Goal: Task Accomplishment & Management: Manage account settings

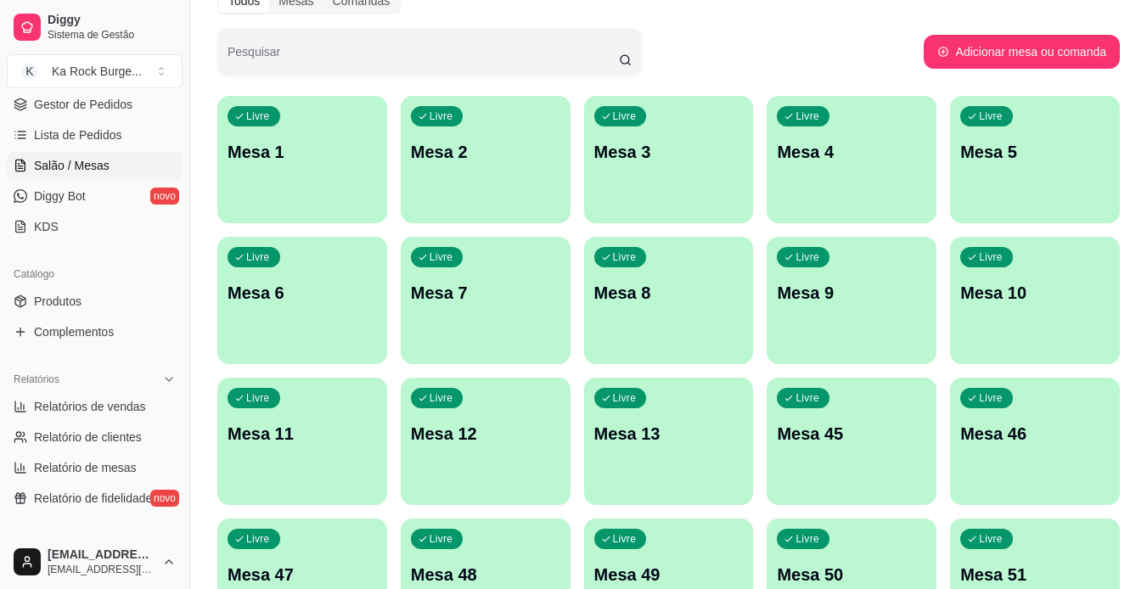
scroll to position [85, 0]
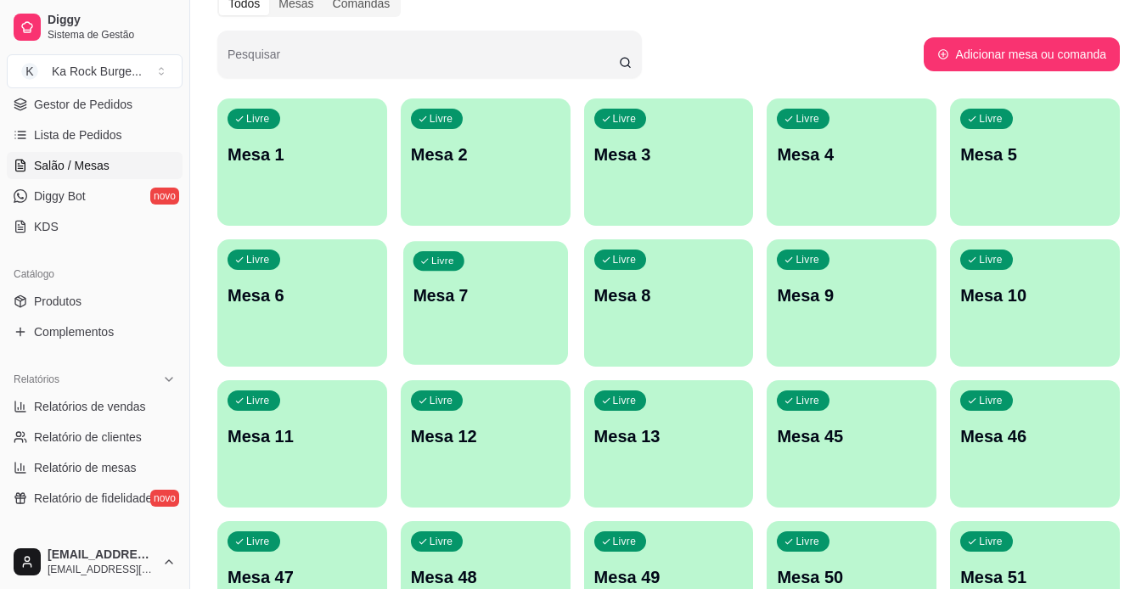
click at [500, 328] on div "Livre Mesa 7" at bounding box center [485, 293] width 165 height 104
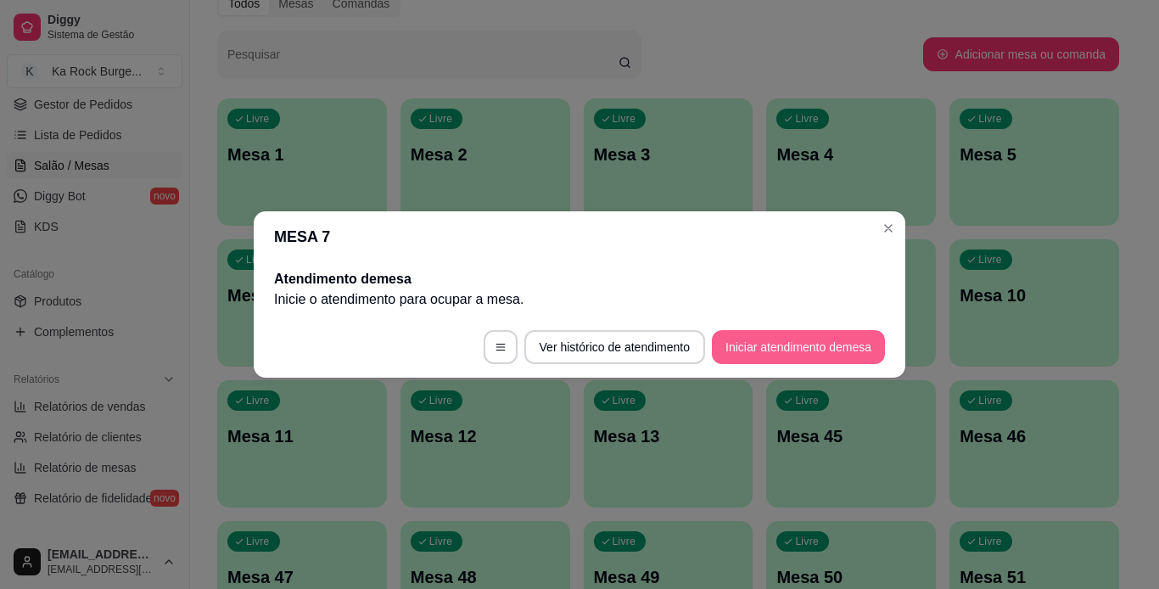
click at [755, 353] on button "Iniciar atendimento de mesa" at bounding box center [798, 347] width 173 height 34
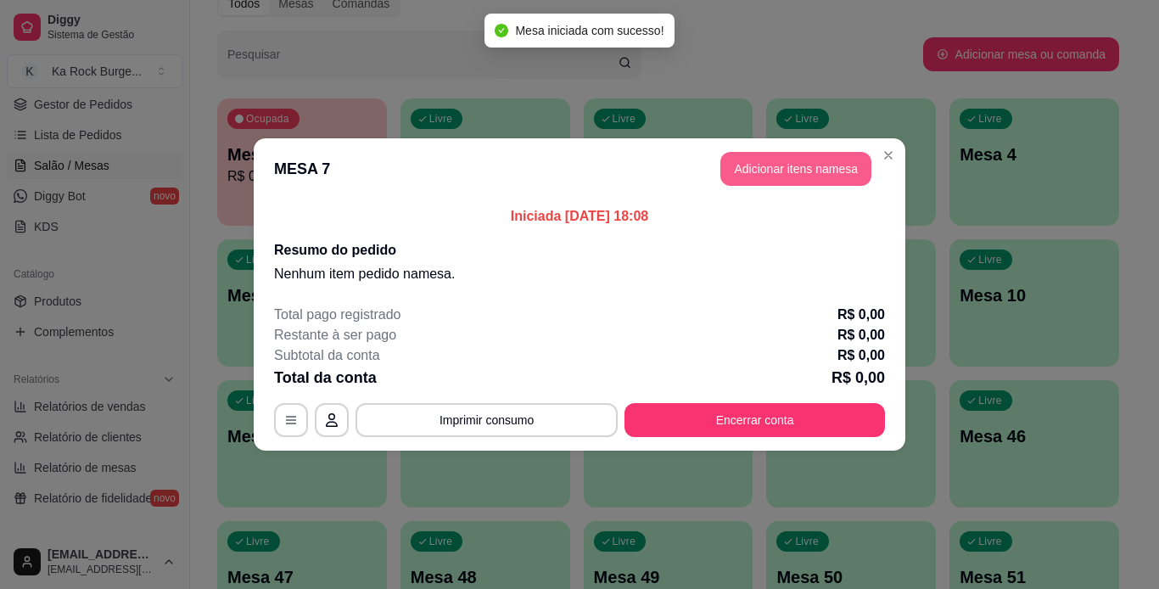
click at [769, 169] on button "Adicionar itens na mesa" at bounding box center [796, 169] width 151 height 34
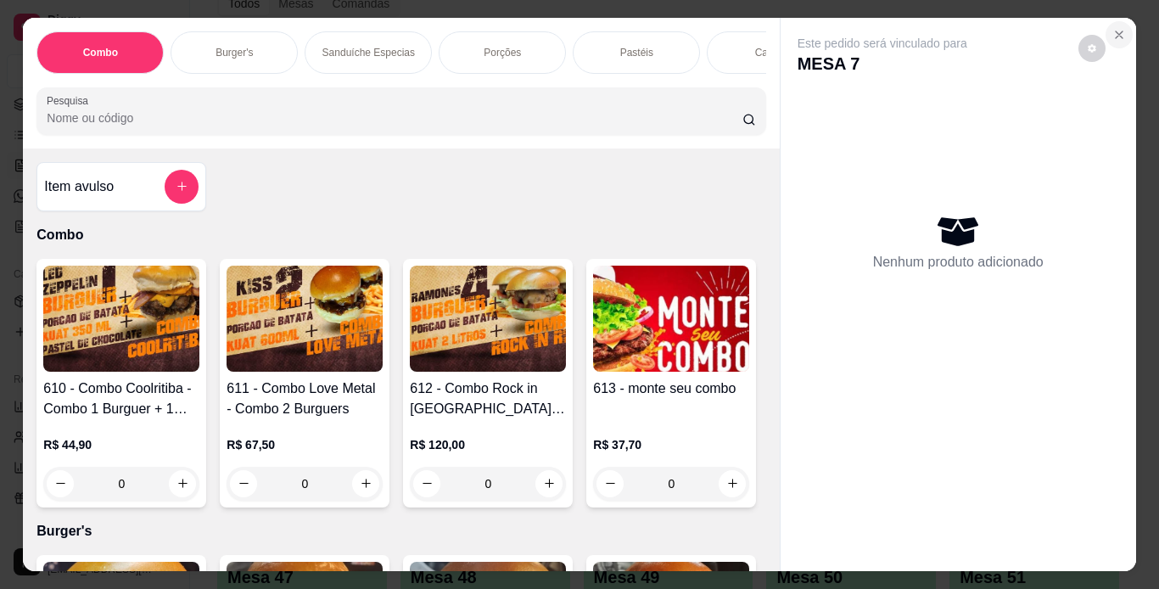
click at [1113, 28] on icon "Close" at bounding box center [1120, 35] width 14 height 14
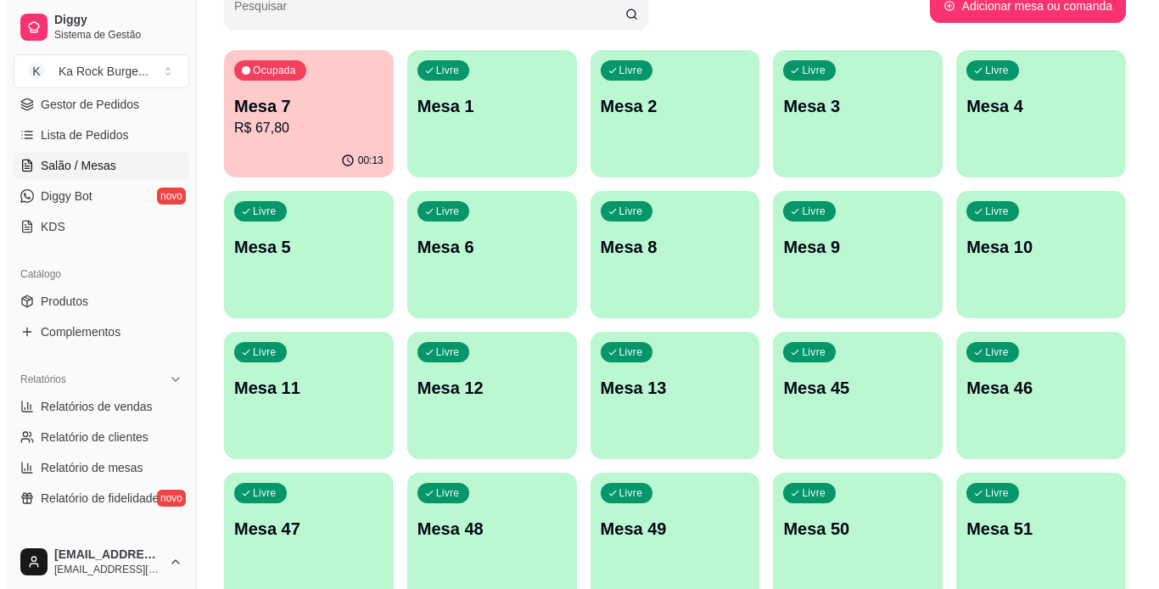
scroll to position [0, 0]
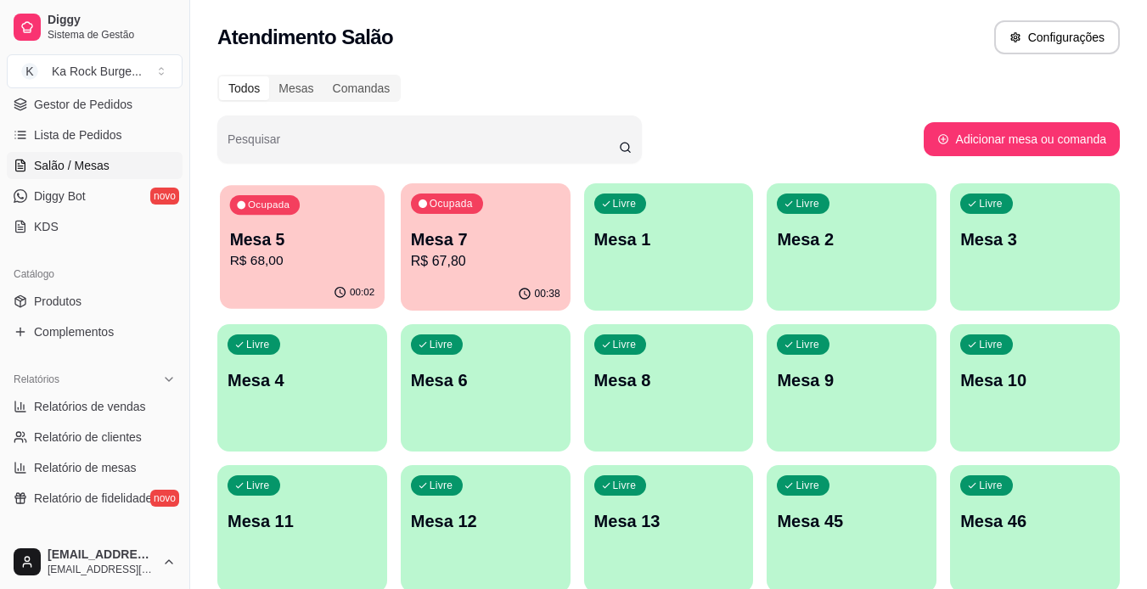
click at [319, 244] on p "Mesa 5" at bounding box center [302, 239] width 145 height 23
click at [457, 261] on p "R$ 67,80" at bounding box center [484, 261] width 145 height 20
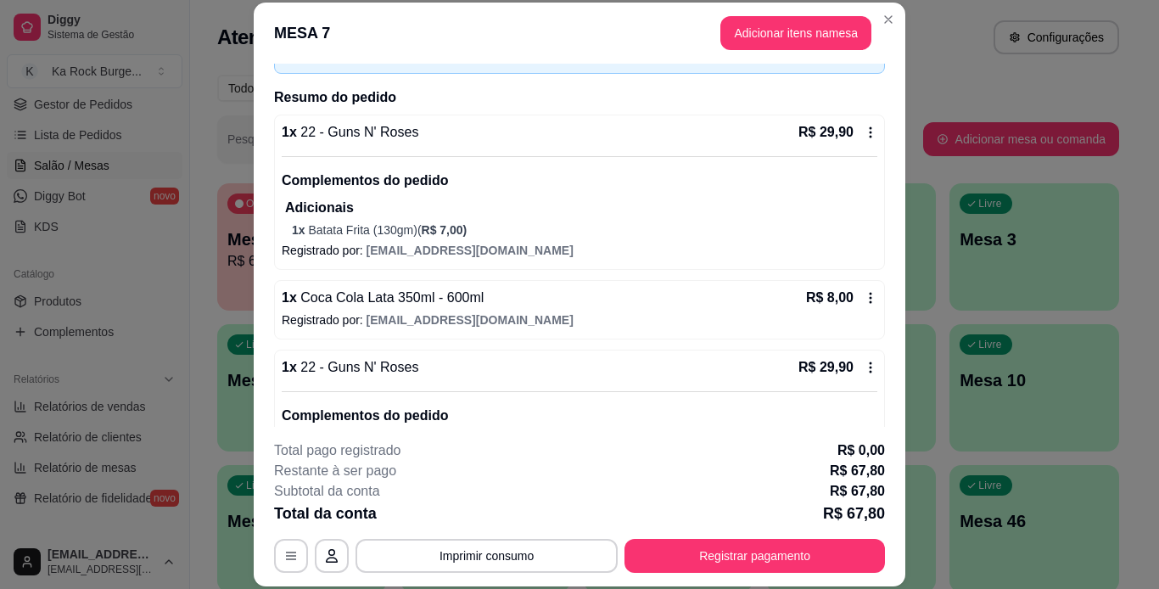
scroll to position [195, 0]
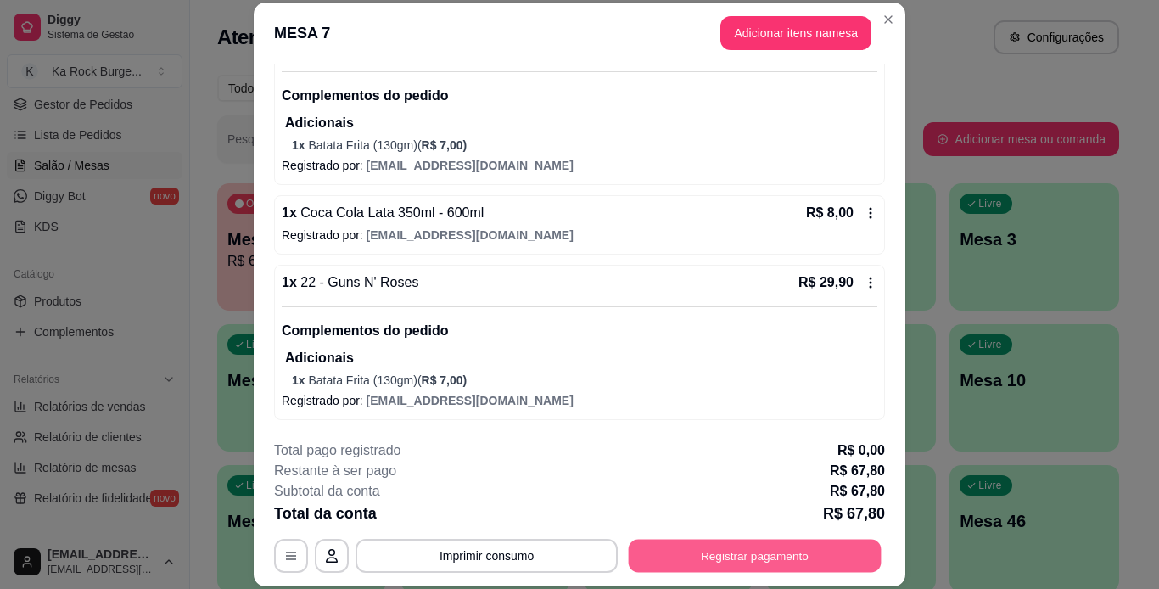
click at [825, 553] on button "Registrar pagamento" at bounding box center [755, 555] width 253 height 33
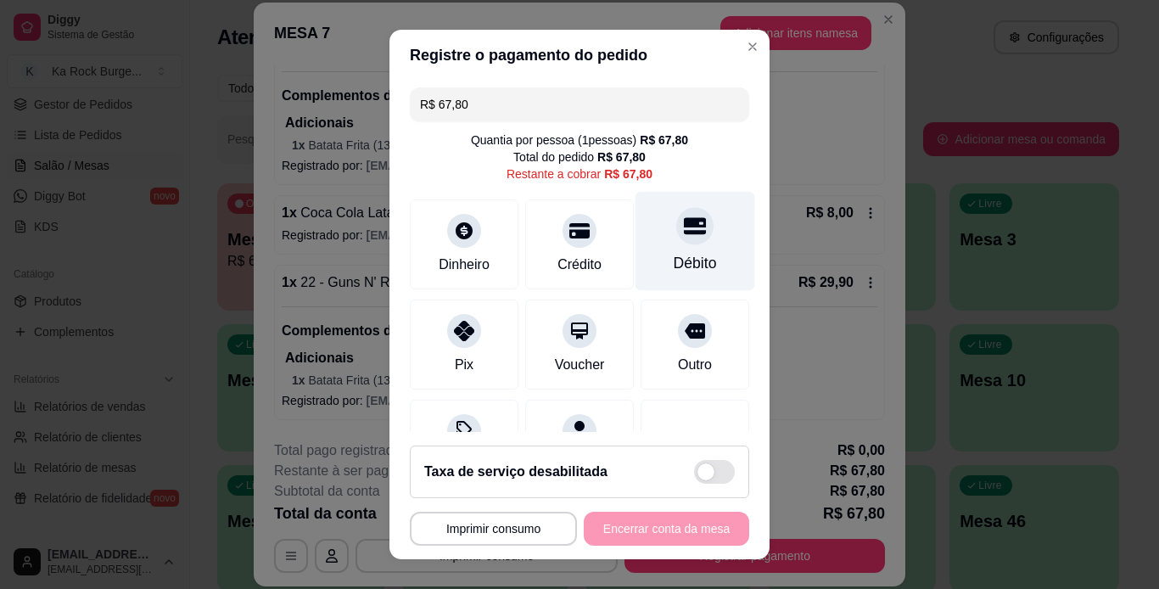
click at [674, 254] on div "Débito" at bounding box center [695, 263] width 43 height 22
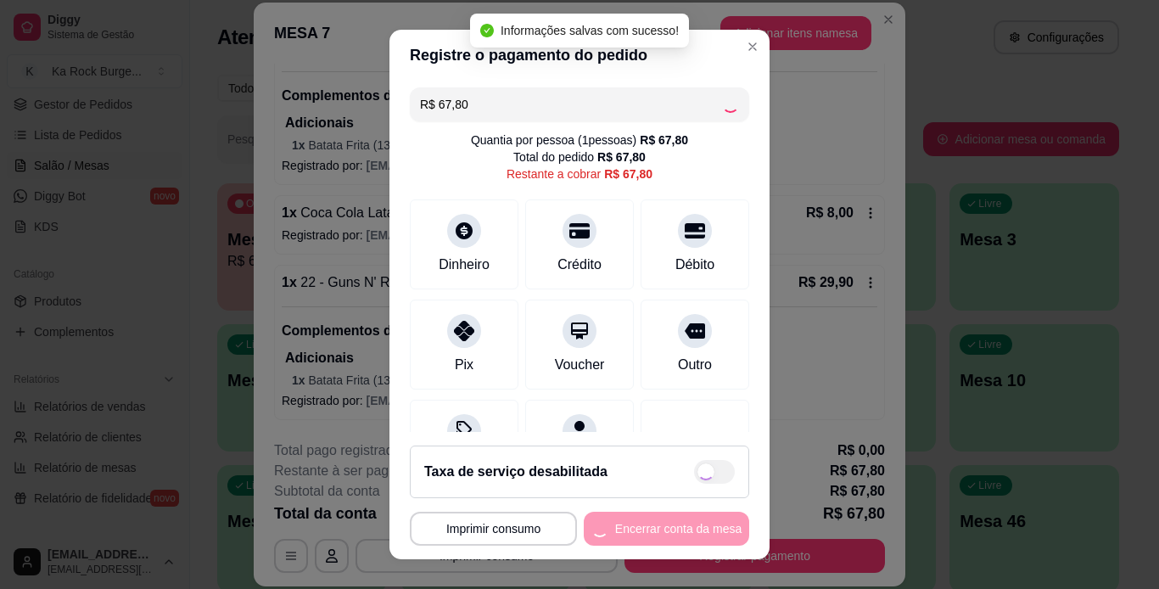
type input "R$ 0,00"
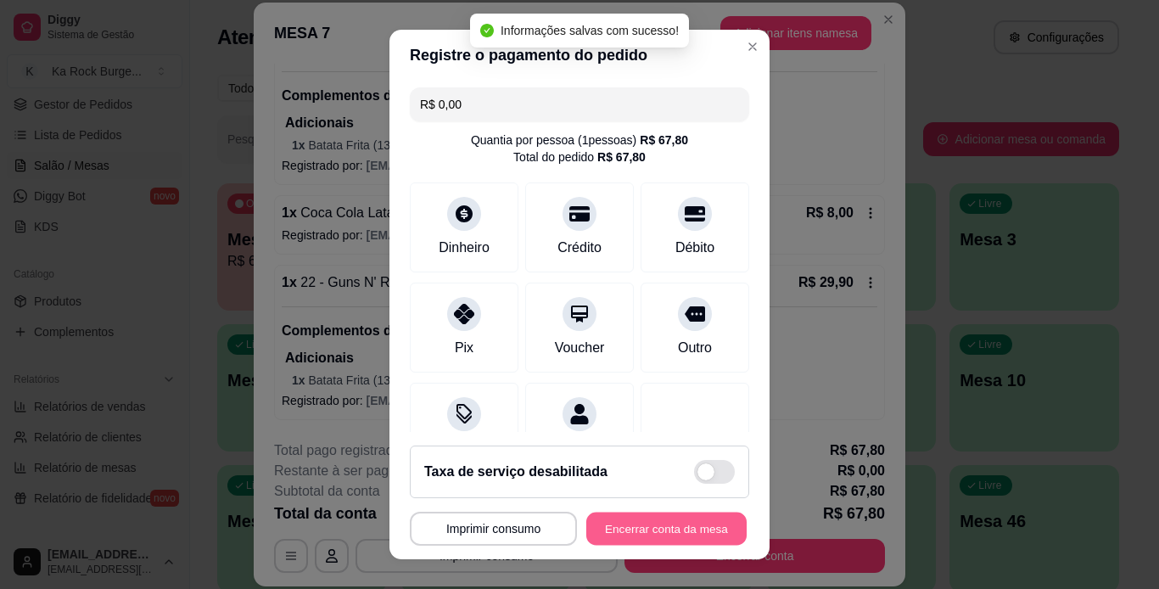
click at [680, 529] on button "Encerrar conta da mesa" at bounding box center [666, 529] width 160 height 33
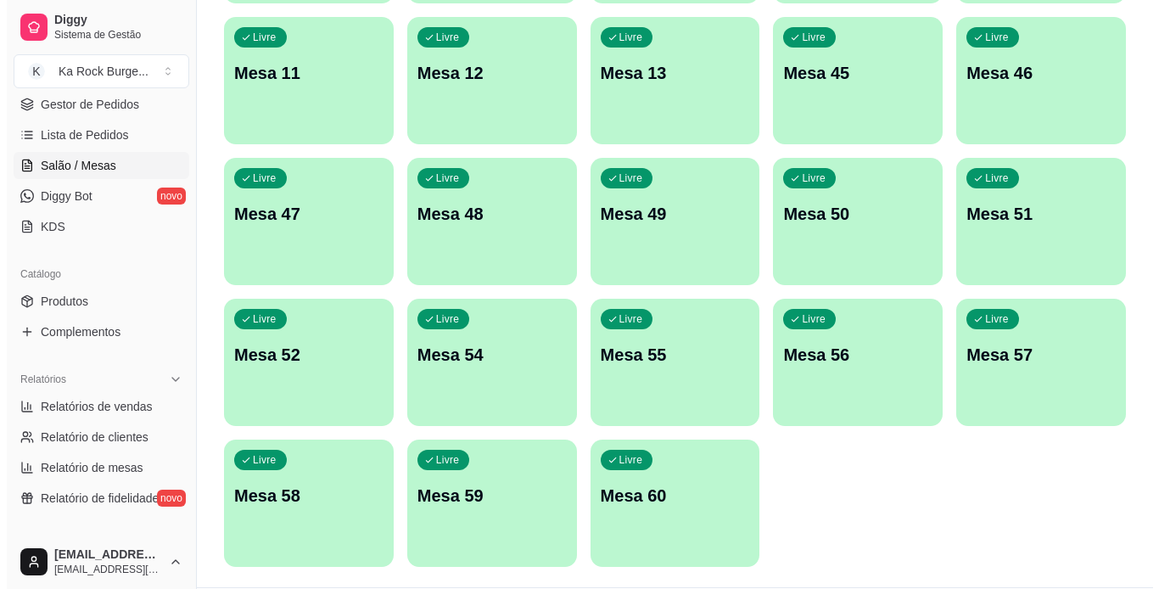
scroll to position [495, 0]
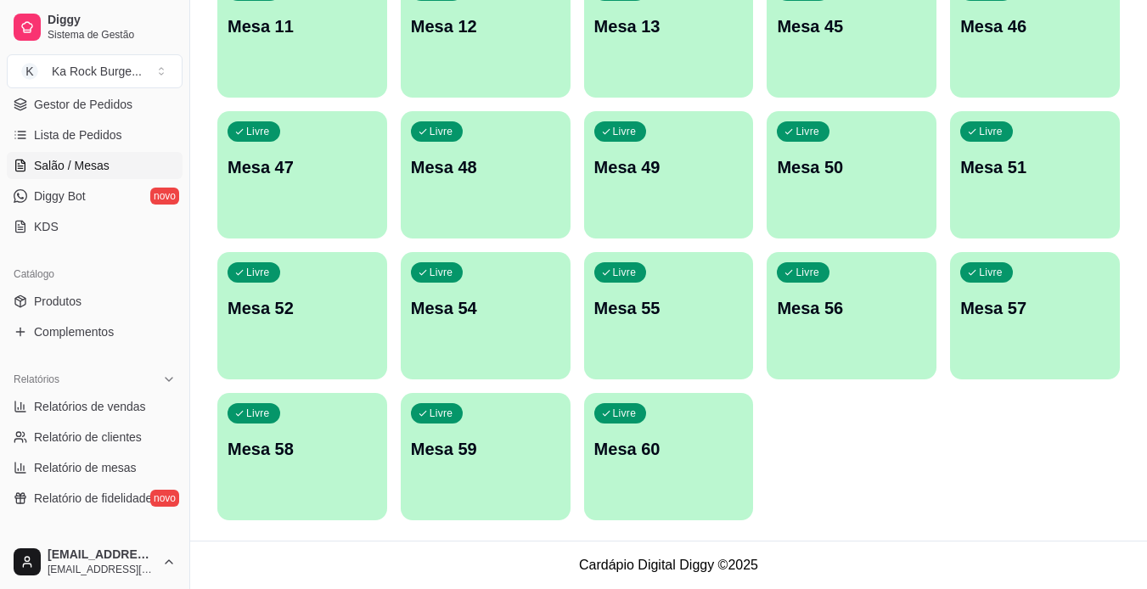
click at [692, 446] on p "Mesa 60" at bounding box center [668, 449] width 149 height 24
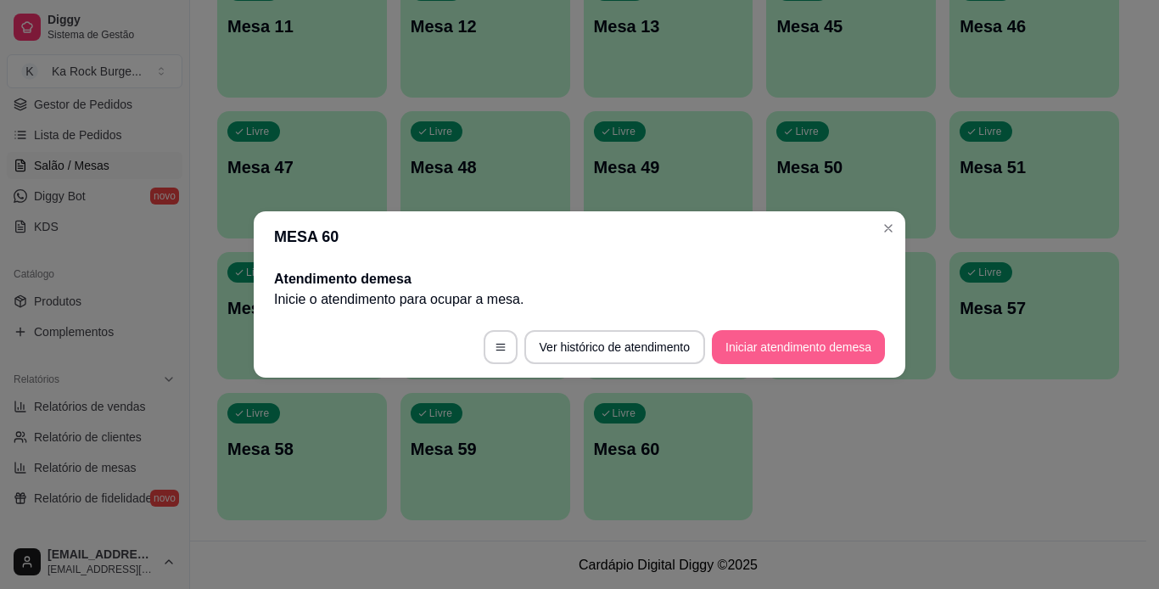
click at [773, 352] on button "Iniciar atendimento de mesa" at bounding box center [798, 347] width 173 height 34
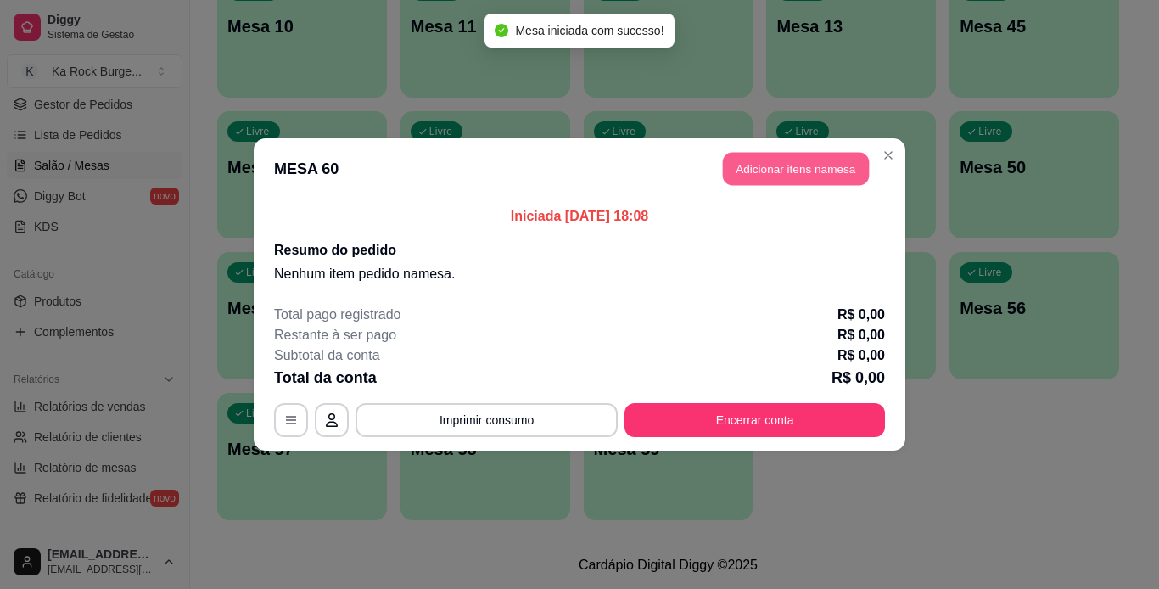
click at [786, 184] on button "Adicionar itens na mesa" at bounding box center [796, 169] width 146 height 33
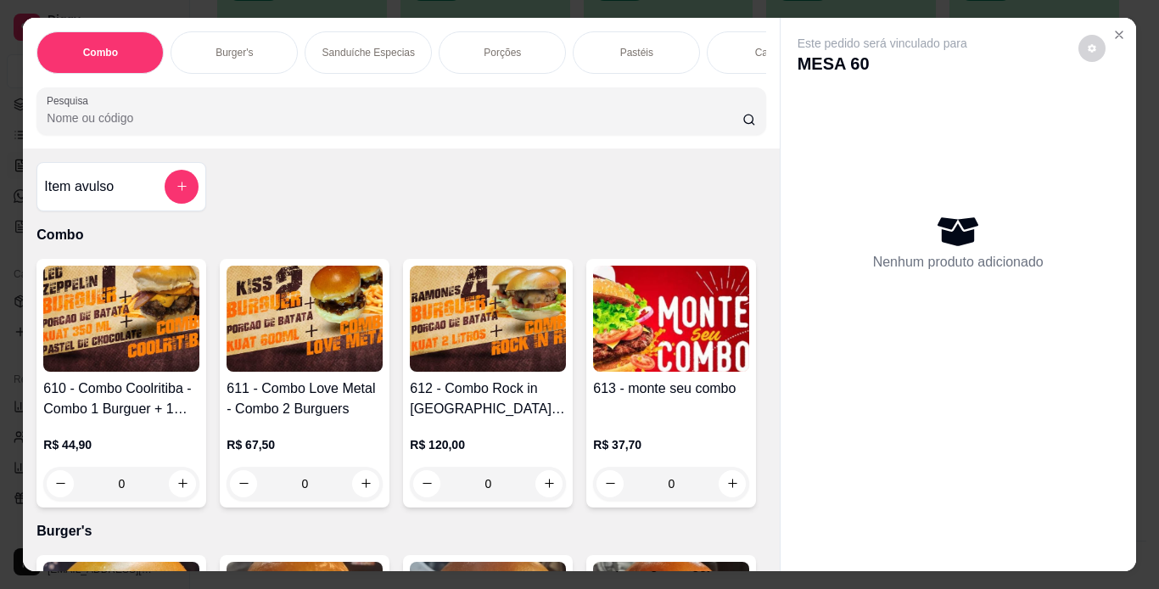
click at [641, 52] on p "Pastéis" at bounding box center [636, 53] width 33 height 14
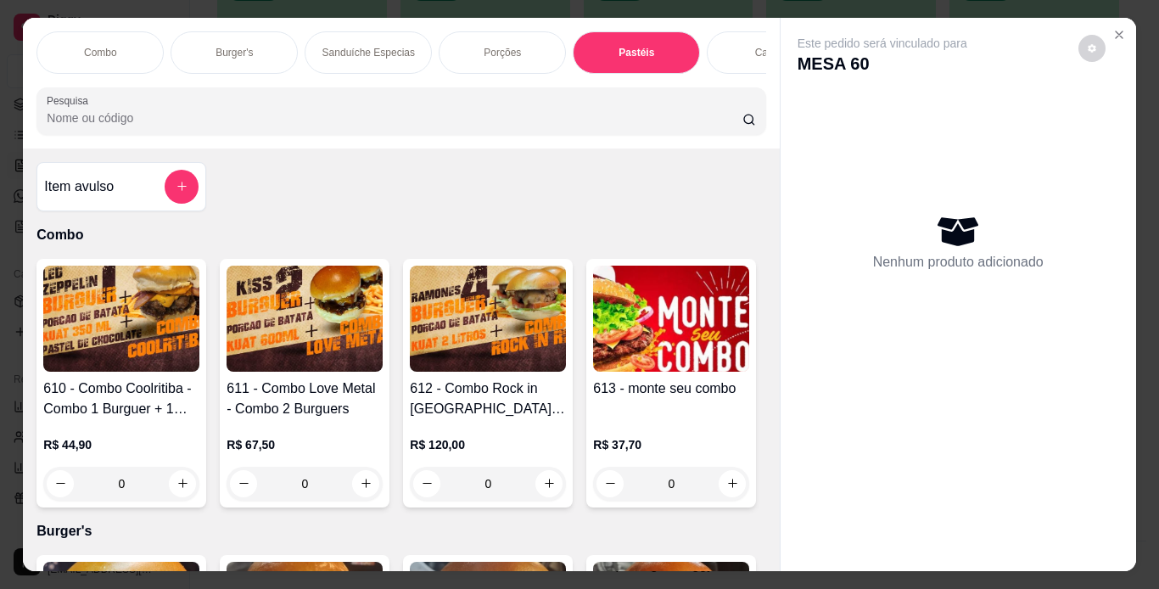
scroll to position [43, 0]
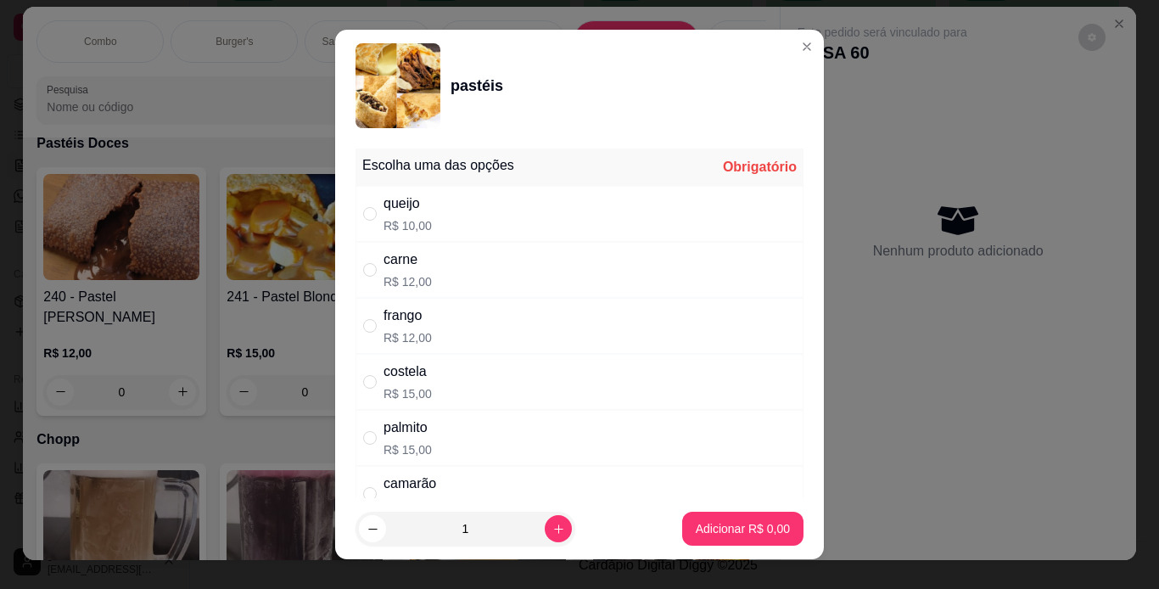
click at [401, 265] on div "carne" at bounding box center [408, 260] width 48 height 20
radio input "true"
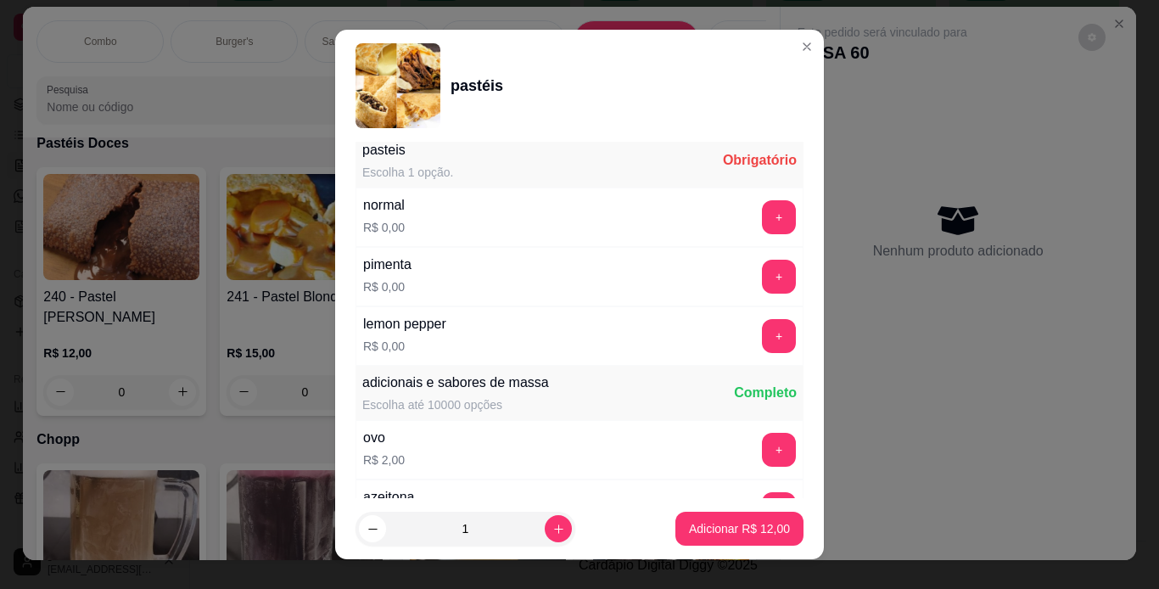
scroll to position [424, 0]
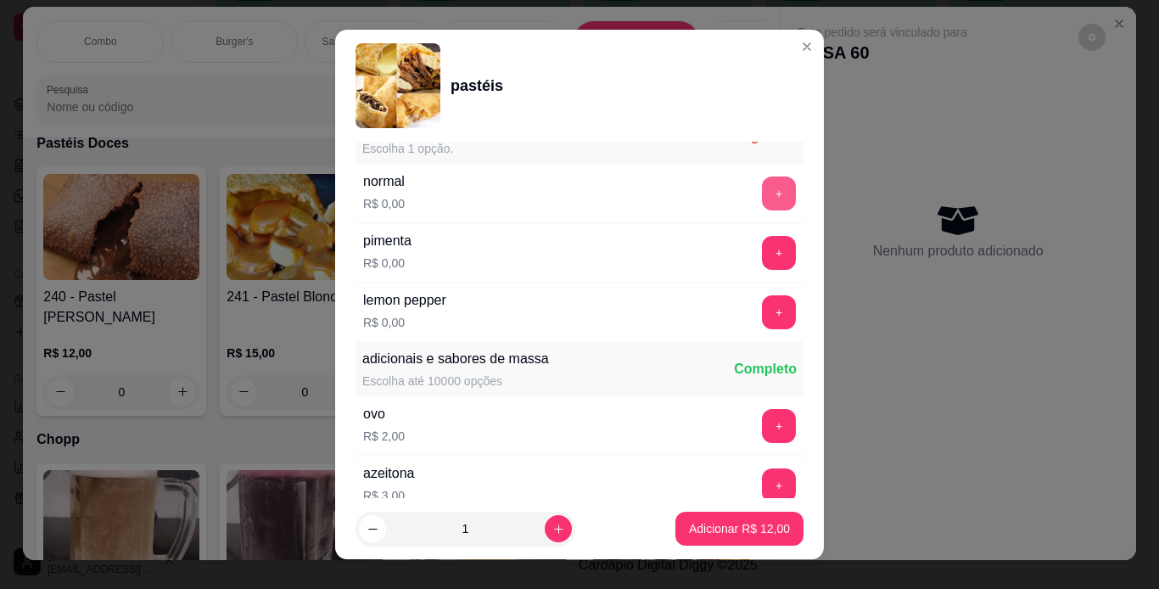
click at [762, 190] on button "+" at bounding box center [779, 194] width 34 height 34
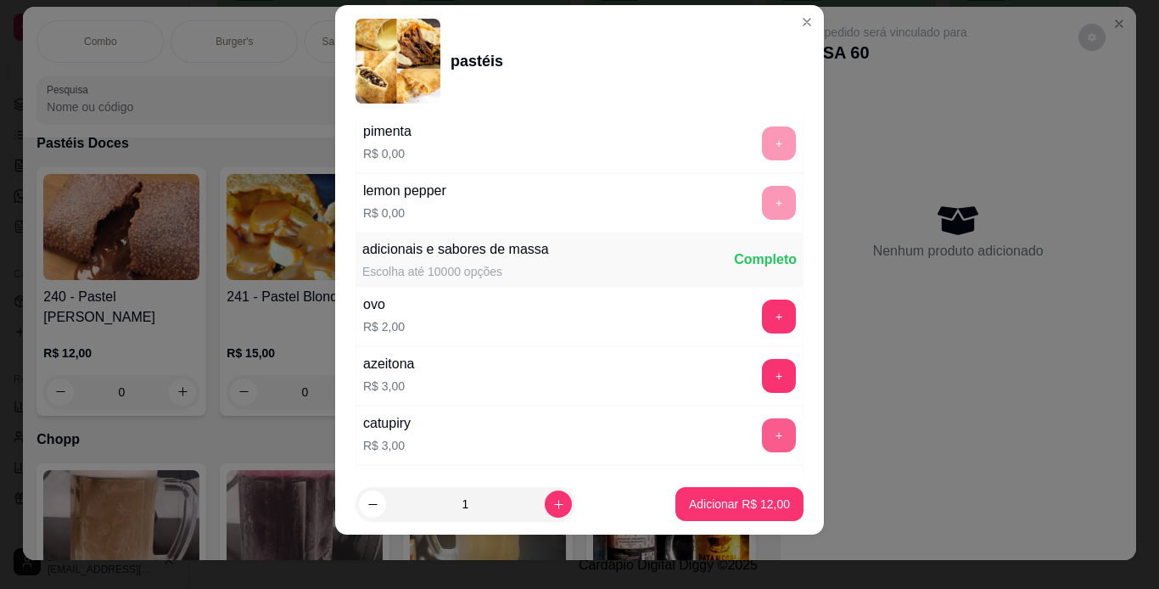
scroll to position [625, 0]
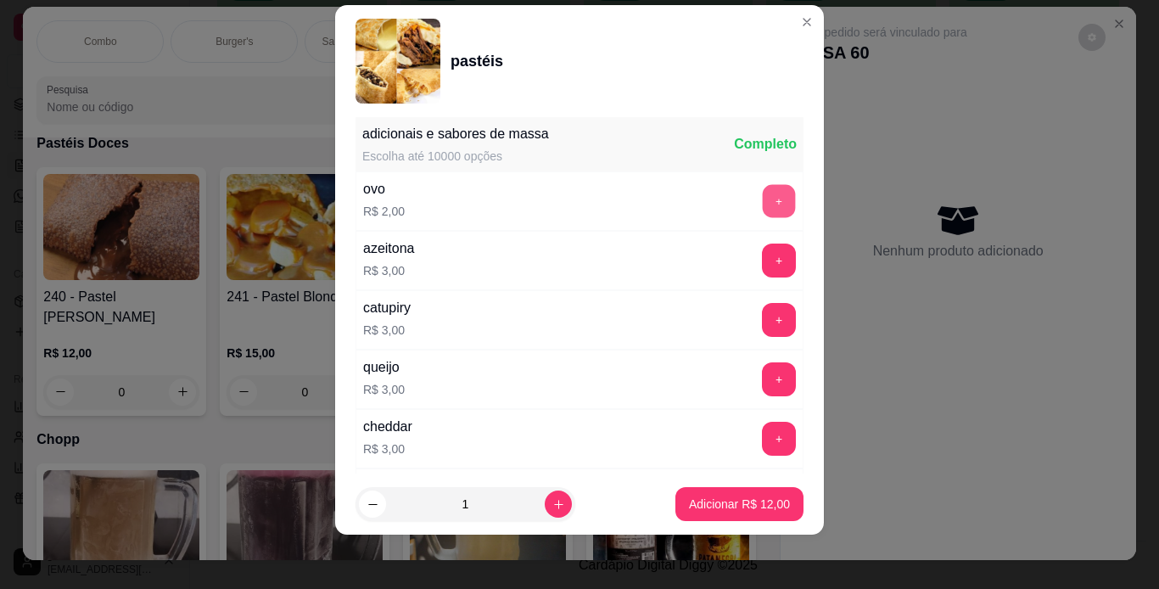
click at [763, 194] on button "+" at bounding box center [779, 200] width 33 height 33
click at [549, 501] on button "increase-product-quantity" at bounding box center [558, 504] width 27 height 27
type input "2"
click at [727, 505] on p "Adicionar R$ 28,00" at bounding box center [740, 504] width 98 height 16
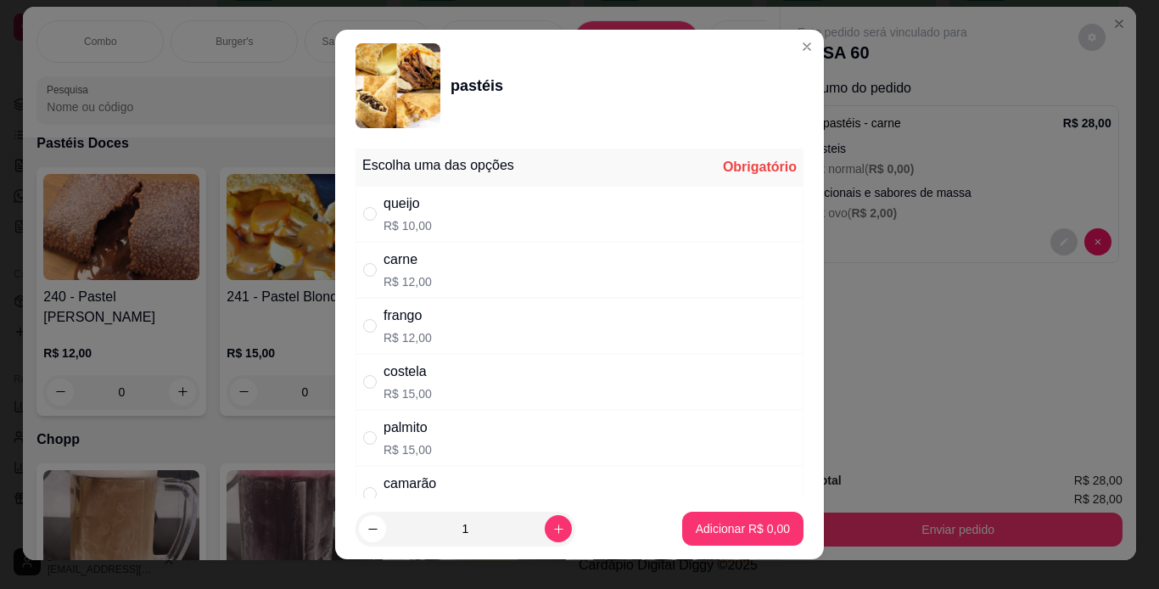
click at [502, 206] on div "queijo R$ 10,00" at bounding box center [580, 214] width 448 height 56
radio input "true"
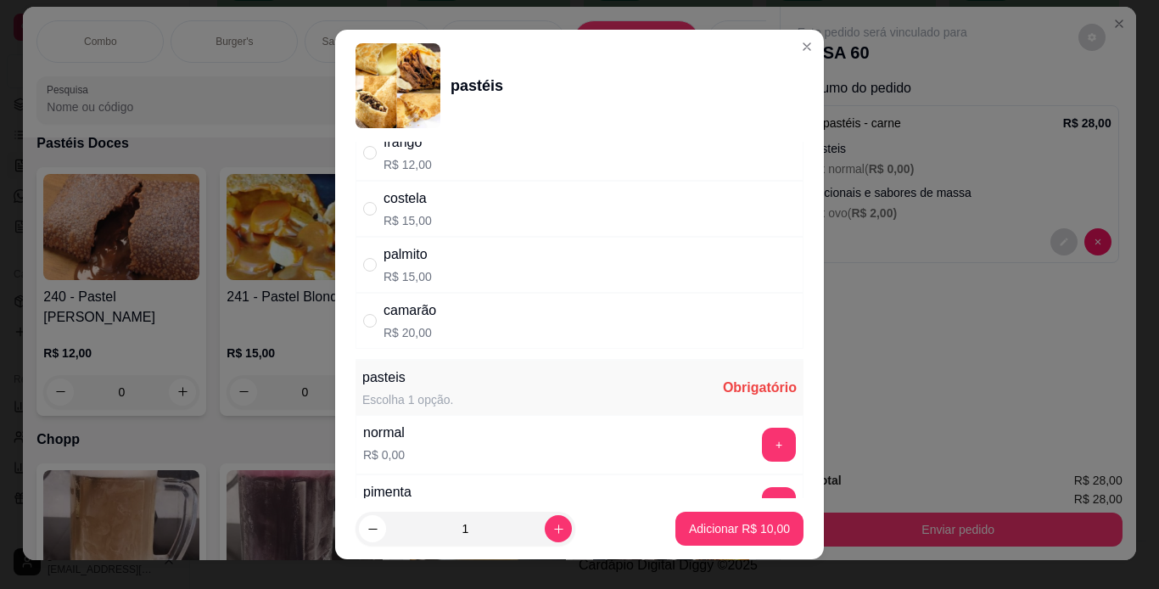
scroll to position [339, 0]
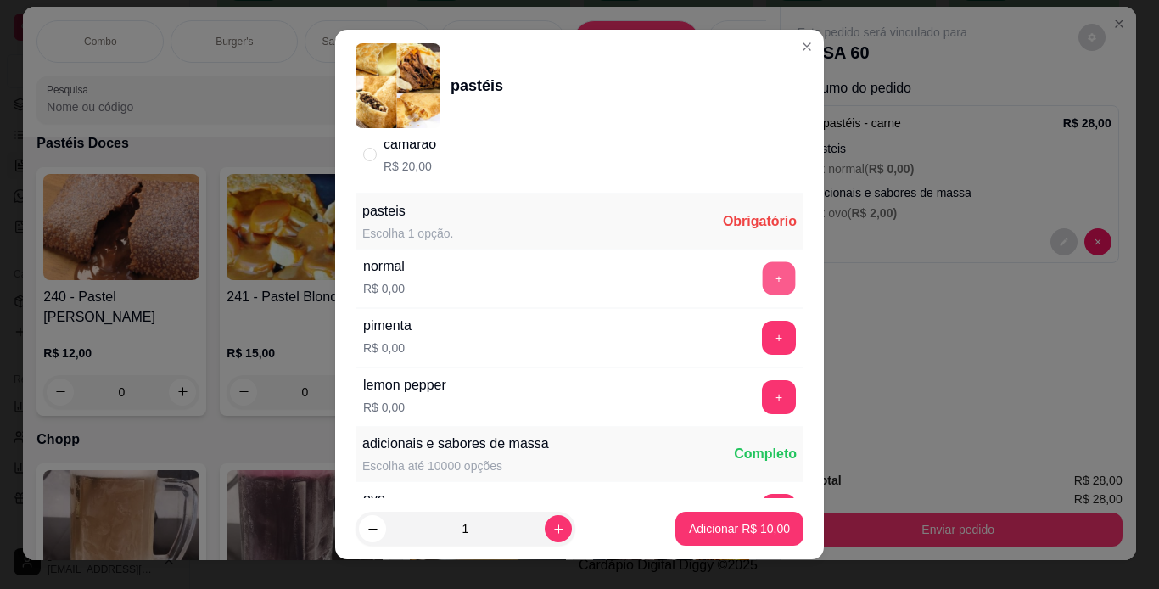
click at [763, 272] on button "+" at bounding box center [779, 277] width 33 height 33
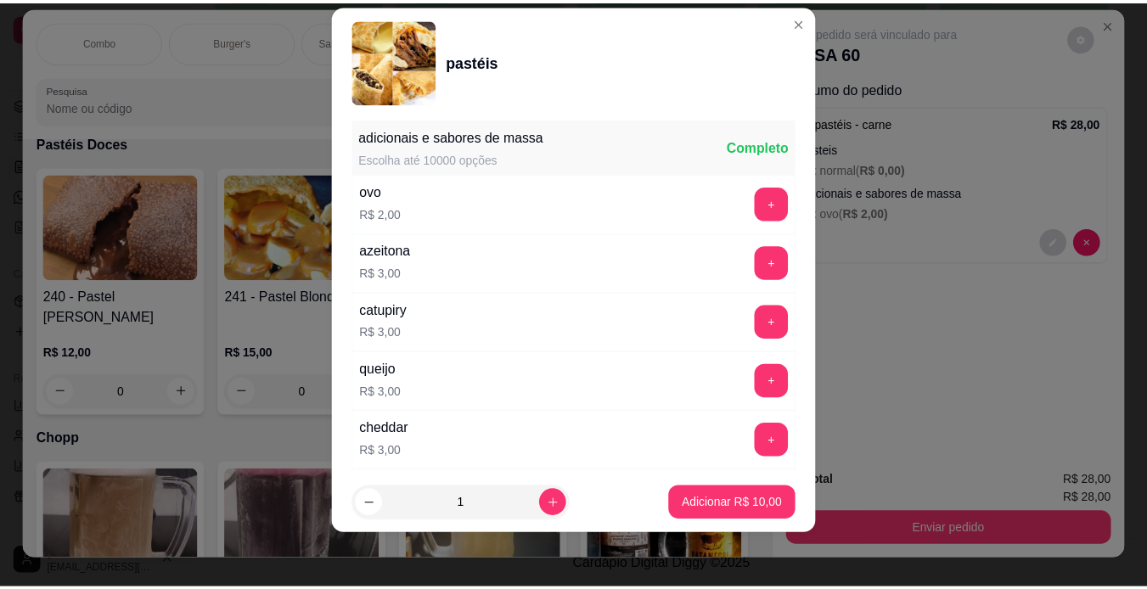
scroll to position [625, 0]
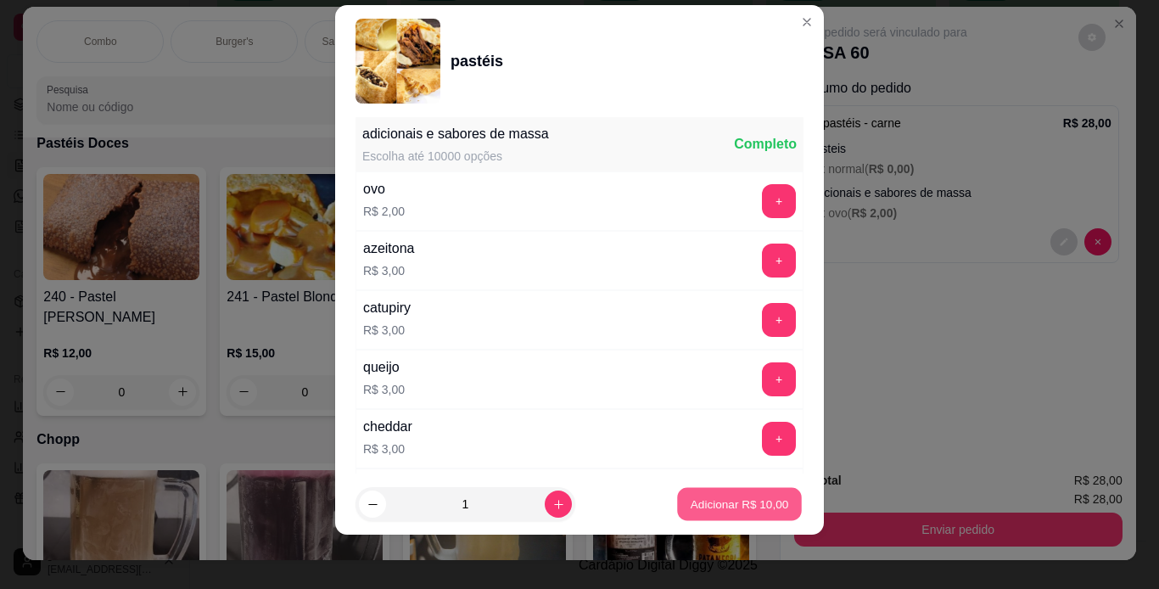
click at [735, 507] on p "Adicionar R$ 10,00" at bounding box center [740, 504] width 98 height 16
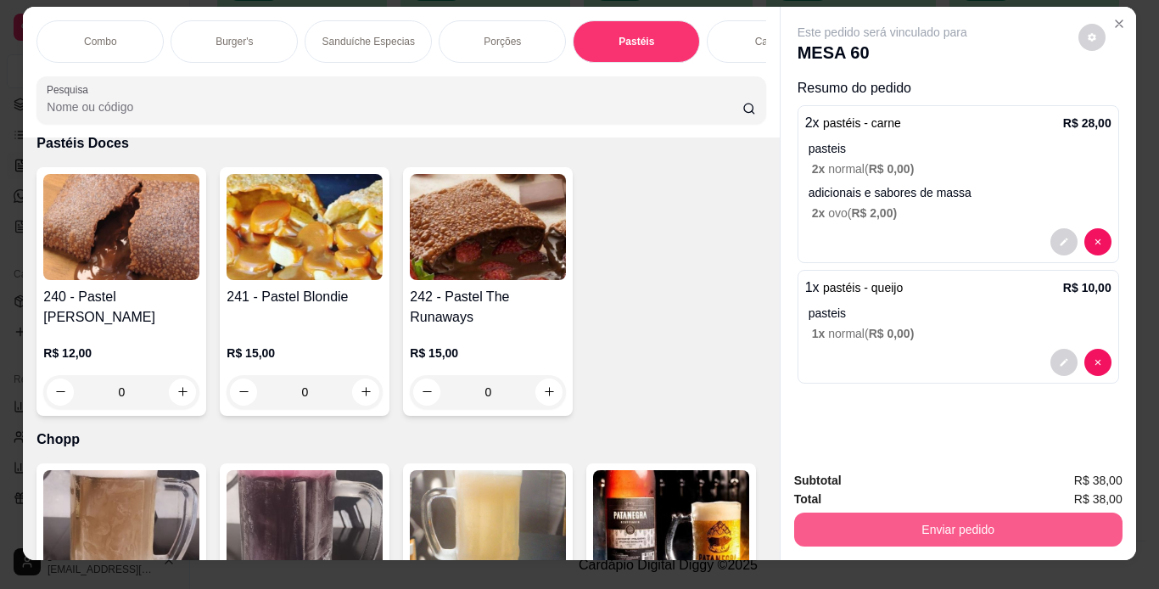
click at [894, 513] on button "Enviar pedido" at bounding box center [958, 530] width 328 height 34
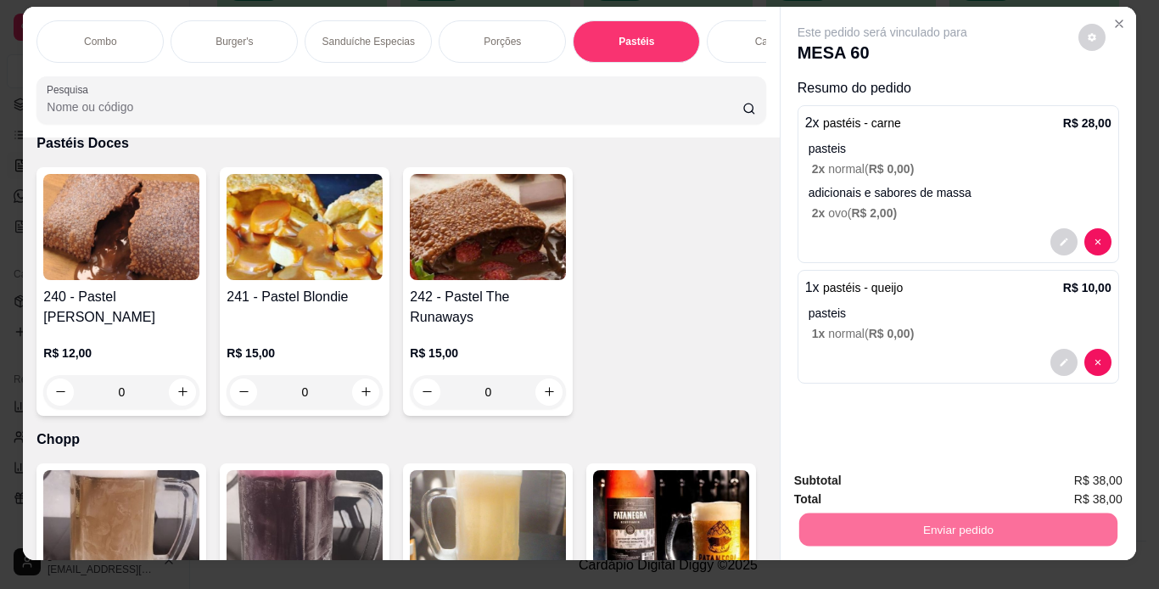
click at [892, 479] on button "Não registrar e enviar pedido" at bounding box center [902, 482] width 177 height 32
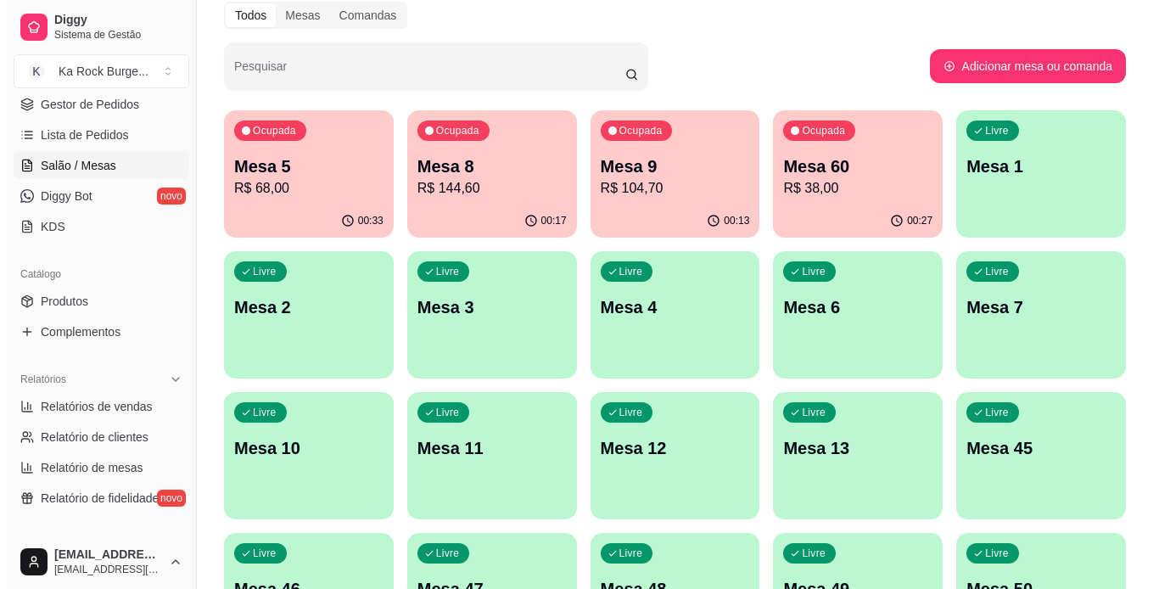
scroll to position [70, 0]
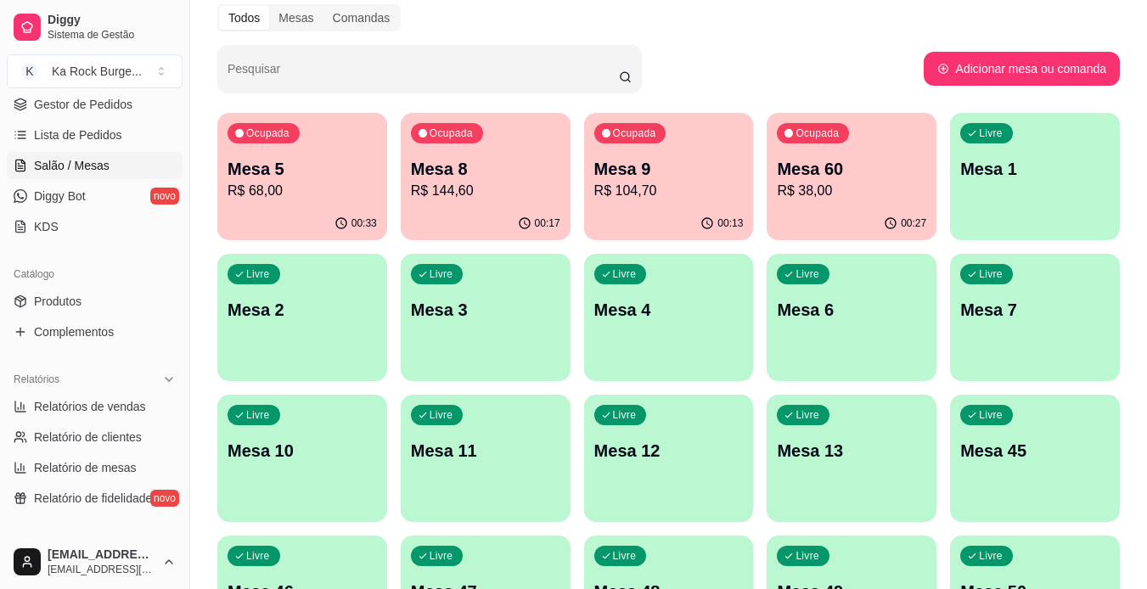
click at [277, 189] on p "R$ 68,00" at bounding box center [301, 191] width 149 height 20
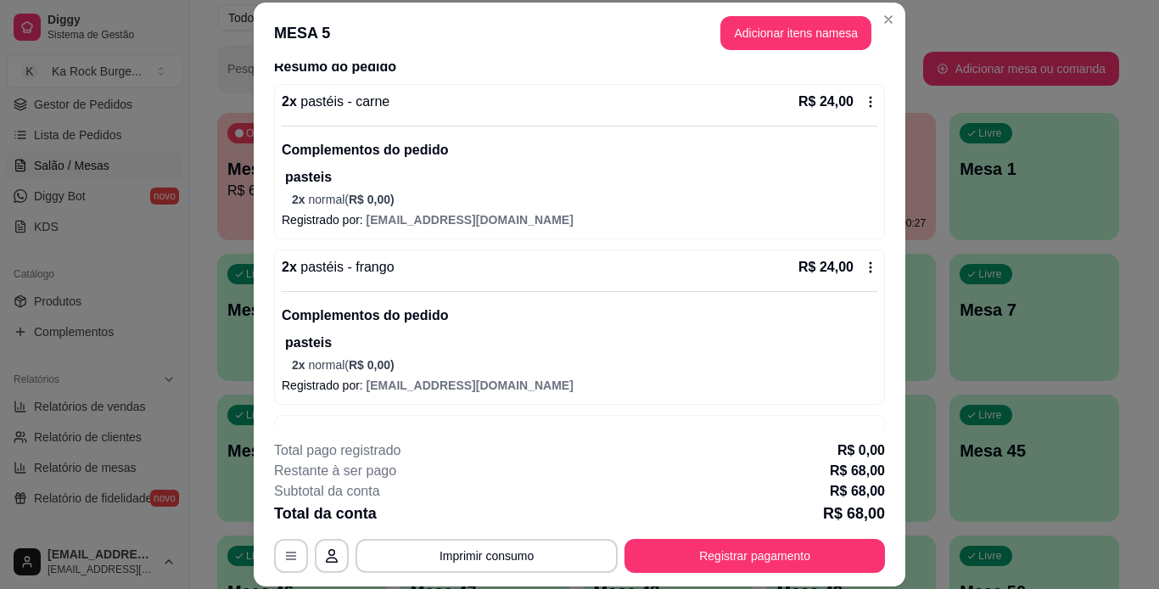
scroll to position [110, 0]
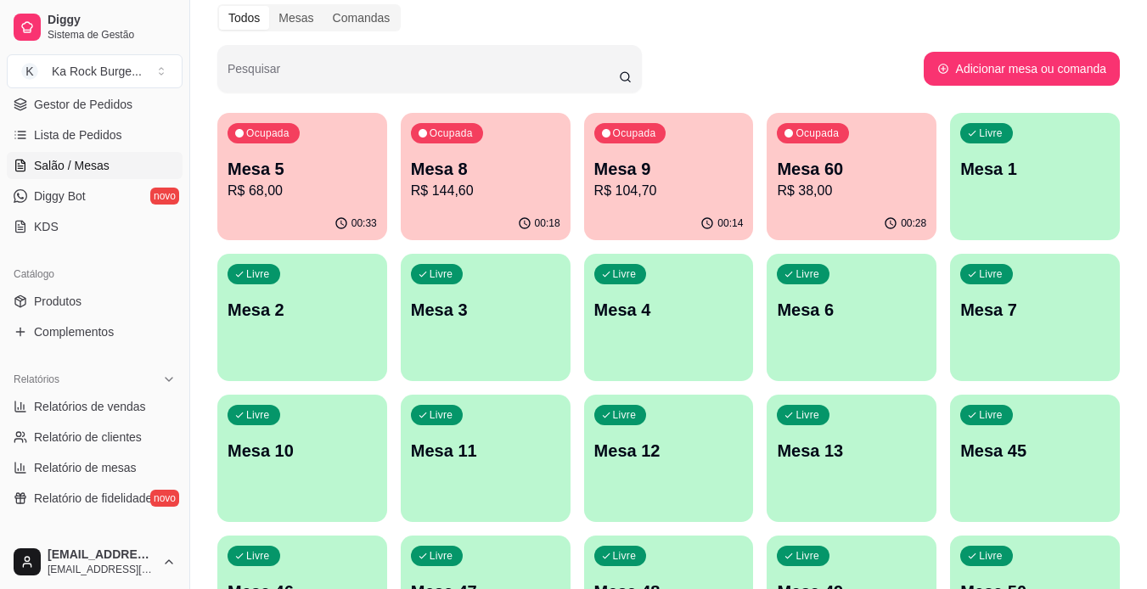
click at [485, 444] on p "Mesa 11" at bounding box center [485, 451] width 149 height 24
click at [646, 412] on div "Livre Mesa 12" at bounding box center [668, 448] width 165 height 104
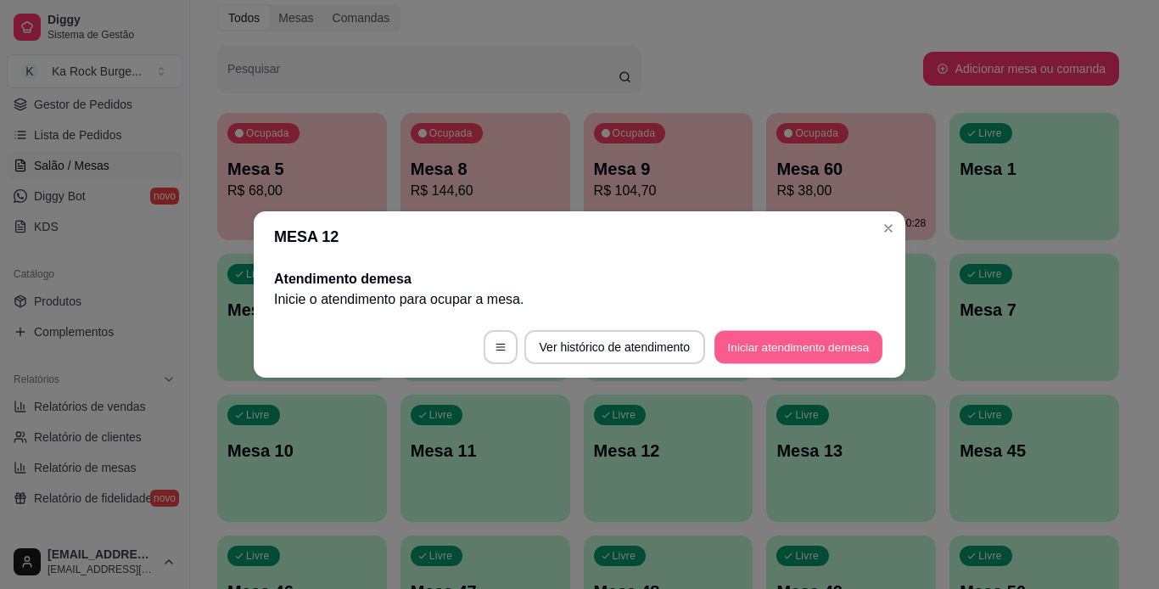
click at [781, 343] on button "Iniciar atendimento de mesa" at bounding box center [799, 347] width 168 height 33
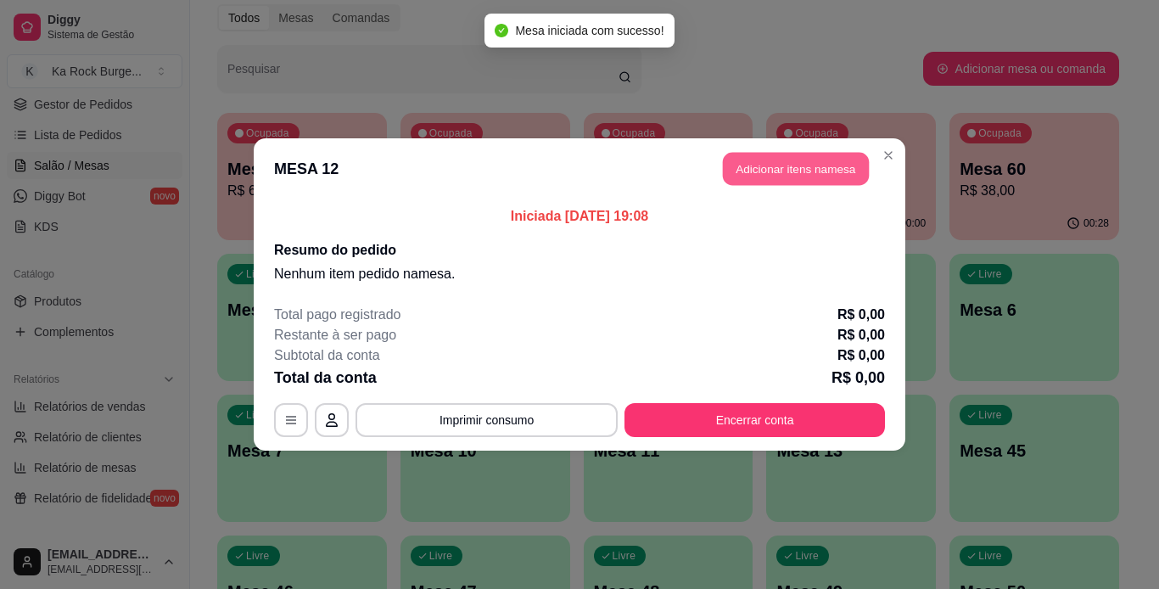
click at [757, 165] on button "Adicionar itens na mesa" at bounding box center [796, 169] width 146 height 33
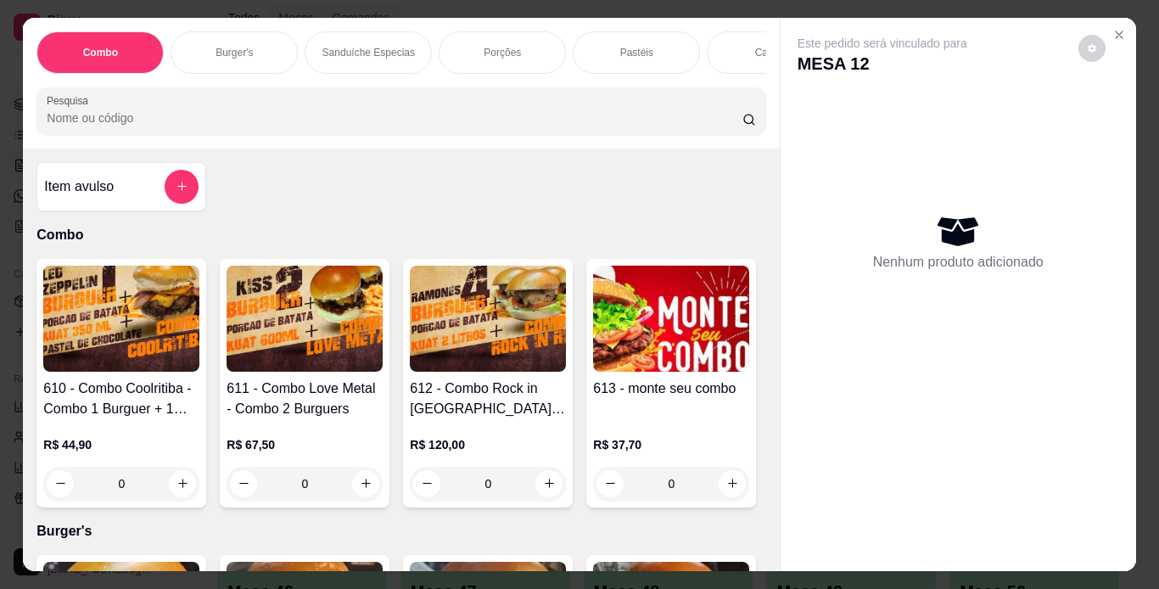
click at [239, 48] on p "Burger's" at bounding box center [234, 53] width 37 height 14
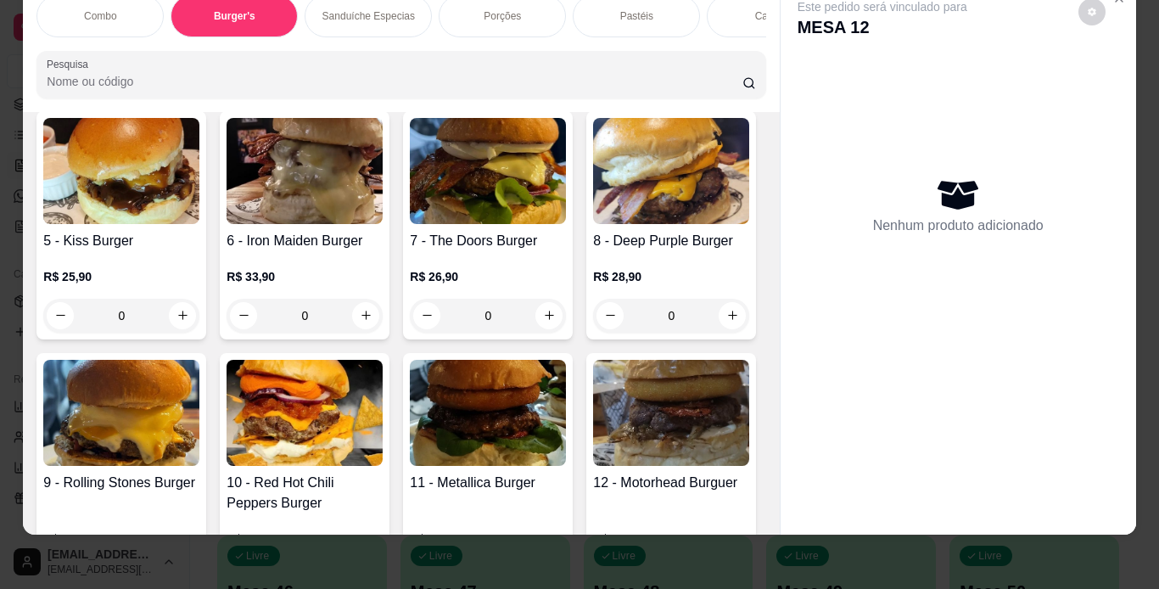
scroll to position [699, 0]
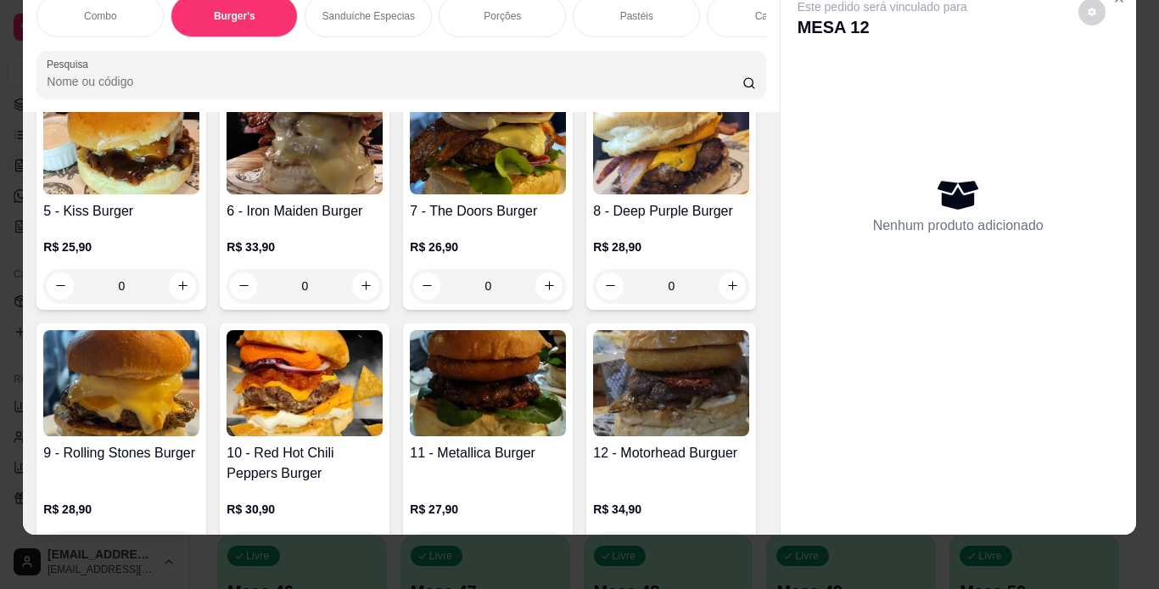
click at [383, 194] on img at bounding box center [305, 141] width 156 height 106
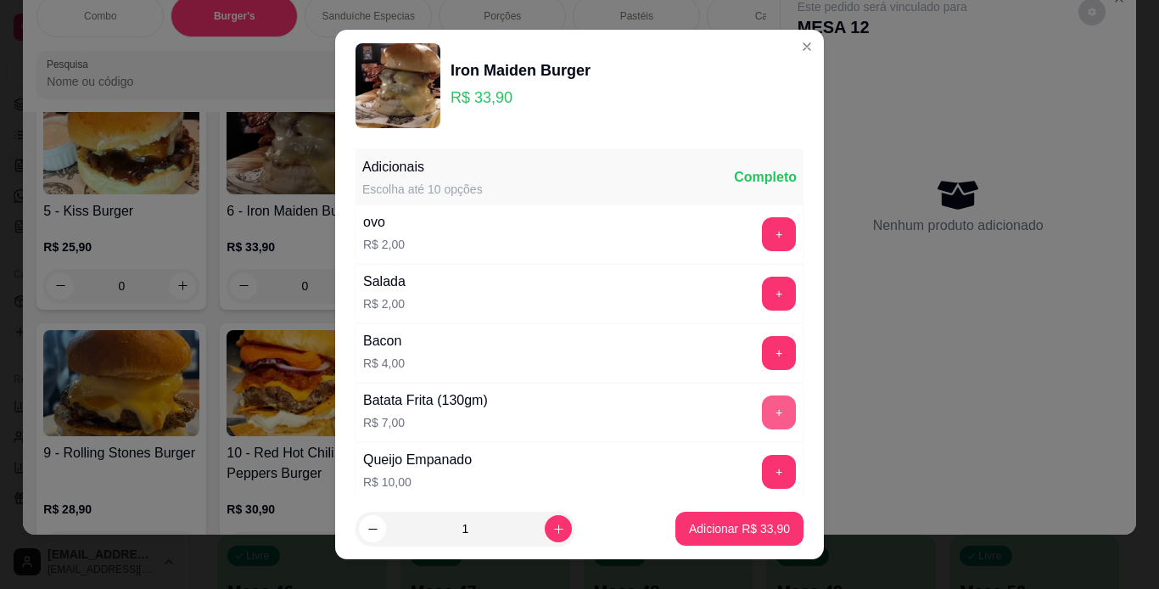
click at [762, 404] on button "+" at bounding box center [779, 412] width 34 height 34
click at [553, 531] on icon "increase-product-quantity" at bounding box center [559, 529] width 13 height 13
type input "2"
click at [708, 545] on button "Adicionar R$ 81,80" at bounding box center [740, 529] width 128 height 34
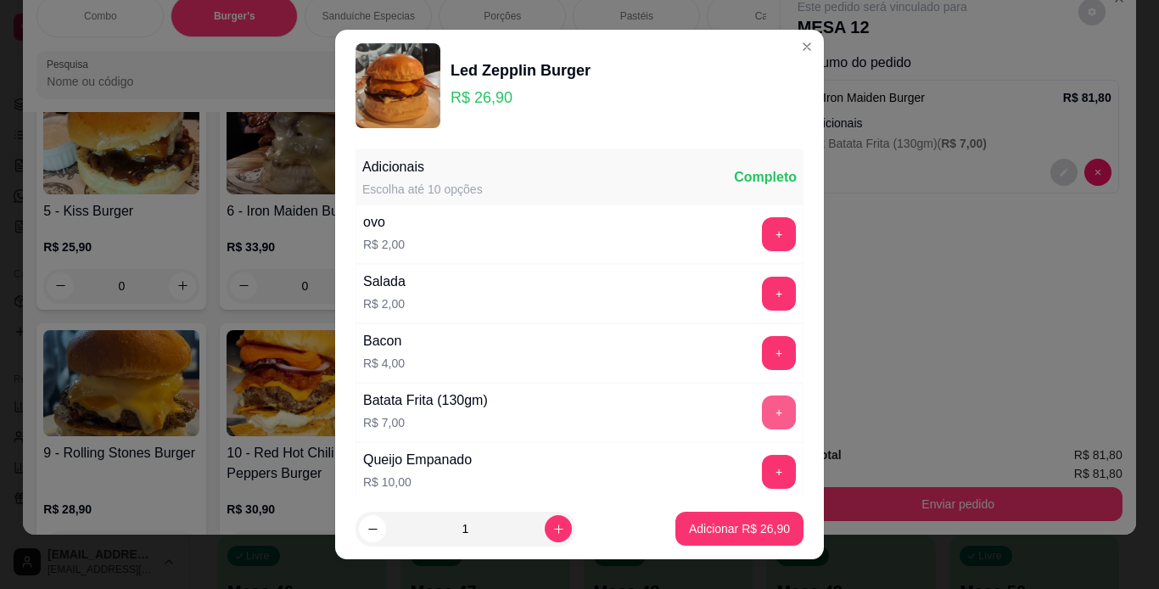
click at [762, 420] on button "+" at bounding box center [779, 412] width 34 height 34
click at [726, 517] on button "Adicionar R$ 33,90" at bounding box center [740, 529] width 128 height 34
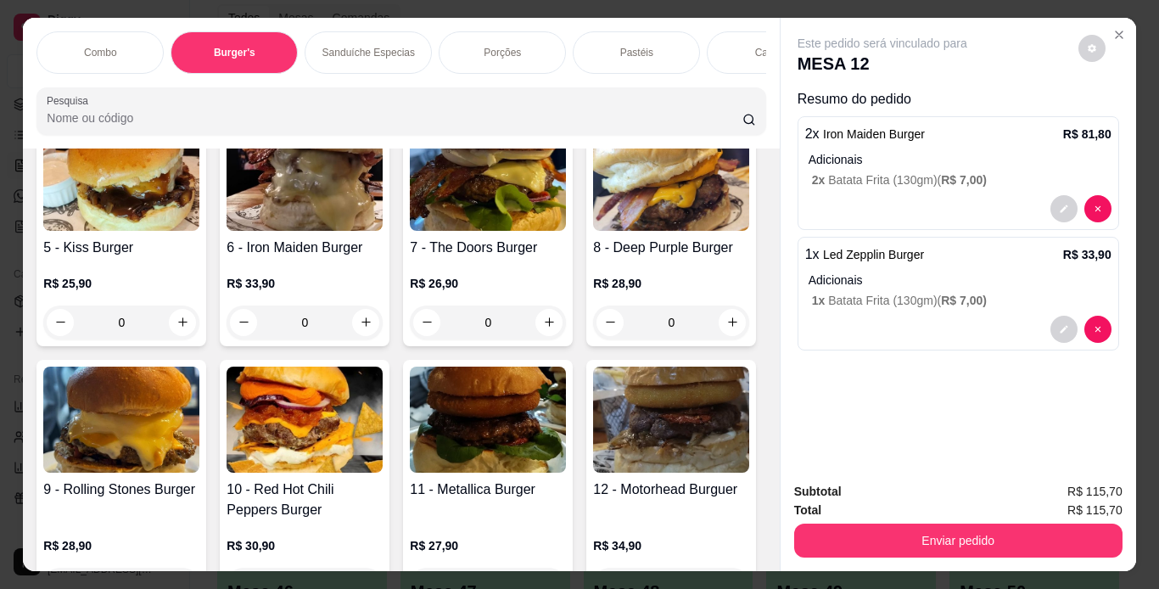
scroll to position [0, 638]
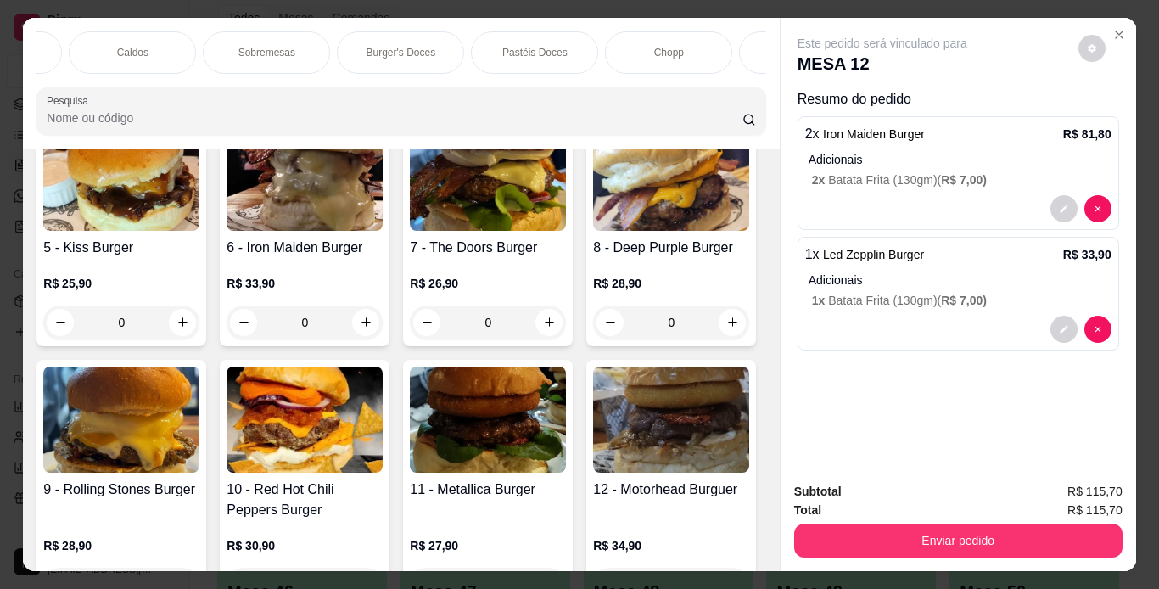
click at [694, 51] on div "Chopp" at bounding box center [668, 52] width 127 height 42
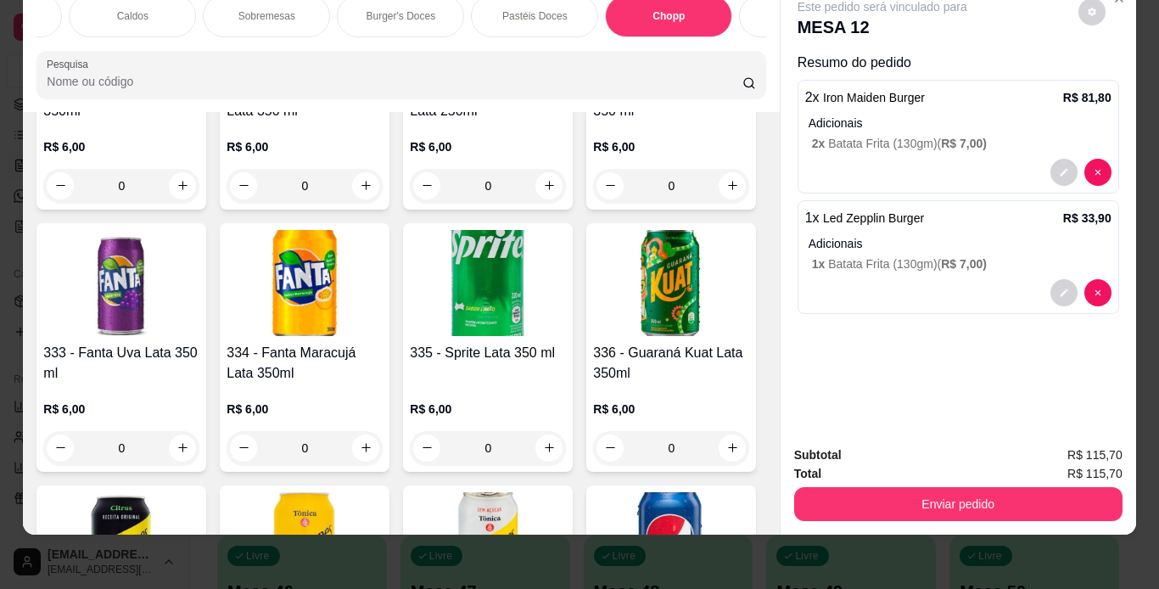
scroll to position [7445, 0]
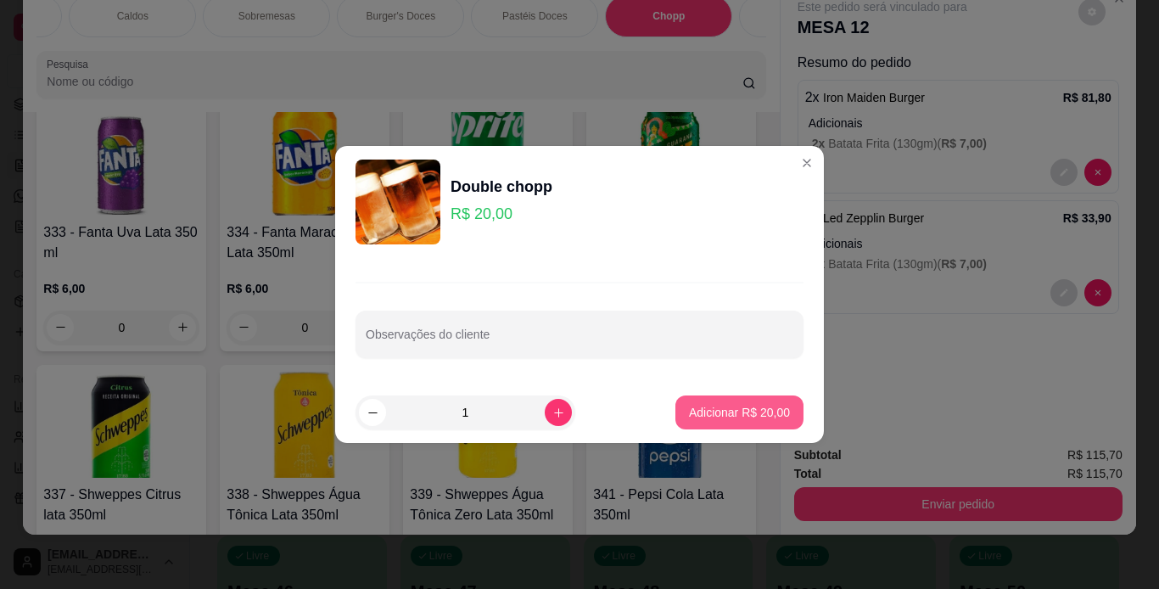
click at [770, 413] on p "Adicionar R$ 20,00" at bounding box center [739, 412] width 101 height 17
type input "1"
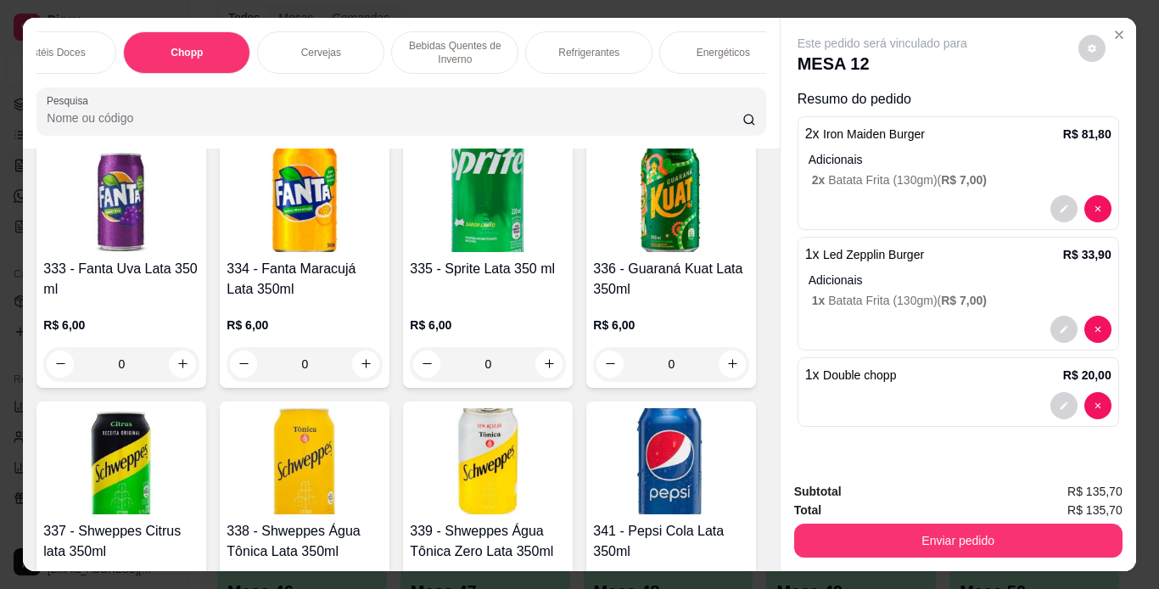
scroll to position [0, 1132]
click at [553, 46] on p "Refrigerantes" at bounding box center [577, 53] width 61 height 14
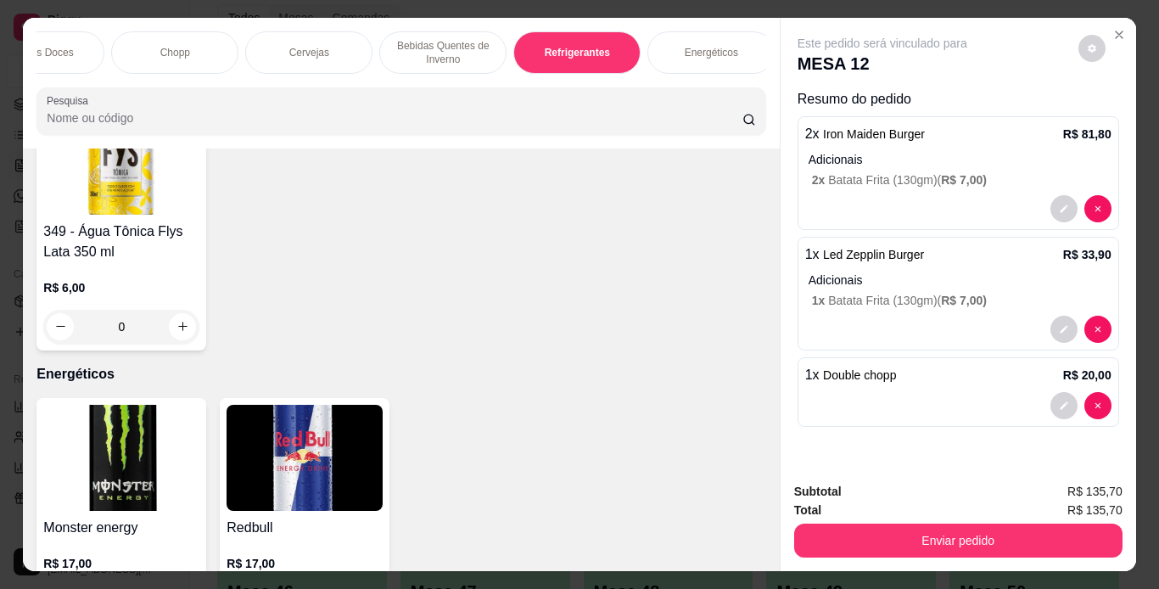
scroll to position [43, 0]
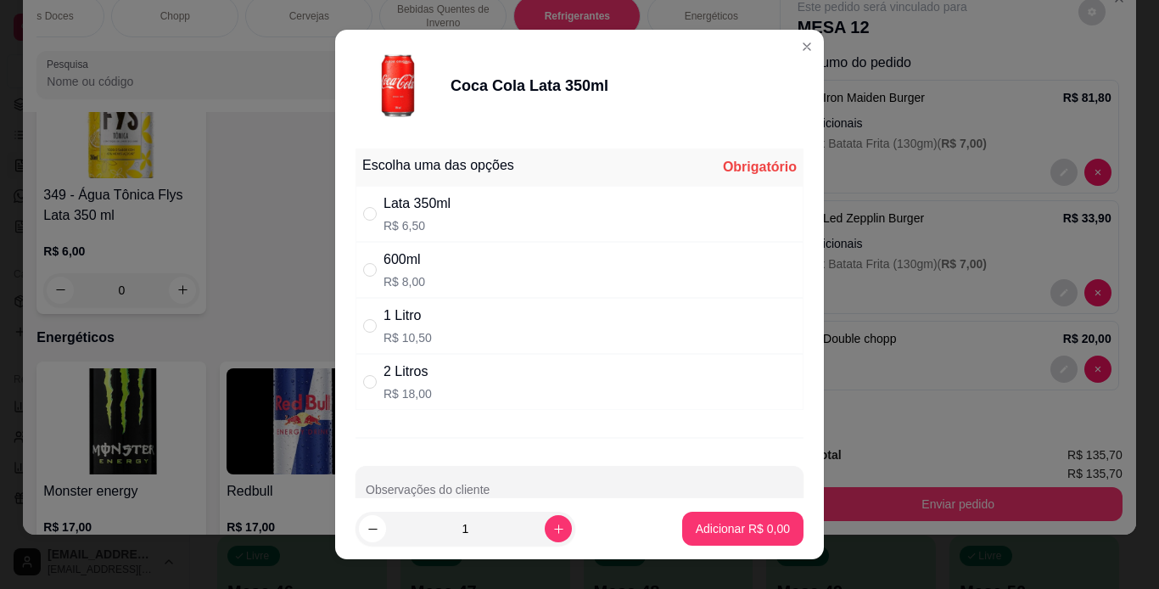
click at [528, 205] on div "Lata 350ml R$ 6,50" at bounding box center [580, 214] width 448 height 56
radio input "true"
click at [701, 517] on button "Adicionar R$ 6,50" at bounding box center [742, 529] width 121 height 34
type input "1"
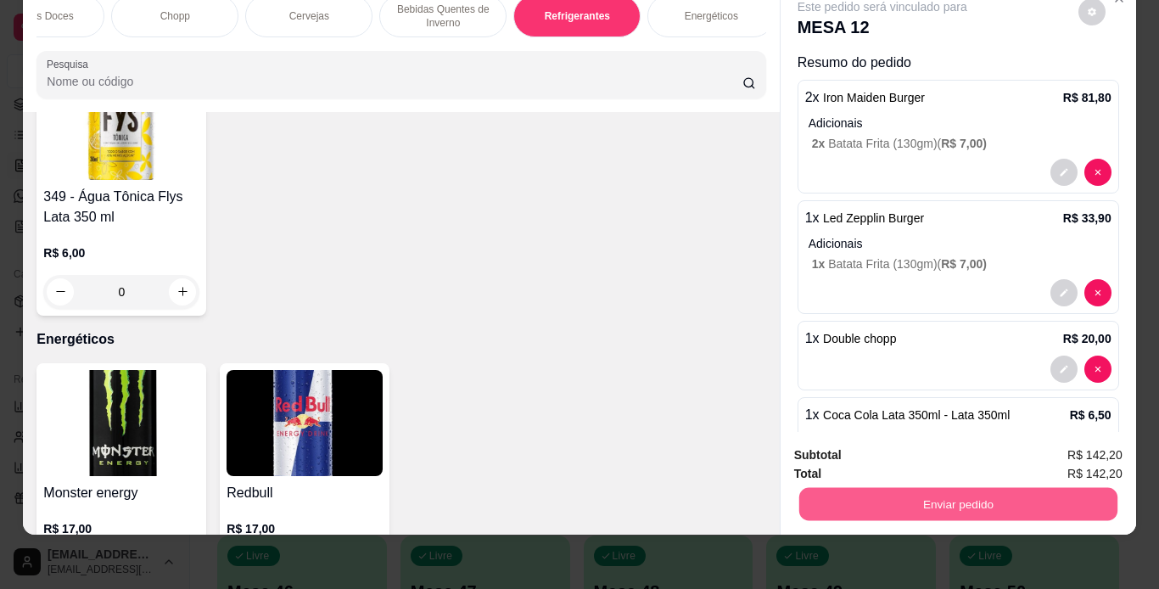
click at [885, 490] on button "Enviar pedido" at bounding box center [958, 504] width 318 height 33
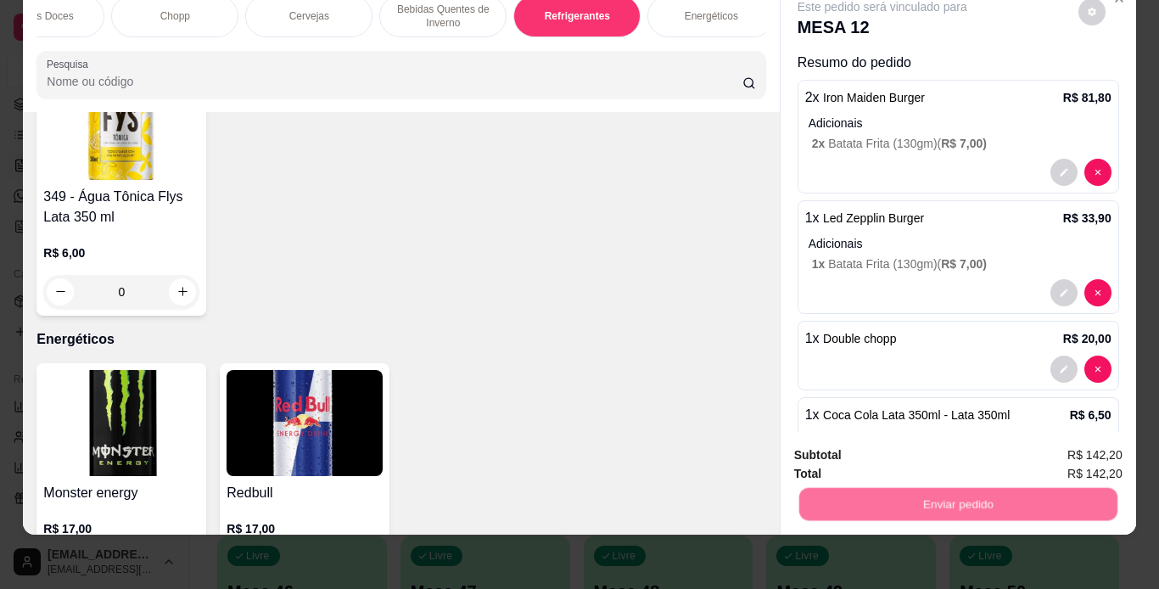
click at [882, 451] on button "Não registrar e enviar pedido" at bounding box center [902, 450] width 177 height 32
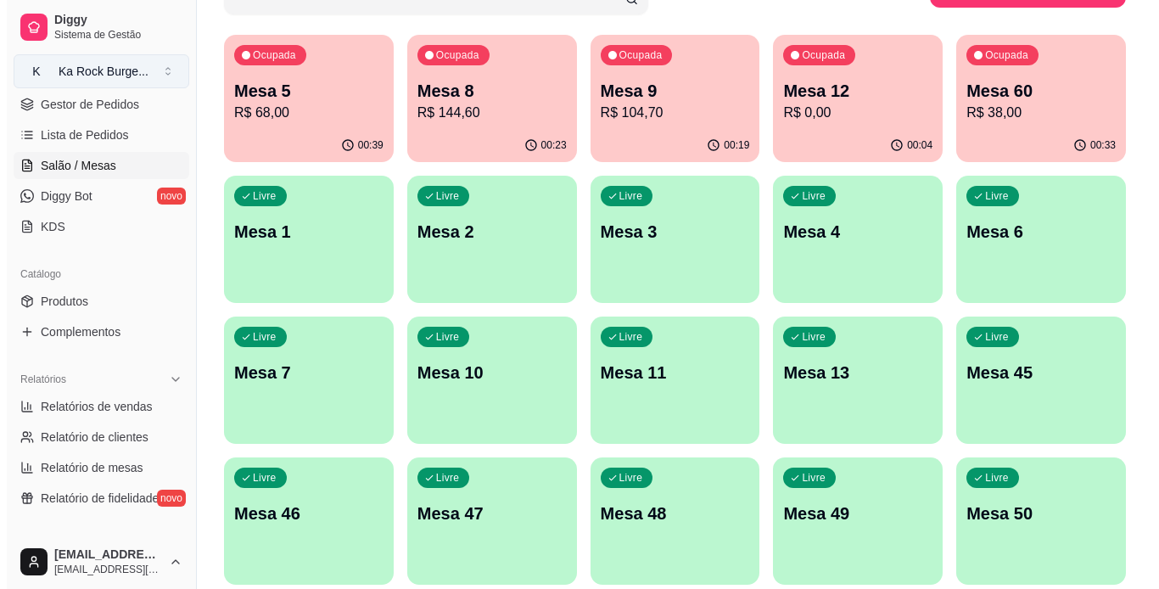
scroll to position [70, 0]
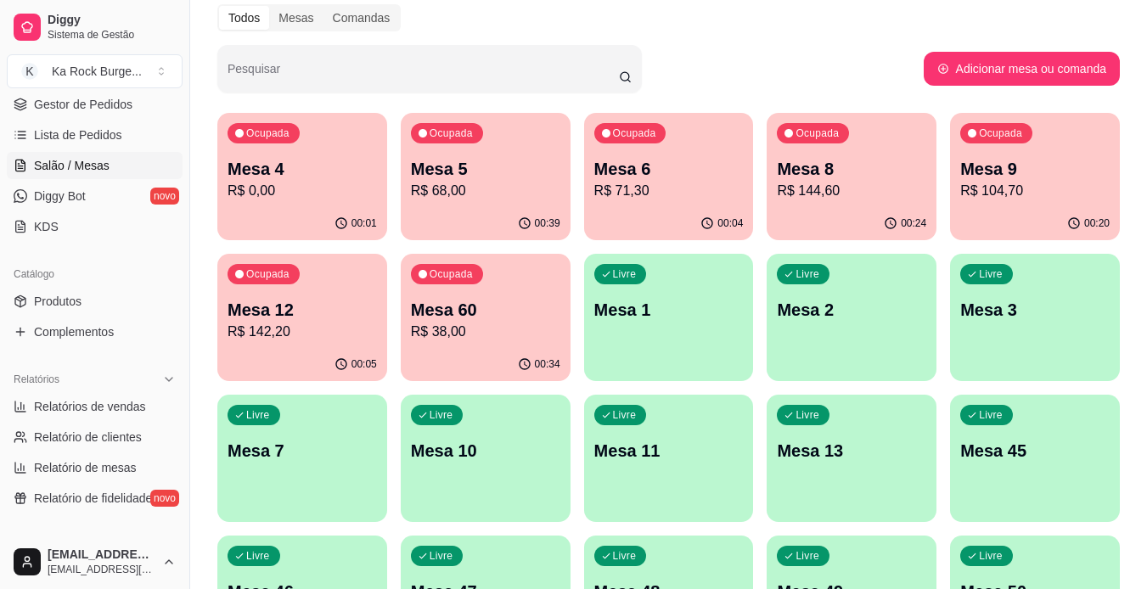
click at [330, 320] on p "Mesa 12" at bounding box center [301, 310] width 149 height 24
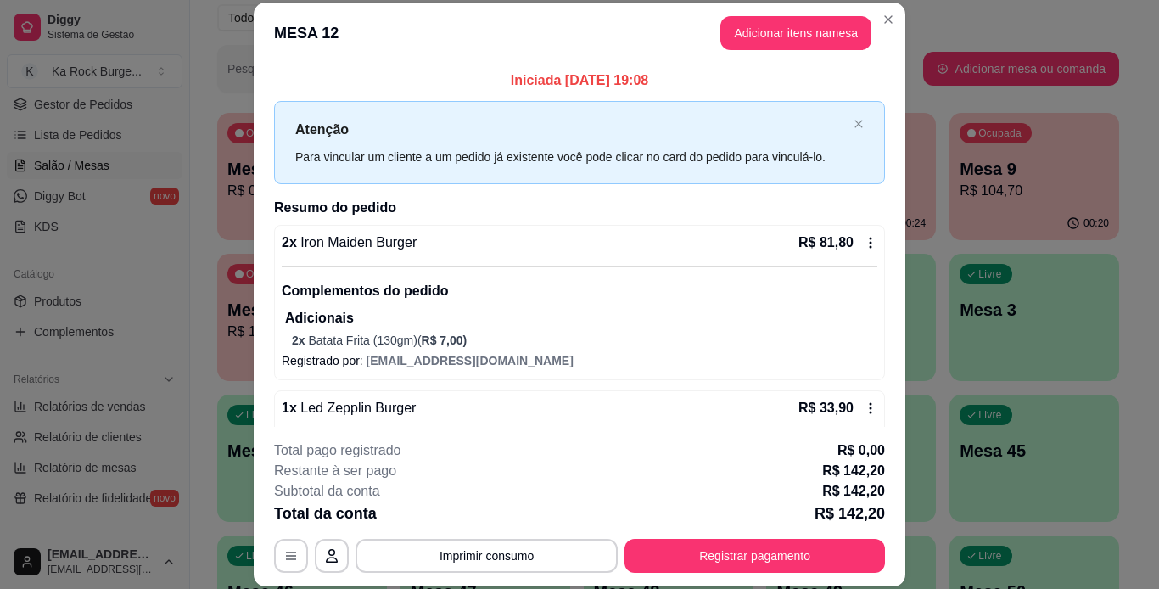
click at [766, 51] on header "MESA 12 Adicionar itens na mesa" at bounding box center [580, 33] width 652 height 61
click at [839, 25] on button "Adicionar itens na mesa" at bounding box center [796, 33] width 151 height 34
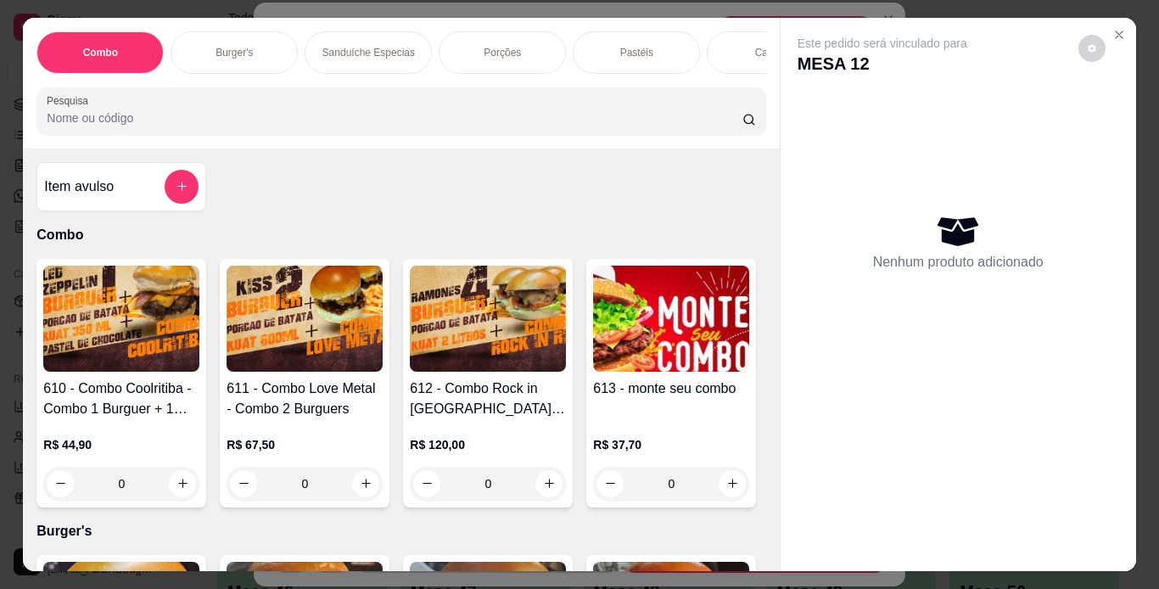
scroll to position [0, 638]
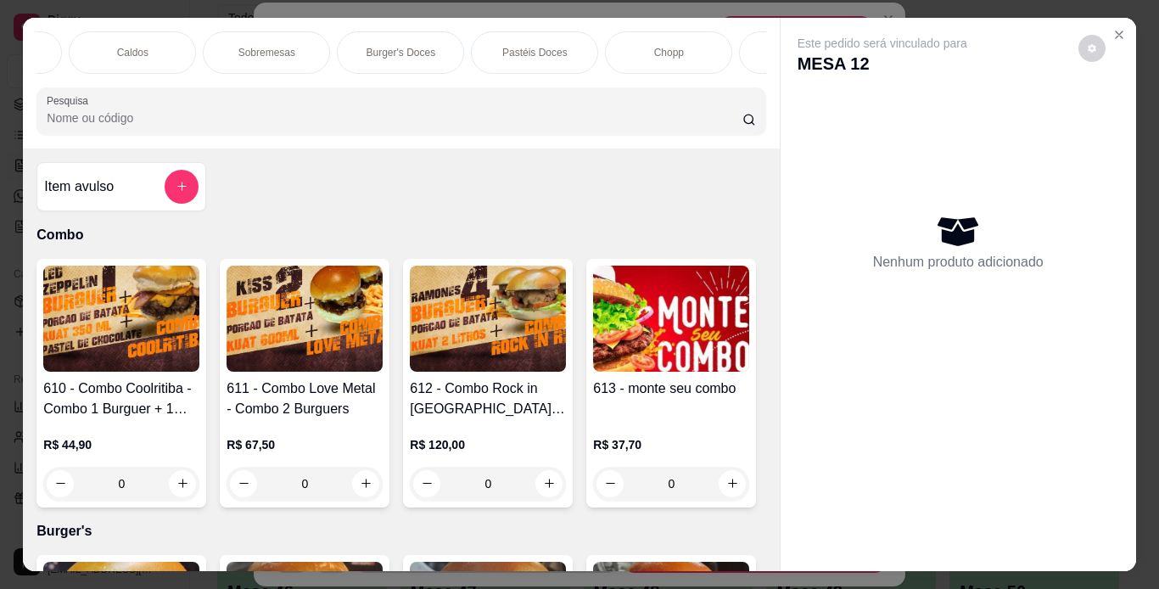
click at [624, 42] on div "Chopp" at bounding box center [668, 52] width 127 height 42
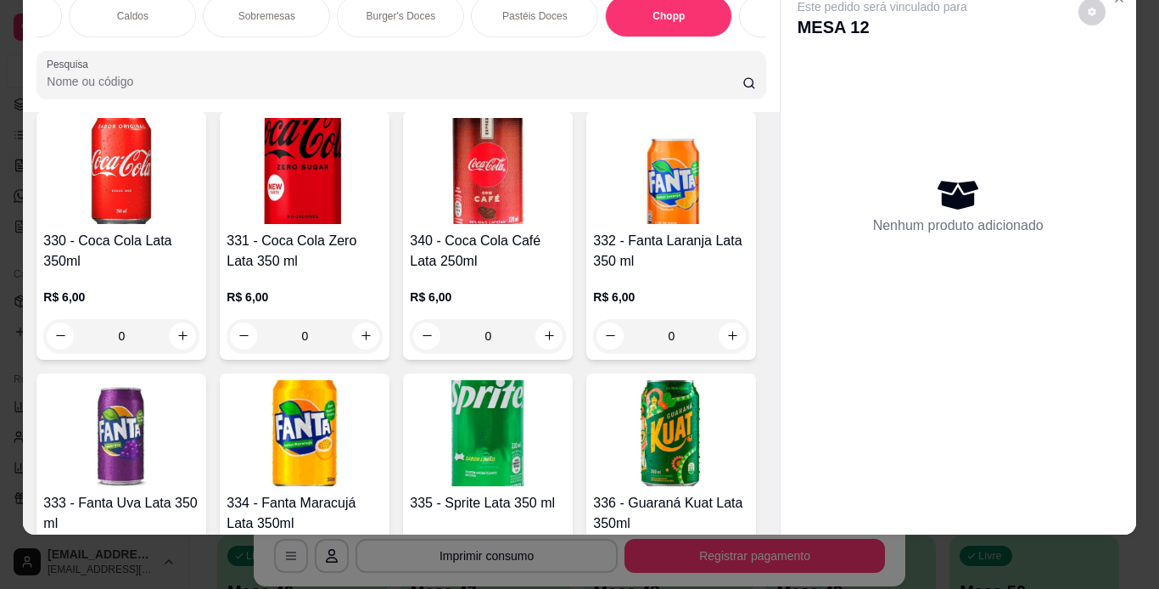
scroll to position [7275, 0]
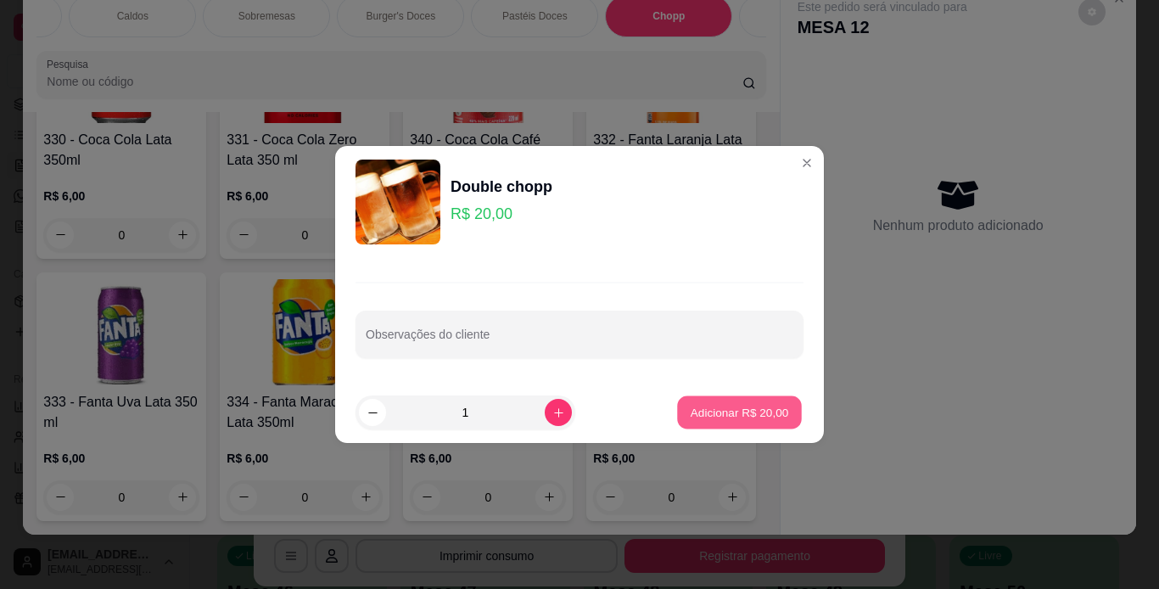
click at [742, 404] on p "Adicionar R$ 20,00" at bounding box center [740, 412] width 98 height 16
type input "1"
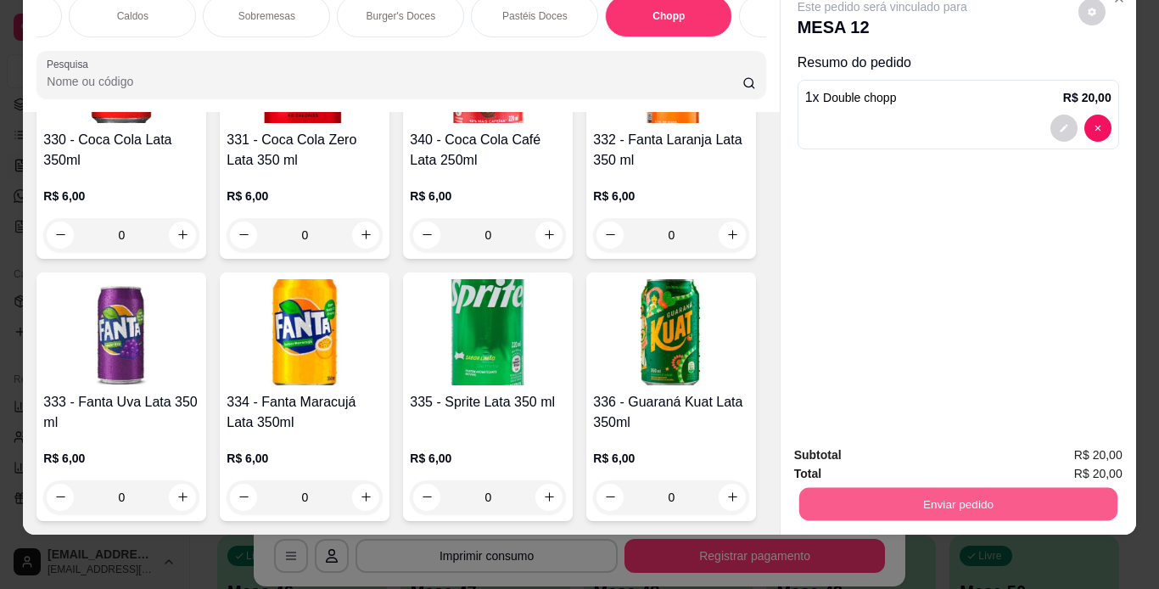
click at [910, 488] on button "Enviar pedido" at bounding box center [958, 504] width 318 height 33
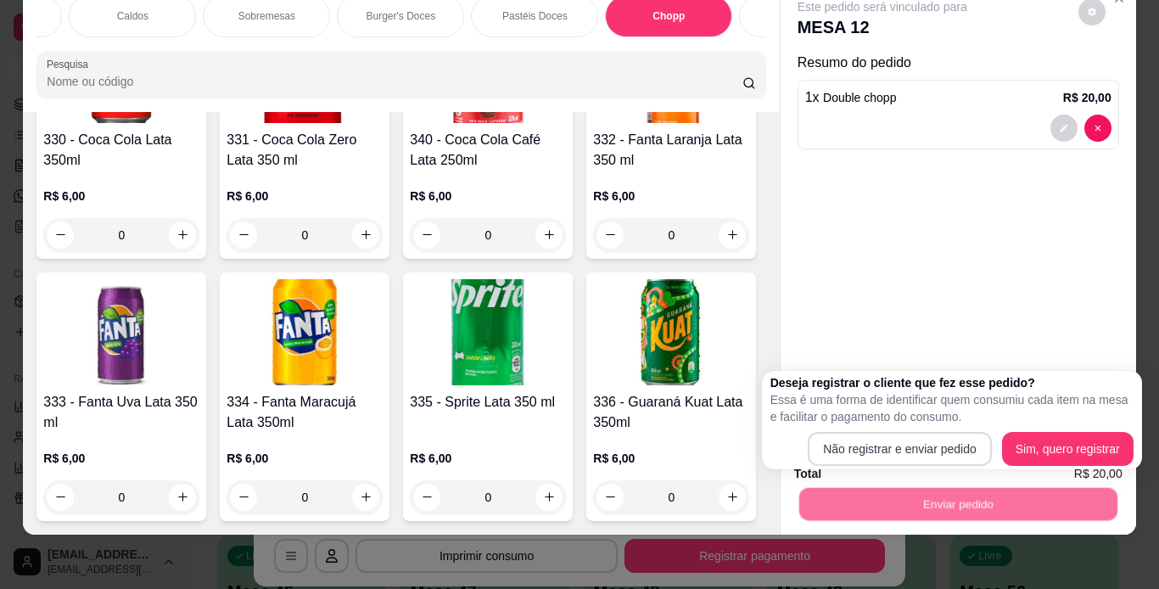
click at [914, 431] on div "Deseja registrar o cliente que fez esse pedido? Essa é uma forma de identificar…" at bounding box center [952, 420] width 363 height 92
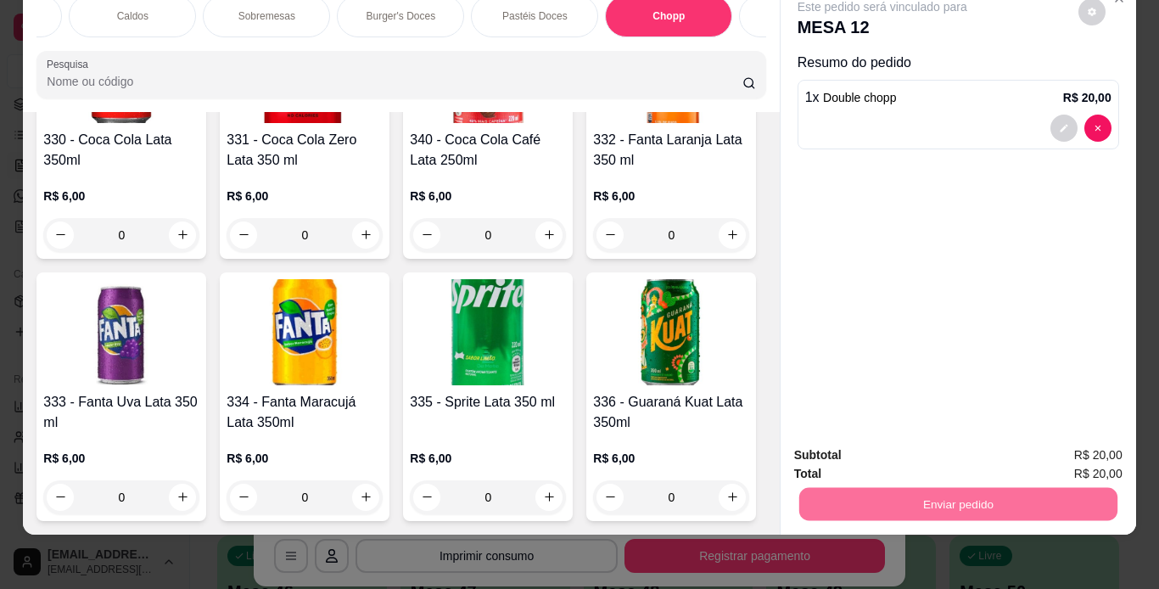
click at [907, 453] on button "Não registrar e enviar pedido" at bounding box center [901, 449] width 171 height 31
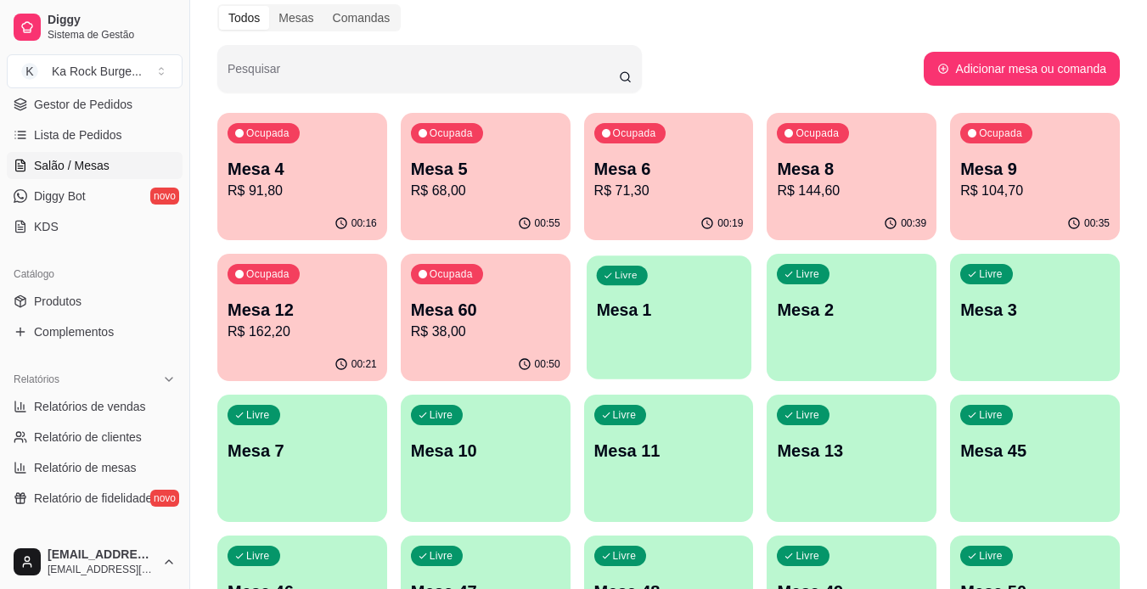
click at [681, 324] on div "Livre Mesa 1" at bounding box center [668, 307] width 165 height 104
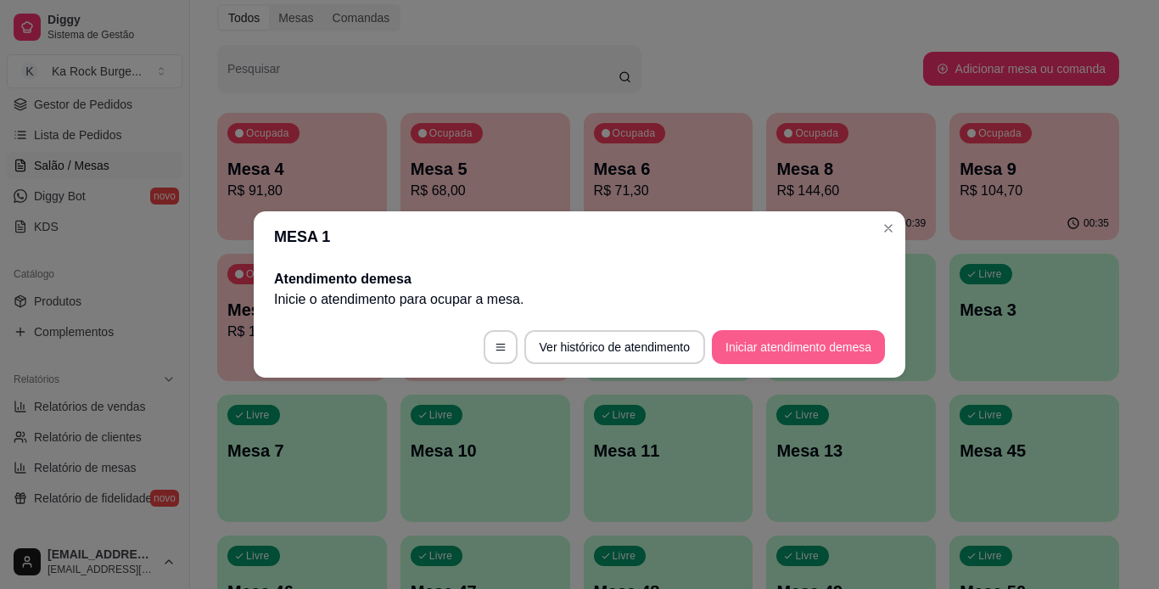
click at [859, 350] on button "Iniciar atendimento de mesa" at bounding box center [798, 347] width 173 height 34
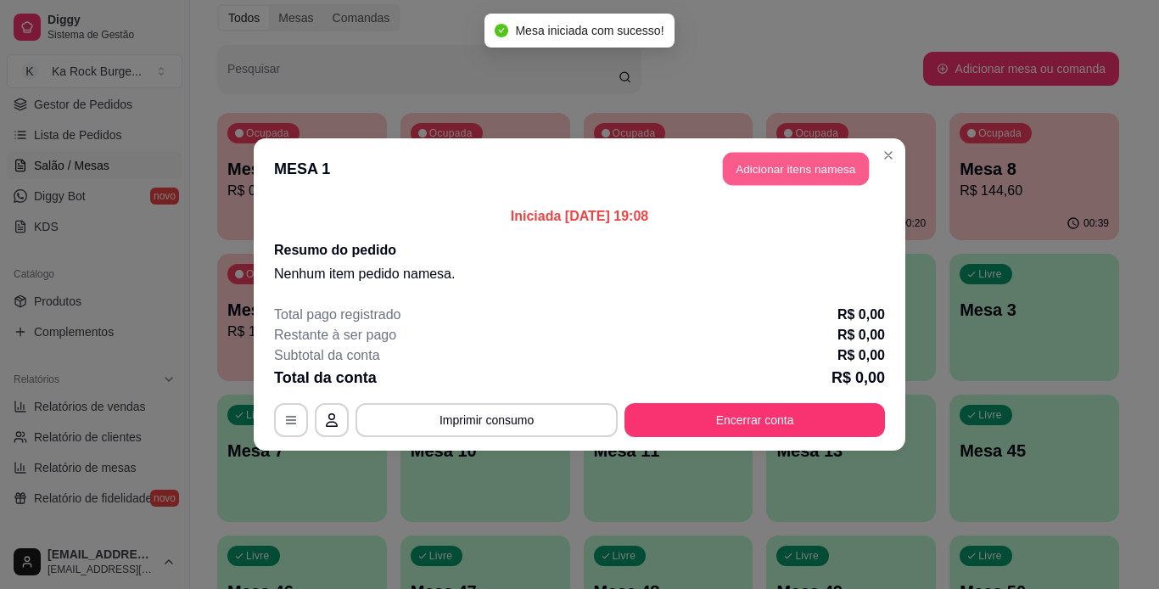
click at [799, 178] on button "Adicionar itens na mesa" at bounding box center [796, 169] width 146 height 33
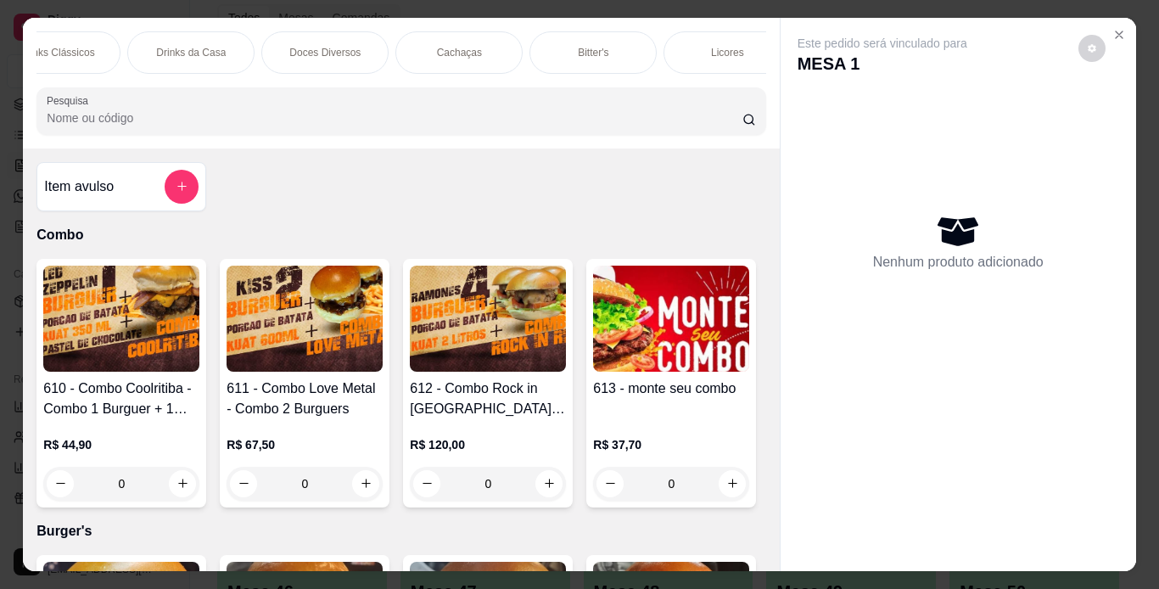
scroll to position [0, 2071]
click at [724, 41] on div "Licores" at bounding box center [711, 52] width 127 height 42
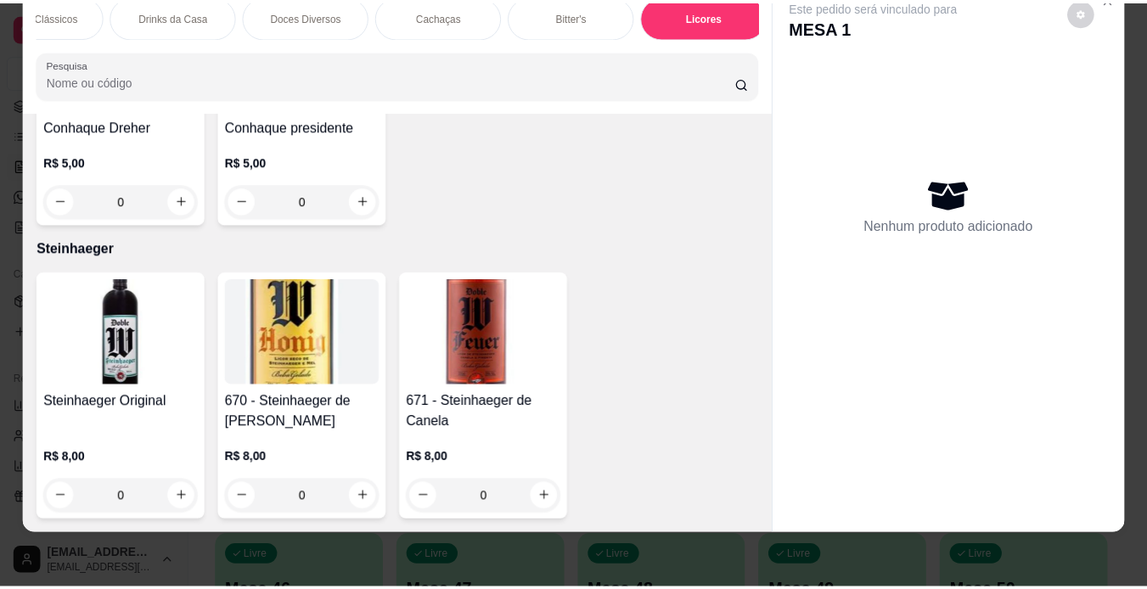
scroll to position [15115, 0]
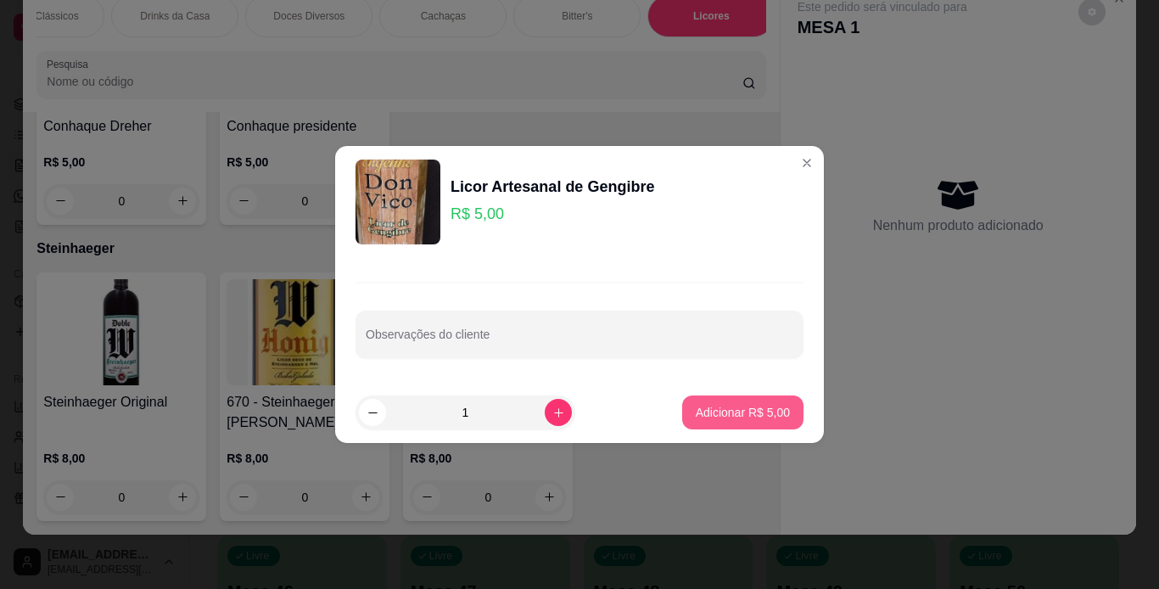
click at [754, 407] on p "Adicionar R$ 5,00" at bounding box center [743, 412] width 94 height 17
type input "1"
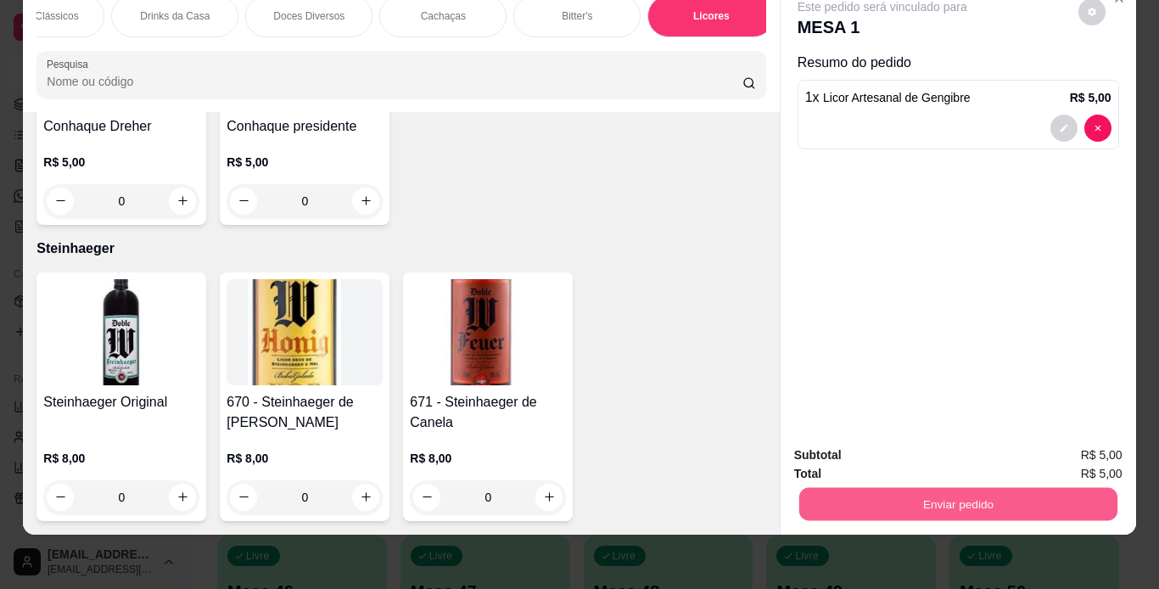
click at [878, 493] on button "Enviar pedido" at bounding box center [958, 504] width 318 height 33
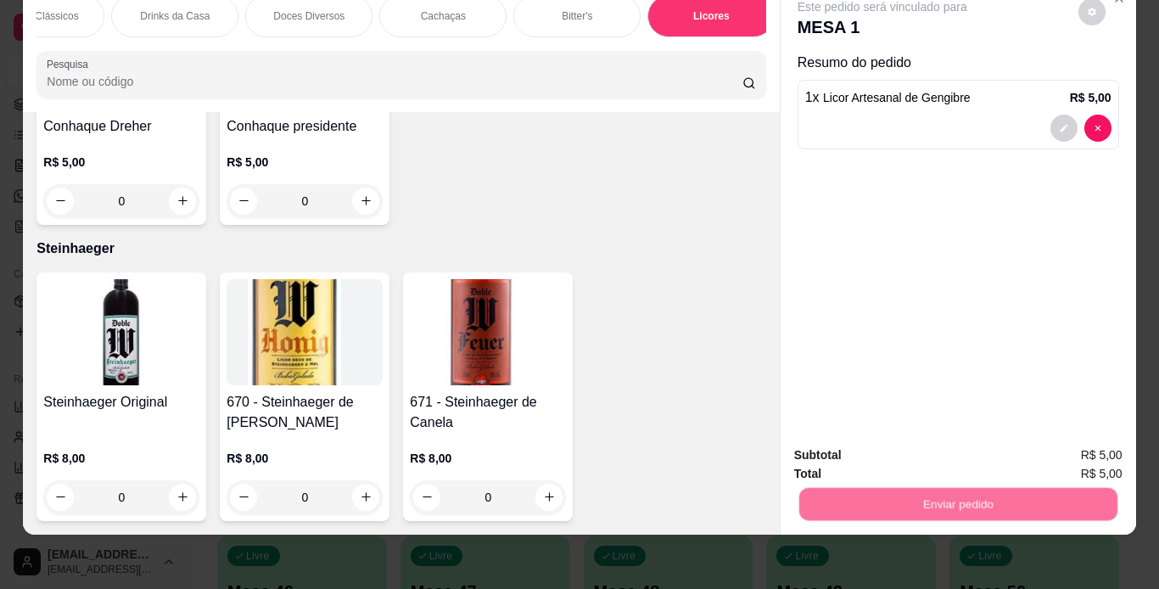
click at [874, 456] on button "Não registrar e enviar pedido" at bounding box center [901, 449] width 171 height 31
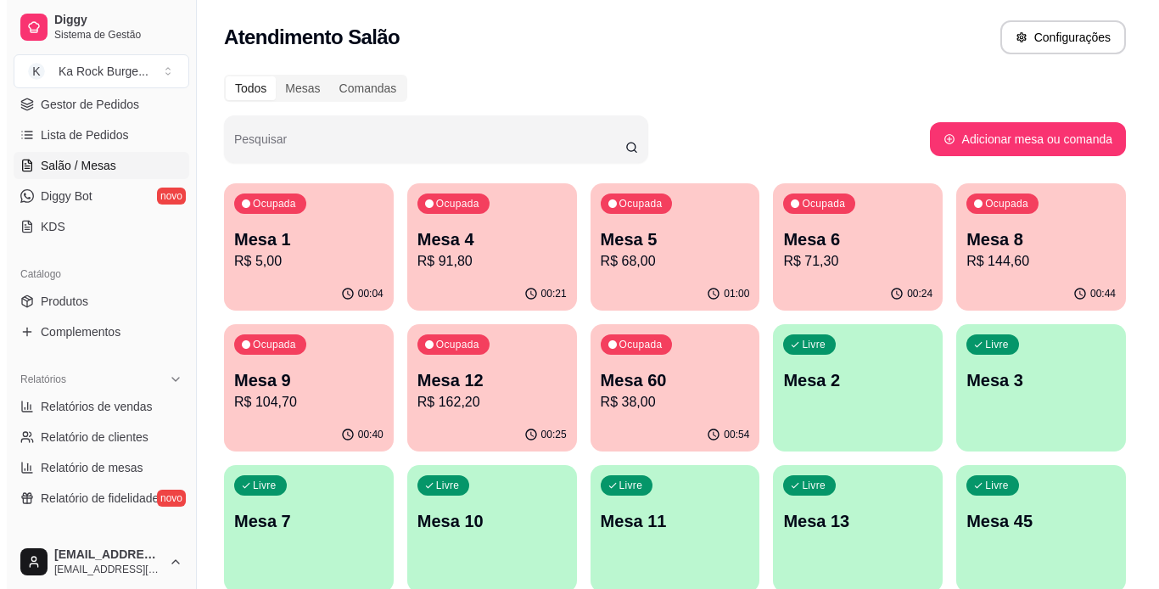
scroll to position [495, 0]
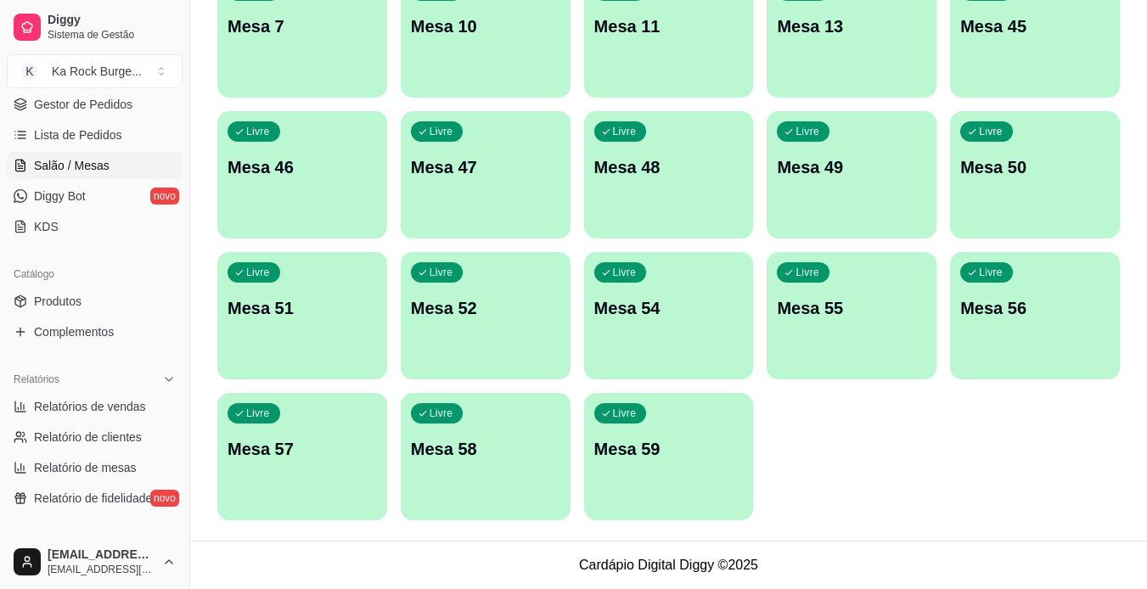
click at [553, 481] on div "Livre Mesa 58" at bounding box center [486, 446] width 170 height 107
click at [693, 499] on button "Livre Mesa 59" at bounding box center [668, 457] width 165 height 124
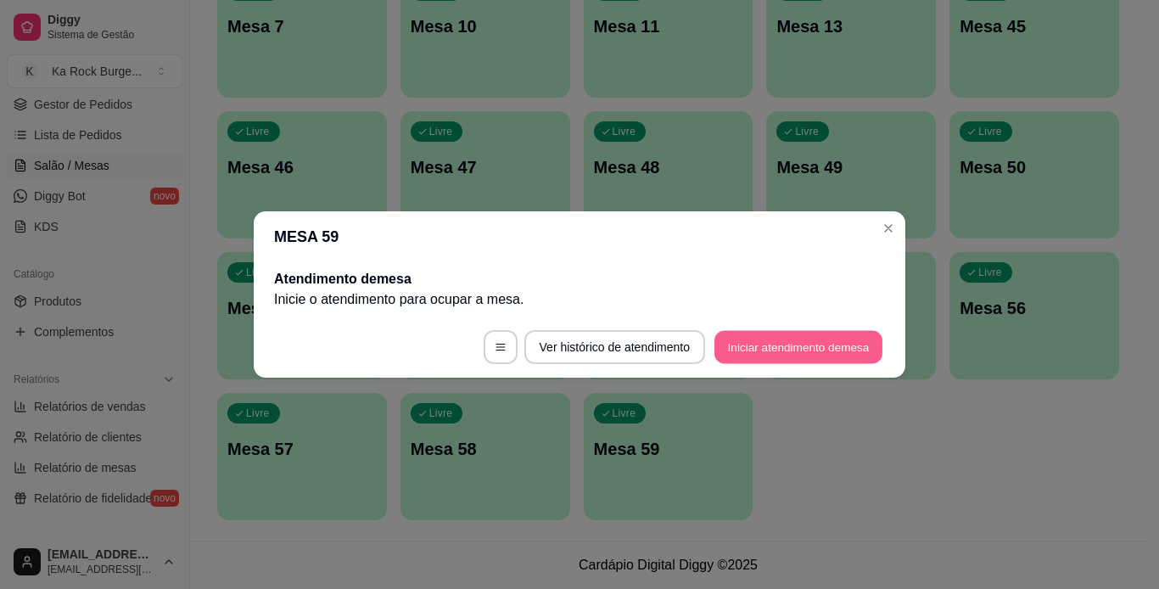
click at [852, 336] on button "Iniciar atendimento de mesa" at bounding box center [799, 347] width 168 height 33
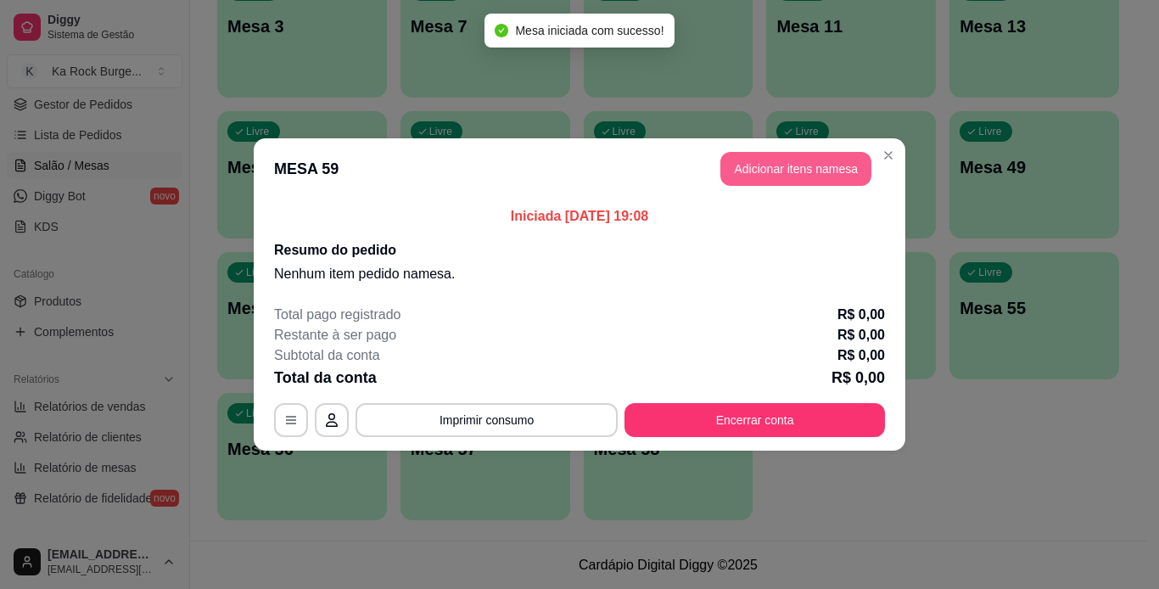
click at [797, 172] on button "Adicionar itens na mesa" at bounding box center [796, 169] width 151 height 34
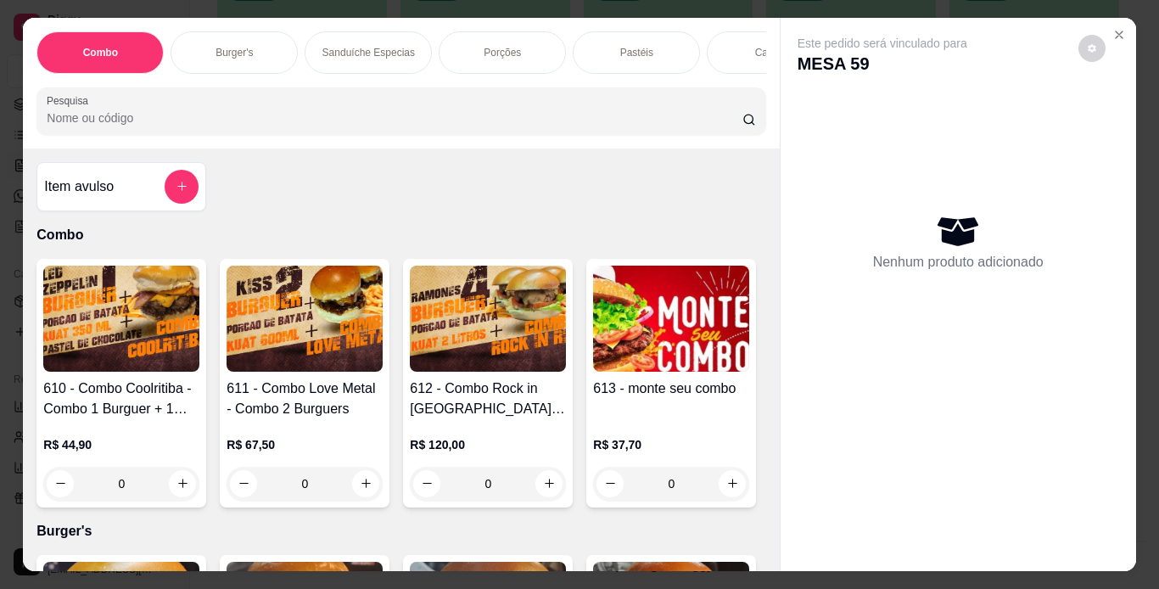
click at [240, 48] on p "Burger's" at bounding box center [234, 53] width 37 height 14
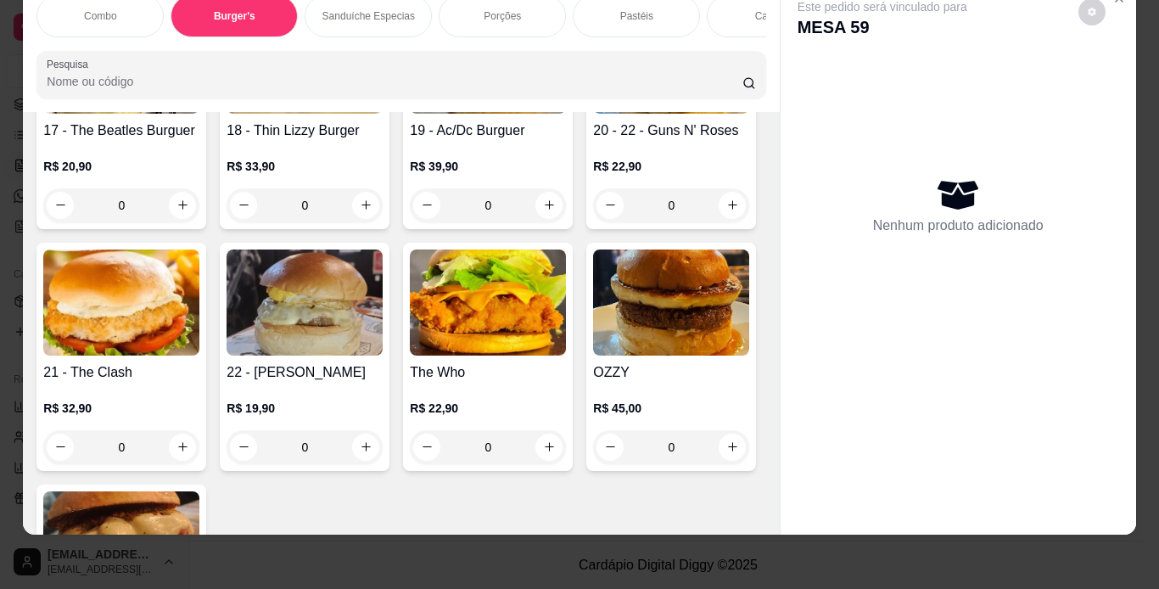
scroll to position [1633, 0]
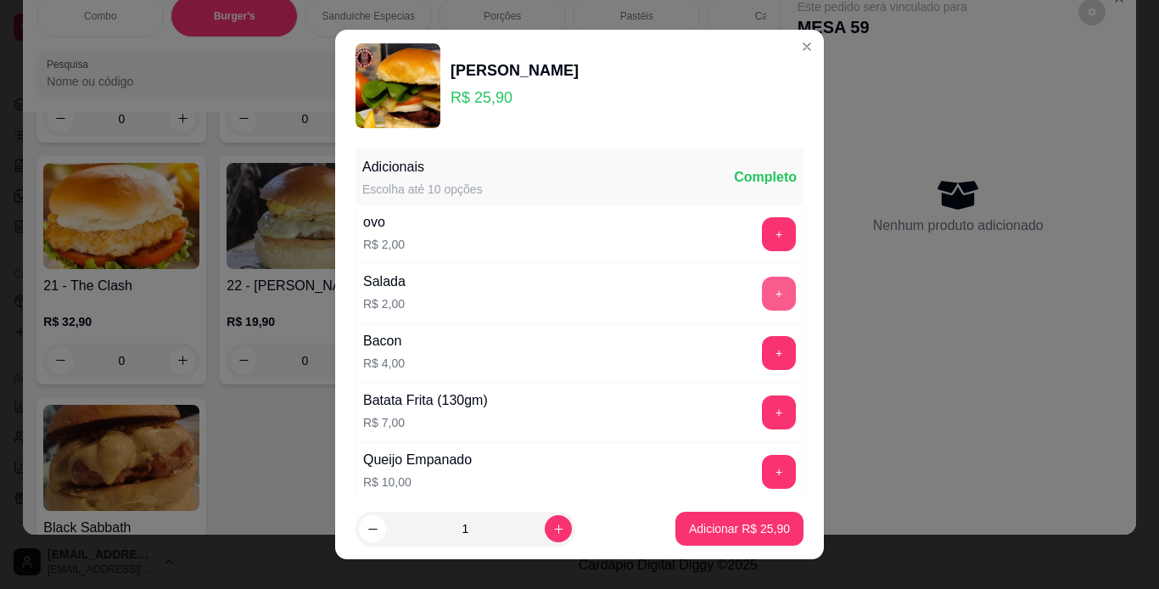
click at [762, 292] on button "+" at bounding box center [779, 294] width 34 height 34
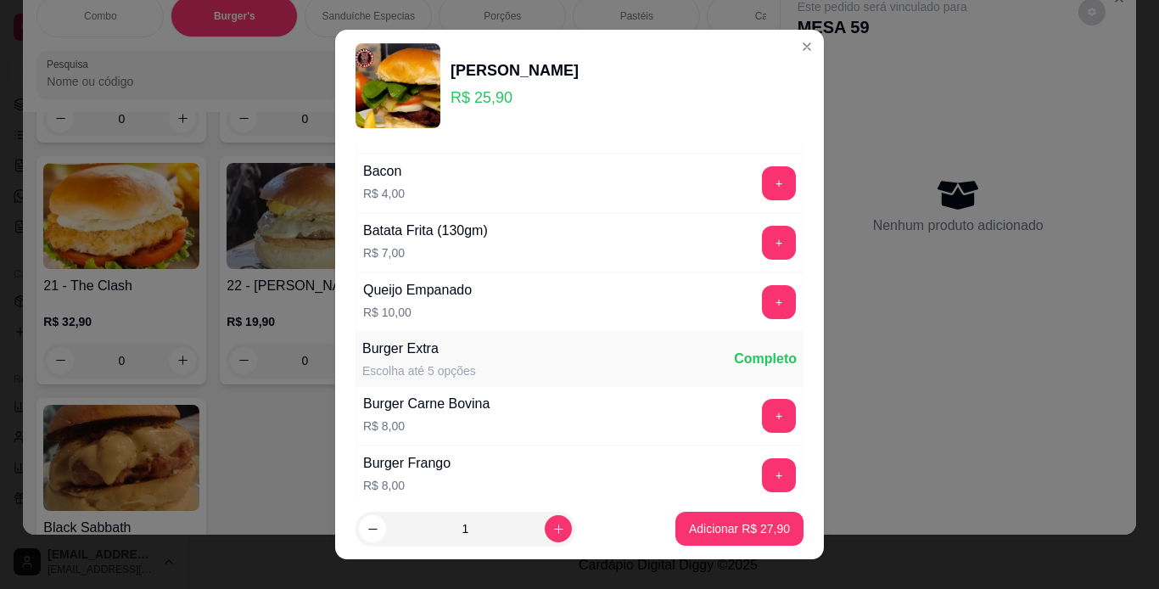
scroll to position [85, 0]
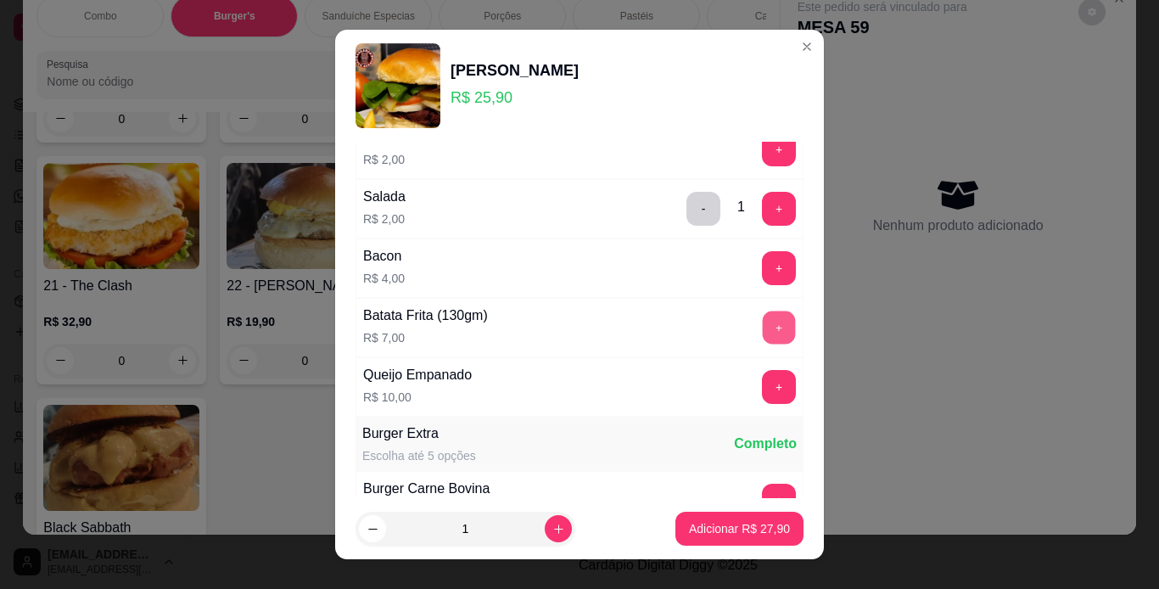
click at [763, 327] on button "+" at bounding box center [779, 327] width 33 height 33
click at [762, 216] on button "+" at bounding box center [779, 209] width 34 height 34
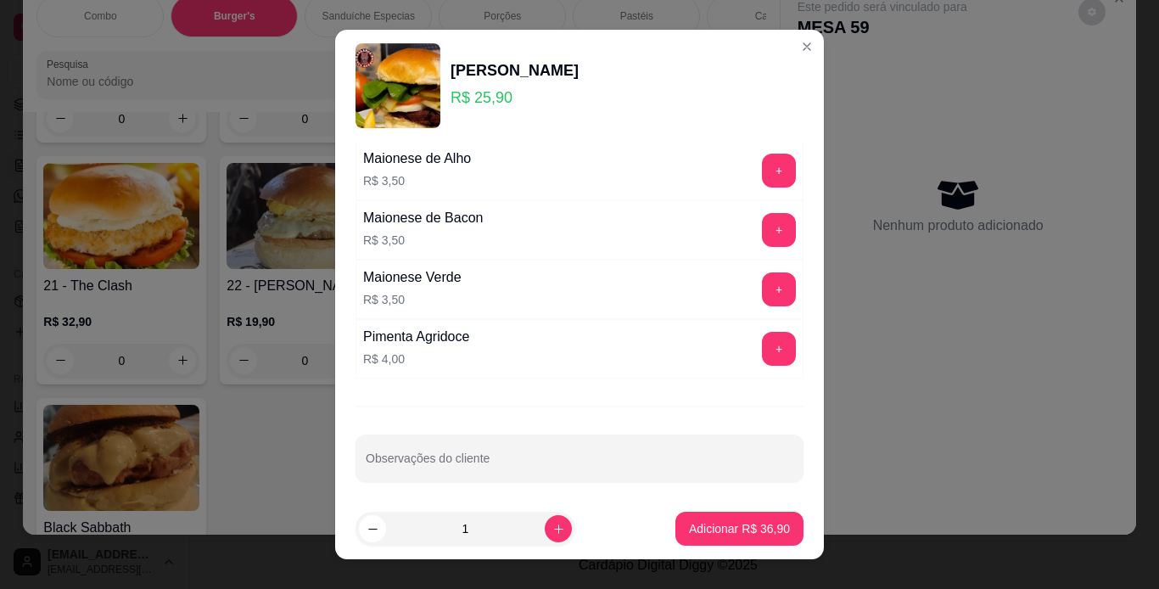
scroll to position [714, 0]
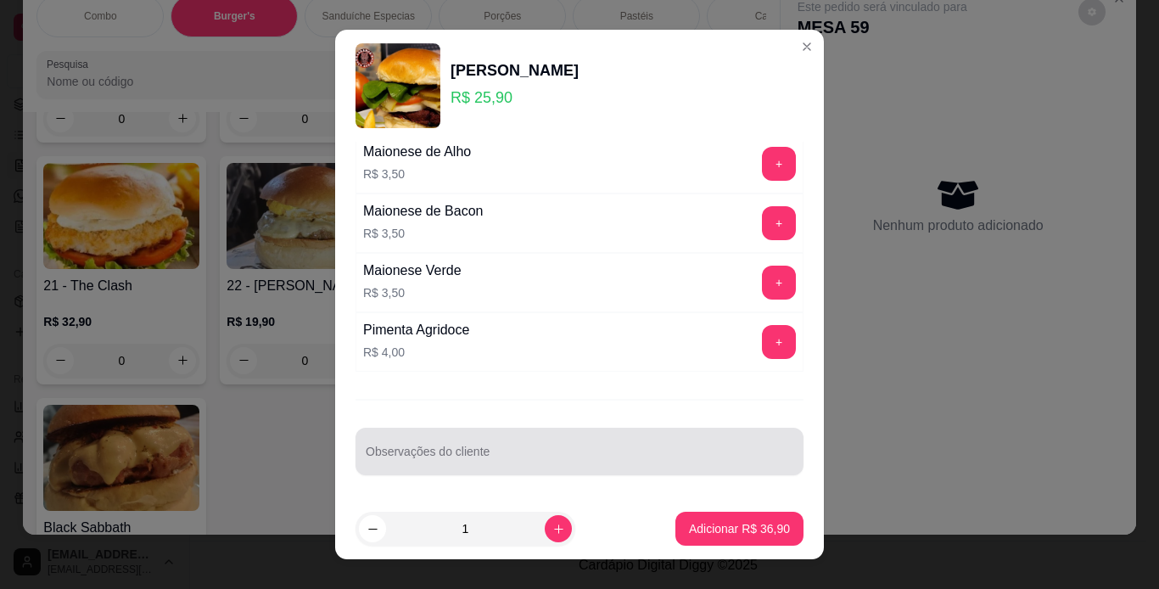
click at [588, 437] on div at bounding box center [580, 452] width 428 height 34
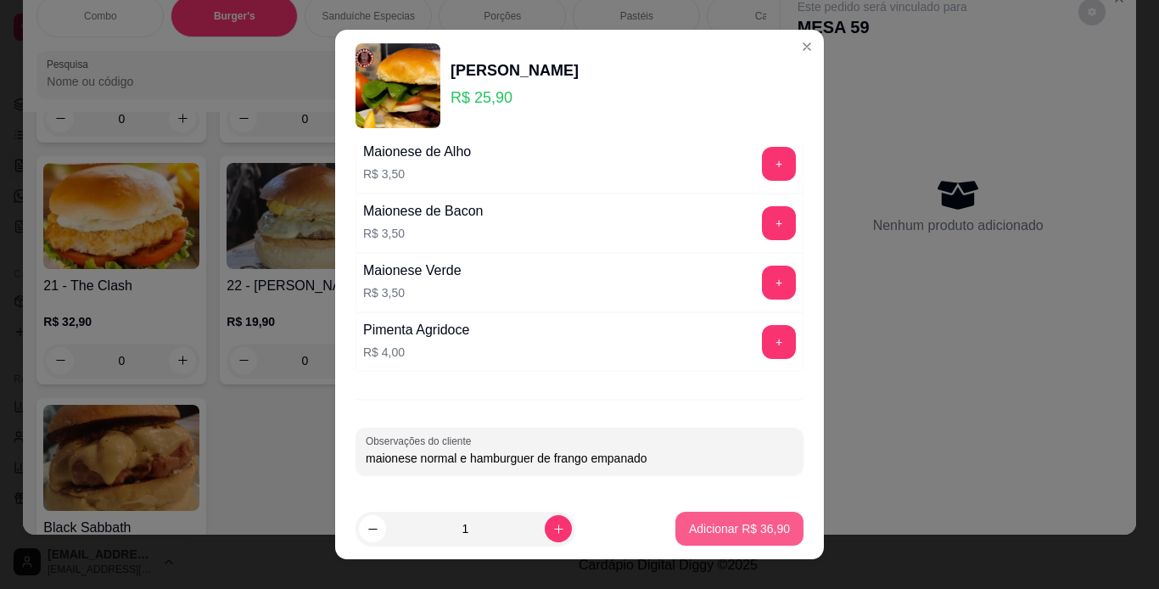
type input "maionese normal e hamburguer de frango empanado"
click at [734, 522] on p "Adicionar R$ 36,90" at bounding box center [740, 529] width 98 height 16
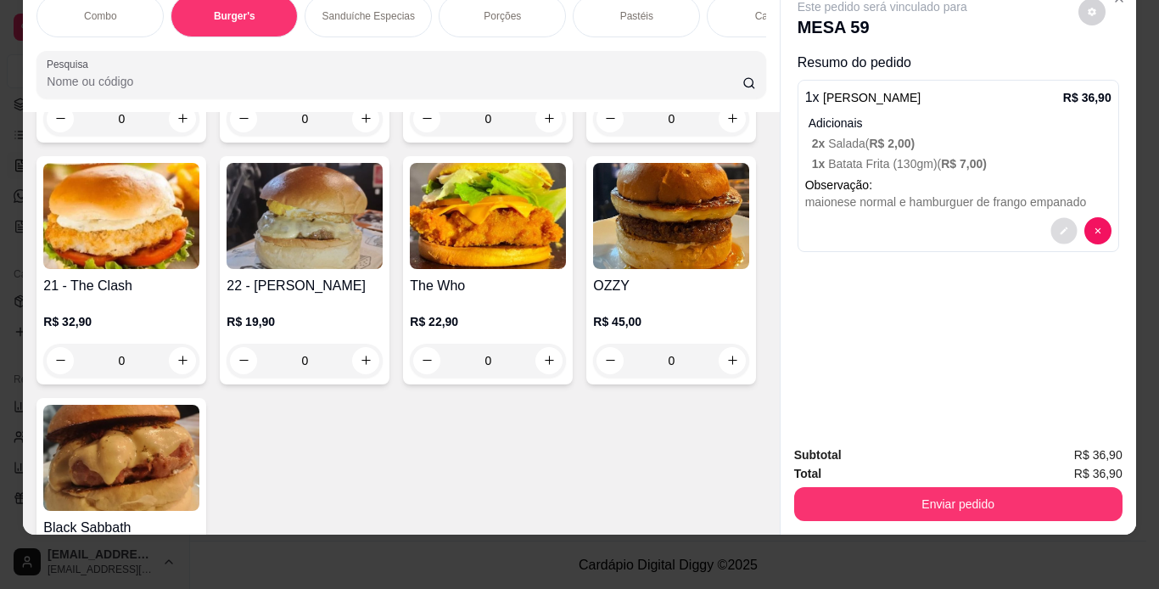
click at [1065, 226] on button "decrease-product-quantity" at bounding box center [1064, 230] width 26 height 26
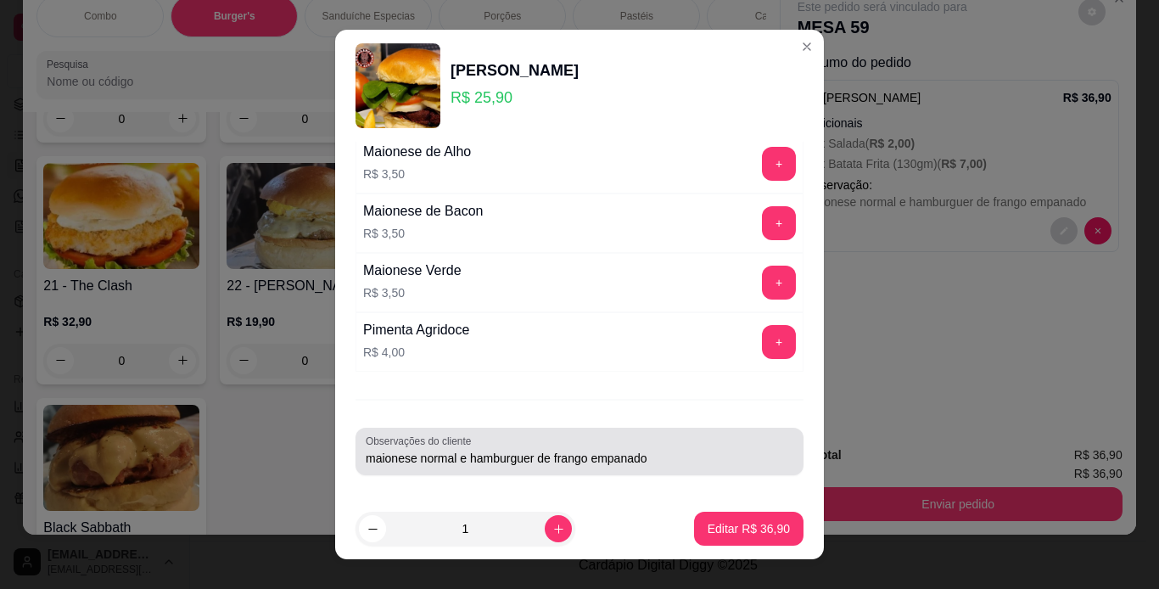
click at [652, 457] on input "maionese normal e hamburguer de frango empanado" at bounding box center [580, 458] width 428 height 17
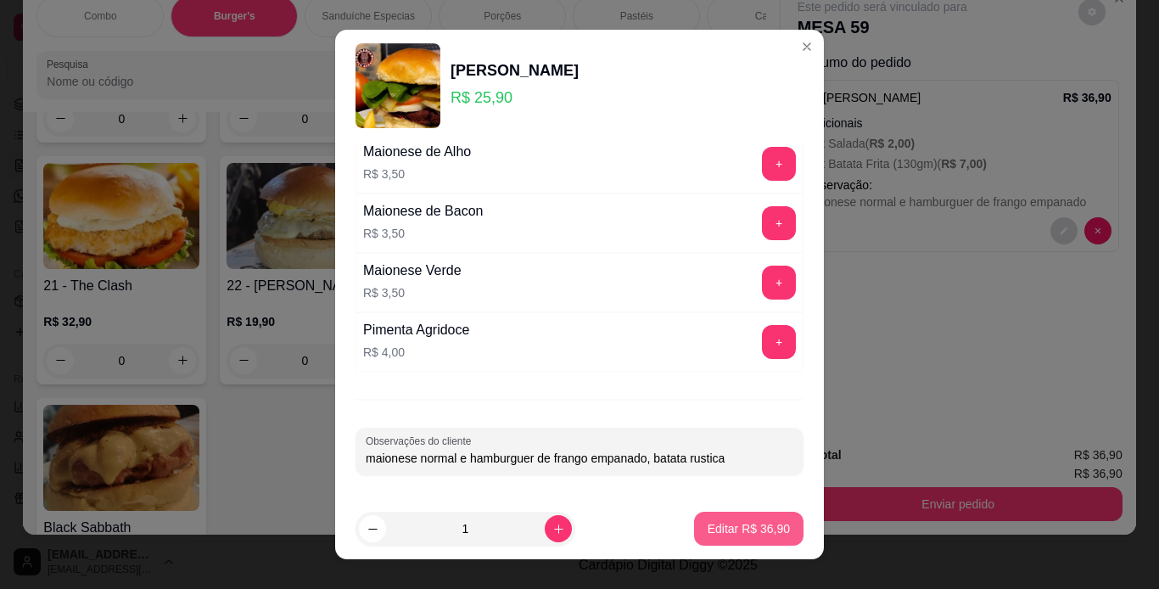
type input "maionese normal e hamburguer de frango empanado, batata rustica"
click at [738, 536] on p "Editar R$ 36,90" at bounding box center [749, 528] width 82 height 17
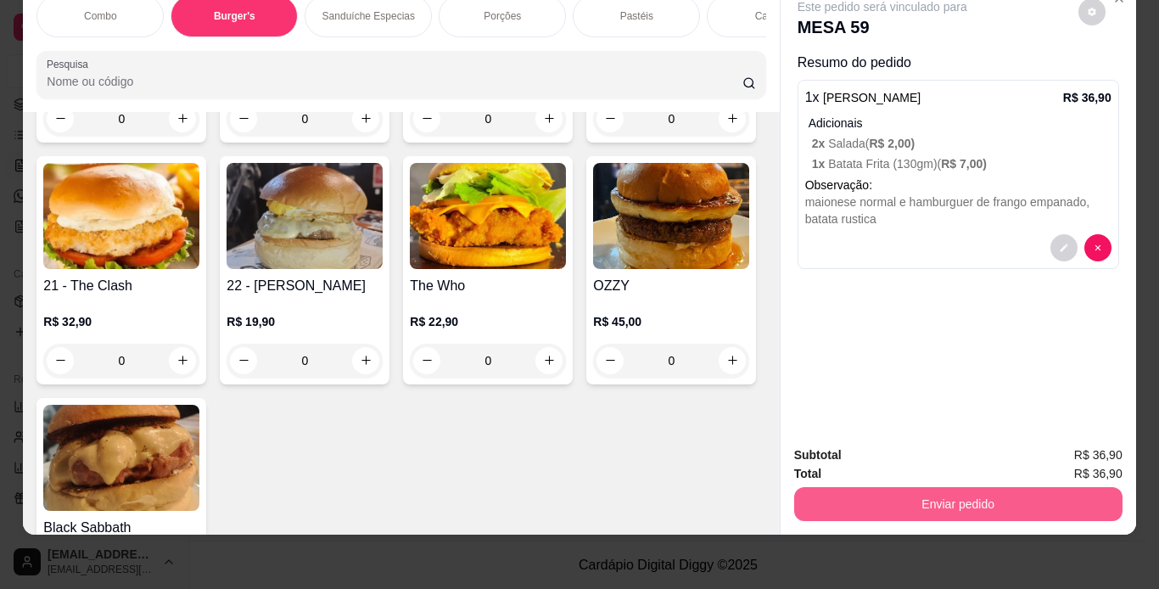
click at [964, 487] on button "Enviar pedido" at bounding box center [958, 504] width 328 height 34
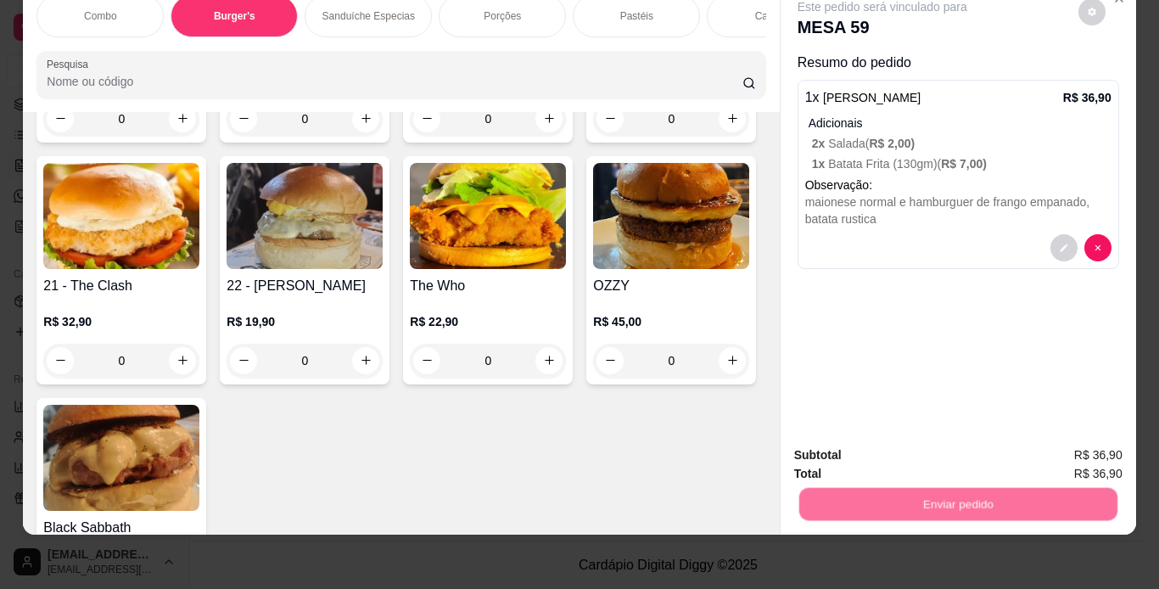
click at [950, 446] on button "Não registrar e enviar pedido" at bounding box center [902, 450] width 177 height 32
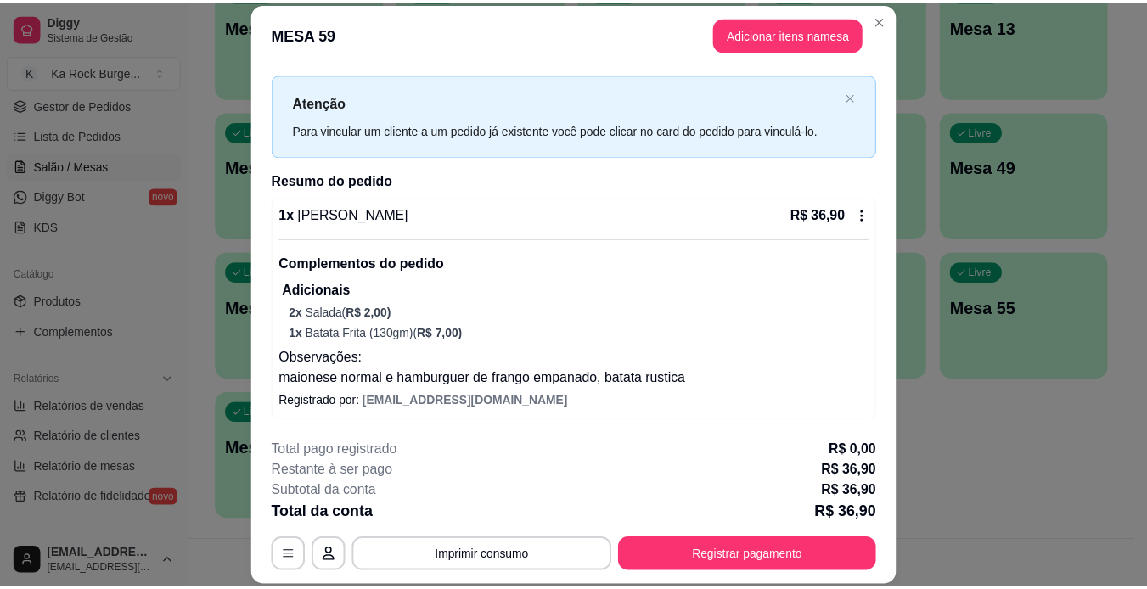
scroll to position [52, 0]
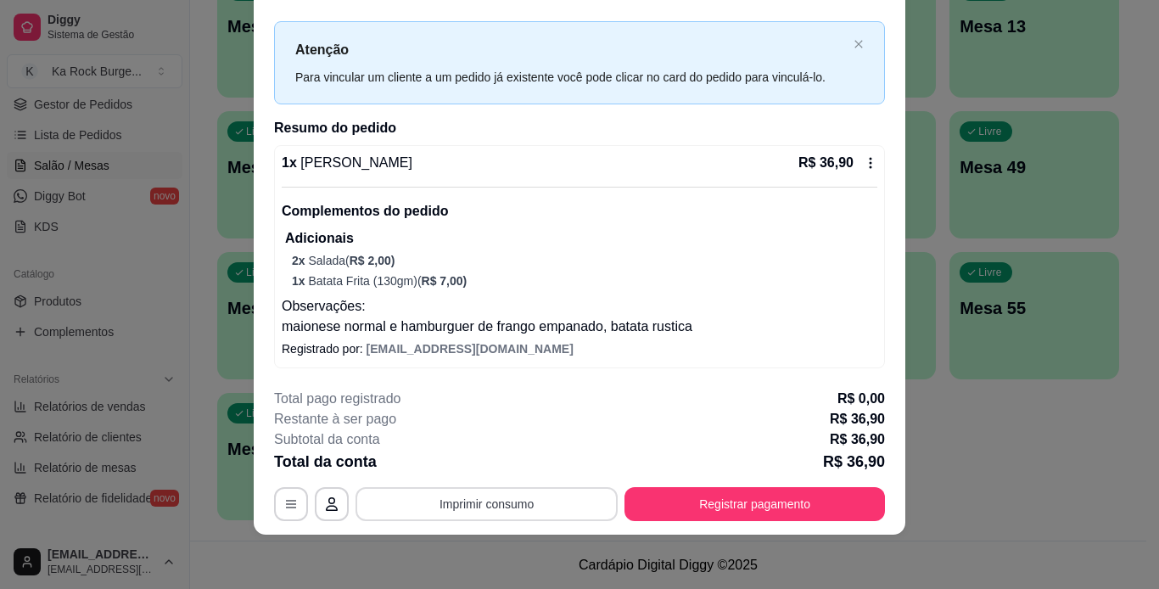
click at [524, 493] on button "Imprimir consumo" at bounding box center [487, 504] width 262 height 34
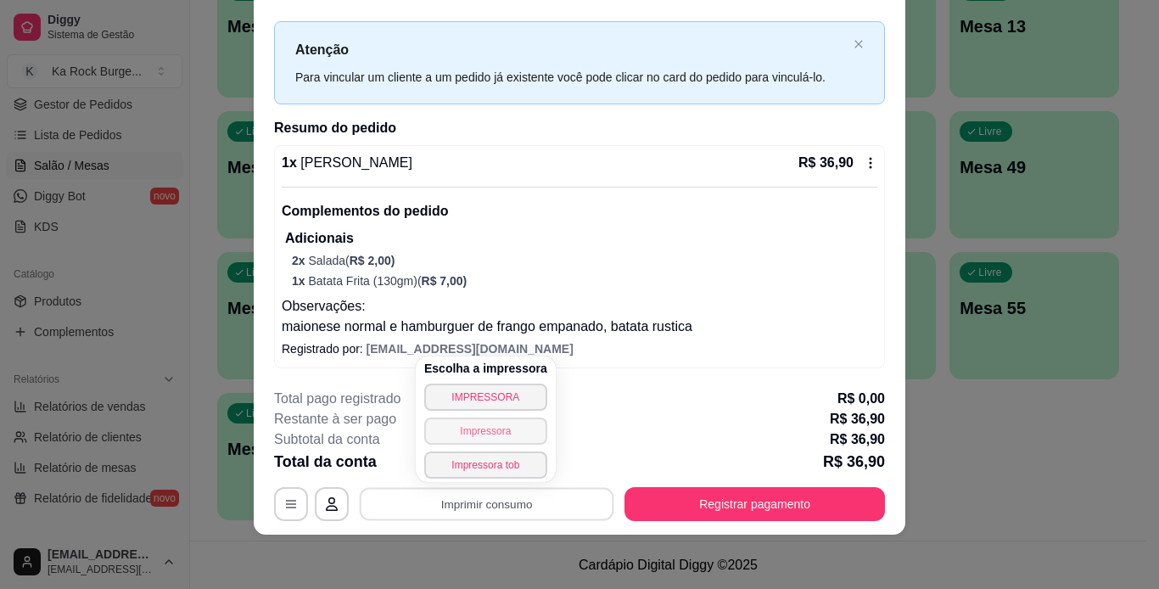
click at [496, 423] on button "Impressora" at bounding box center [485, 431] width 123 height 27
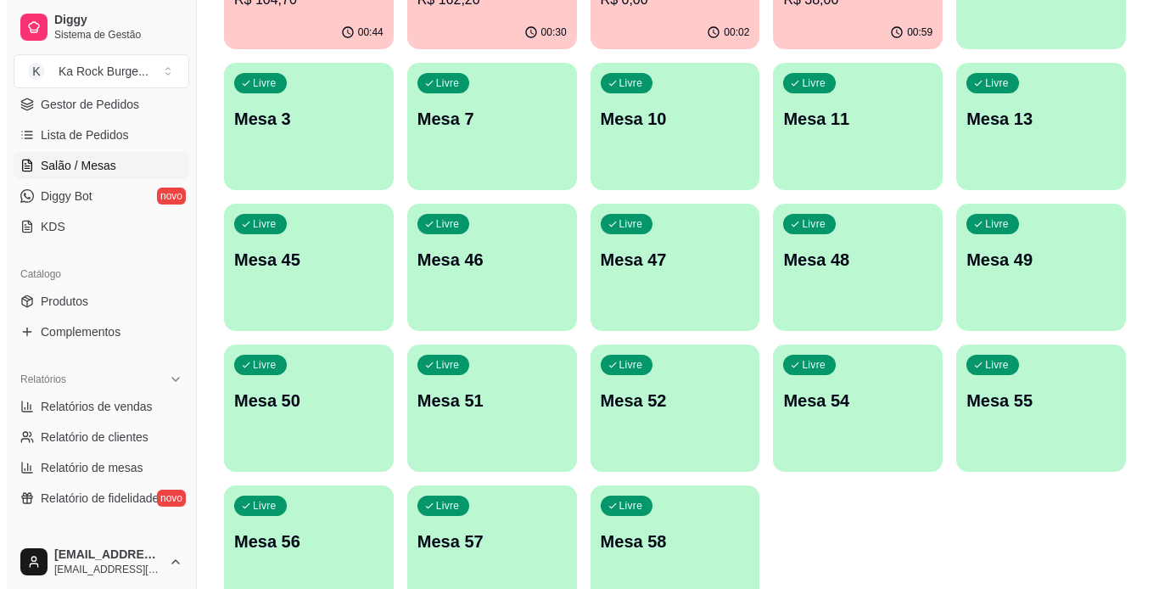
scroll to position [155, 0]
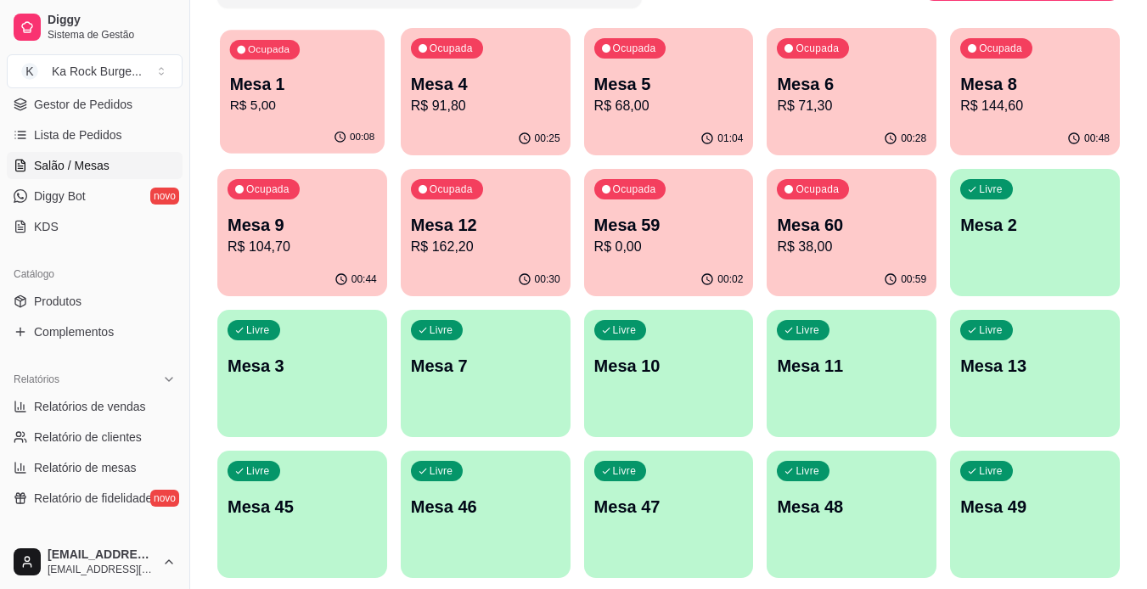
click at [340, 107] on p "R$ 5,00" at bounding box center [302, 106] width 145 height 20
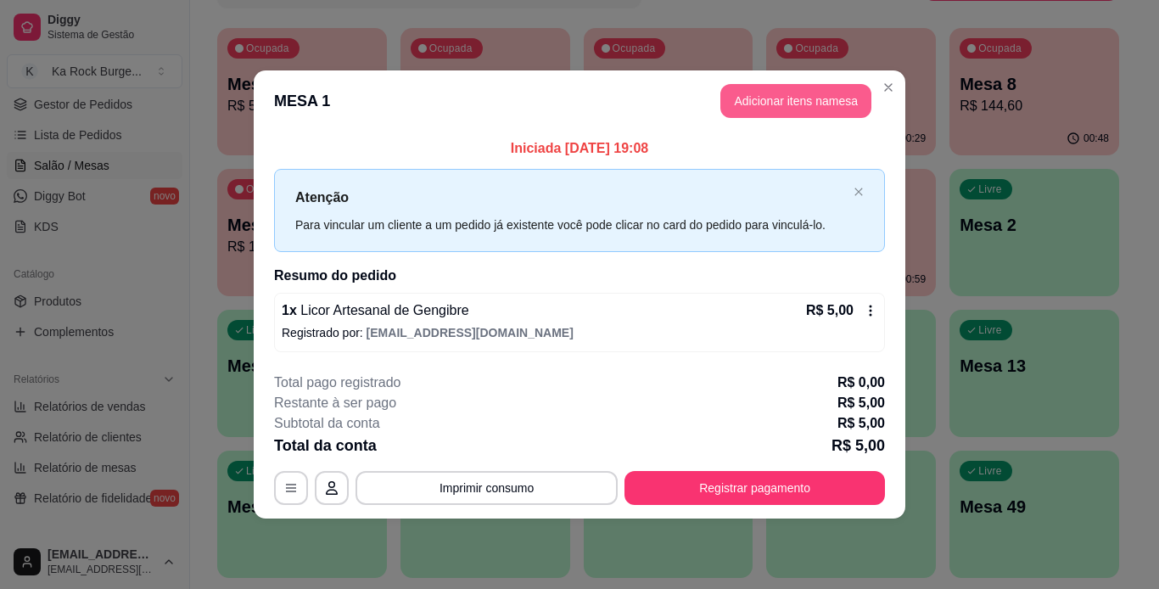
click at [760, 98] on button "Adicionar itens na mesa" at bounding box center [796, 101] width 151 height 34
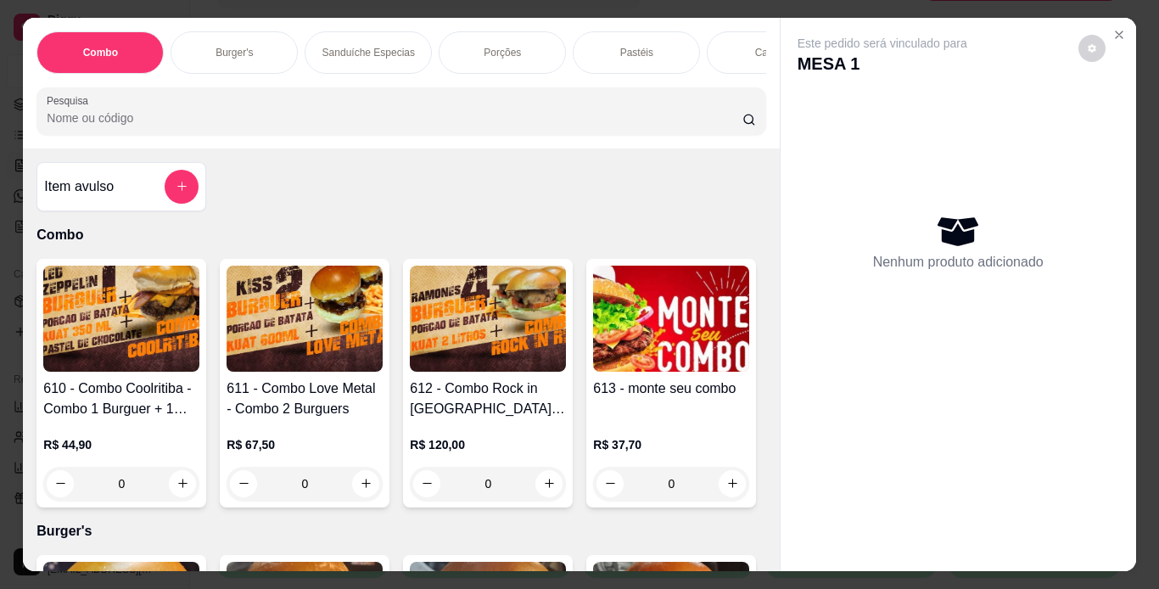
click at [482, 54] on div "Porções" at bounding box center [502, 52] width 127 height 42
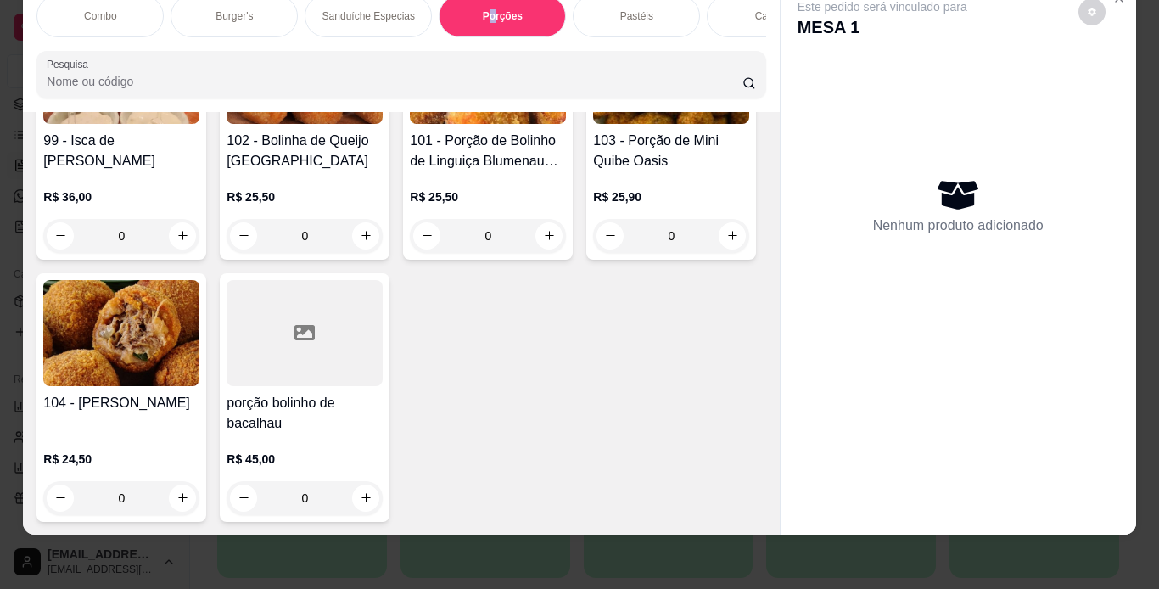
scroll to position [3926, 0]
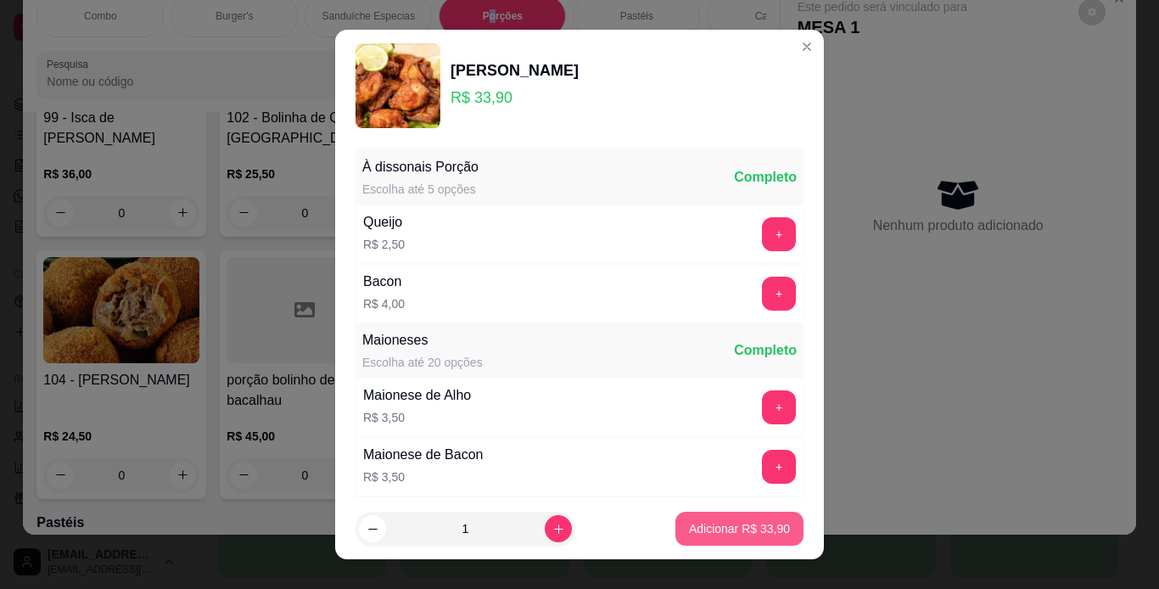
click at [696, 542] on button "Adicionar R$ 33,90" at bounding box center [740, 529] width 128 height 34
type input "1"
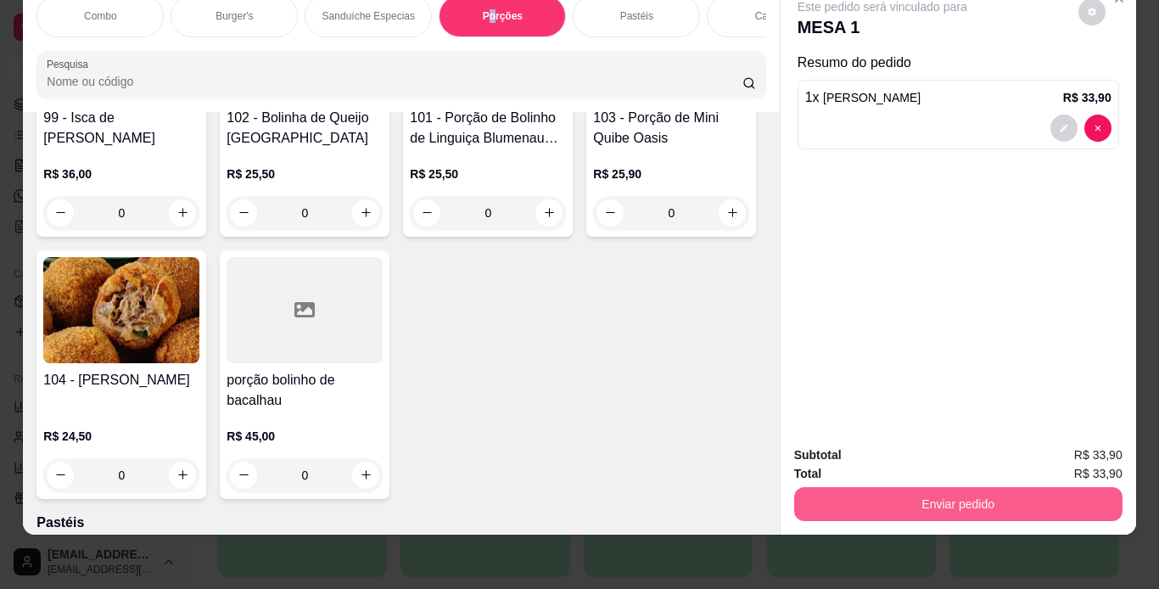
click at [891, 489] on button "Enviar pedido" at bounding box center [958, 504] width 328 height 34
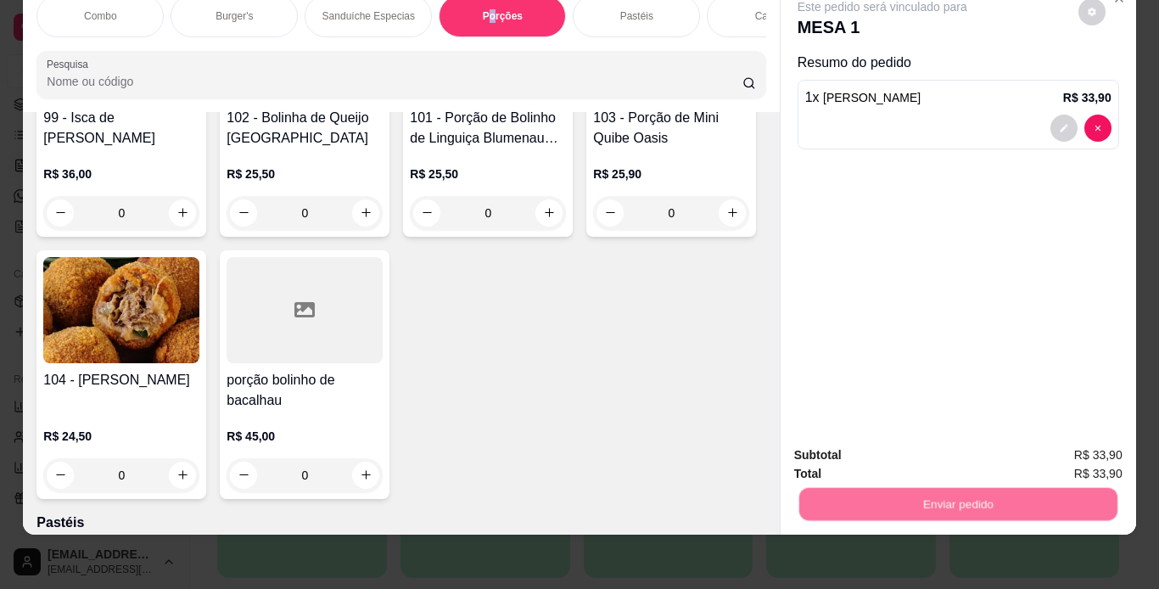
click at [889, 454] on button "Não registrar e enviar pedido" at bounding box center [902, 450] width 177 height 32
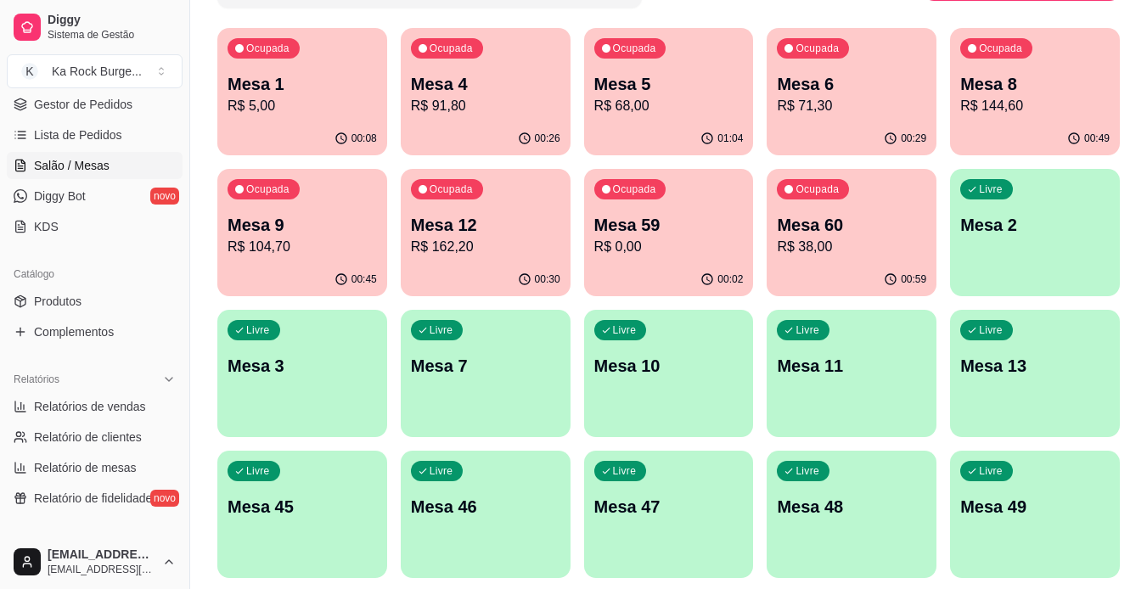
click at [336, 96] on div "Mesa 1 R$ 5,00" at bounding box center [301, 94] width 149 height 44
click at [496, 207] on div "Ocupada Mesa 12 R$ 162,20" at bounding box center [485, 217] width 165 height 92
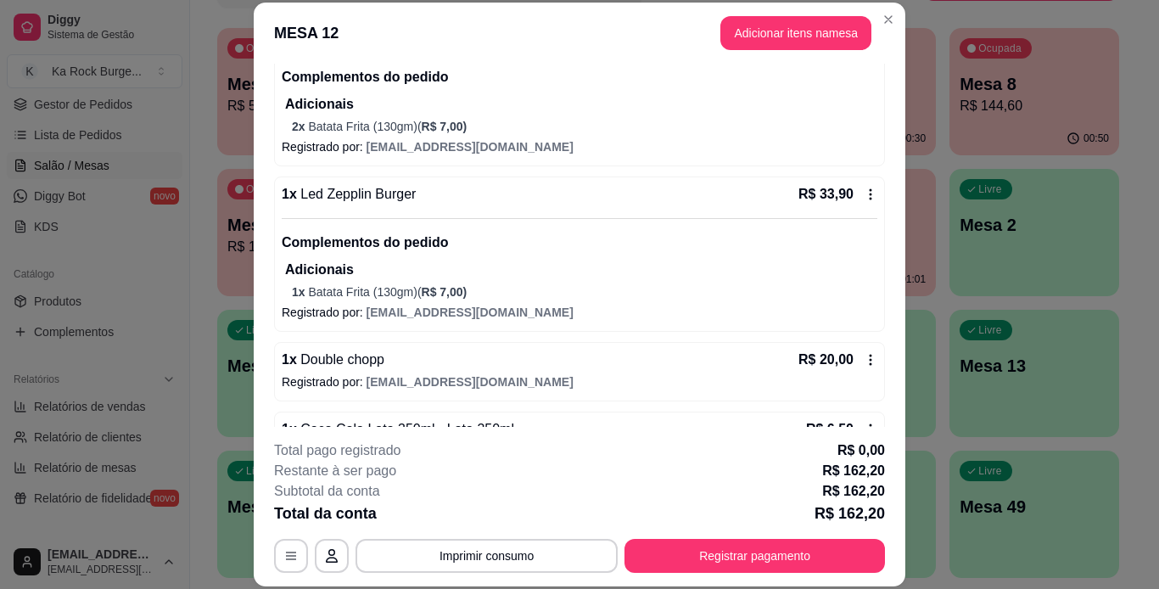
scroll to position [255, 0]
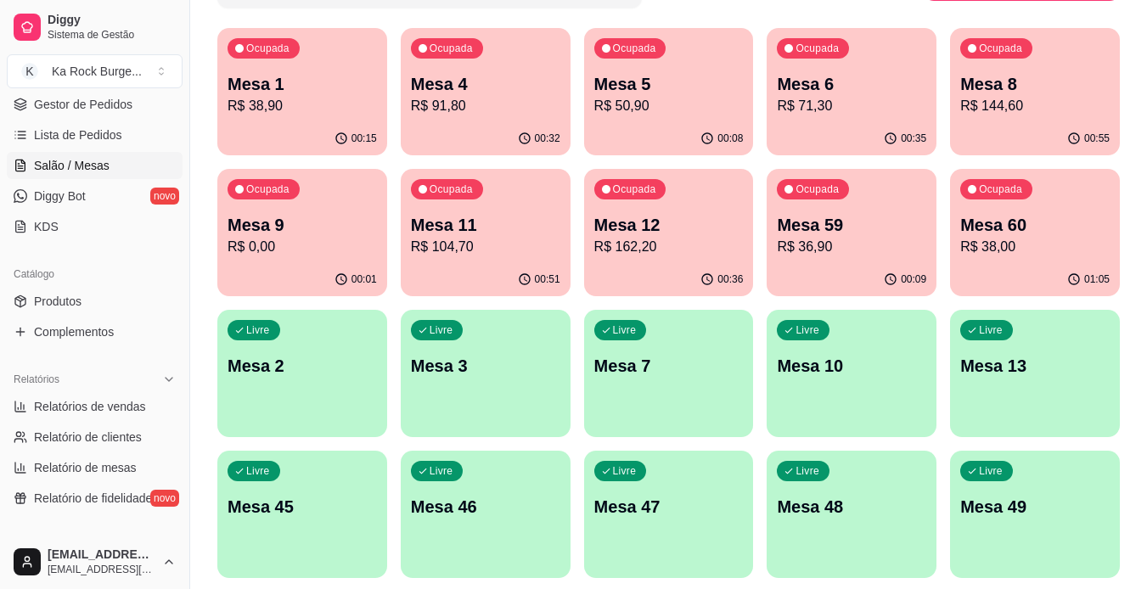
click at [1061, 115] on p "R$ 144,60" at bounding box center [1034, 106] width 149 height 20
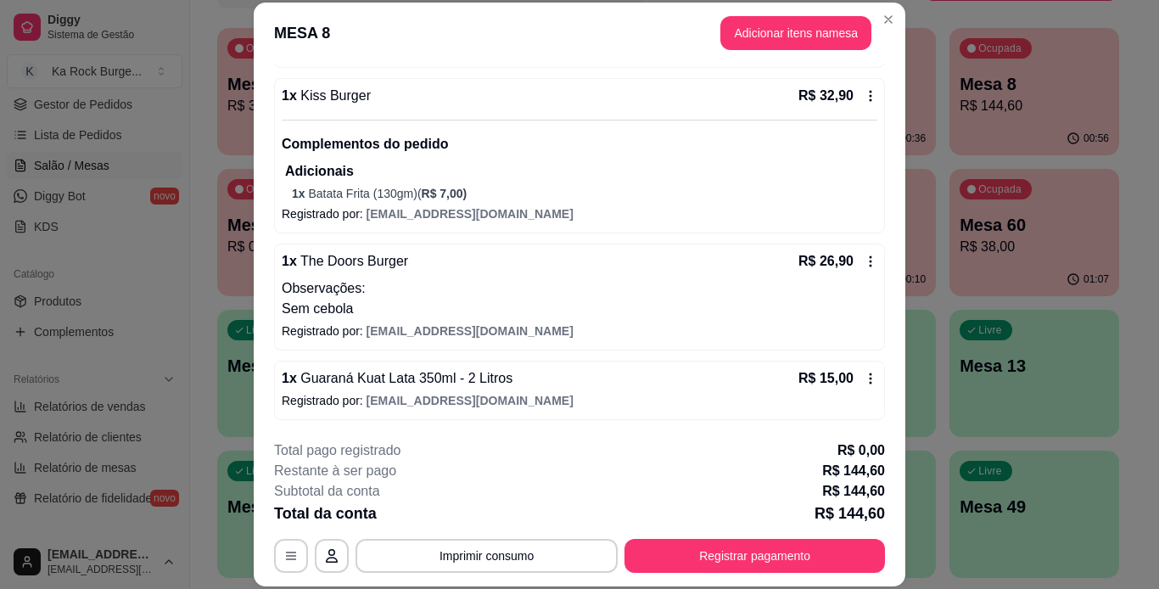
scroll to position [52, 0]
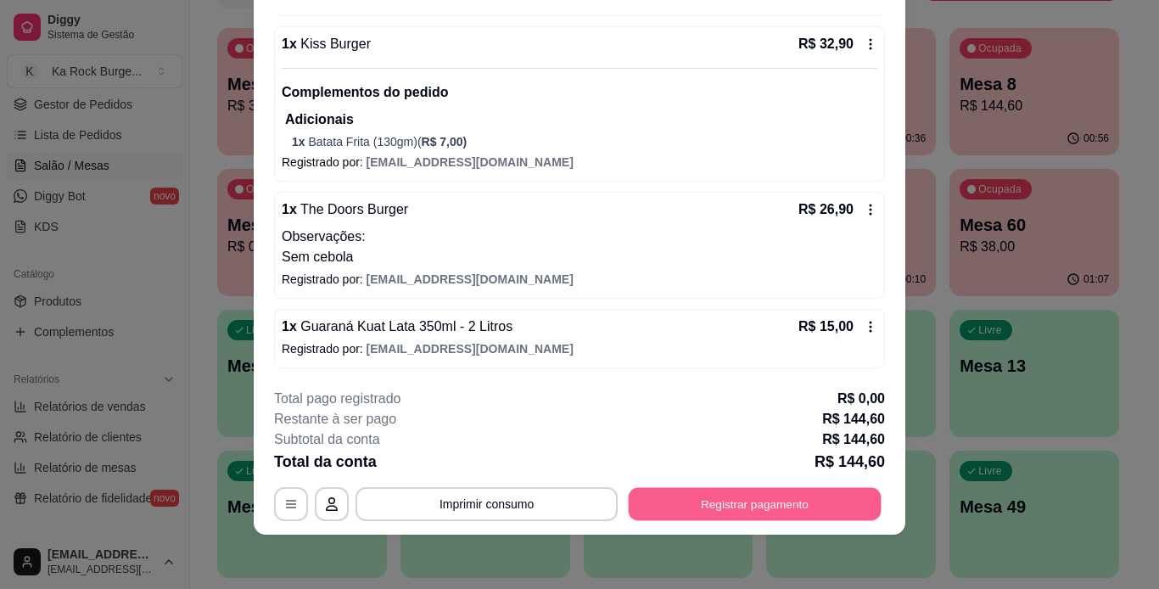
click at [771, 513] on button "Registrar pagamento" at bounding box center [755, 503] width 253 height 33
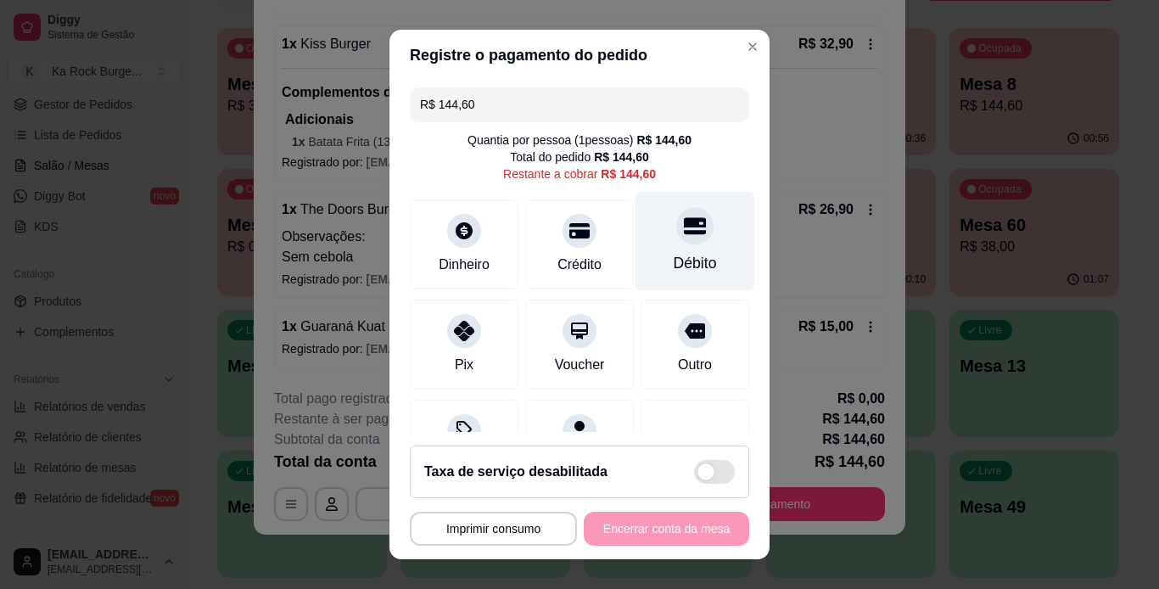
click at [687, 223] on div "Débito" at bounding box center [696, 240] width 120 height 99
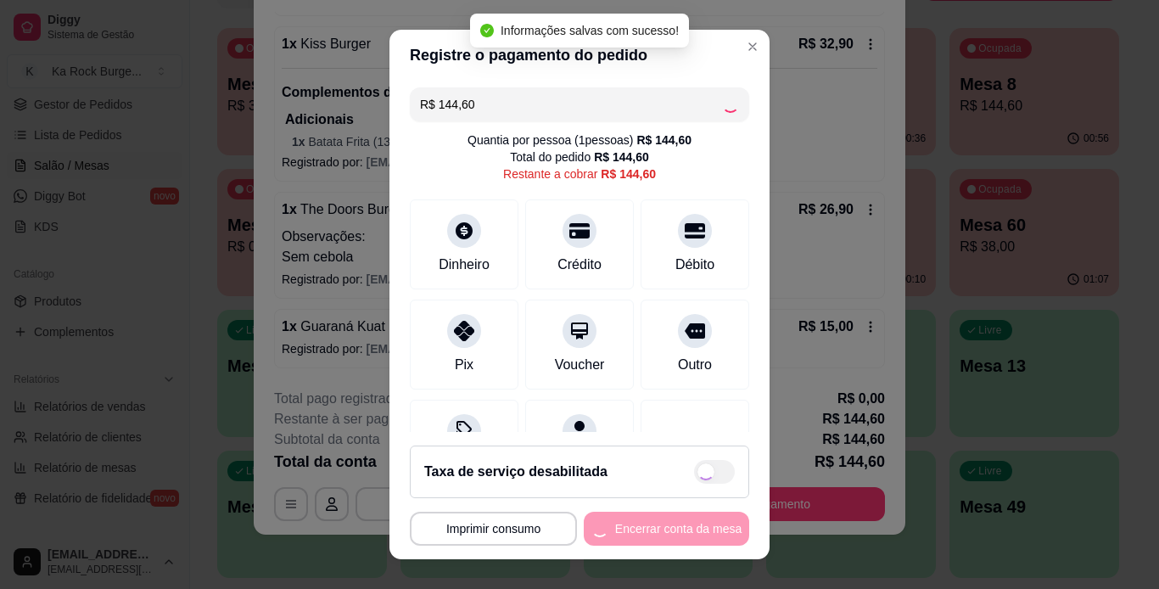
type input "R$ 0,00"
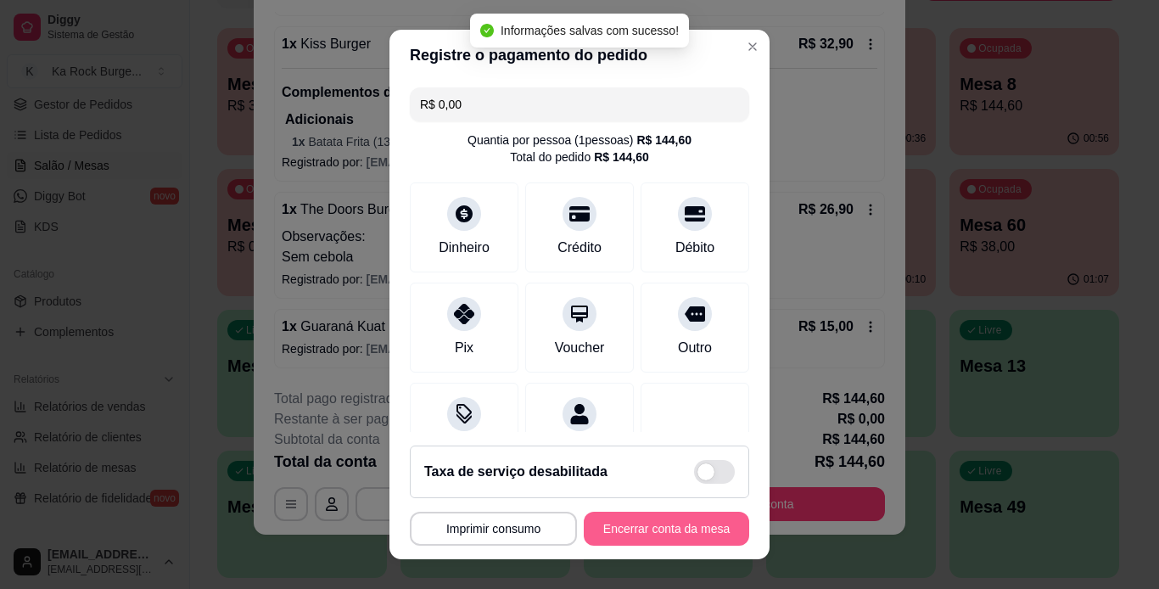
click at [638, 528] on button "Encerrar conta da mesa" at bounding box center [666, 529] width 165 height 34
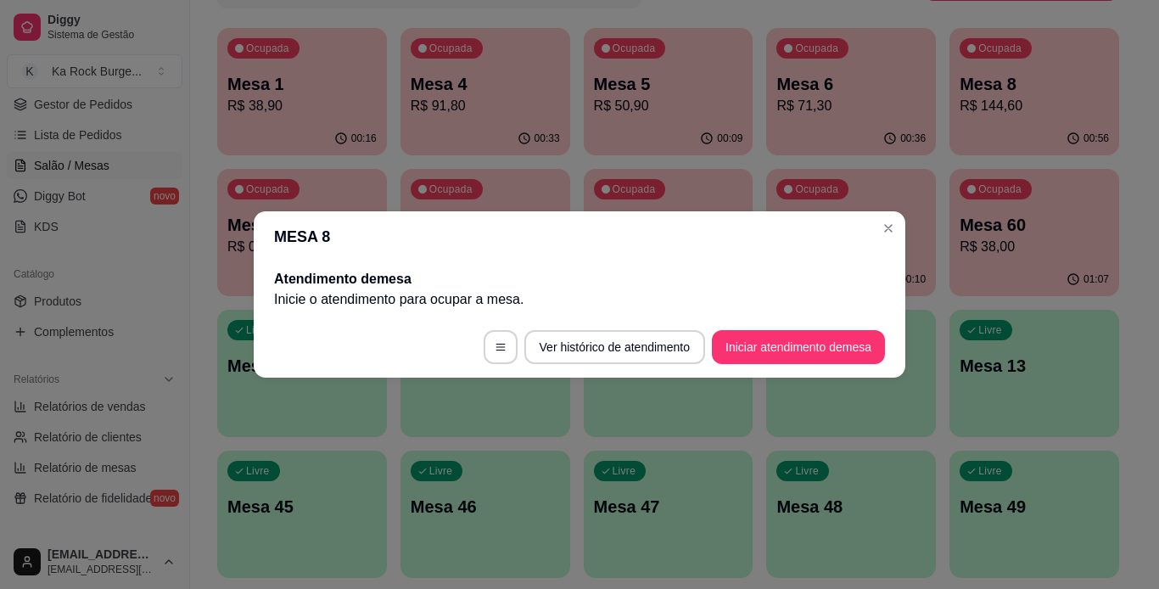
scroll to position [0, 0]
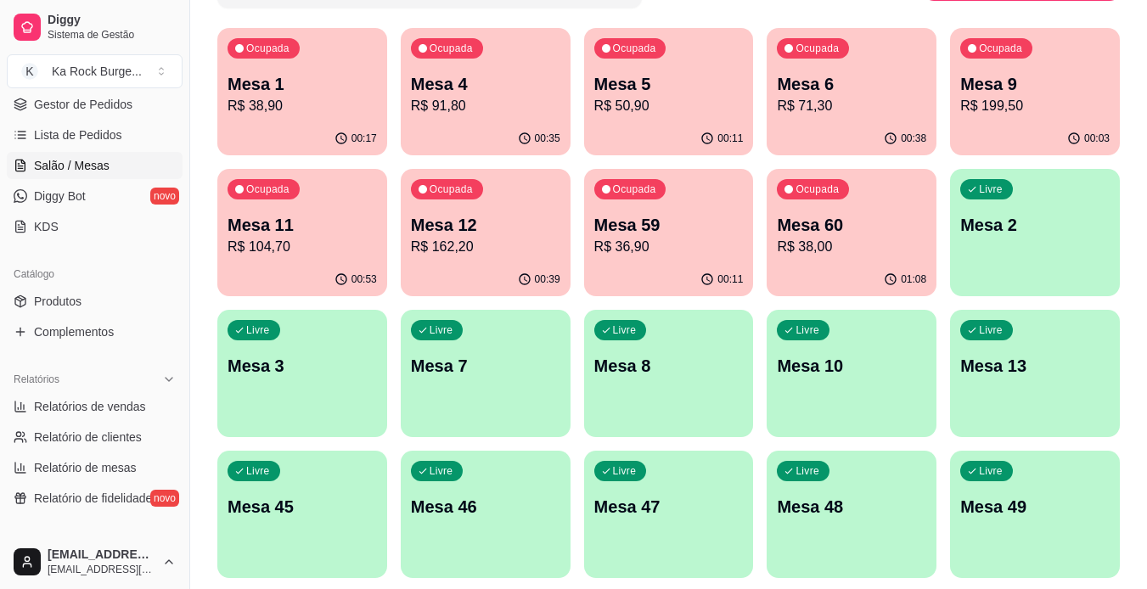
click at [345, 252] on p "R$ 104,70" at bounding box center [301, 247] width 149 height 20
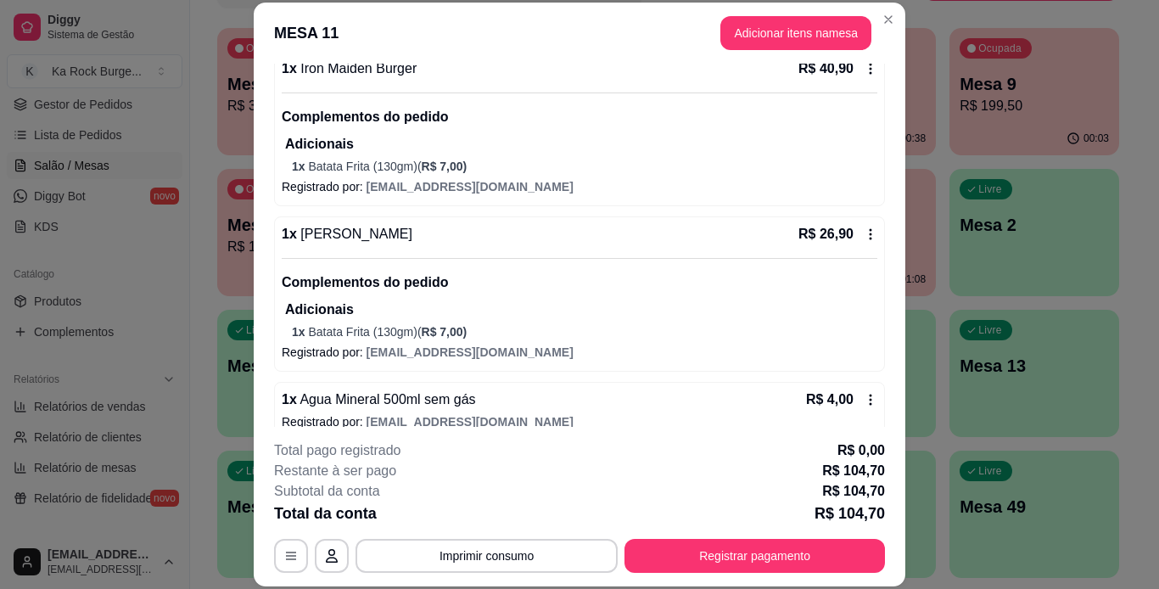
scroll to position [361, 0]
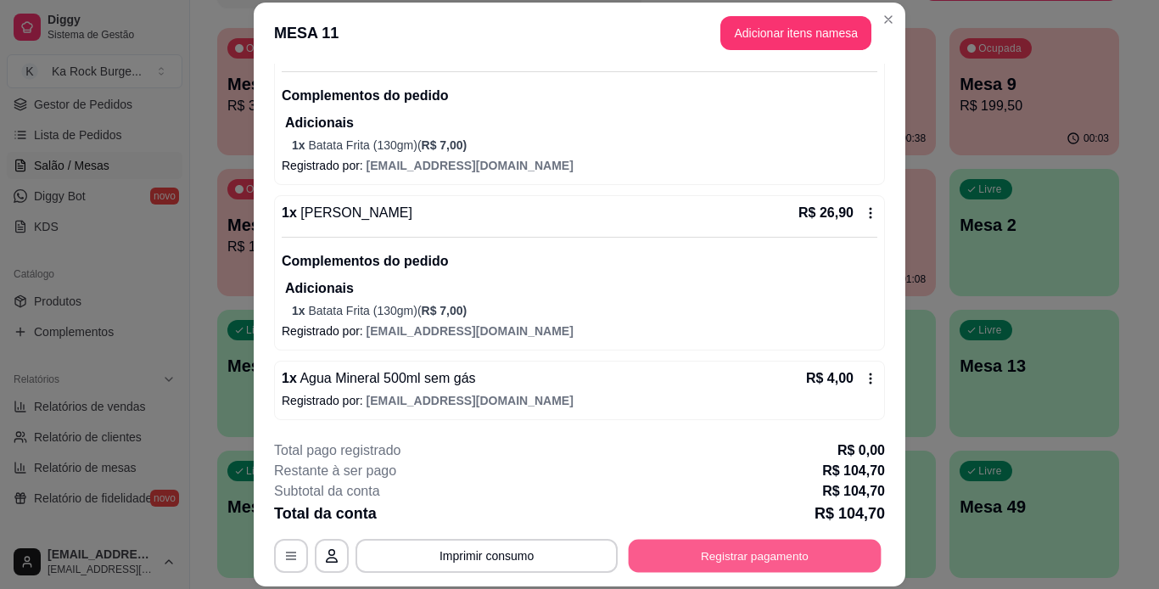
click at [785, 561] on button "Registrar pagamento" at bounding box center [755, 555] width 253 height 33
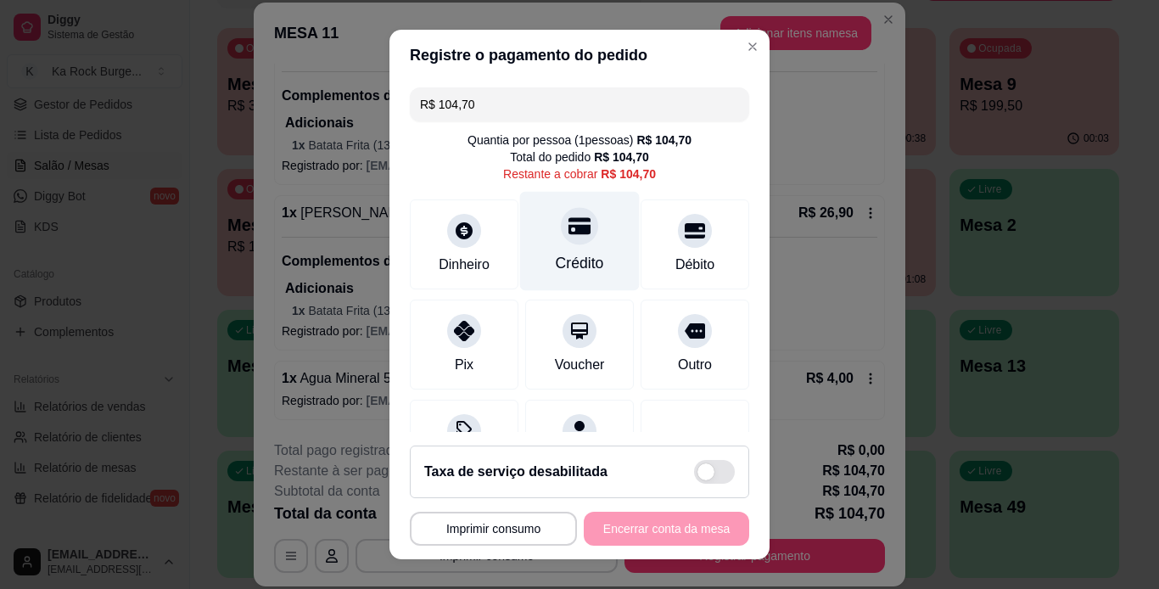
click at [564, 248] on div "Crédito" at bounding box center [580, 240] width 120 height 99
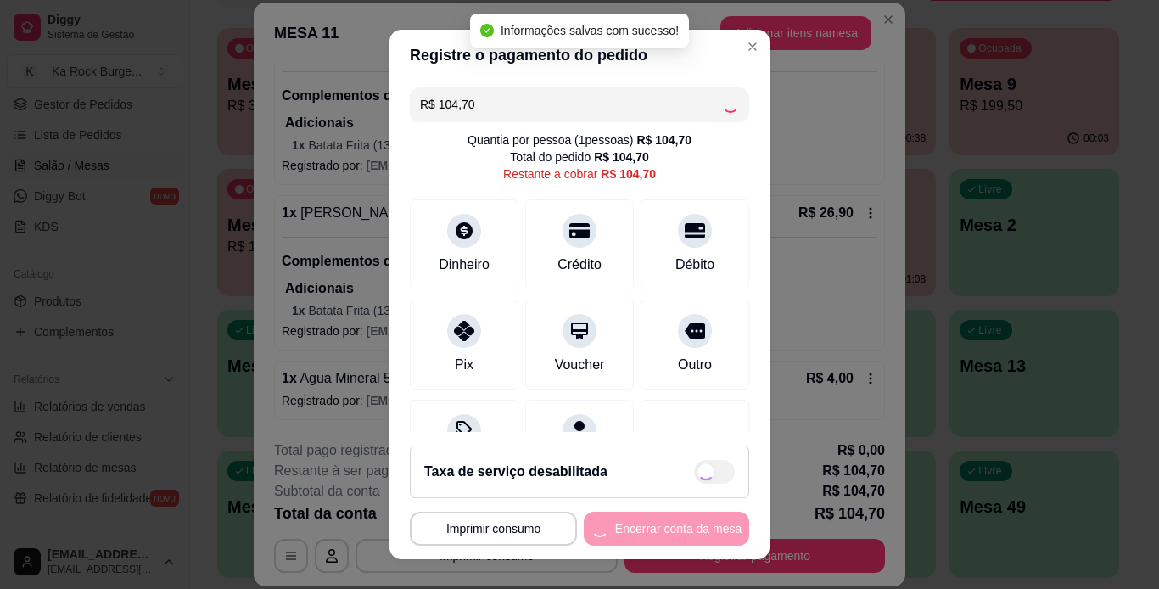
type input "R$ 0,00"
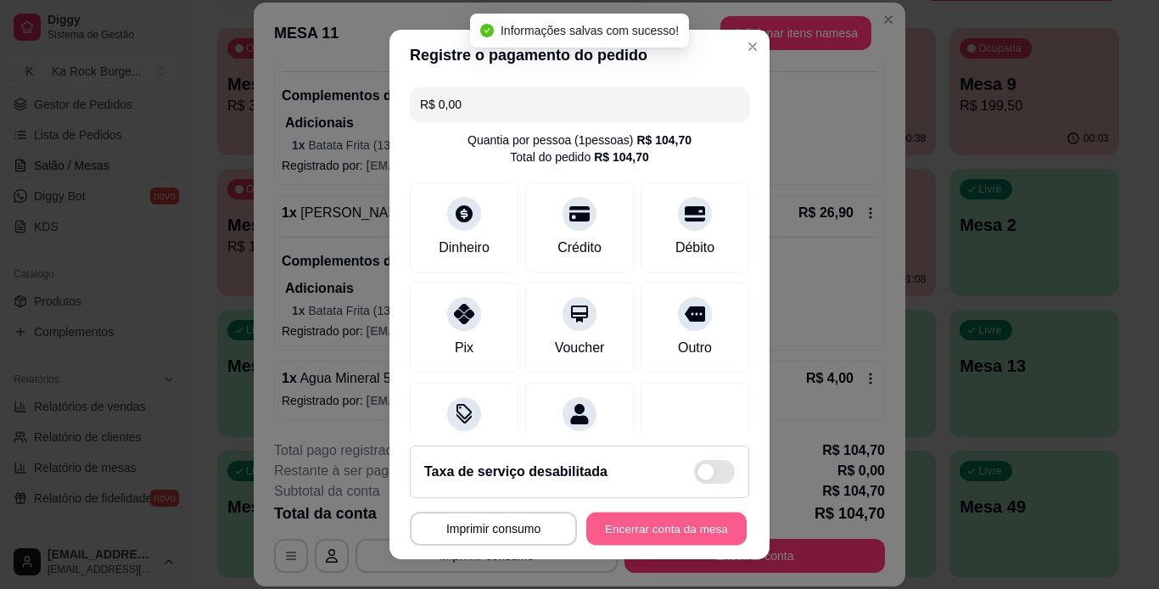
click at [639, 535] on button "Encerrar conta da mesa" at bounding box center [666, 529] width 160 height 33
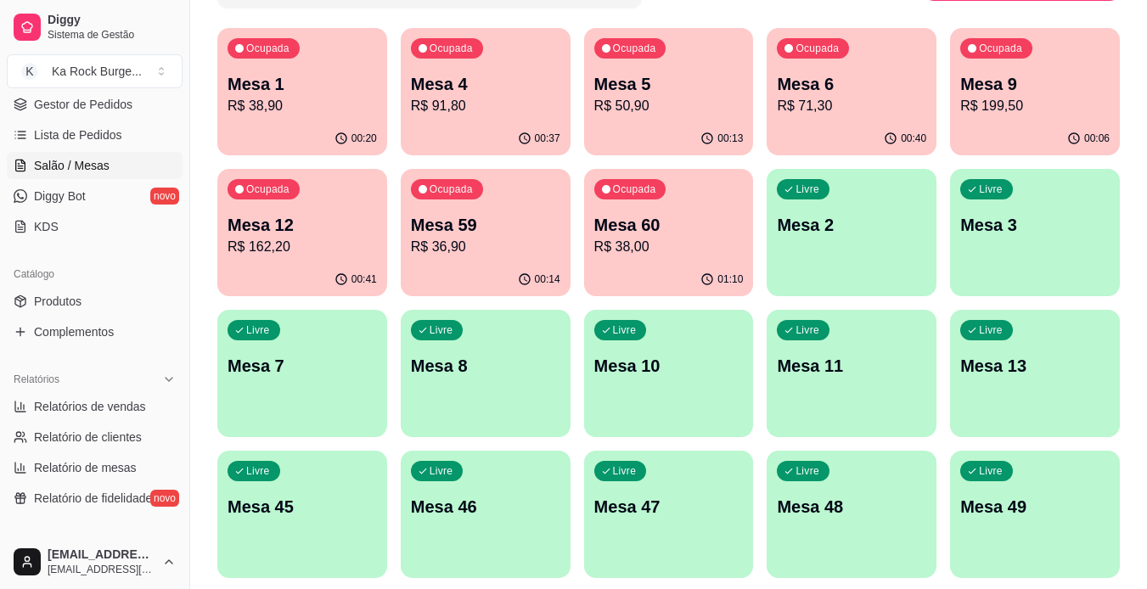
click at [323, 248] on p "R$ 162,20" at bounding box center [301, 247] width 149 height 20
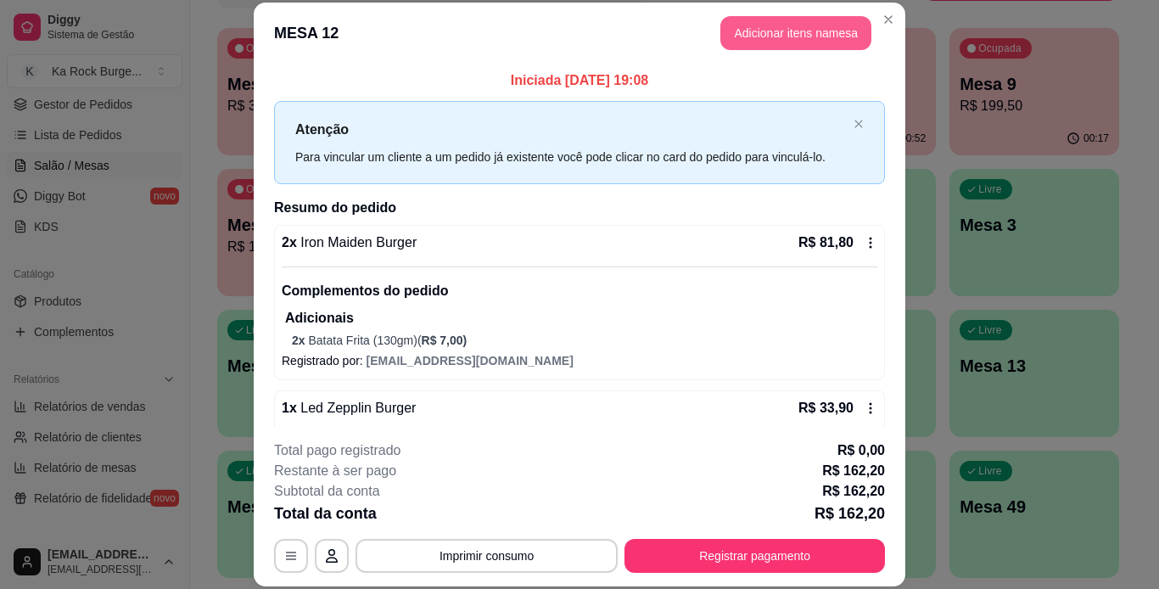
click at [729, 20] on button "Adicionar itens na mesa" at bounding box center [796, 33] width 151 height 34
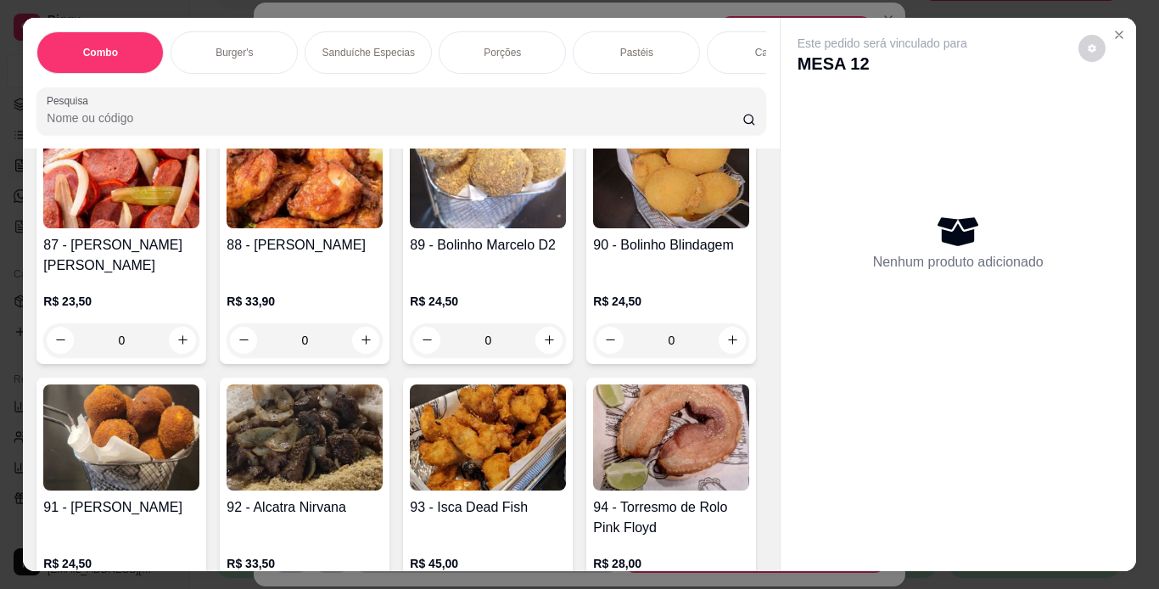
scroll to position [2970, 0]
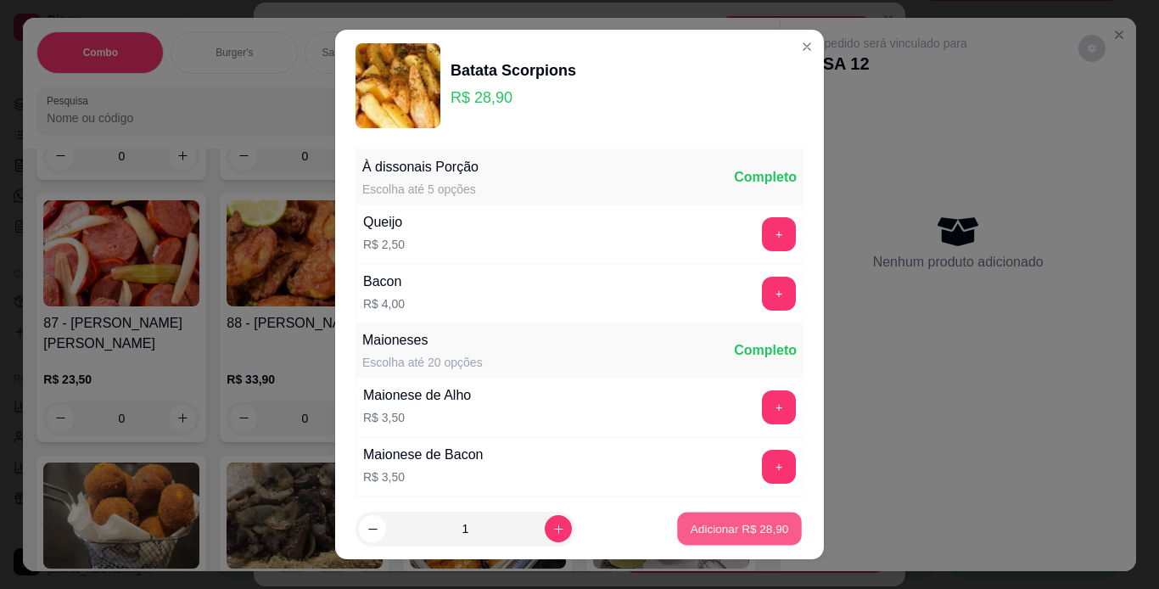
click at [723, 521] on p "Adicionar R$ 28,90" at bounding box center [740, 529] width 98 height 16
type input "1"
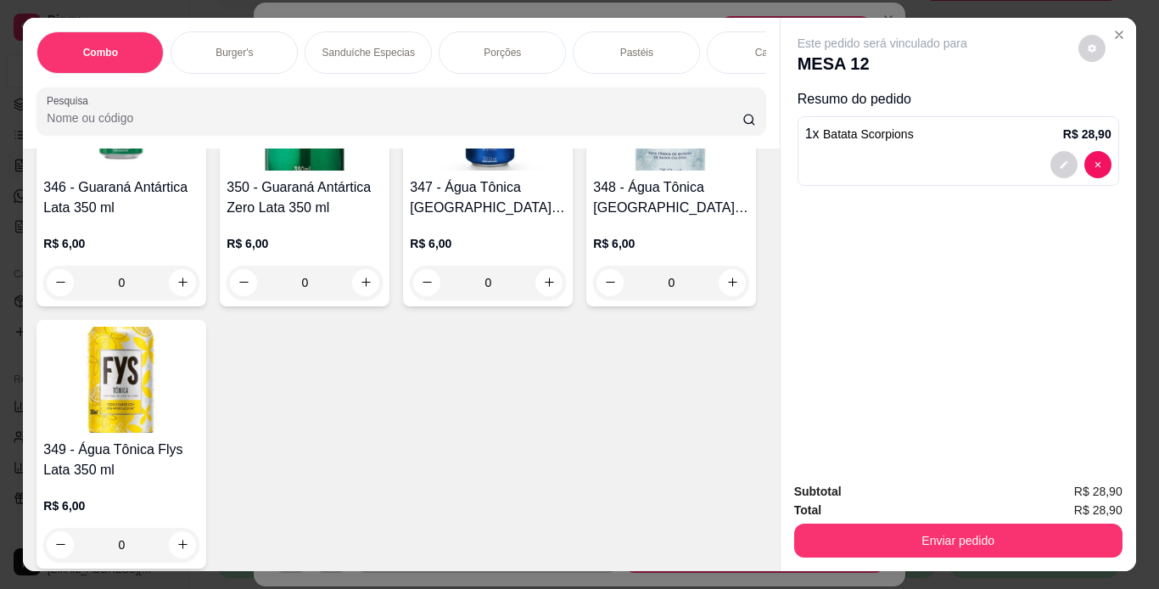
scroll to position [8402, 0]
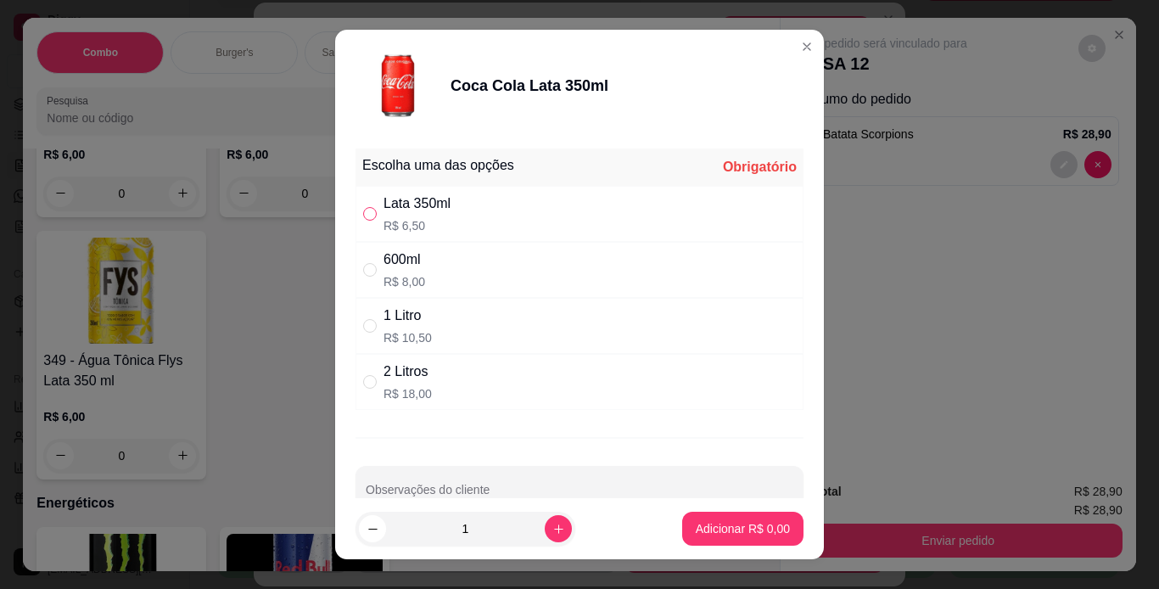
click at [363, 219] on input "" at bounding box center [370, 214] width 14 height 14
radio input "true"
click at [684, 526] on button "Adicionar R$ 6,50" at bounding box center [743, 529] width 118 height 33
type input "1"
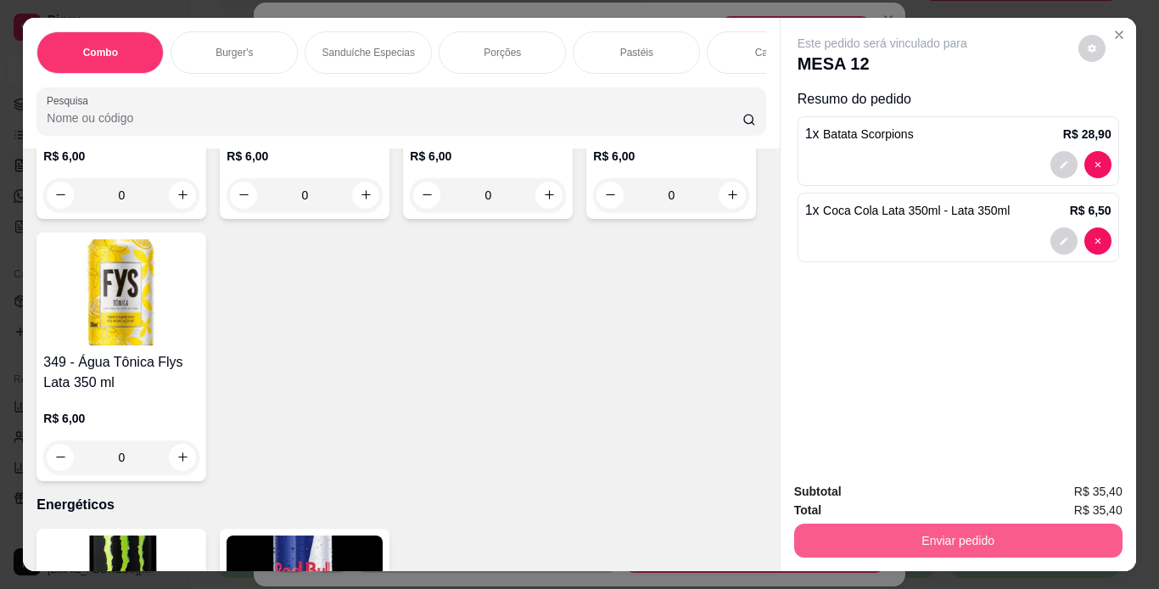
click at [798, 530] on button "Enviar pedido" at bounding box center [958, 541] width 328 height 34
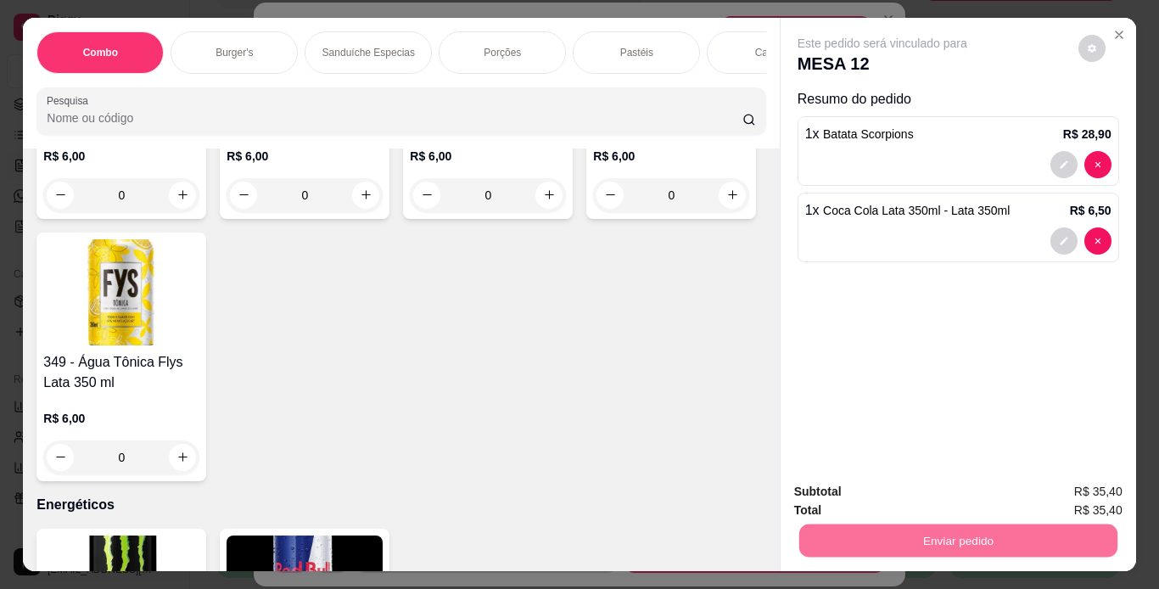
click at [854, 488] on button "Não registrar e enviar pedido" at bounding box center [902, 493] width 177 height 32
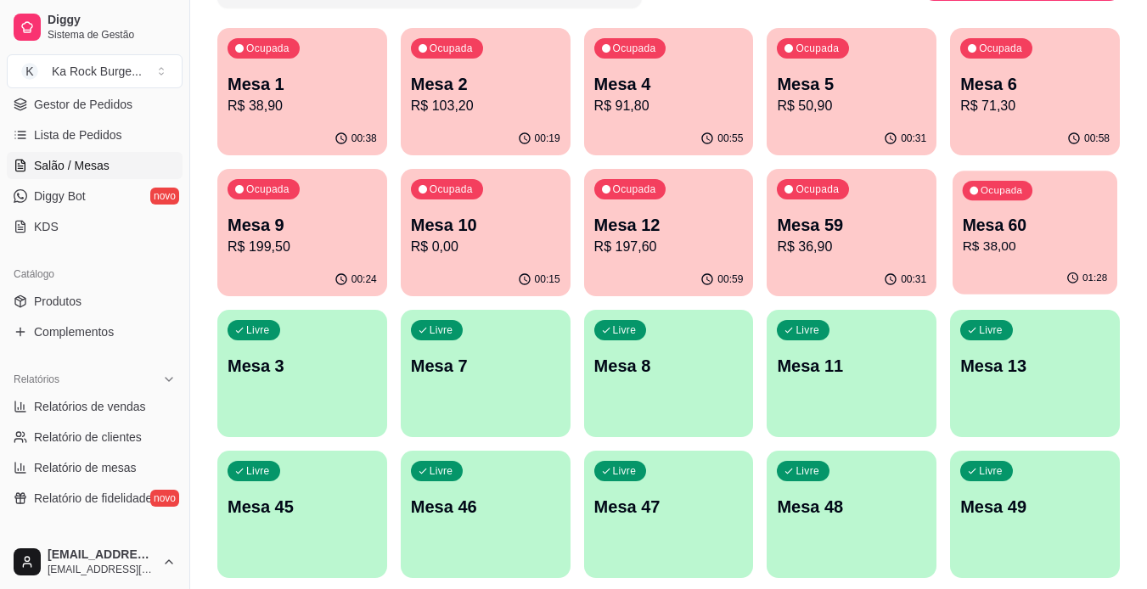
click at [1081, 198] on div "Ocupada Mesa 60 R$ 38,00" at bounding box center [1034, 217] width 165 height 92
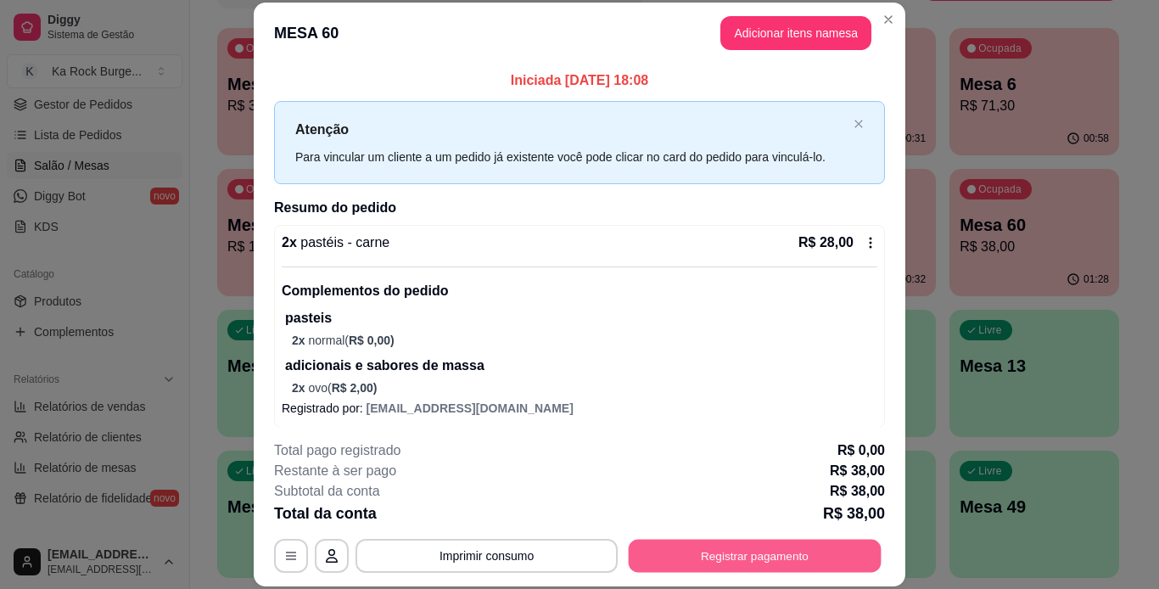
click at [769, 557] on button "Registrar pagamento" at bounding box center [755, 555] width 253 height 33
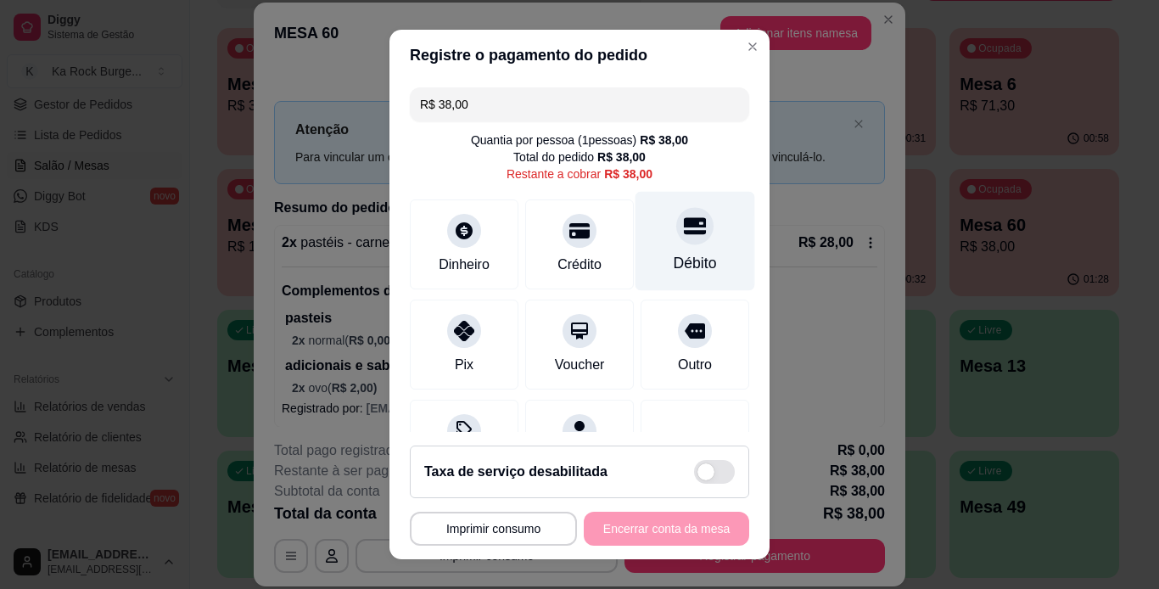
click at [683, 230] on div at bounding box center [694, 225] width 37 height 37
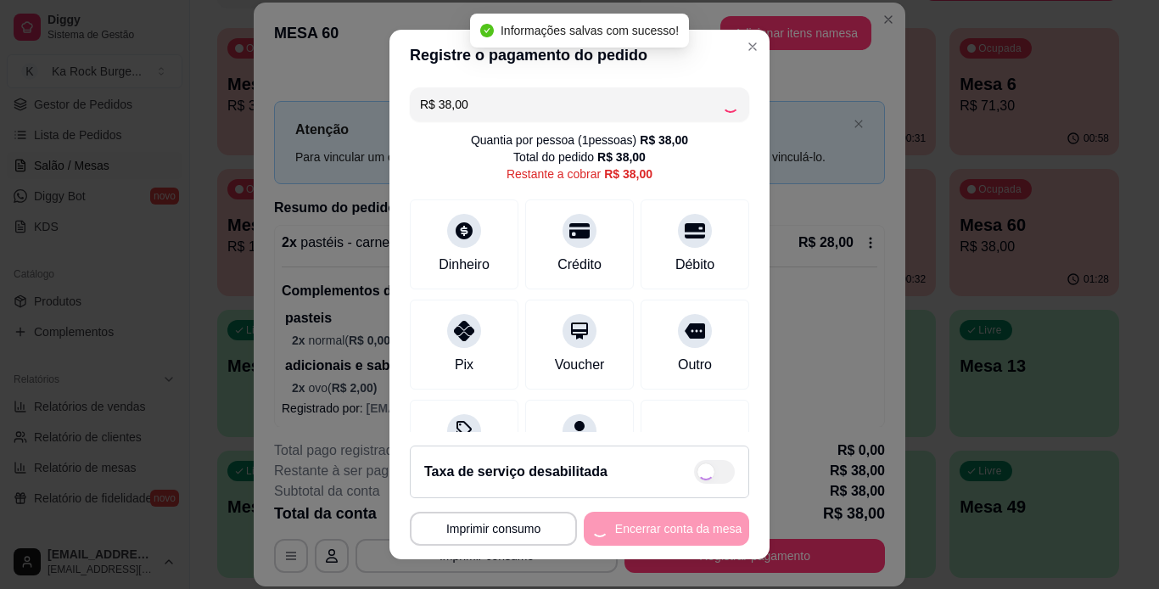
type input "R$ 0,00"
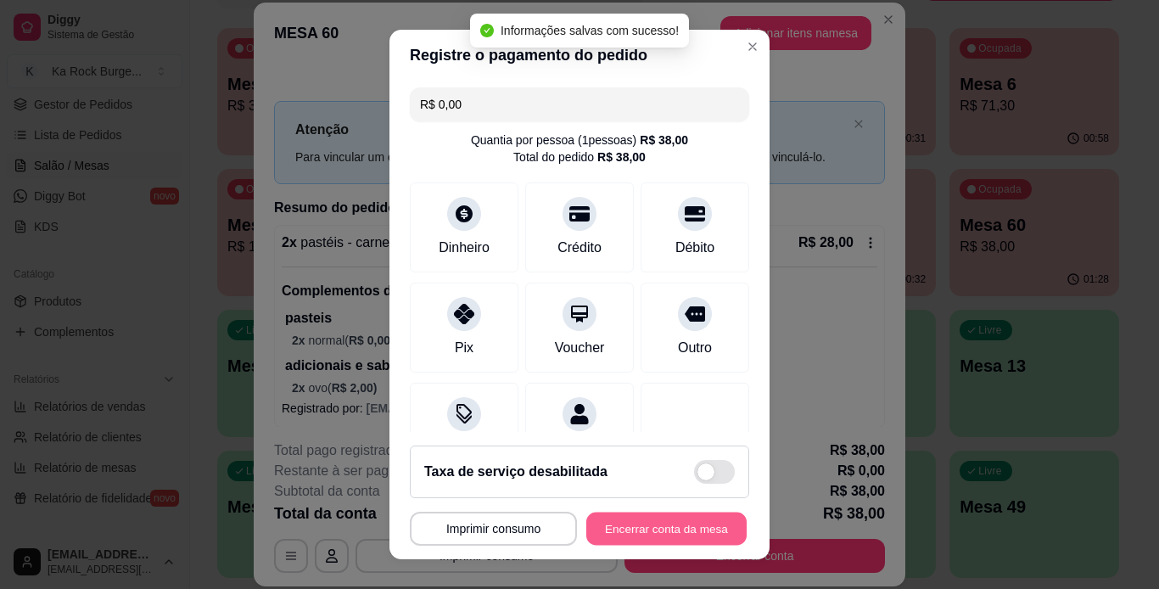
click at [687, 537] on button "Encerrar conta da mesa" at bounding box center [666, 529] width 160 height 33
click at [687, 537] on div "**********" at bounding box center [579, 529] width 339 height 34
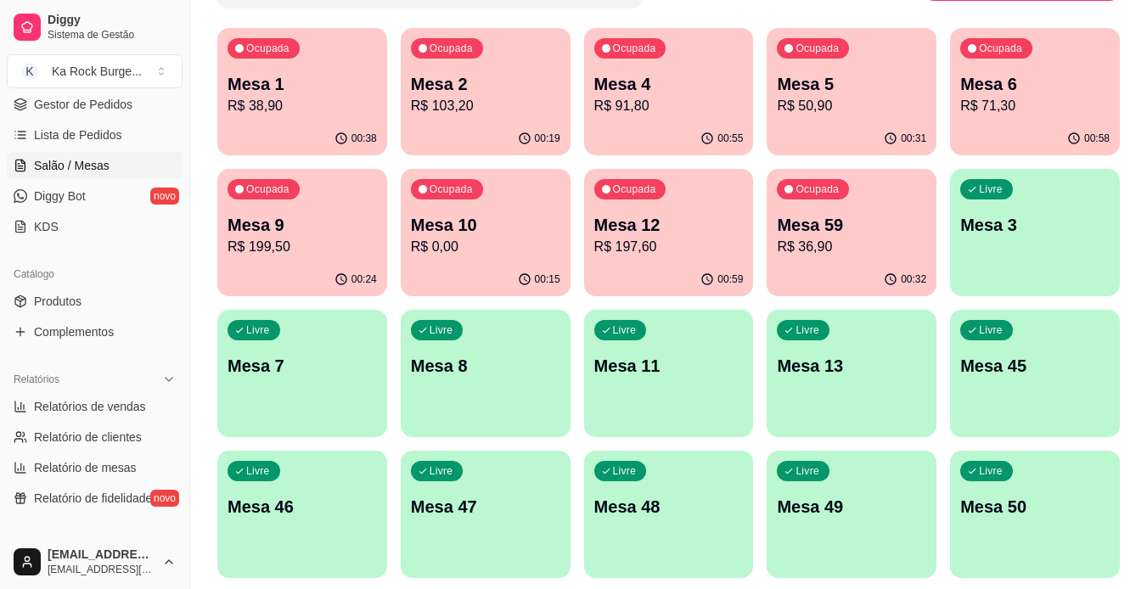
click at [893, 223] on p "Mesa 59" at bounding box center [851, 225] width 149 height 24
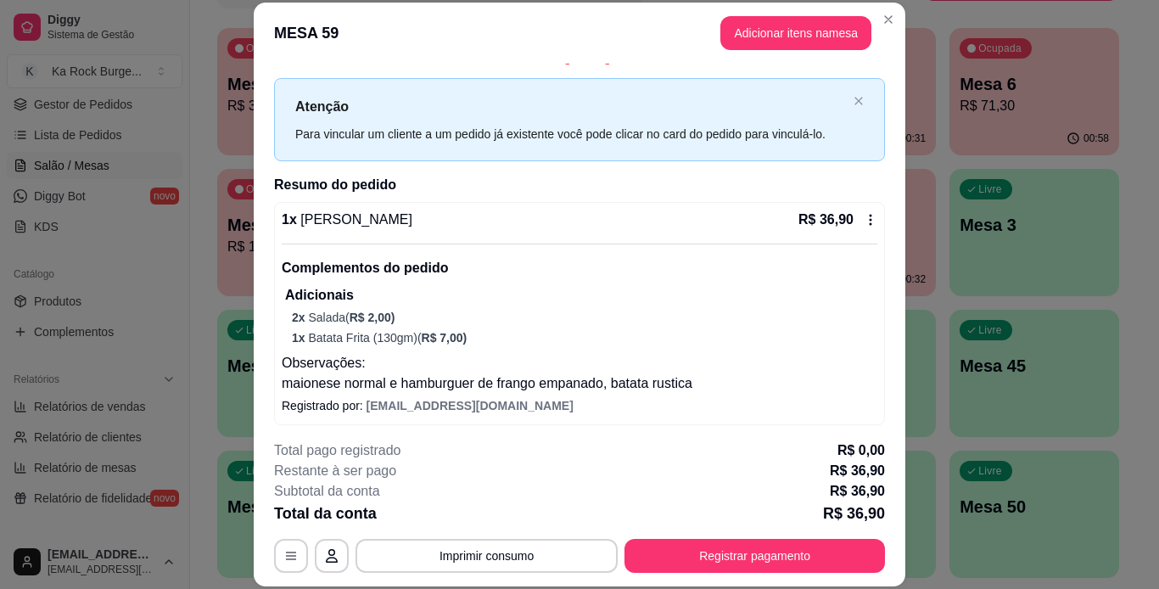
scroll to position [28, 0]
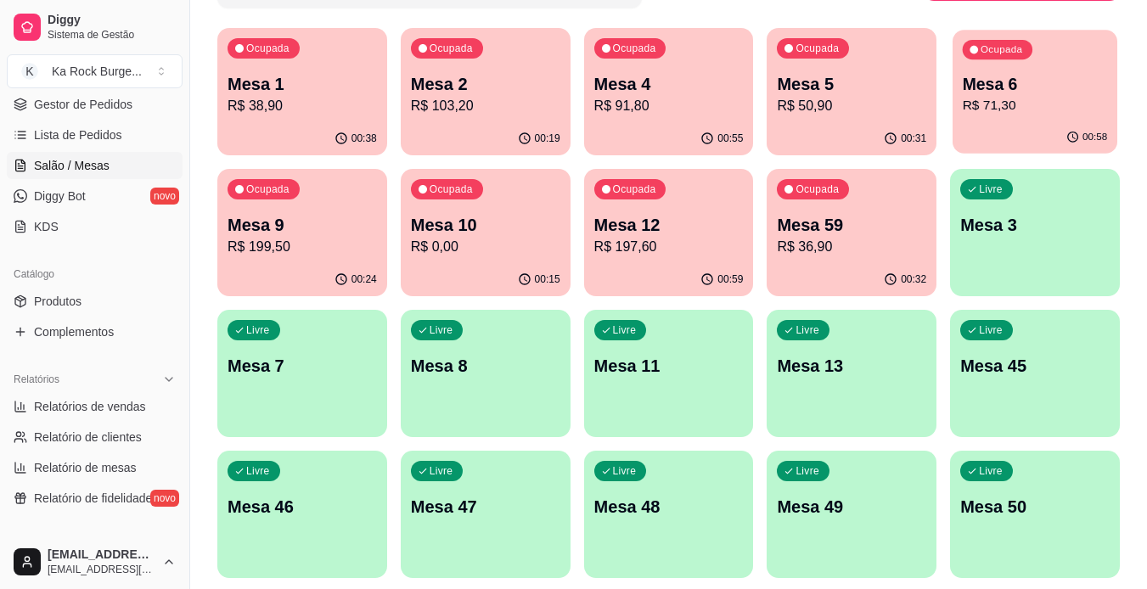
click at [971, 110] on p "R$ 71,30" at bounding box center [1034, 106] width 145 height 20
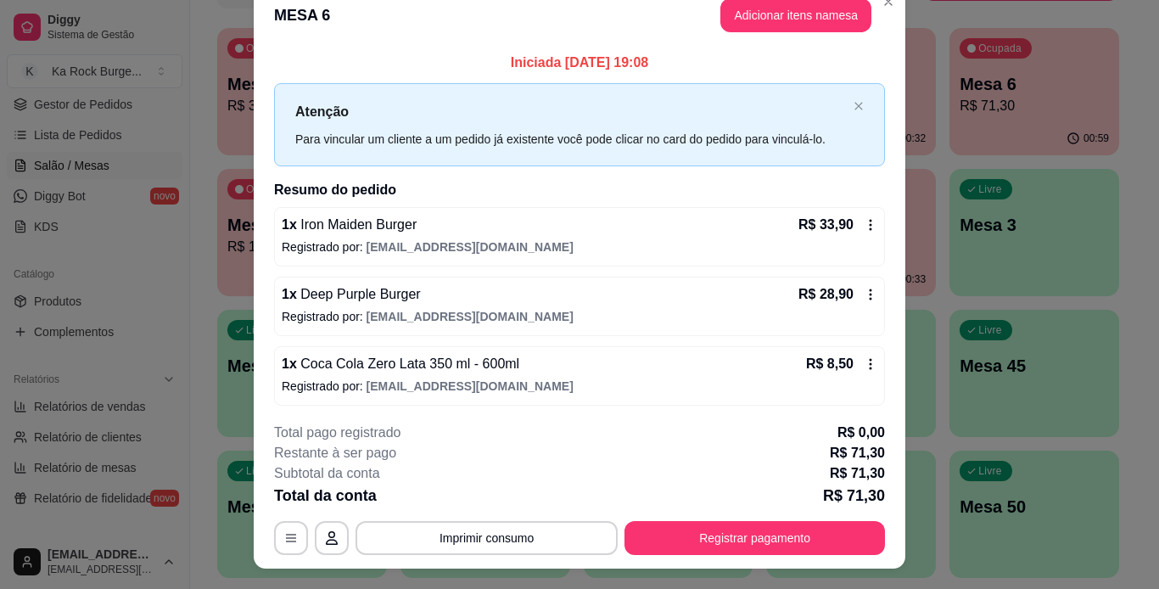
scroll to position [0, 0]
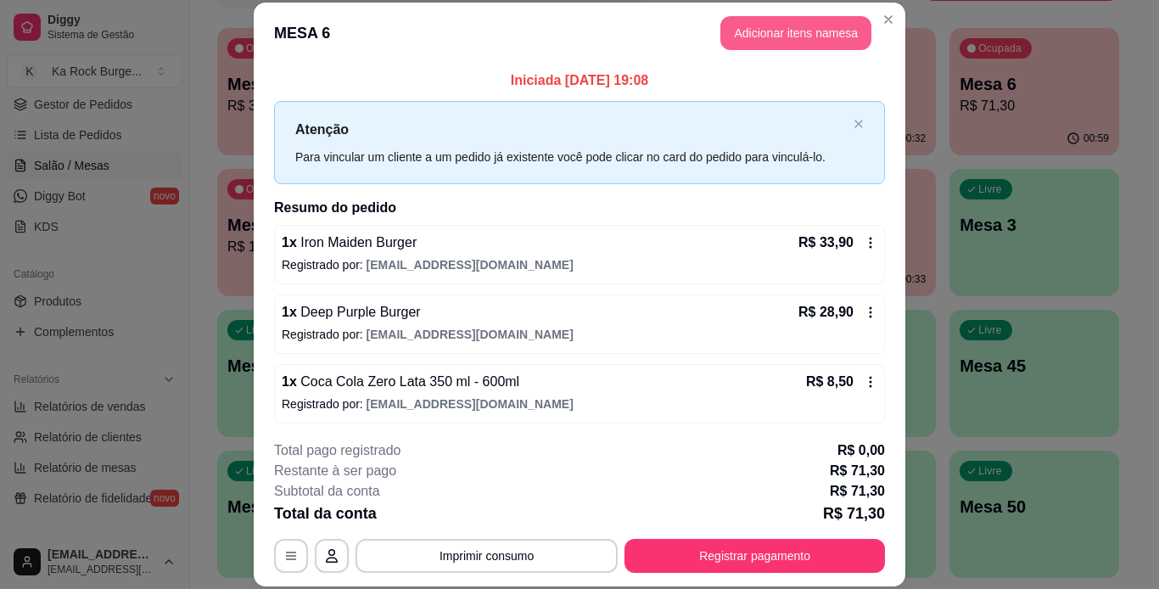
click at [760, 34] on button "Adicionar itens na mesa" at bounding box center [796, 33] width 151 height 34
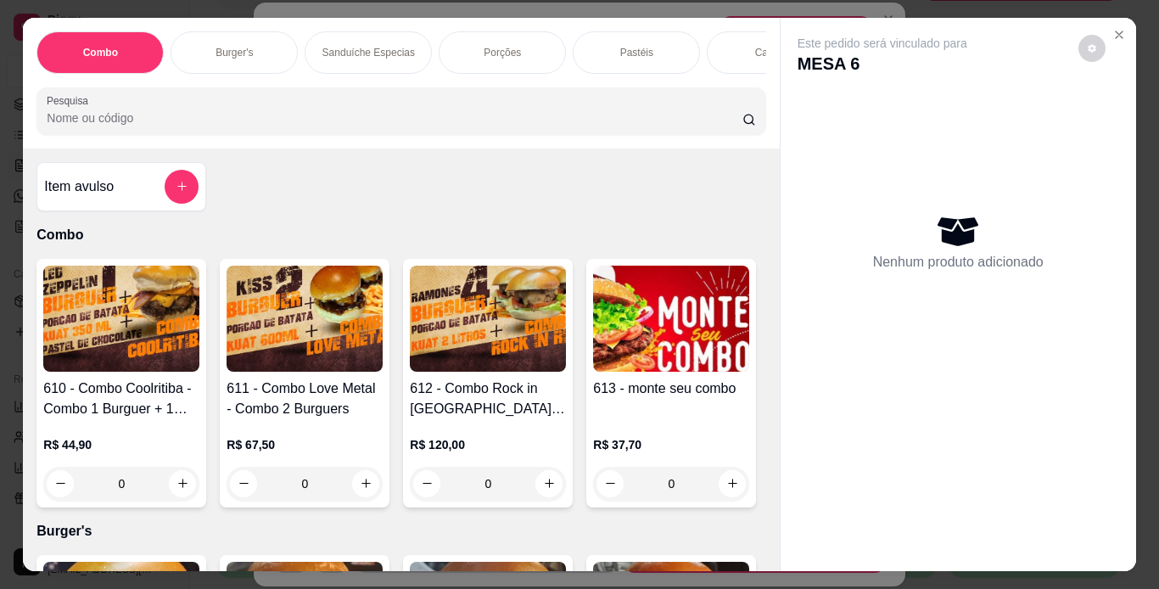
click at [480, 31] on div "Porções" at bounding box center [502, 52] width 127 height 42
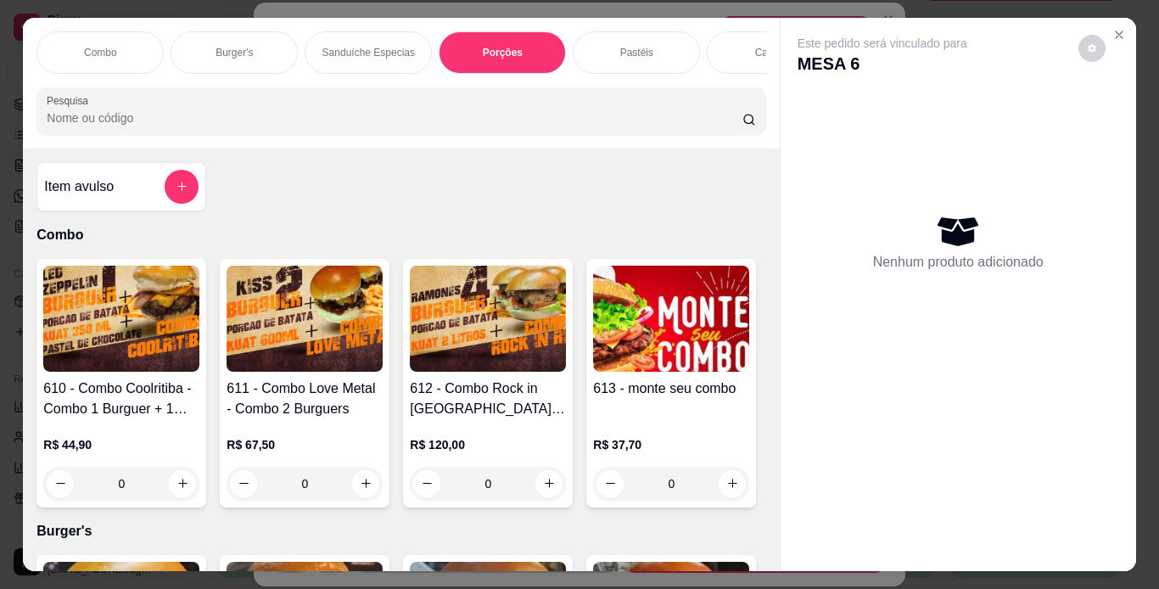
scroll to position [43, 0]
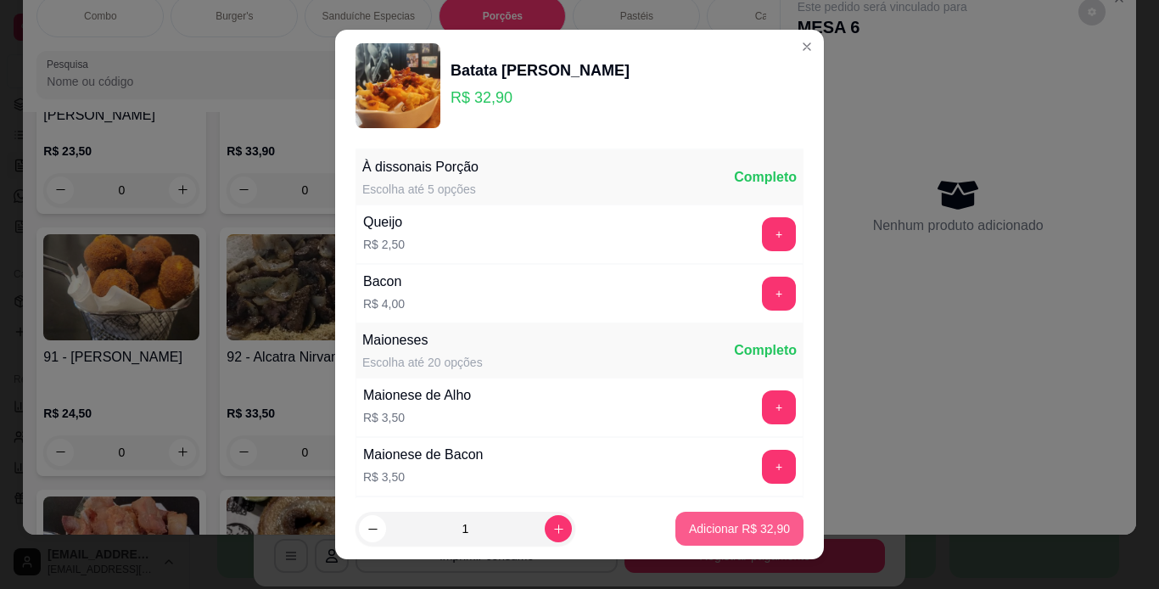
click at [757, 524] on p "Adicionar R$ 32,90" at bounding box center [739, 528] width 101 height 17
type input "1"
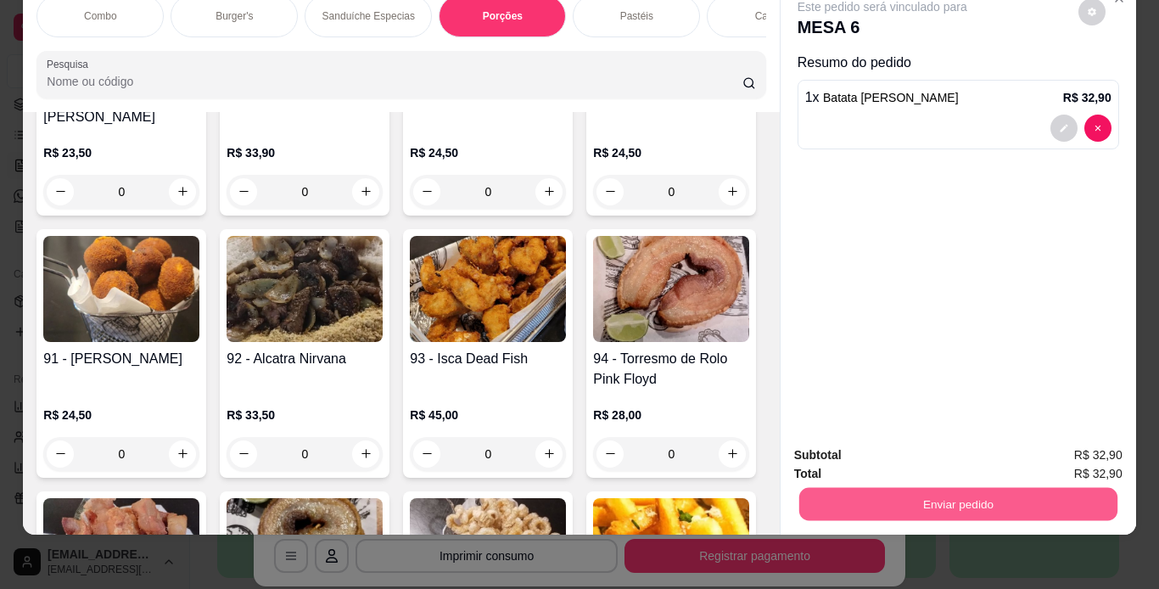
click at [936, 488] on button "Enviar pedido" at bounding box center [958, 504] width 318 height 33
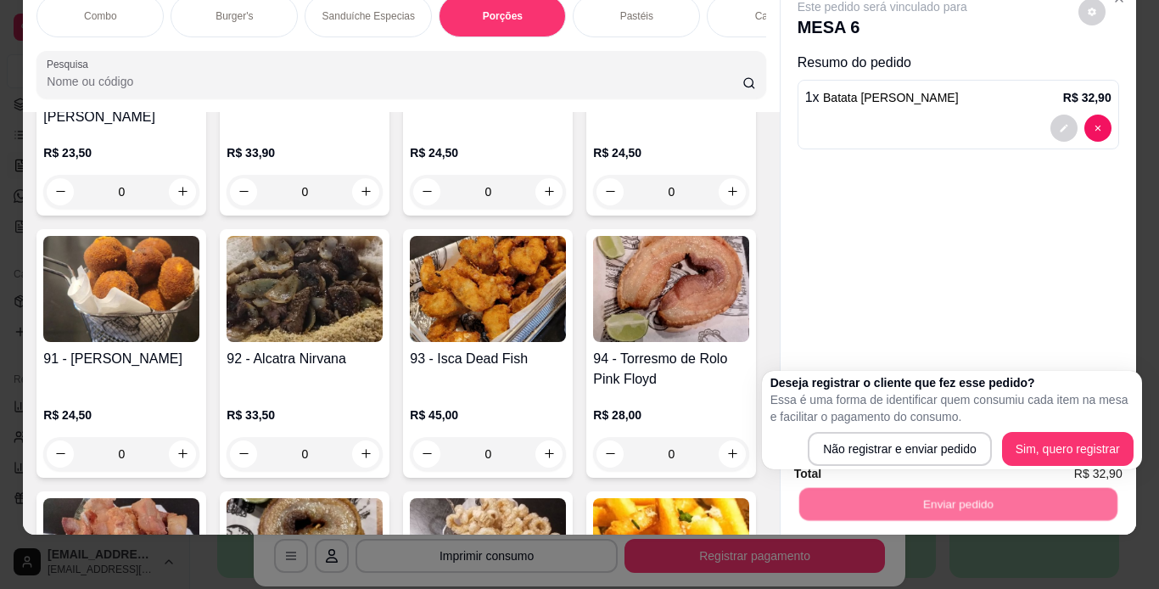
click at [912, 429] on div "Deseja registrar o cliente que fez esse pedido? Essa é uma forma de identificar…" at bounding box center [952, 420] width 363 height 92
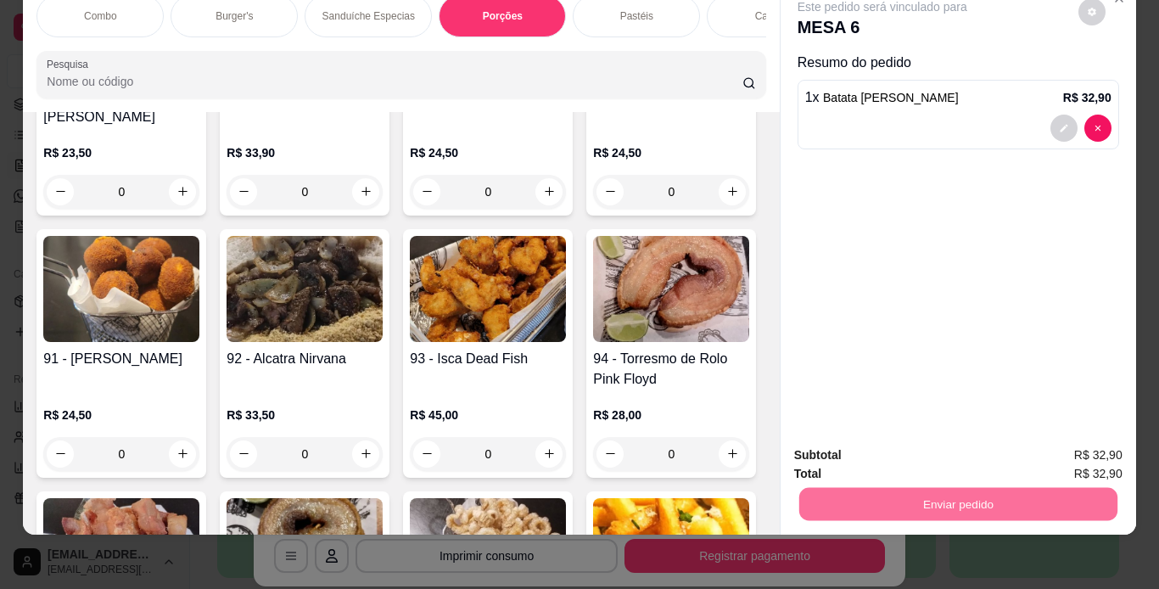
click at [911, 452] on button "Não registrar e enviar pedido" at bounding box center [901, 449] width 171 height 31
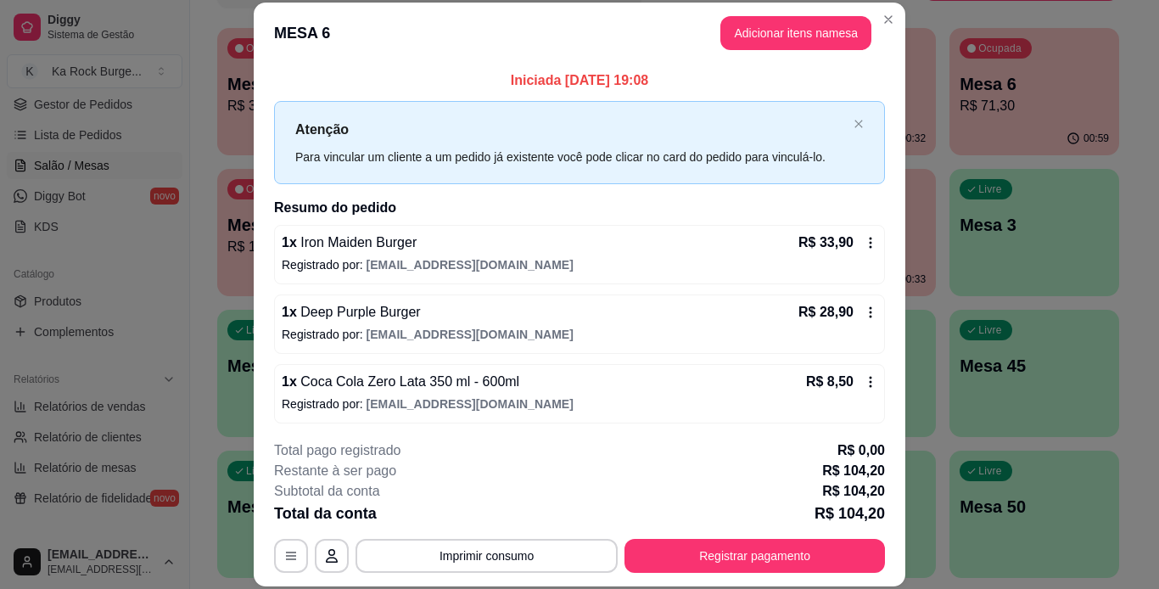
scroll to position [73, 0]
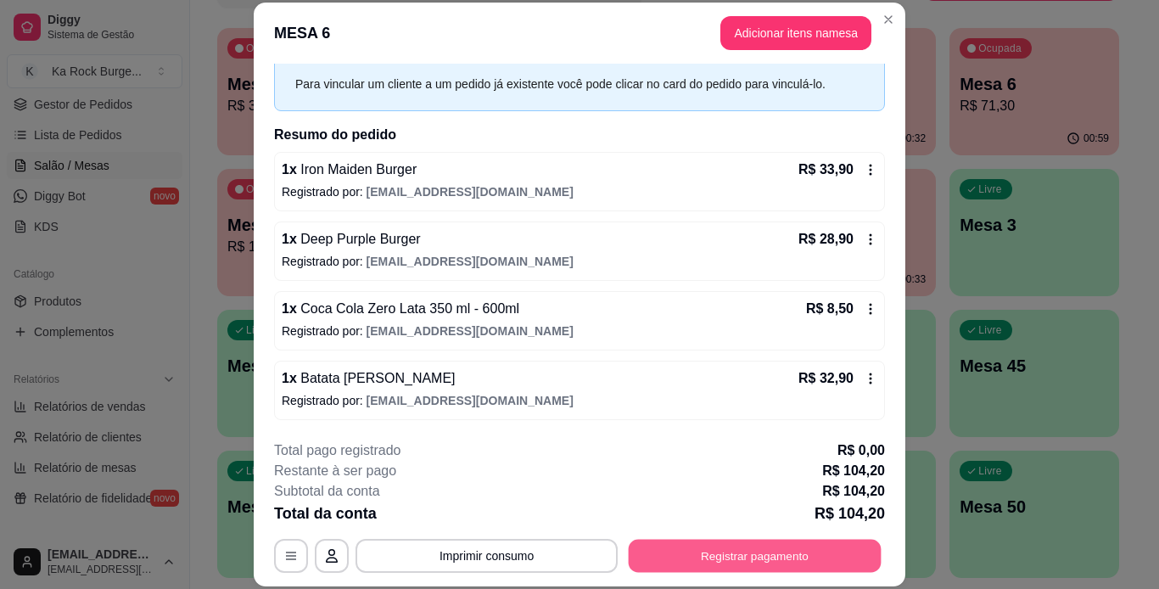
click at [771, 571] on button "Registrar pagamento" at bounding box center [755, 555] width 253 height 33
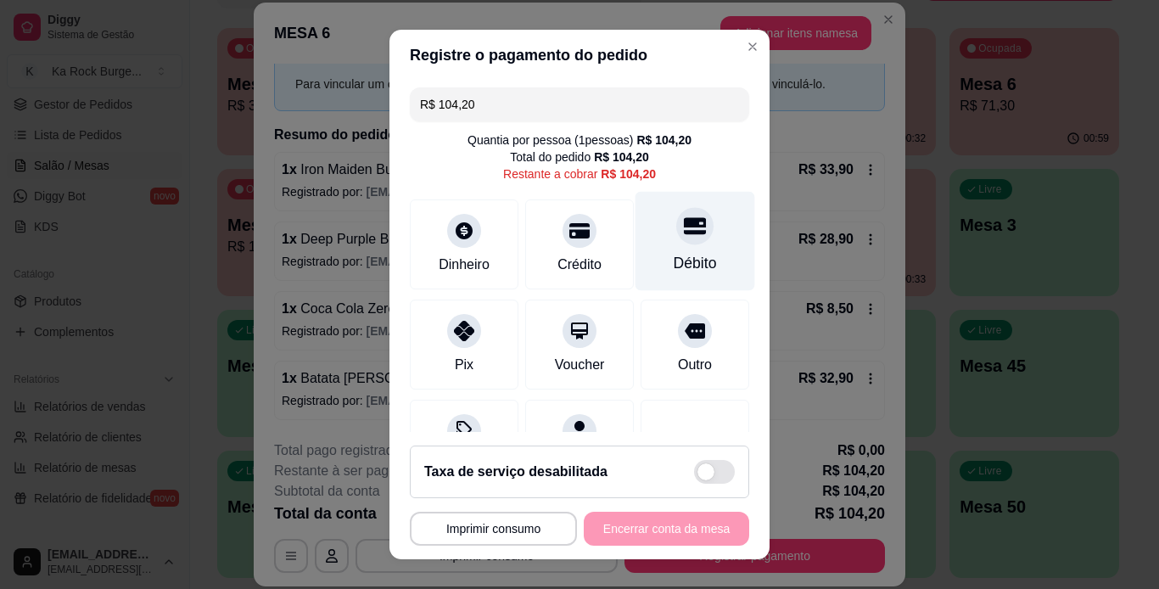
click at [684, 228] on icon at bounding box center [695, 226] width 22 height 22
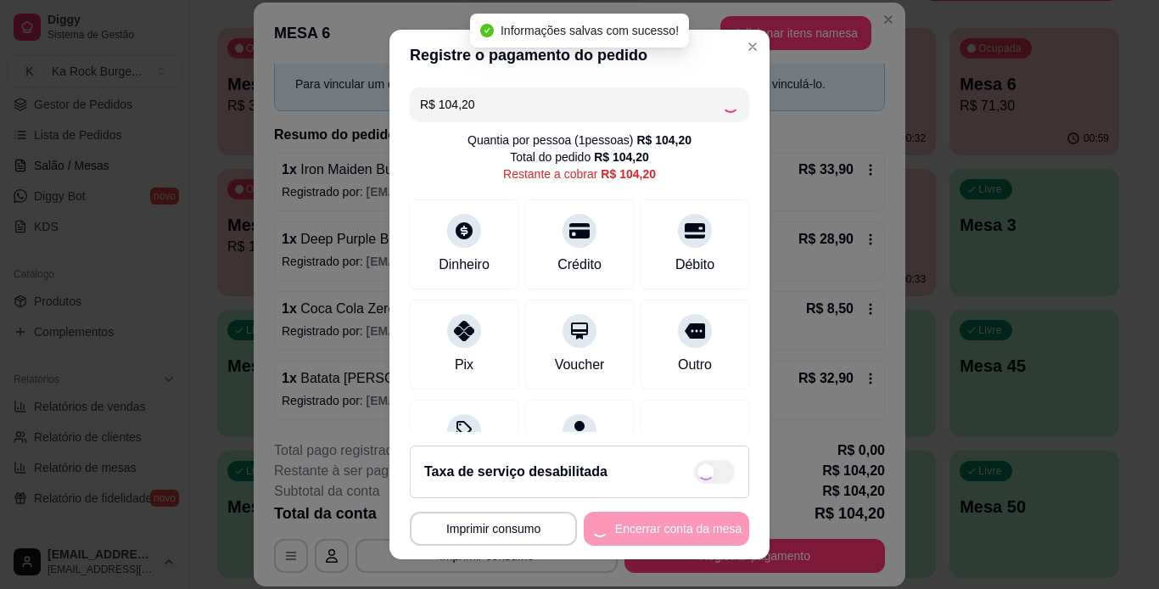
type input "R$ 0,00"
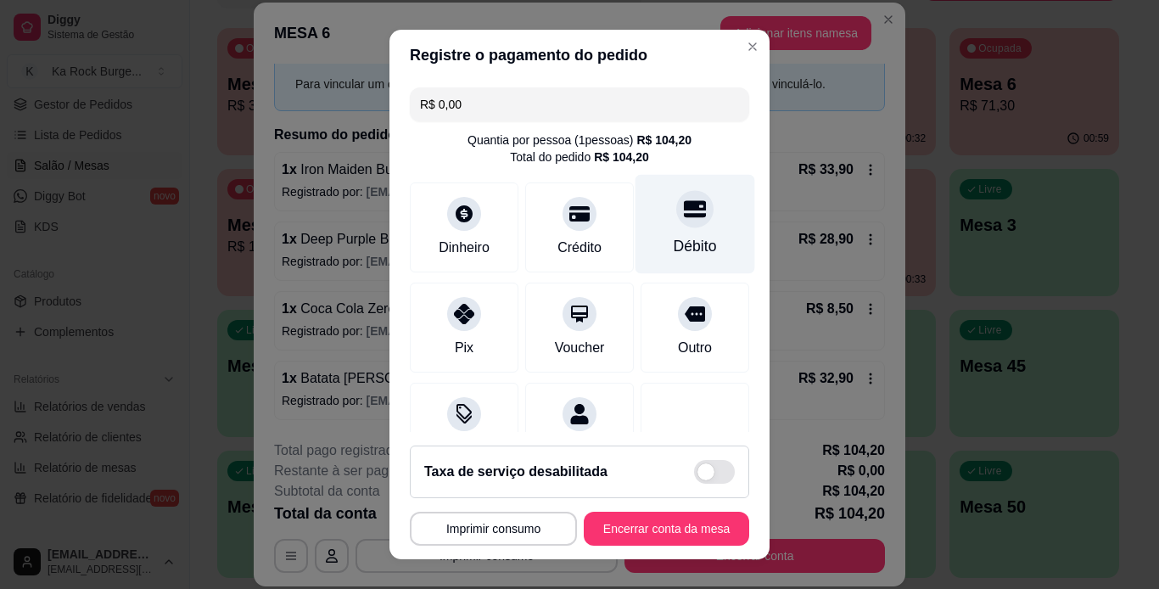
click at [701, 222] on div "Débito" at bounding box center [696, 223] width 120 height 99
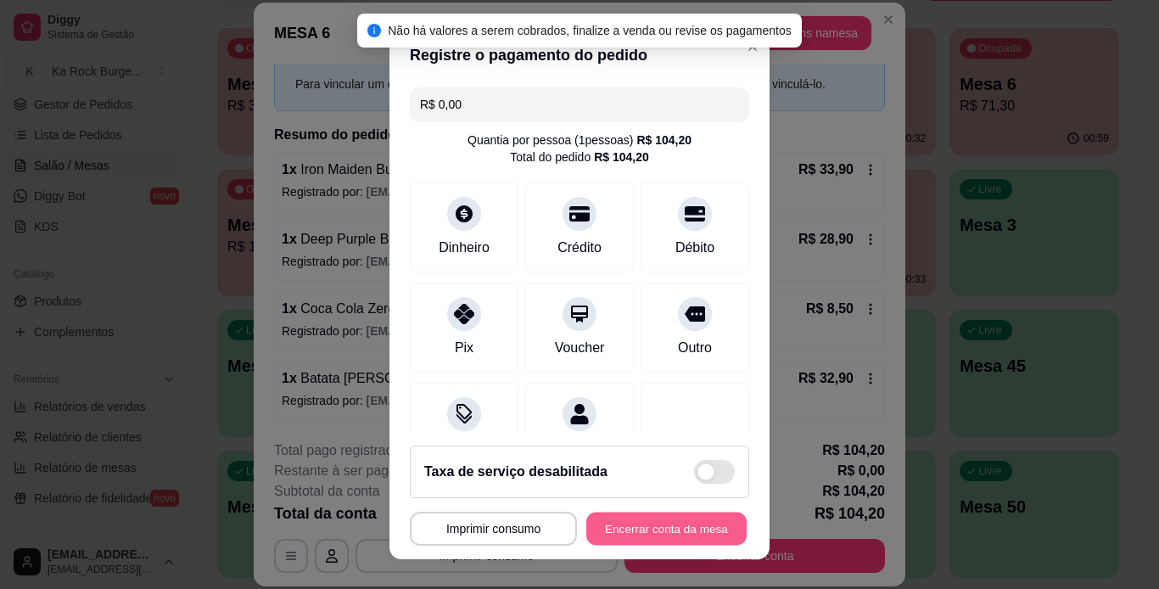
click at [698, 514] on button "Encerrar conta da mesa" at bounding box center [666, 529] width 160 height 33
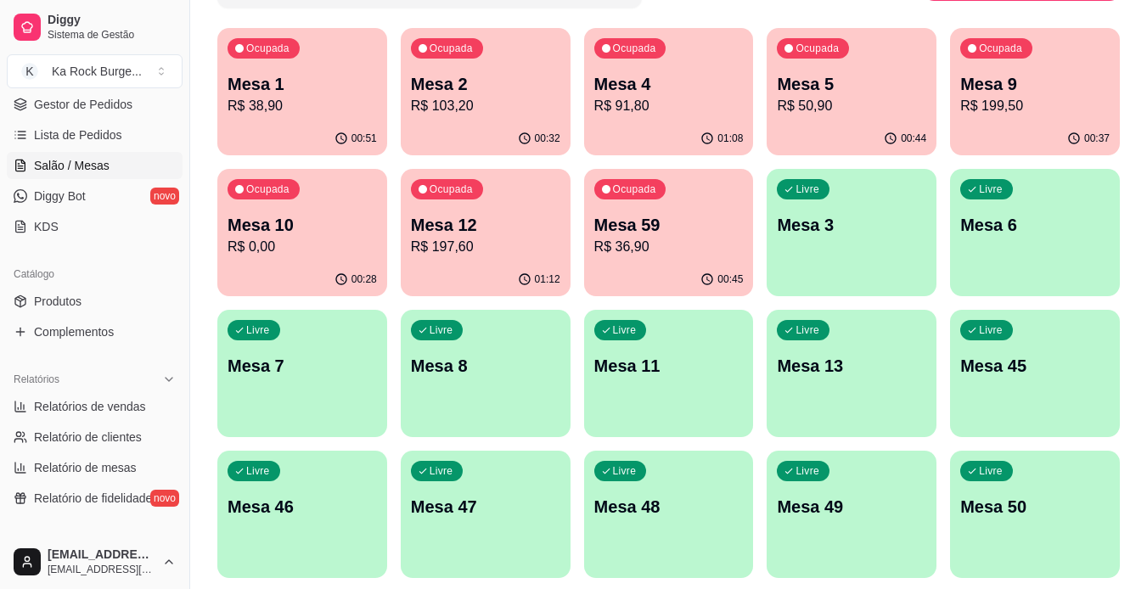
click at [665, 105] on p "R$ 91,80" at bounding box center [668, 106] width 149 height 20
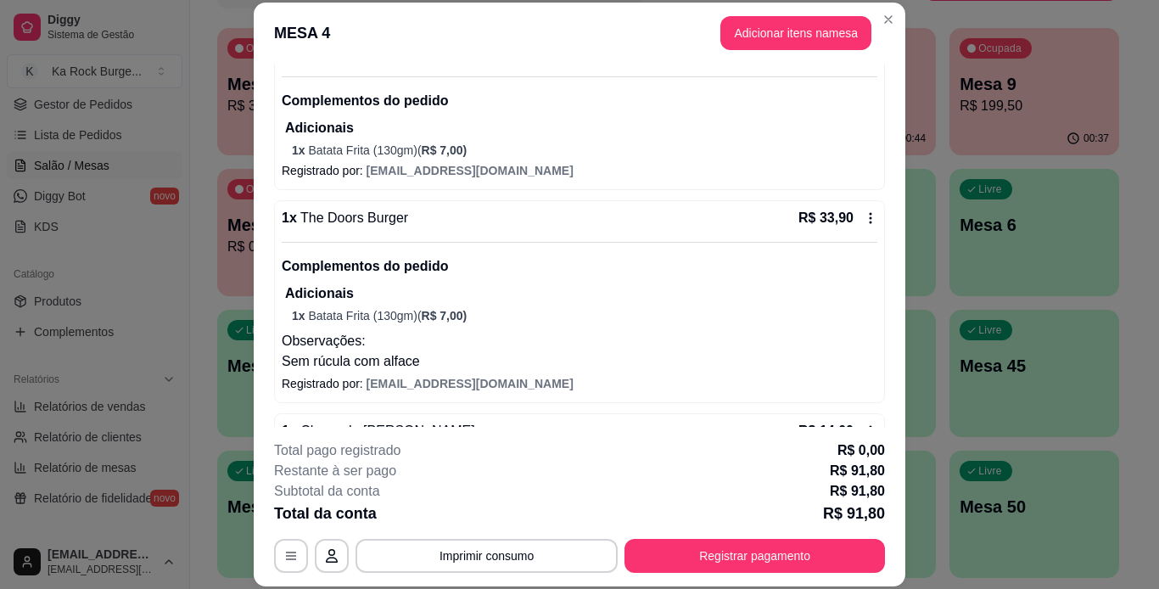
scroll to position [312, 0]
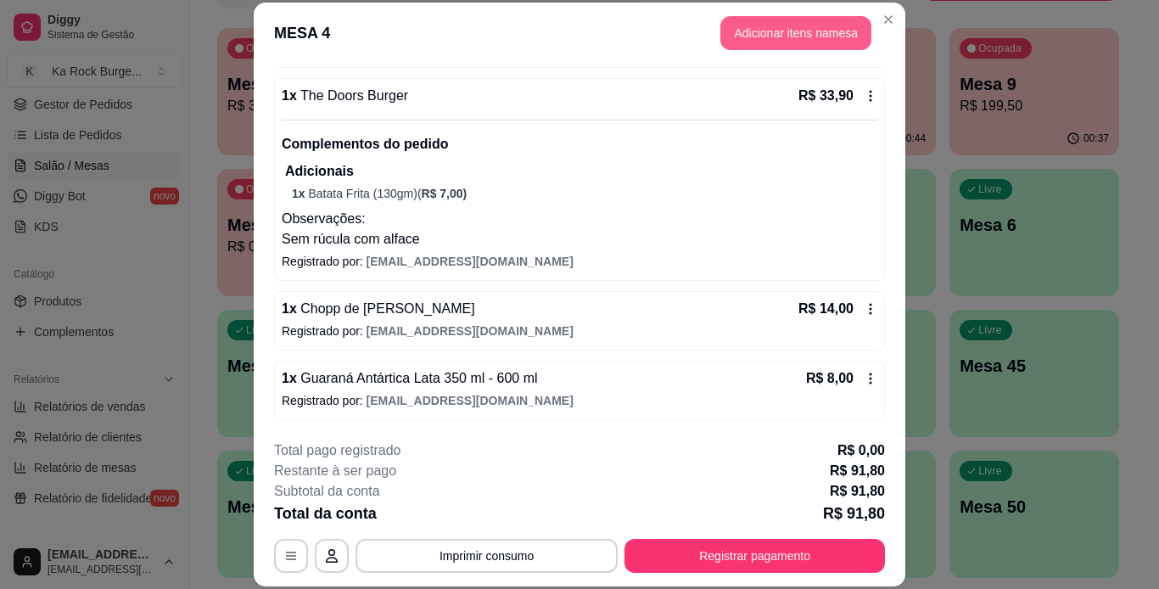
click at [741, 41] on button "Adicionar itens na mesa" at bounding box center [796, 33] width 151 height 34
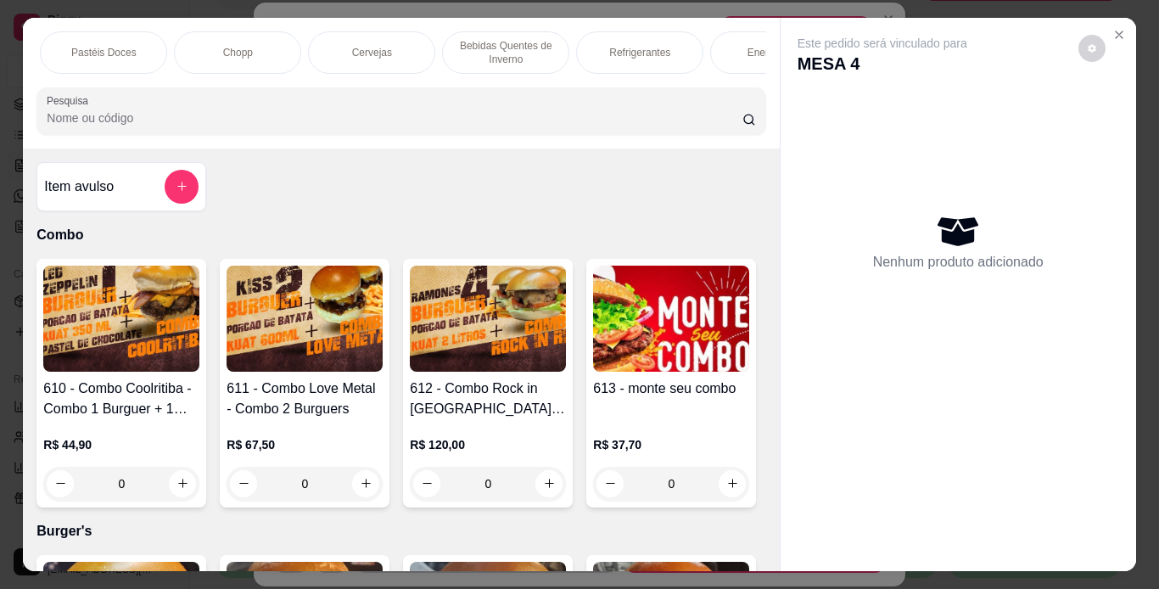
scroll to position [0, 1064]
click at [276, 31] on div "Chopp" at bounding box center [242, 52] width 127 height 42
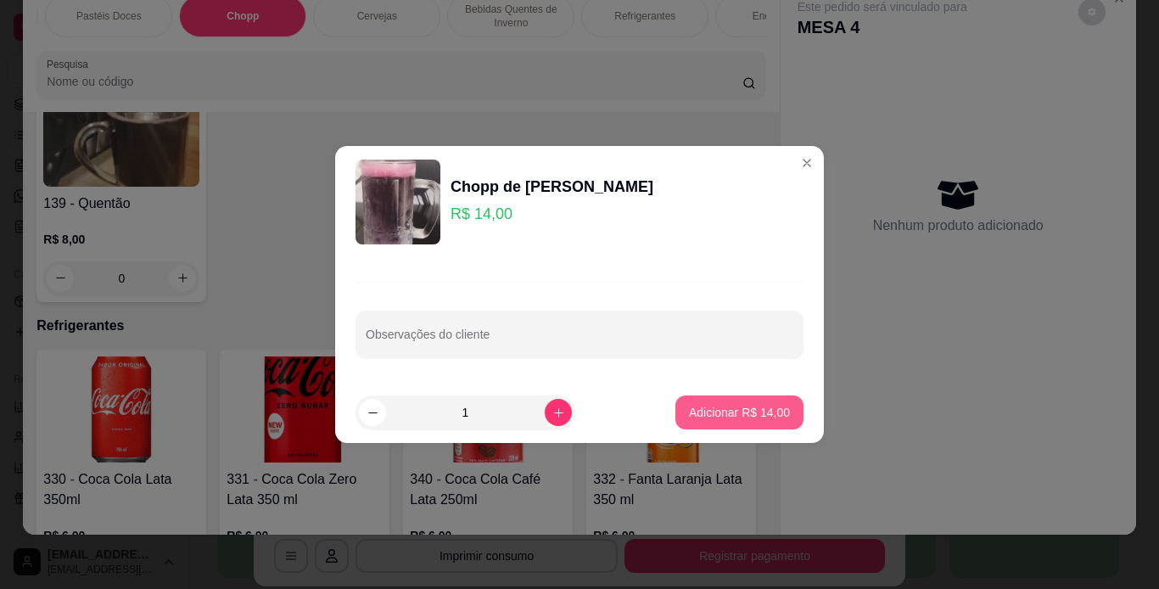
click at [741, 420] on p "Adicionar R$ 14,00" at bounding box center [739, 412] width 101 height 17
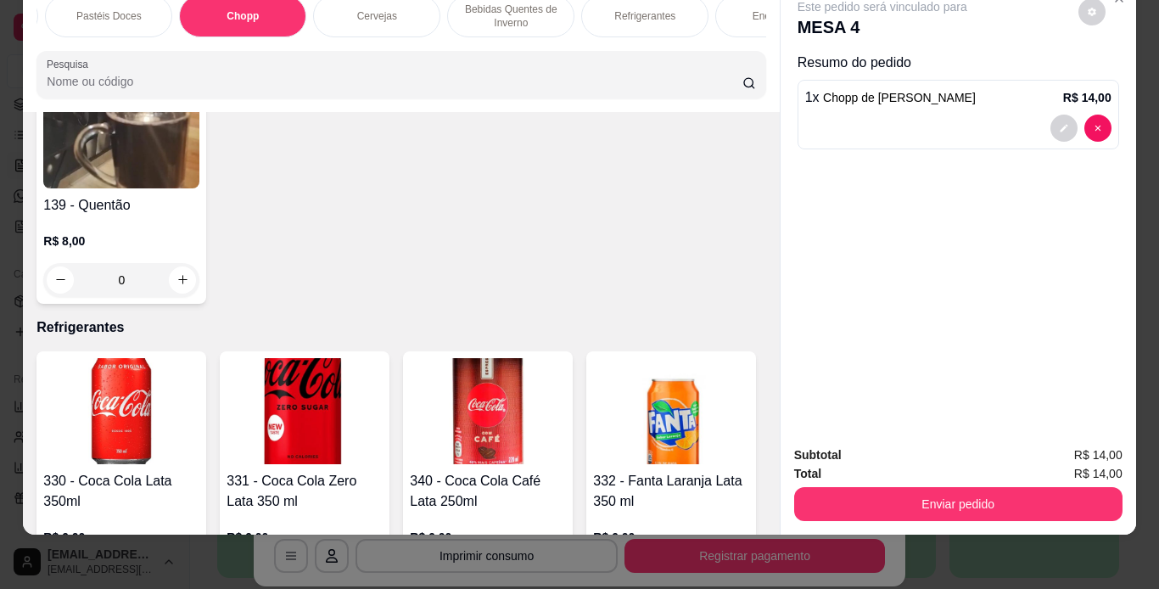
type input "1"
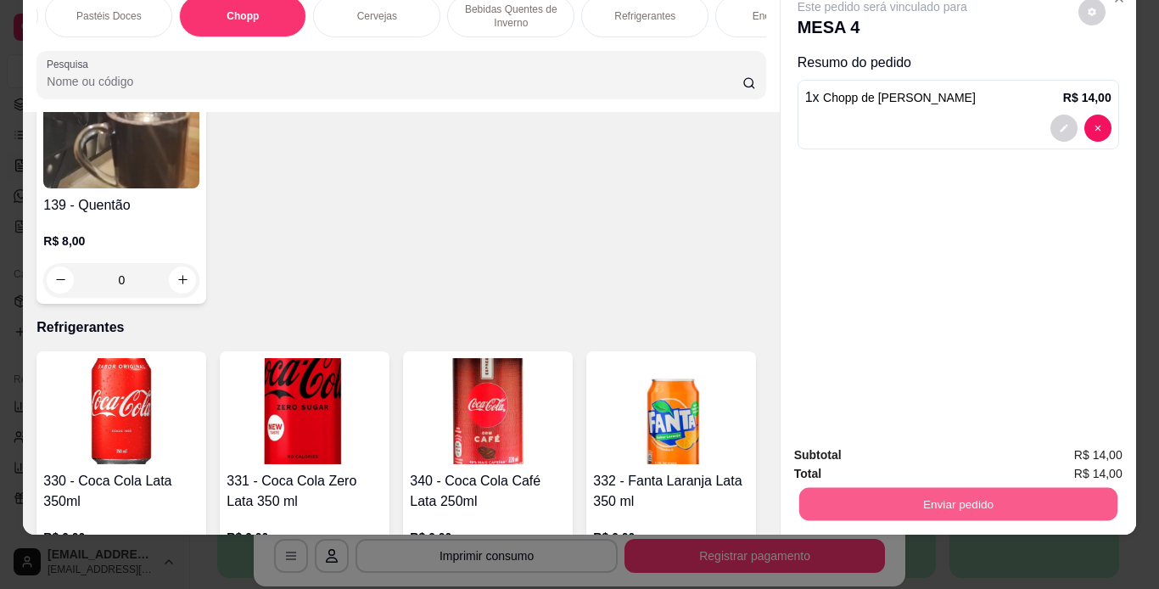
click at [897, 489] on button "Enviar pedido" at bounding box center [958, 504] width 318 height 33
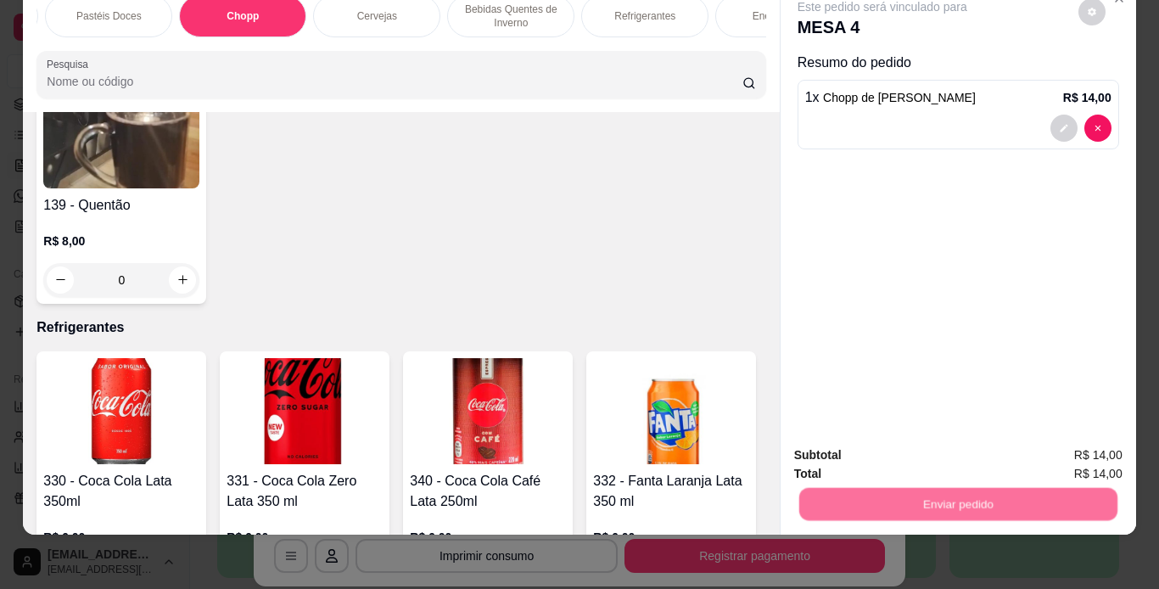
click at [897, 451] on button "Não registrar e enviar pedido" at bounding box center [901, 449] width 171 height 31
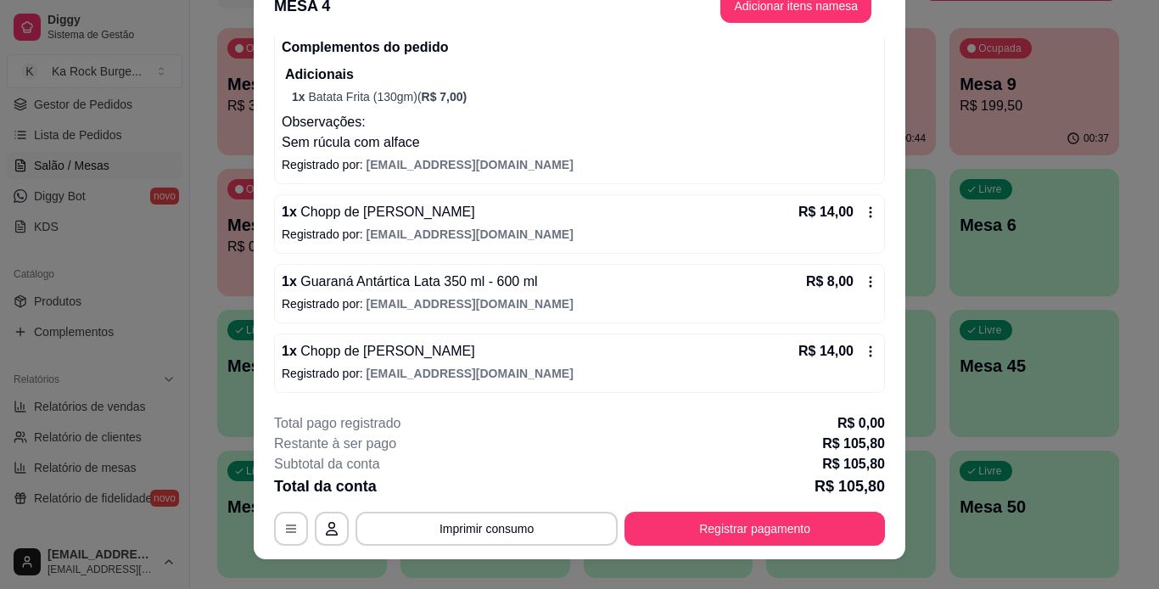
scroll to position [52, 0]
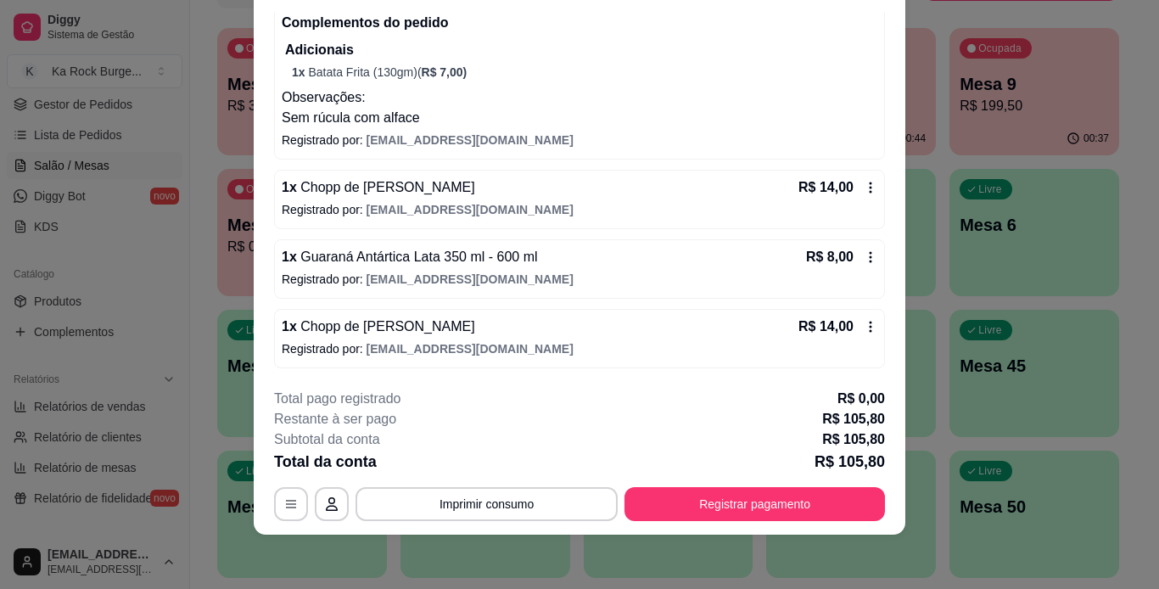
click at [864, 255] on icon at bounding box center [871, 257] width 14 height 14
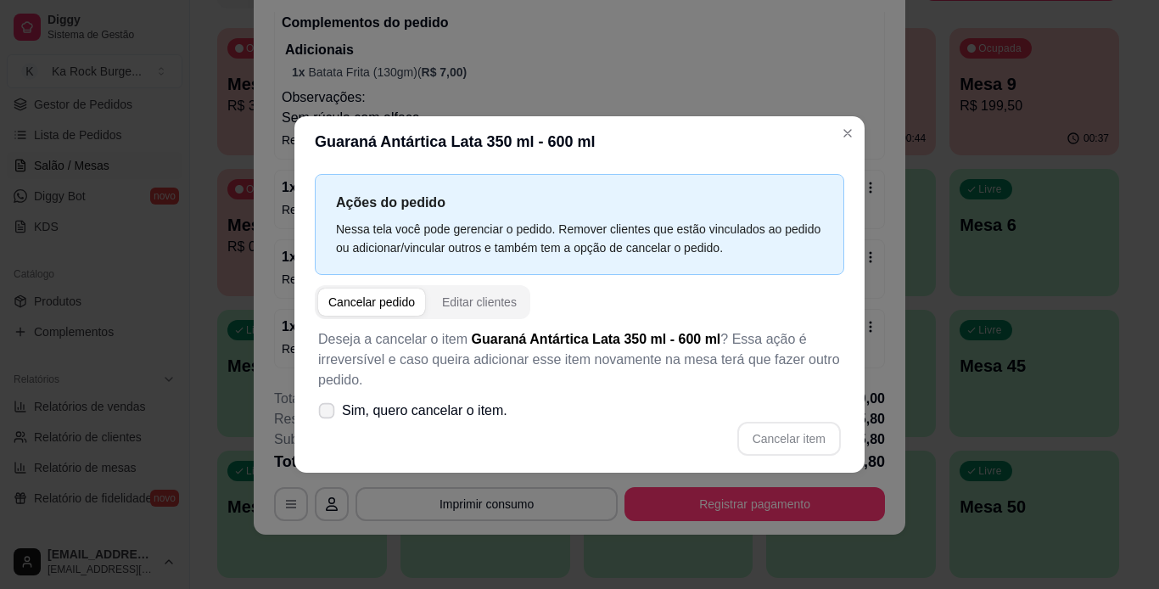
click at [337, 415] on label "Sim, quero cancelar o item." at bounding box center [412, 411] width 203 height 34
click at [328, 415] on input "Sim, quero cancelar o item." at bounding box center [322, 419] width 11 height 11
checkbox input "true"
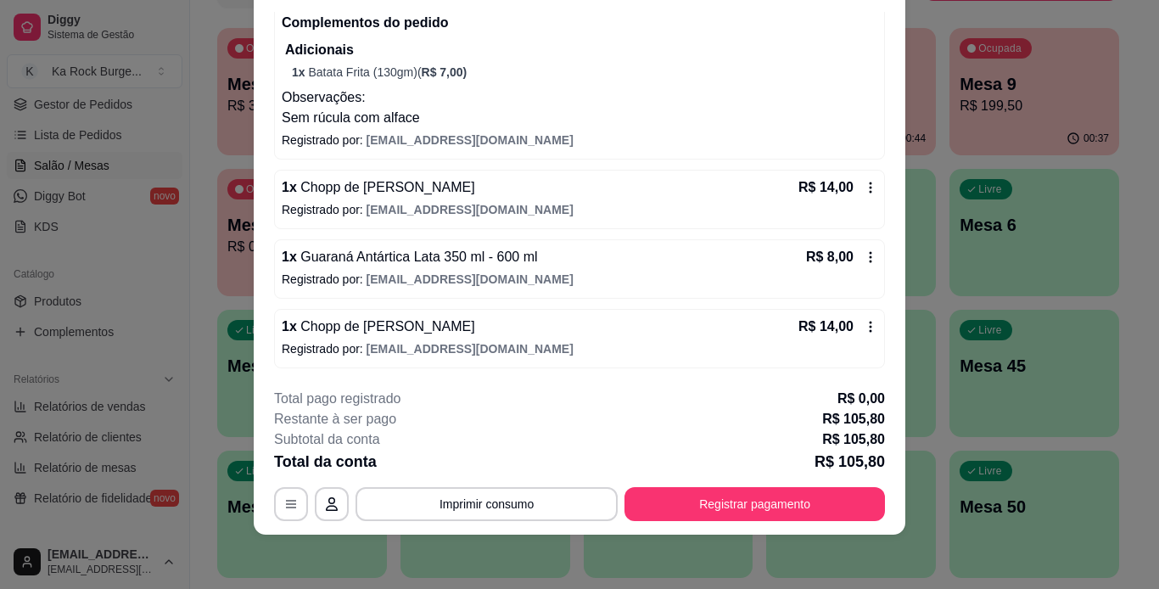
click at [864, 263] on icon at bounding box center [871, 257] width 14 height 14
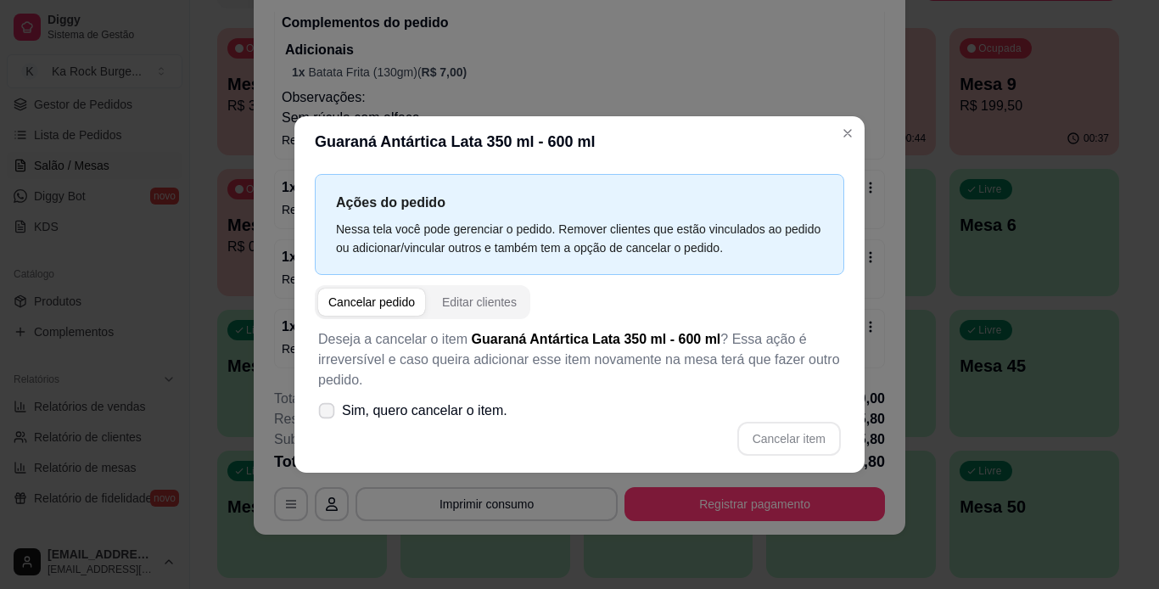
click at [413, 424] on label "Sim, quero cancelar o item." at bounding box center [412, 411] width 203 height 34
click at [328, 424] on input "Sim, quero cancelar o item." at bounding box center [322, 419] width 11 height 11
checkbox input "true"
click at [783, 432] on button "Cancelar item" at bounding box center [790, 439] width 104 height 34
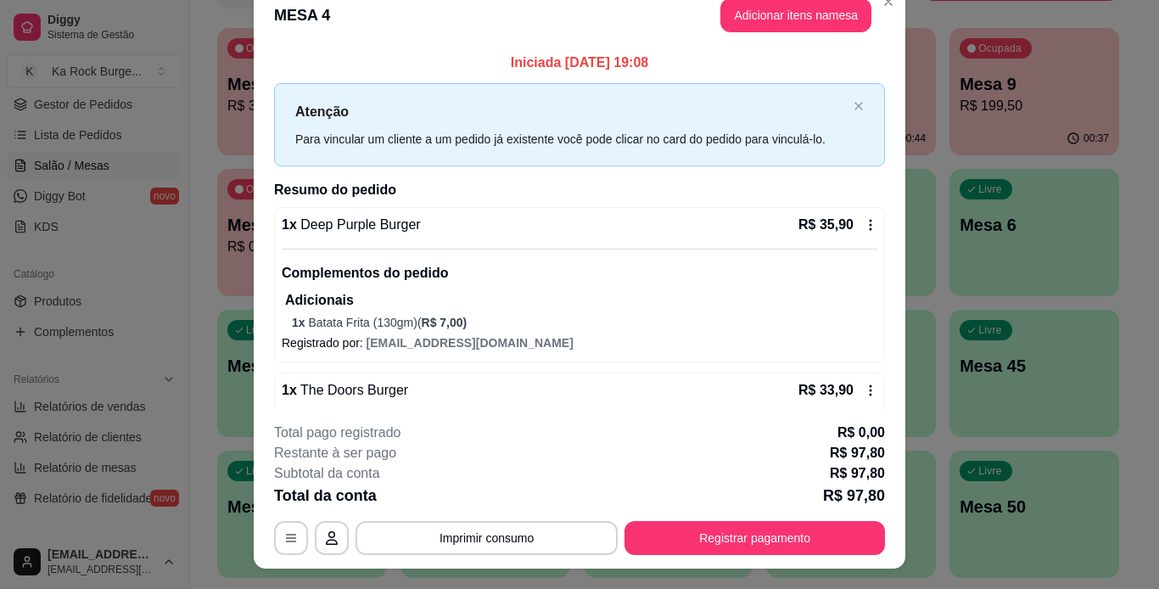
scroll to position [0, 0]
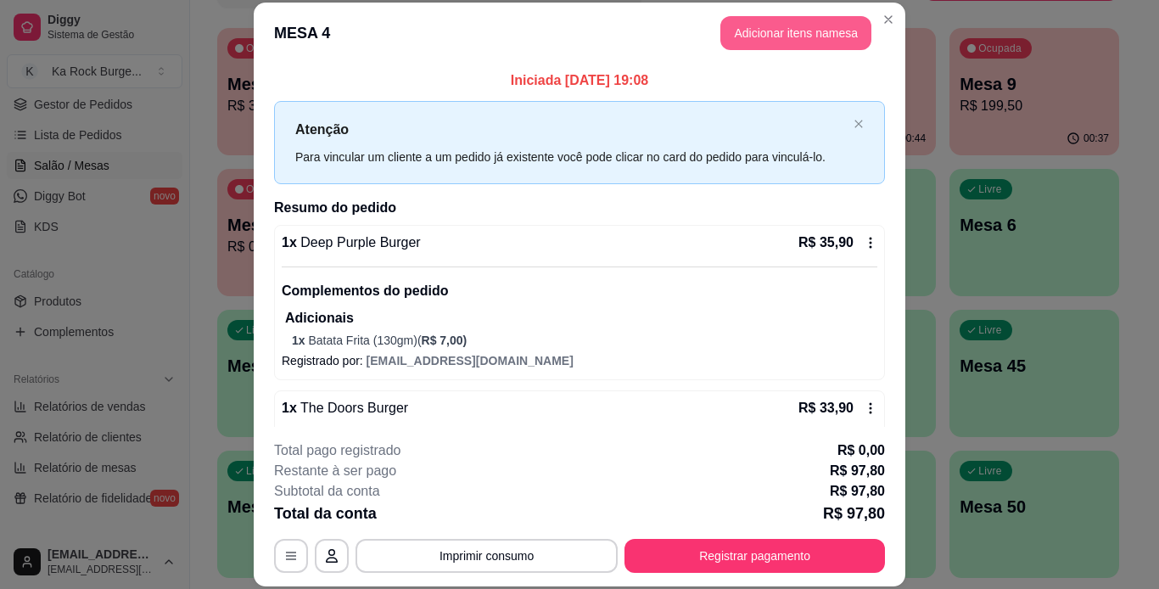
click at [776, 20] on button "Adicionar itens na mesa" at bounding box center [796, 33] width 151 height 34
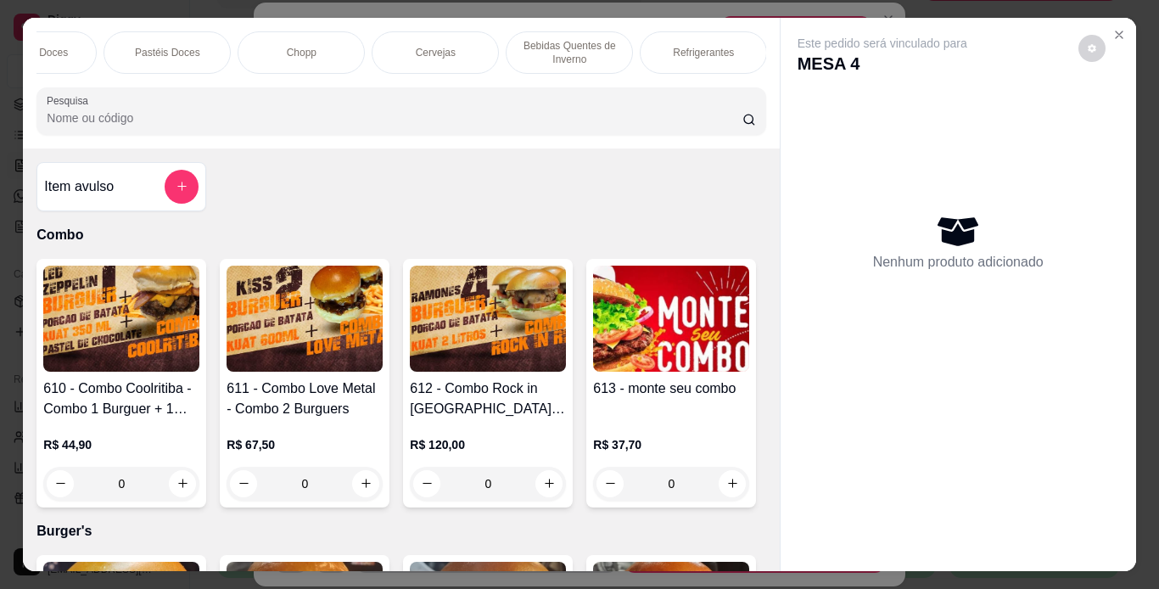
scroll to position [0, 1057]
click at [682, 45] on div "Refrigerantes" at bounding box center [652, 52] width 127 height 42
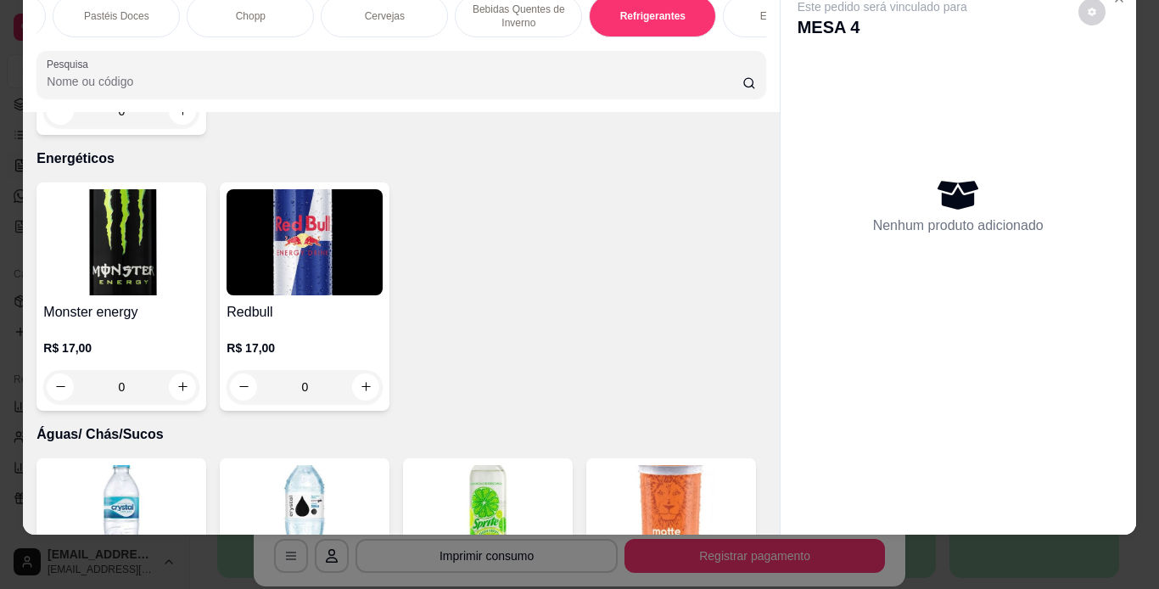
scroll to position [9124, 0]
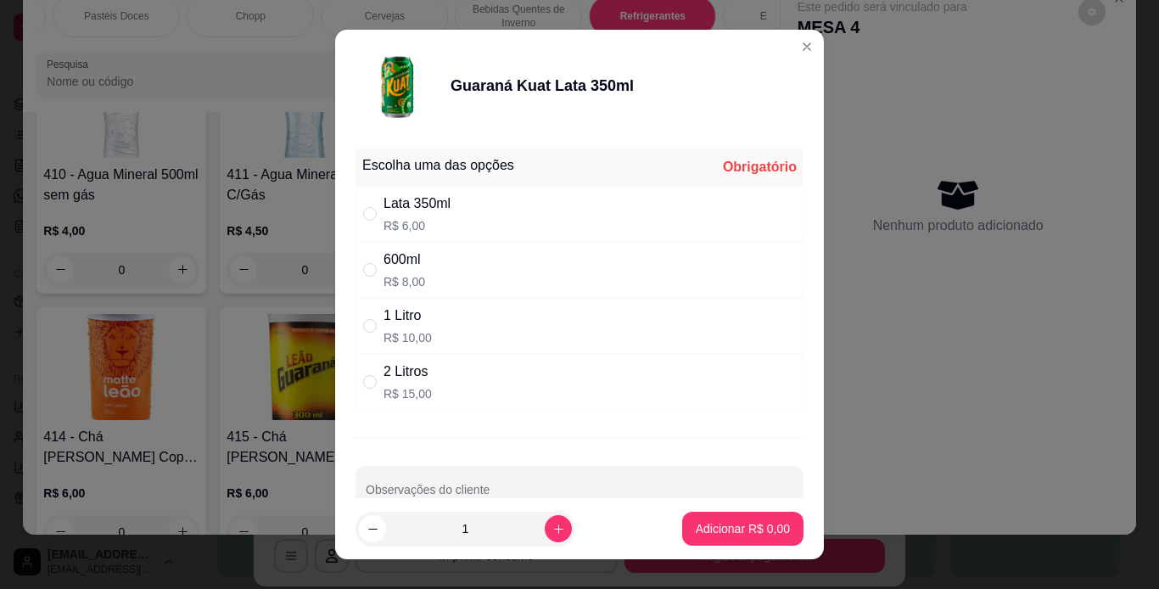
click at [406, 205] on div "Lata 350ml" at bounding box center [417, 204] width 67 height 20
radio input "true"
click at [761, 527] on p "Adicionar R$ 6,00" at bounding box center [743, 529] width 92 height 16
type input "1"
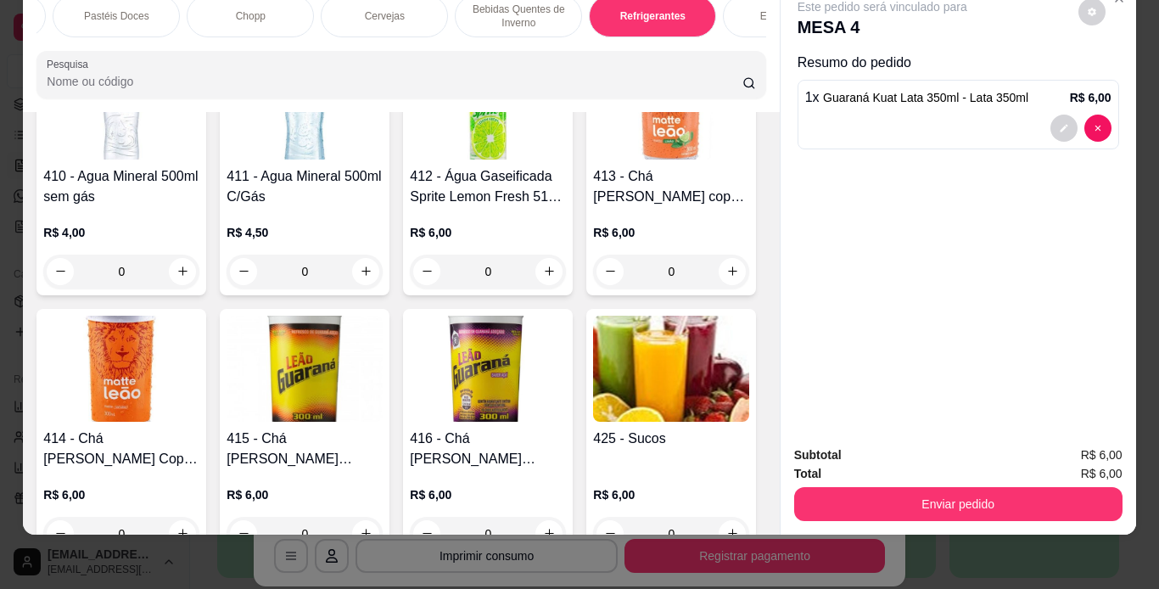
click at [903, 507] on button "Enviar pedido" at bounding box center [958, 504] width 328 height 34
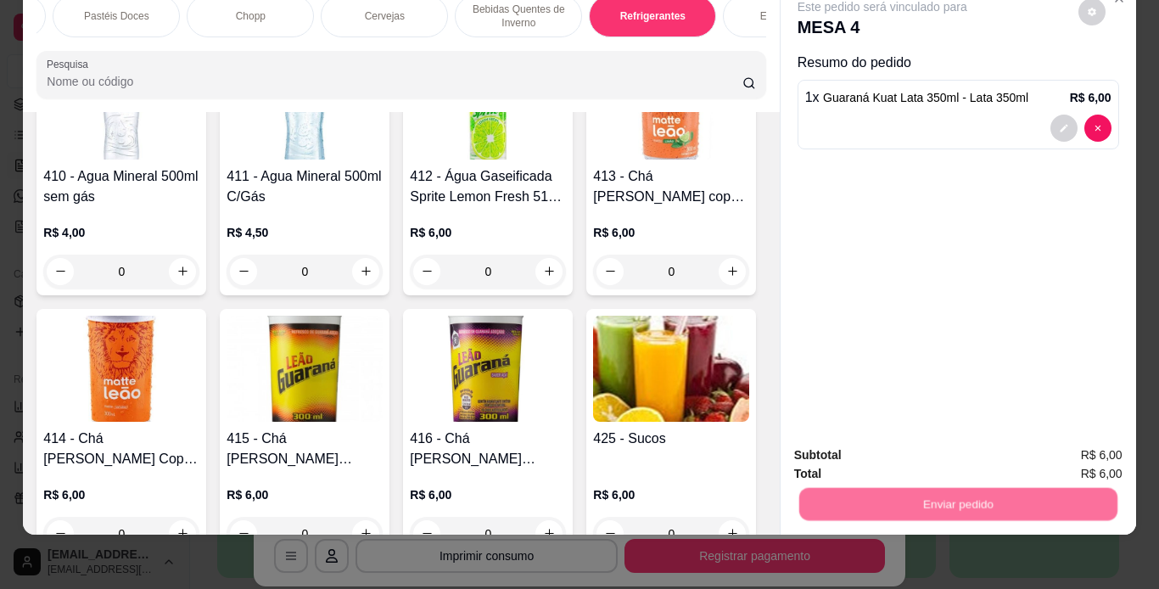
click at [901, 460] on button "Não registrar e enviar pedido" at bounding box center [901, 449] width 171 height 31
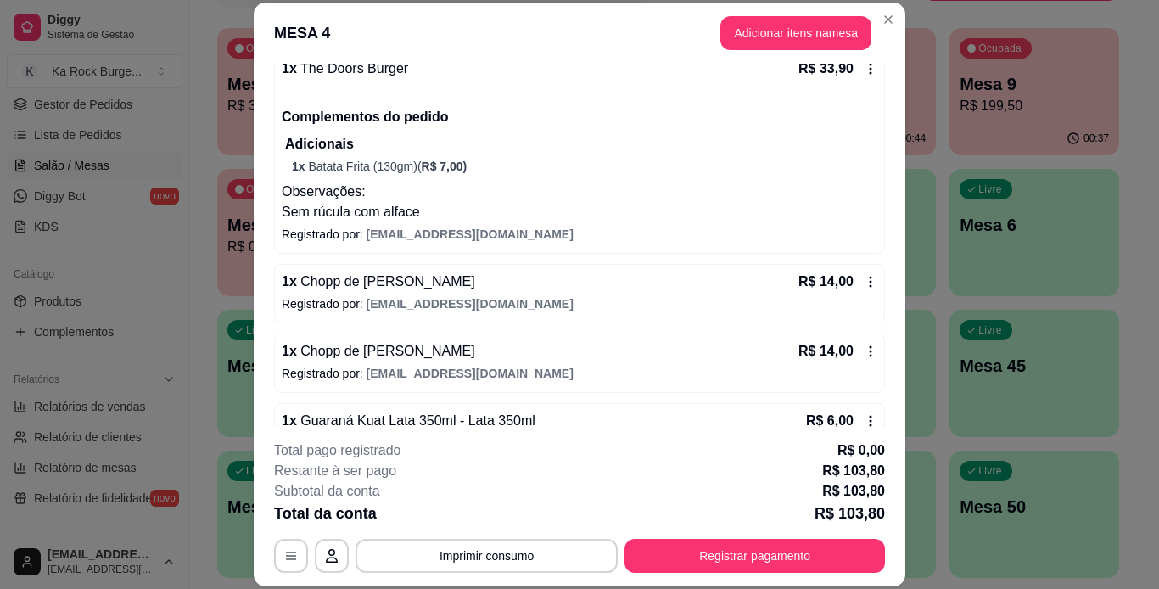
scroll to position [424, 0]
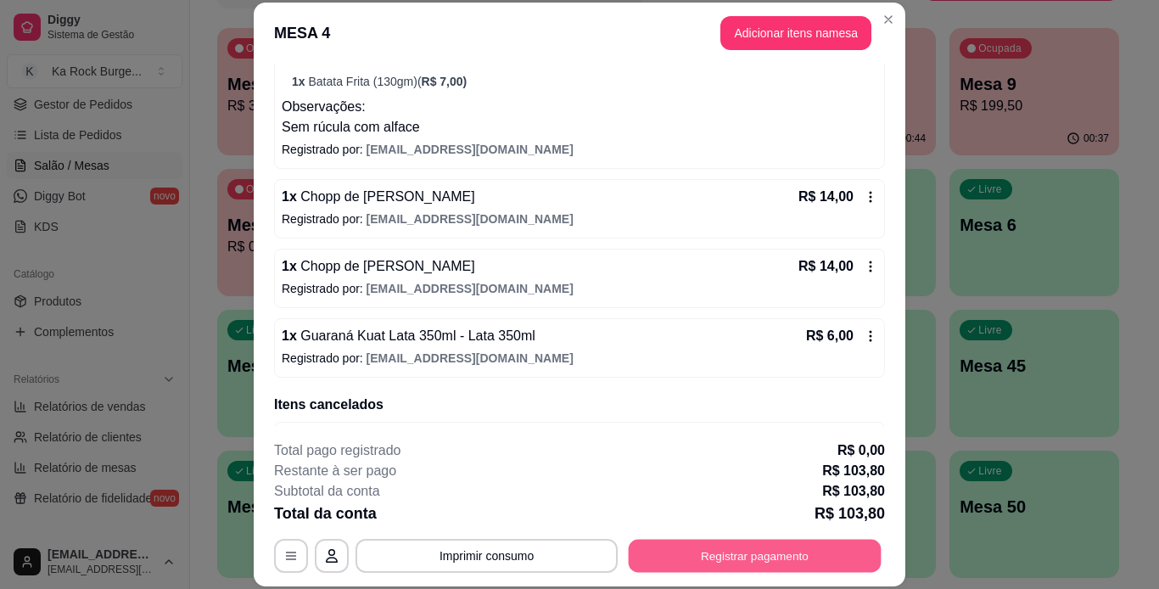
click at [795, 555] on button "Registrar pagamento" at bounding box center [755, 555] width 253 height 33
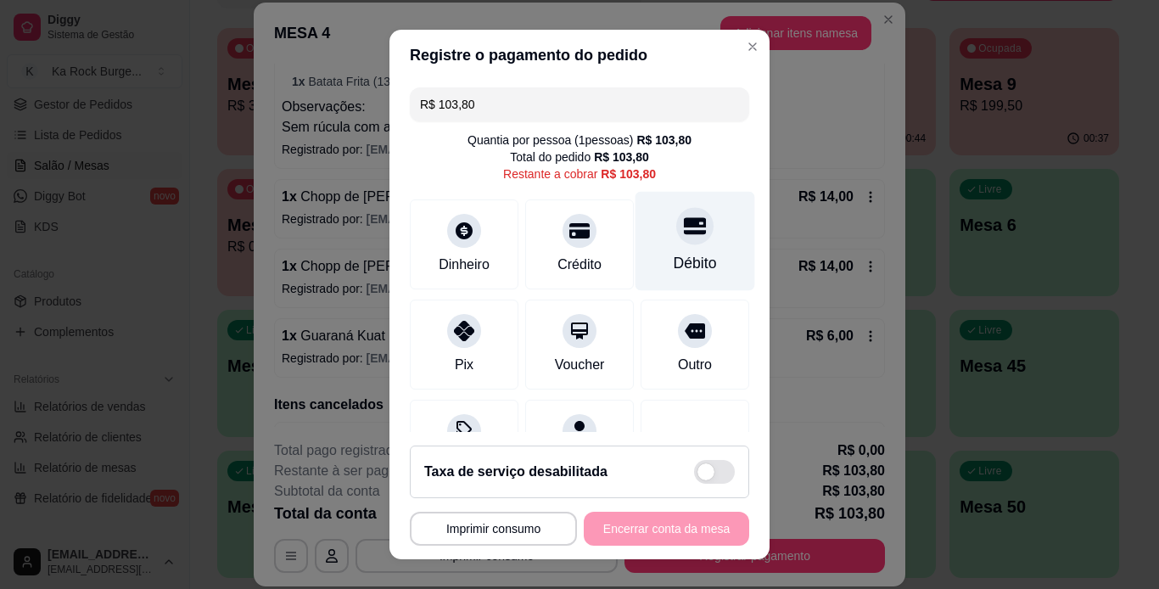
click at [681, 224] on div at bounding box center [694, 225] width 37 height 37
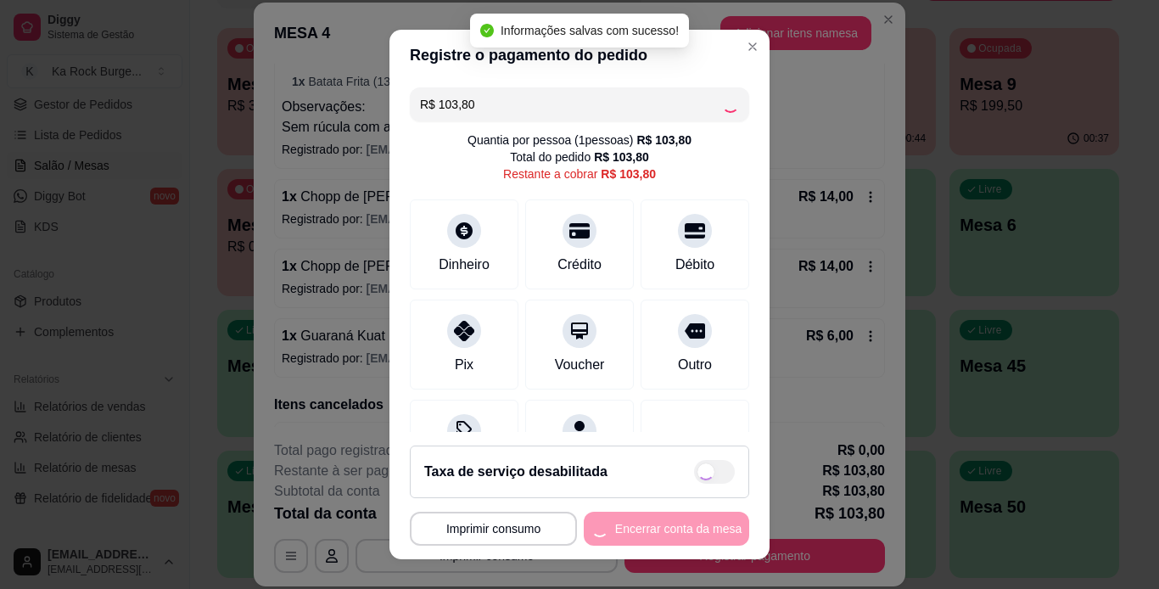
type input "R$ 0,00"
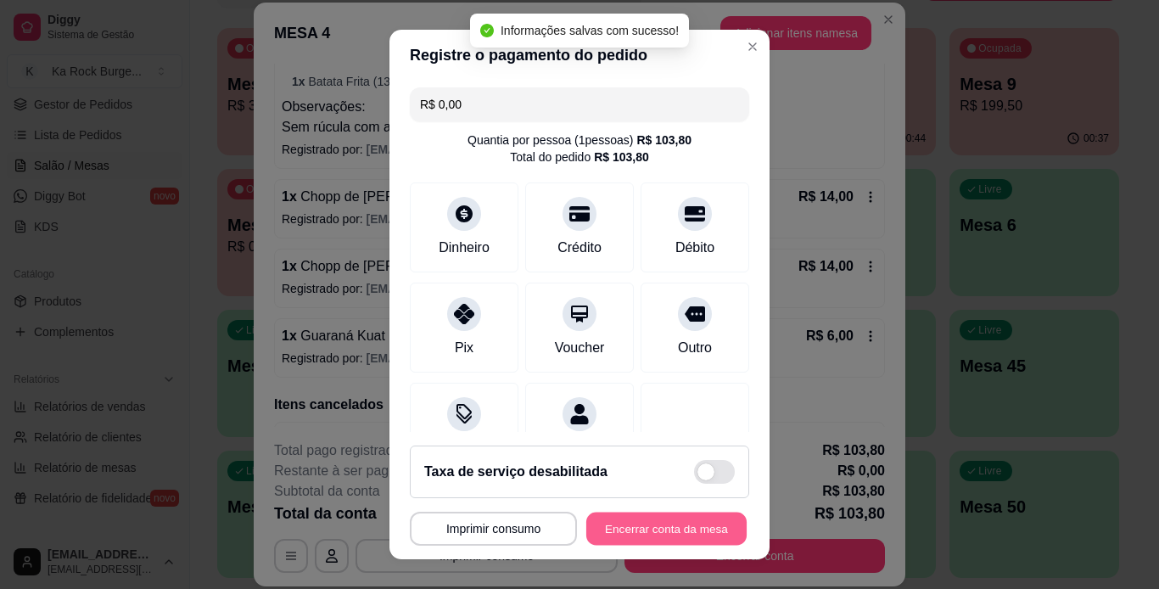
click at [661, 537] on button "Encerrar conta da mesa" at bounding box center [666, 529] width 160 height 33
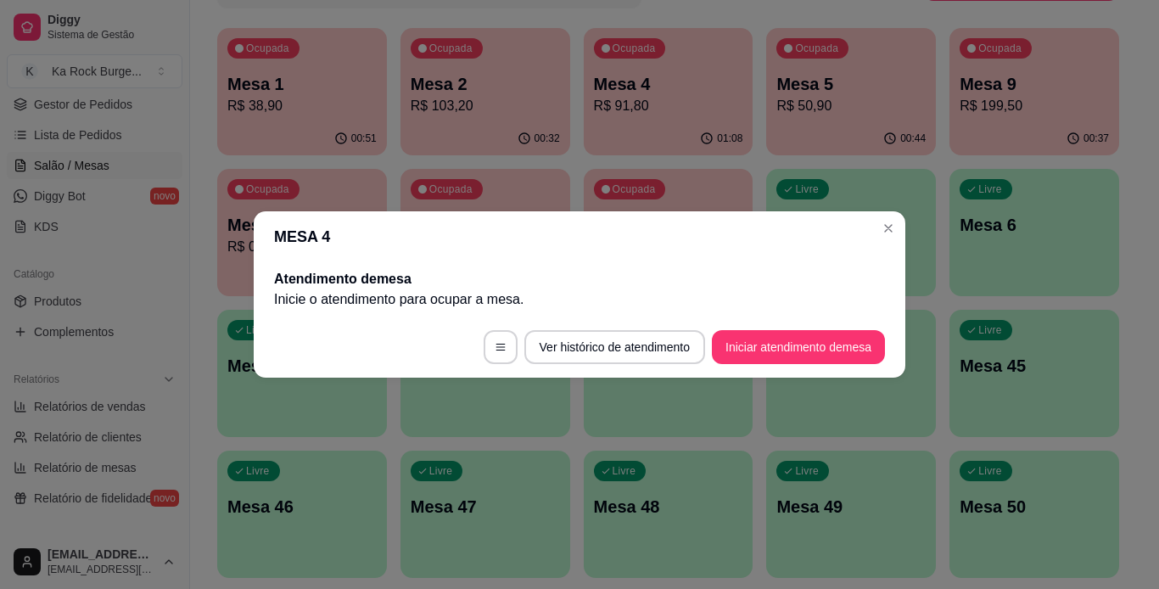
scroll to position [0, 0]
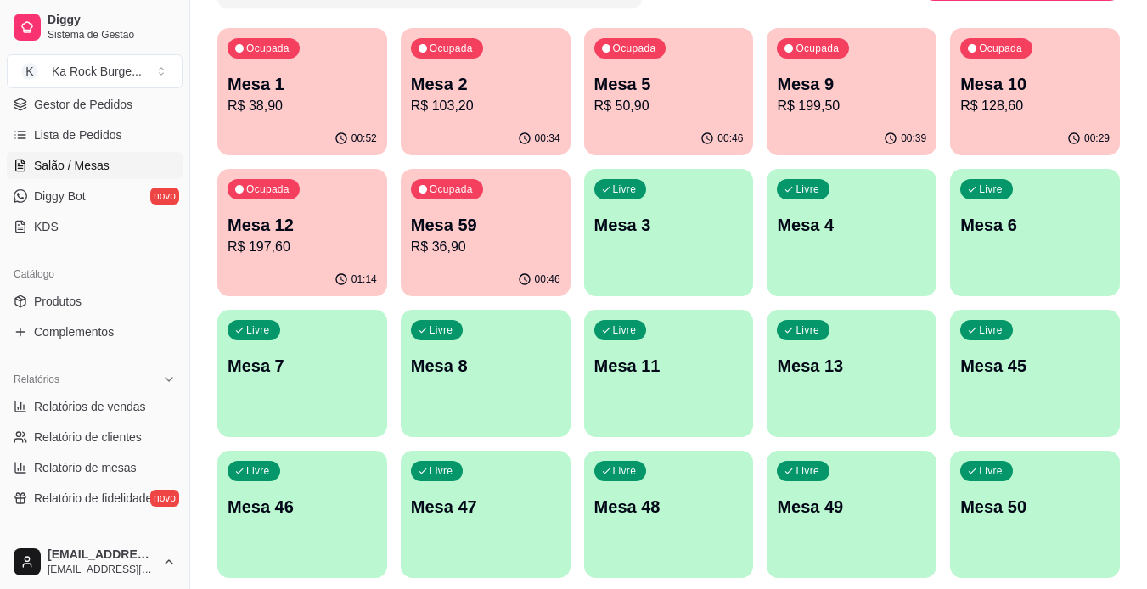
click at [654, 94] on p "Mesa 5" at bounding box center [668, 84] width 149 height 24
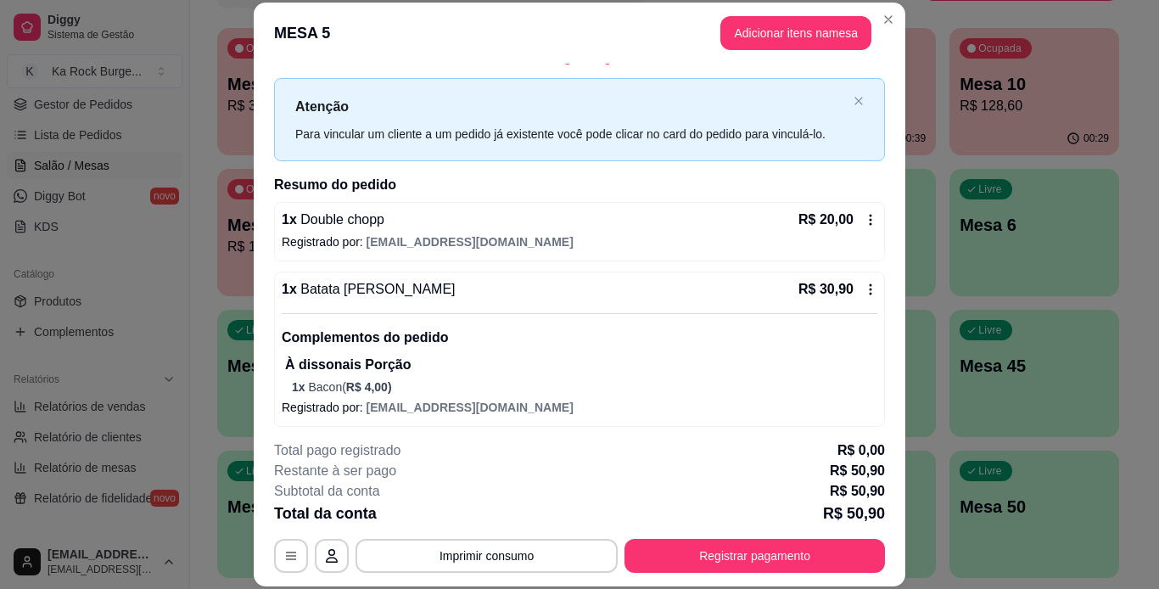
scroll to position [30, 0]
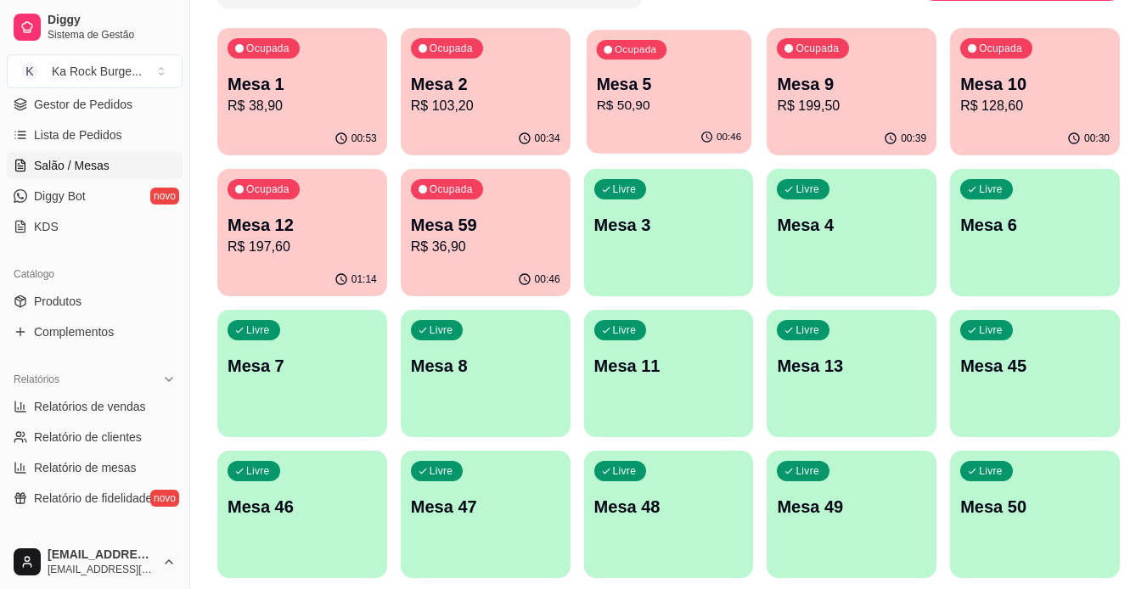
click at [662, 123] on div "00:46" at bounding box center [668, 137] width 165 height 32
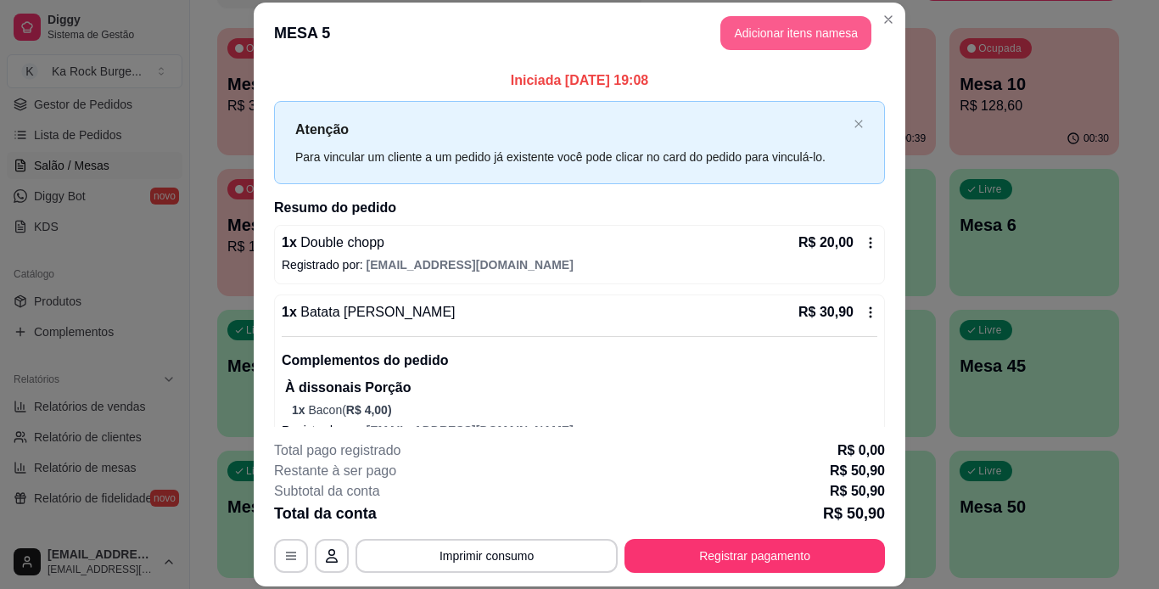
click at [749, 30] on button "Adicionar itens na mesa" at bounding box center [796, 33] width 151 height 34
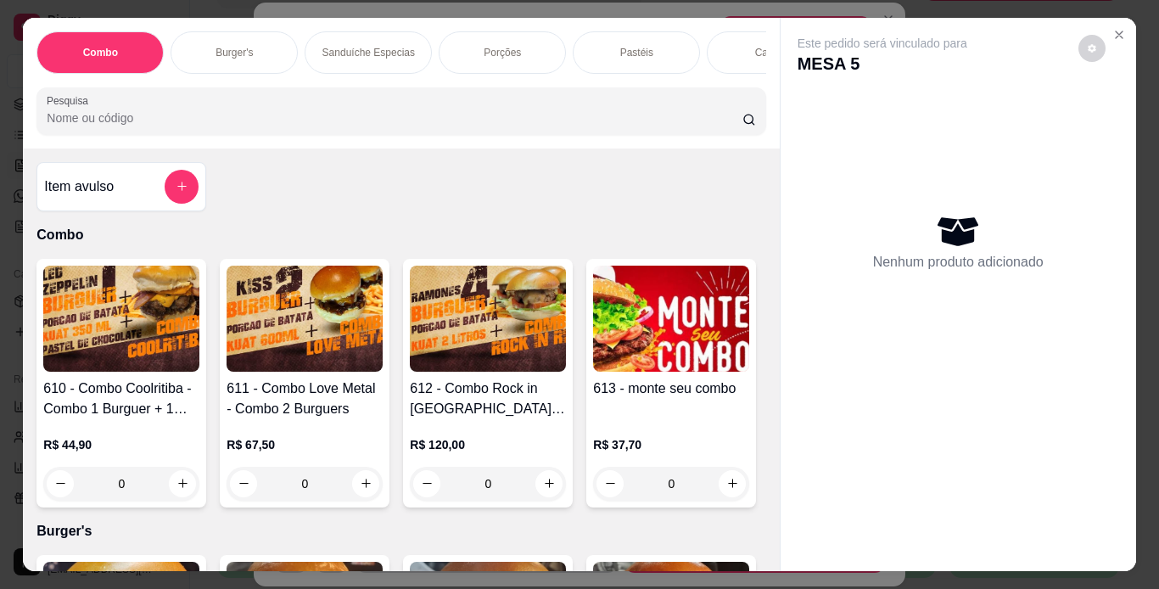
click at [255, 65] on div "Burger's" at bounding box center [234, 52] width 127 height 42
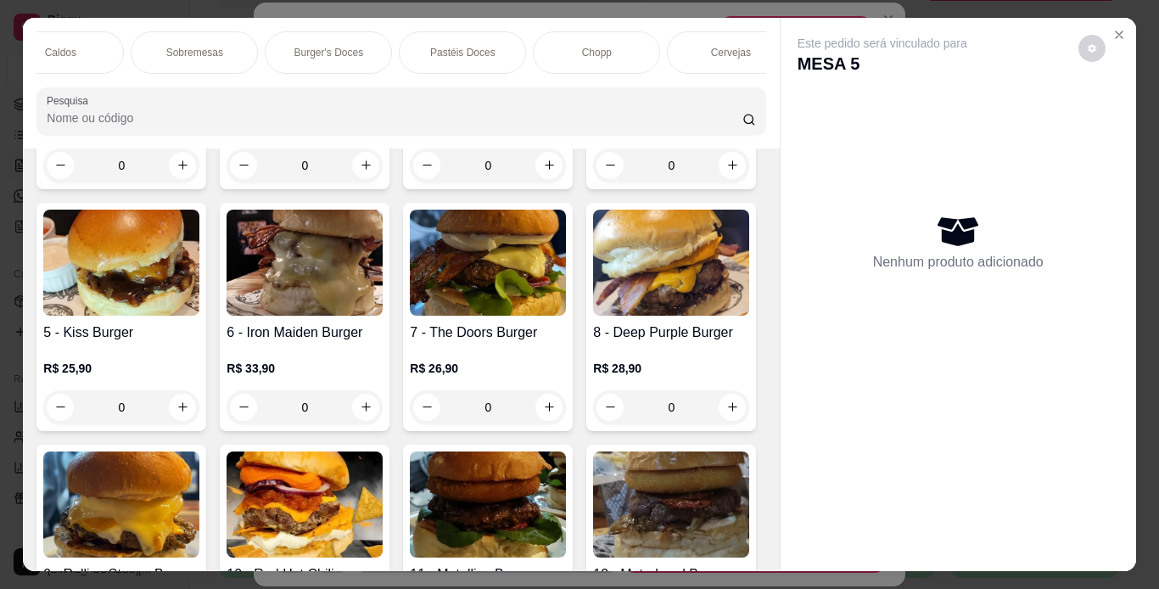
scroll to position [0, 739]
click at [577, 48] on div "Chopp" at bounding box center [567, 52] width 127 height 42
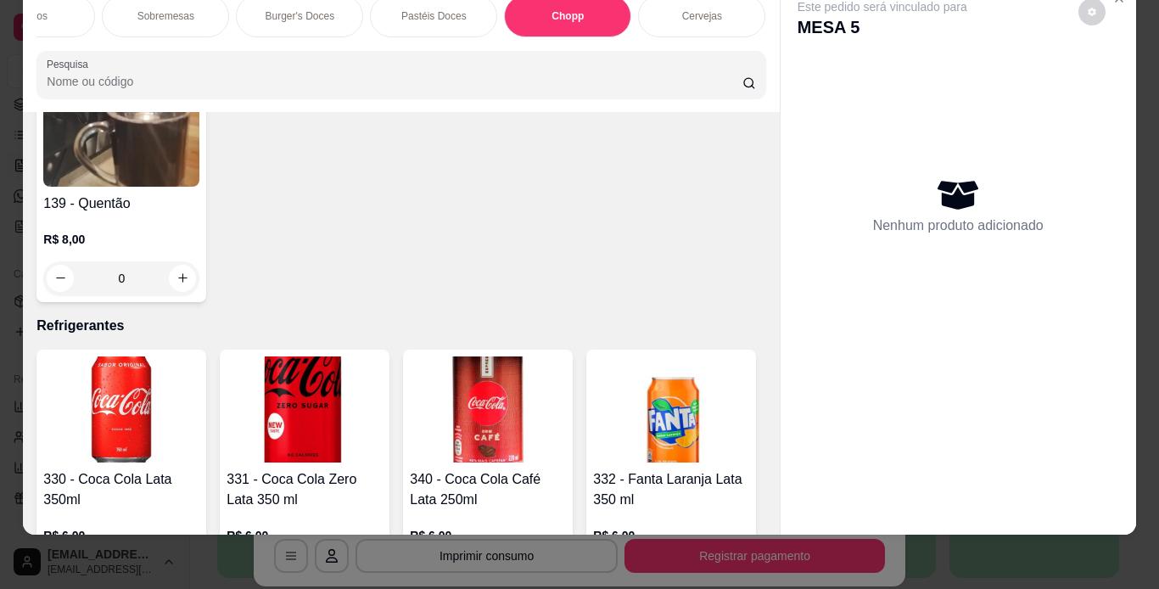
scroll to position [7445, 0]
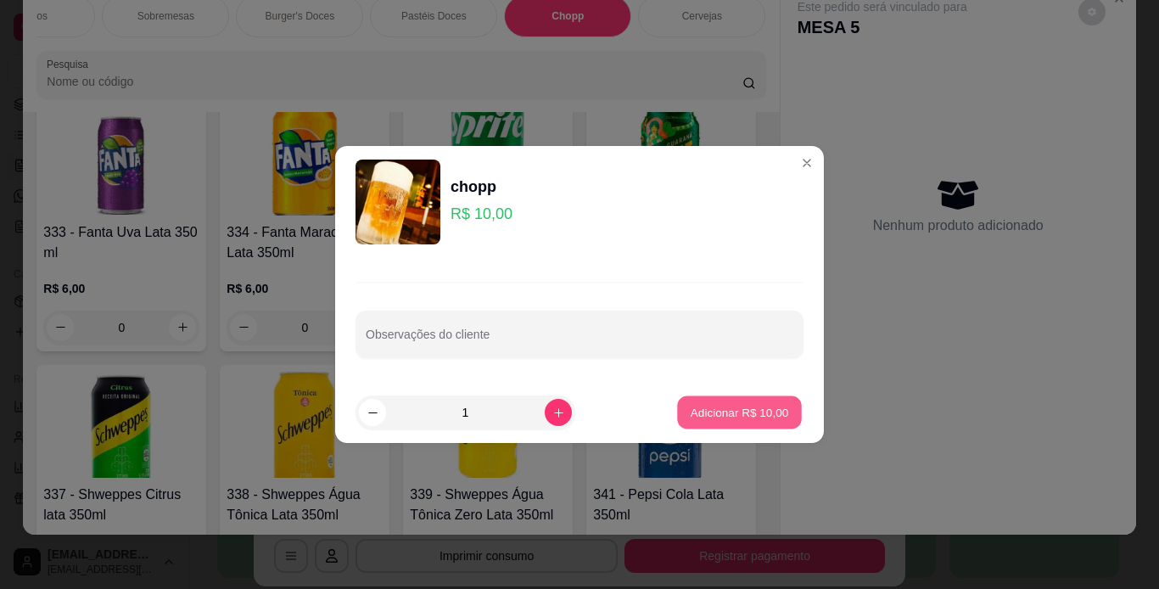
click at [782, 419] on button "Adicionar R$ 10,00" at bounding box center [739, 412] width 125 height 33
type input "1"
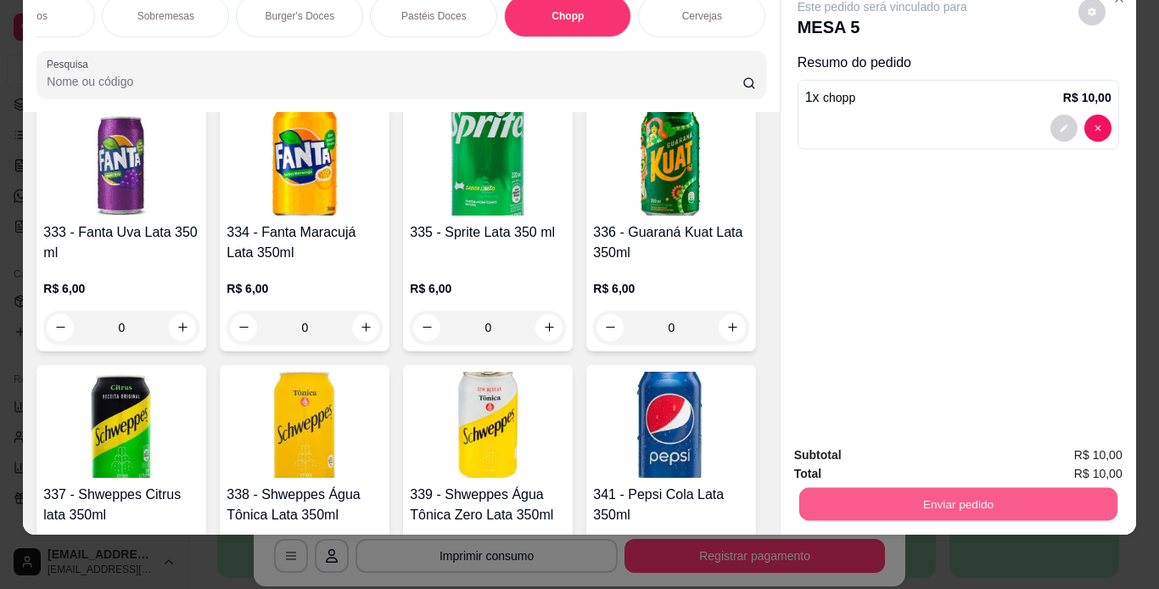
click at [917, 488] on button "Enviar pedido" at bounding box center [958, 504] width 318 height 33
click at [856, 449] on button "Não registrar e enviar pedido" at bounding box center [901, 449] width 171 height 31
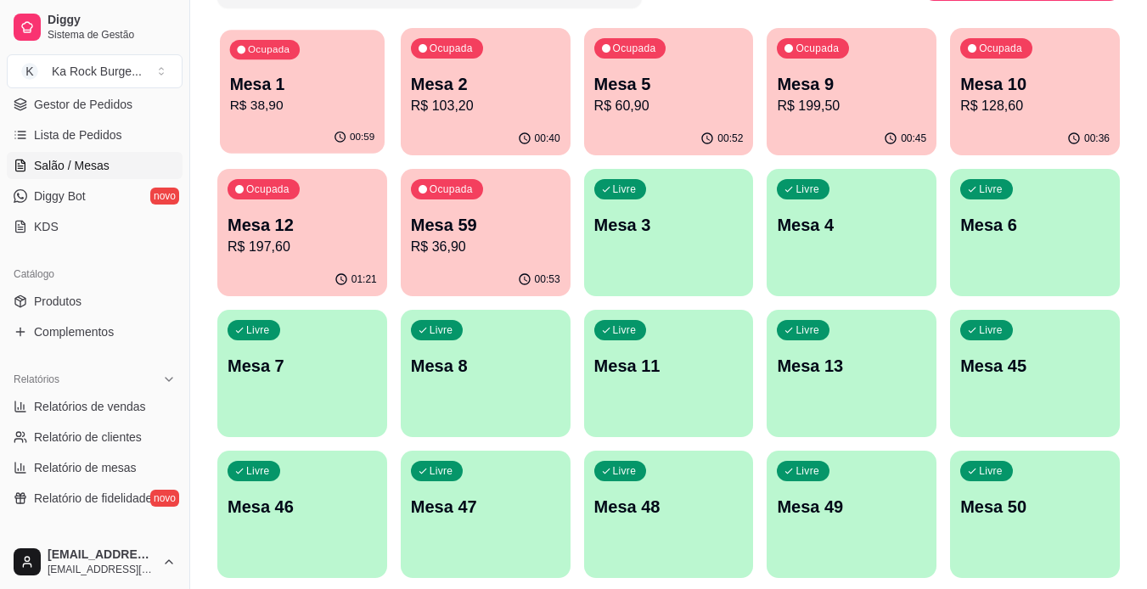
click at [253, 62] on div "Ocupada Mesa 1 R$ 38,90" at bounding box center [302, 76] width 165 height 92
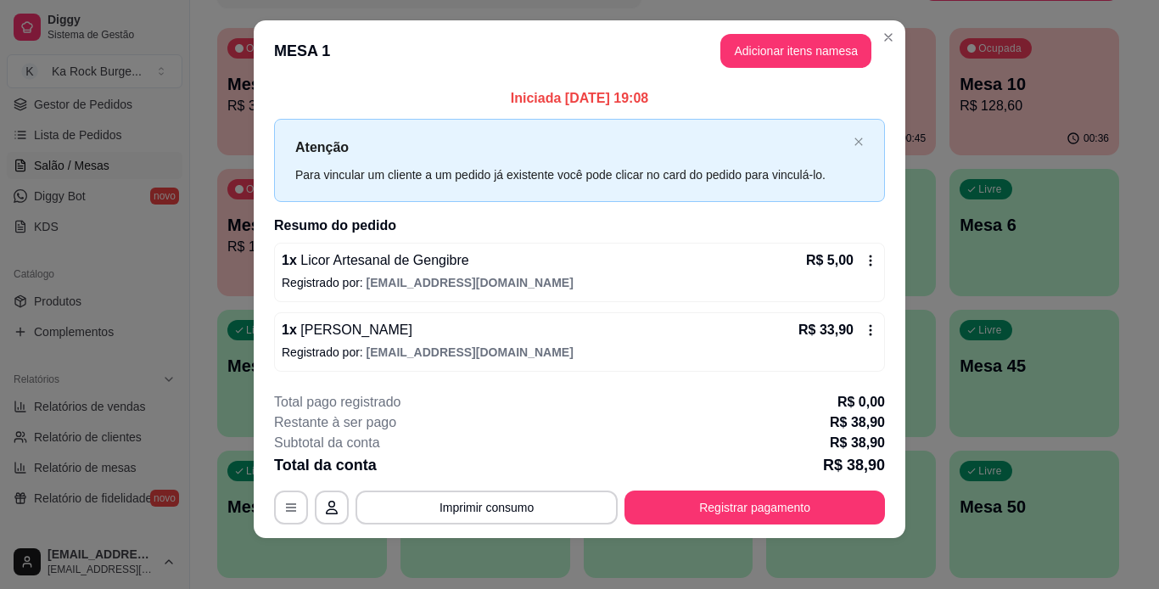
scroll to position [19, 0]
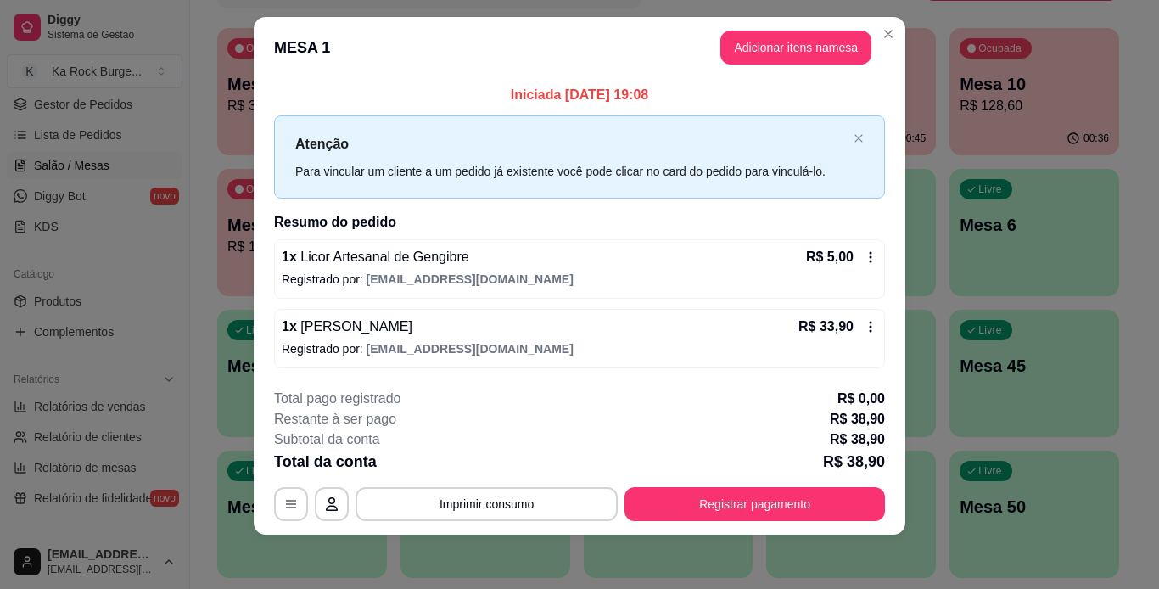
click at [724, 72] on header "MESA 1 Adicionar itens na mesa" at bounding box center [580, 47] width 652 height 61
click at [725, 59] on button "Adicionar itens na mesa" at bounding box center [796, 47] width 146 height 33
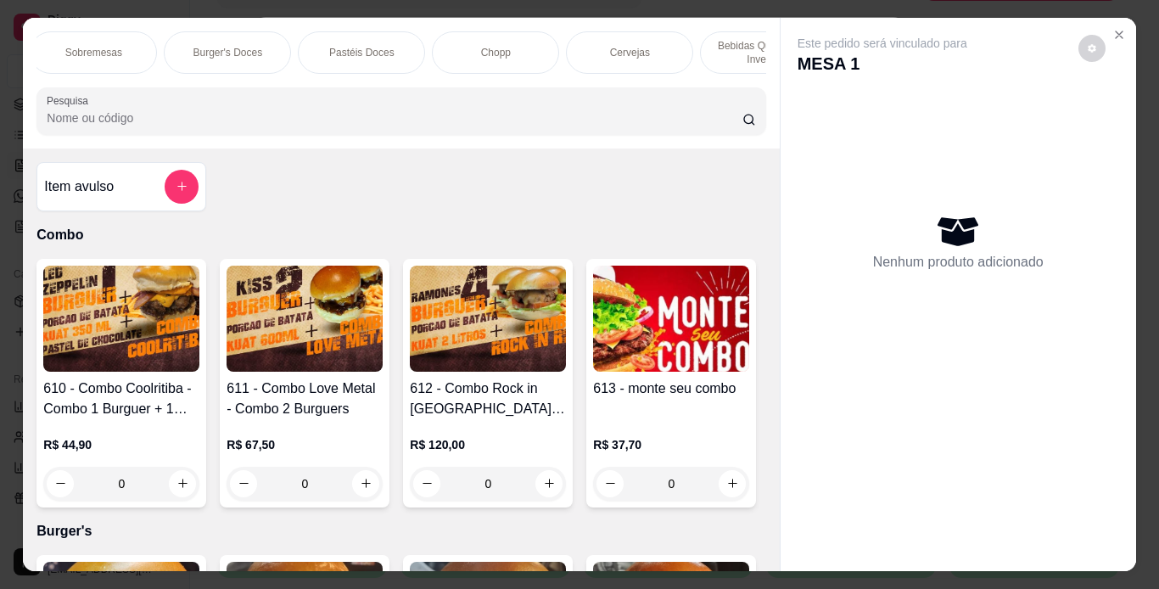
scroll to position [0, 820]
drag, startPoint x: 440, startPoint y: 44, endPoint x: 356, endPoint y: 238, distance: 211.3
click at [442, 43] on div "Chopp" at bounding box center [487, 52] width 127 height 42
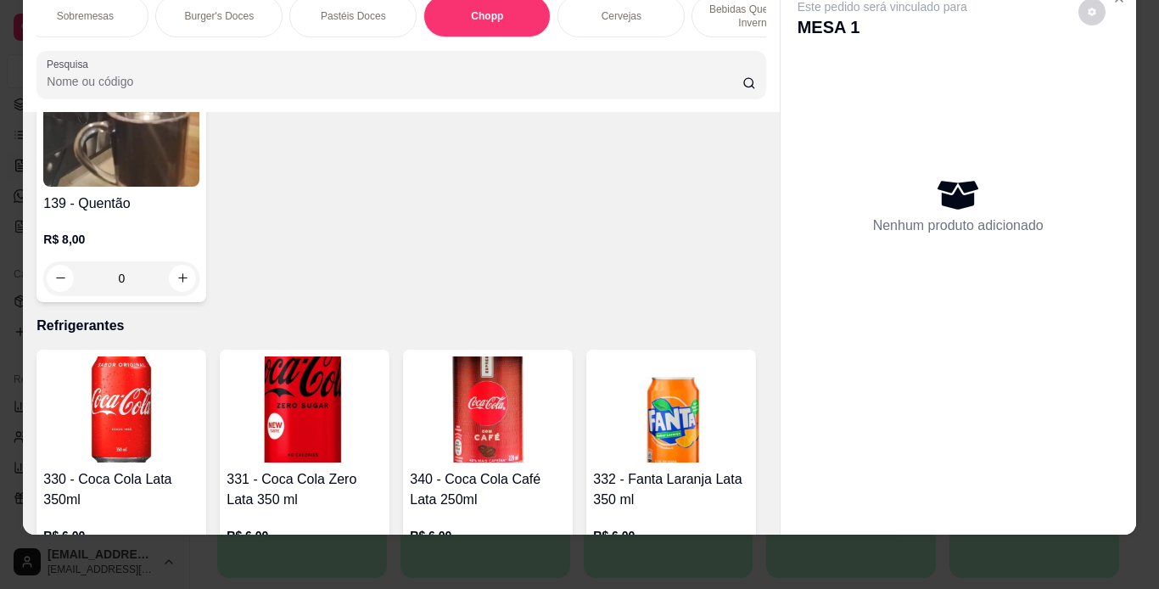
type input "2"
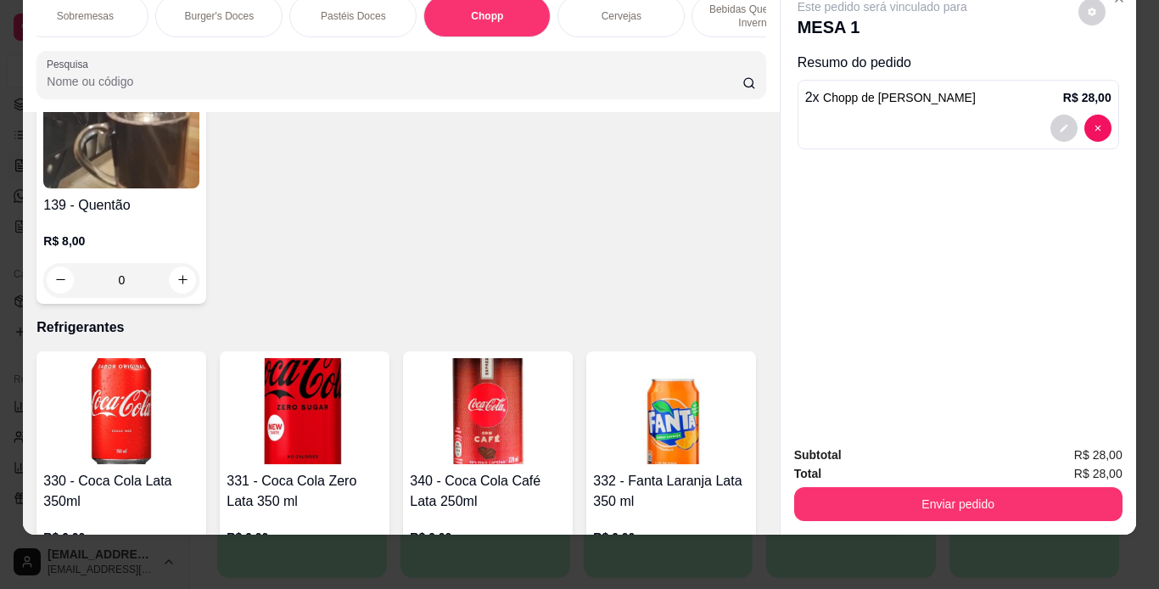
type input "1"
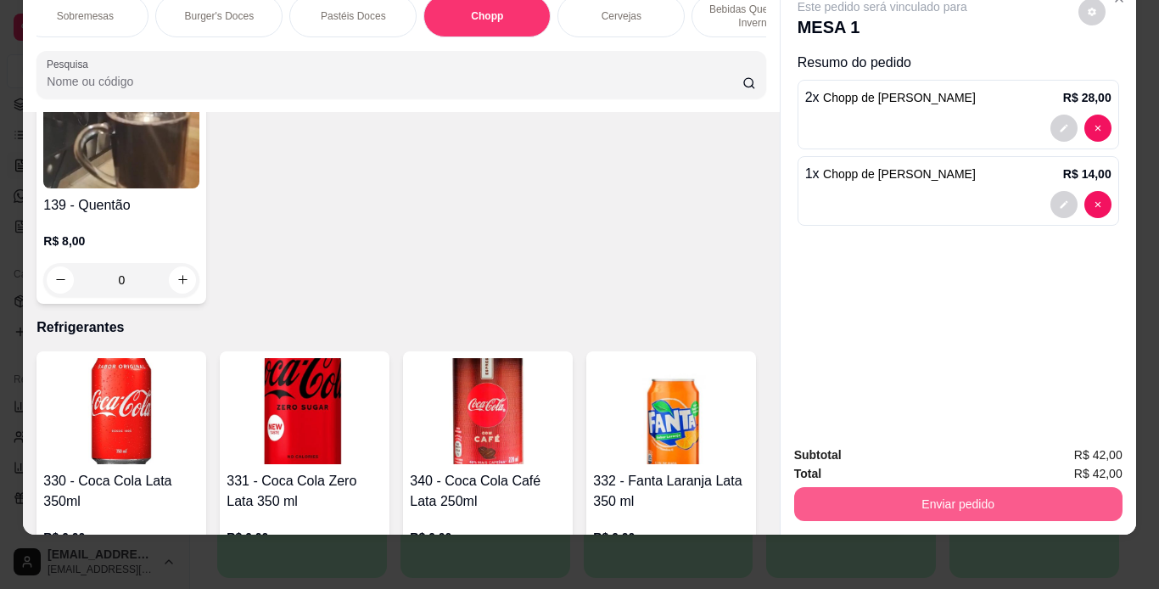
click at [1024, 503] on button "Enviar pedido" at bounding box center [958, 504] width 328 height 34
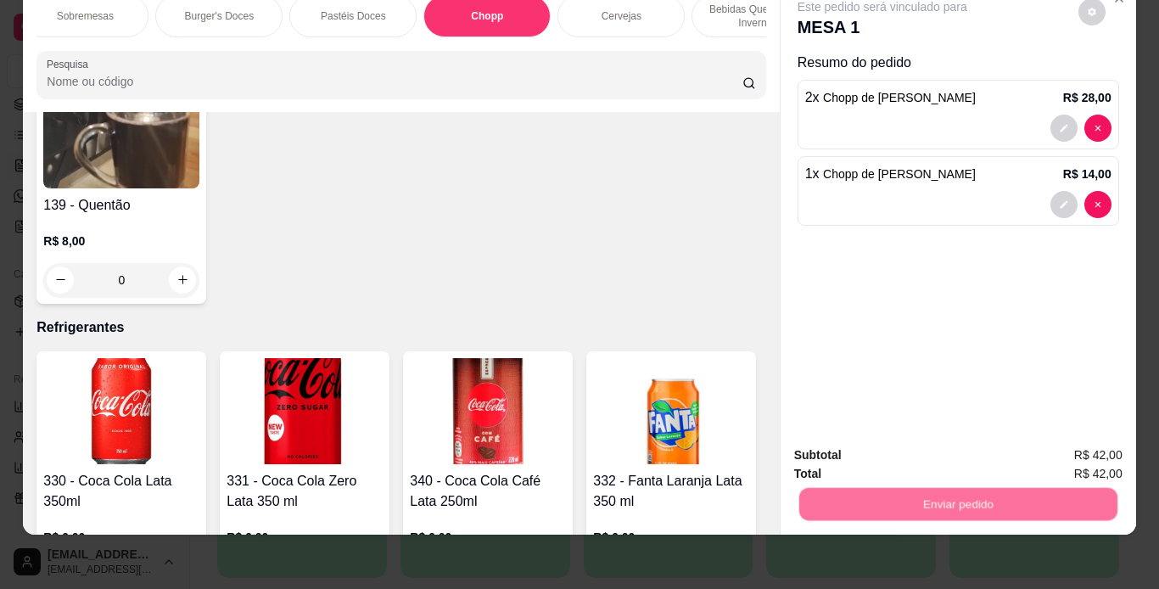
click at [952, 463] on button "Não registrar e enviar pedido" at bounding box center [902, 450] width 177 height 32
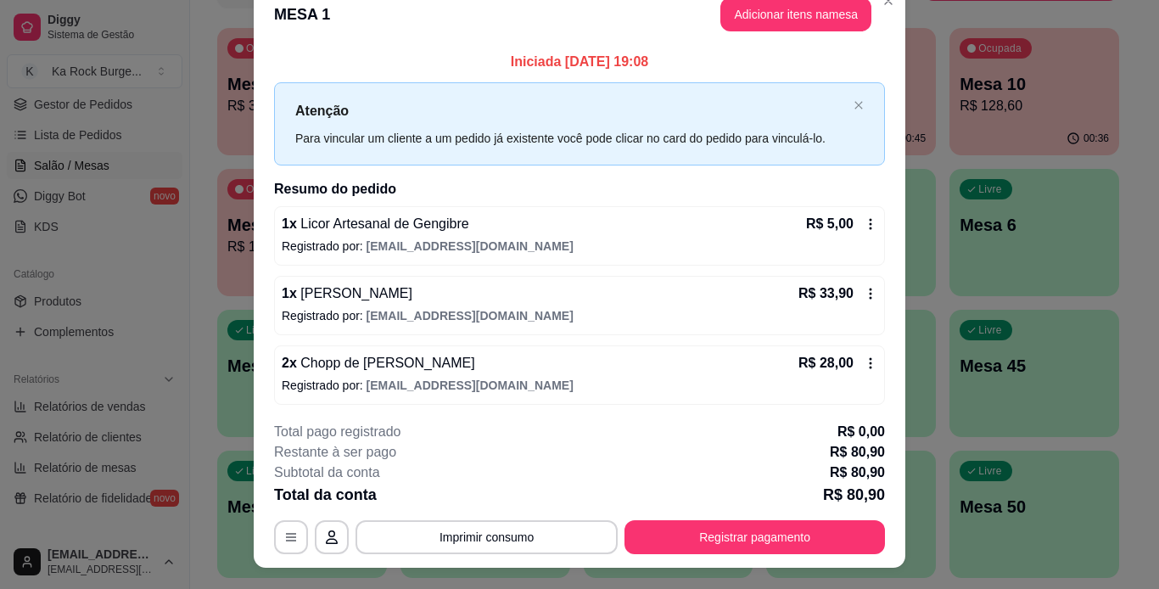
scroll to position [0, 0]
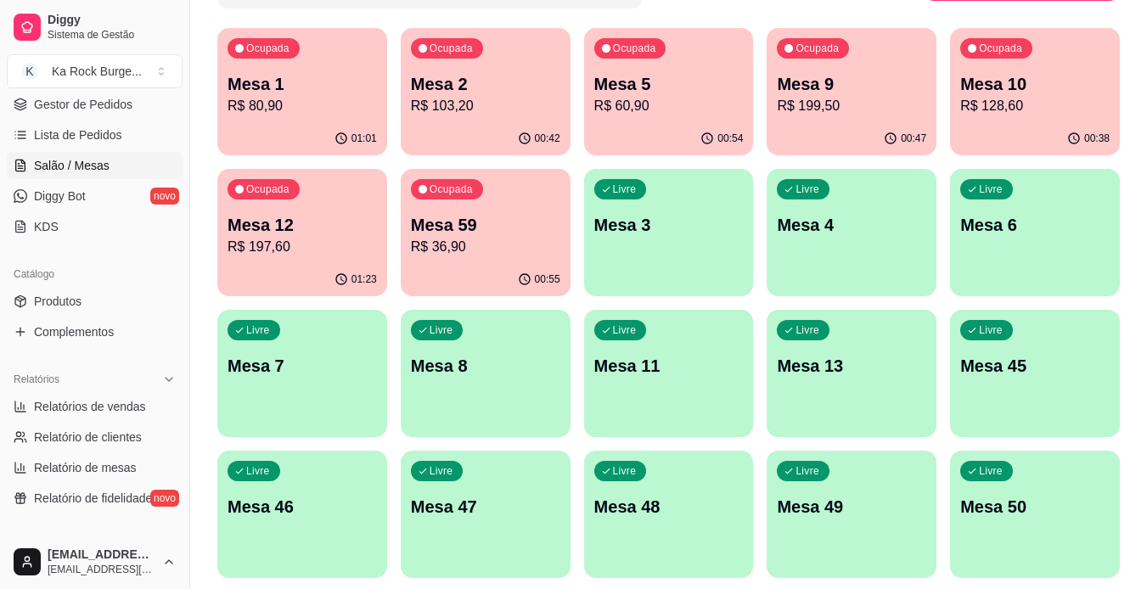
click at [674, 82] on p "Mesa 5" at bounding box center [668, 84] width 149 height 24
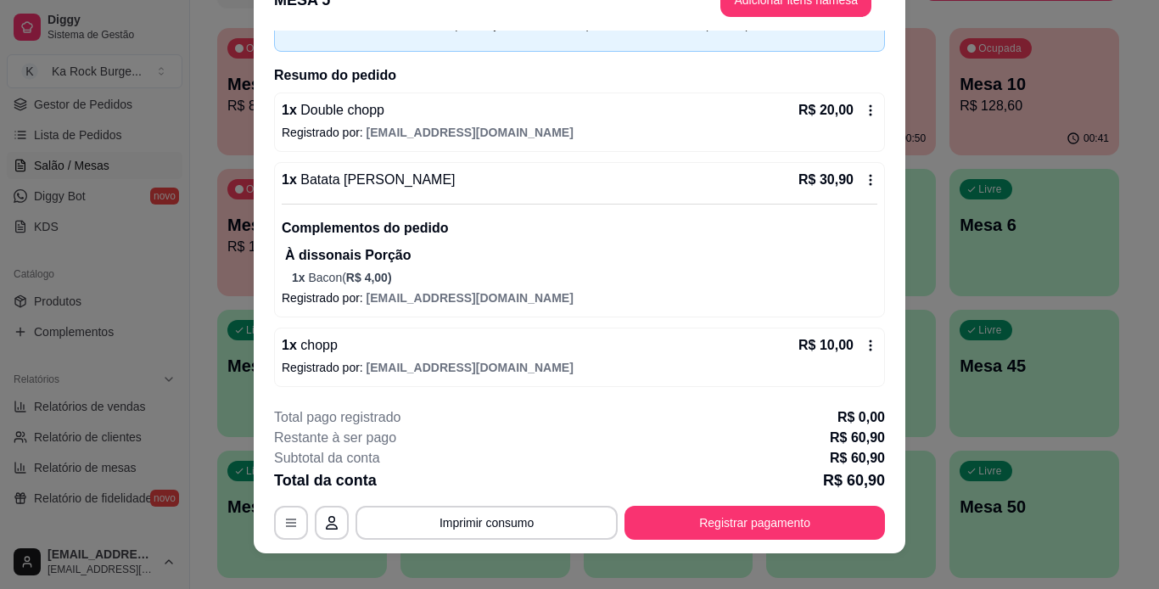
scroll to position [52, 0]
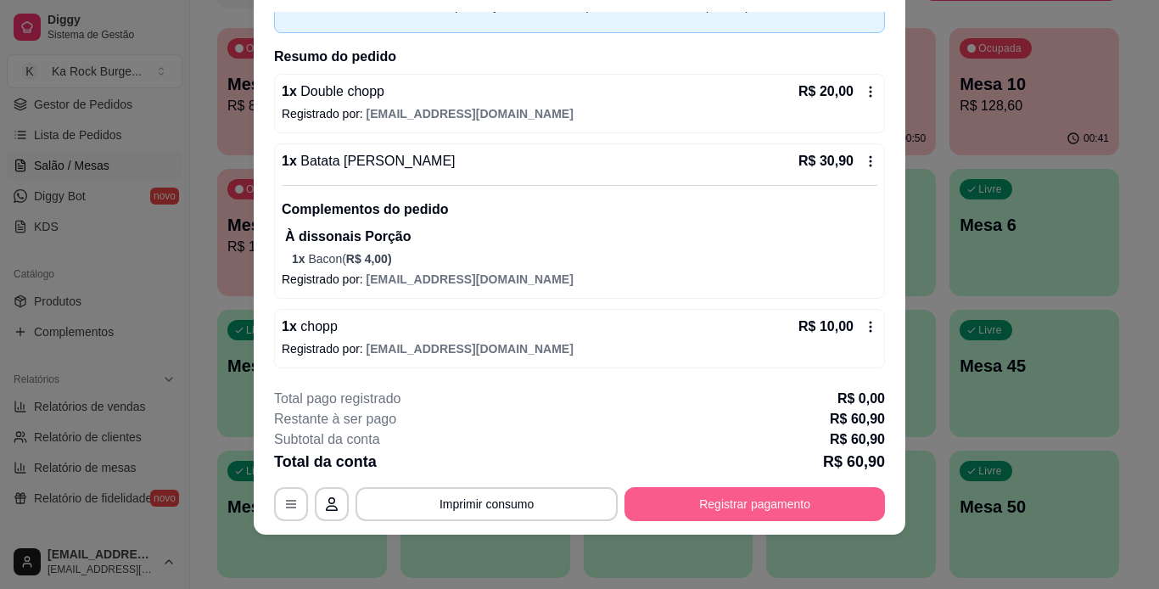
click at [692, 501] on button "Registrar pagamento" at bounding box center [755, 504] width 261 height 34
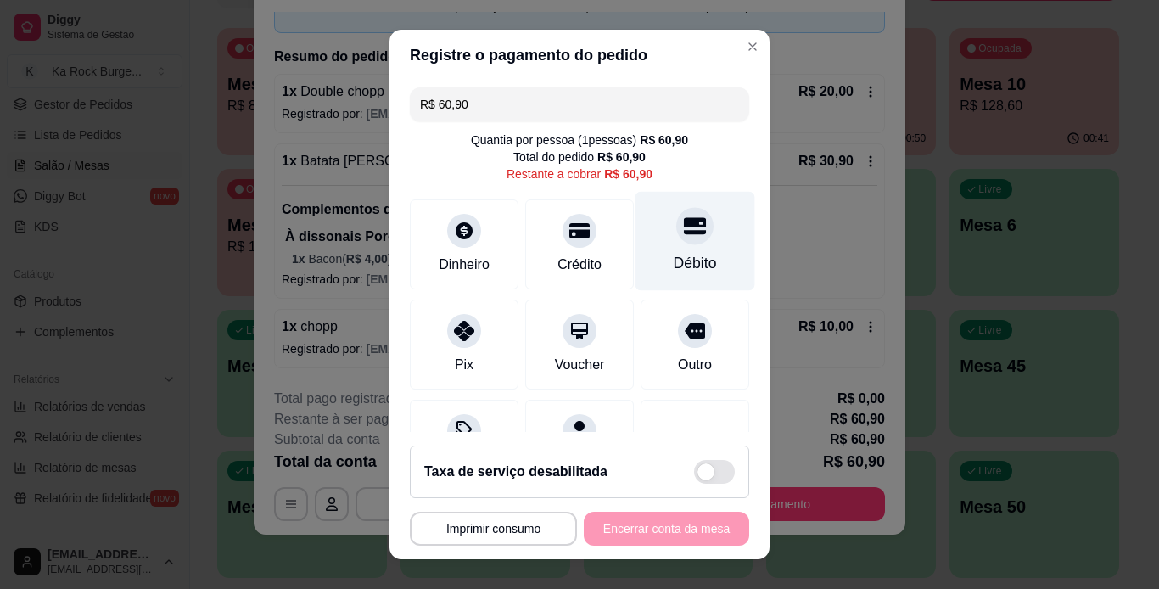
click at [674, 252] on div "Débito" at bounding box center [695, 263] width 43 height 22
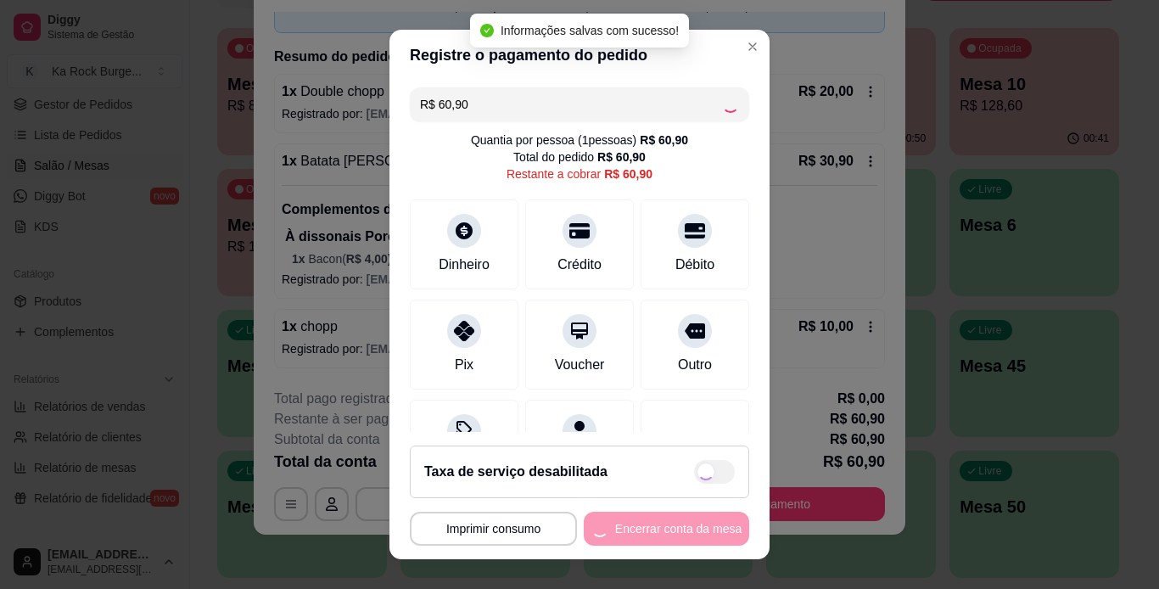
type input "R$ 0,00"
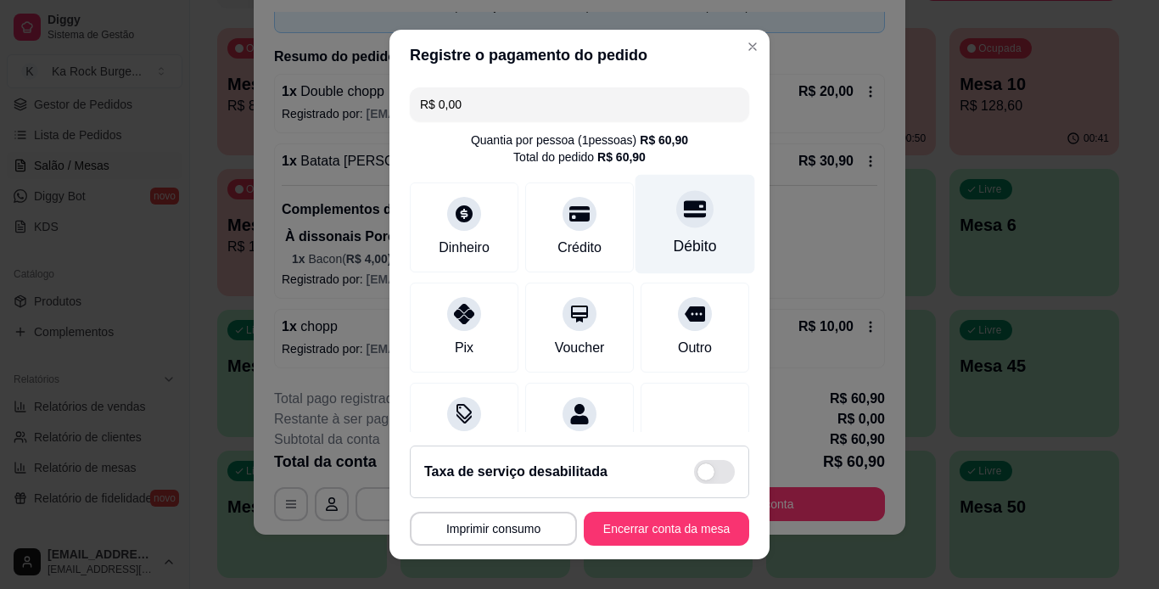
click at [682, 188] on div "Débito" at bounding box center [696, 223] width 120 height 99
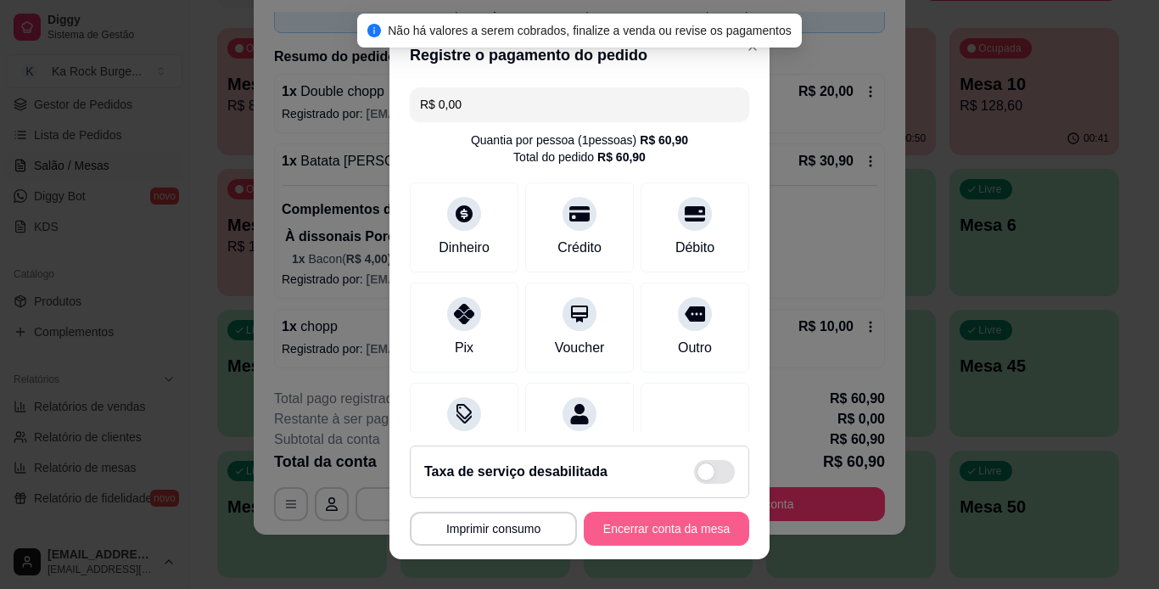
click at [709, 537] on button "Encerrar conta da mesa" at bounding box center [666, 529] width 165 height 34
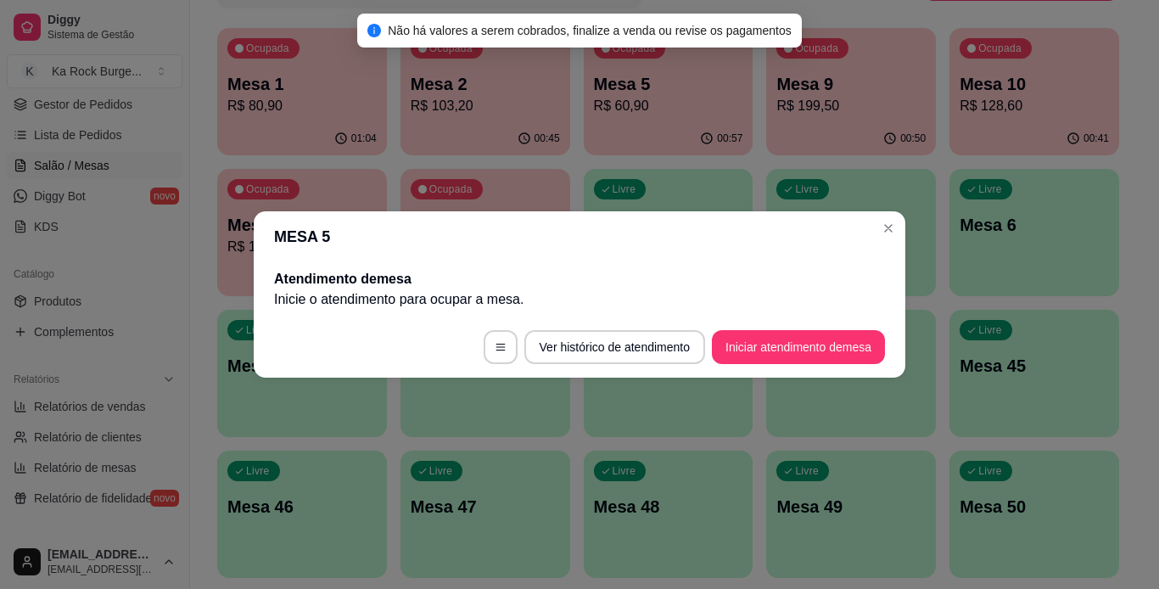
scroll to position [0, 0]
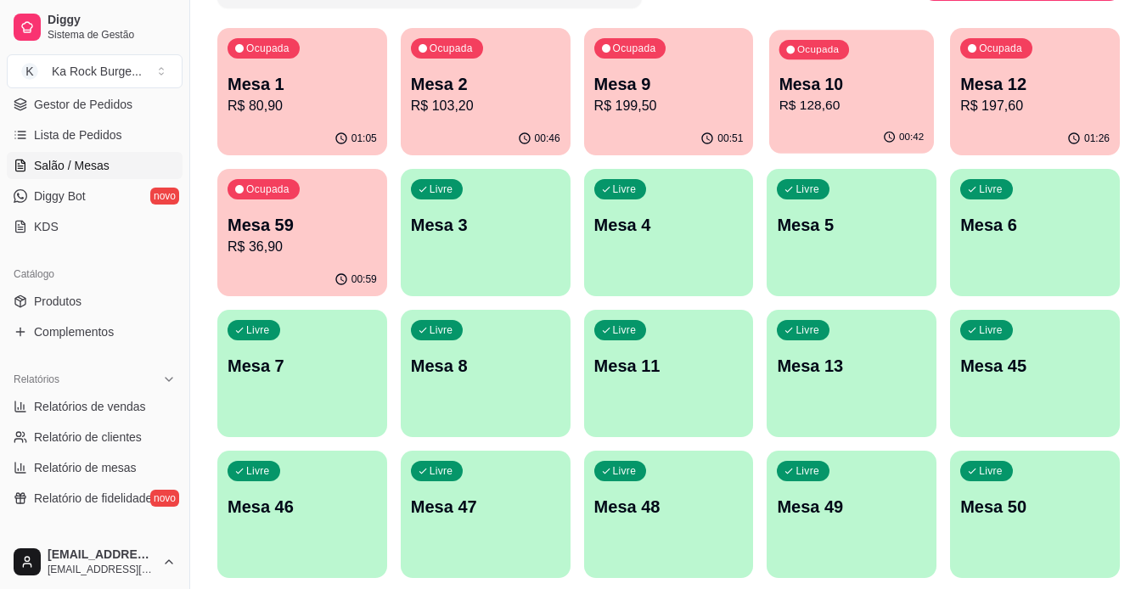
click at [878, 113] on p "R$ 128,60" at bounding box center [851, 106] width 145 height 20
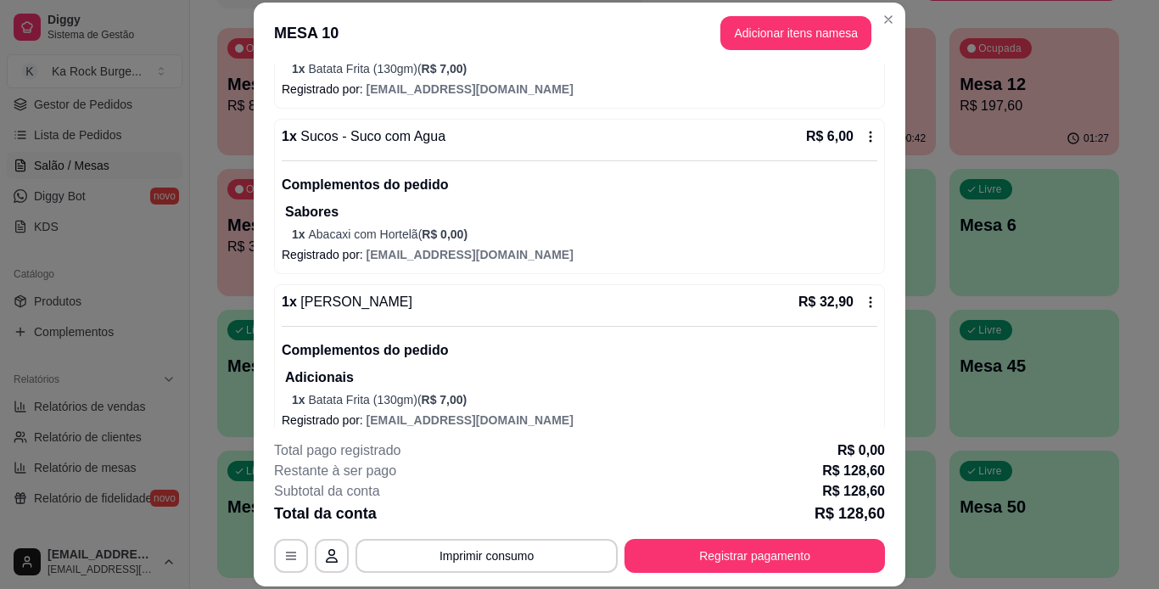
scroll to position [738, 0]
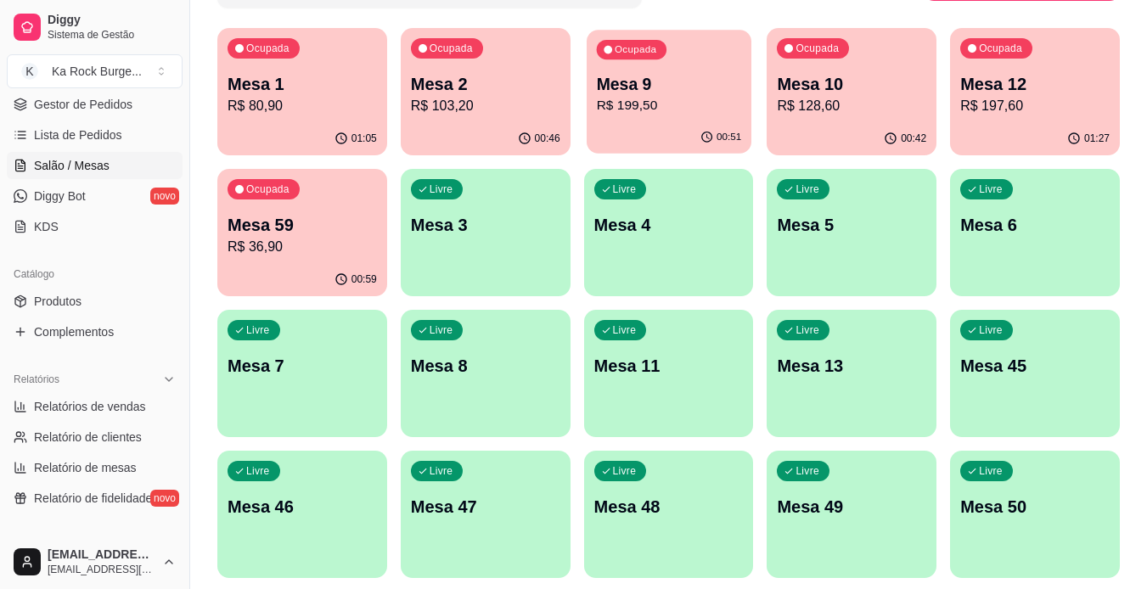
click at [710, 81] on p "Mesa 9" at bounding box center [668, 84] width 145 height 23
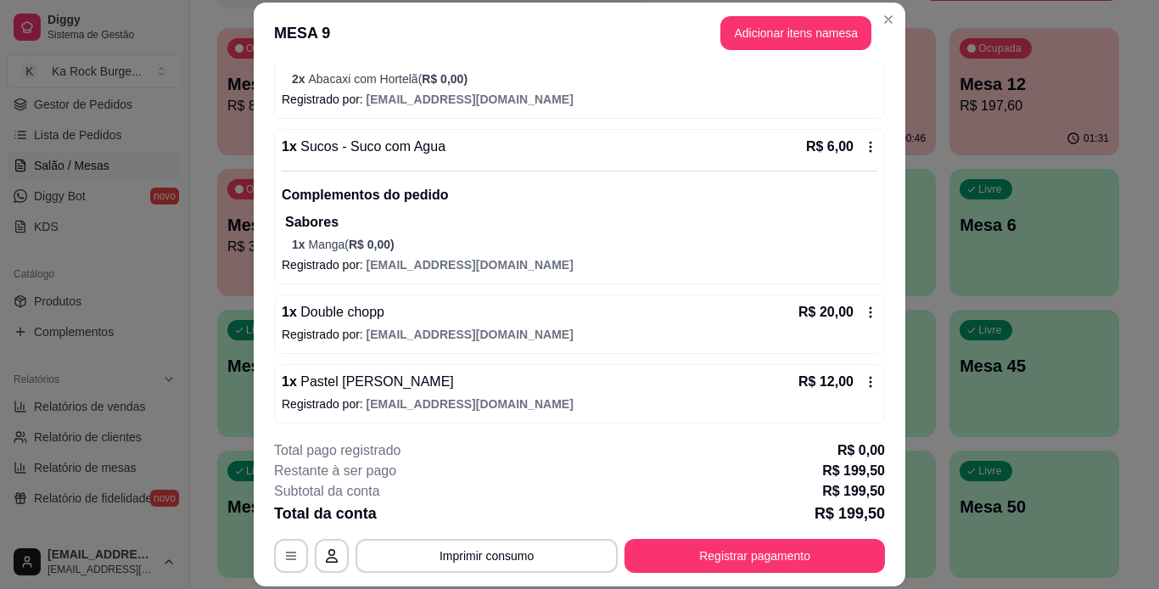
scroll to position [543, 0]
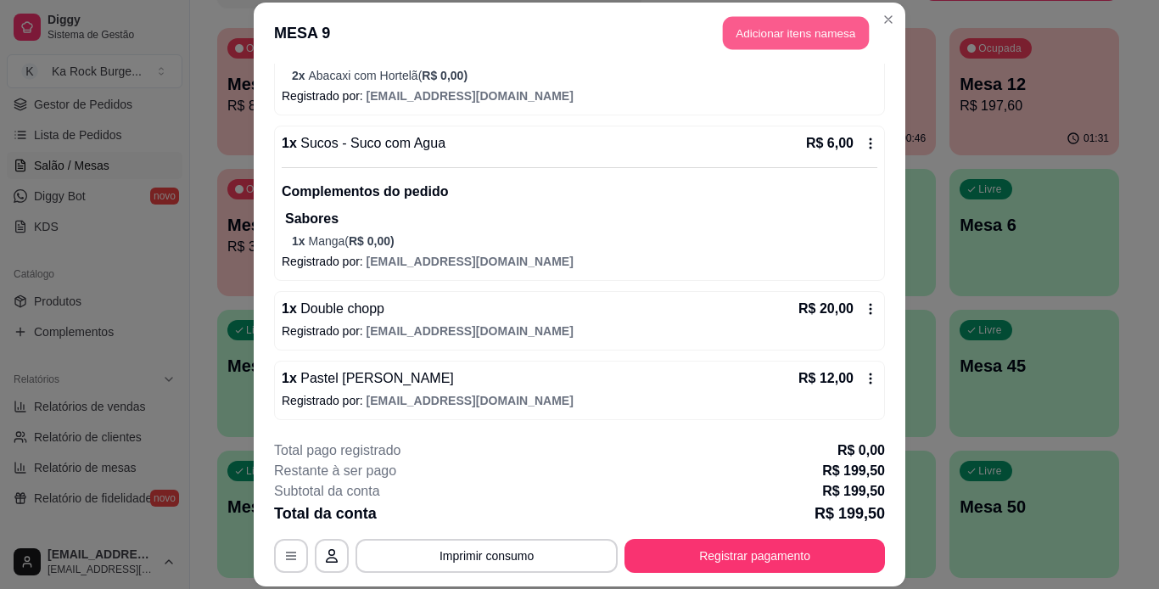
click at [758, 45] on button "Adicionar itens na mesa" at bounding box center [796, 33] width 146 height 33
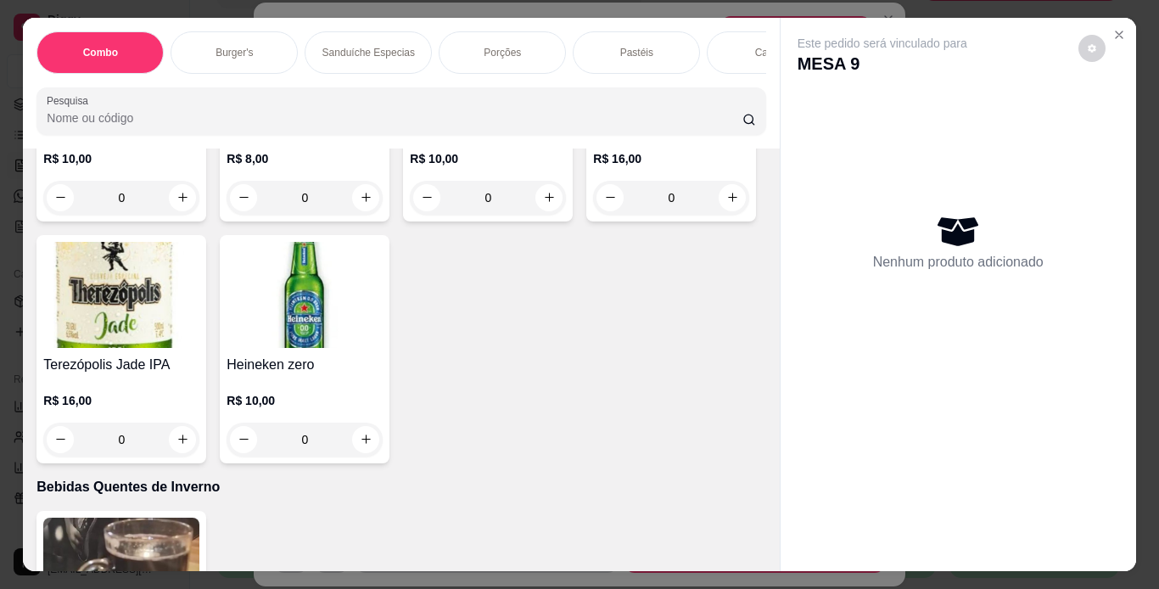
scroll to position [7299, 0]
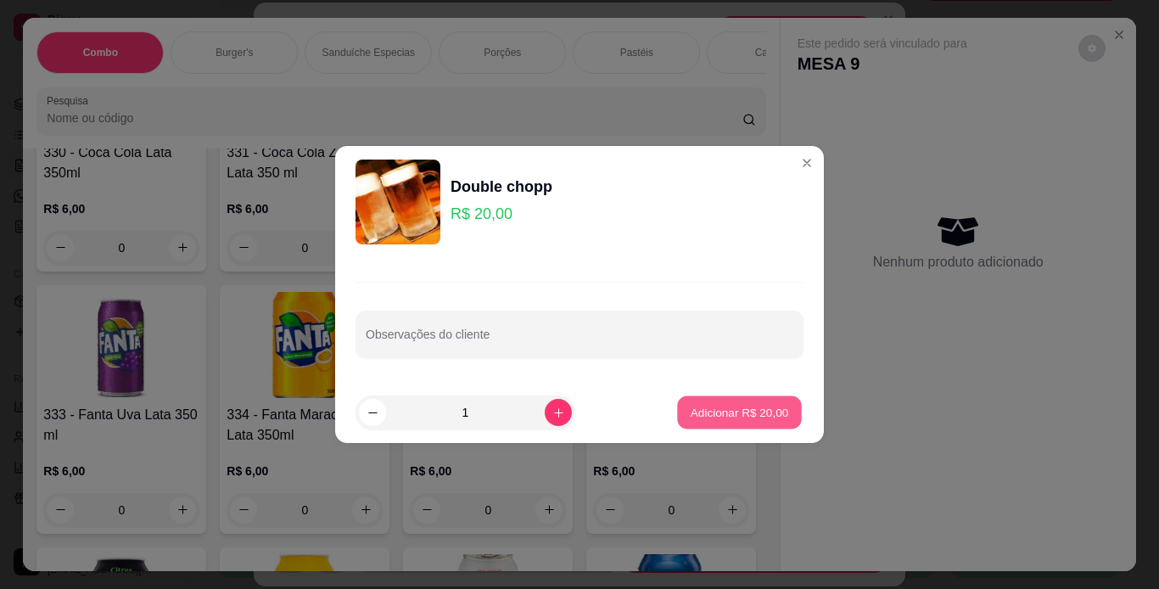
click at [717, 423] on button "Adicionar R$ 20,00" at bounding box center [739, 412] width 125 height 33
type input "1"
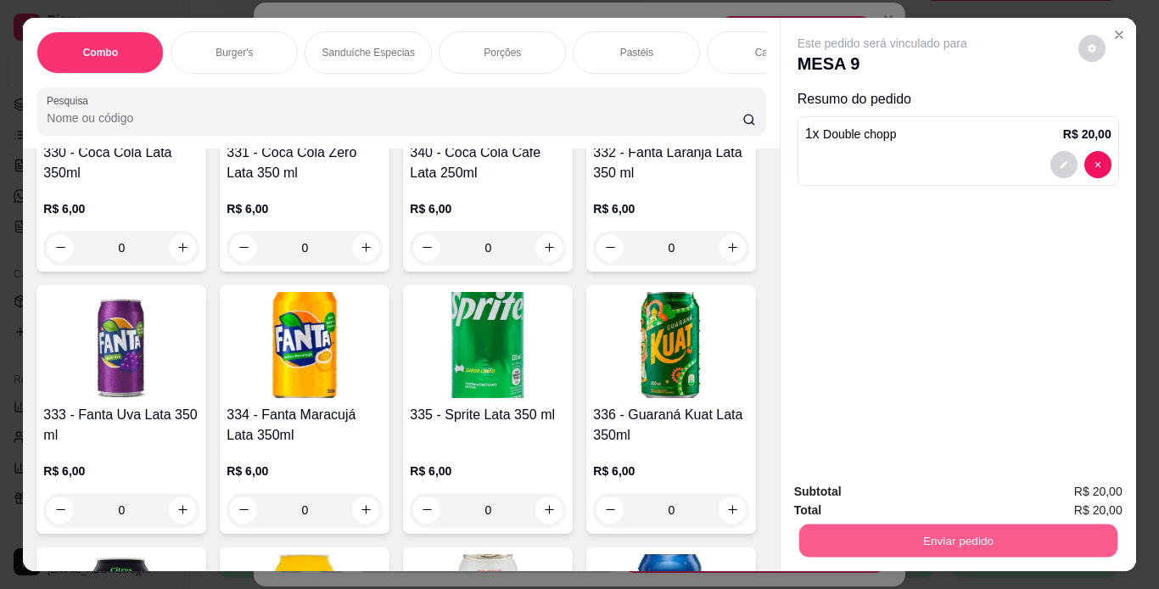
click at [858, 544] on button "Enviar pedido" at bounding box center [958, 541] width 318 height 33
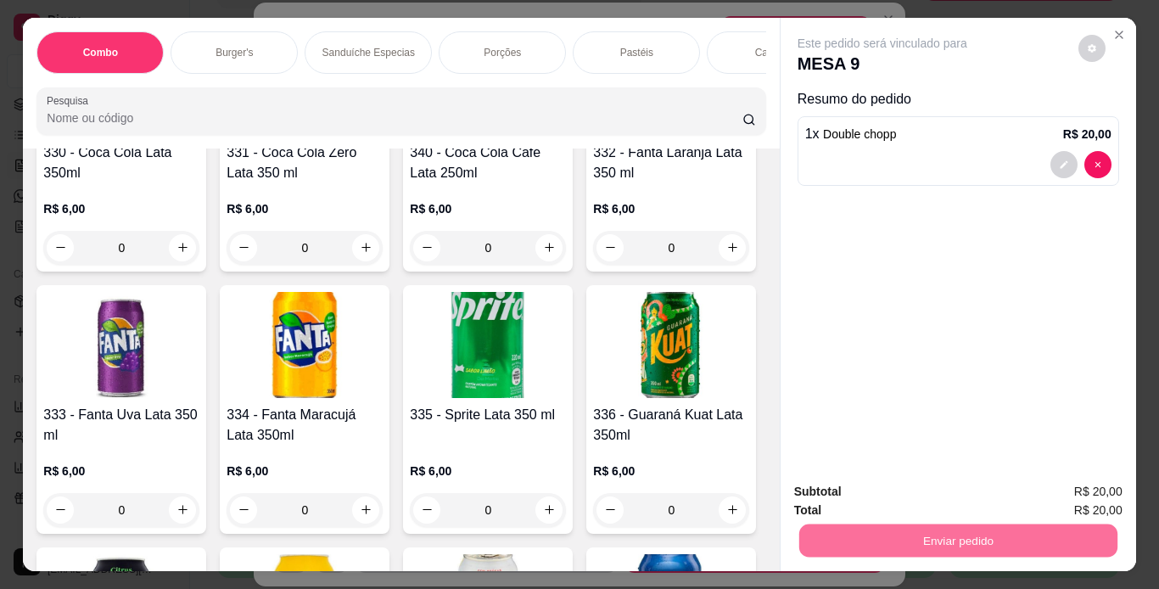
click at [901, 492] on button "Não registrar e enviar pedido" at bounding box center [901, 492] width 171 height 31
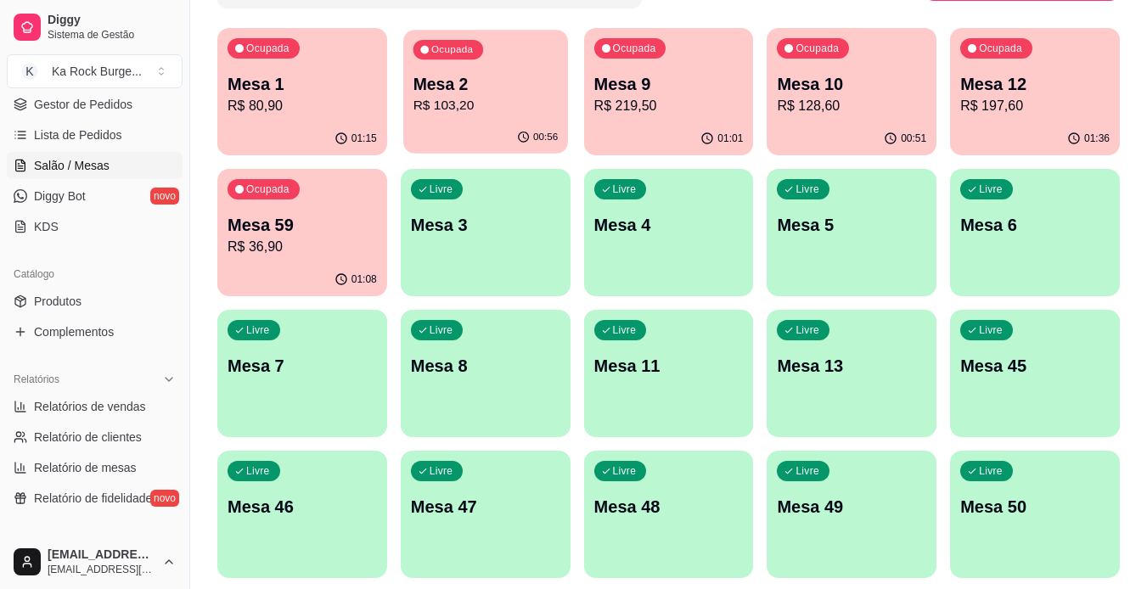
click at [511, 100] on p "R$ 103,20" at bounding box center [484, 106] width 145 height 20
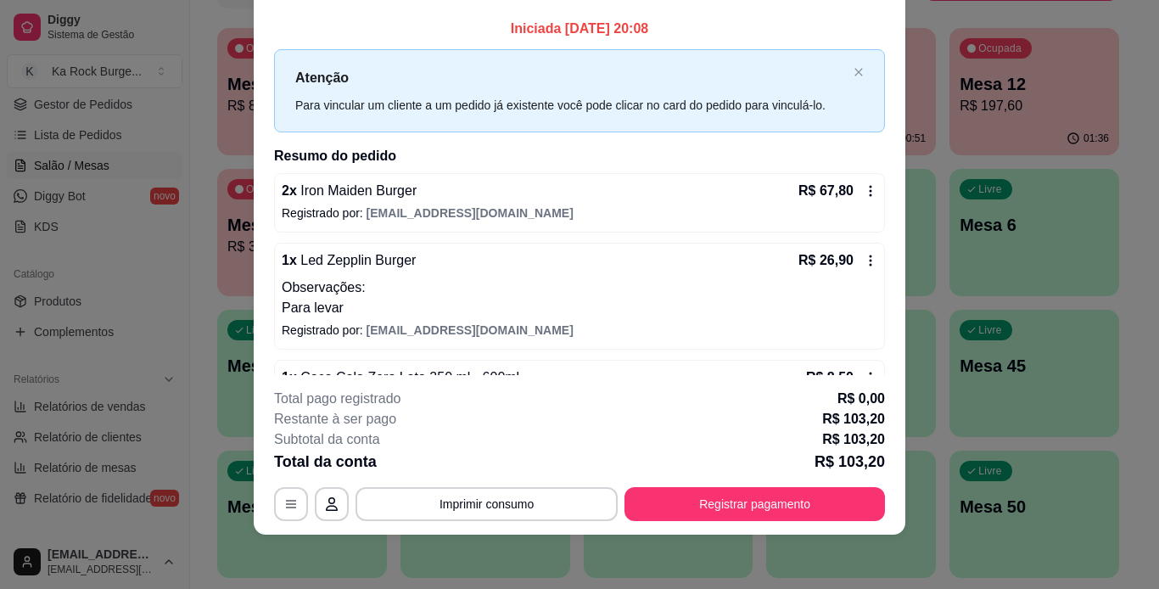
scroll to position [0, 0]
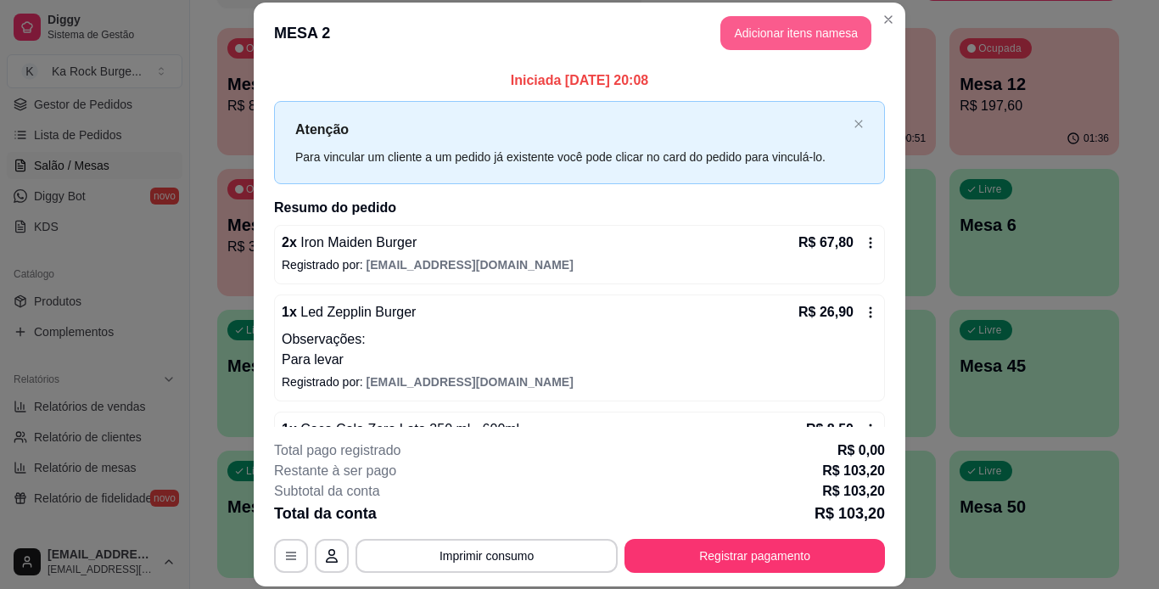
click at [802, 48] on button "Adicionar itens na mesa" at bounding box center [796, 33] width 151 height 34
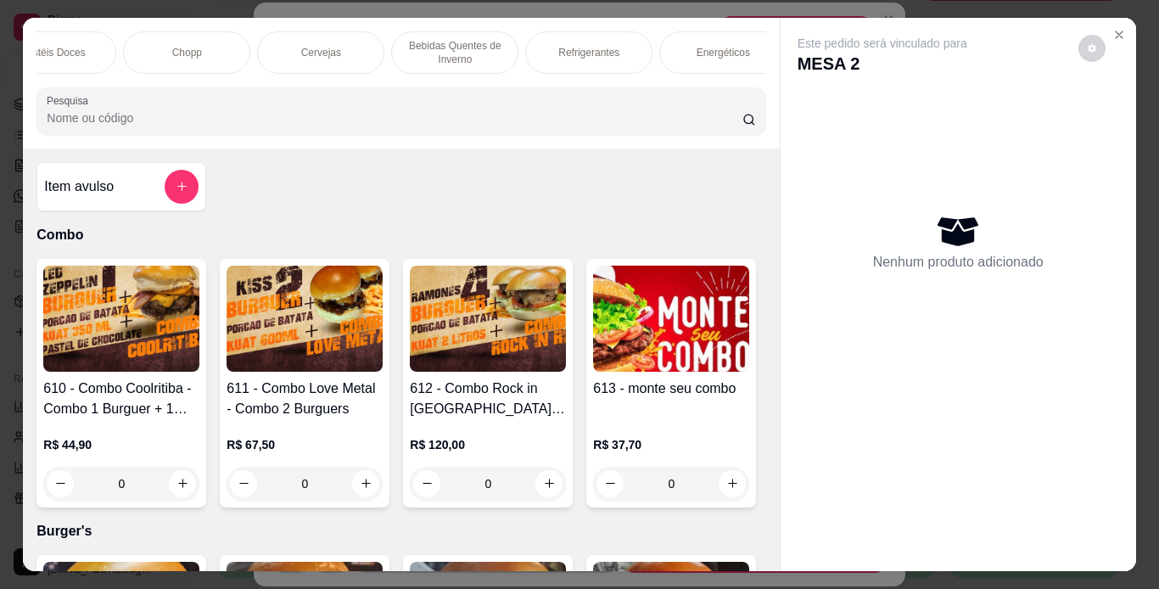
scroll to position [0, 1162]
drag, startPoint x: 512, startPoint y: 47, endPoint x: 390, endPoint y: 160, distance: 165.7
click at [517, 47] on p "Refrigerantes" at bounding box center [547, 53] width 61 height 14
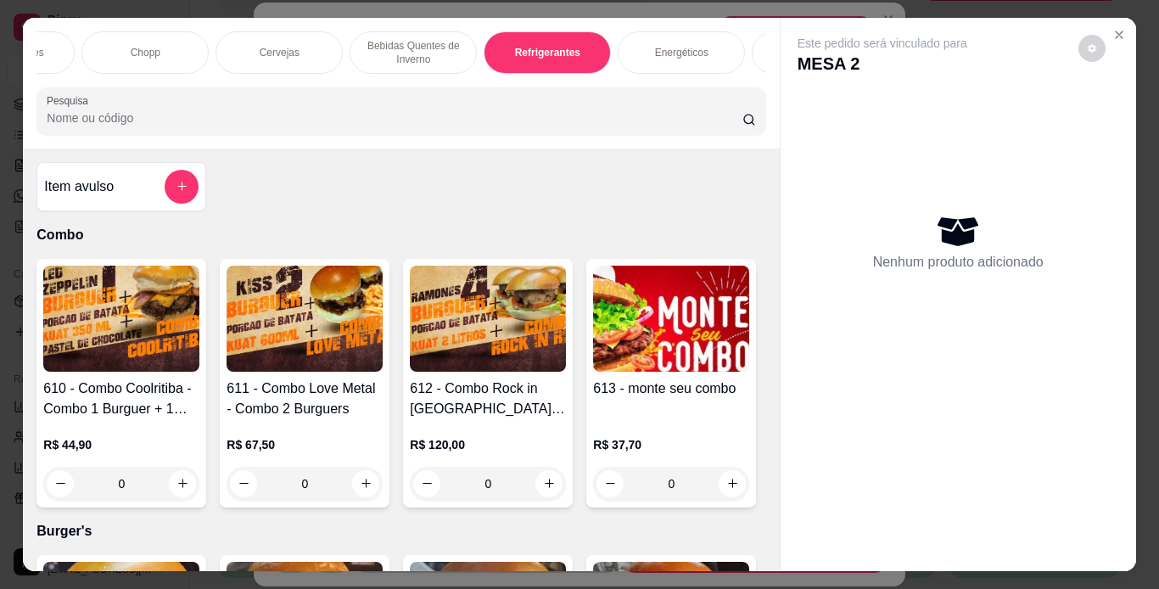
scroll to position [43, 0]
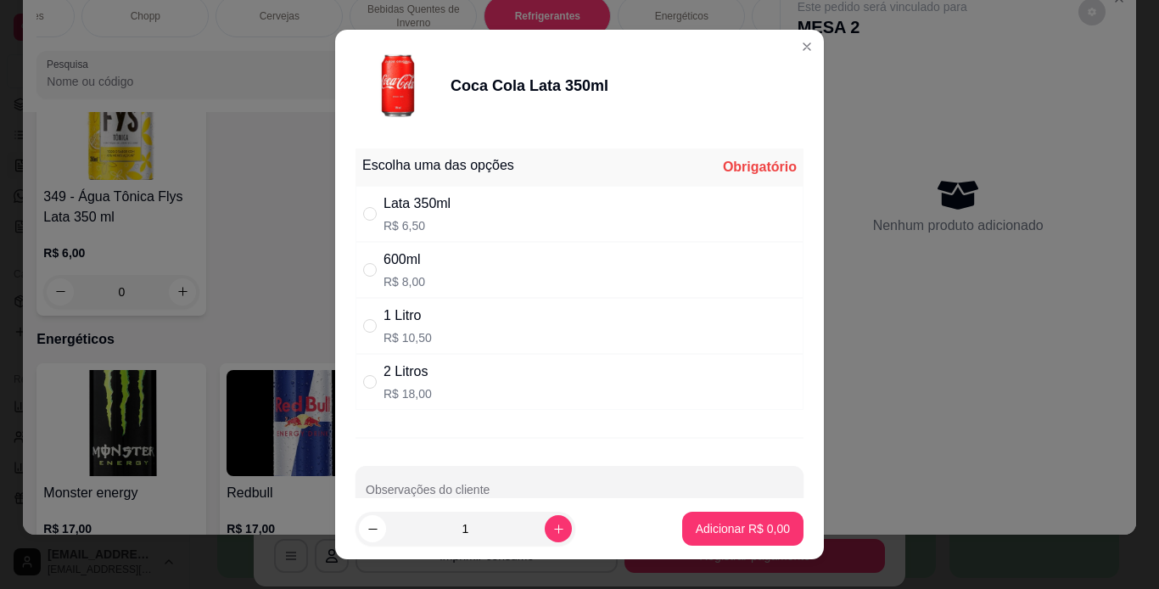
click at [384, 195] on div "Lata 350ml" at bounding box center [417, 204] width 67 height 20
radio input "true"
click at [748, 530] on p "Adicionar R$ 6,50" at bounding box center [743, 529] width 92 height 16
type input "1"
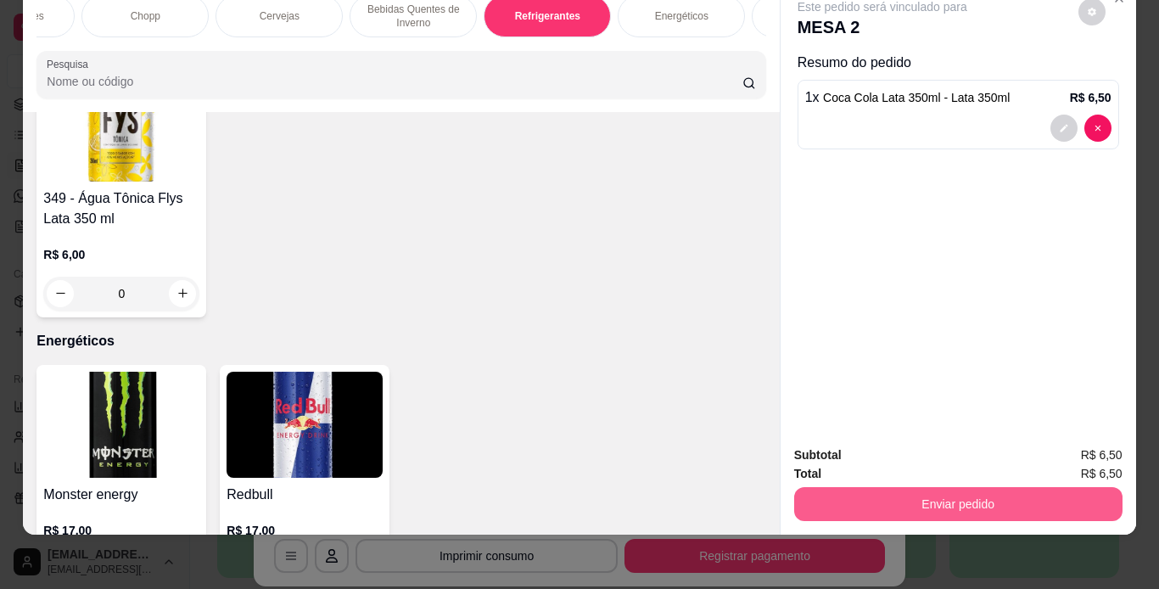
click at [839, 502] on button "Enviar pedido" at bounding box center [958, 504] width 328 height 34
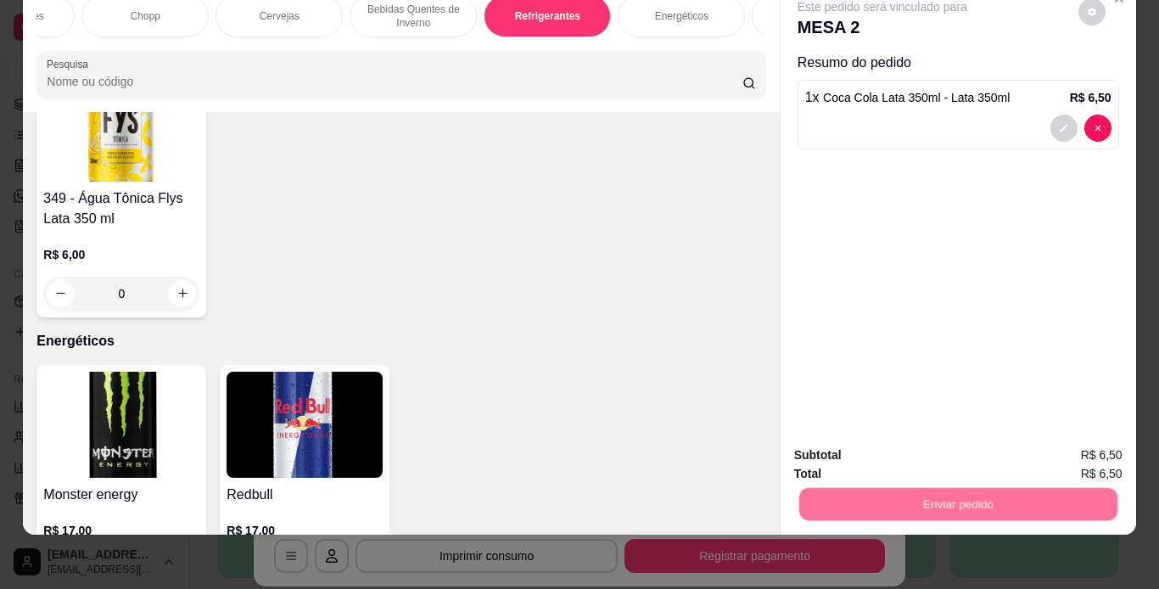
click at [833, 449] on button "Não registrar e enviar pedido" at bounding box center [902, 450] width 177 height 32
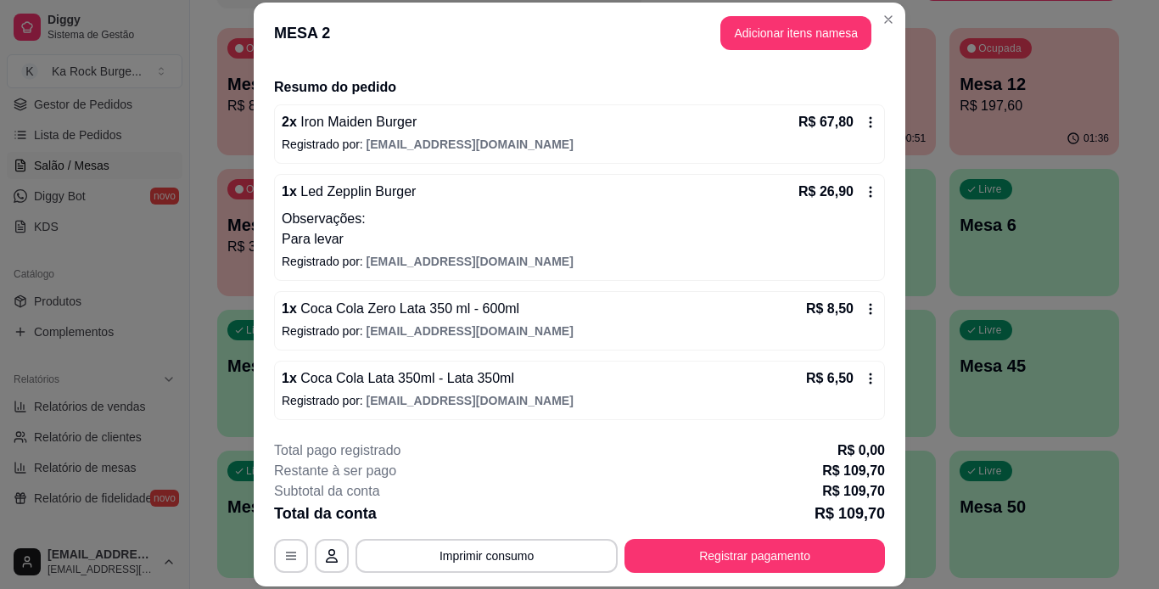
scroll to position [52, 0]
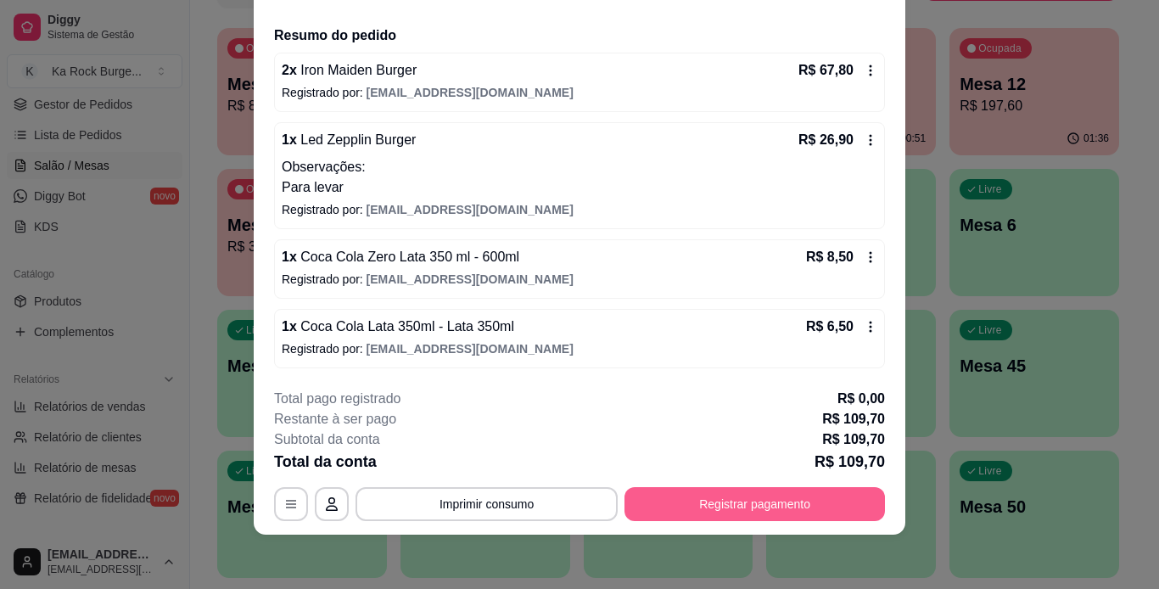
click at [782, 494] on button "Registrar pagamento" at bounding box center [755, 504] width 261 height 34
click at [721, 515] on button "Registrar pagamento" at bounding box center [755, 503] width 253 height 33
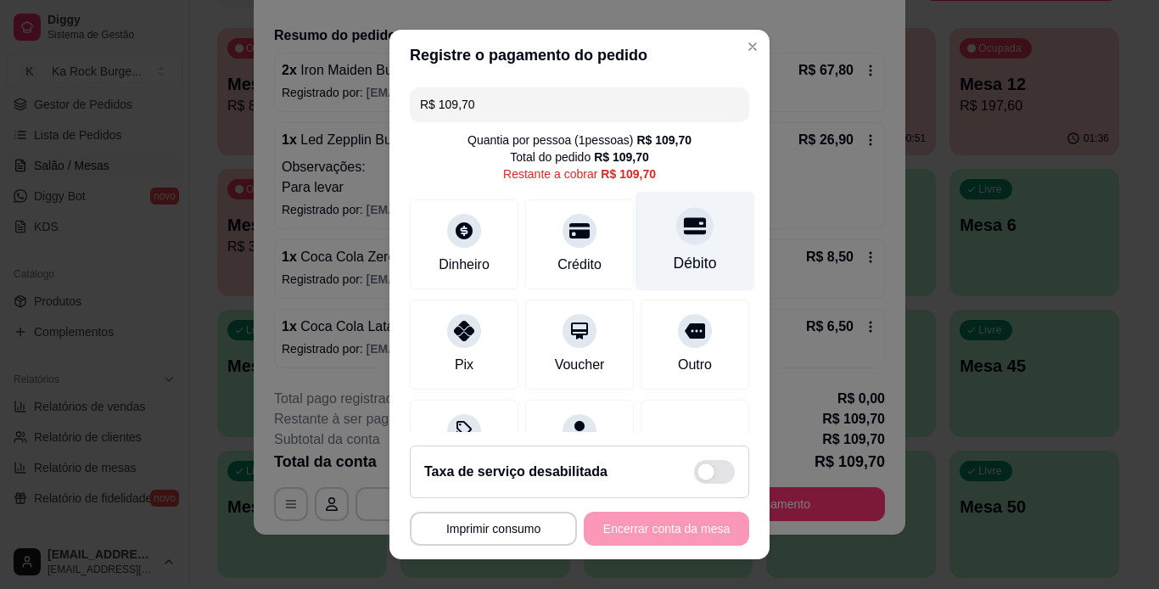
click at [674, 259] on div "Débito" at bounding box center [695, 263] width 43 height 22
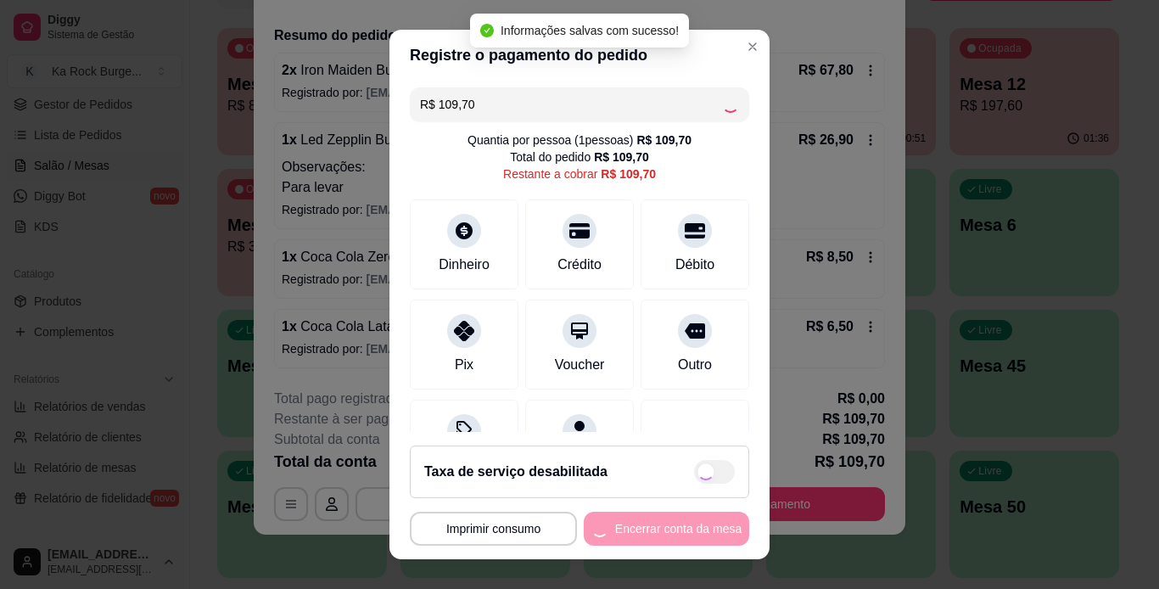
type input "R$ 0,00"
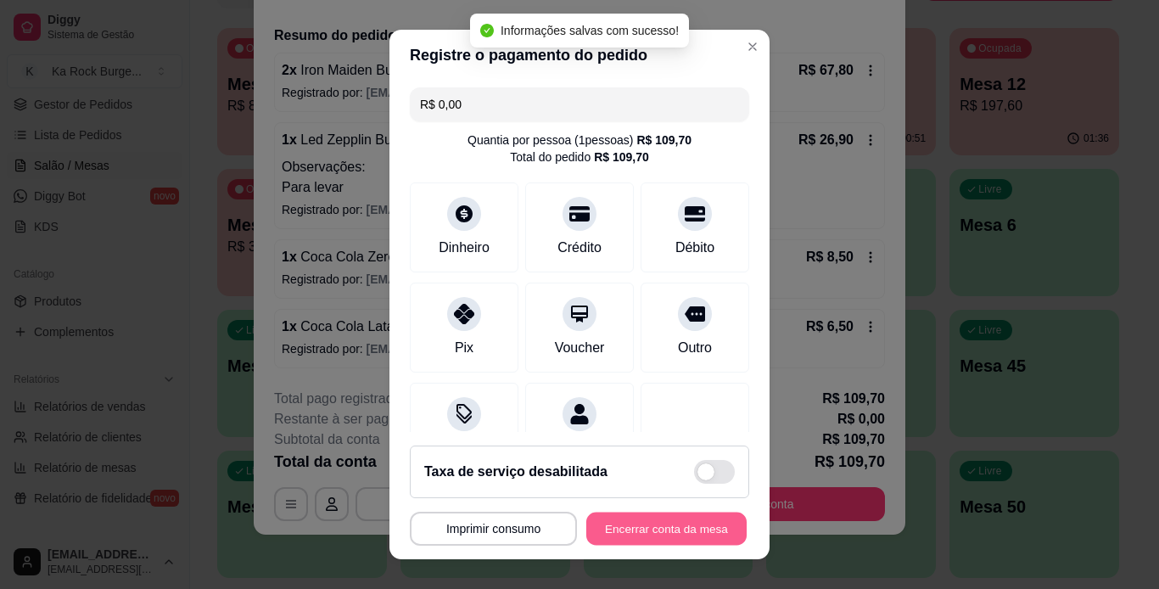
click at [704, 536] on button "Encerrar conta da mesa" at bounding box center [666, 529] width 160 height 33
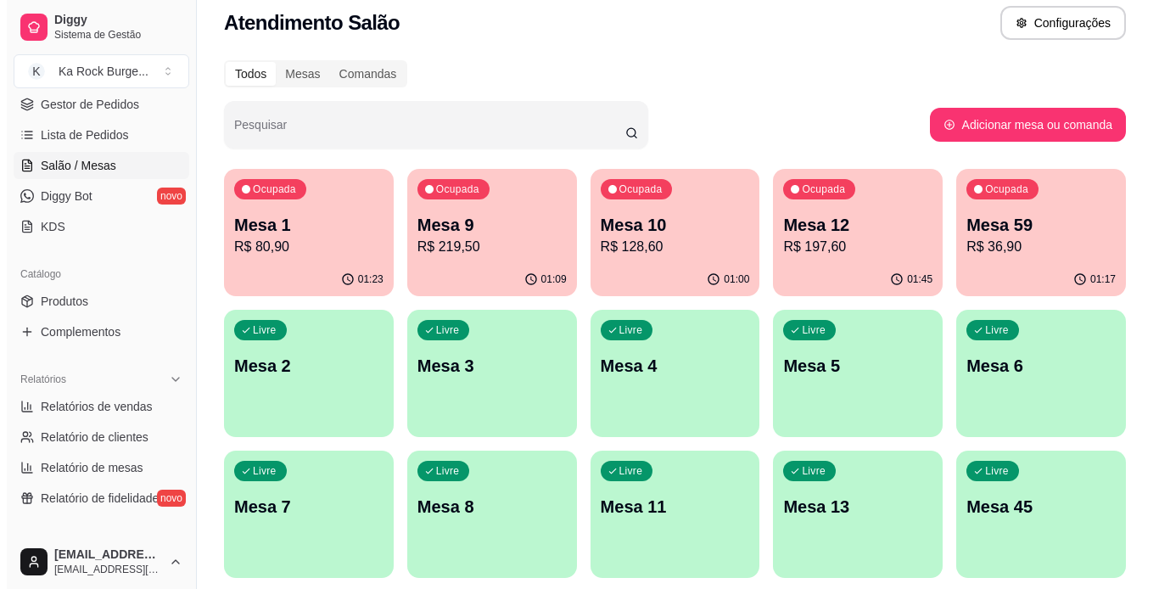
scroll to position [0, 0]
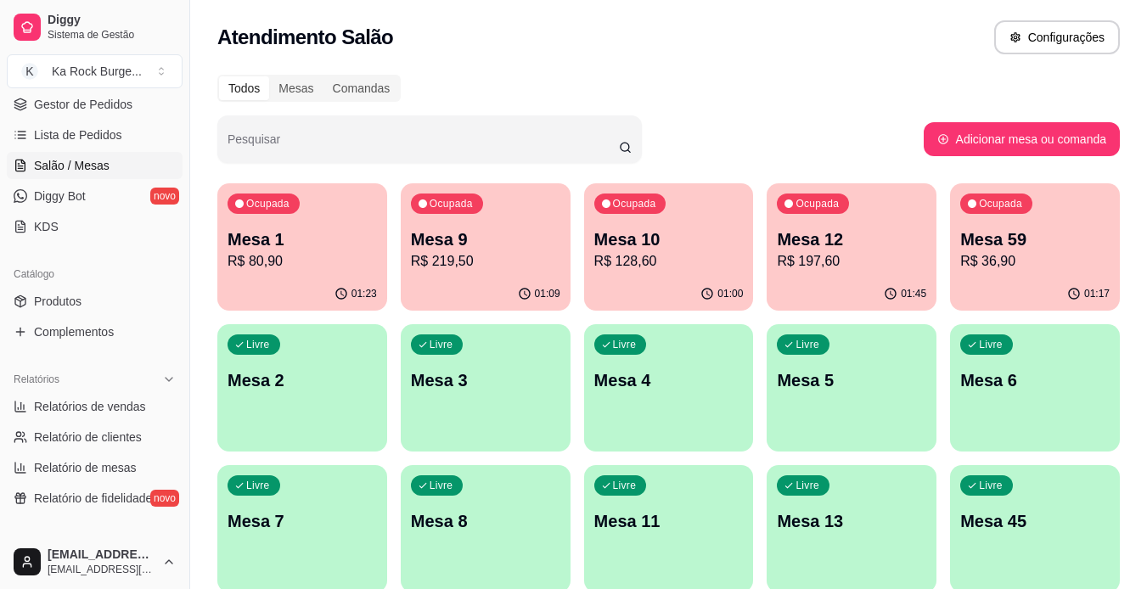
click at [538, 278] on div "01:09" at bounding box center [486, 294] width 170 height 33
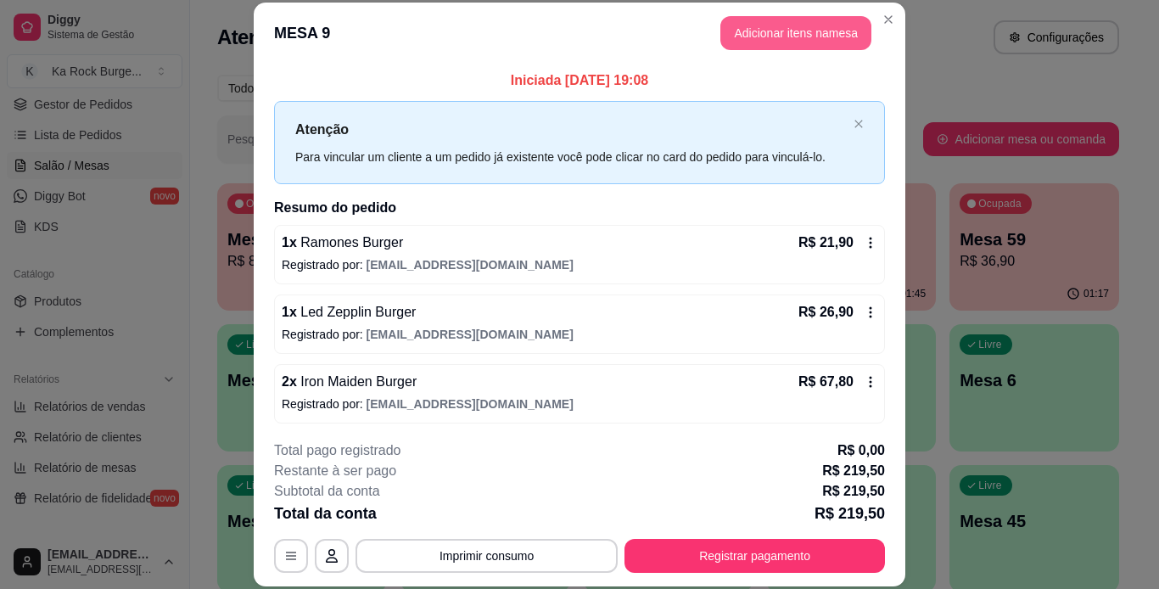
click at [753, 42] on button "Adicionar itens na mesa" at bounding box center [796, 33] width 151 height 34
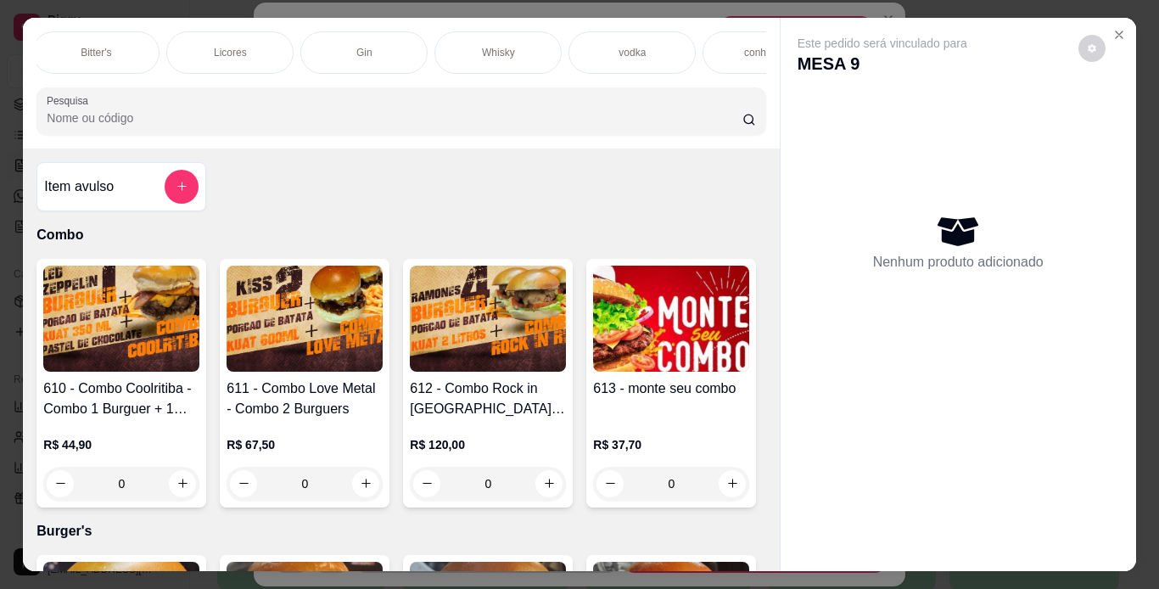
scroll to position [0, 2751]
click at [387, 84] on div "Combo Burger's Sanduíche Especias Porções Pastéis Caldos Sobremesas Burger's Do…" at bounding box center [401, 83] width 756 height 131
click at [329, 51] on p "Doces Diversos" at bounding box center [341, 53] width 71 height 14
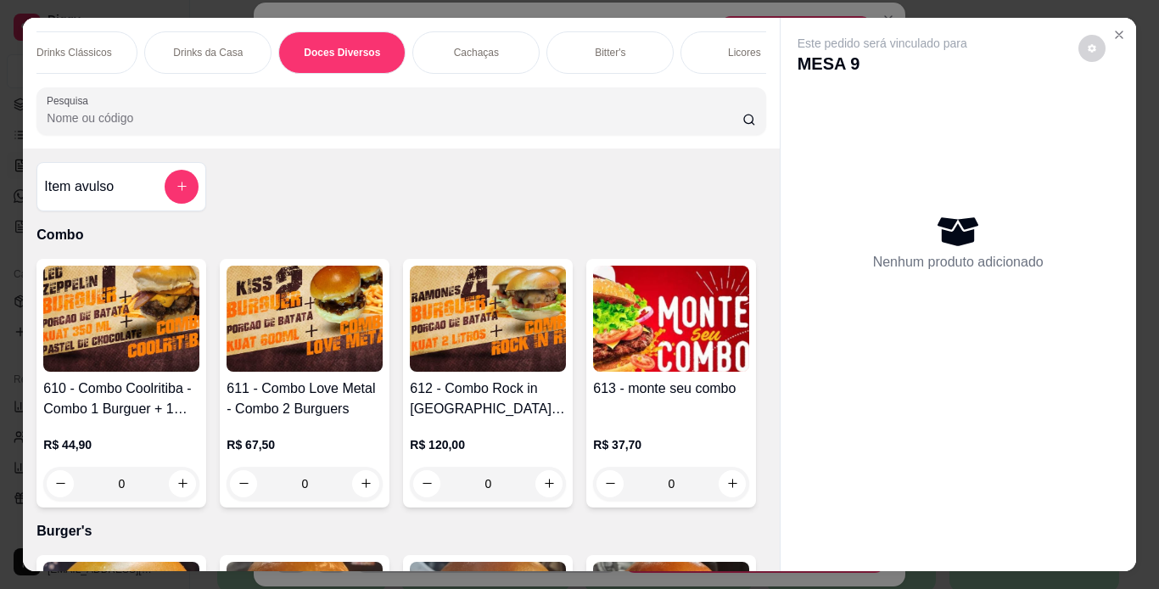
scroll to position [43, 0]
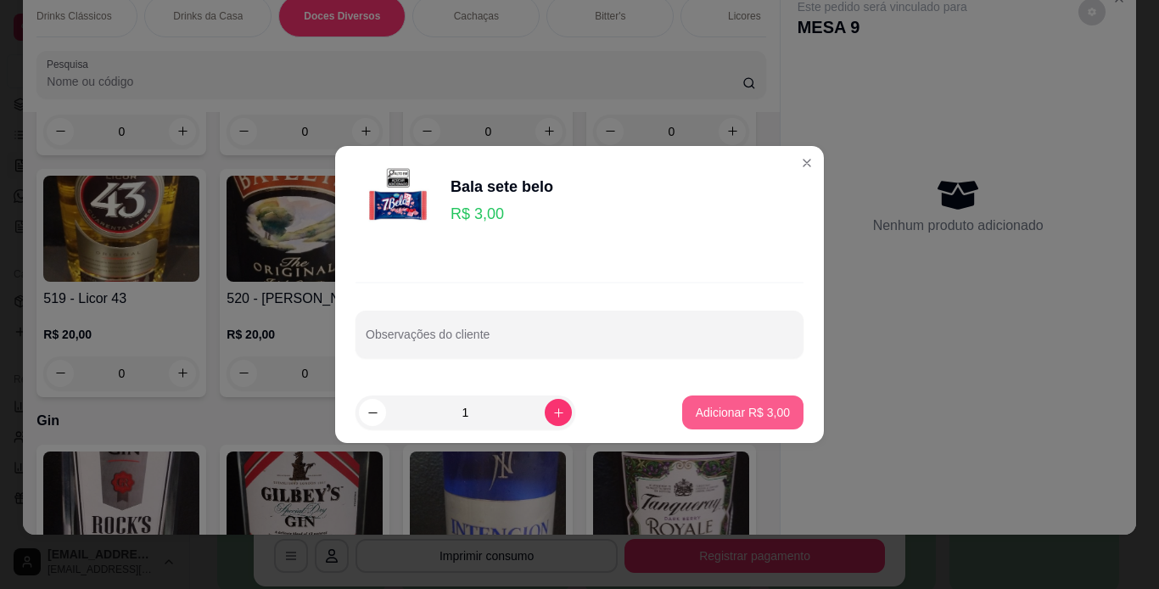
click at [734, 410] on p "Adicionar R$ 3,00" at bounding box center [743, 412] width 94 height 17
type input "1"
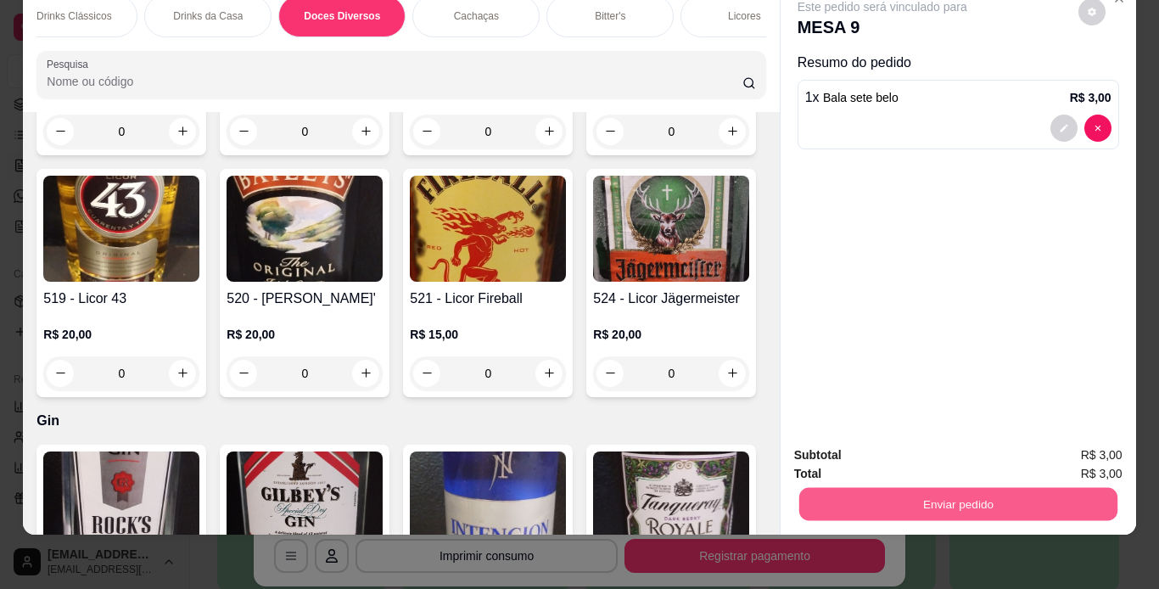
click at [847, 491] on button "Enviar pedido" at bounding box center [958, 504] width 318 height 33
click at [879, 451] on button "Não registrar e enviar pedido" at bounding box center [901, 449] width 171 height 31
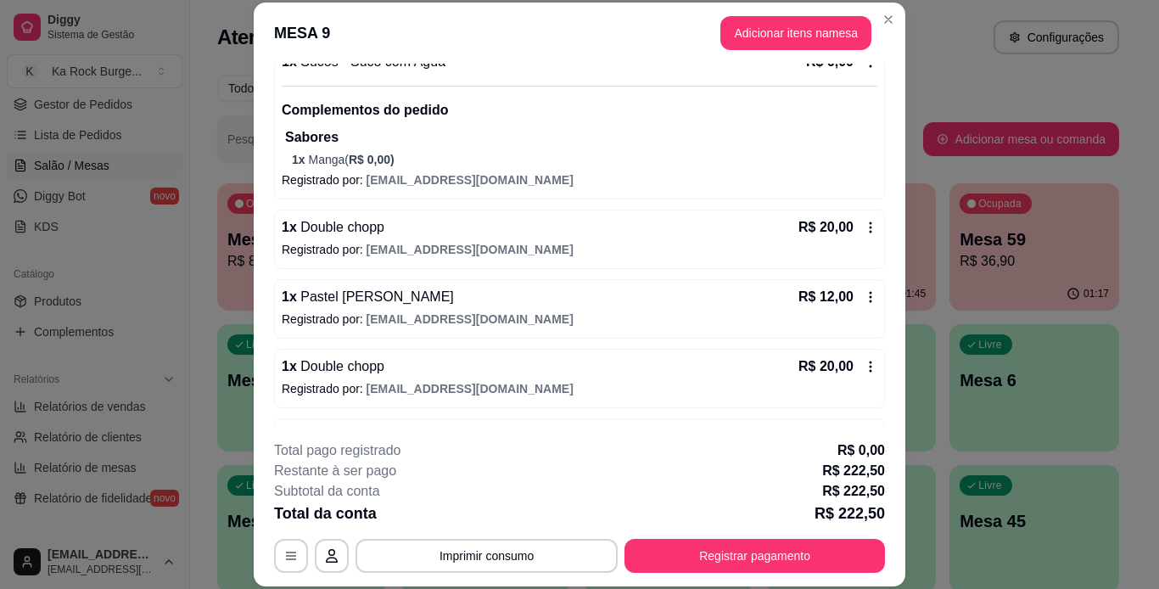
scroll to position [594, 0]
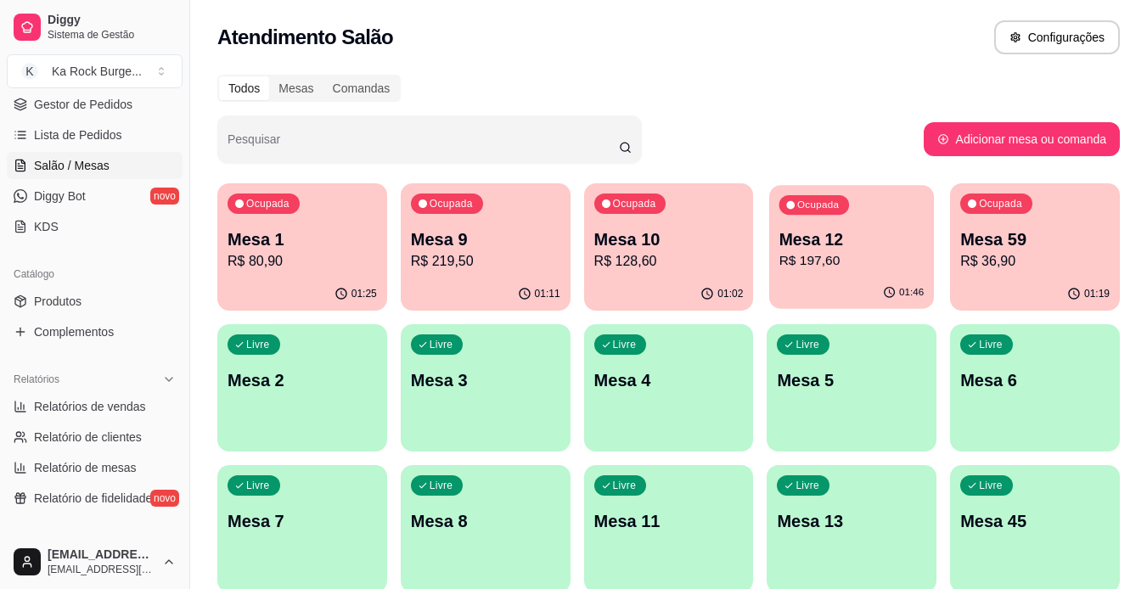
click at [799, 262] on p "R$ 197,60" at bounding box center [851, 261] width 145 height 20
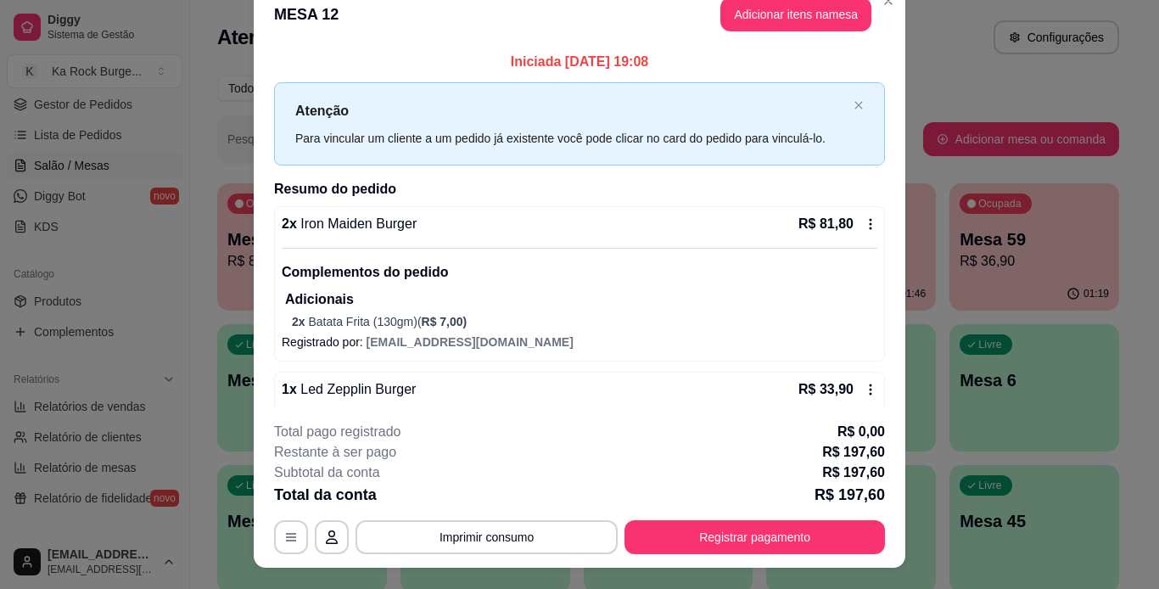
scroll to position [0, 0]
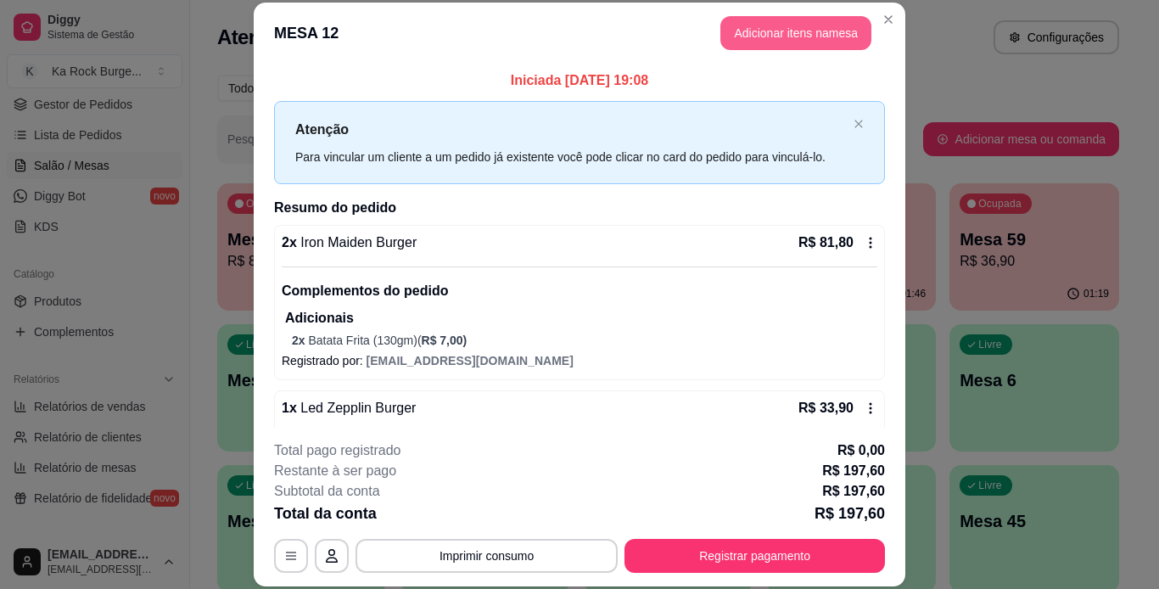
click at [755, 33] on button "Adicionar itens na mesa" at bounding box center [796, 33] width 151 height 34
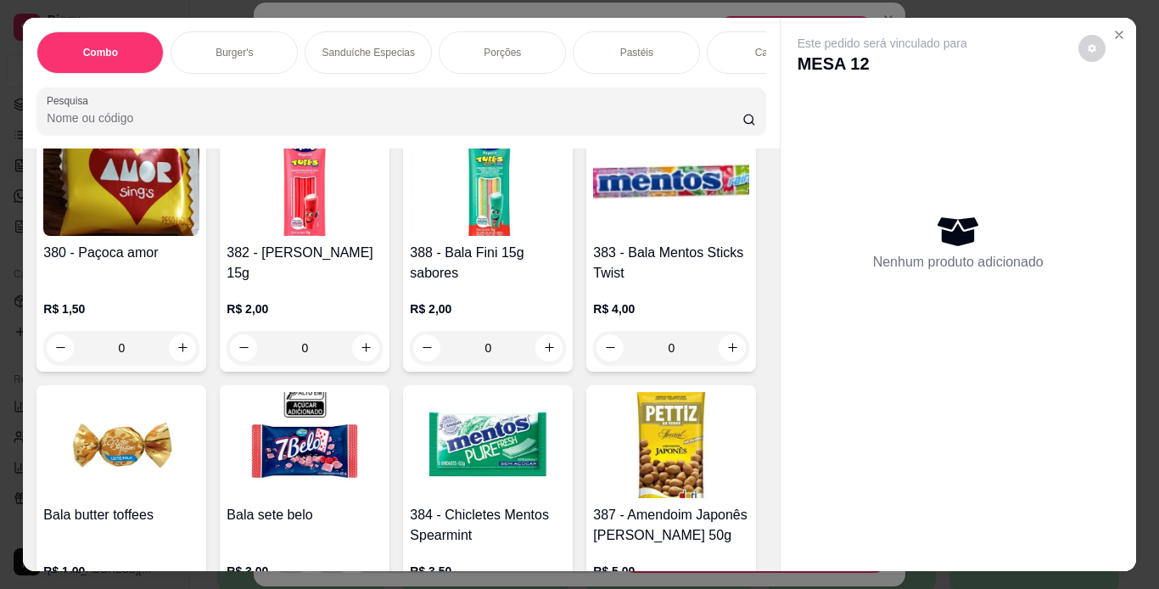
scroll to position [10694, 0]
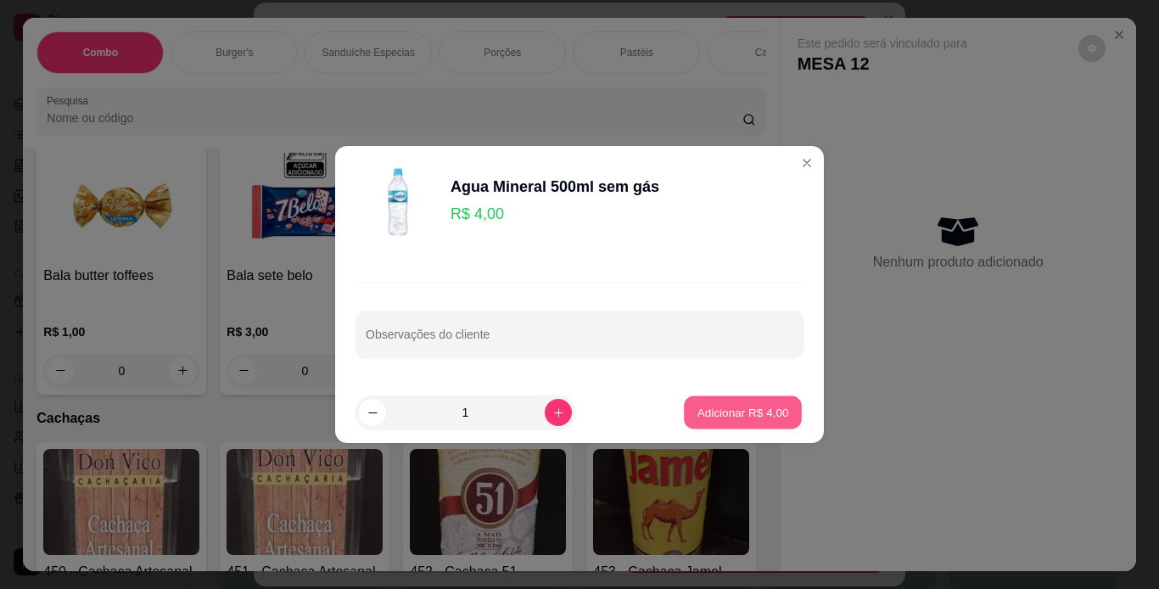
click at [726, 406] on p "Adicionar R$ 4,00" at bounding box center [743, 412] width 92 height 16
type input "1"
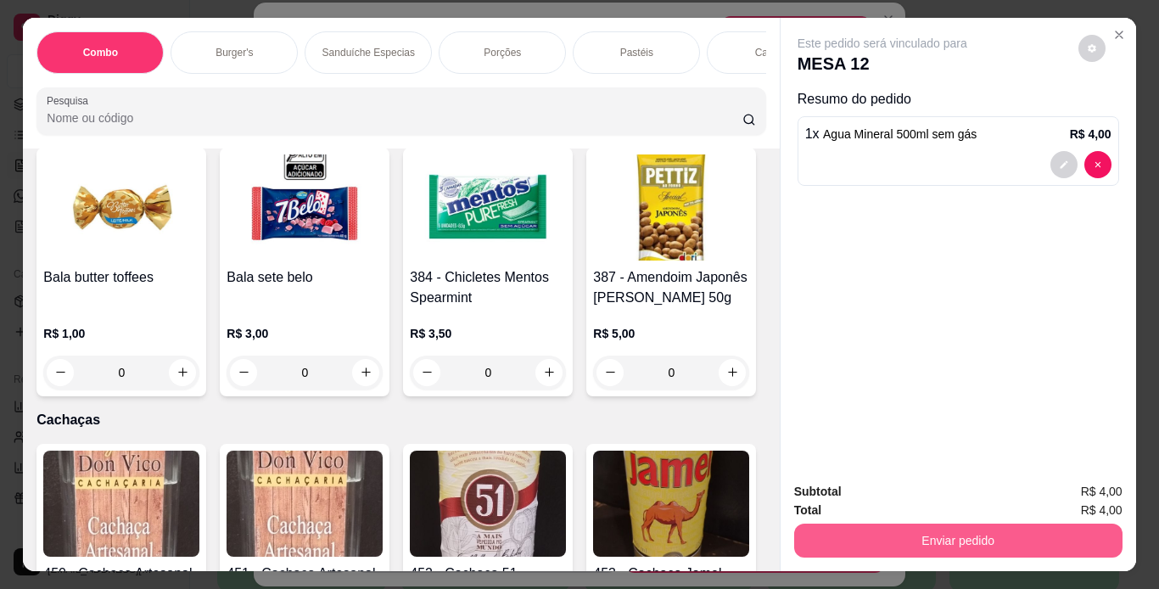
click at [820, 527] on button "Enviar pedido" at bounding box center [958, 541] width 328 height 34
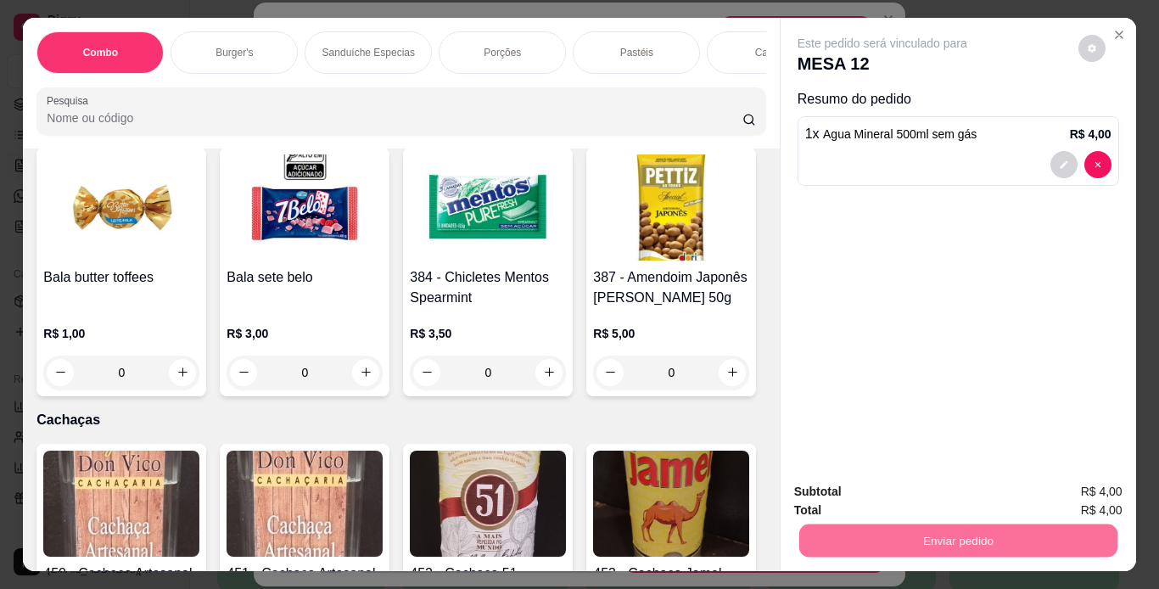
click at [852, 492] on button "Não registrar e enviar pedido" at bounding box center [902, 493] width 177 height 32
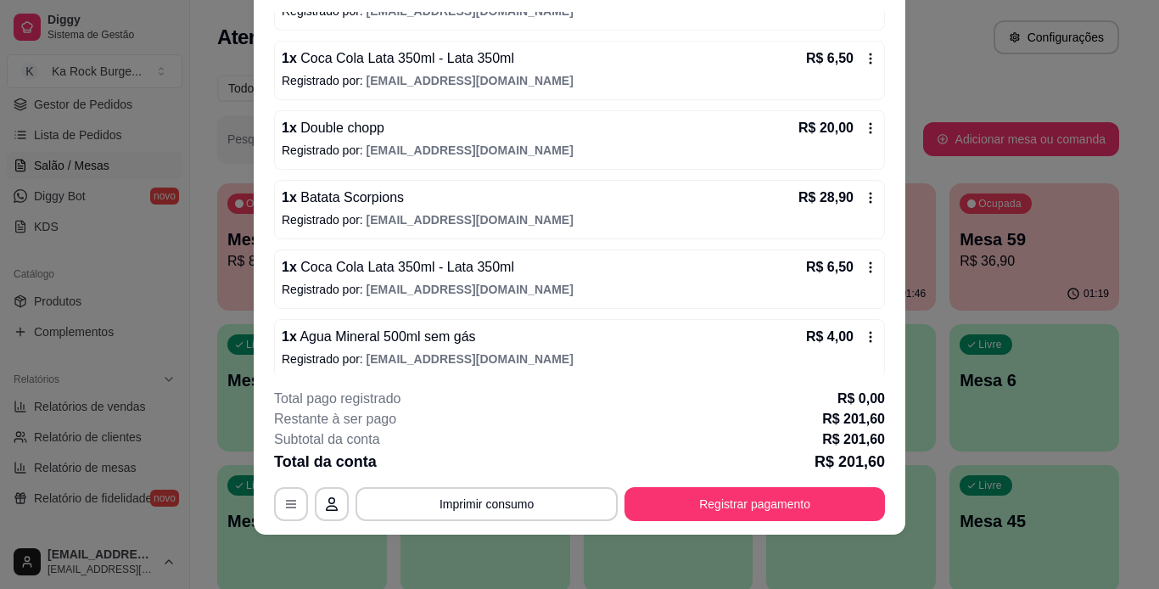
scroll to position [543, 0]
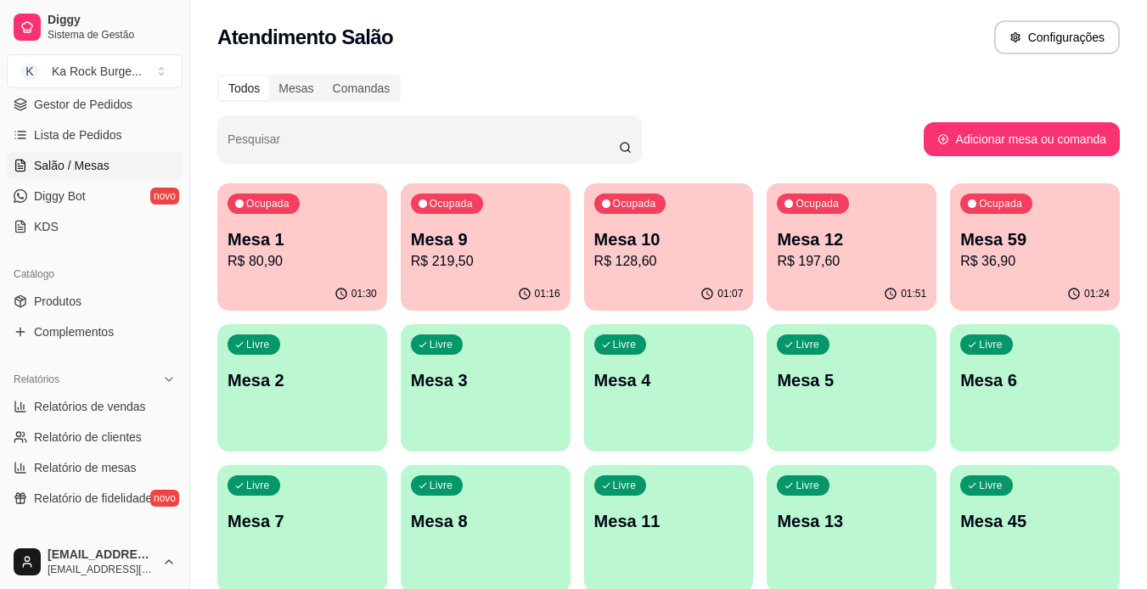
click at [323, 238] on p "Mesa 1" at bounding box center [301, 239] width 149 height 24
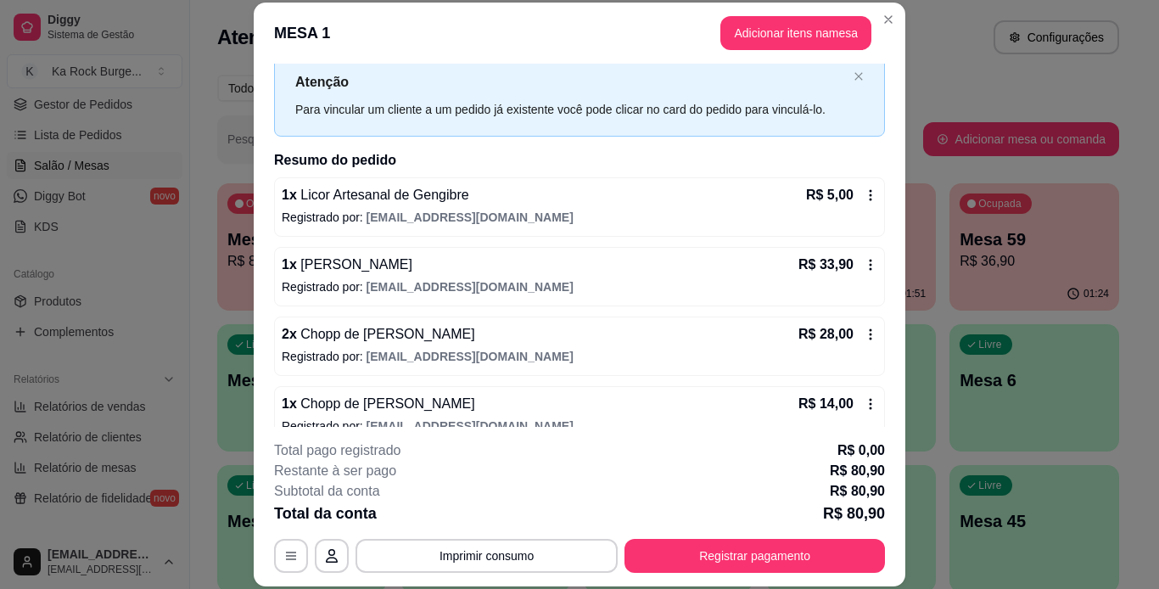
scroll to position [73, 0]
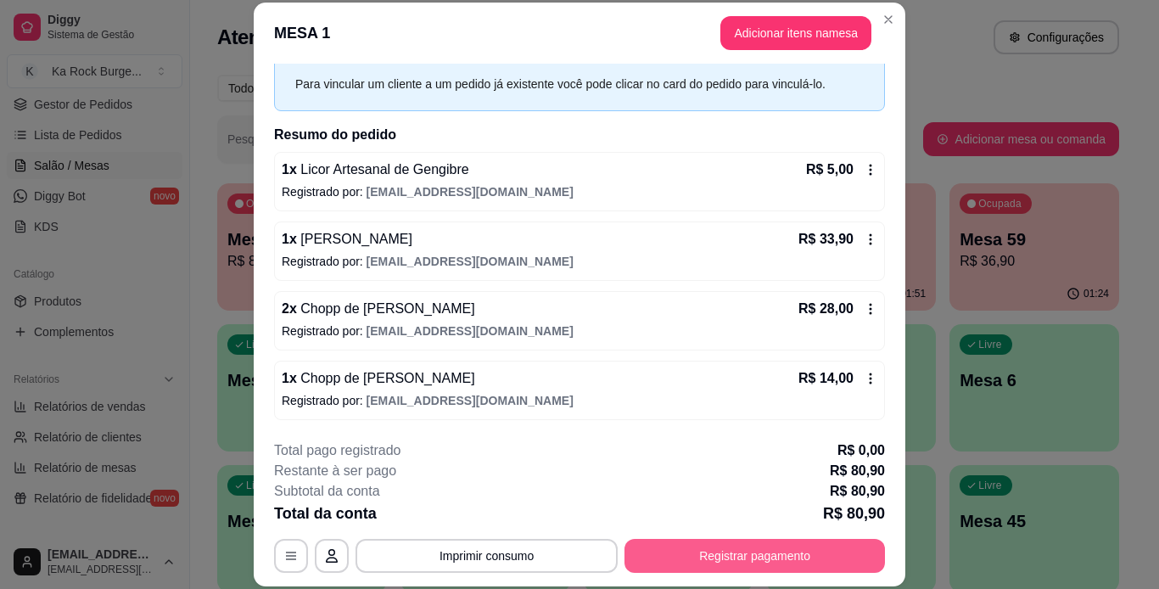
click at [795, 548] on button "Registrar pagamento" at bounding box center [755, 556] width 261 height 34
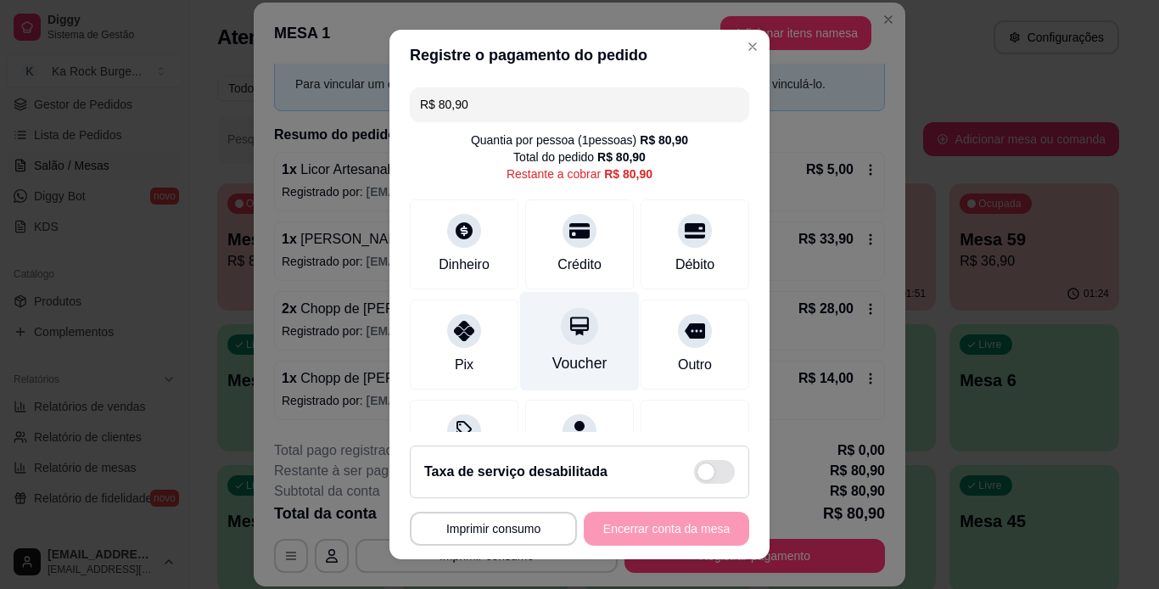
drag, startPoint x: 467, startPoint y: 348, endPoint x: 536, endPoint y: 389, distance: 79.9
click at [468, 348] on div "Pix" at bounding box center [464, 345] width 109 height 90
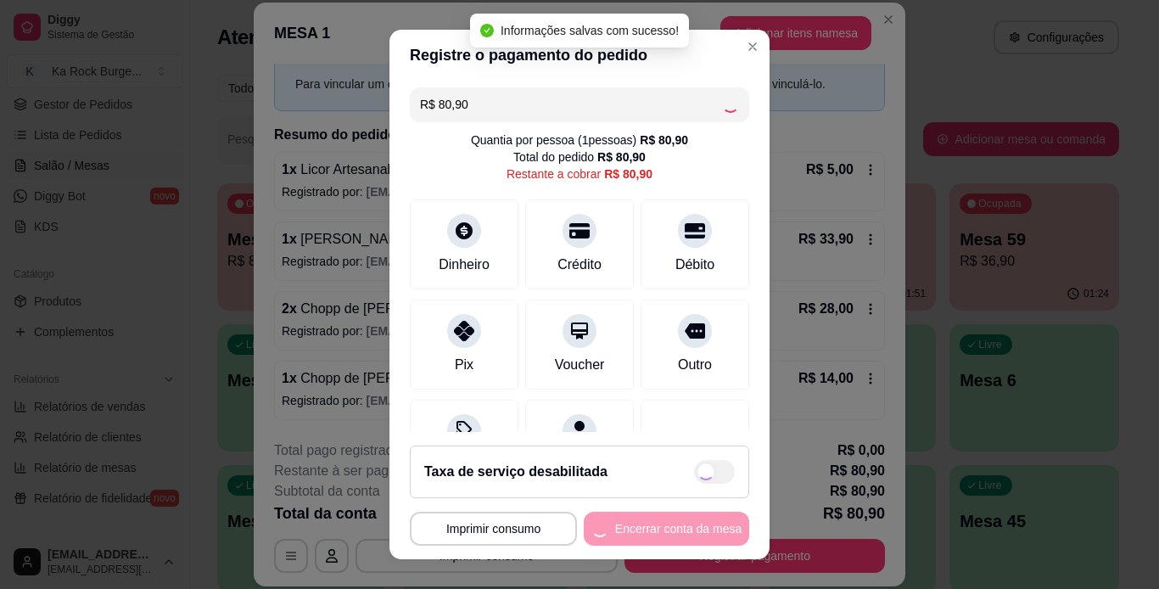
type input "R$ 0,00"
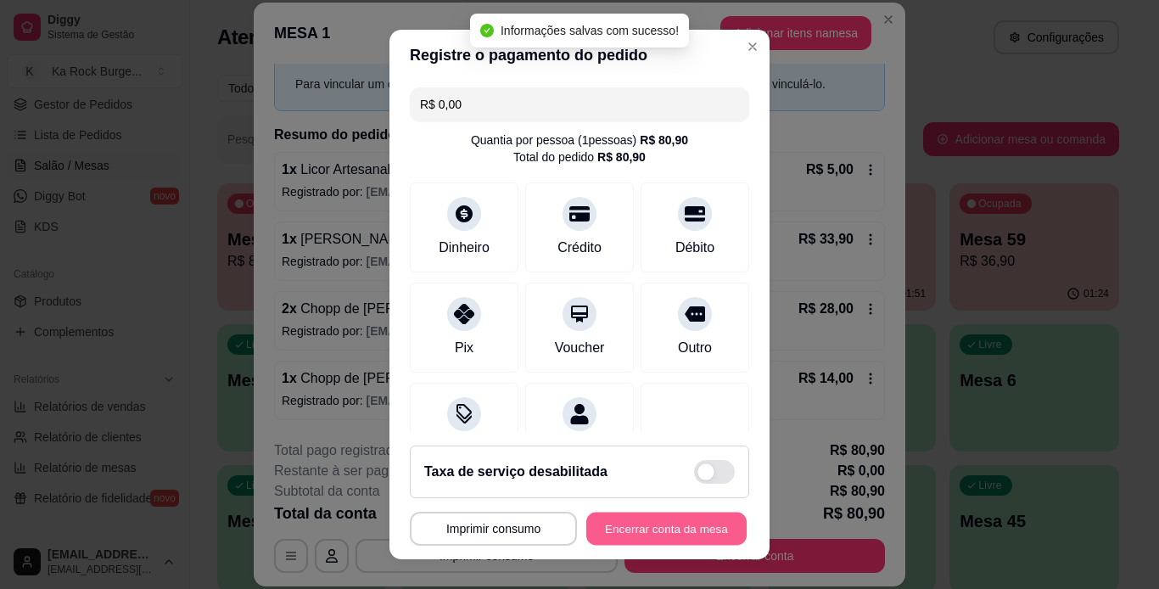
click at [652, 530] on button "Encerrar conta da mesa" at bounding box center [666, 529] width 160 height 33
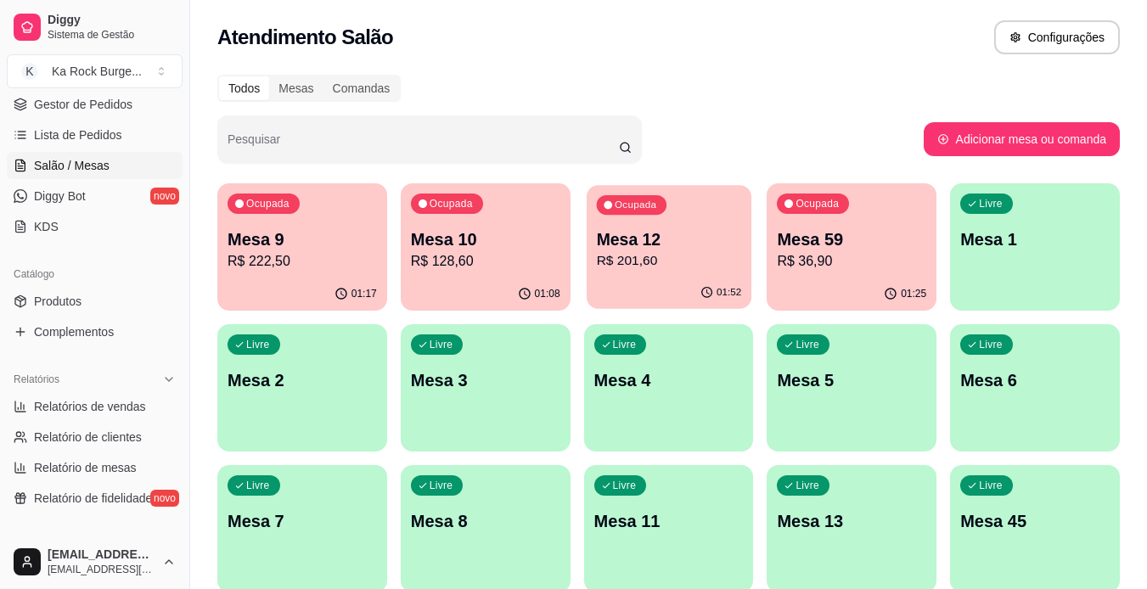
click at [697, 266] on p "R$ 201,60" at bounding box center [668, 261] width 145 height 20
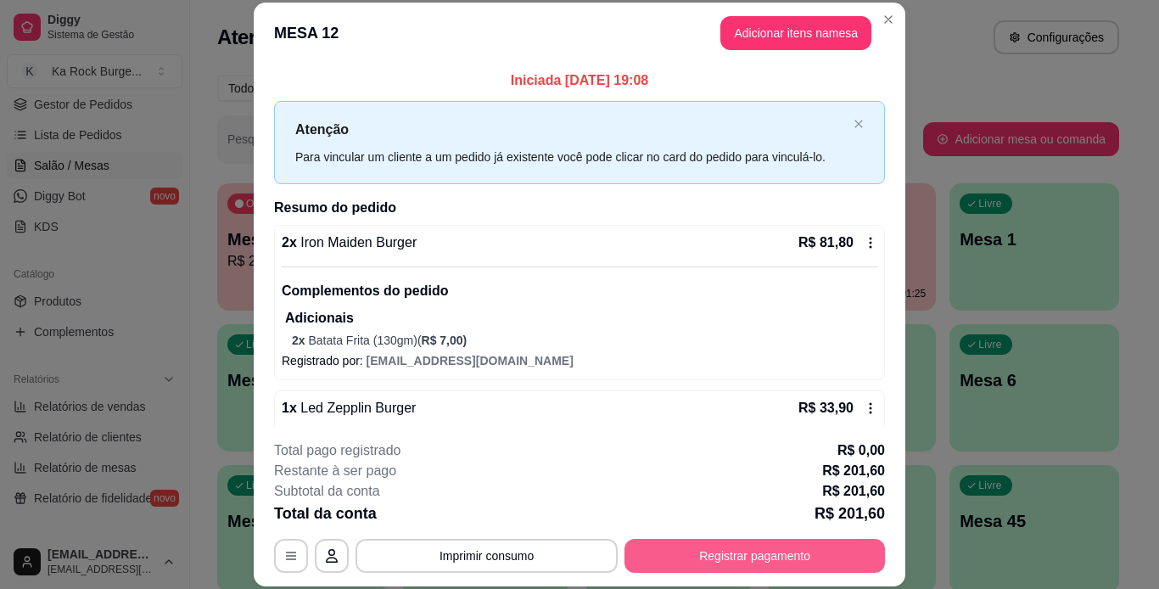
click at [728, 548] on button "Registrar pagamento" at bounding box center [755, 556] width 261 height 34
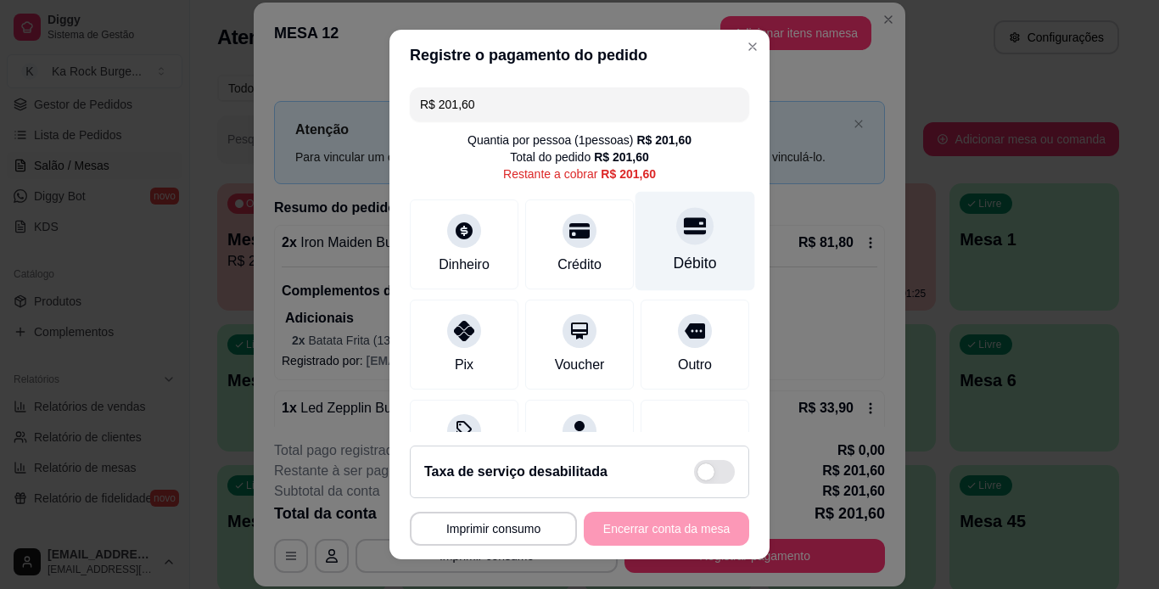
click at [645, 250] on div "Débito" at bounding box center [696, 240] width 120 height 99
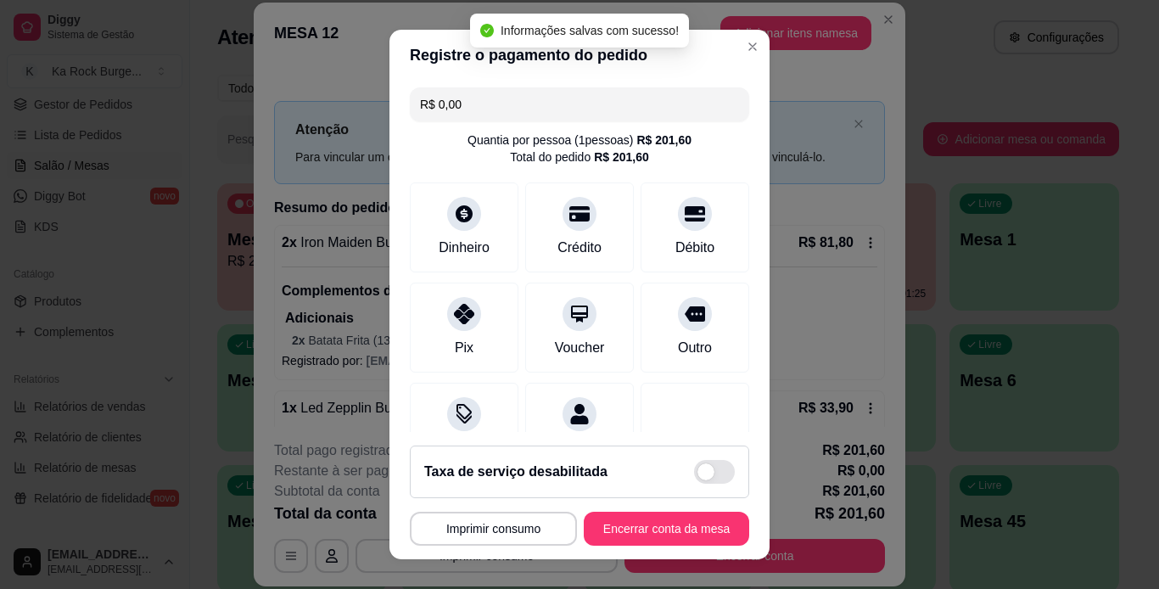
type input "R$ 0,00"
click at [698, 530] on button "Encerrar conta da mesa" at bounding box center [666, 529] width 160 height 33
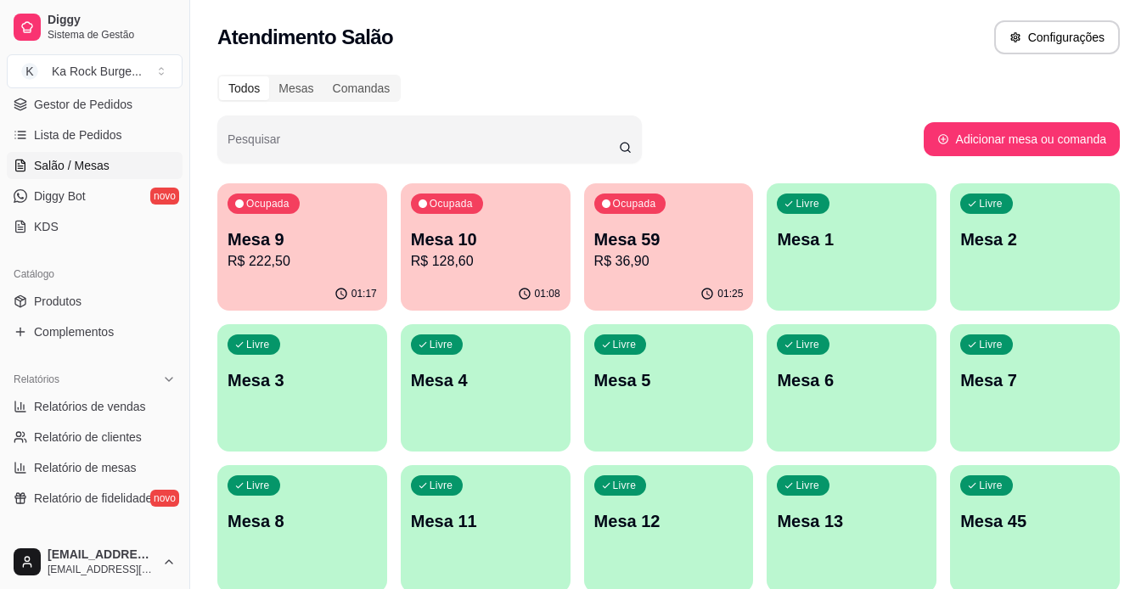
click at [513, 278] on div "01:08" at bounding box center [486, 294] width 170 height 33
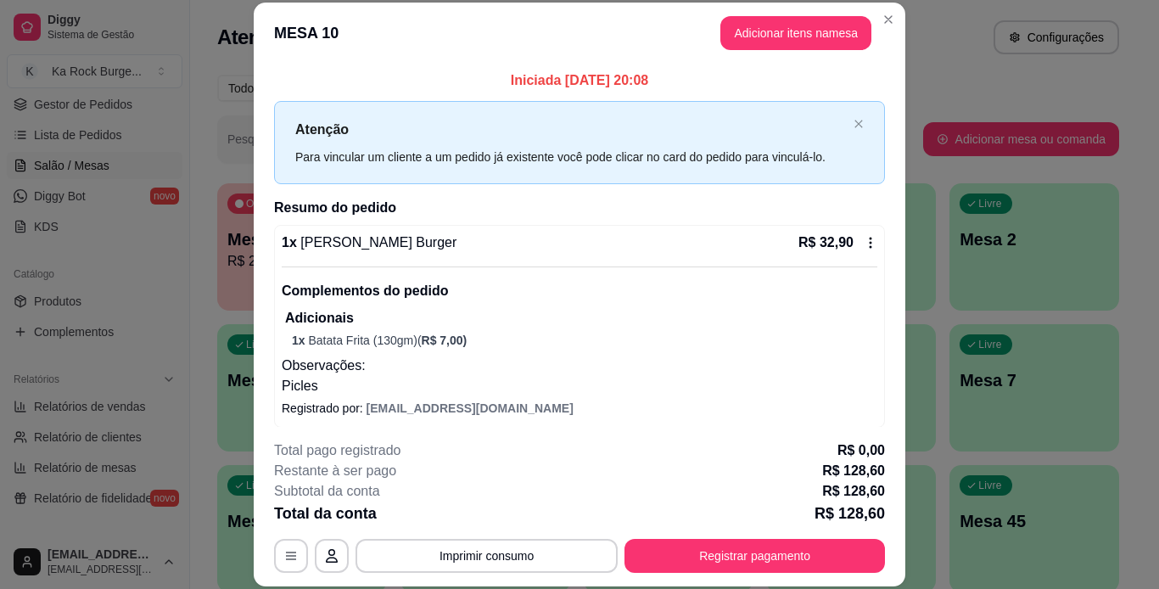
click at [879, 356] on div "Iniciada [DATE] 20:08 Atenção Para vincular um cliente a um pedido já existente…" at bounding box center [580, 245] width 652 height 362
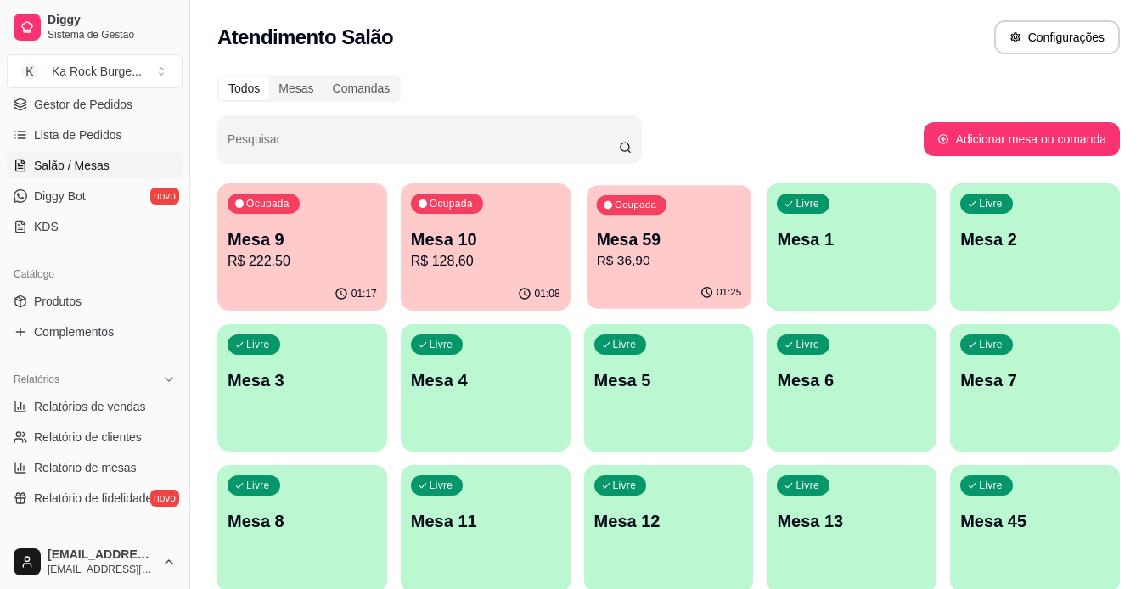
click at [684, 286] on div "01:25" at bounding box center [668, 293] width 165 height 32
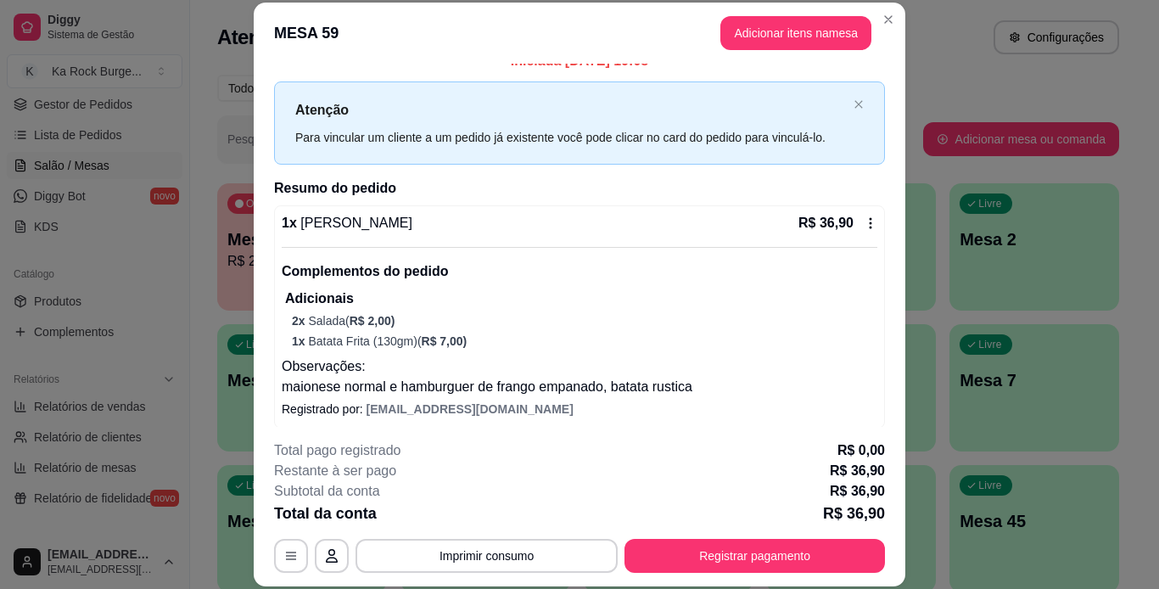
scroll to position [28, 0]
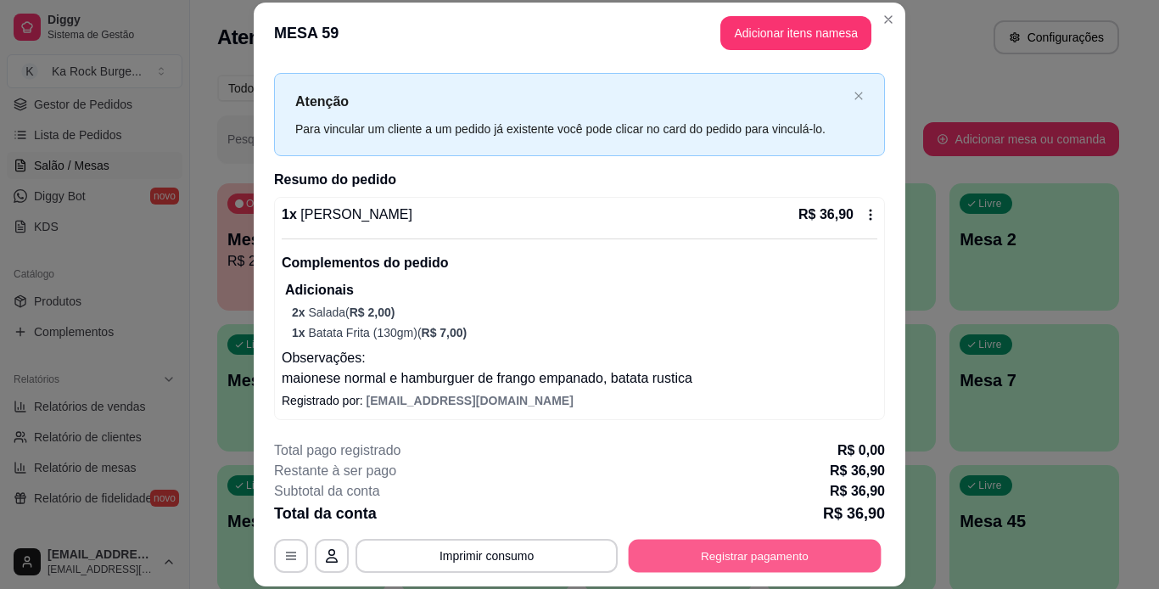
click at [738, 545] on button "Registrar pagamento" at bounding box center [755, 555] width 253 height 33
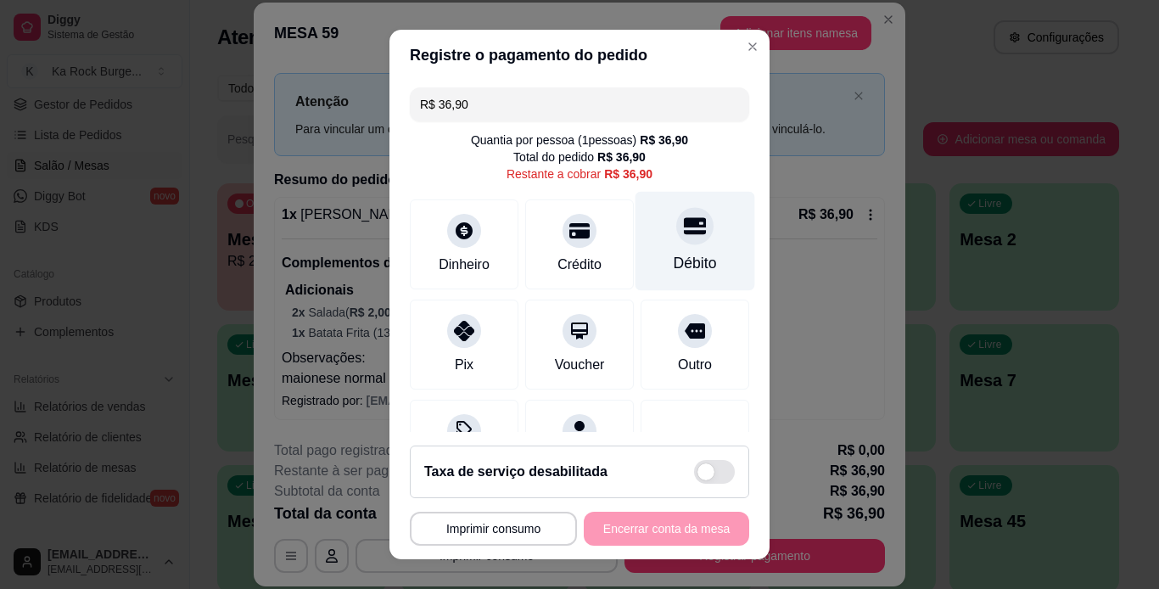
click at [664, 282] on div "Débito" at bounding box center [696, 240] width 120 height 99
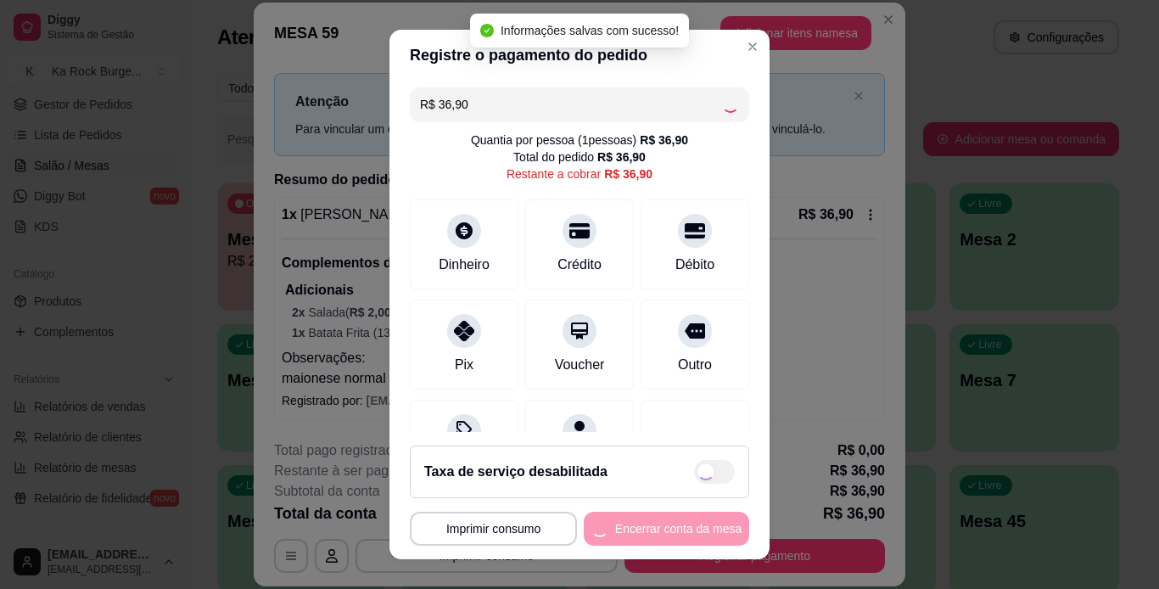
type input "R$ 0,00"
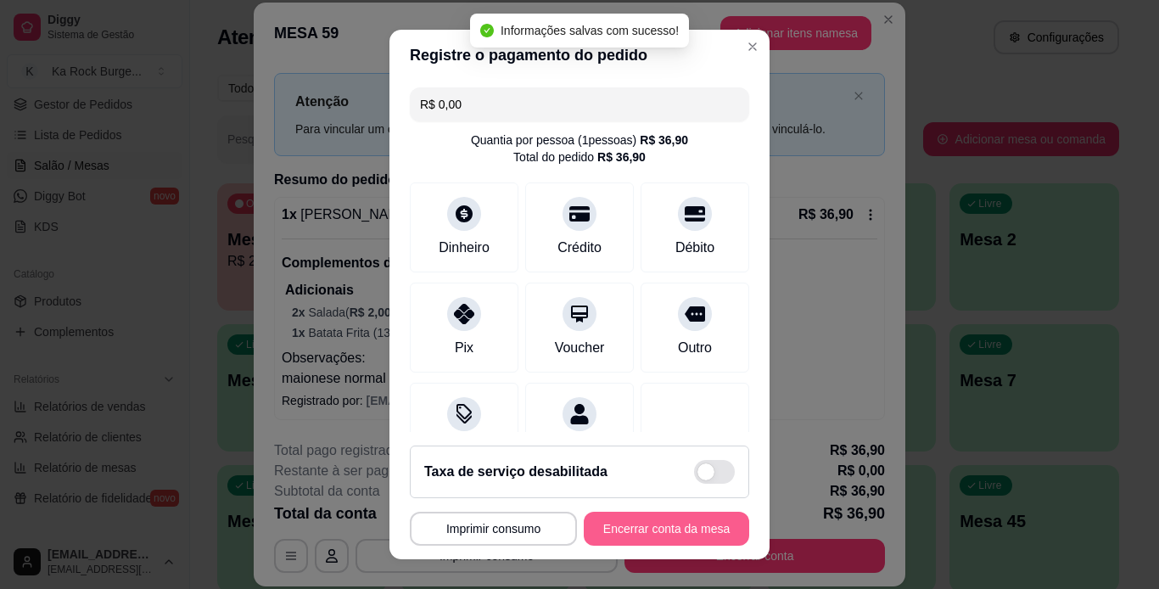
click at [686, 536] on button "Encerrar conta da mesa" at bounding box center [666, 529] width 165 height 34
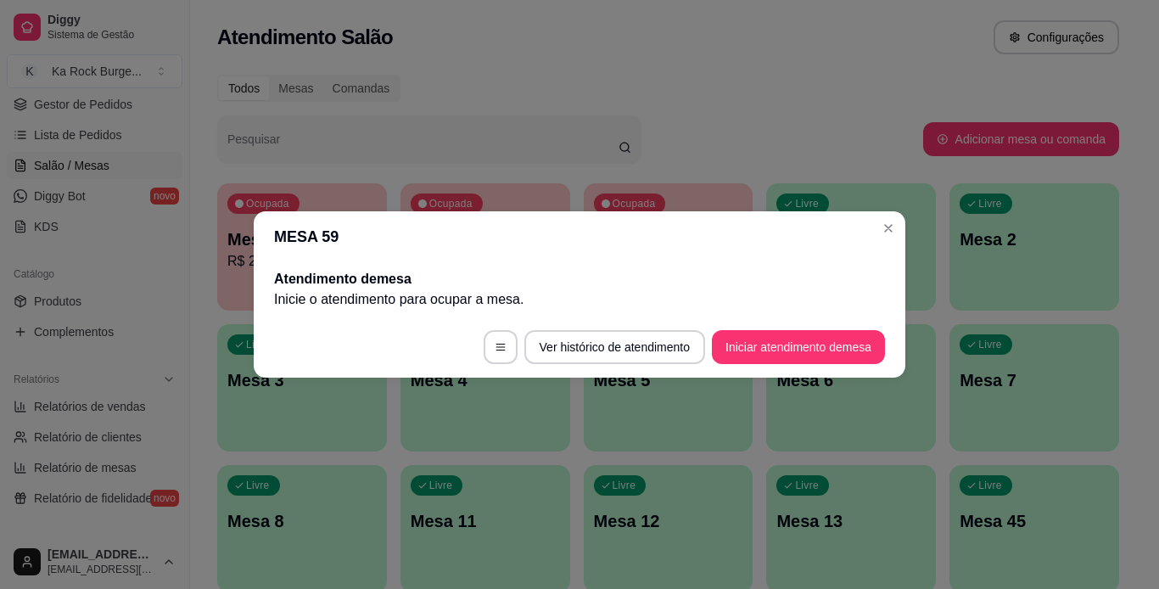
scroll to position [0, 0]
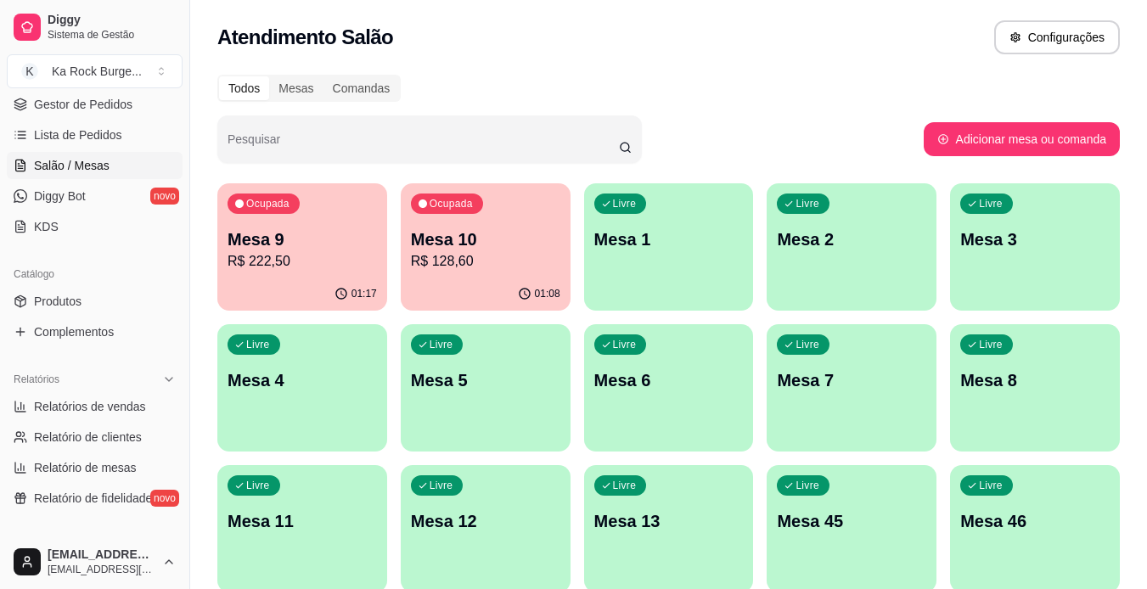
click at [325, 277] on div "Ocupada Mesa 9 R$ 222,50" at bounding box center [302, 230] width 170 height 94
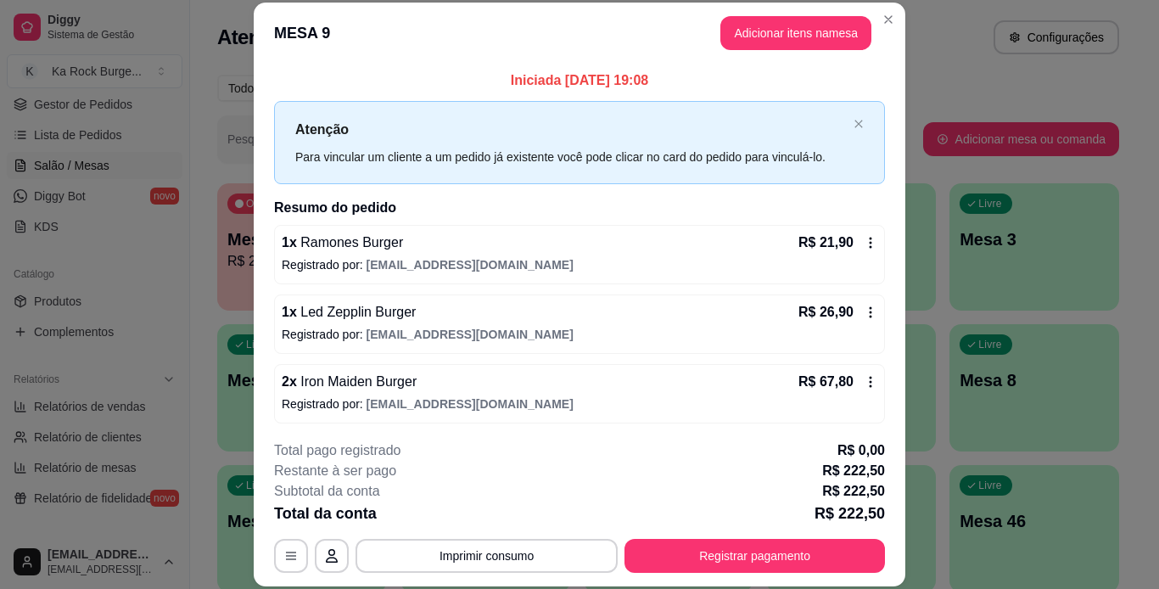
scroll to position [85, 0]
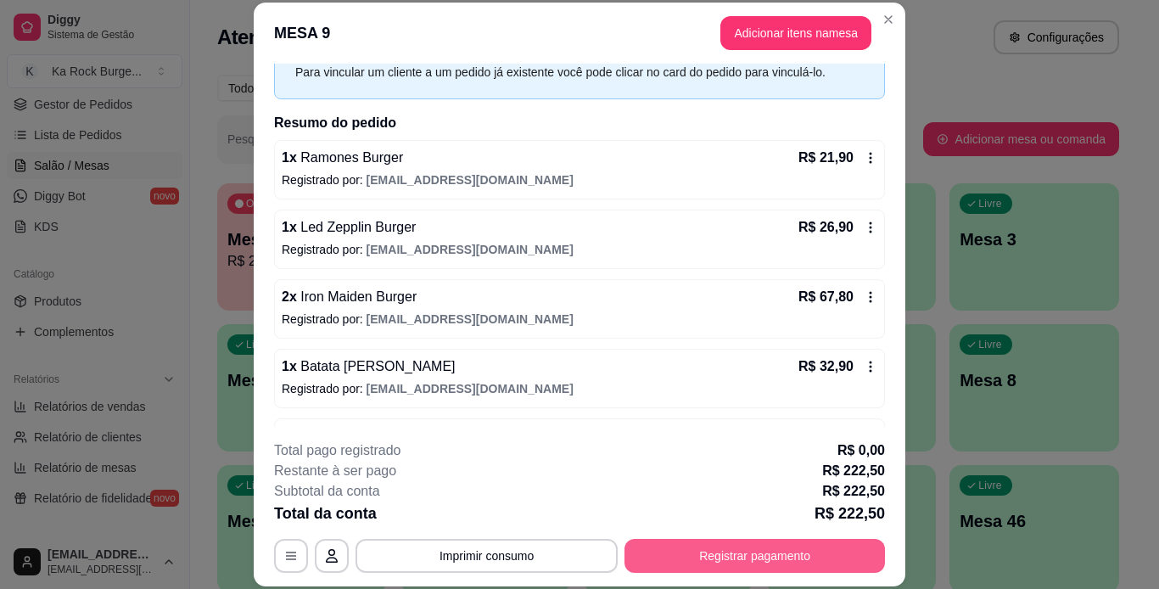
click at [722, 548] on button "Registrar pagamento" at bounding box center [755, 556] width 261 height 34
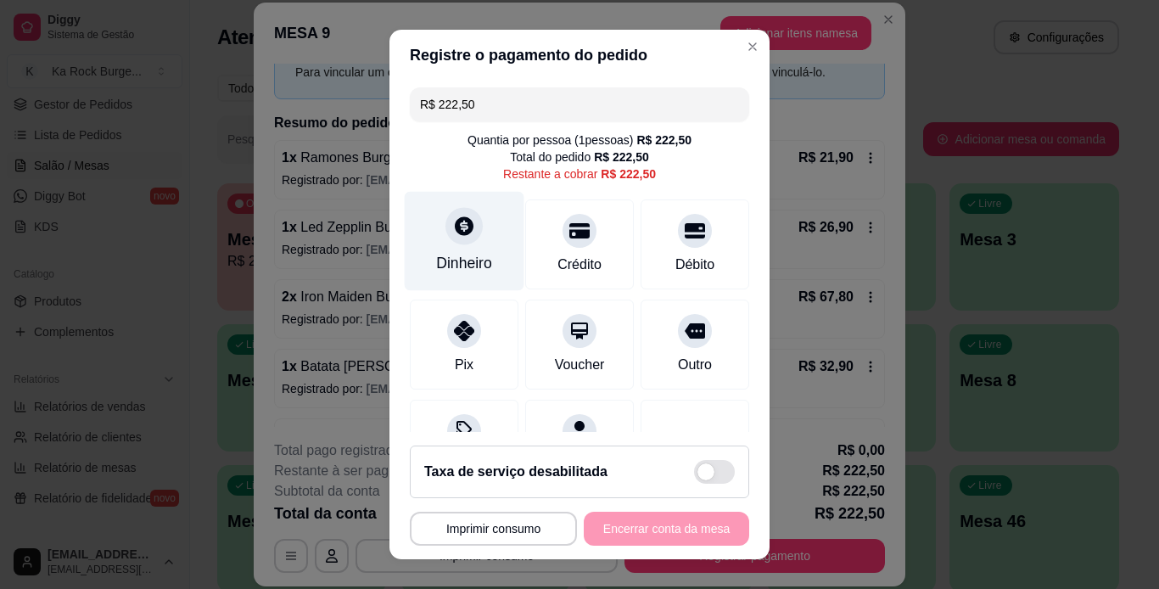
click at [460, 263] on div "Dinheiro" at bounding box center [464, 263] width 56 height 22
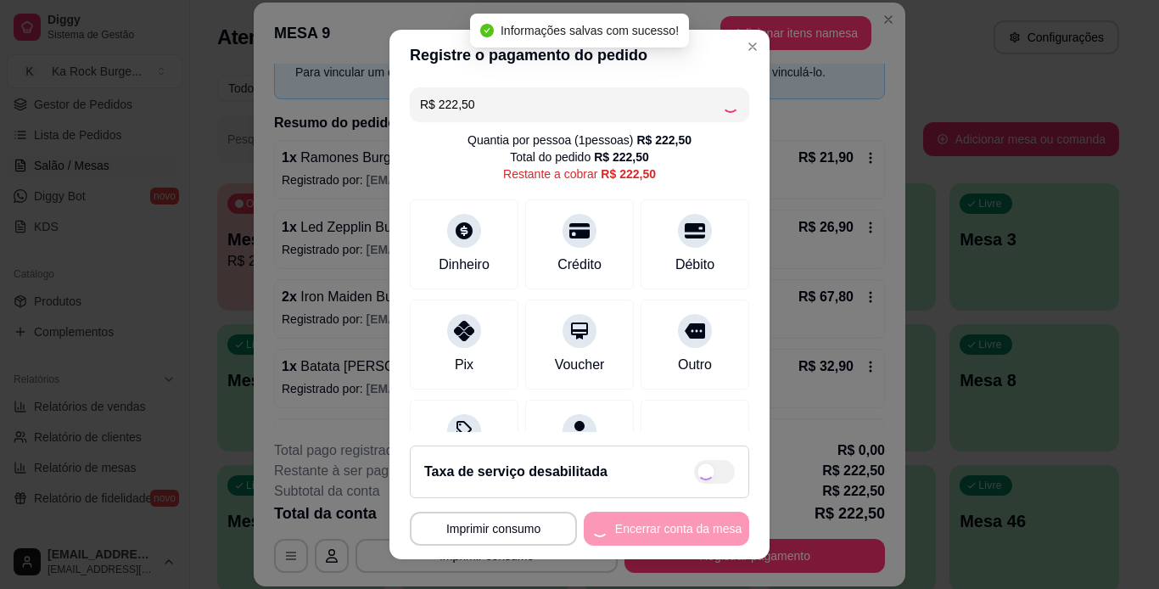
type input "R$ 0,00"
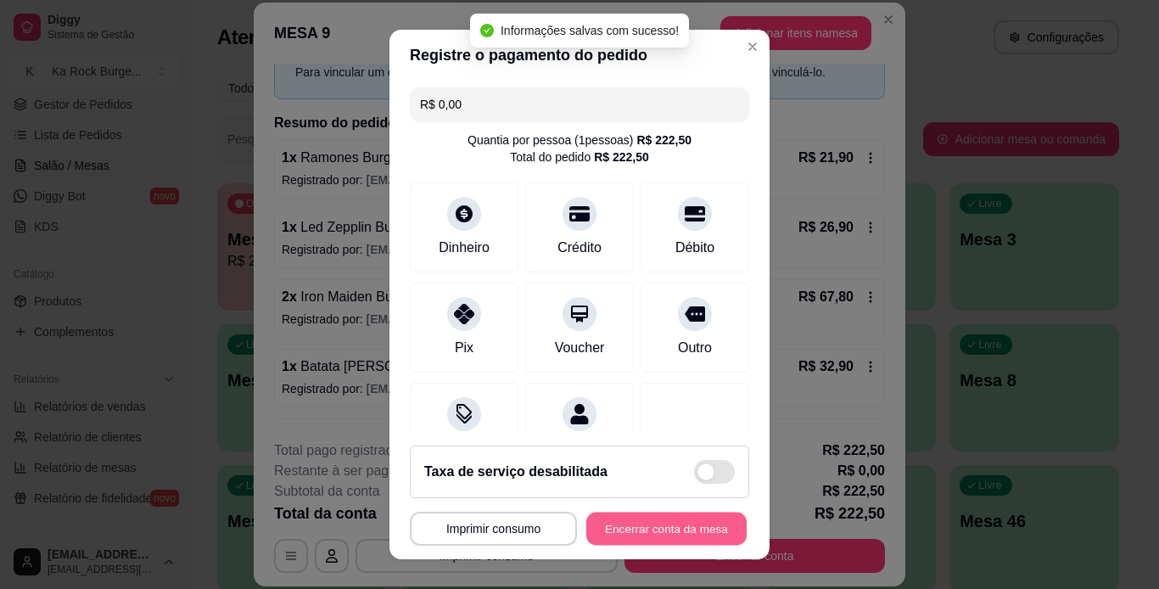
click at [661, 527] on button "Encerrar conta da mesa" at bounding box center [666, 529] width 160 height 33
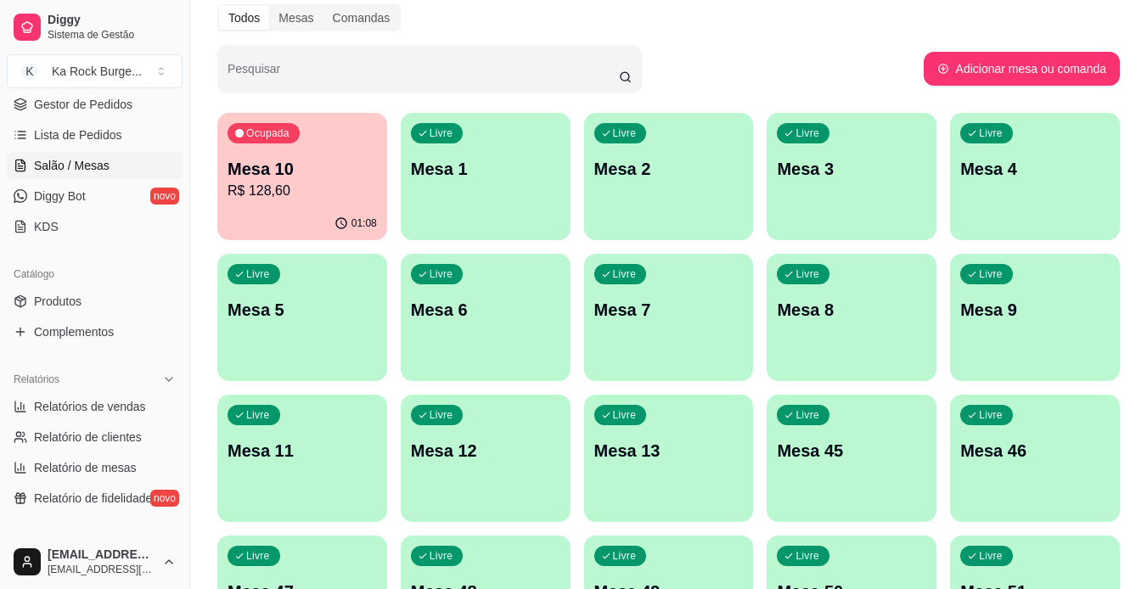
scroll to position [0, 0]
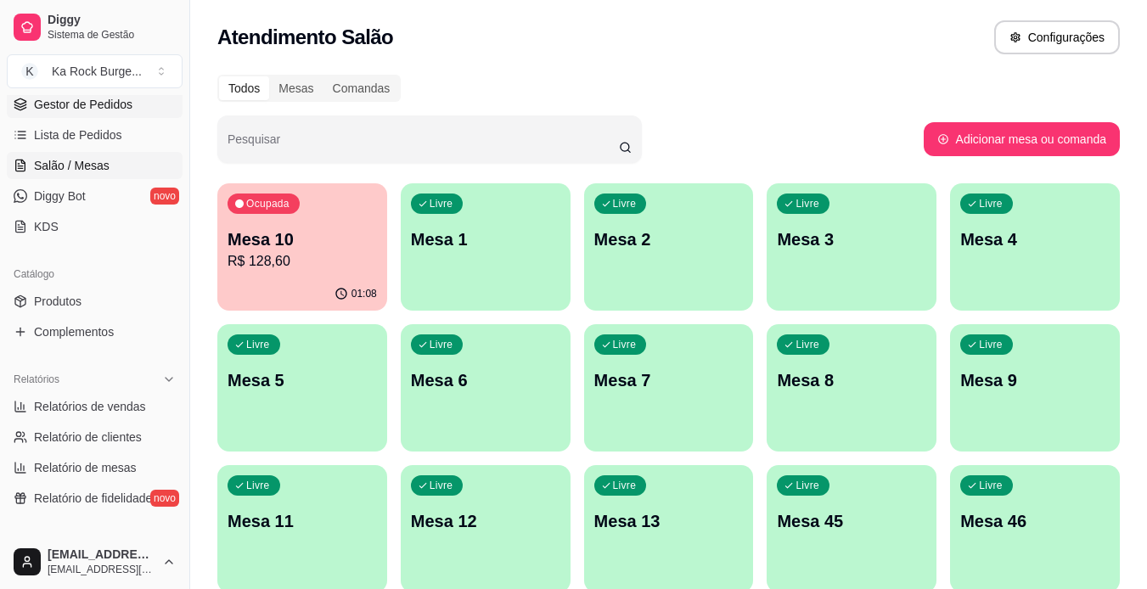
click at [81, 102] on span "Gestor de Pedidos" at bounding box center [83, 104] width 98 height 17
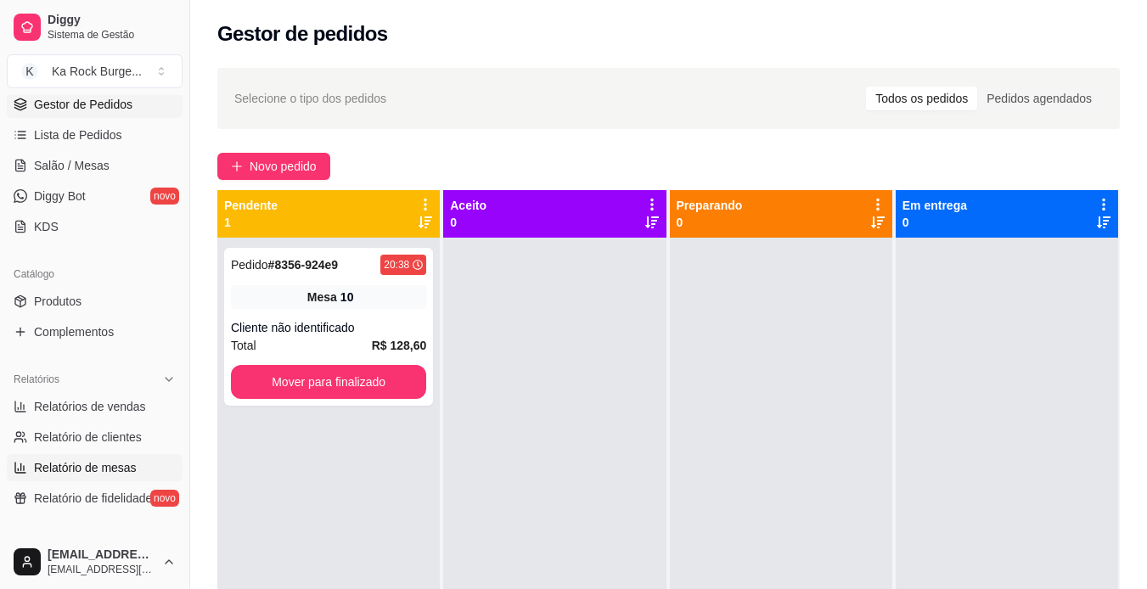
click at [156, 457] on link "Relatório de mesas" at bounding box center [95, 467] width 176 height 27
select select "TOTAL_OF_ORDERS"
select select "7"
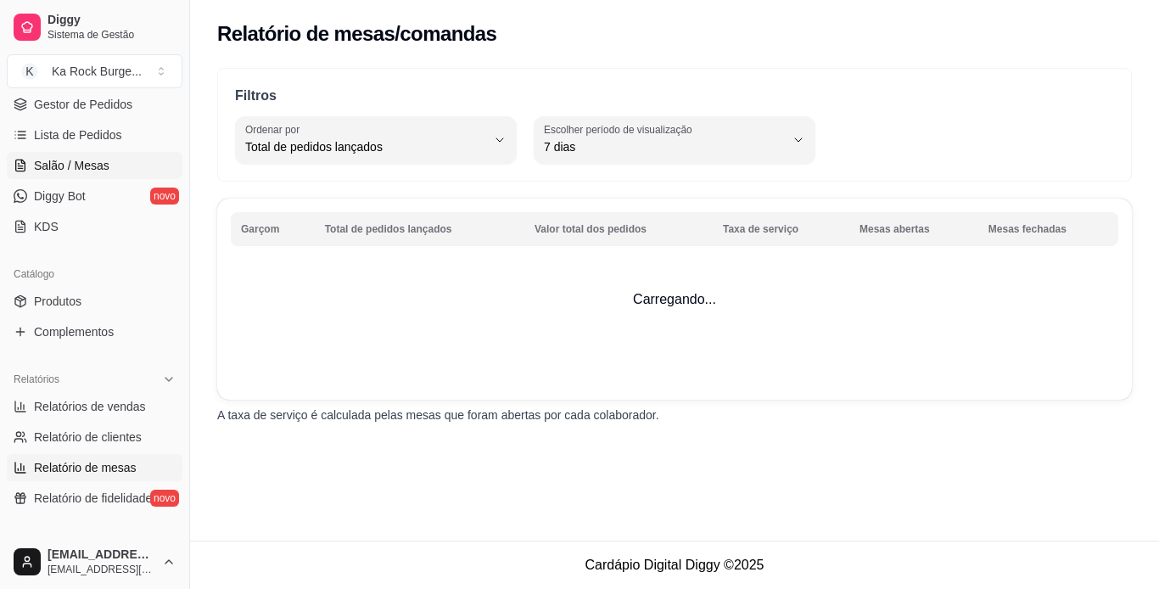
click at [73, 171] on span "Salão / Mesas" at bounding box center [72, 165] width 76 height 17
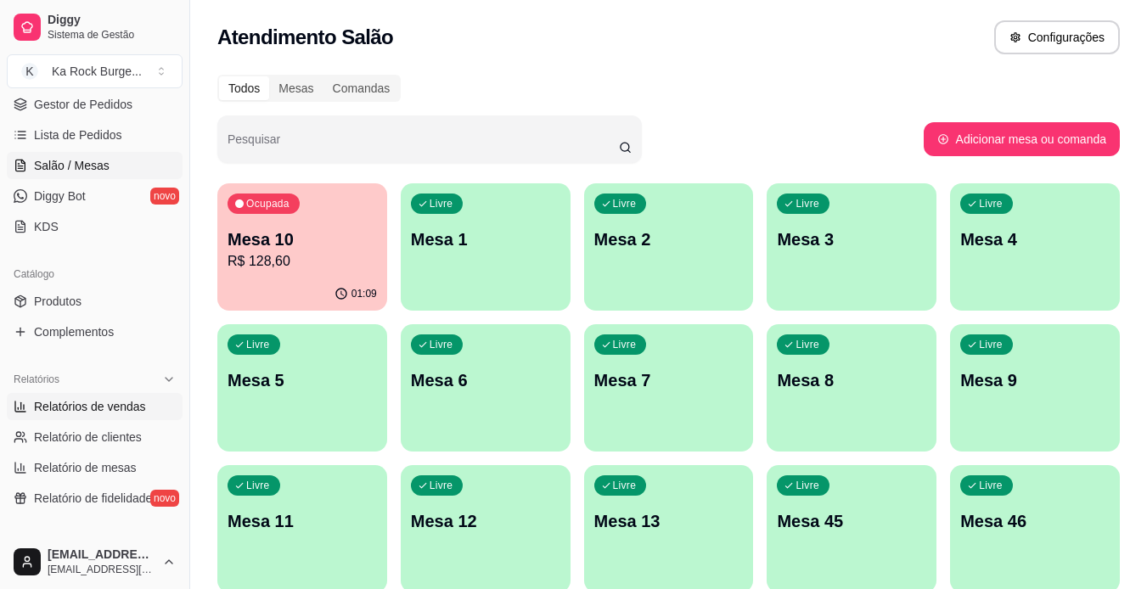
click at [68, 397] on link "Relatórios de vendas" at bounding box center [95, 406] width 176 height 27
select select "ALL"
select select "0"
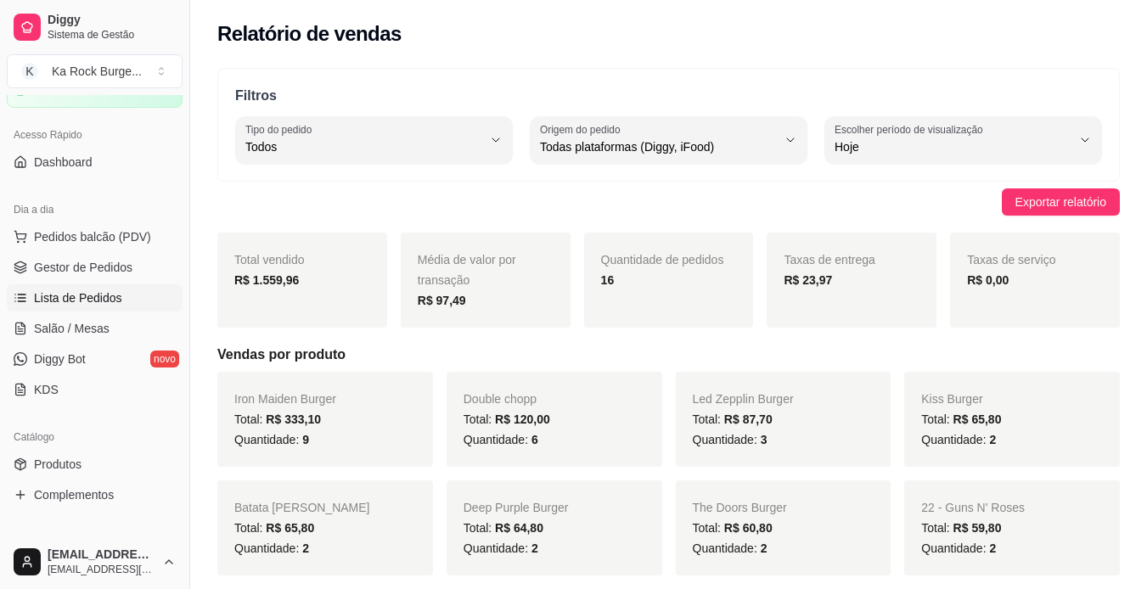
scroll to position [85, 0]
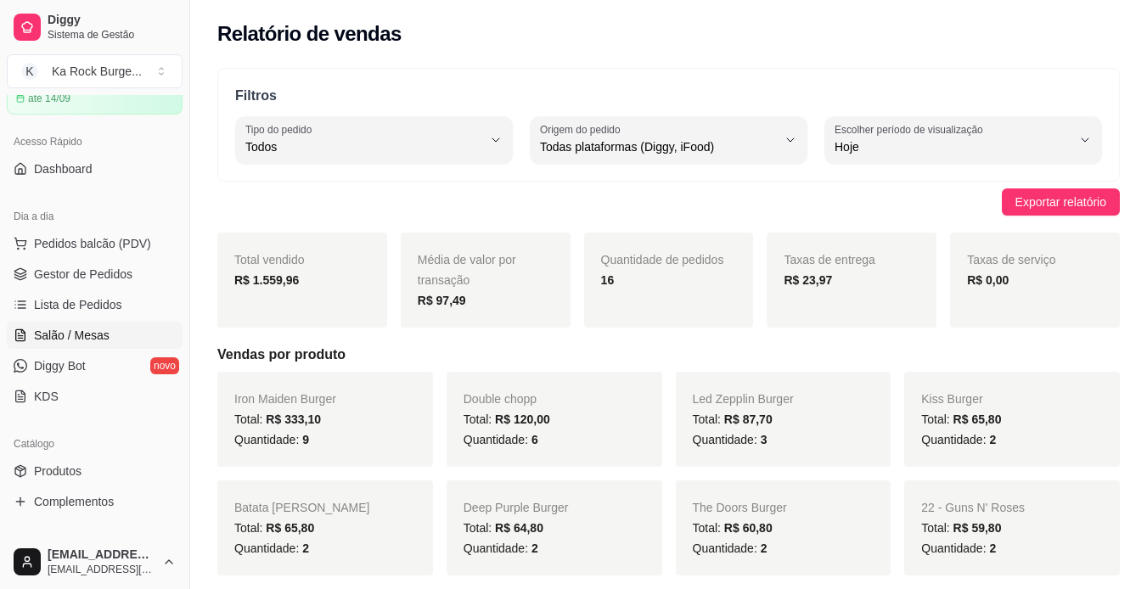
click at [93, 339] on span "Salão / Mesas" at bounding box center [72, 335] width 76 height 17
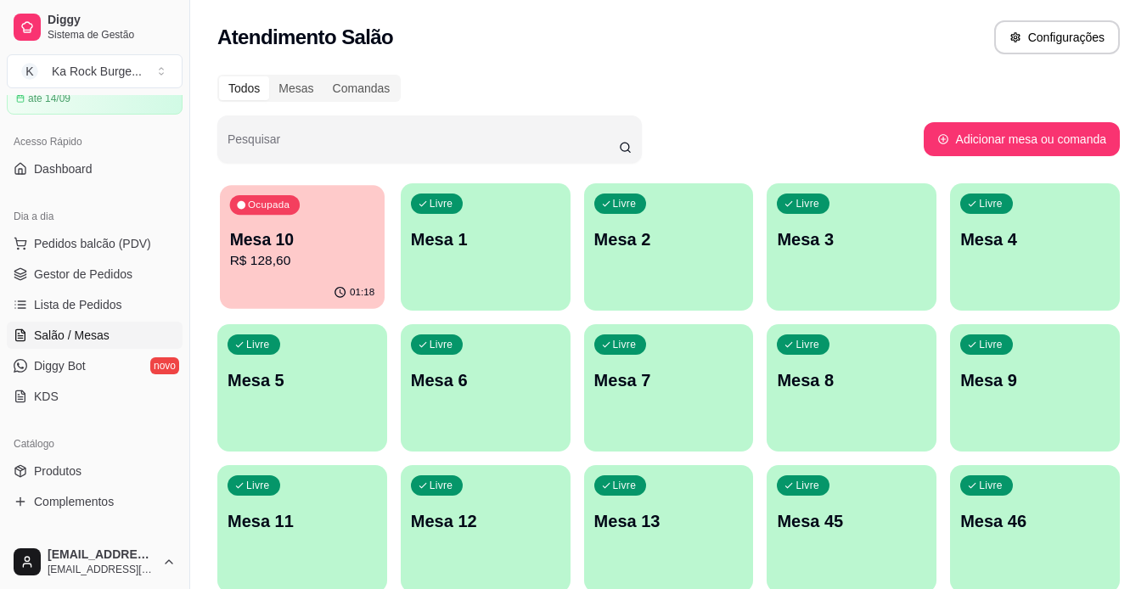
click at [321, 223] on div "Ocupada Mesa 10 R$ 128,60" at bounding box center [302, 231] width 165 height 92
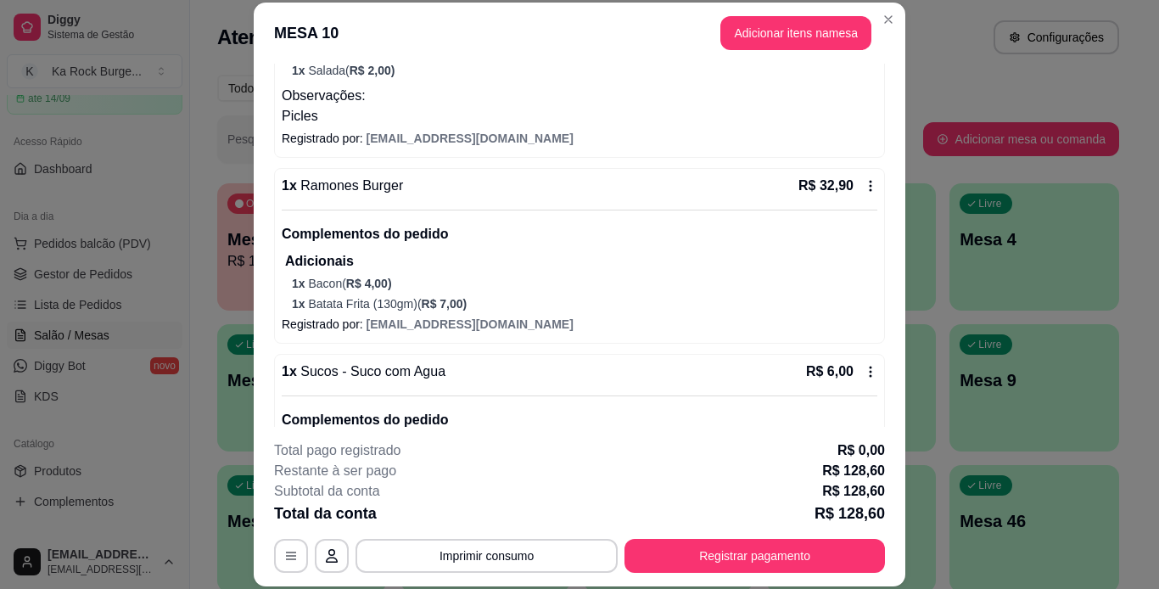
scroll to position [398, 0]
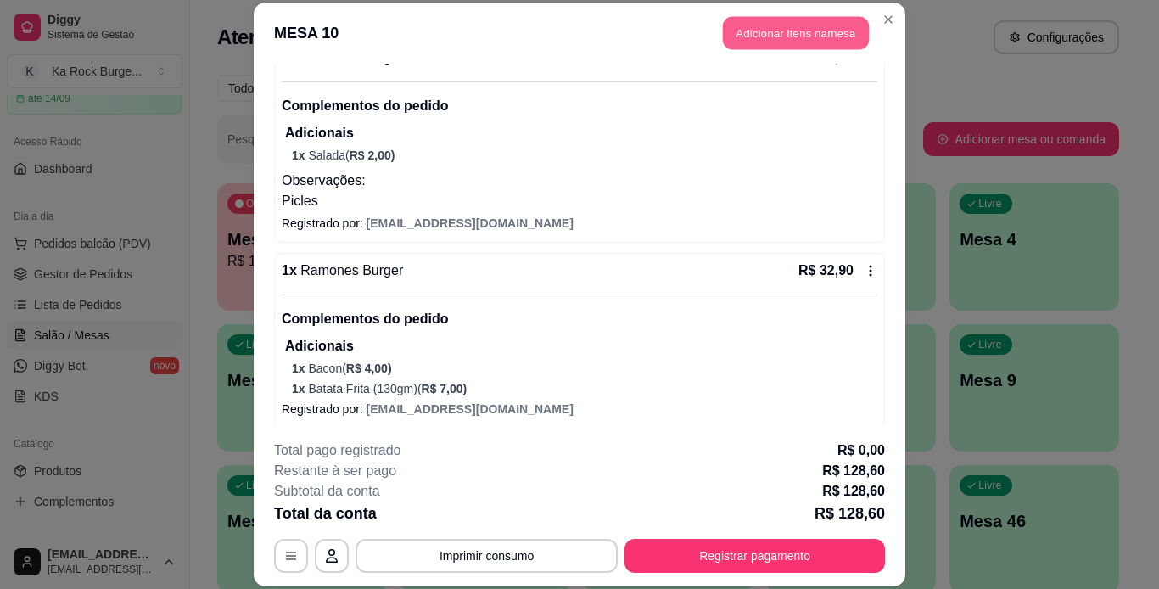
click at [818, 31] on button "Adicionar itens na mesa" at bounding box center [796, 33] width 146 height 33
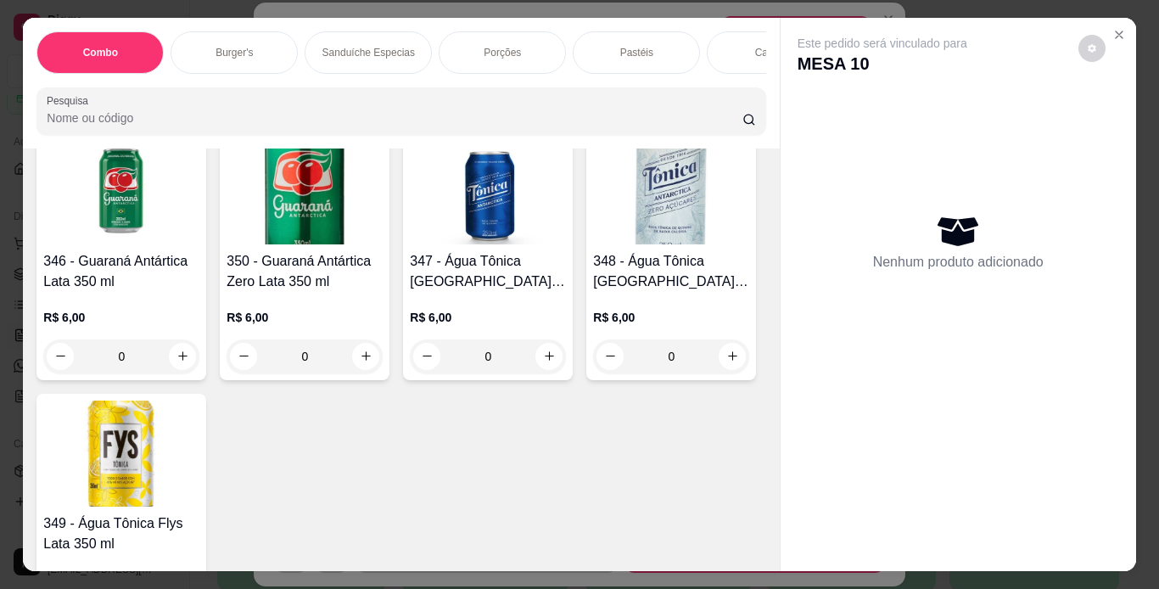
scroll to position [8572, 0]
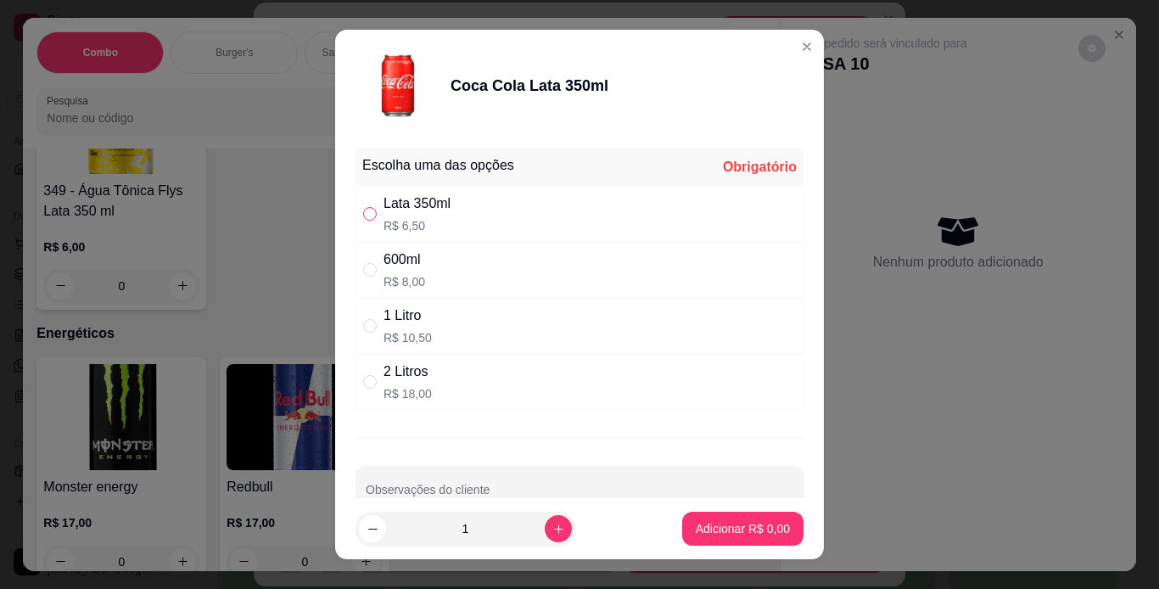
click at [363, 219] on input "" at bounding box center [370, 214] width 14 height 14
radio input "true"
click at [706, 536] on p "Adicionar R$ 6,50" at bounding box center [743, 528] width 94 height 17
type input "1"
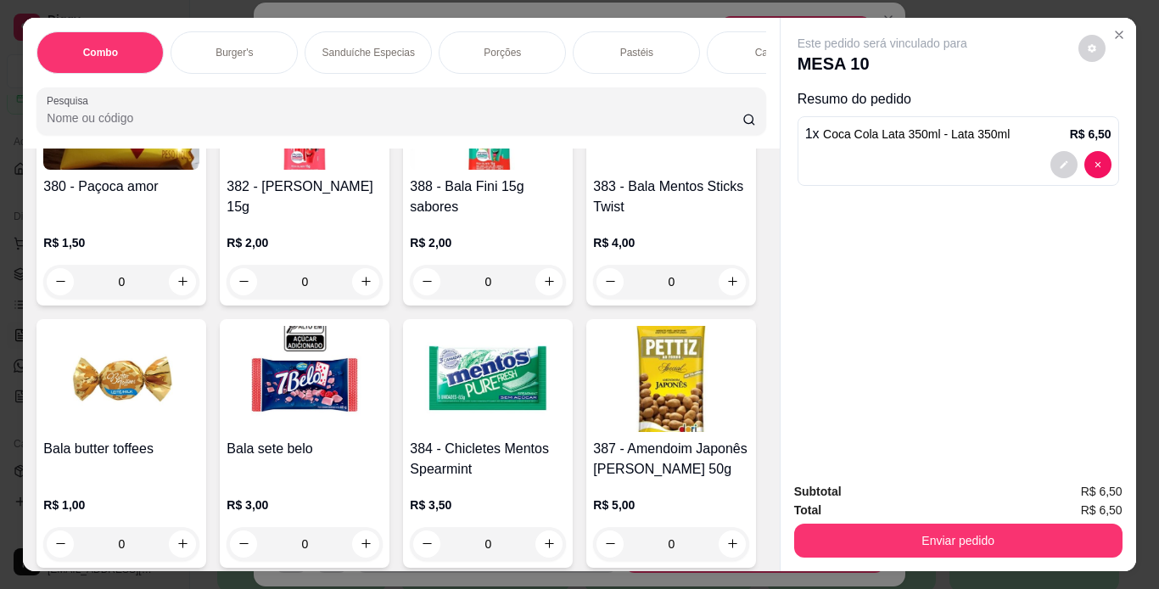
scroll to position [10525, 0]
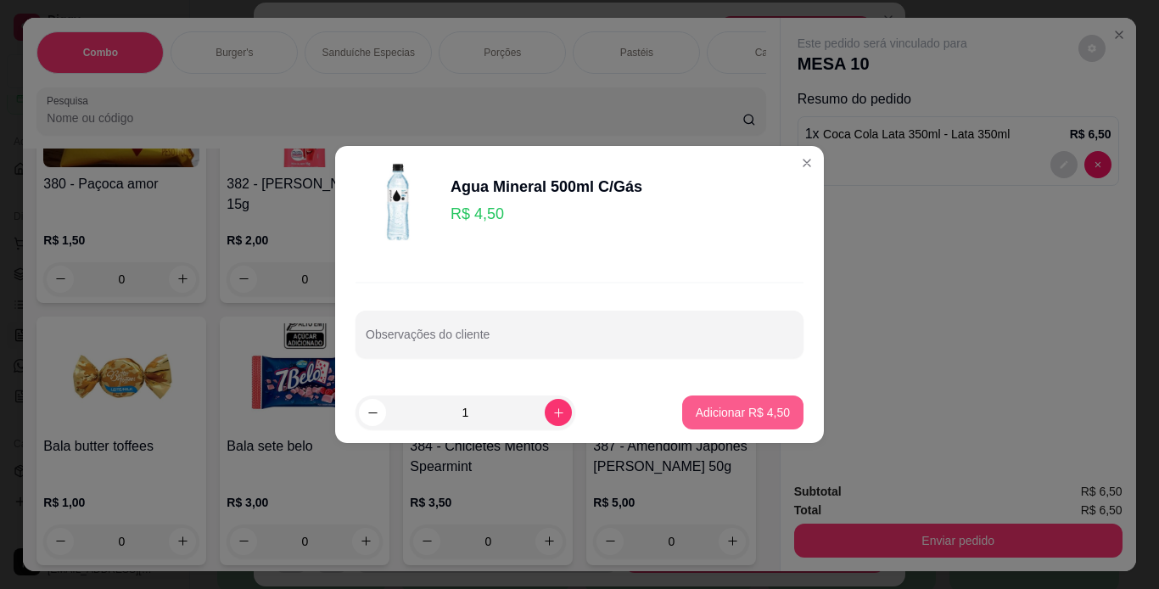
click at [706, 411] on p "Adicionar R$ 4,50" at bounding box center [743, 412] width 94 height 17
type input "1"
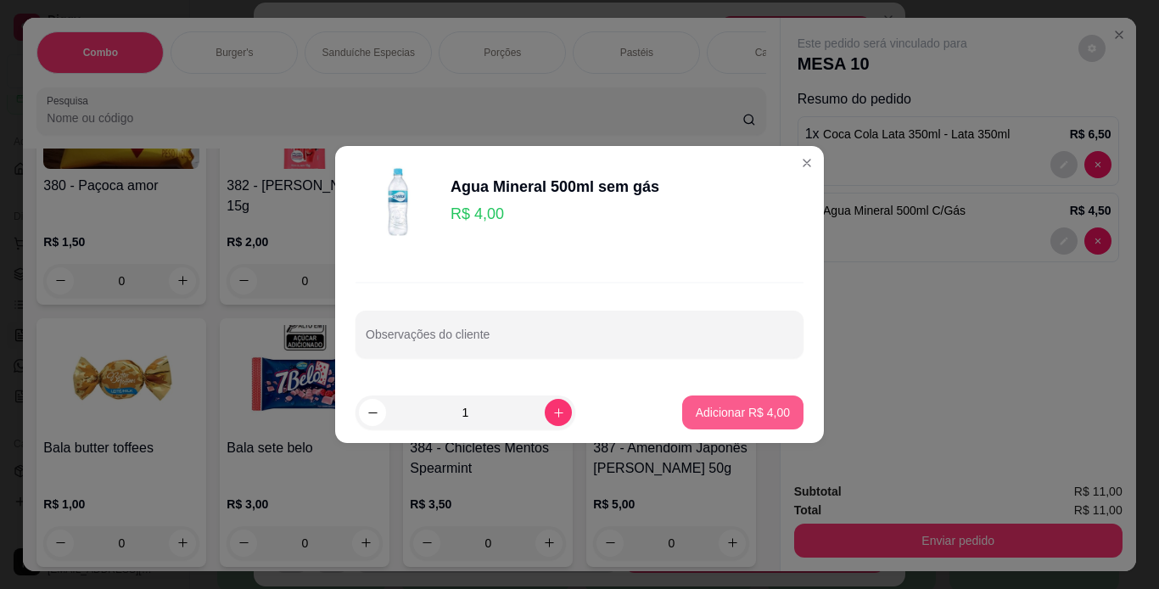
click at [714, 418] on p "Adicionar R$ 4,00" at bounding box center [743, 412] width 94 height 17
type input "1"
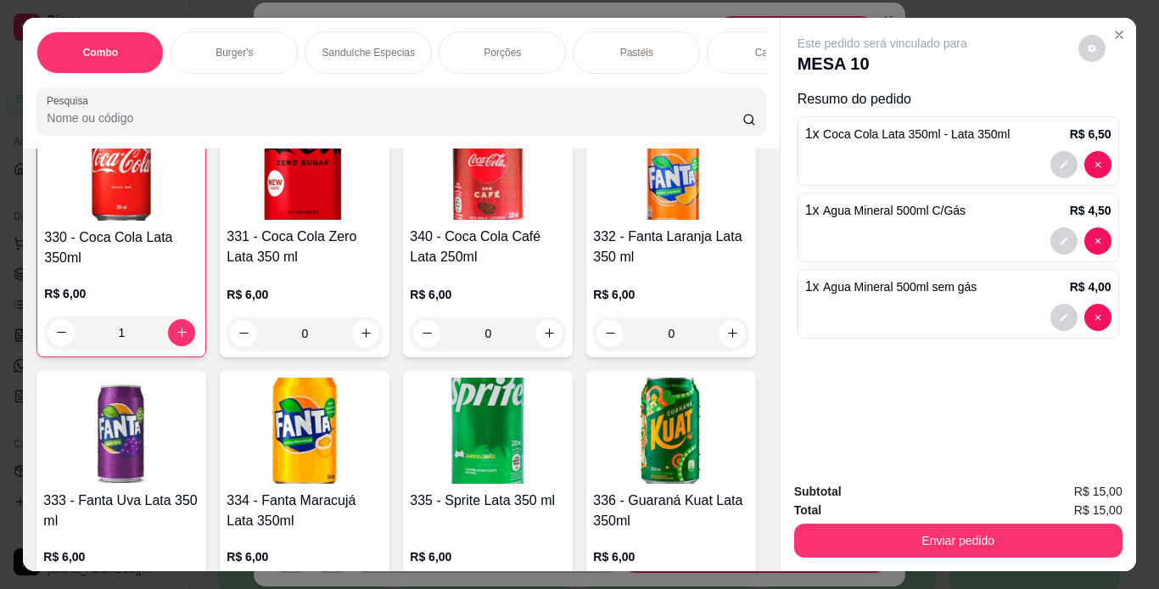
scroll to position [7385, 0]
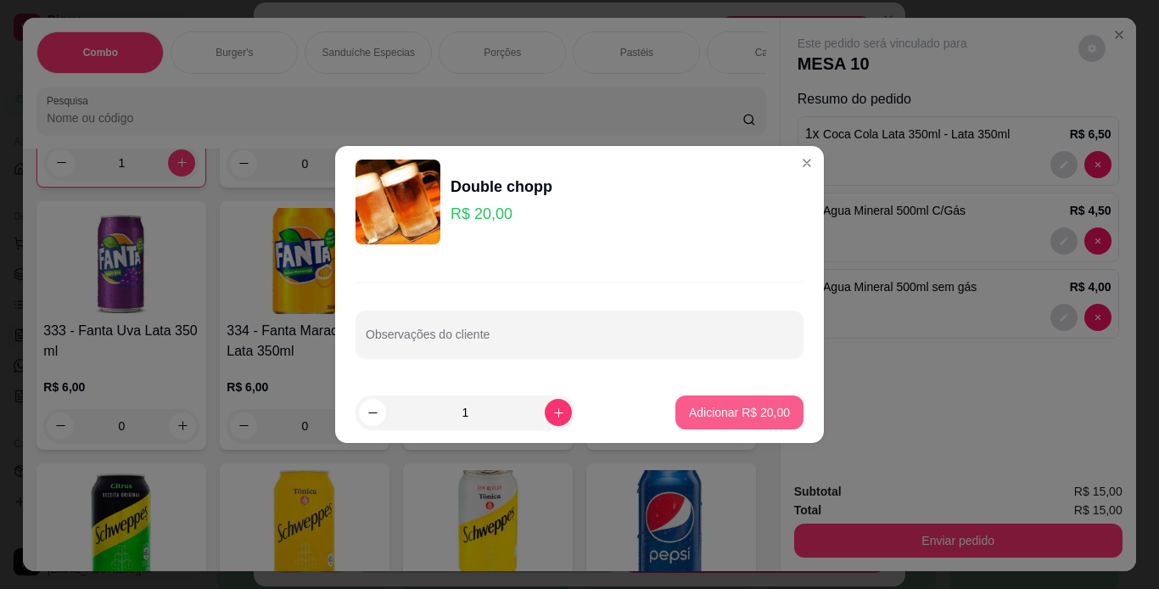
click at [713, 410] on p "Adicionar R$ 20,00" at bounding box center [739, 412] width 101 height 17
type input "1"
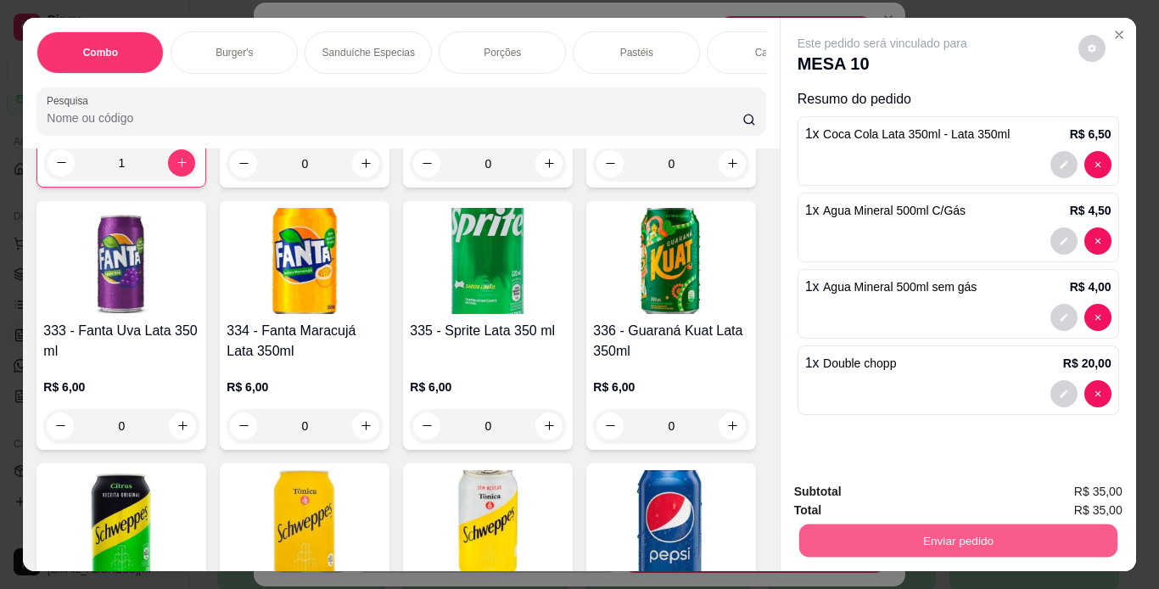
click at [860, 531] on button "Enviar pedido" at bounding box center [958, 541] width 318 height 33
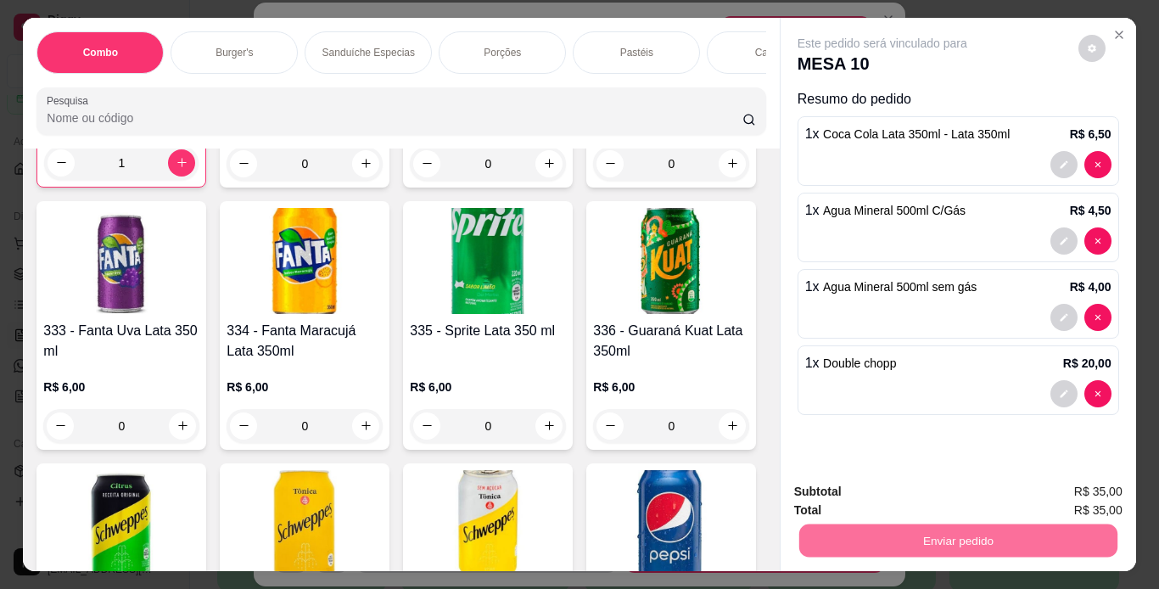
click at [883, 481] on button "Não registrar e enviar pedido" at bounding box center [901, 492] width 171 height 31
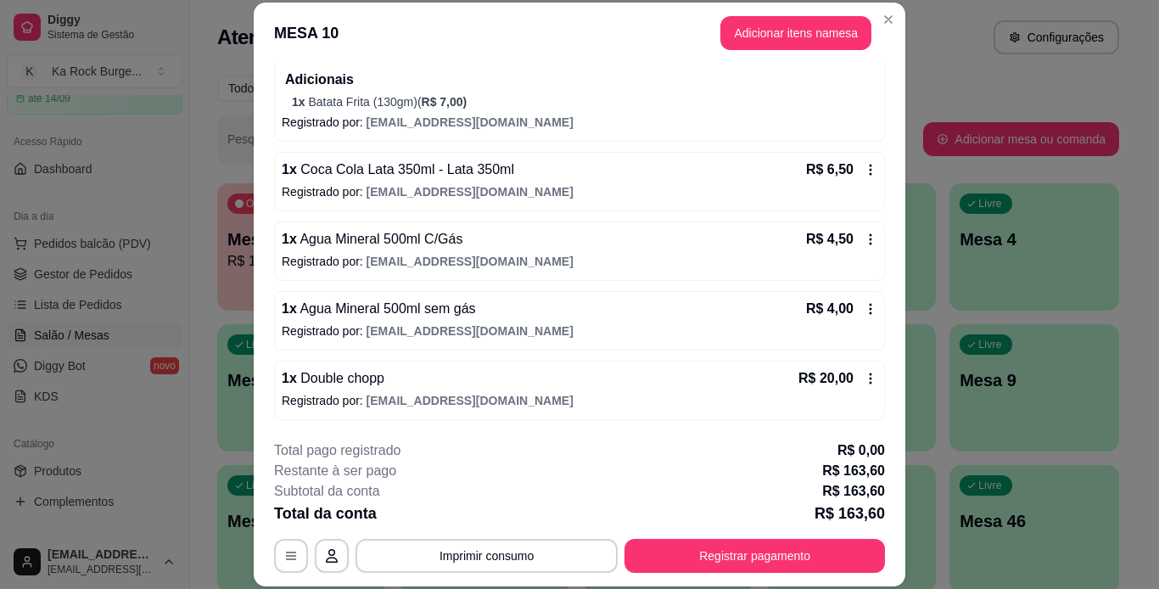
scroll to position [52, 0]
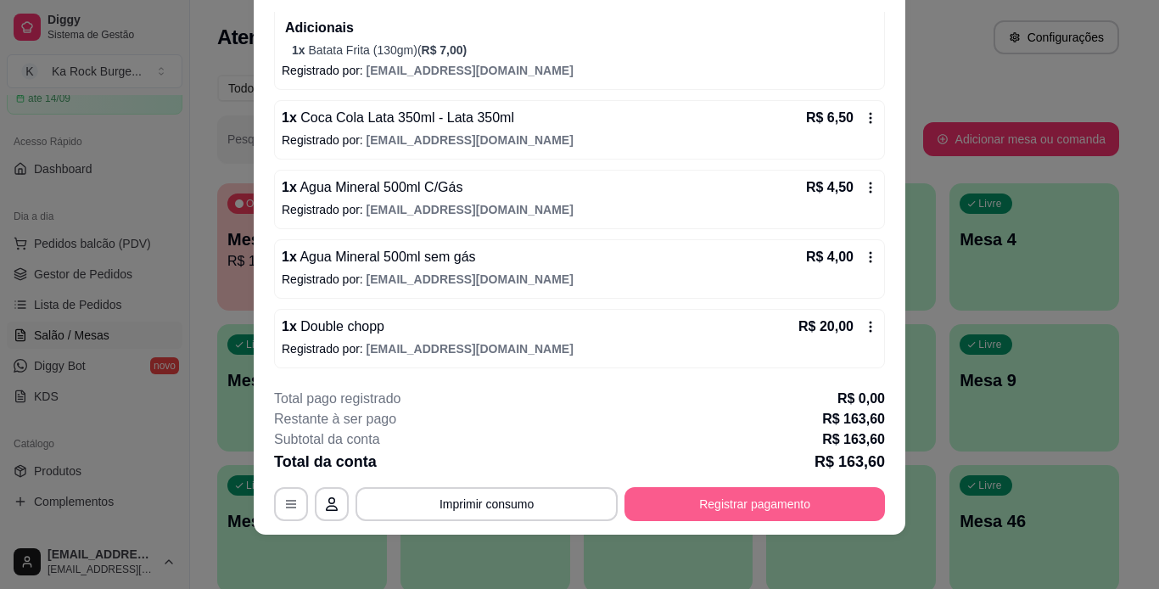
click at [792, 512] on button "Registrar pagamento" at bounding box center [755, 504] width 261 height 34
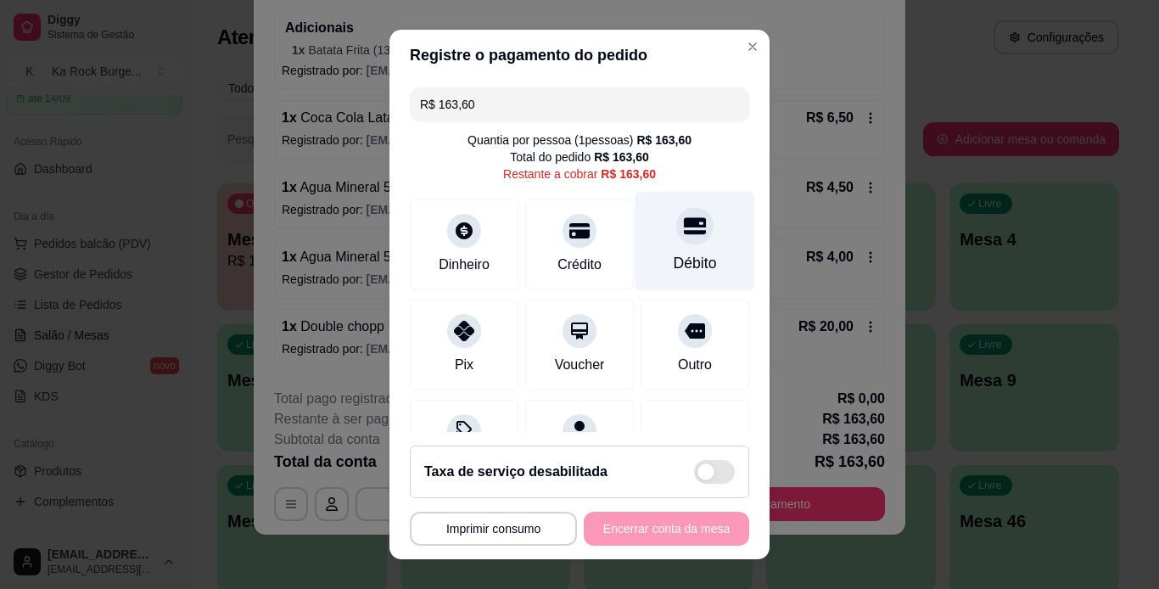
click at [649, 250] on div "Débito" at bounding box center [696, 240] width 120 height 99
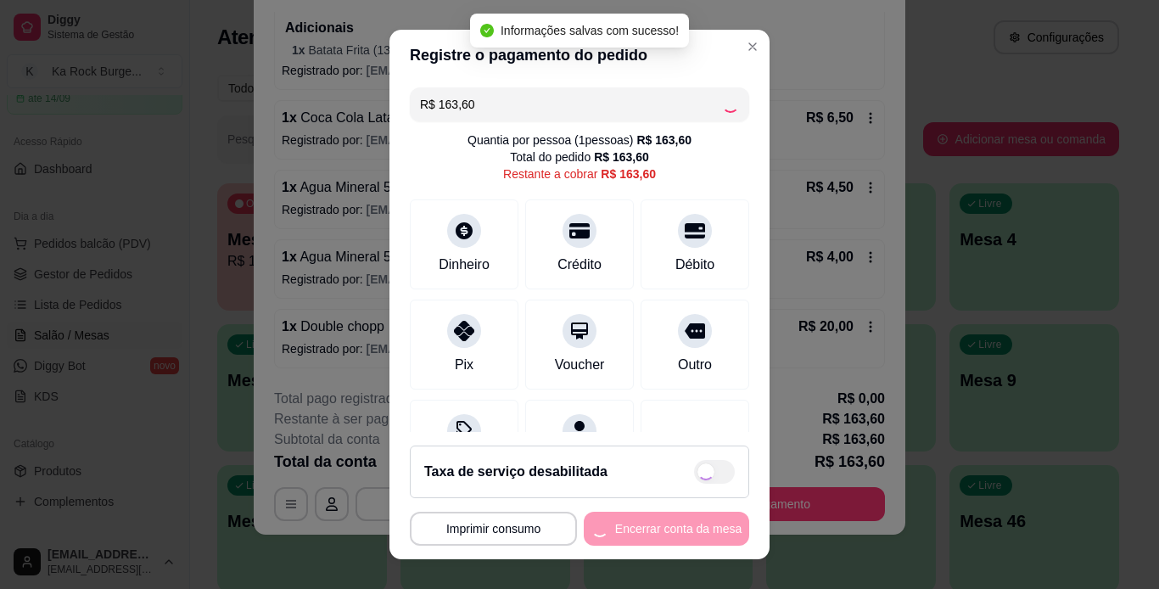
type input "R$ 0,00"
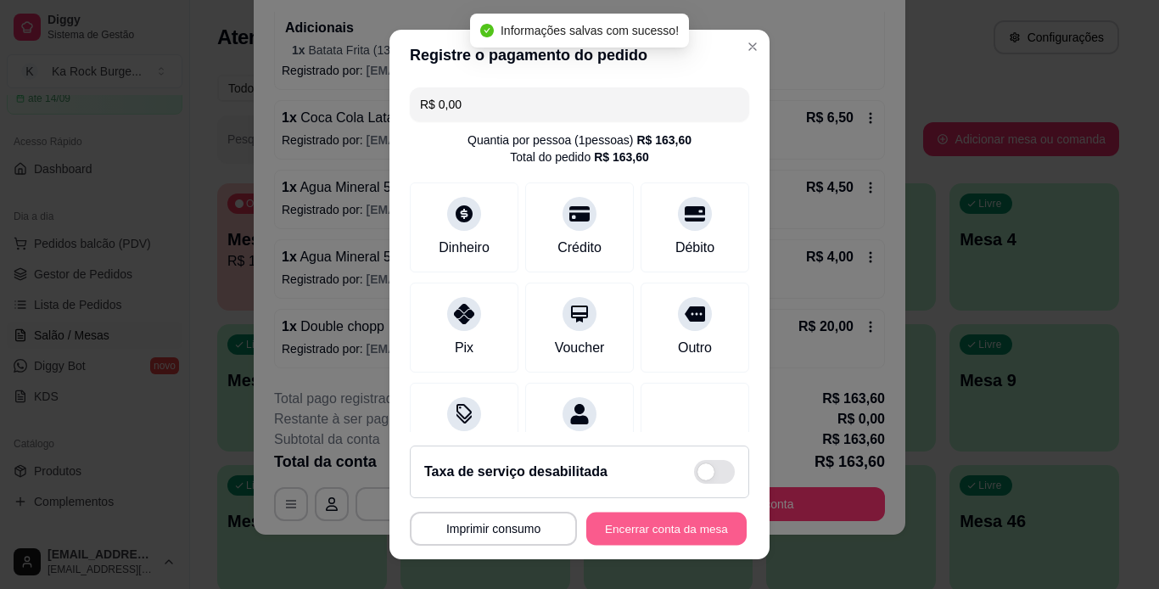
click at [654, 519] on button "Encerrar conta da mesa" at bounding box center [666, 529] width 160 height 33
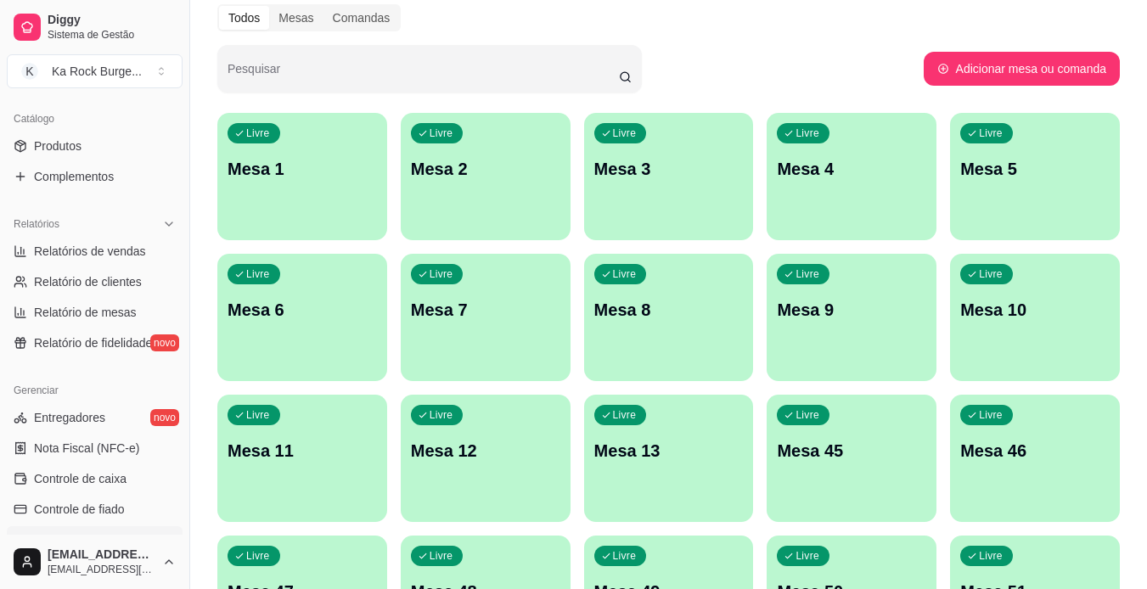
scroll to position [293, 0]
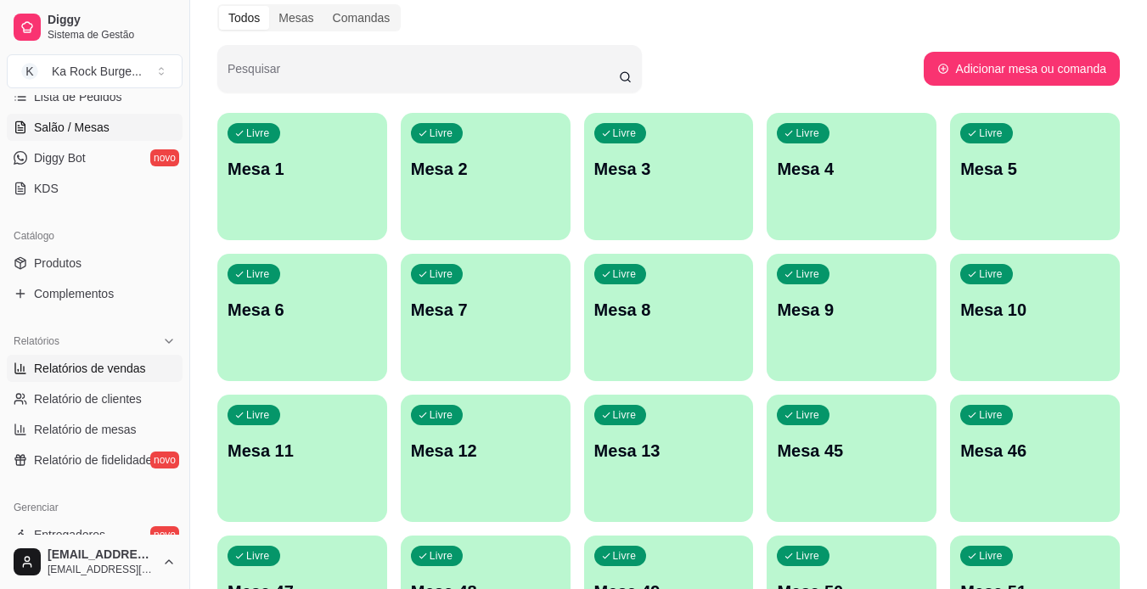
click at [77, 370] on span "Relatórios de vendas" at bounding box center [90, 368] width 112 height 17
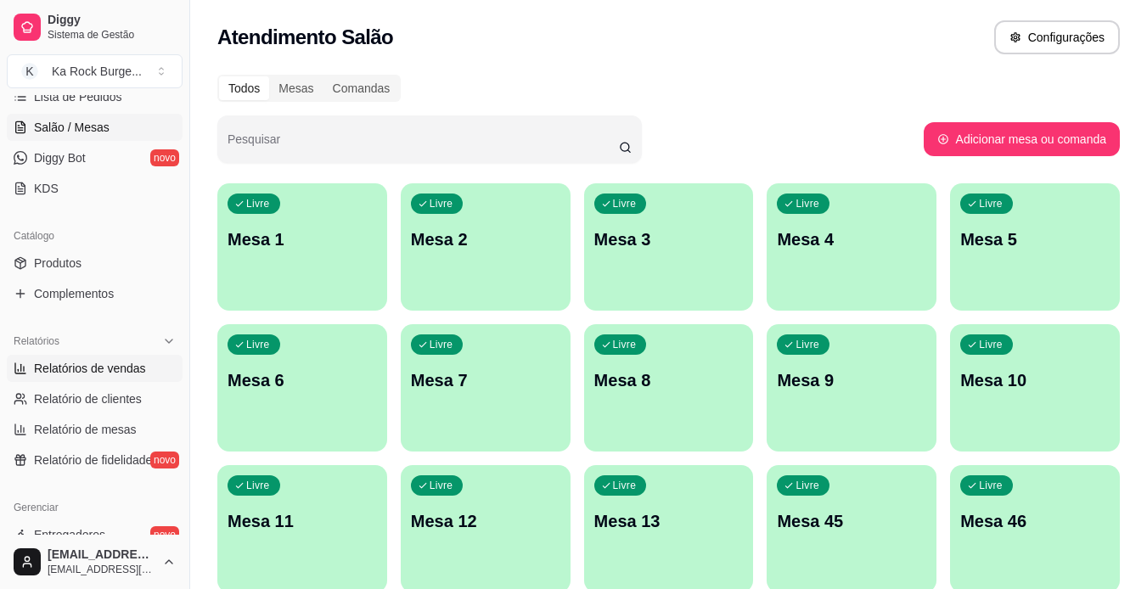
select select "ALL"
select select "0"
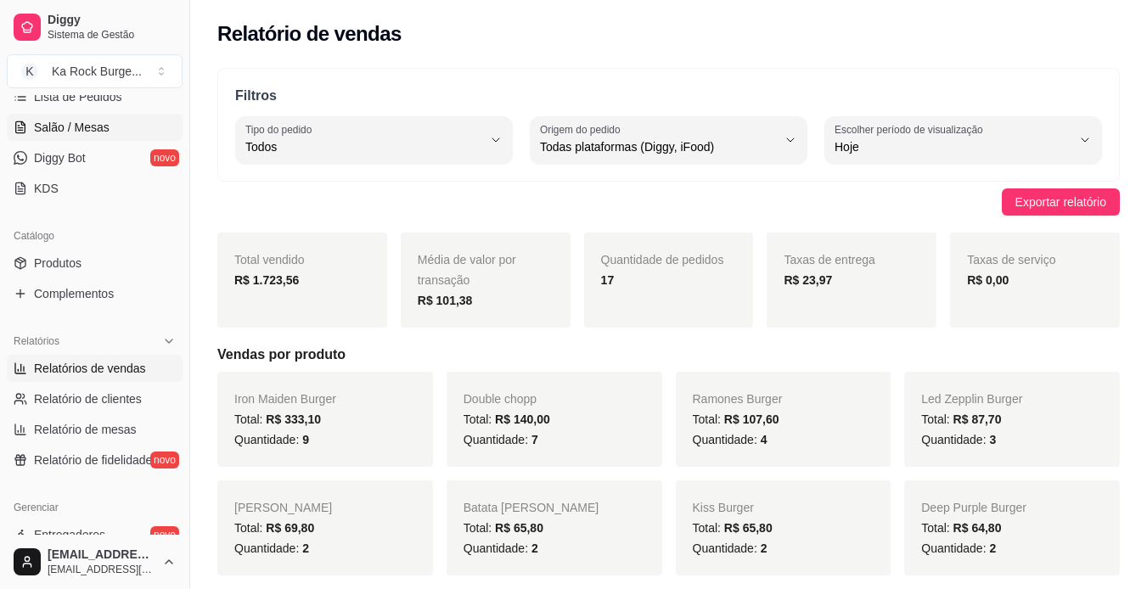
click at [103, 126] on span "Salão / Mesas" at bounding box center [72, 127] width 76 height 17
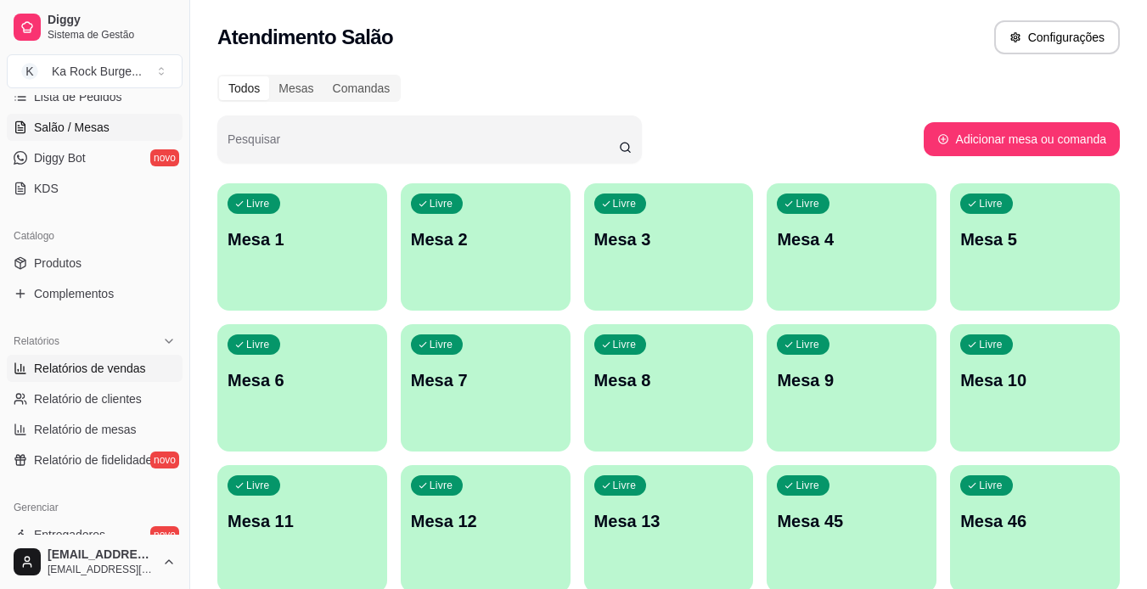
click at [128, 376] on span "Relatórios de vendas" at bounding box center [90, 368] width 112 height 17
select select "ALL"
select select "0"
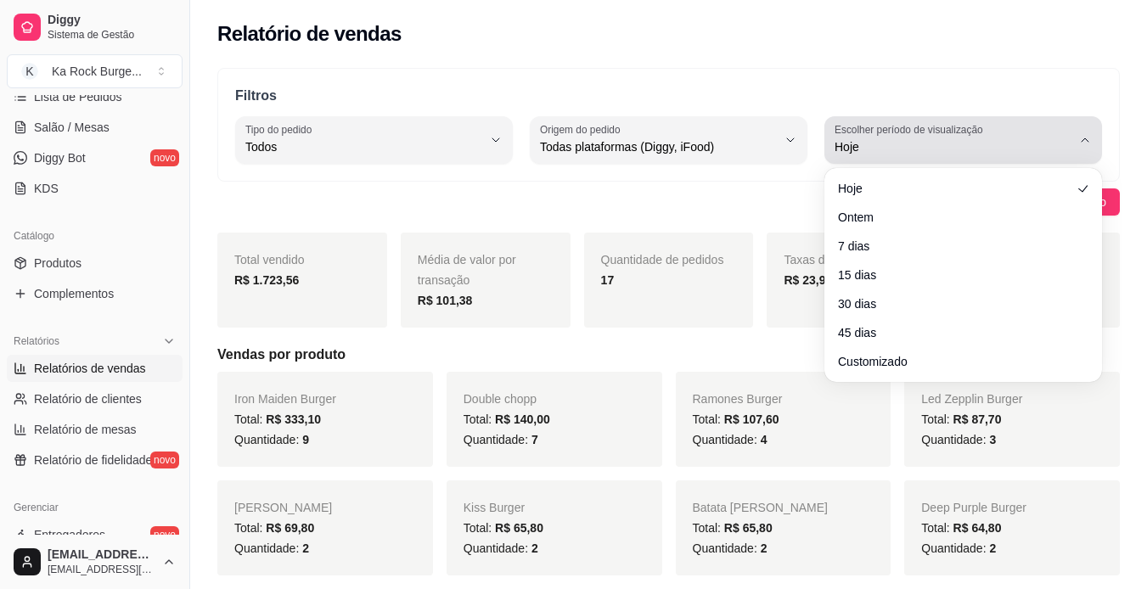
click at [903, 140] on span "Hoje" at bounding box center [952, 146] width 237 height 17
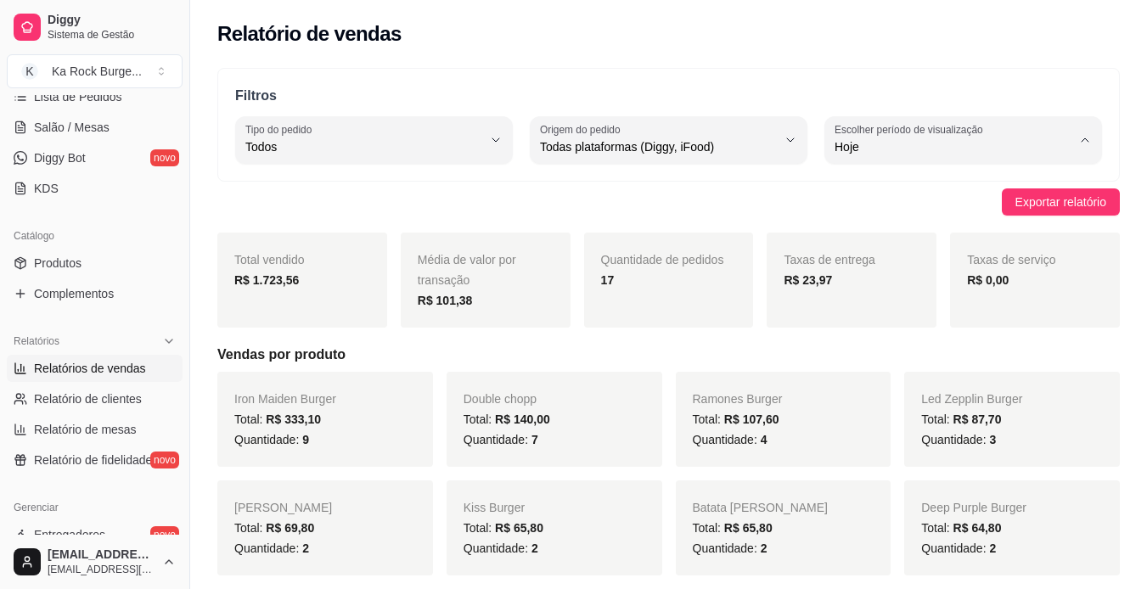
click at [896, 238] on li "7 dias" at bounding box center [963, 243] width 254 height 26
type input "7"
select select "7"
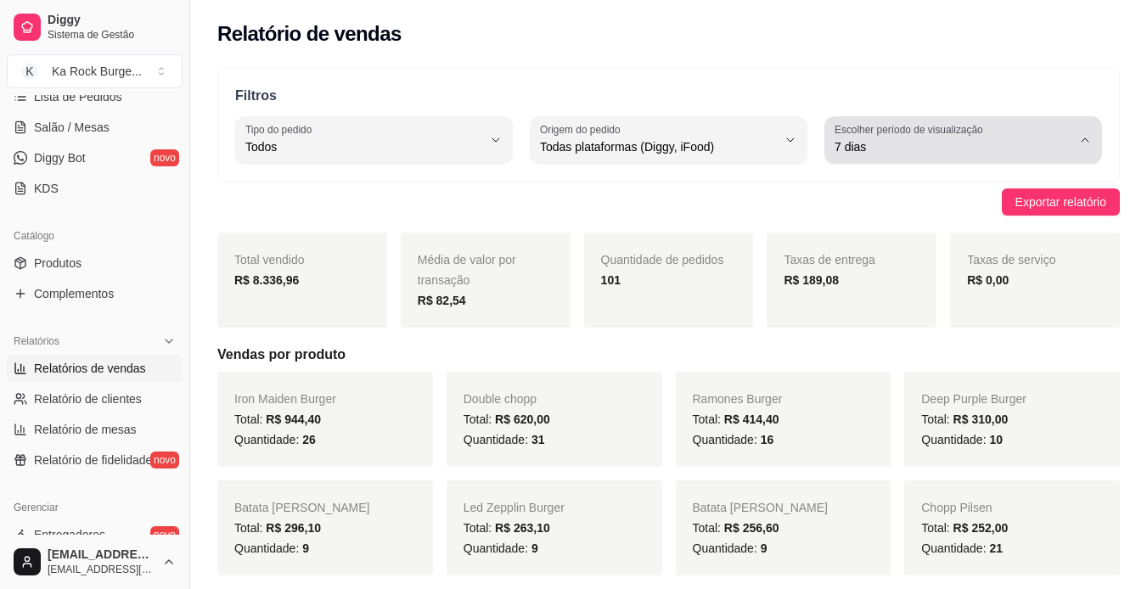
click at [949, 141] on span "7 dias" at bounding box center [952, 146] width 237 height 17
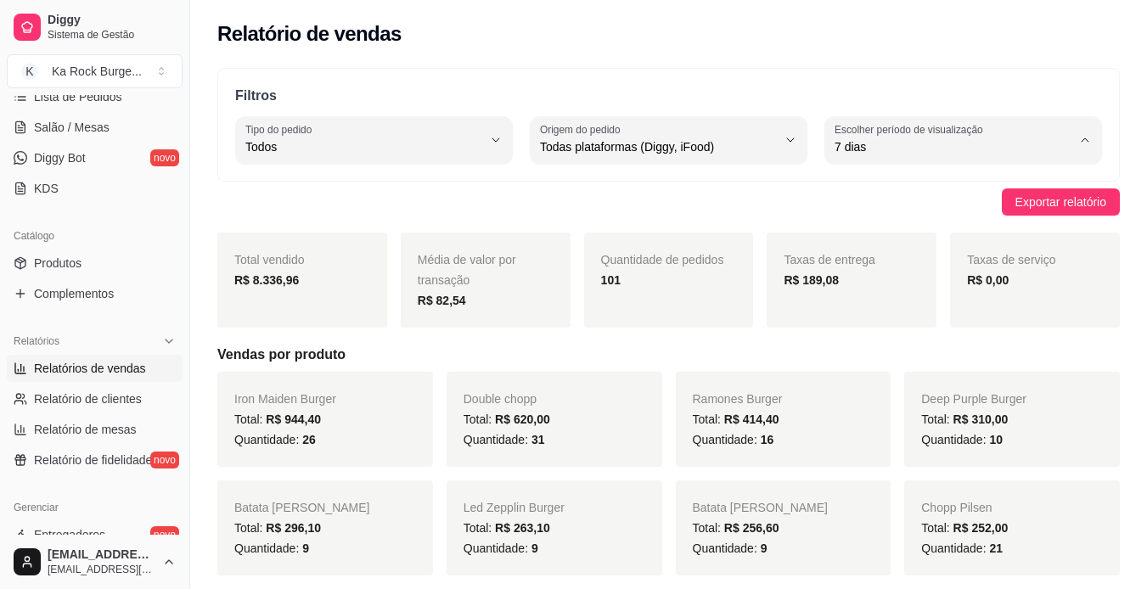
click at [870, 278] on span "15 dias" at bounding box center [955, 270] width 224 height 16
type input "15"
select select "15"
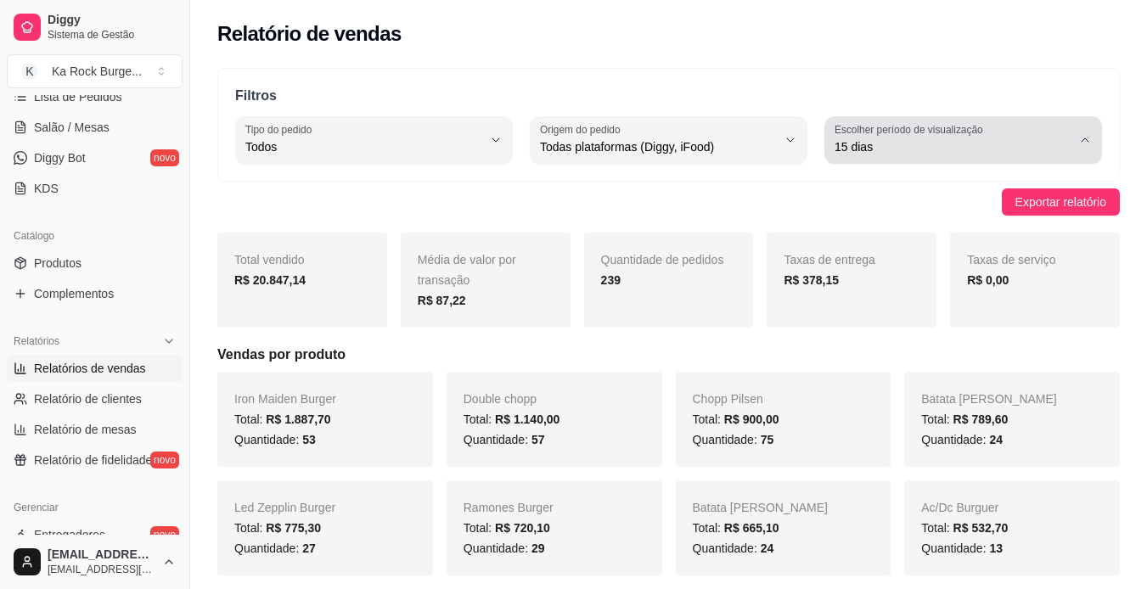
click at [901, 137] on button "Escolher período de visualização 15 dias" at bounding box center [963, 140] width 278 height 48
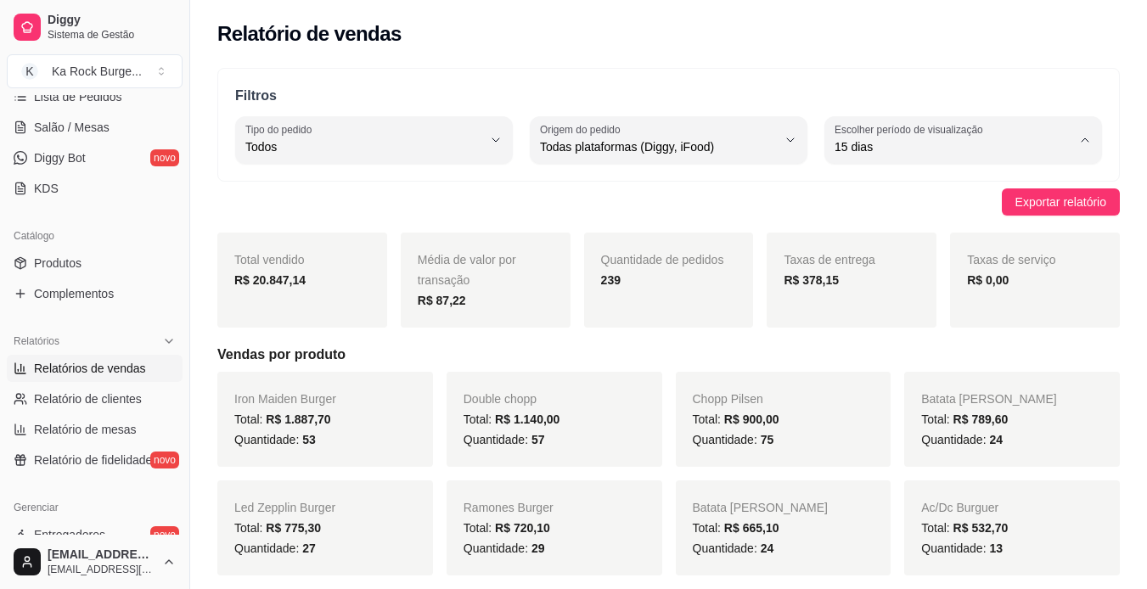
click at [885, 311] on li "30 dias" at bounding box center [963, 298] width 254 height 26
type input "30"
select select "30"
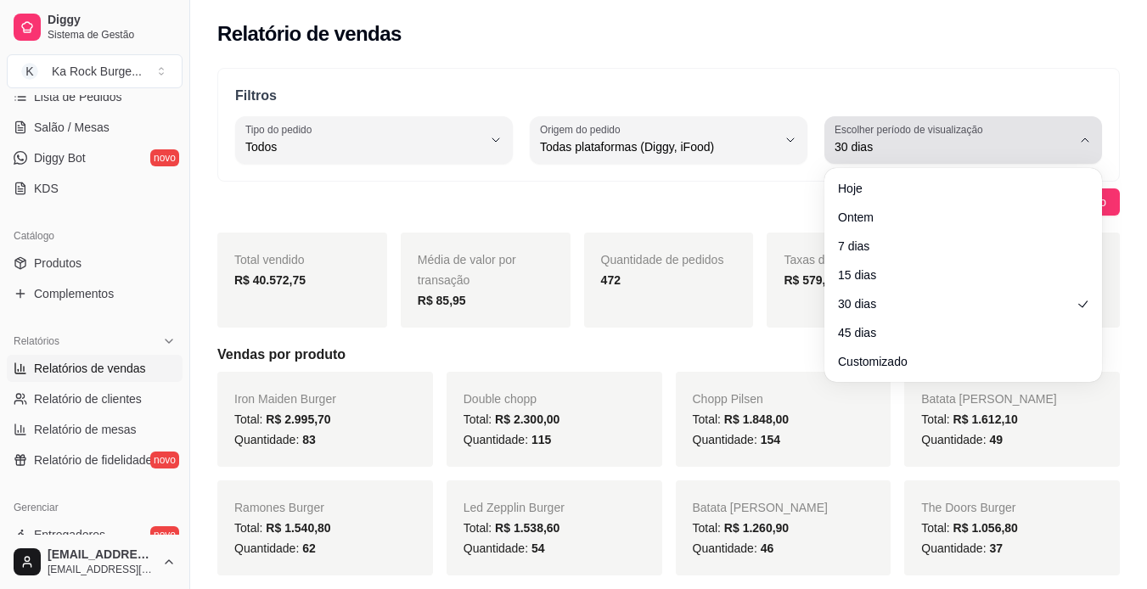
click at [884, 143] on span "30 dias" at bounding box center [952, 146] width 237 height 17
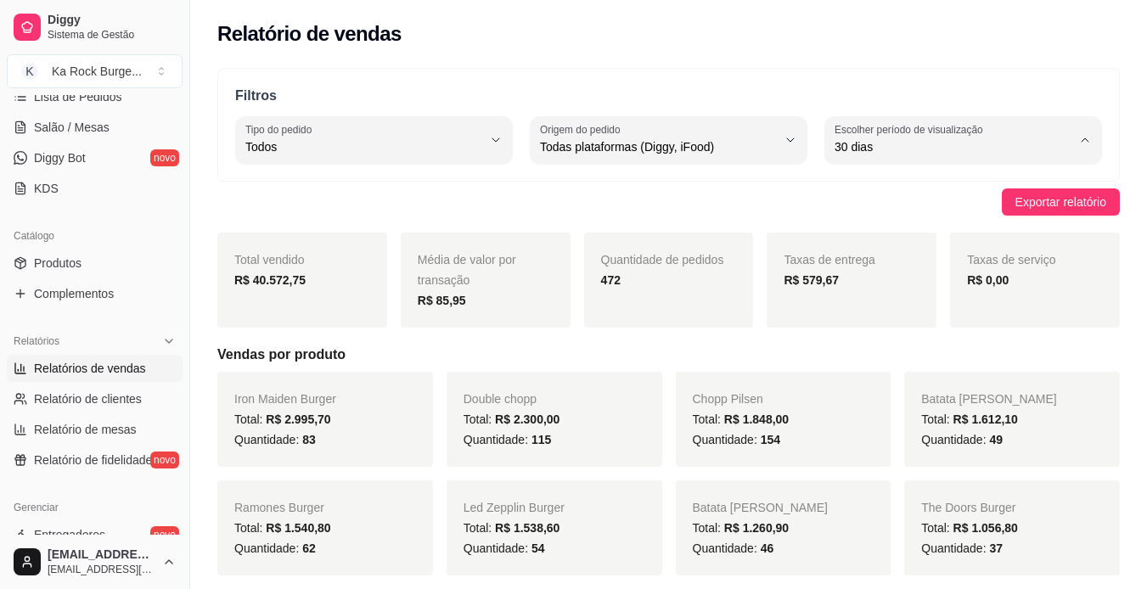
click at [896, 358] on span "Customizado" at bounding box center [955, 353] width 224 height 16
type input "-1"
select select "-1"
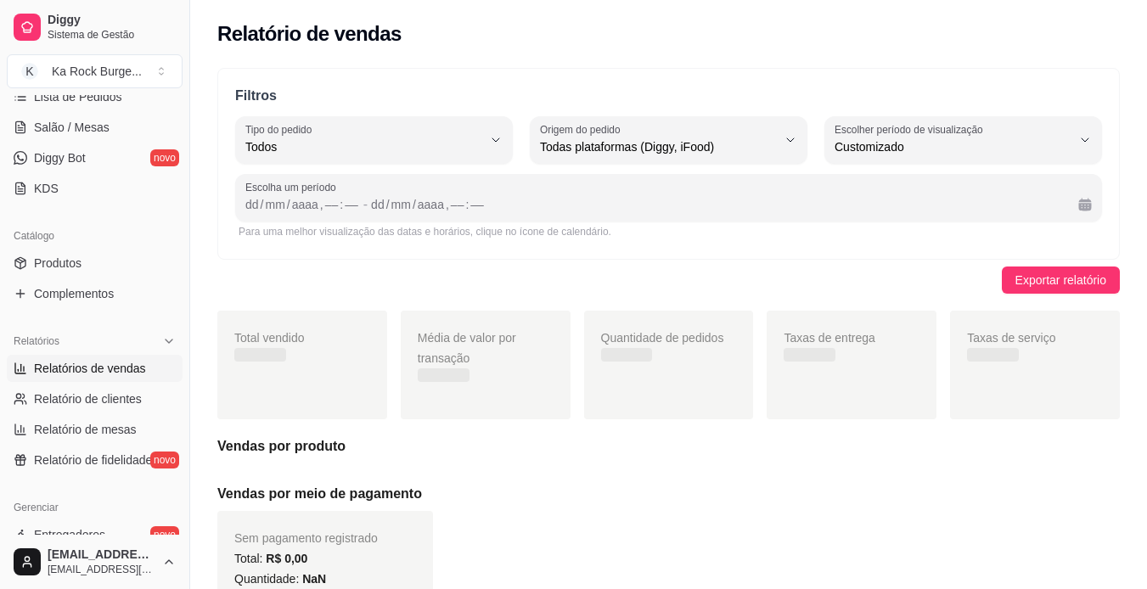
scroll to position [16, 0]
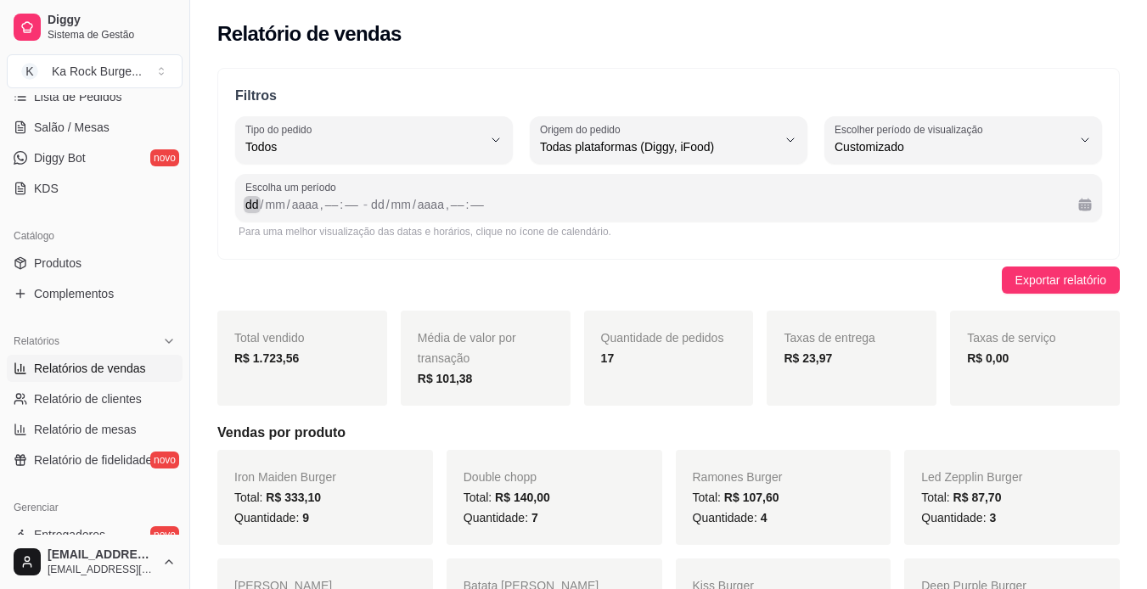
click at [255, 200] on div "dd" at bounding box center [252, 204] width 17 height 17
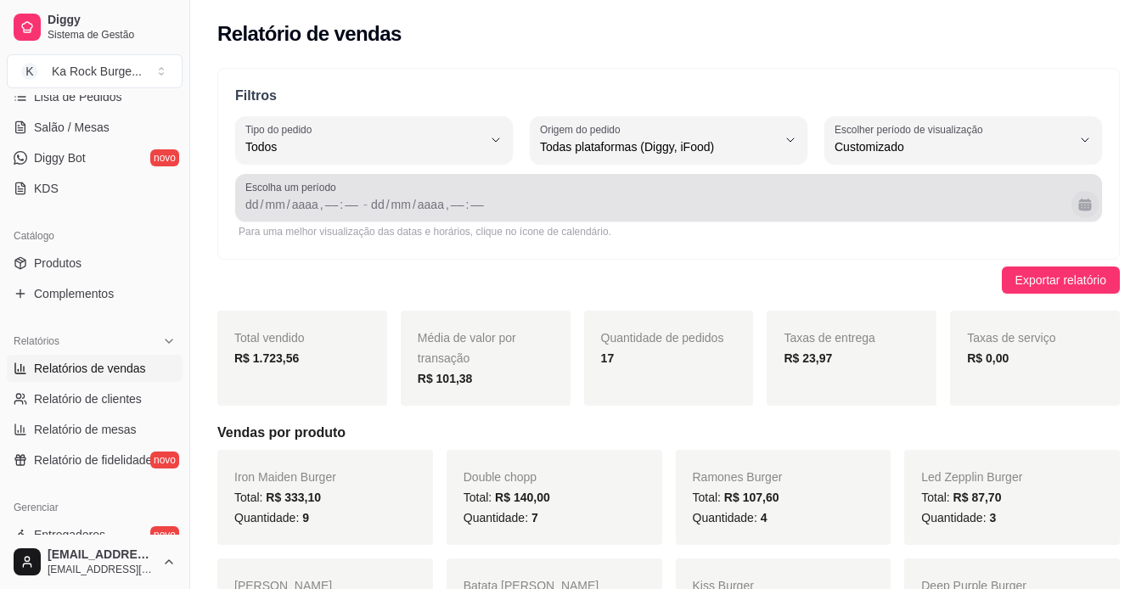
click at [1078, 206] on button "Calendário" at bounding box center [1084, 204] width 27 height 27
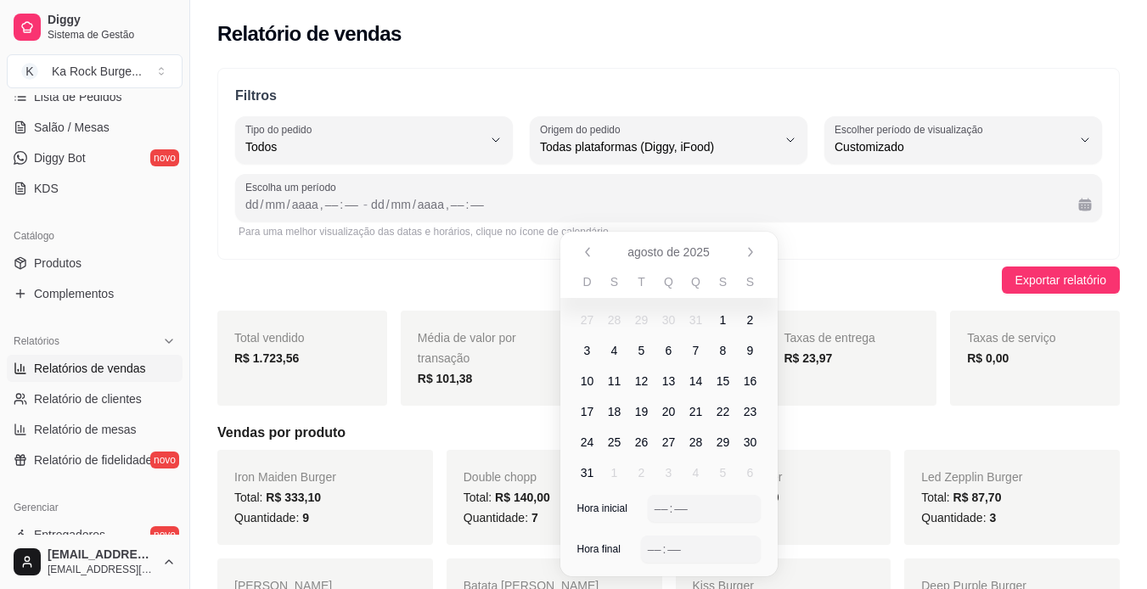
click at [721, 316] on span "1" at bounding box center [723, 319] width 7 height 17
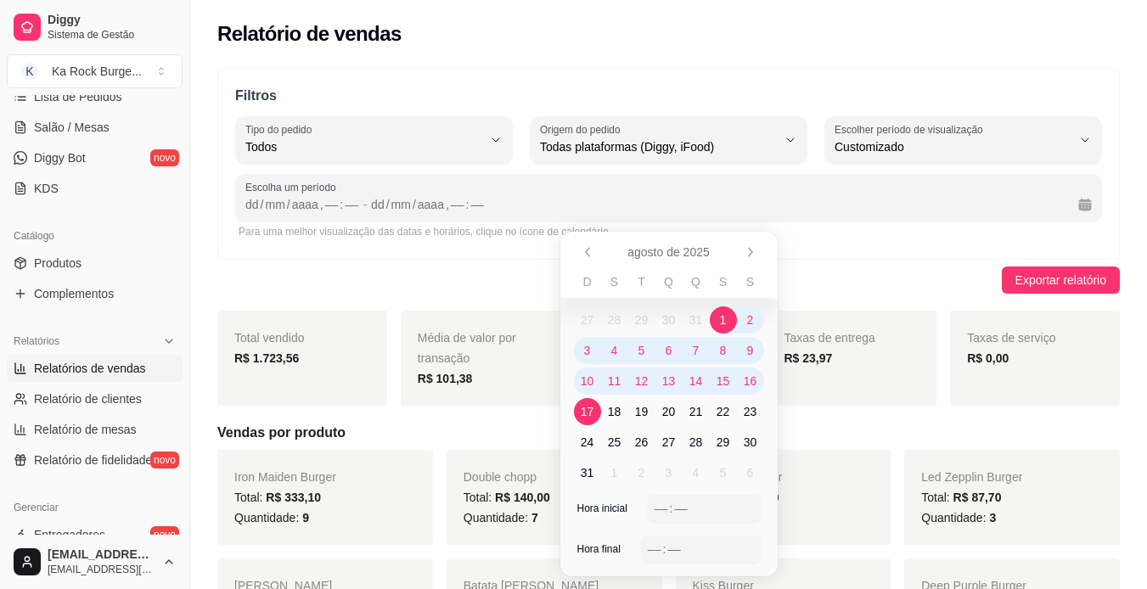
click at [597, 421] on span "17" at bounding box center [587, 411] width 27 height 27
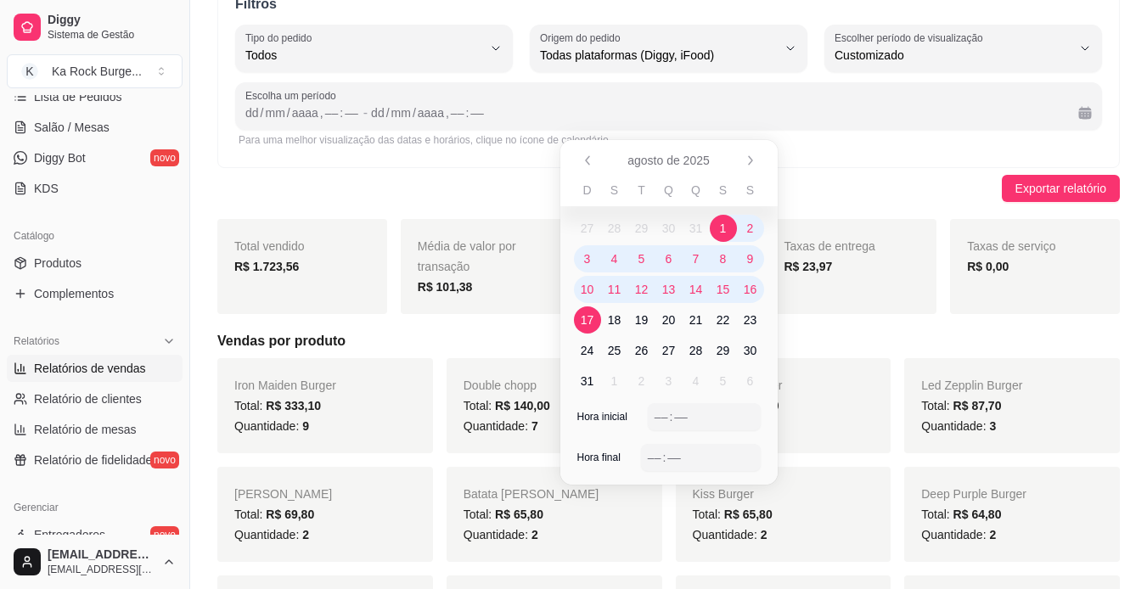
scroll to position [255, 0]
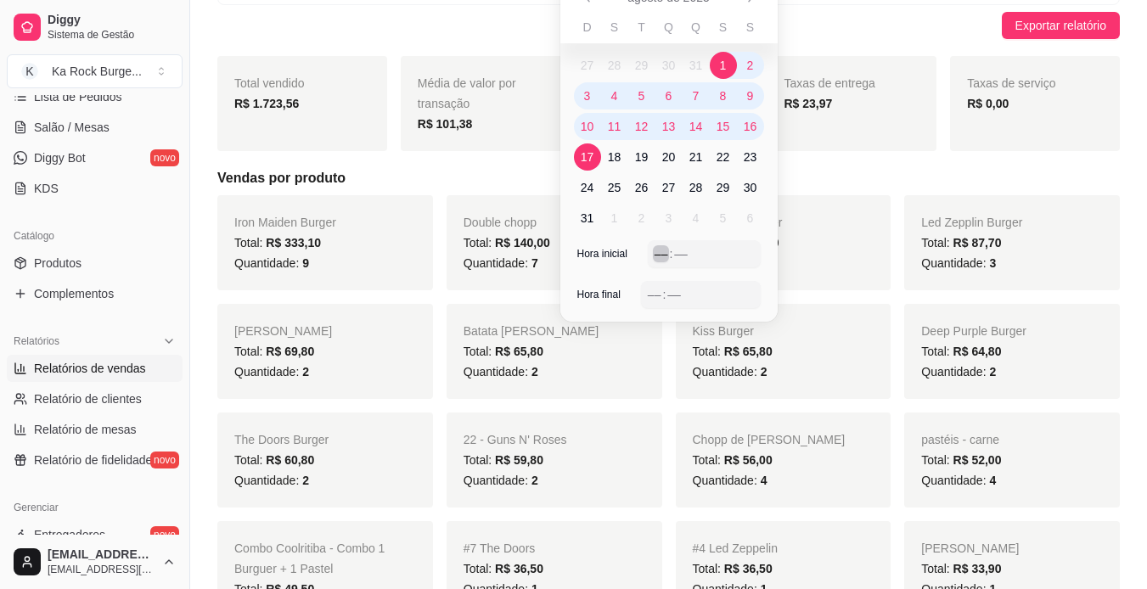
click at [650, 254] on div "–– : ––" at bounding box center [704, 253] width 113 height 27
click at [676, 280] on div "Hora inicial 00 : 00" at bounding box center [668, 260] width 217 height 41
click at [651, 294] on div "––" at bounding box center [654, 294] width 17 height 17
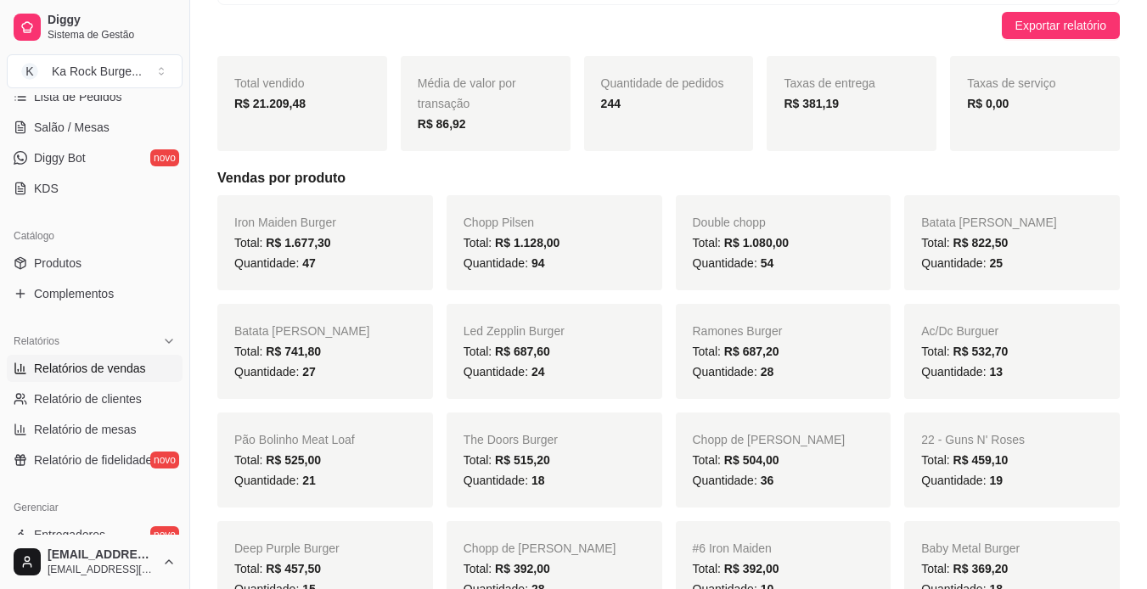
click at [954, 185] on h5 "Vendas por produto" at bounding box center [668, 178] width 902 height 20
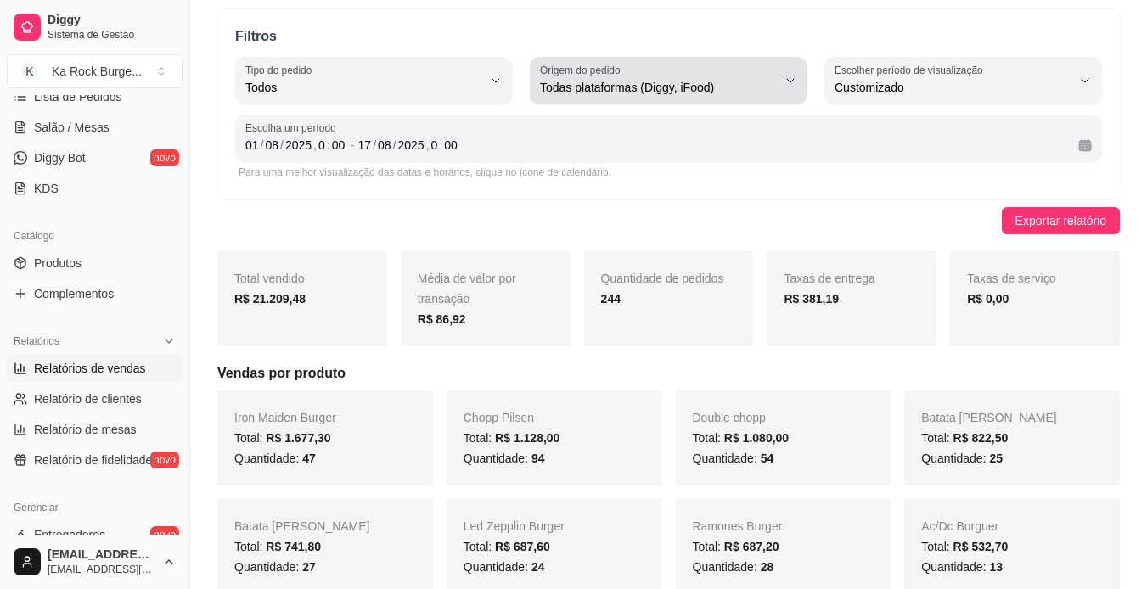
scroll to position [0, 0]
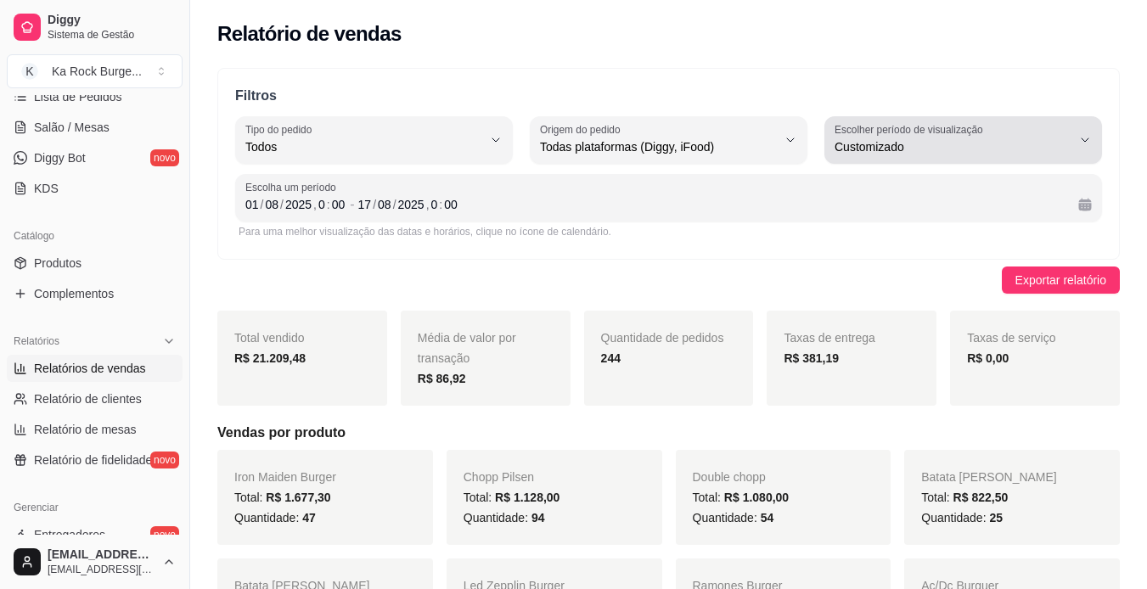
click at [1031, 143] on span "Customizado" at bounding box center [952, 146] width 237 height 17
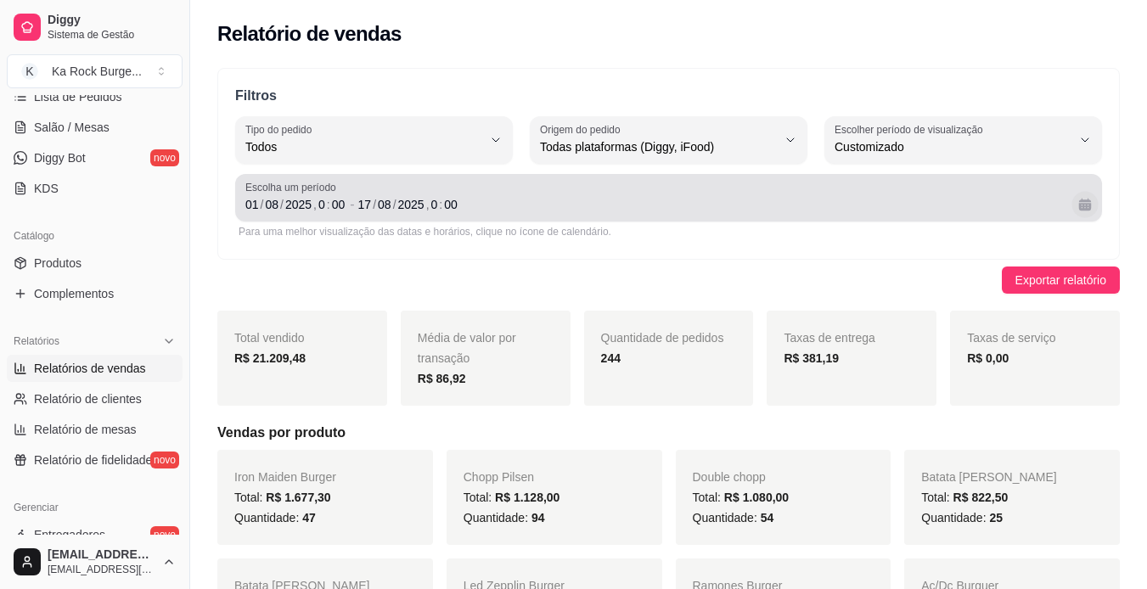
click at [1088, 207] on button "Calendário" at bounding box center [1084, 204] width 26 height 26
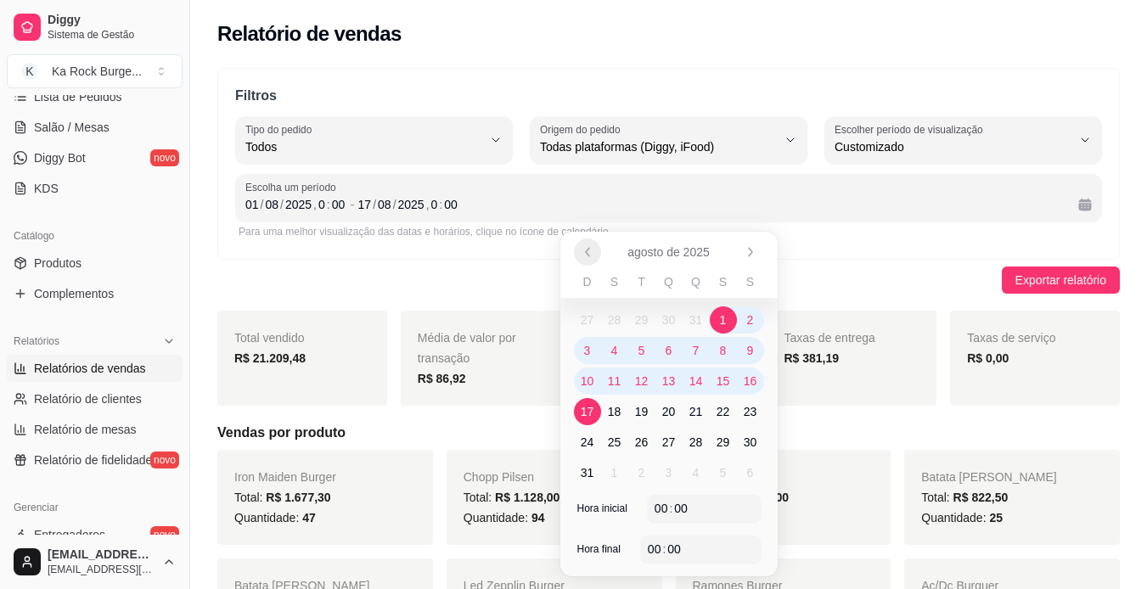
click at [588, 262] on button "Anterior" at bounding box center [587, 251] width 27 height 27
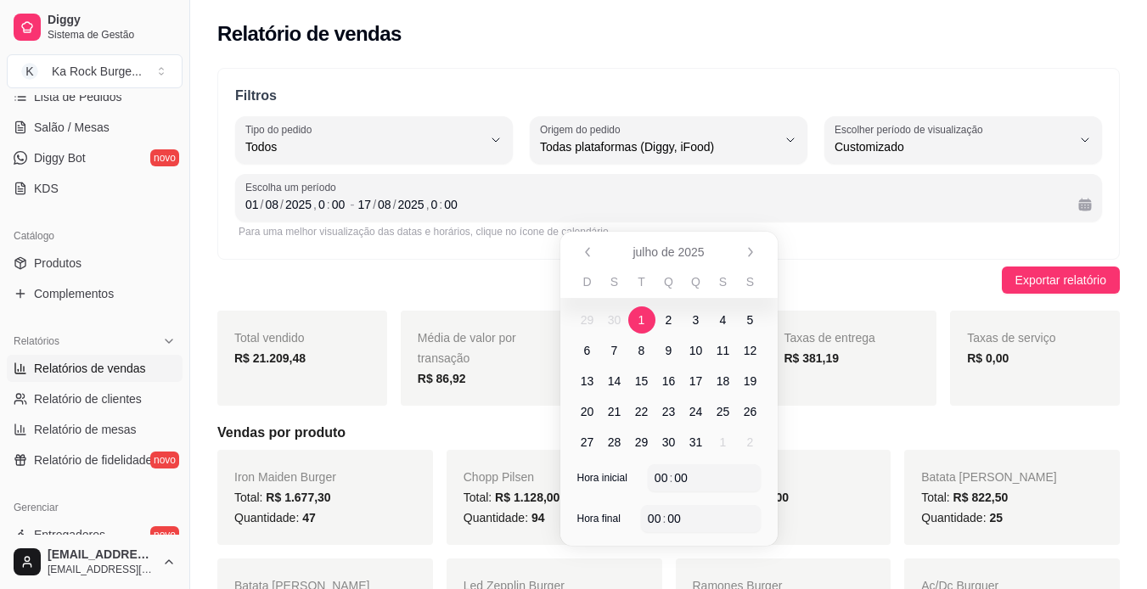
click at [639, 323] on span "1" at bounding box center [641, 319] width 7 height 17
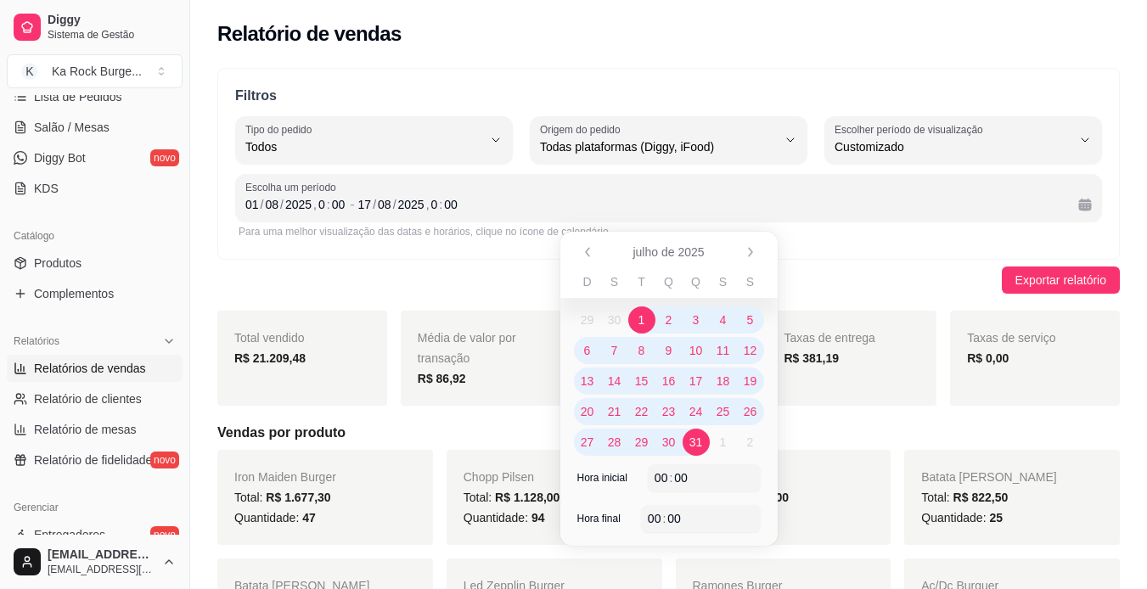
click at [693, 448] on span "31" at bounding box center [696, 442] width 14 height 17
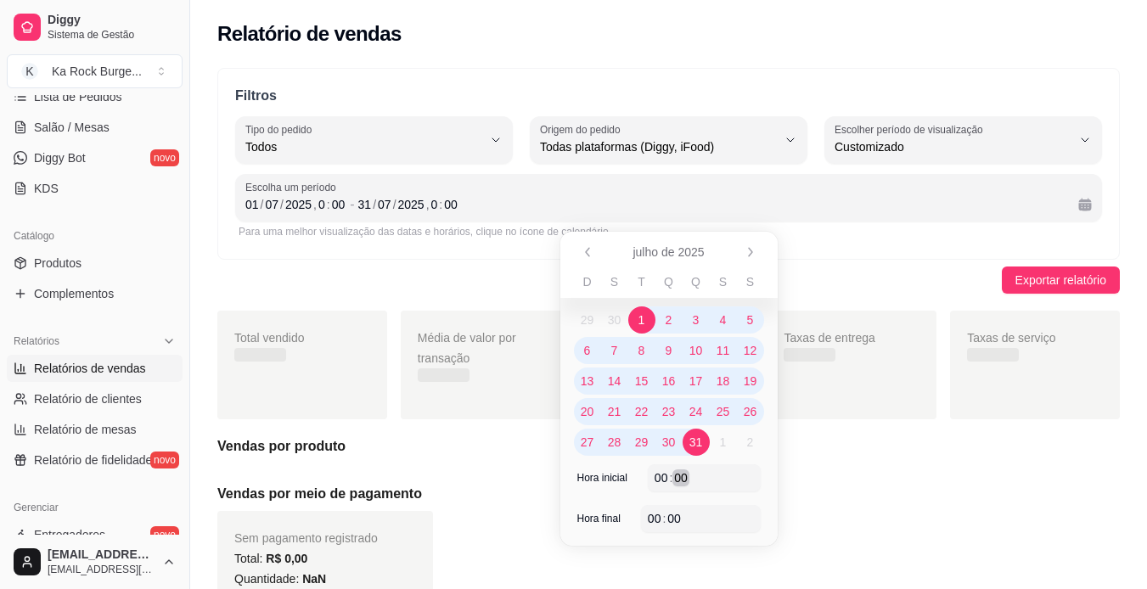
click at [694, 477] on div "00 : 00" at bounding box center [703, 478] width 99 height 20
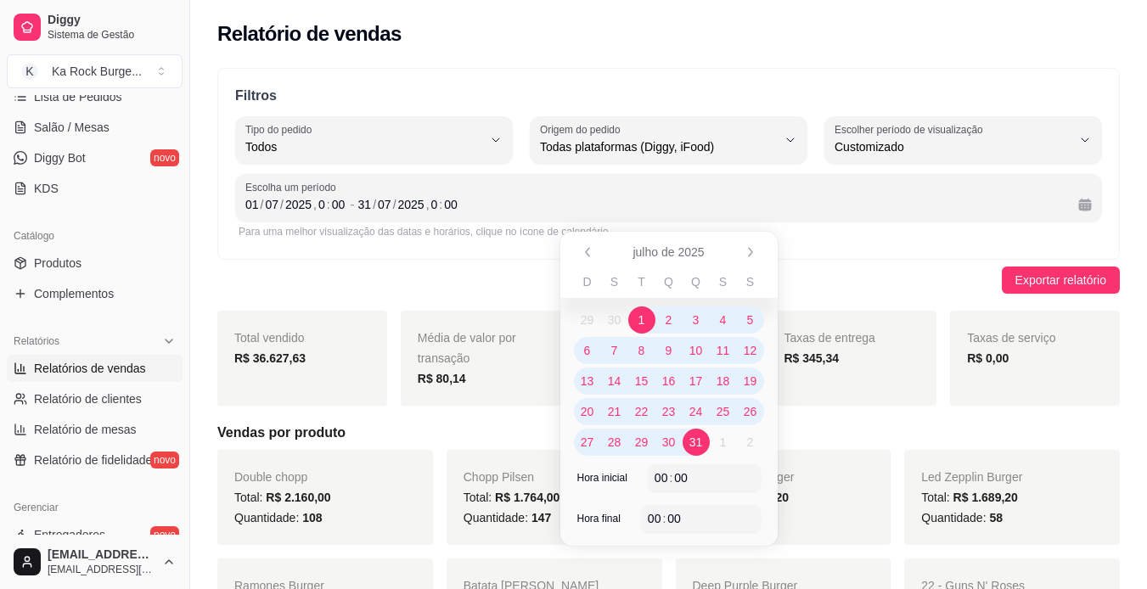
click at [443, 255] on div "Filtros ALL Tipo do pedido Todos Entrega Retirada Mesa Consumo local Tipo do pe…" at bounding box center [668, 164] width 902 height 192
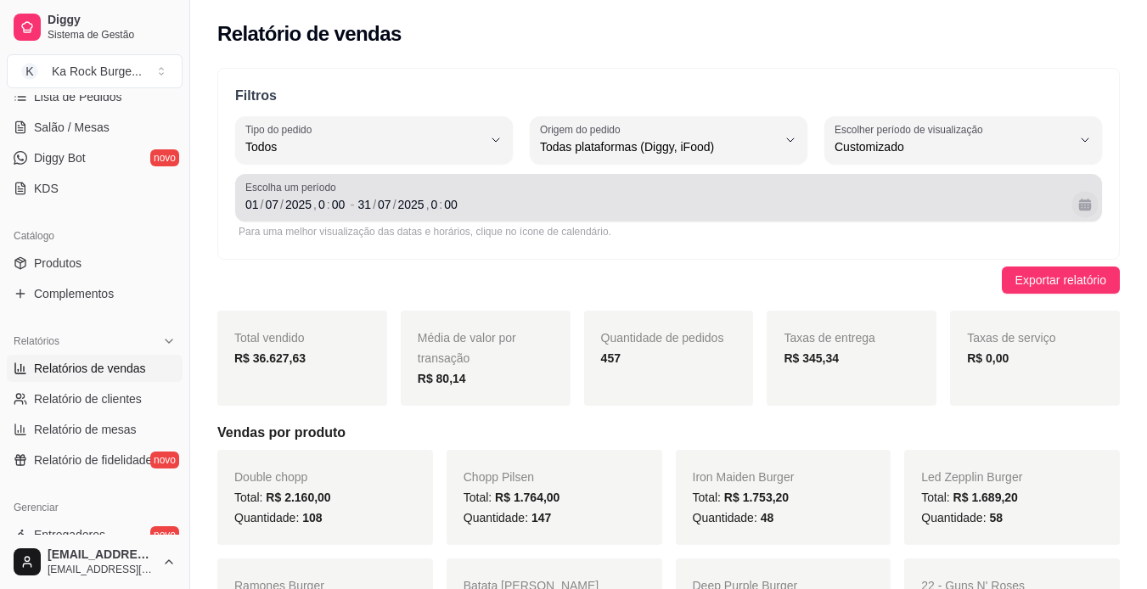
click at [1089, 197] on button "Calendário" at bounding box center [1084, 204] width 26 height 26
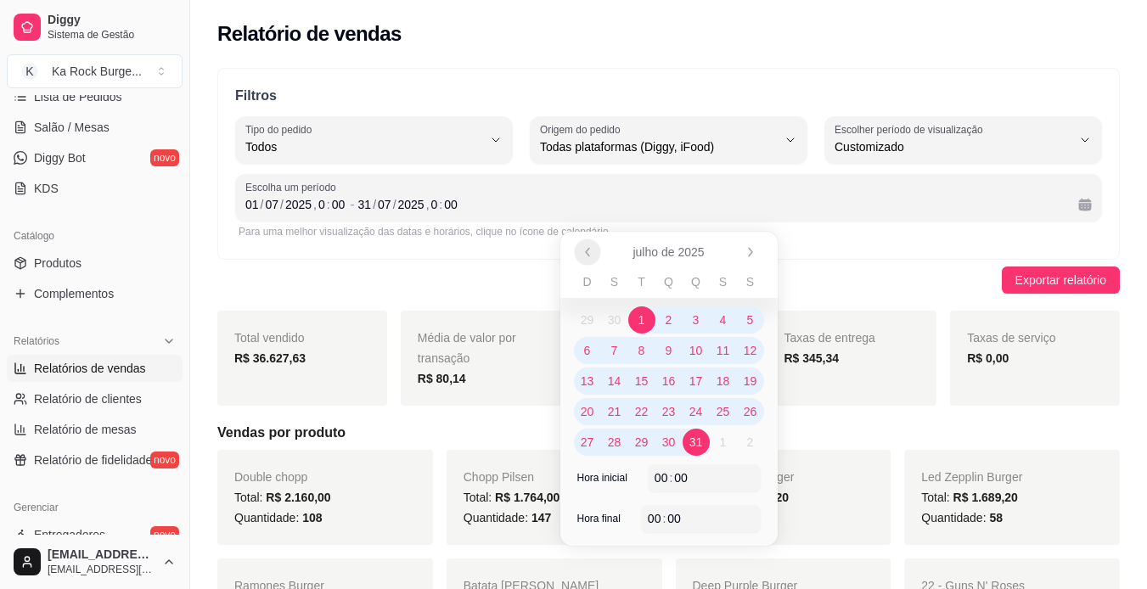
click at [578, 248] on button "Anterior" at bounding box center [587, 251] width 26 height 26
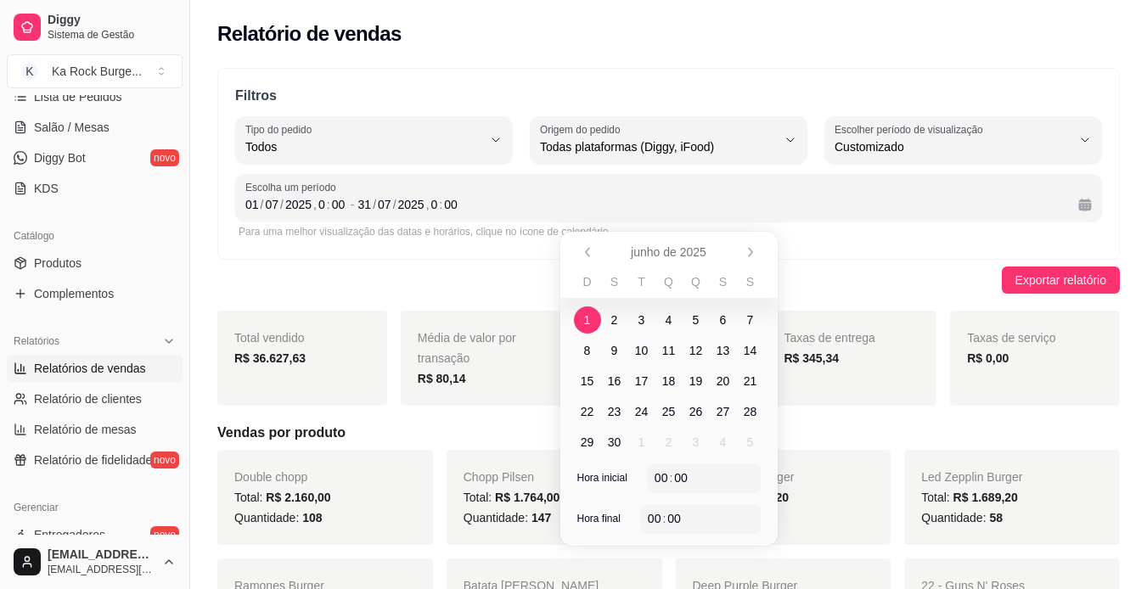
click at [585, 323] on span "1" at bounding box center [587, 319] width 7 height 17
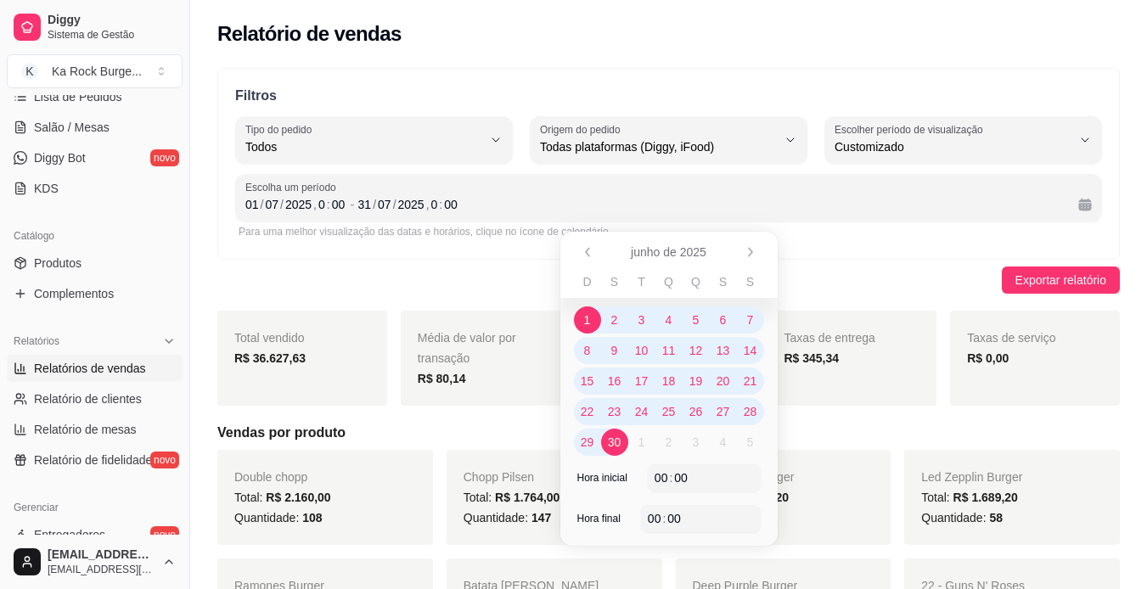
click at [610, 438] on span "30" at bounding box center [615, 442] width 14 height 17
click at [590, 250] on icon "Anterior" at bounding box center [588, 252] width 14 height 14
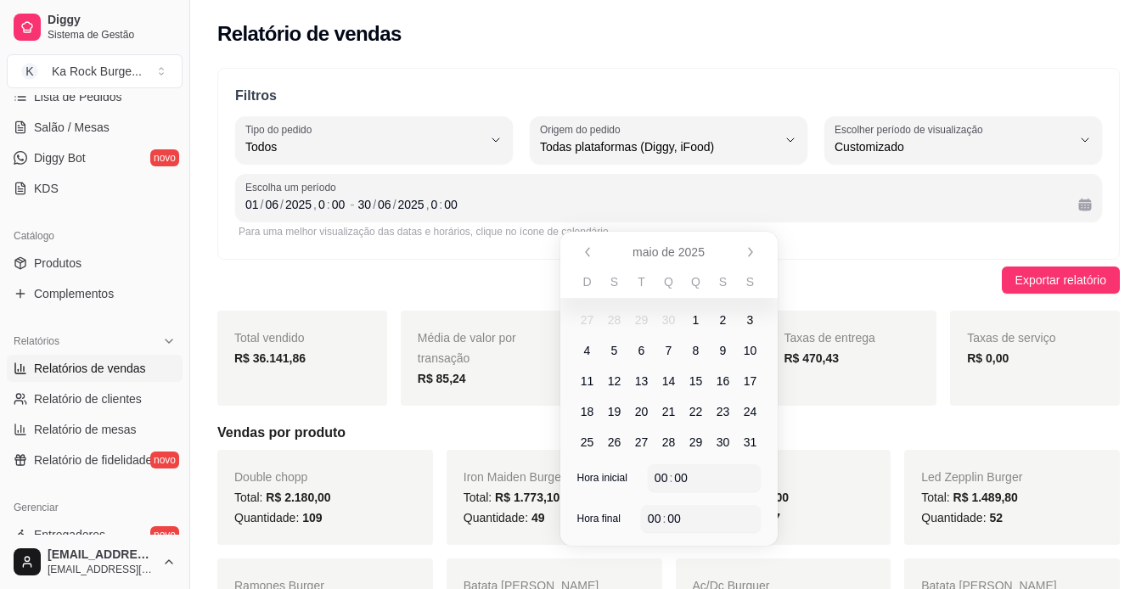
click at [690, 324] on span "1" at bounding box center [695, 319] width 27 height 27
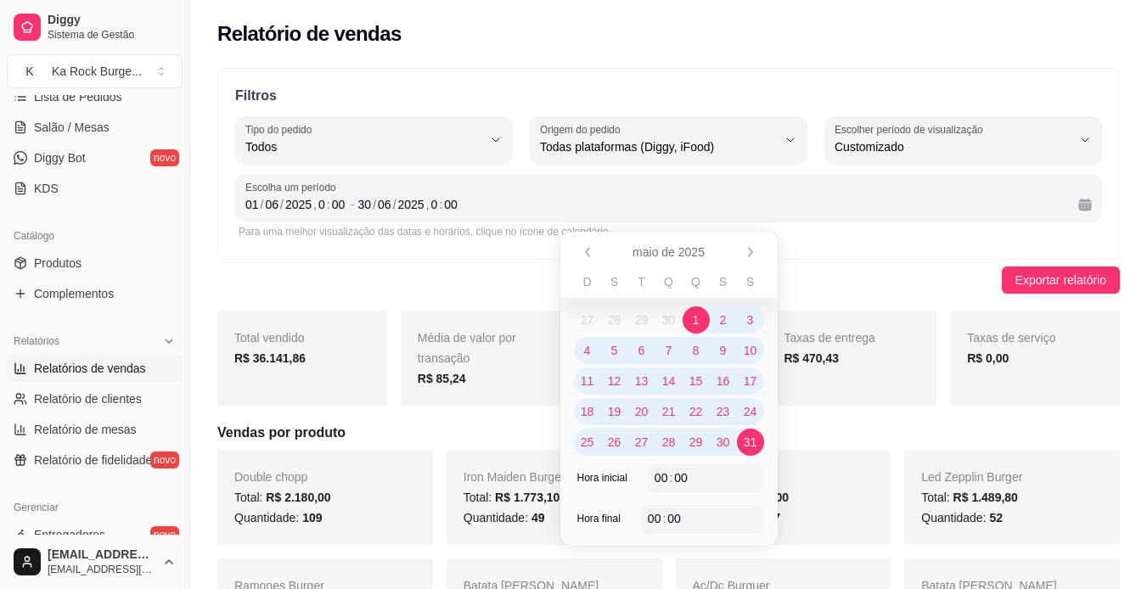
click at [744, 432] on span "31" at bounding box center [750, 442] width 27 height 27
click at [585, 258] on icon "Anterior" at bounding box center [588, 252] width 14 height 14
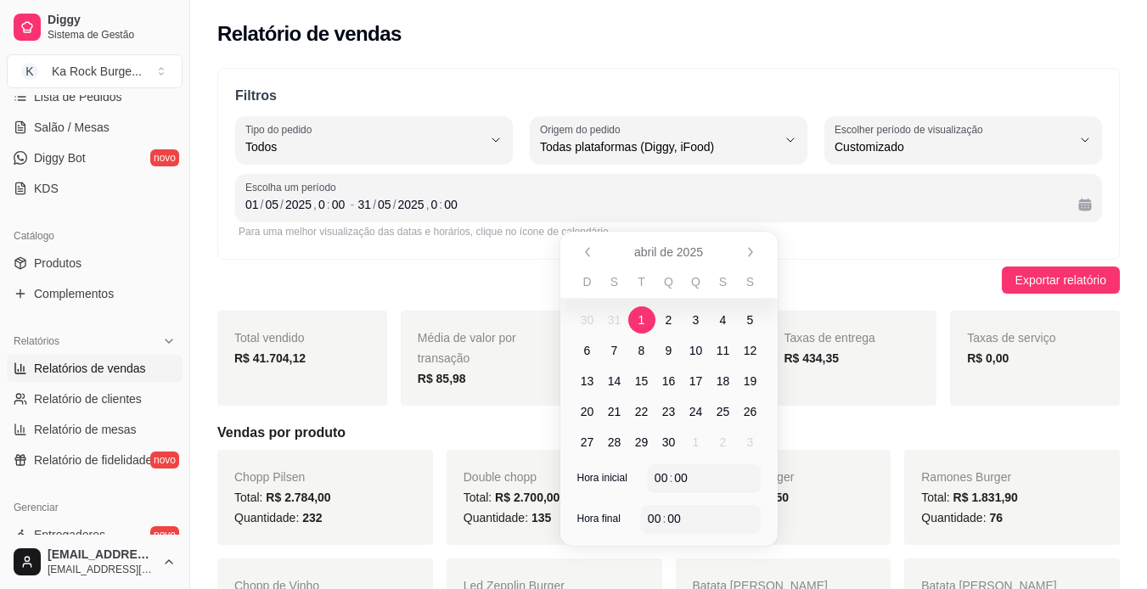
click at [639, 322] on span "1" at bounding box center [641, 319] width 7 height 17
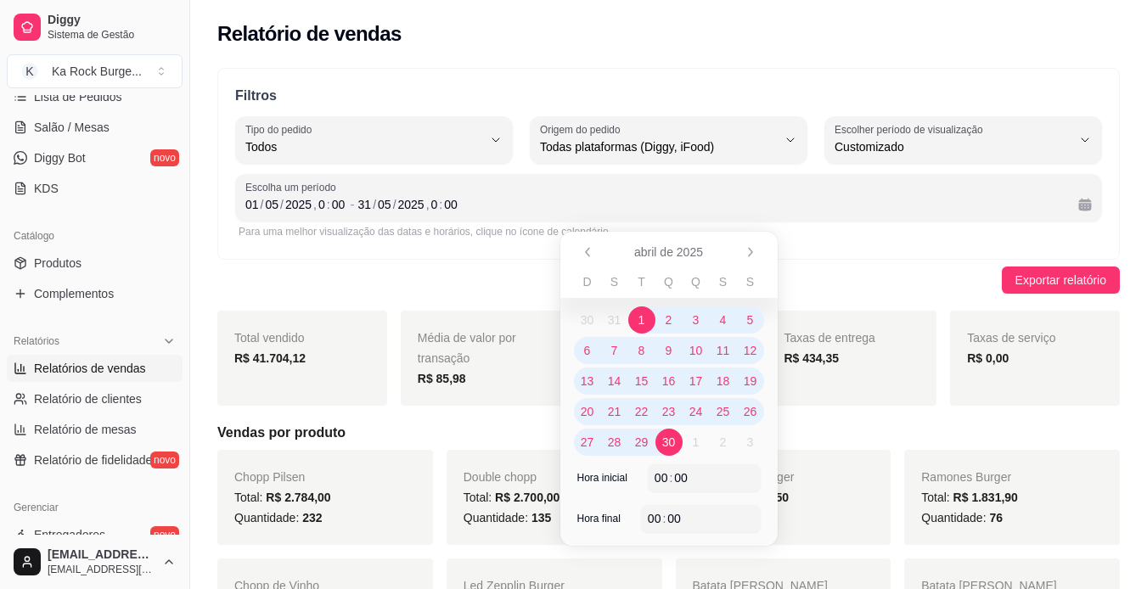
click at [670, 434] on span "30" at bounding box center [669, 442] width 14 height 17
click at [288, 274] on div "Exportar relatório" at bounding box center [668, 279] width 902 height 27
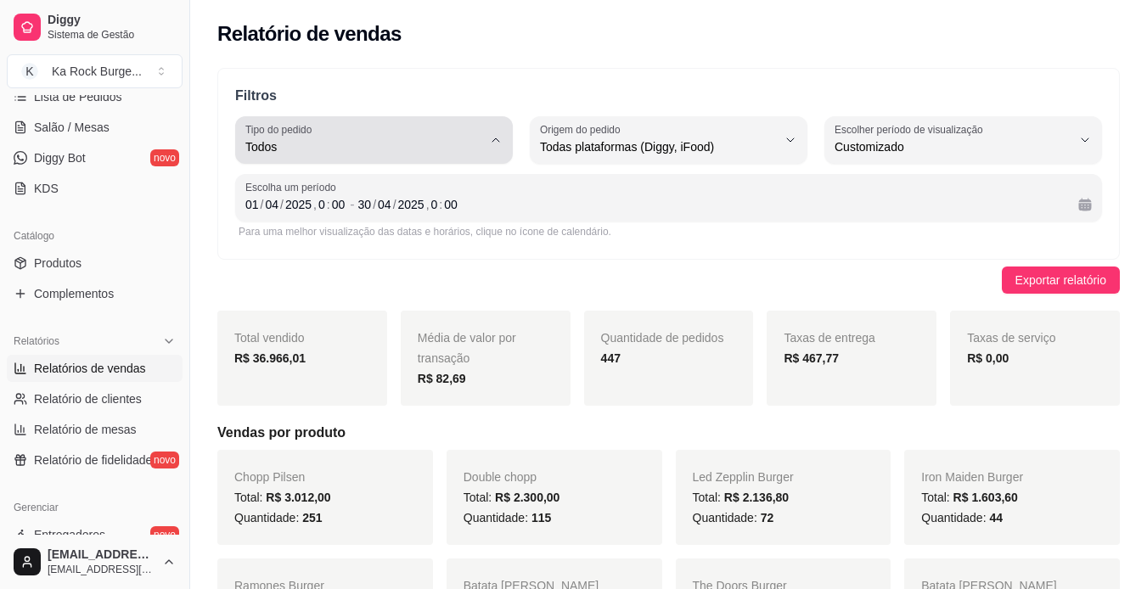
click at [342, 150] on span "Todos" at bounding box center [363, 146] width 237 height 17
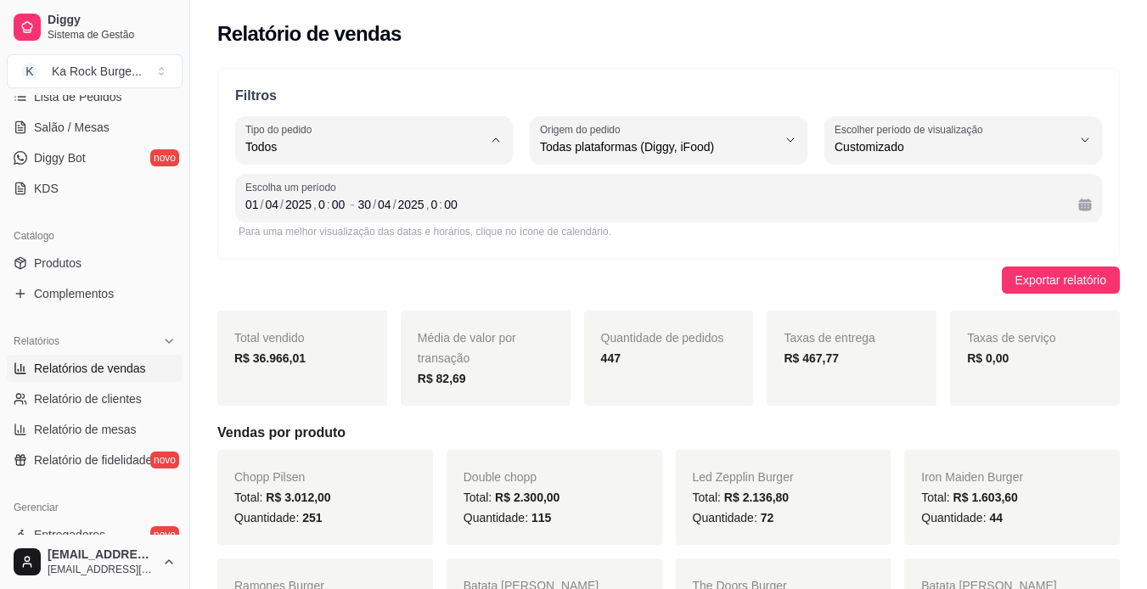
click at [450, 88] on p "Filtros" at bounding box center [668, 96] width 867 height 20
click at [86, 132] on span "Salão / Mesas" at bounding box center [72, 127] width 76 height 17
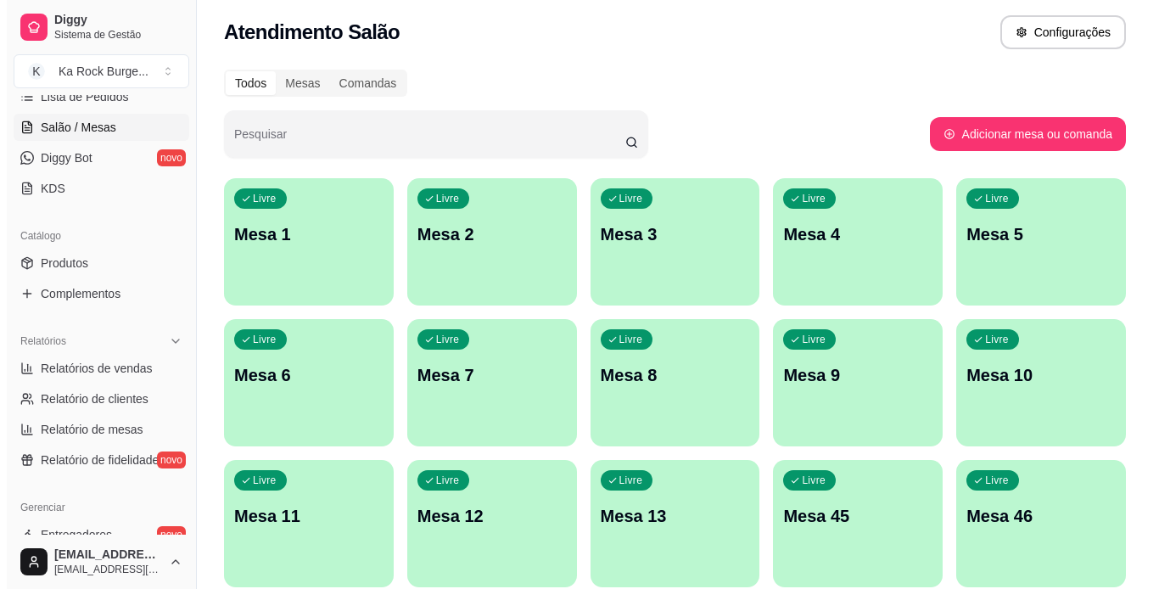
scroll to position [424, 0]
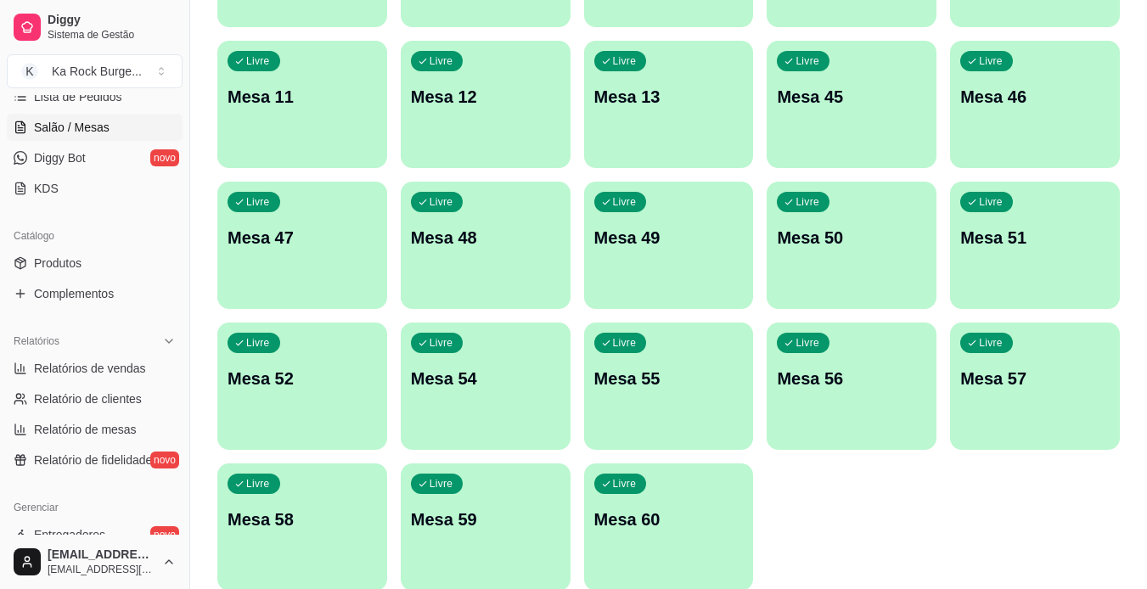
click at [679, 496] on div "Livre Mesa 60" at bounding box center [669, 516] width 170 height 107
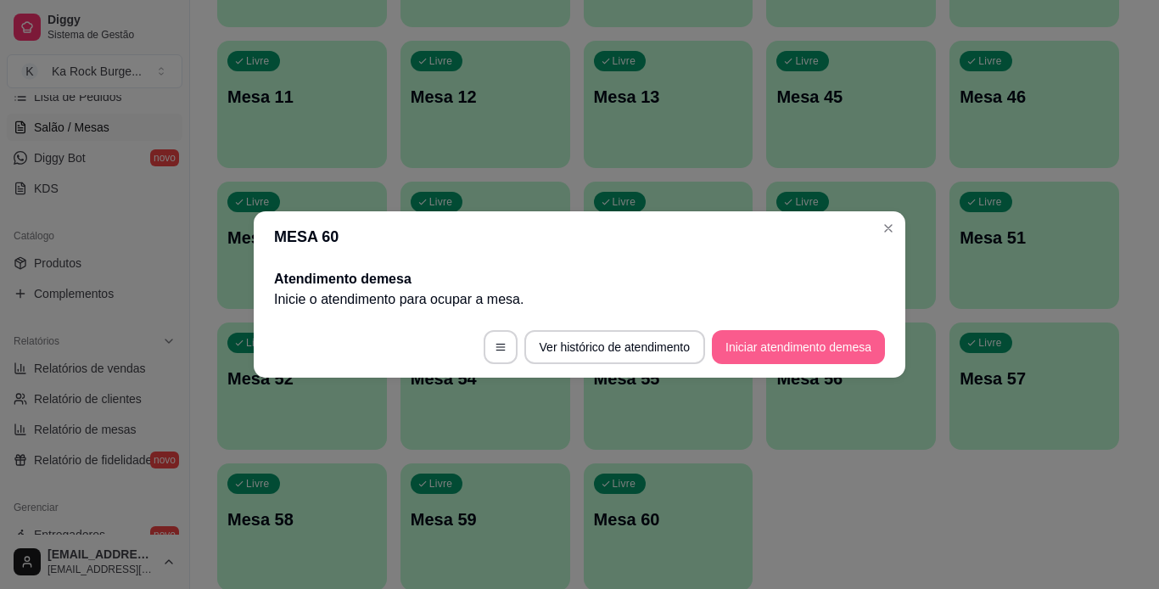
click at [788, 351] on button "Iniciar atendimento de mesa" at bounding box center [798, 347] width 173 height 34
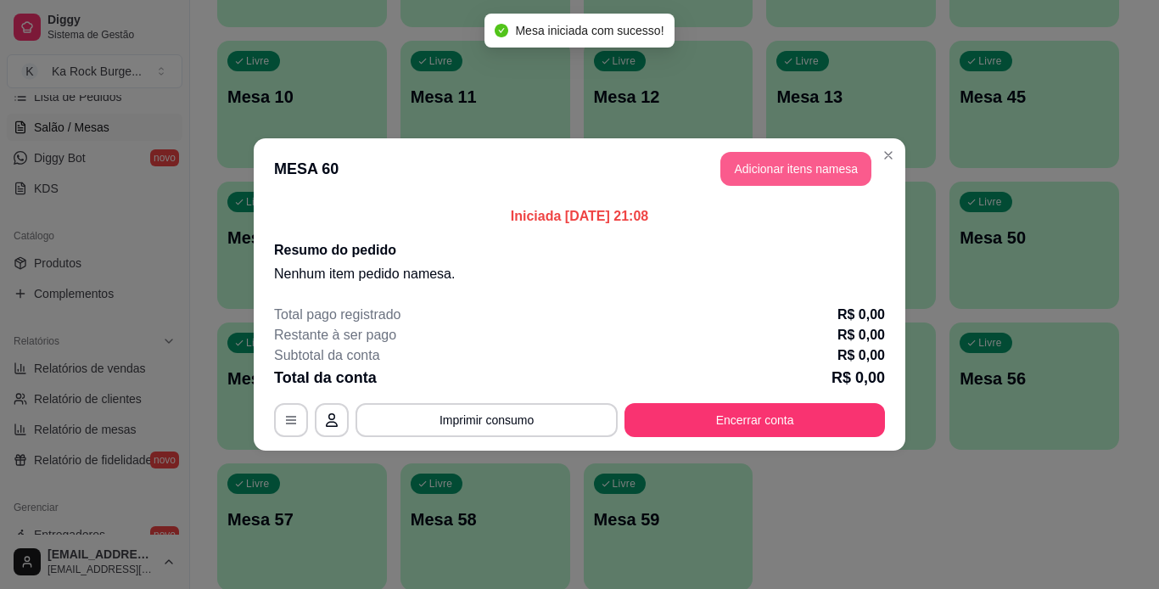
click at [794, 180] on button "Adicionar itens na mesa" at bounding box center [796, 169] width 151 height 34
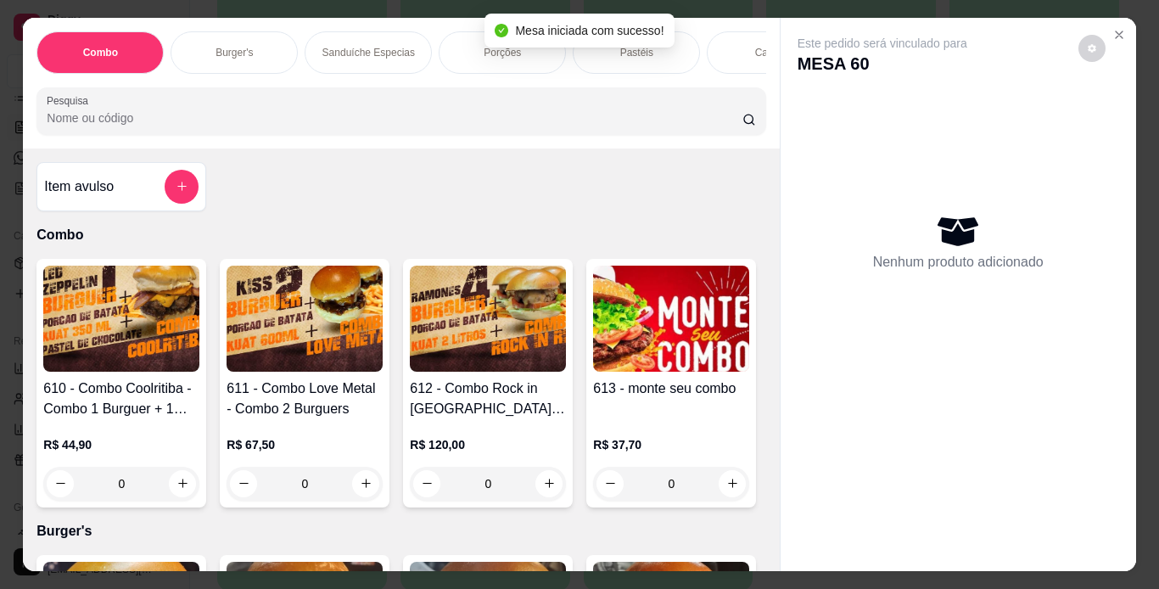
drag, startPoint x: 218, startPoint y: 29, endPoint x: 182, endPoint y: 263, distance: 237.1
click at [222, 34] on div "Burger's" at bounding box center [234, 52] width 127 height 42
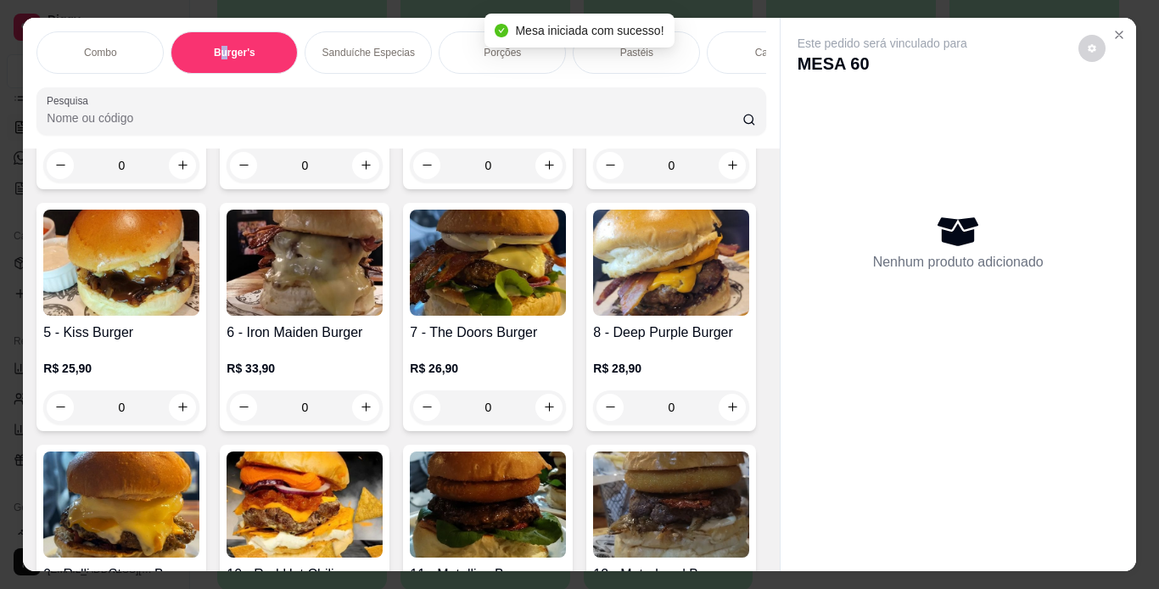
scroll to position [43, 0]
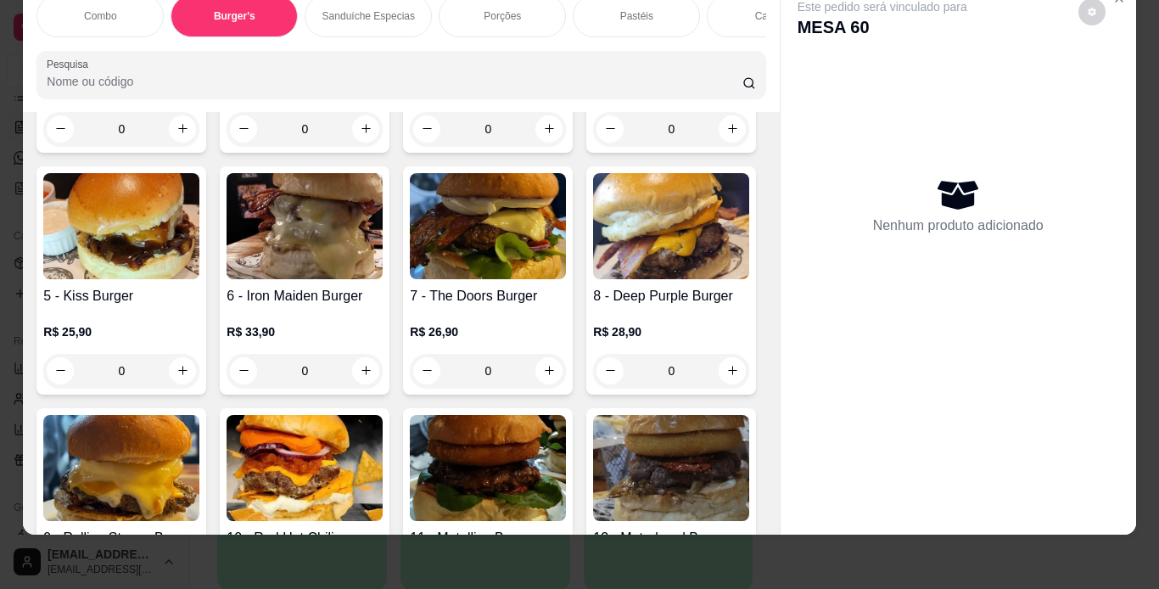
click at [184, 44] on h4 "1 - [PERSON_NAME]" at bounding box center [121, 34] width 156 height 20
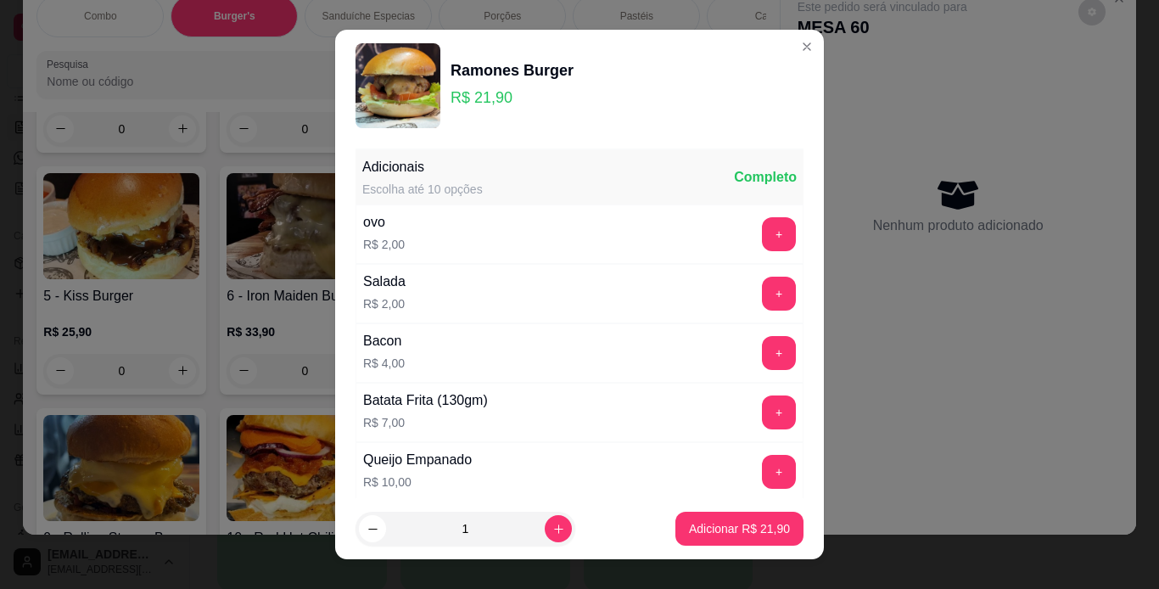
click at [716, 526] on p "Adicionar R$ 21,90" at bounding box center [739, 528] width 101 height 17
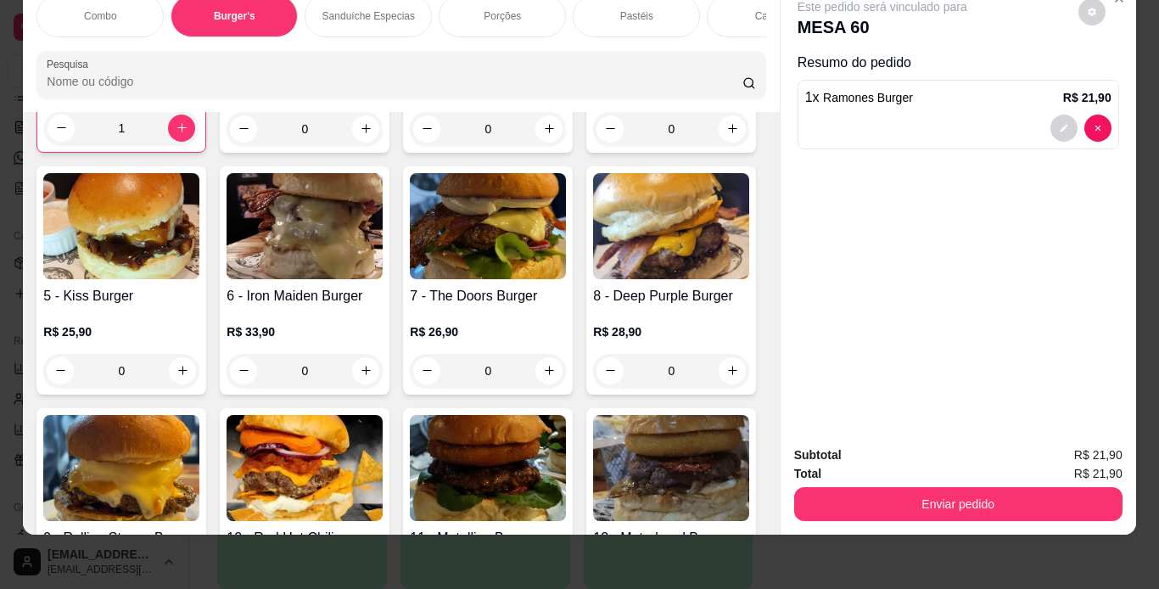
type input "1"
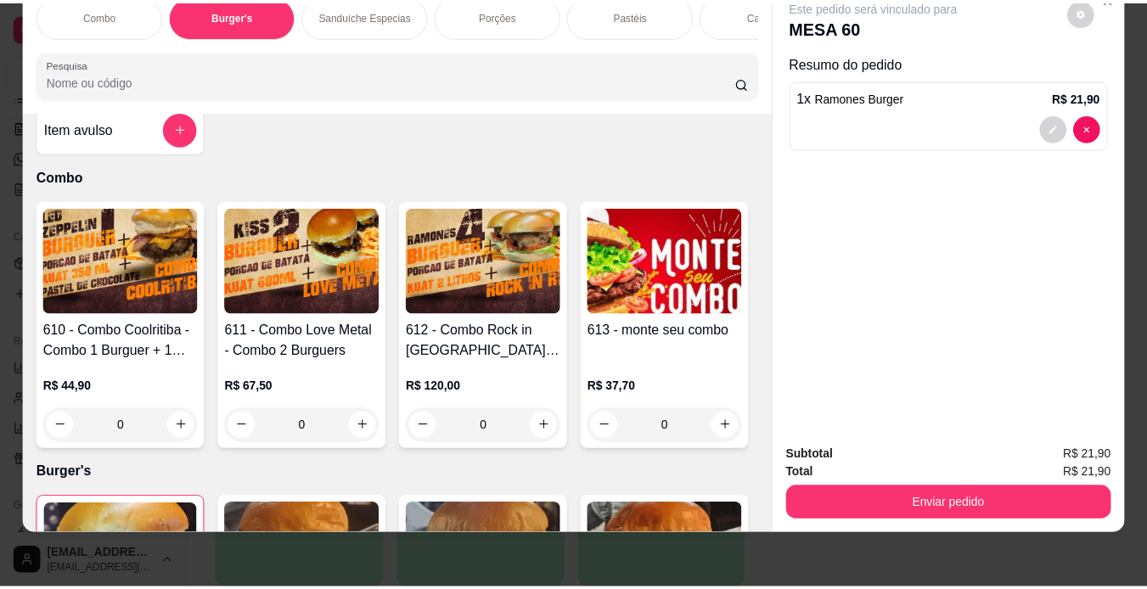
scroll to position [20, 0]
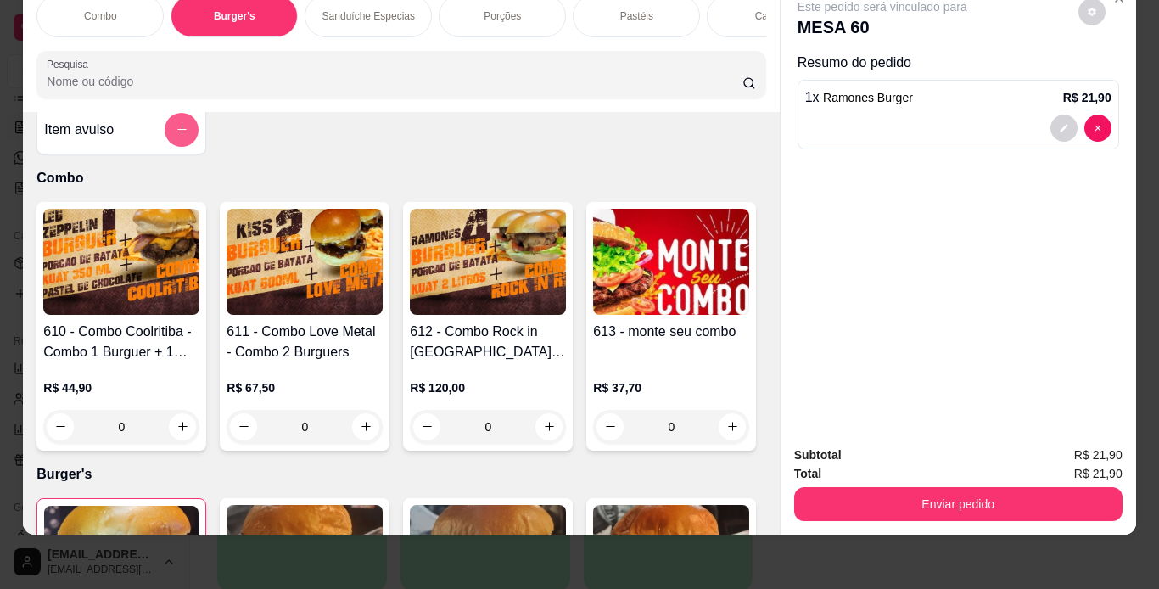
click at [177, 128] on icon "add-separate-item" at bounding box center [181, 130] width 9 height 9
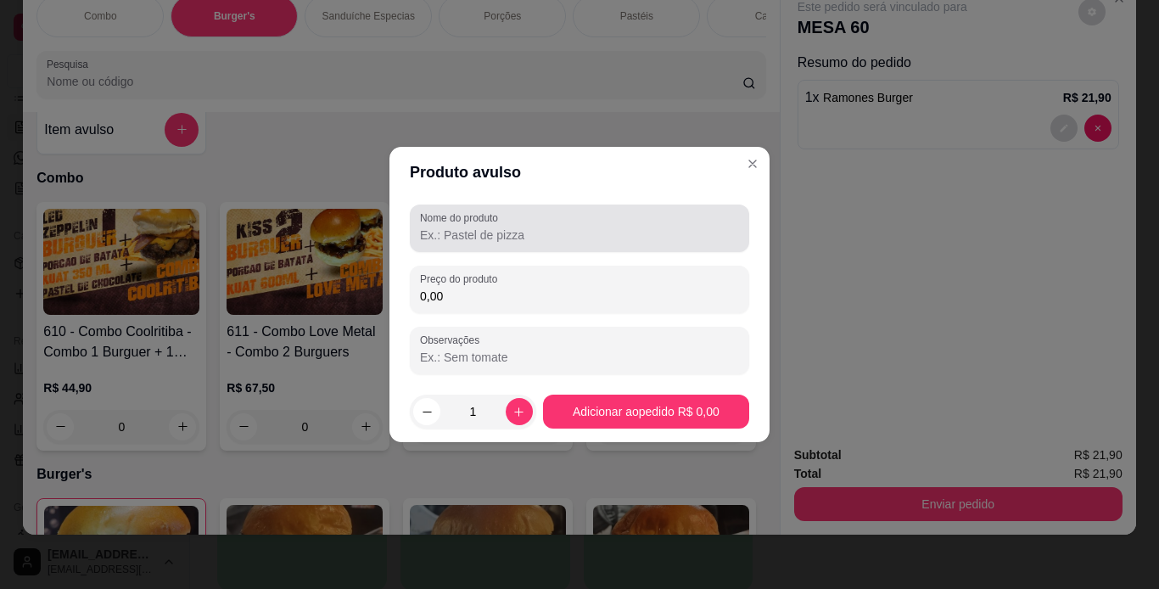
click at [566, 230] on input "Nome do produto" at bounding box center [579, 235] width 319 height 17
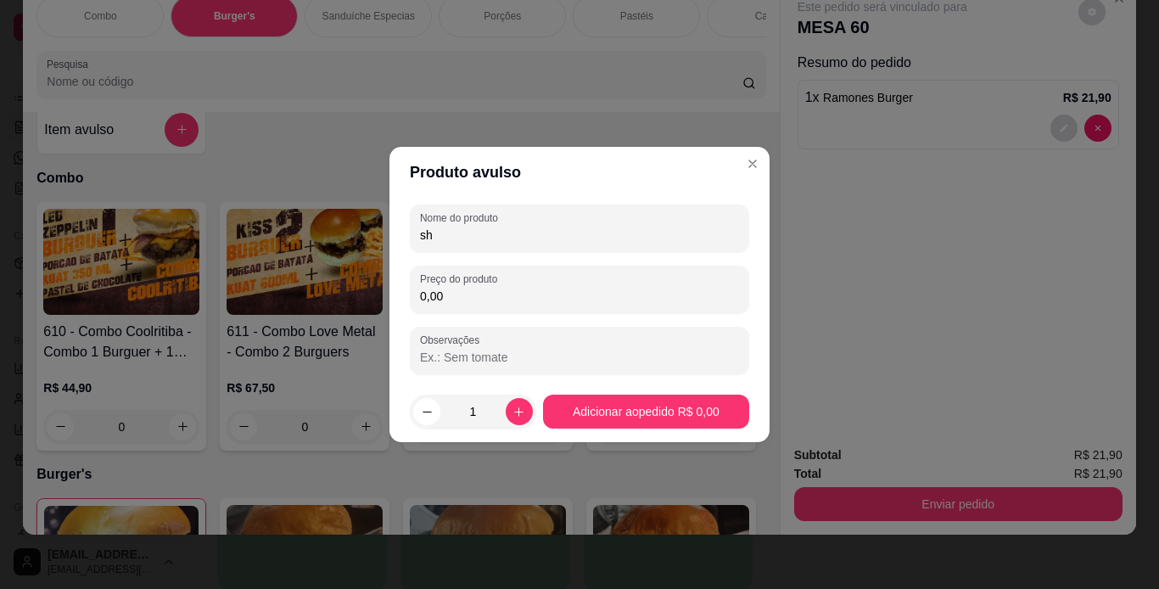
type input "s"
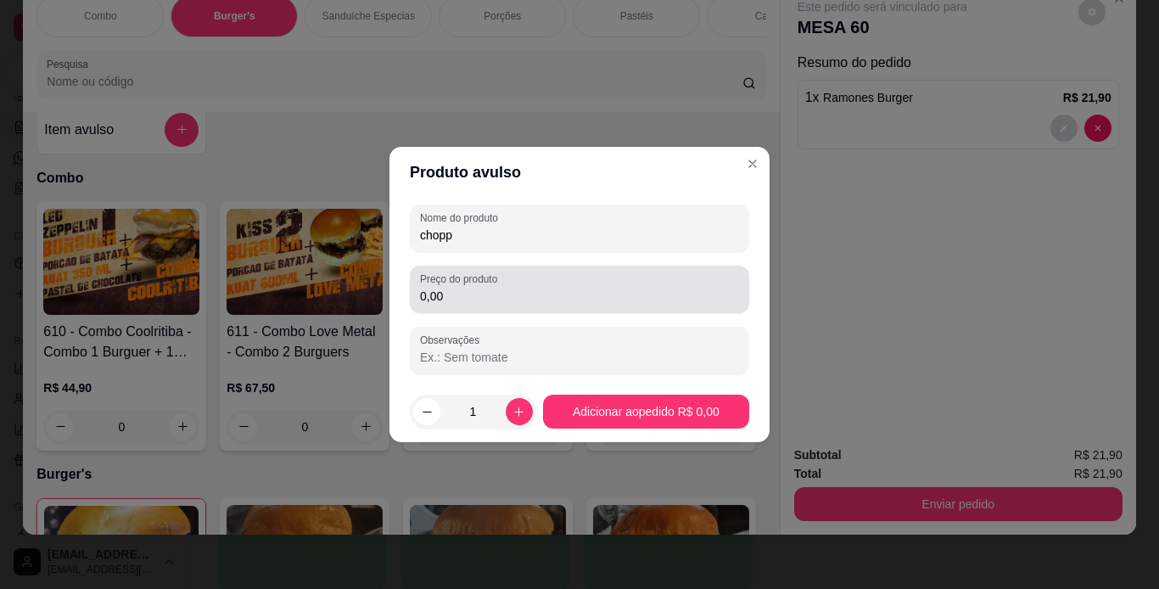
type input "chopp"
click at [537, 309] on div "Preço do produto 0,00" at bounding box center [579, 290] width 339 height 48
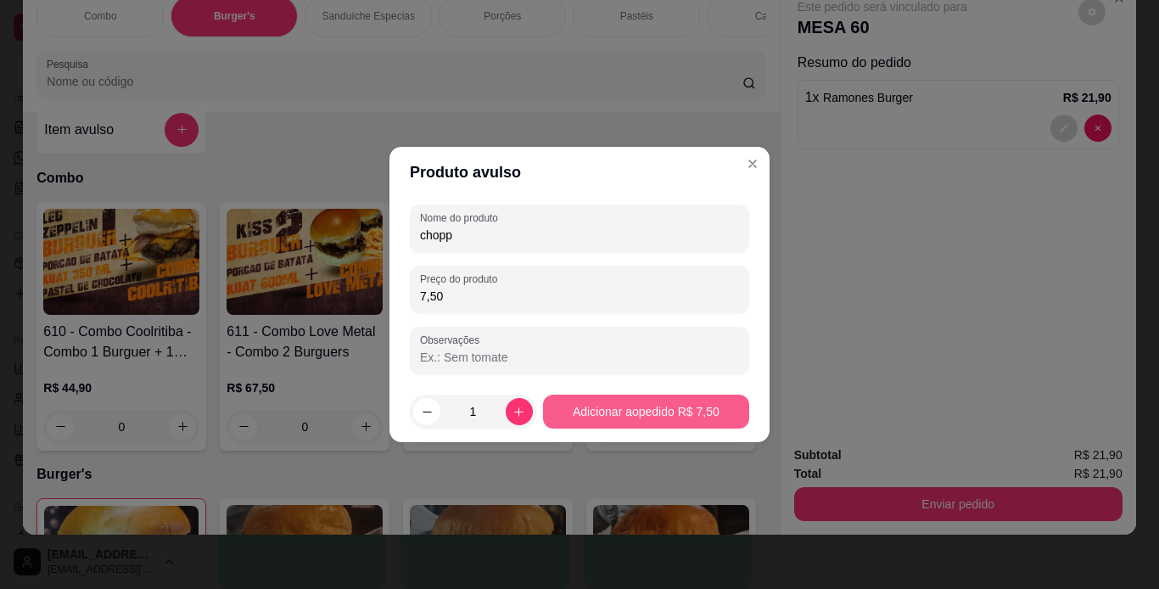
type input "7,50"
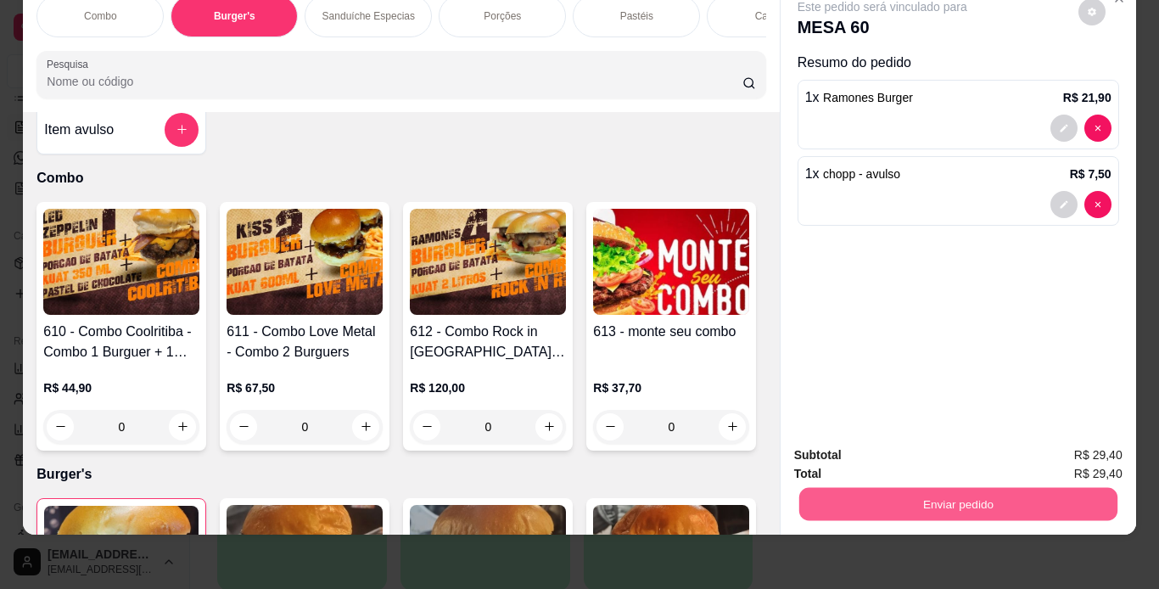
click at [1040, 488] on button "Enviar pedido" at bounding box center [958, 504] width 318 height 33
click at [963, 435] on button "Não registrar e enviar pedido" at bounding box center [901, 449] width 171 height 31
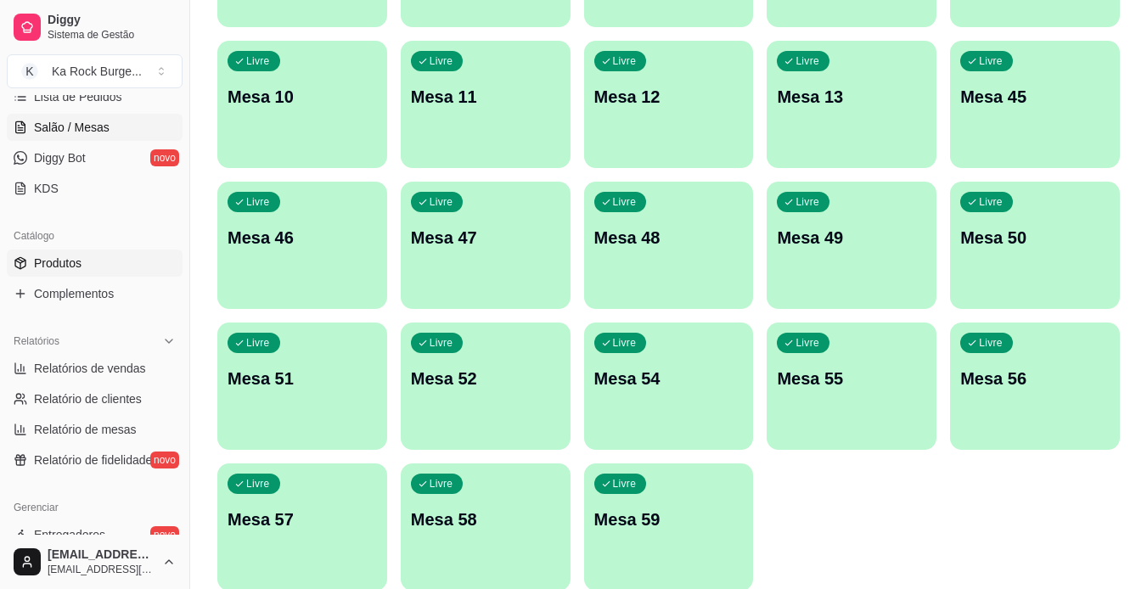
click at [81, 266] on link "Produtos" at bounding box center [95, 263] width 176 height 27
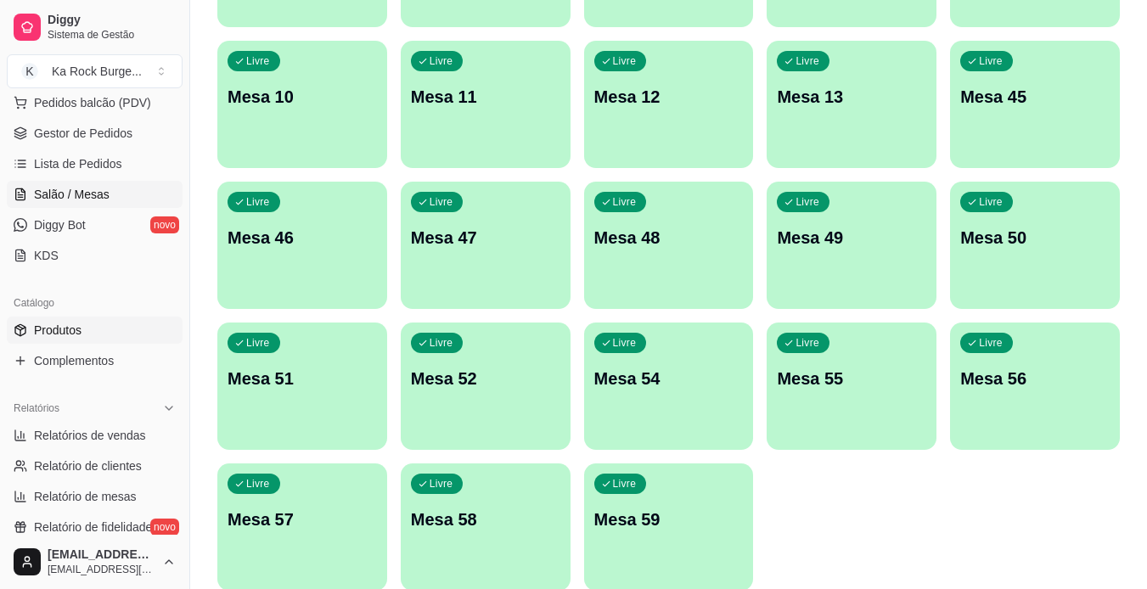
scroll to position [208, 0]
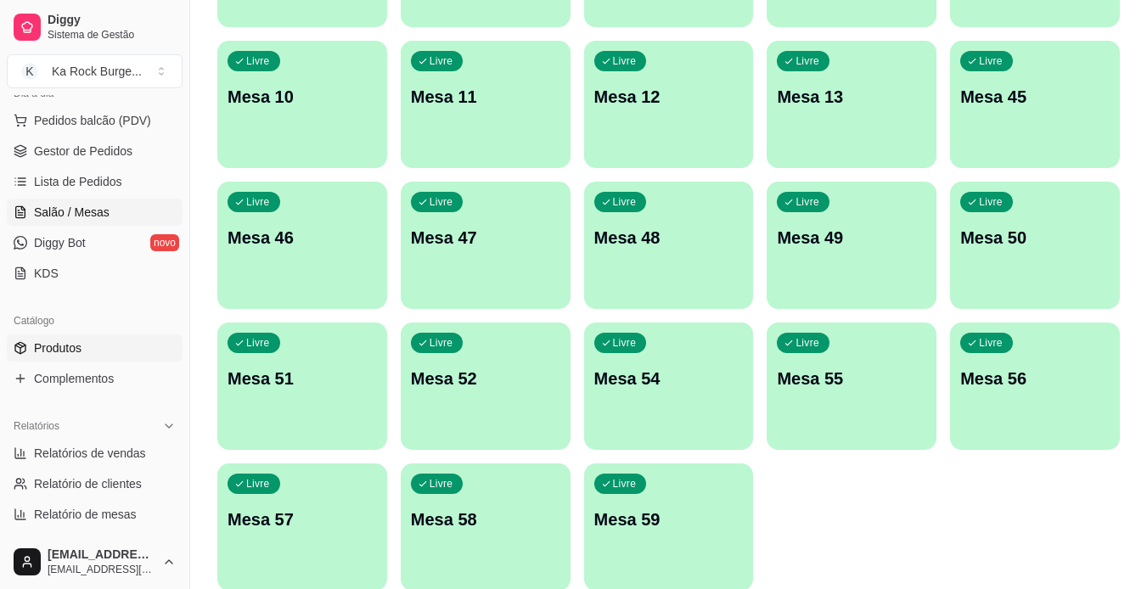
click at [115, 350] on link "Produtos" at bounding box center [95, 347] width 176 height 27
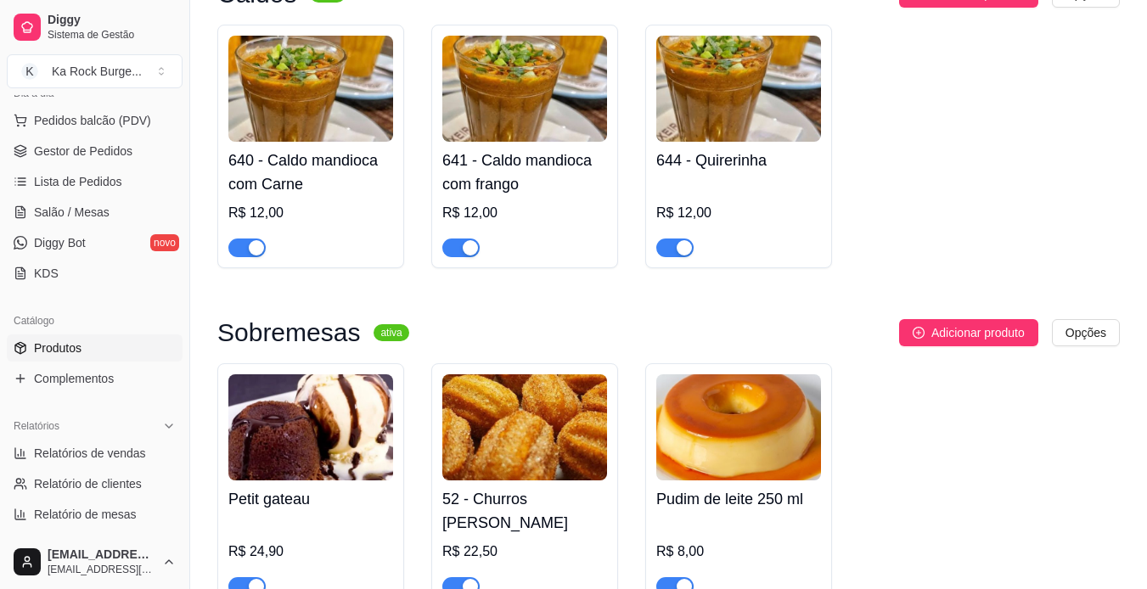
scroll to position [5601, 0]
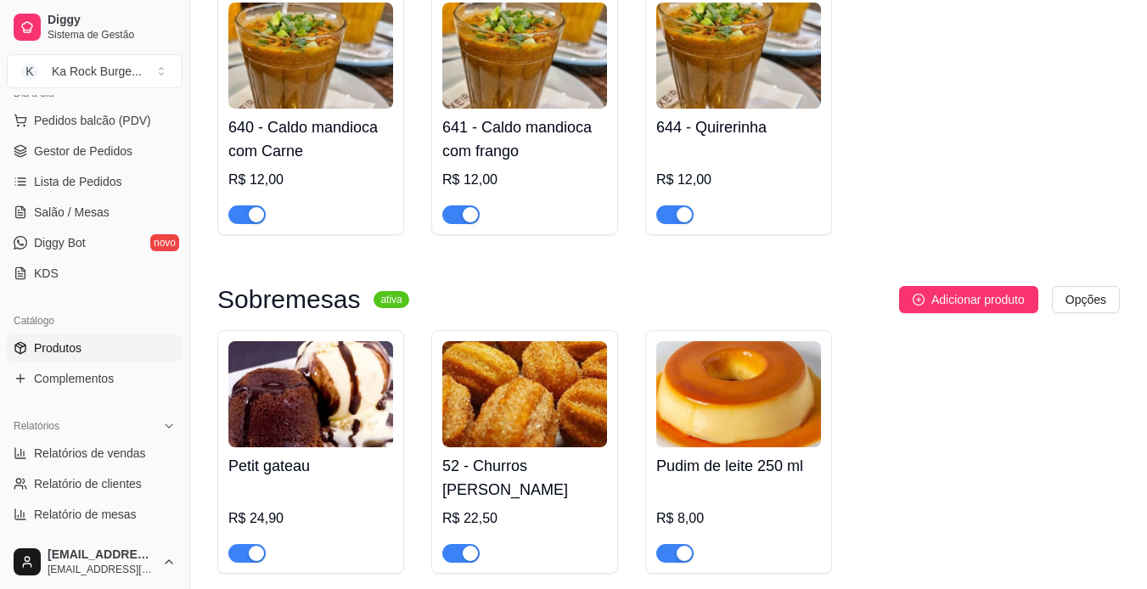
click at [255, 210] on div "button" at bounding box center [256, 214] width 15 height 15
click at [455, 209] on span "button" at bounding box center [460, 214] width 37 height 19
click at [669, 205] on span "button" at bounding box center [674, 214] width 37 height 19
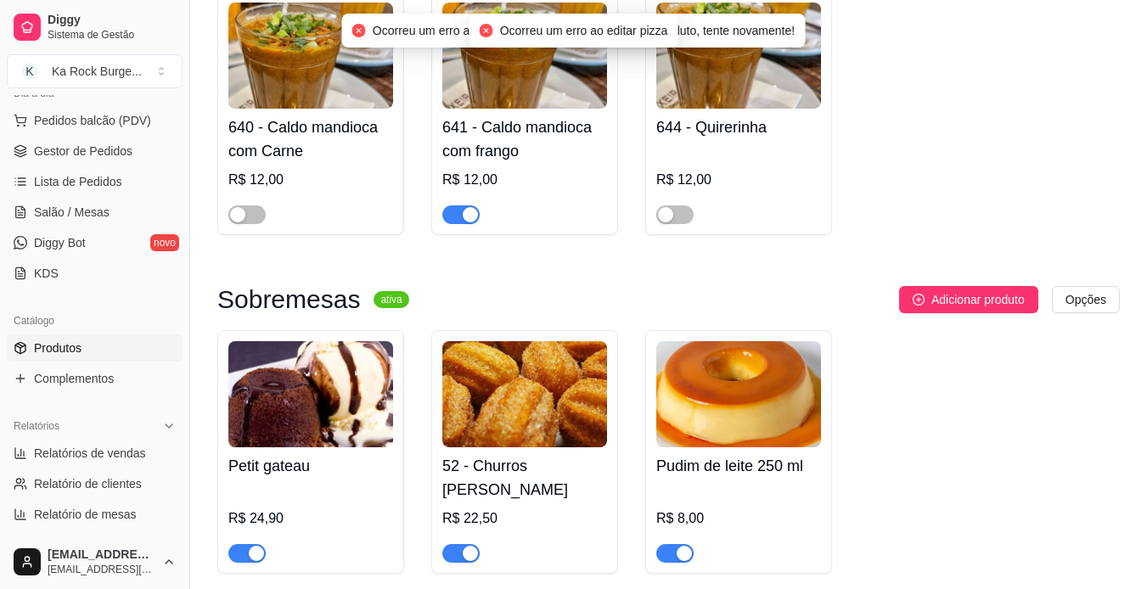
click at [457, 205] on span "button" at bounding box center [460, 214] width 37 height 19
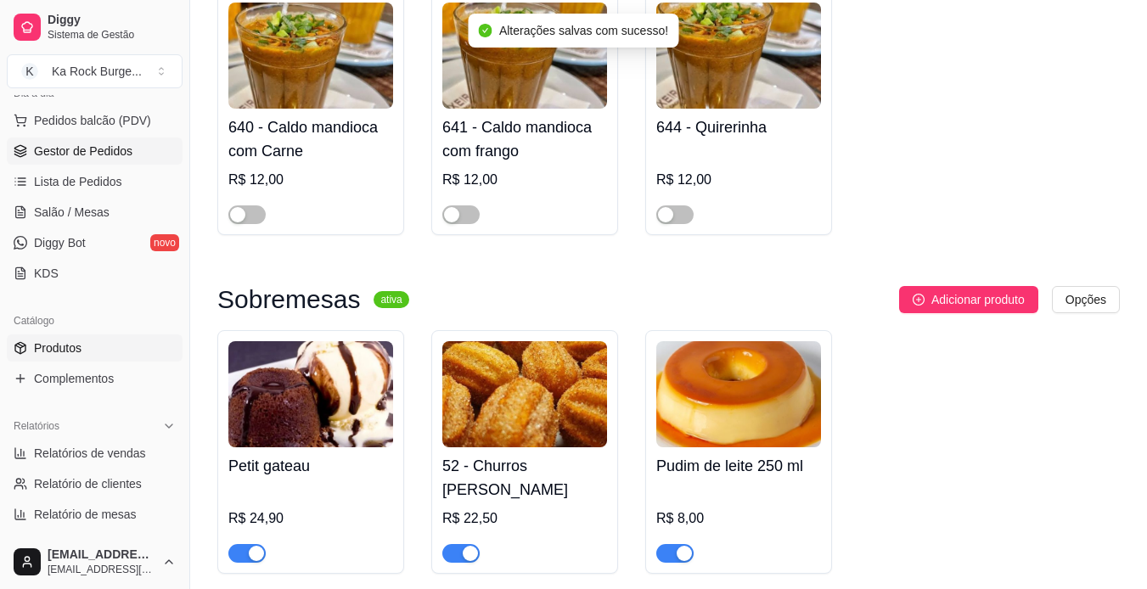
drag, startPoint x: 102, startPoint y: 213, endPoint x: 97, endPoint y: 161, distance: 52.0
click at [102, 212] on span "Salão / Mesas" at bounding box center [72, 212] width 76 height 17
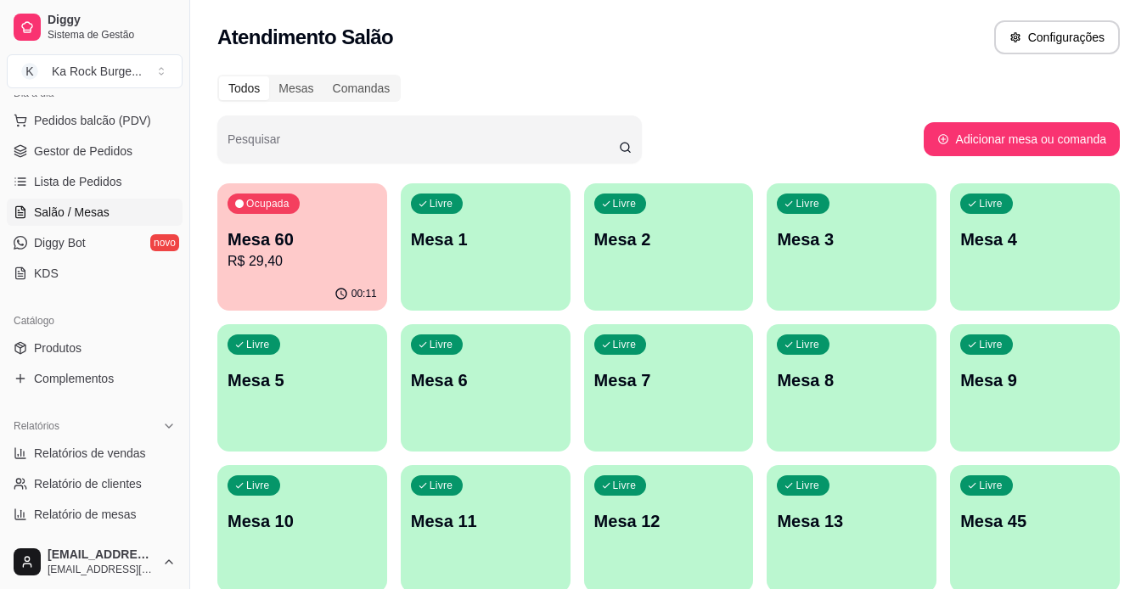
click at [367, 283] on div "00:11" at bounding box center [302, 294] width 170 height 33
click at [359, 218] on div "Ocupada Mesa 60 R$ 29,40" at bounding box center [302, 231] width 165 height 92
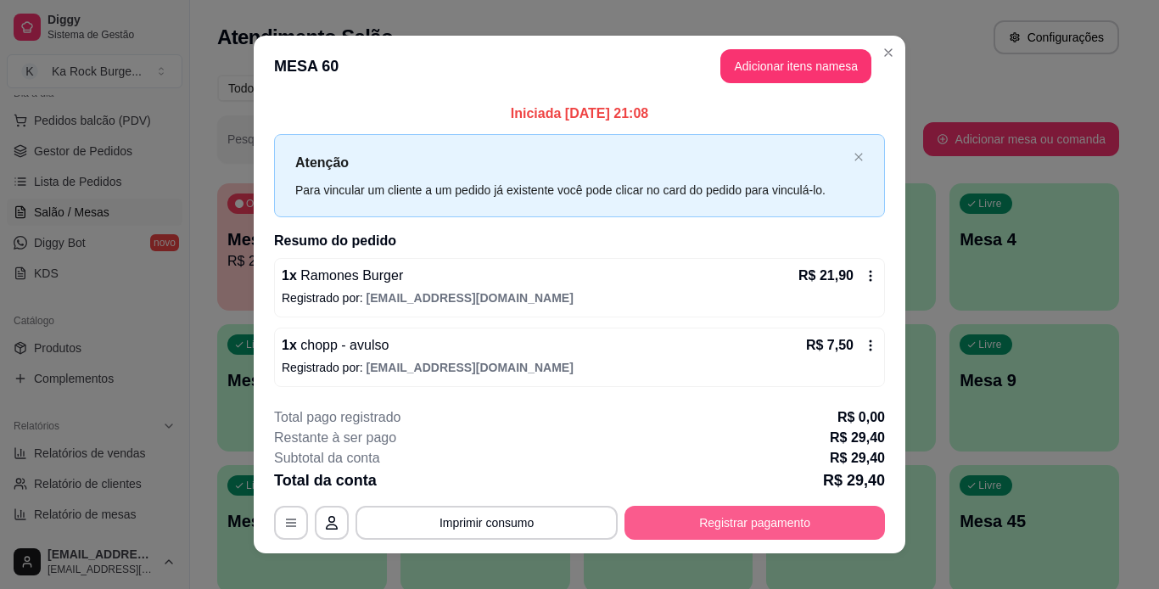
click at [793, 522] on button "Registrar pagamento" at bounding box center [755, 523] width 261 height 34
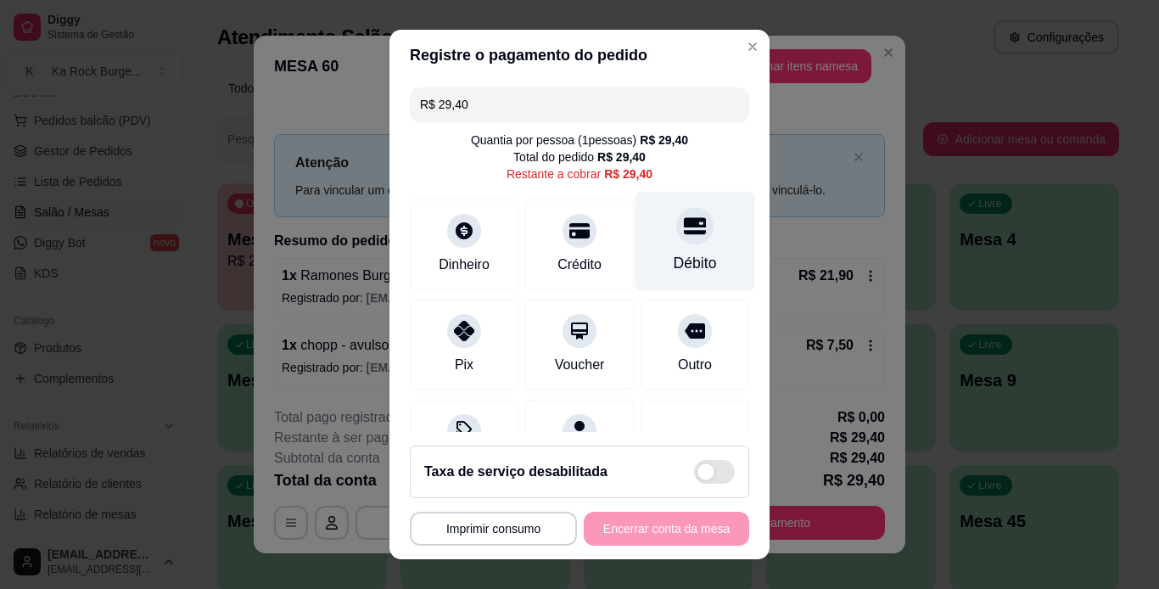
click at [676, 213] on div at bounding box center [694, 225] width 37 height 37
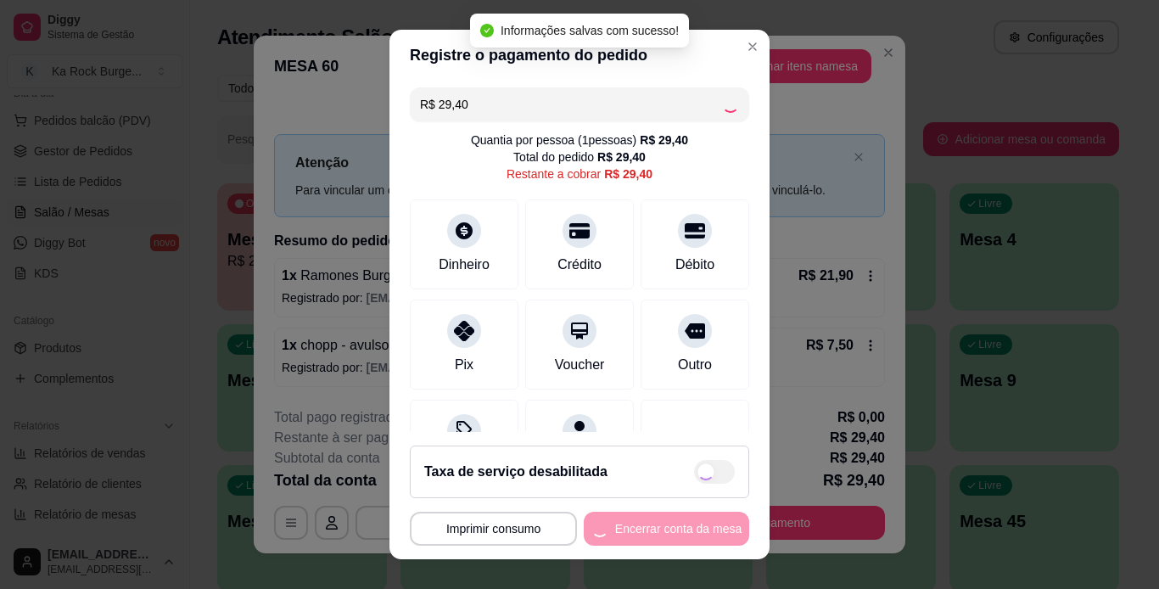
type input "R$ 0,00"
click at [673, 534] on div "**********" at bounding box center [579, 529] width 339 height 34
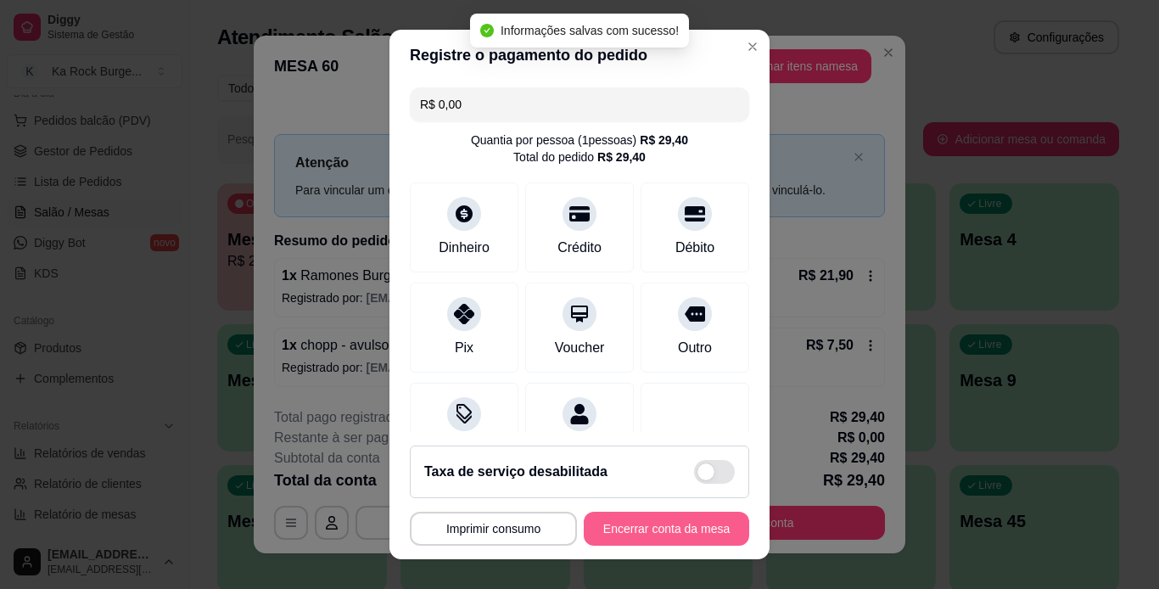
click at [673, 533] on button "Encerrar conta da mesa" at bounding box center [666, 529] width 165 height 34
click at [674, 532] on div "**********" at bounding box center [579, 529] width 339 height 34
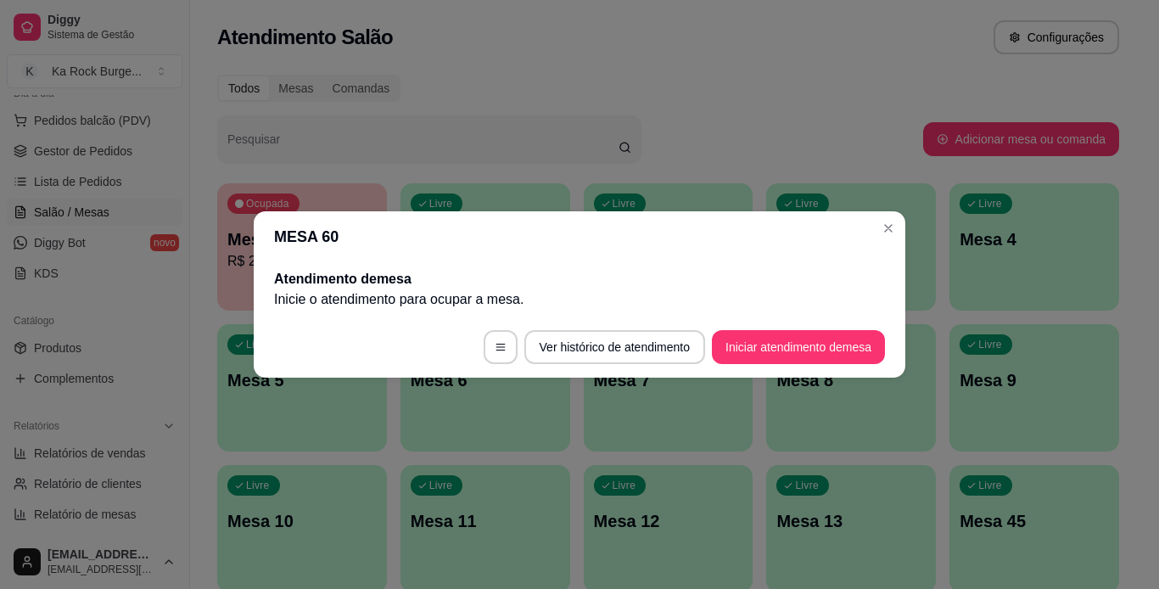
click at [675, 302] on p "Inicie o atendimento para ocupar a mesa ." at bounding box center [579, 299] width 611 height 20
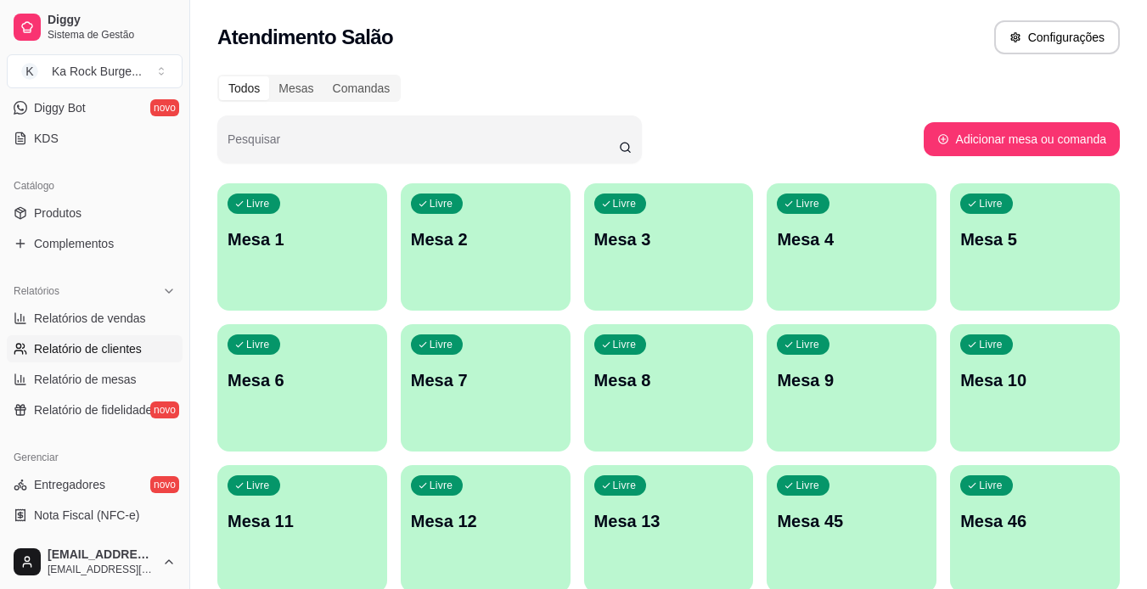
scroll to position [378, 0]
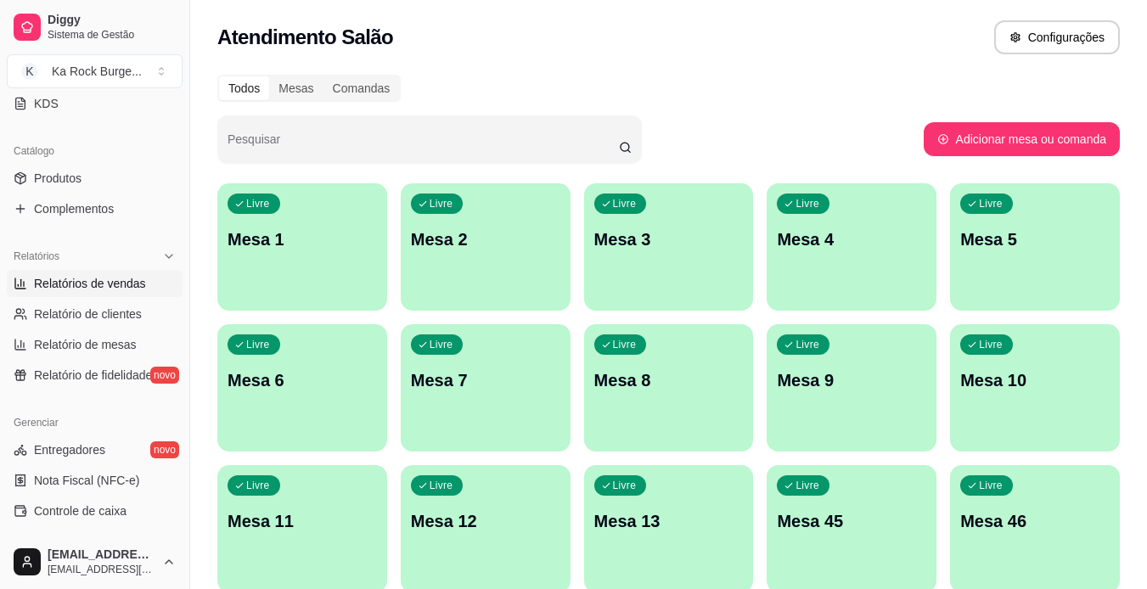
click at [102, 288] on span "Relatórios de vendas" at bounding box center [90, 283] width 112 height 17
select select "ALL"
select select "0"
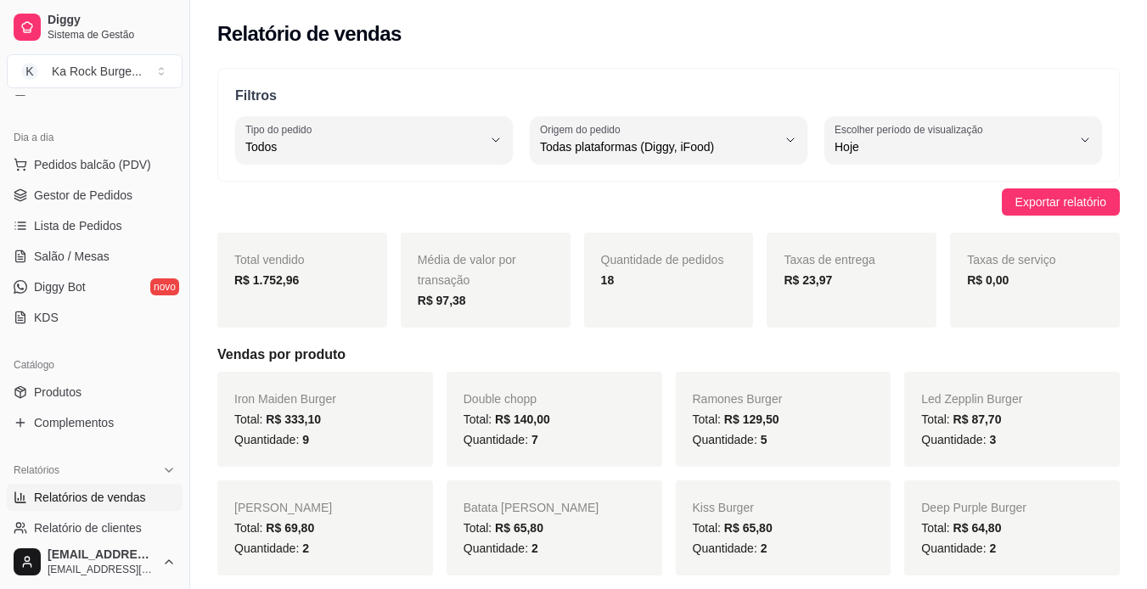
scroll to position [123, 0]
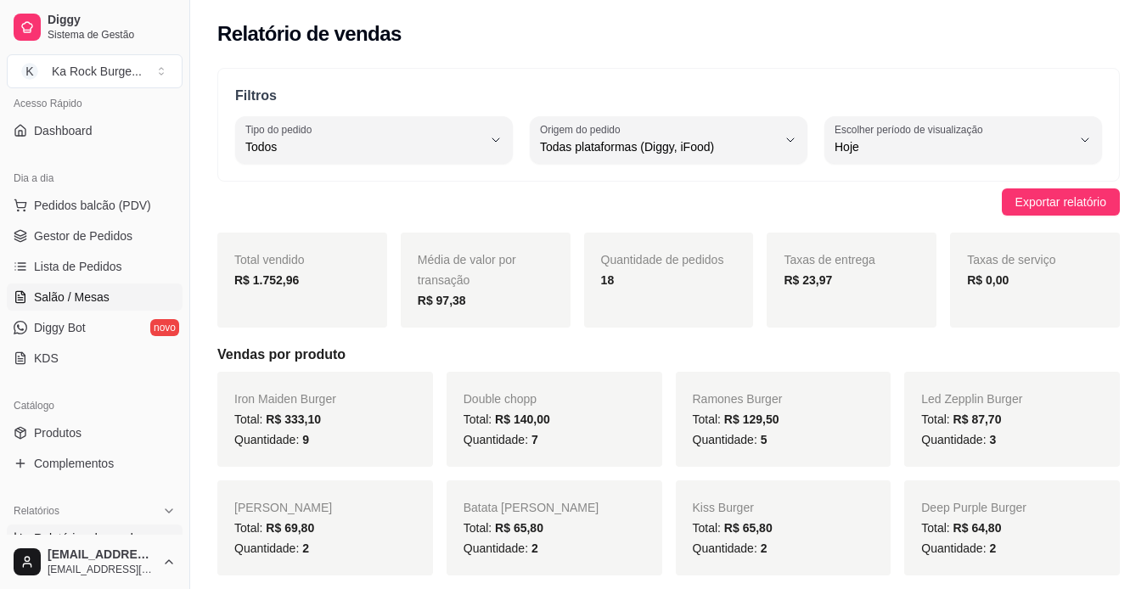
click at [89, 305] on span "Salão / Mesas" at bounding box center [72, 297] width 76 height 17
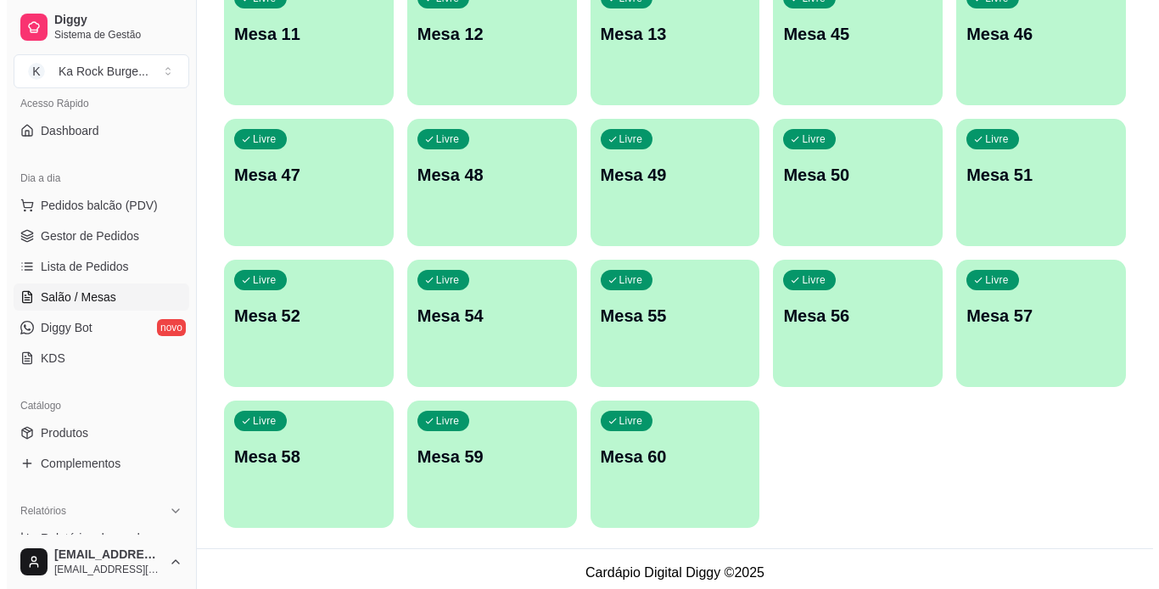
scroll to position [495, 0]
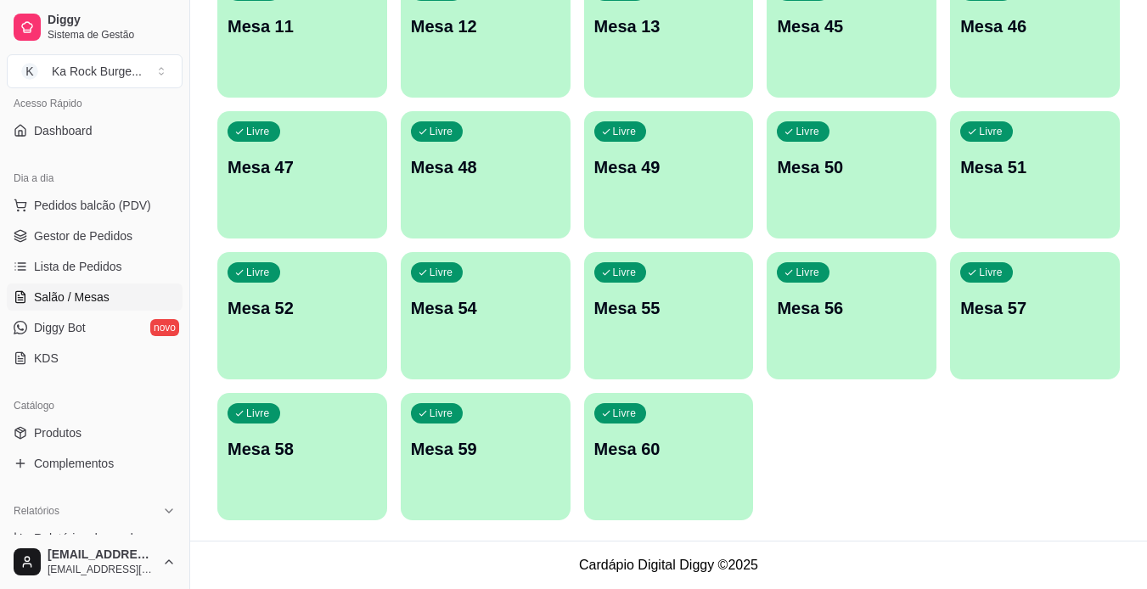
click at [668, 494] on div "Livre Mesa 60" at bounding box center [669, 446] width 170 height 107
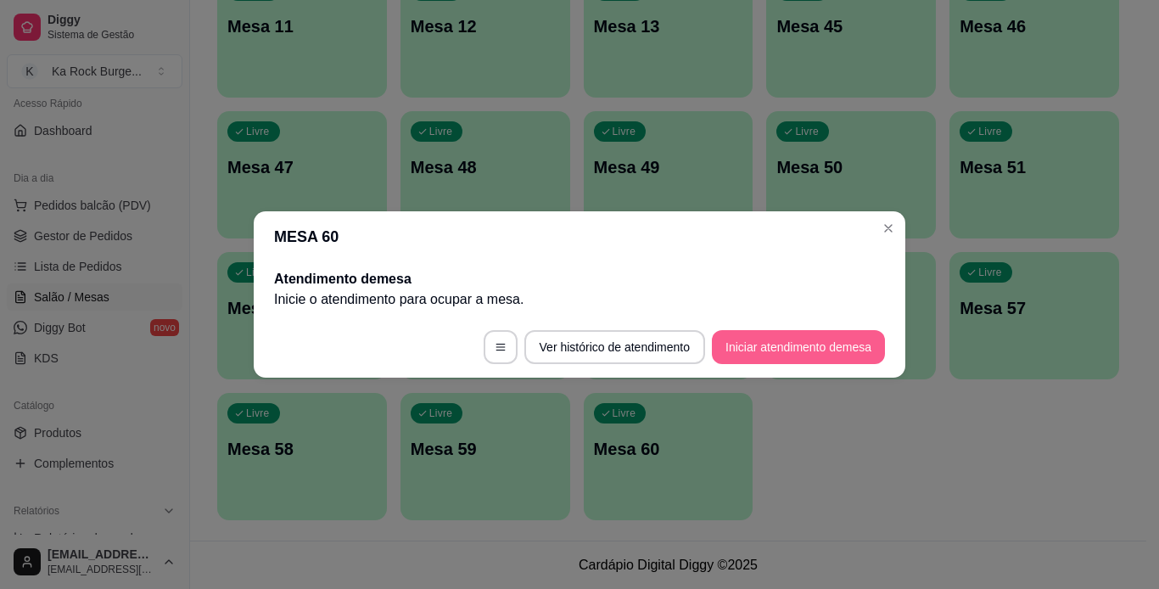
click at [748, 350] on button "Iniciar atendimento de mesa" at bounding box center [798, 347] width 173 height 34
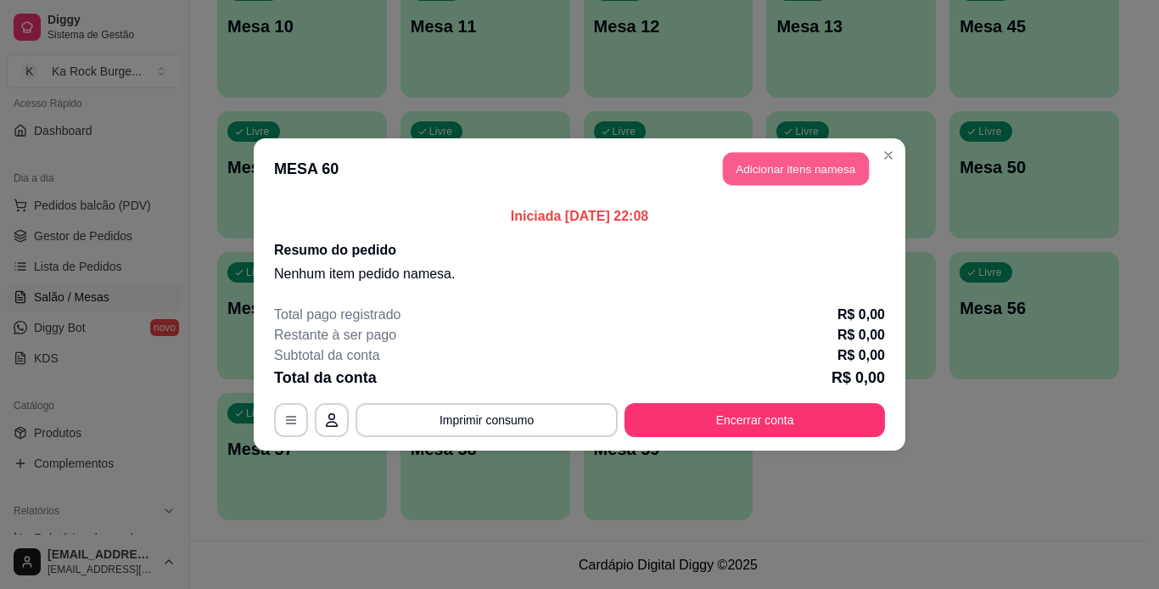
click at [775, 161] on button "Adicionar itens na mesa" at bounding box center [796, 169] width 146 height 33
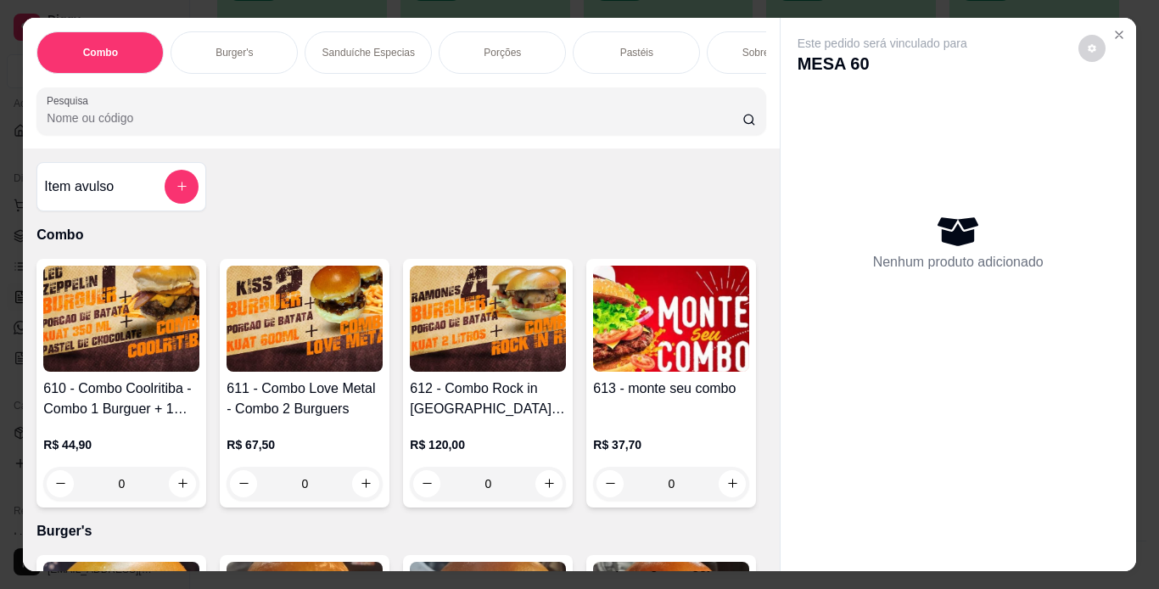
click at [609, 52] on div "Pastéis" at bounding box center [636, 52] width 127 height 42
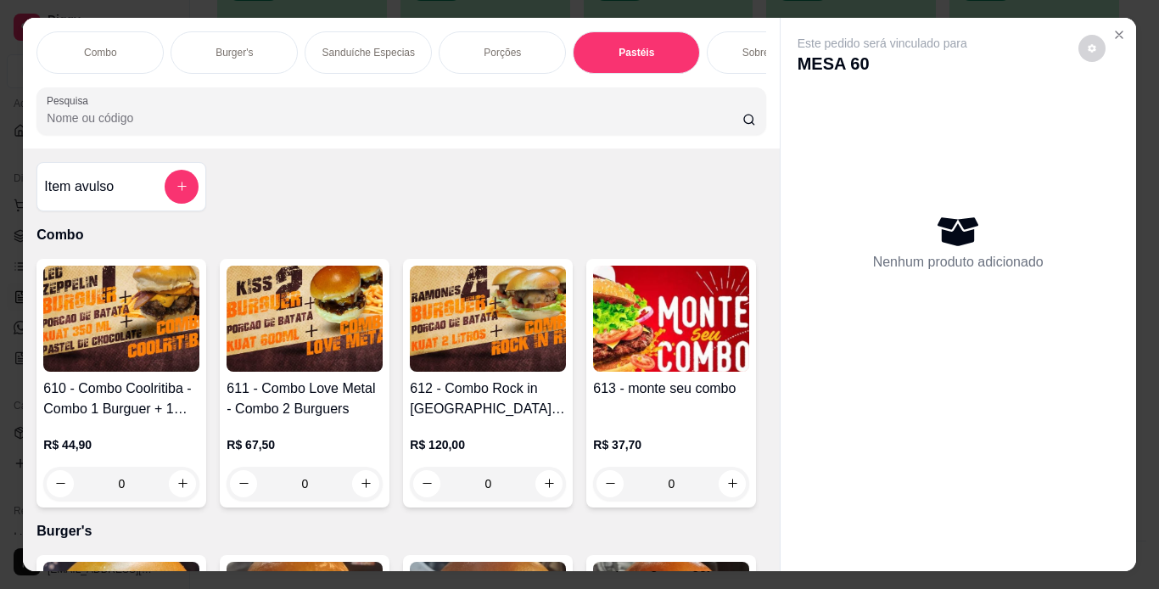
scroll to position [43, 0]
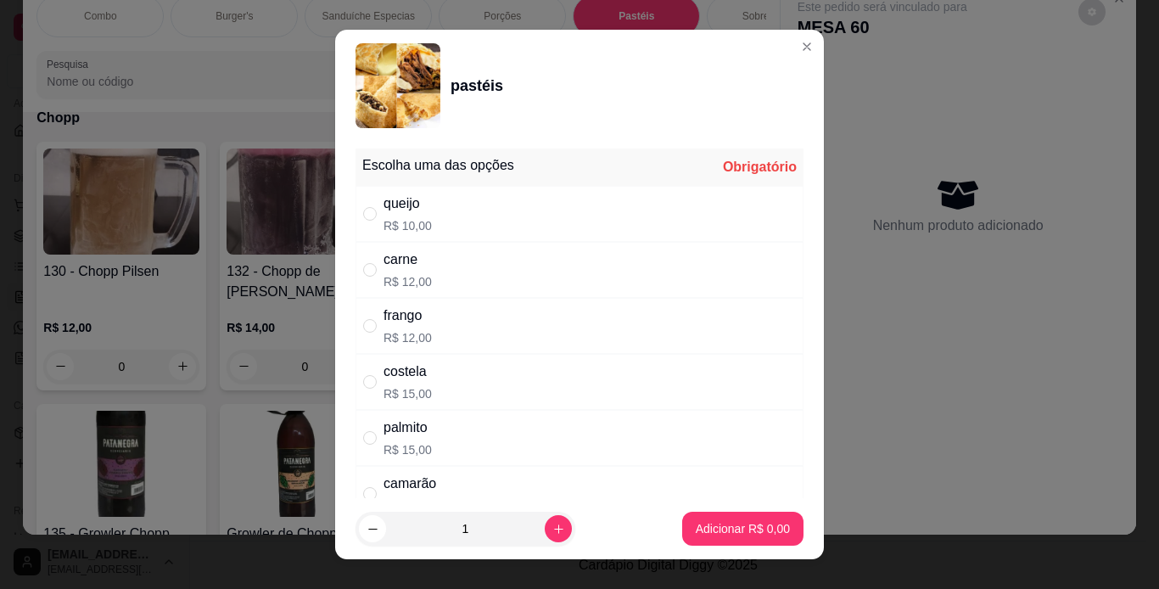
click at [475, 385] on div "costela R$ 15,00" at bounding box center [580, 382] width 448 height 56
radio input "true"
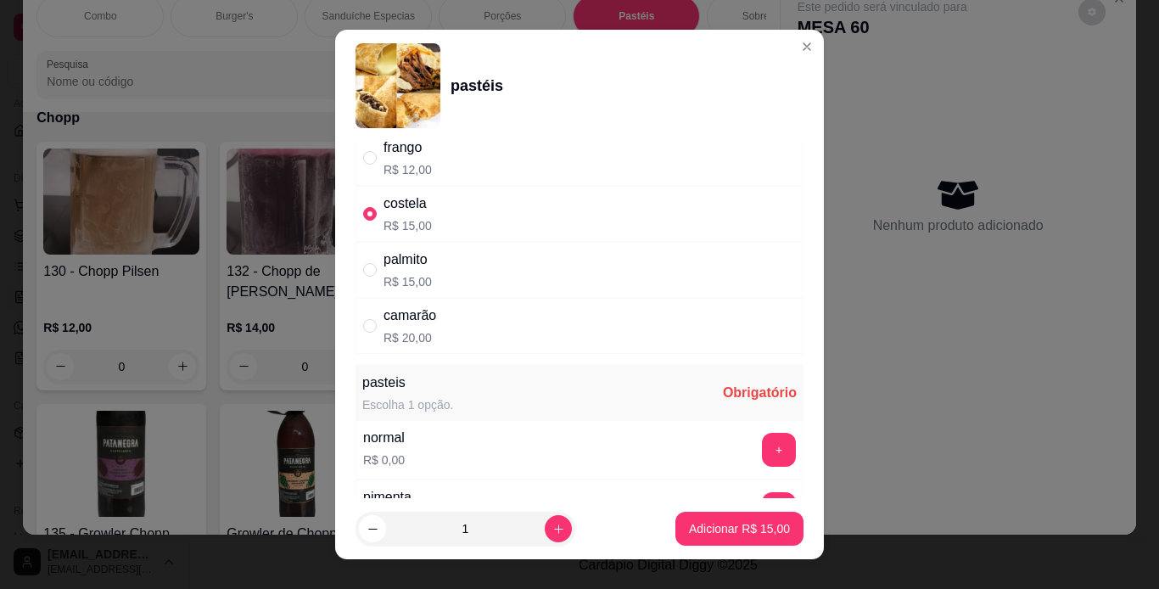
scroll to position [170, 0]
click at [762, 441] on button "+" at bounding box center [779, 448] width 34 height 34
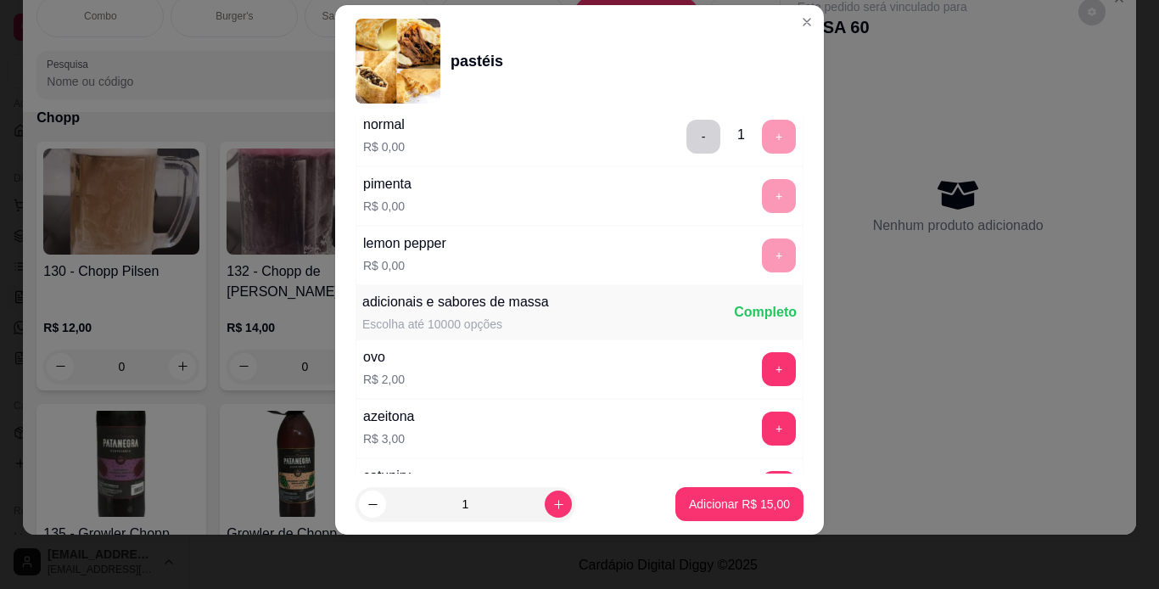
scroll to position [455, 0]
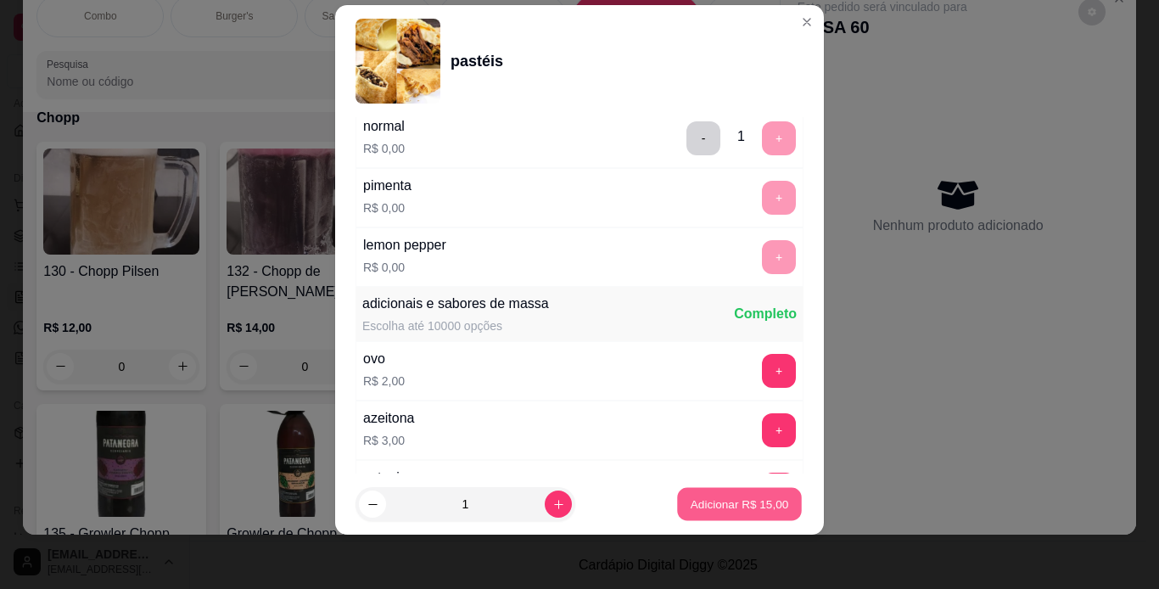
click at [751, 519] on button "Adicionar R$ 15,00" at bounding box center [739, 504] width 125 height 33
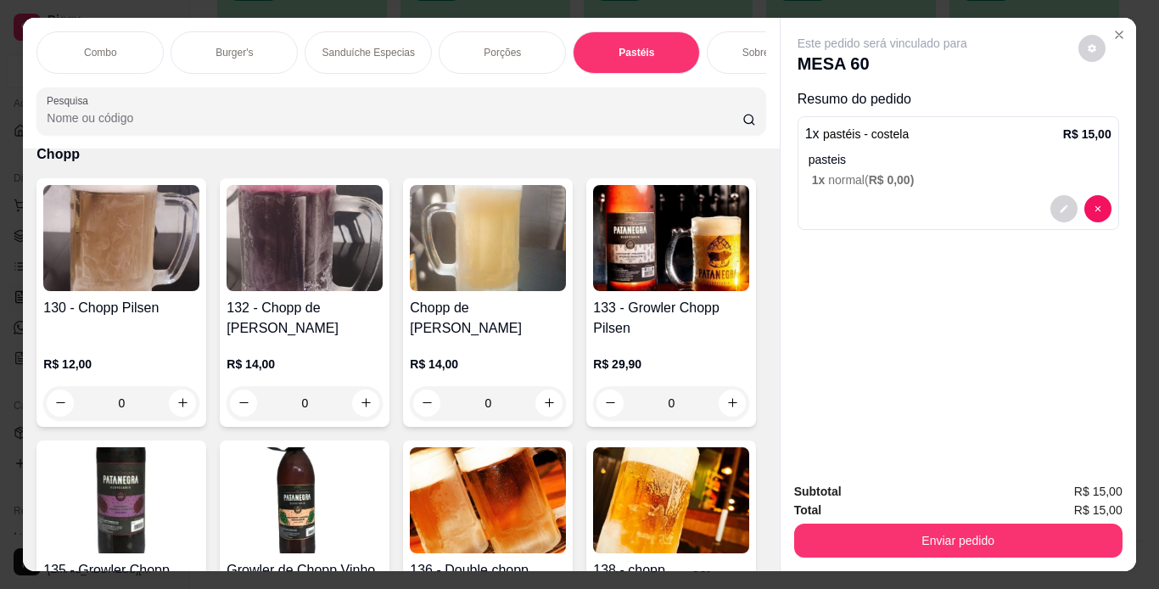
scroll to position [0, 638]
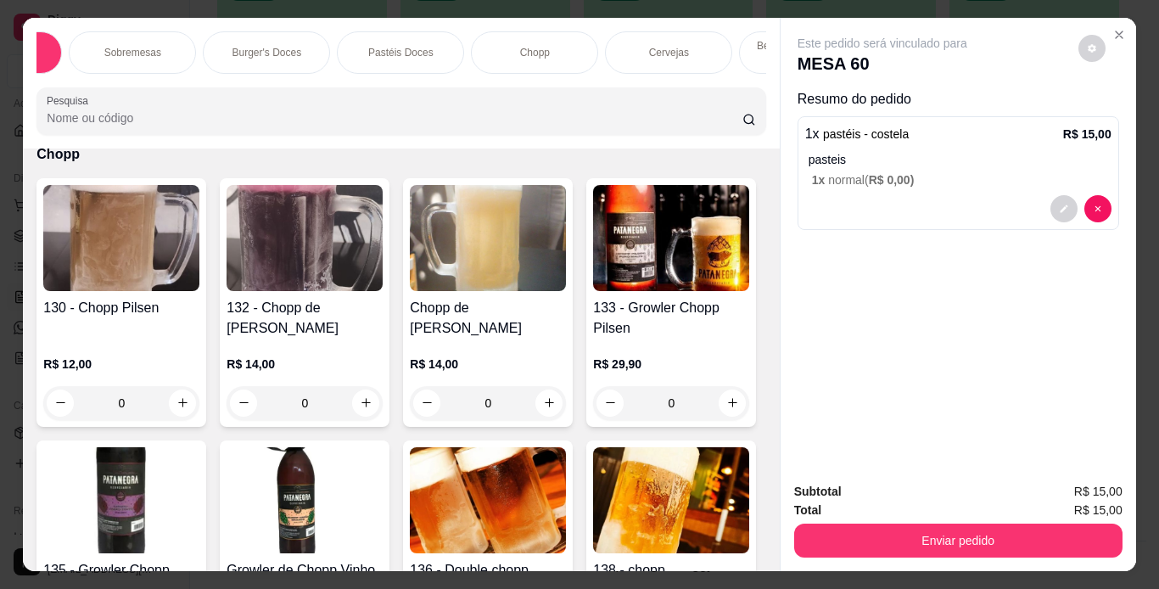
click at [522, 58] on div "Chopp" at bounding box center [534, 52] width 127 height 42
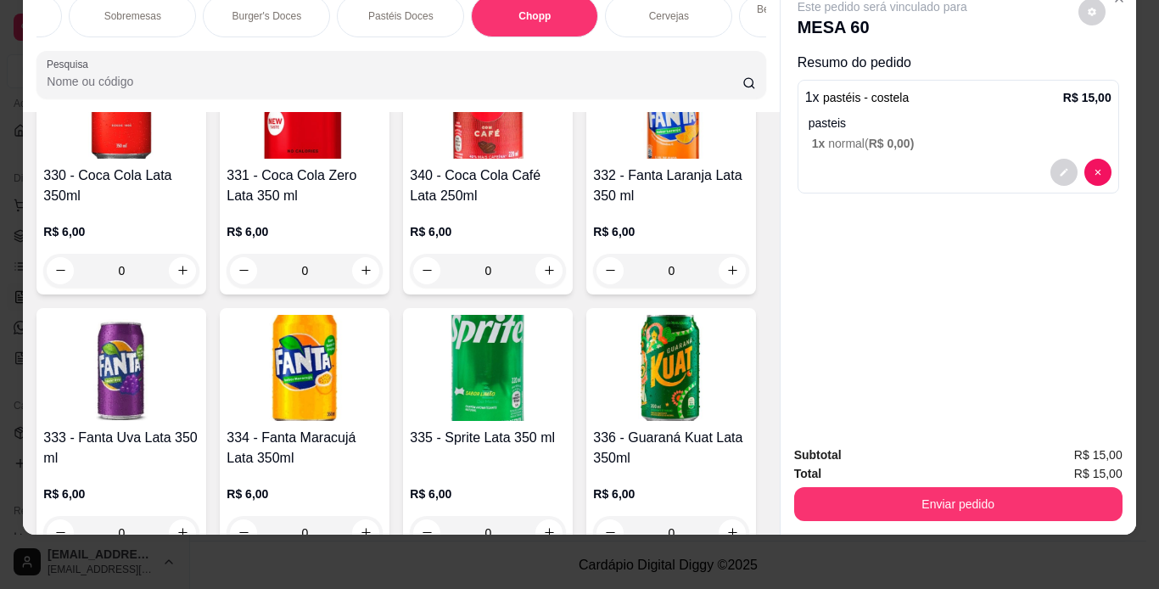
scroll to position [6979, 0]
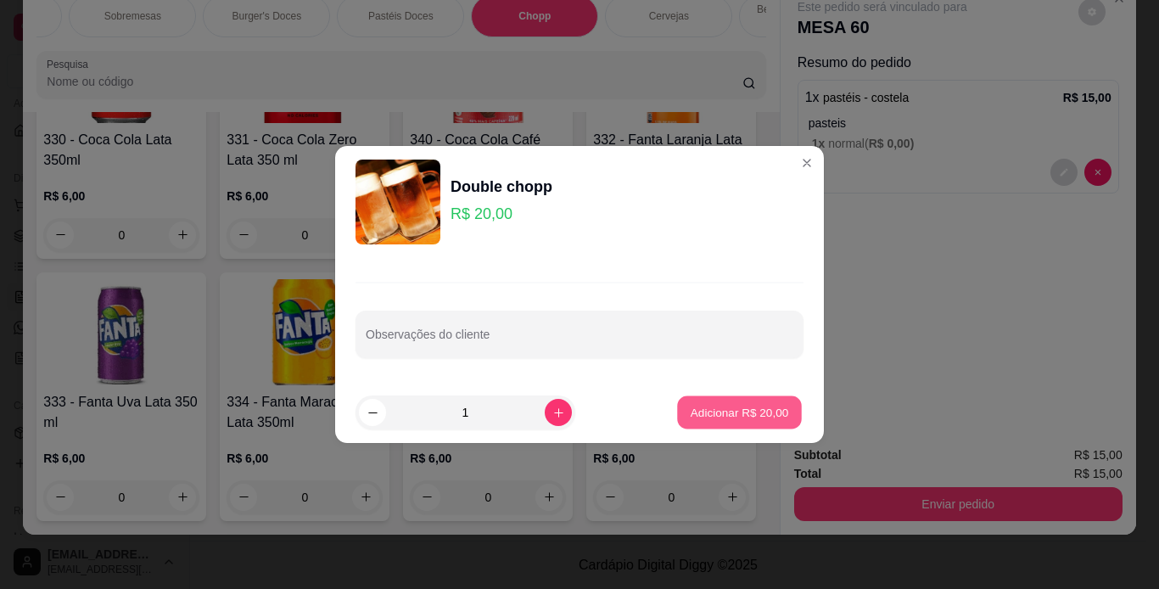
click at [737, 417] on p "Adicionar R$ 20,00" at bounding box center [740, 412] width 98 height 16
type input "1"
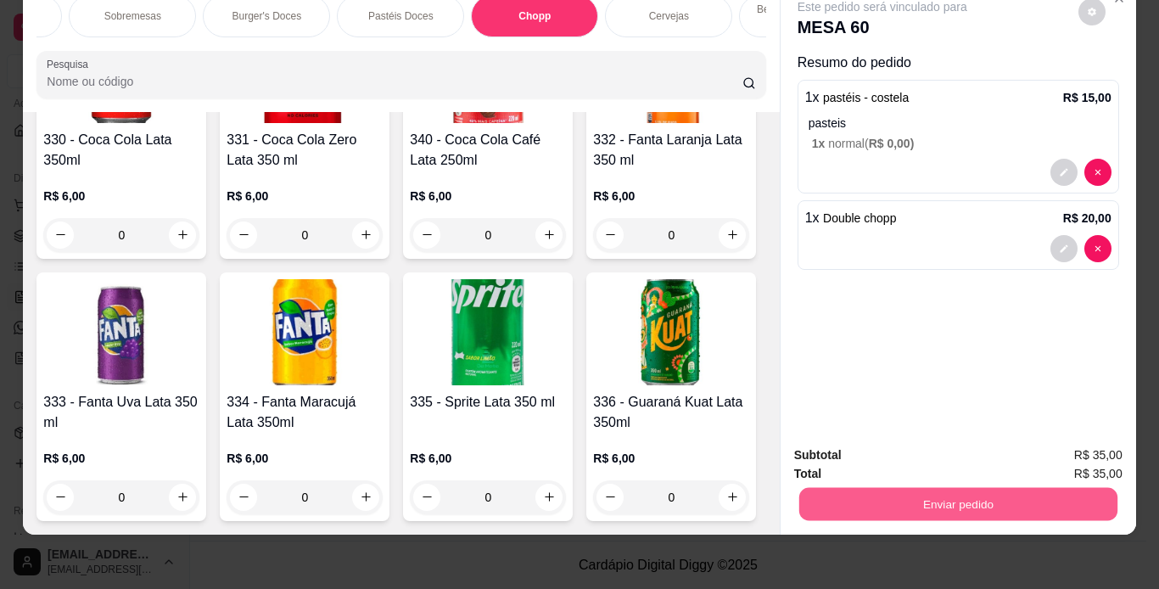
click at [967, 491] on button "Enviar pedido" at bounding box center [958, 504] width 318 height 33
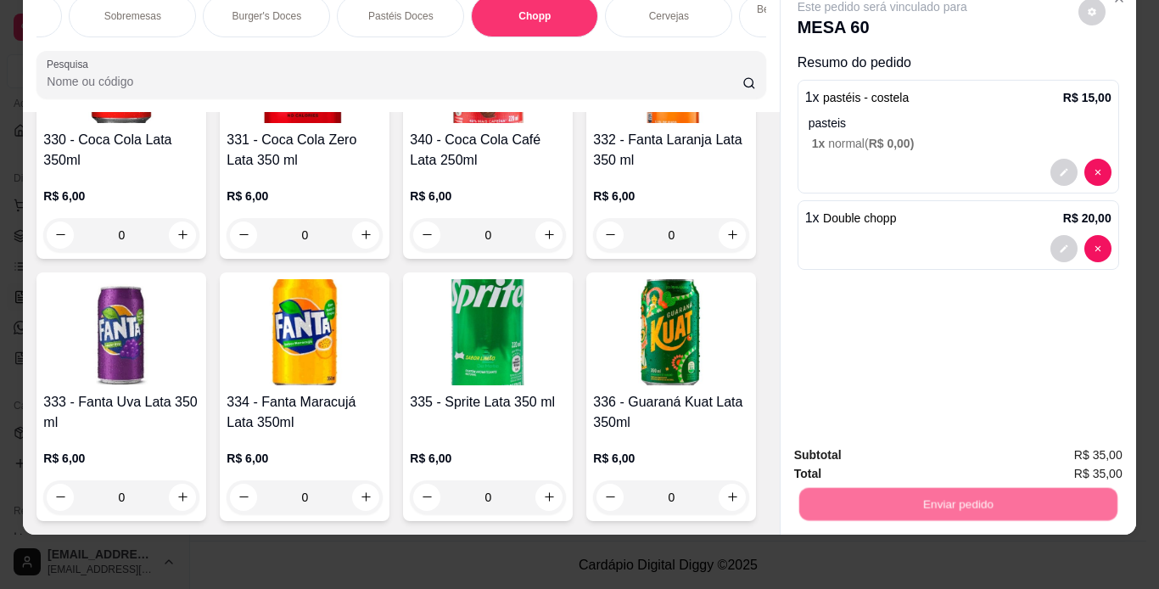
click at [968, 445] on button "Não registrar e enviar pedido" at bounding box center [901, 449] width 171 height 31
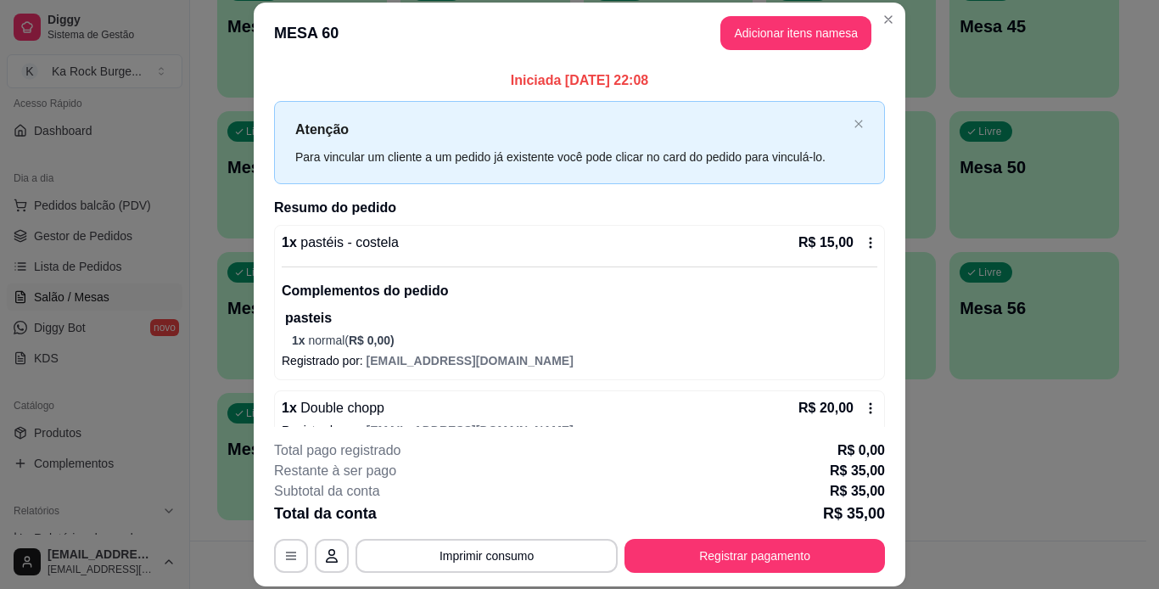
scroll to position [30, 0]
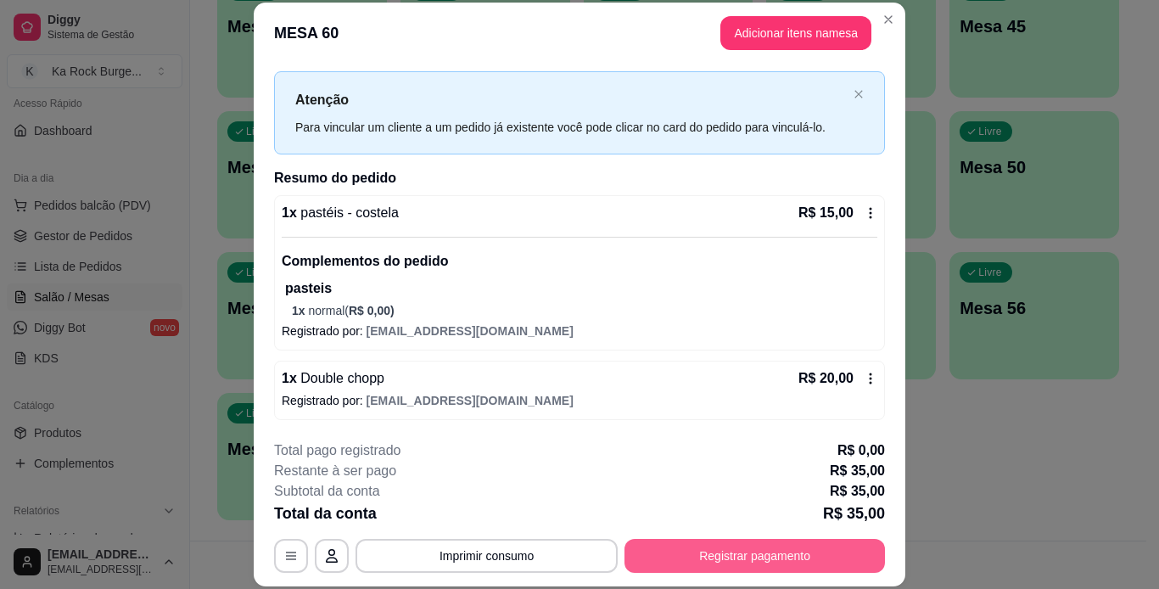
click at [732, 550] on button "Registrar pagamento" at bounding box center [755, 556] width 261 height 34
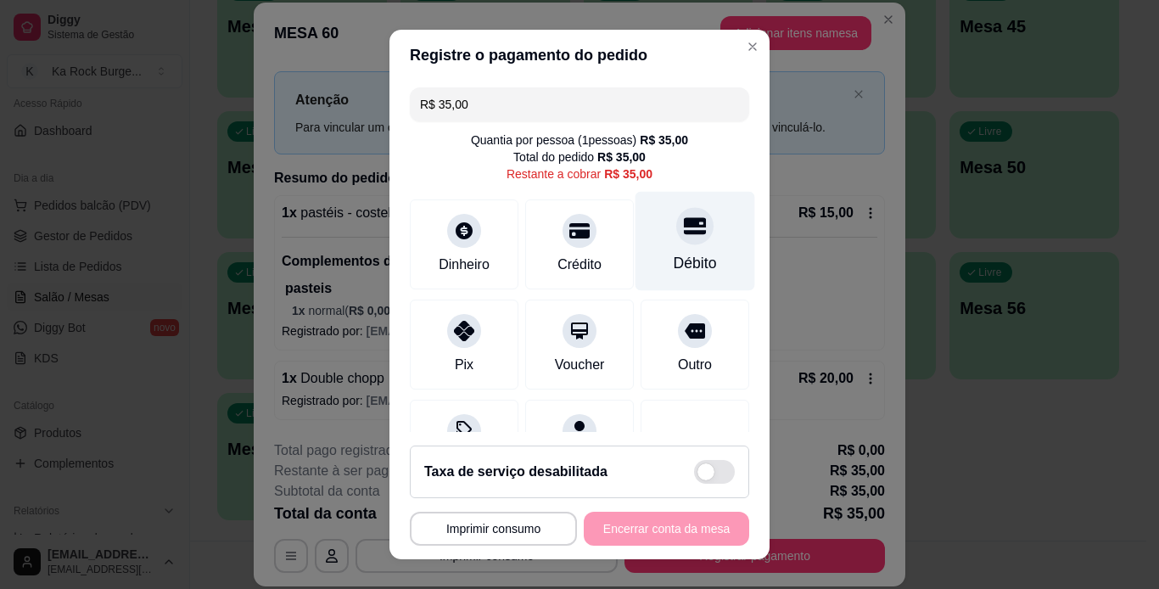
click at [674, 259] on div "Débito" at bounding box center [695, 263] width 43 height 22
type input "R$ 0,00"
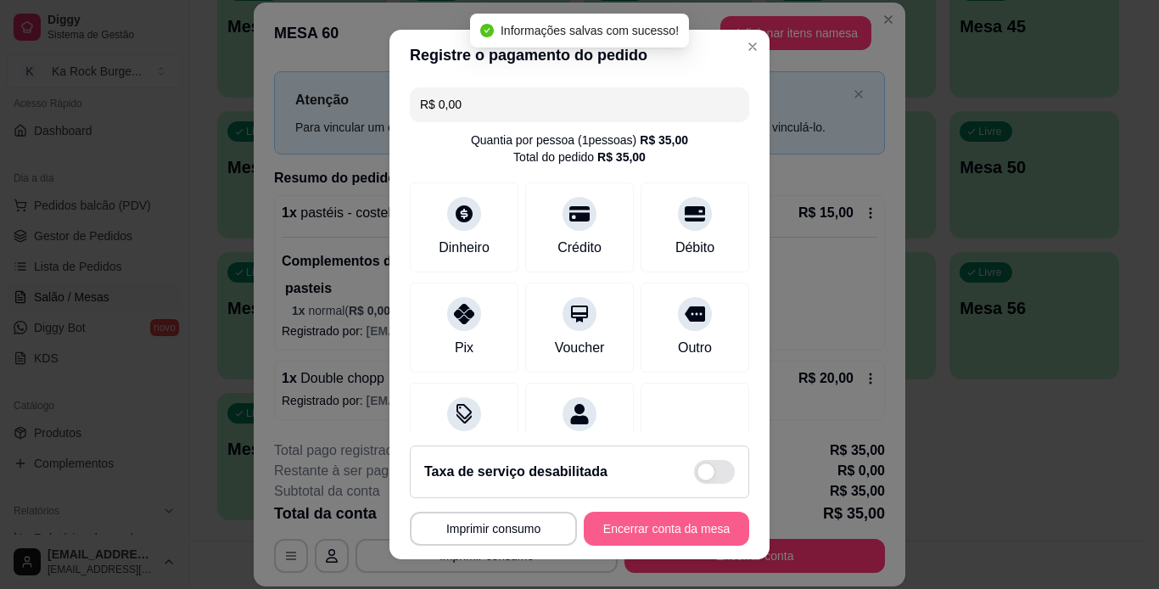
click at [687, 541] on button "Encerrar conta da mesa" at bounding box center [666, 529] width 165 height 34
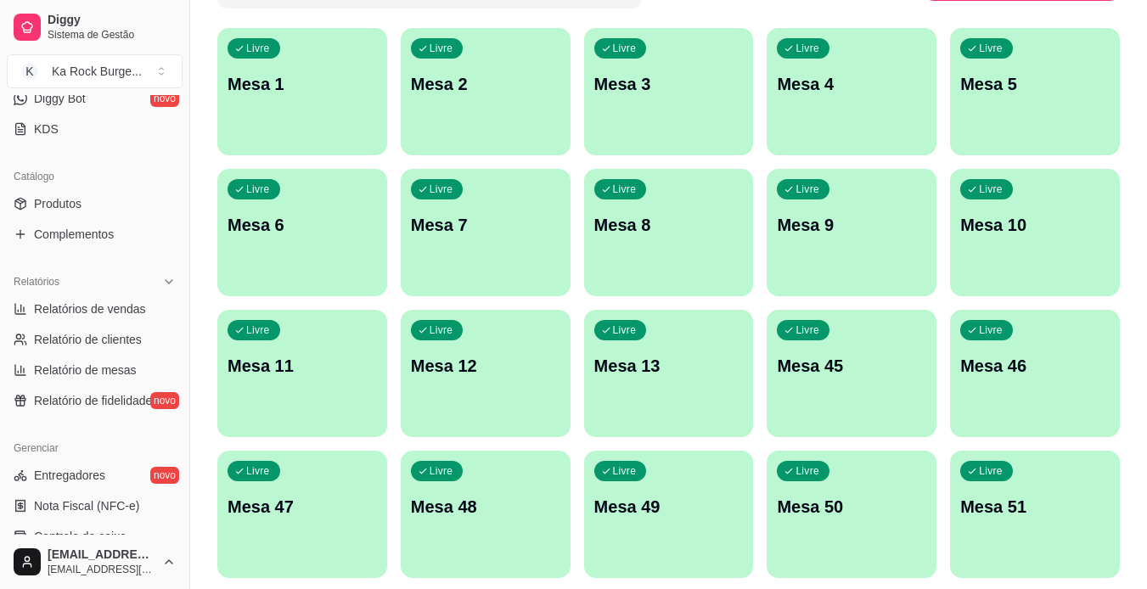
scroll to position [378, 0]
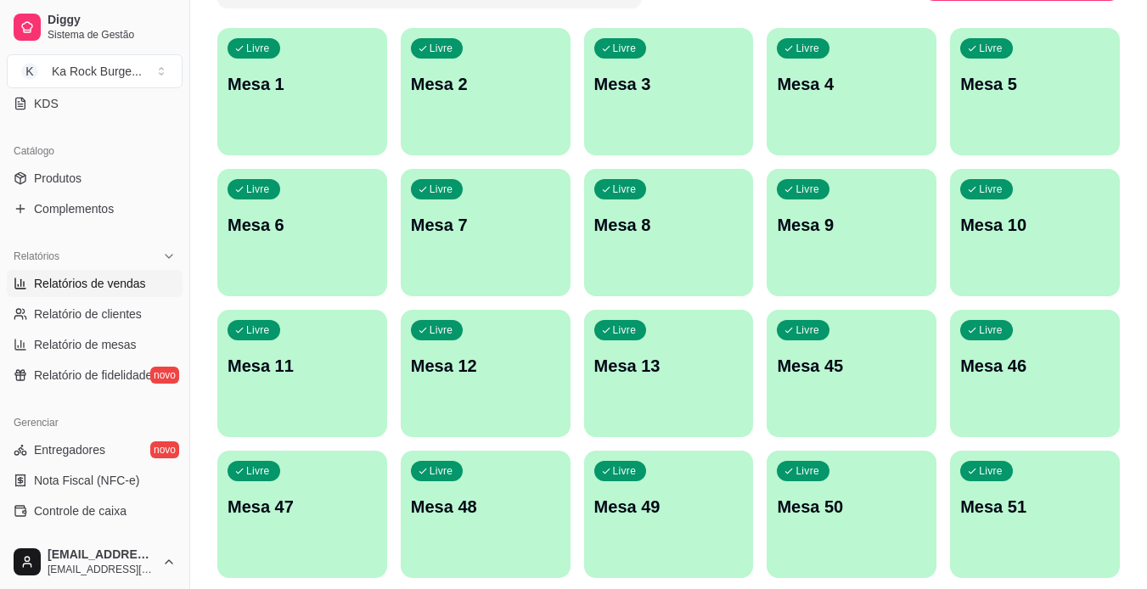
click at [95, 286] on span "Relatórios de vendas" at bounding box center [90, 283] width 112 height 17
select select "ALL"
select select "0"
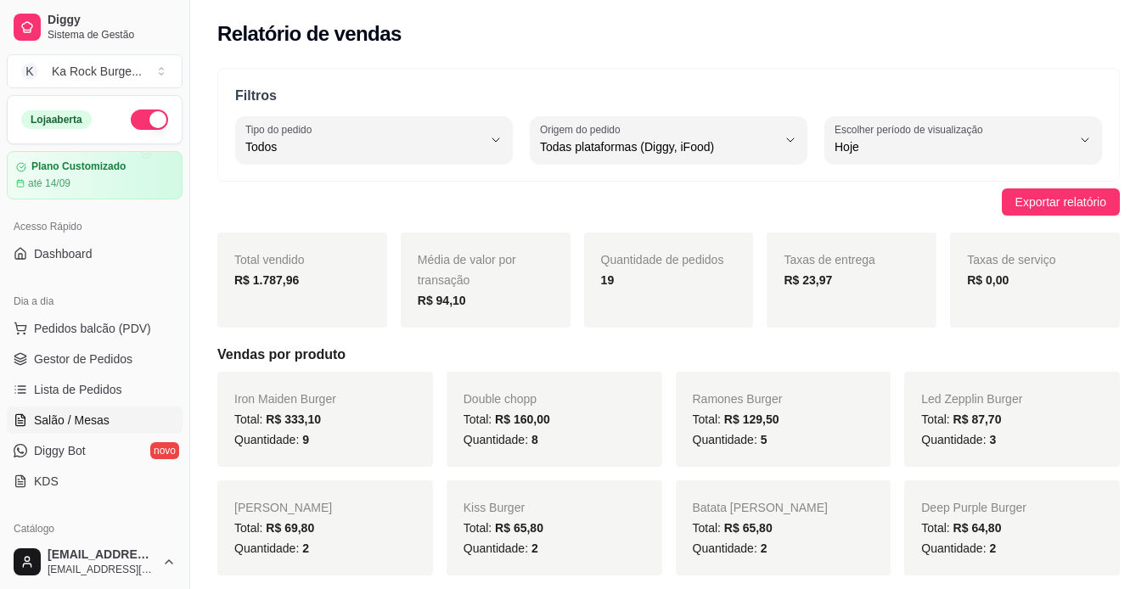
click at [77, 424] on span "Salão / Mesas" at bounding box center [72, 420] width 76 height 17
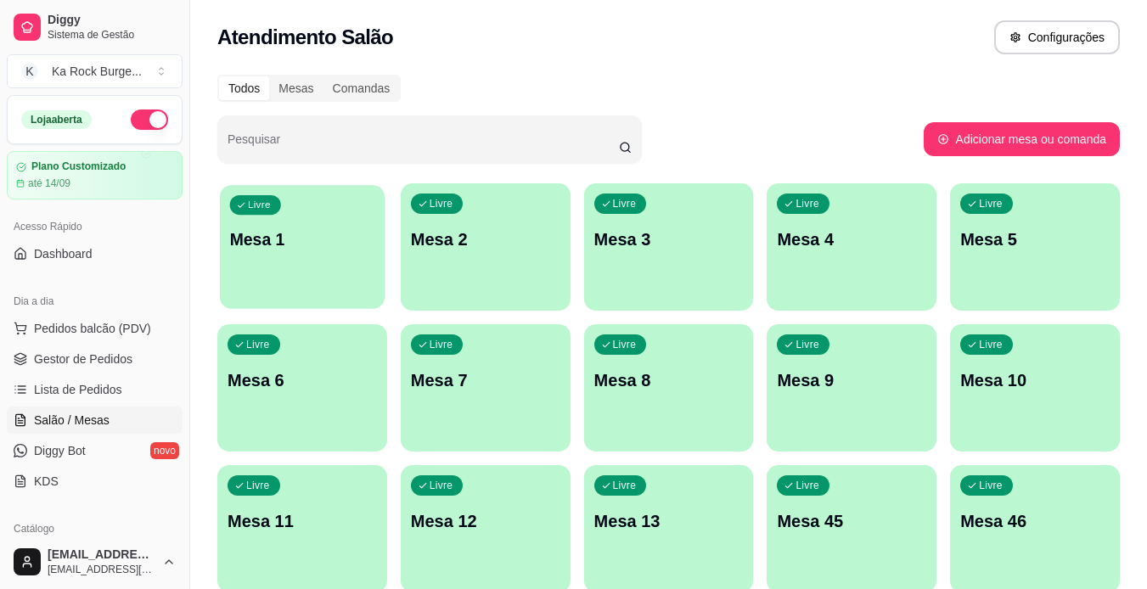
click at [283, 300] on div "button" at bounding box center [302, 299] width 165 height 20
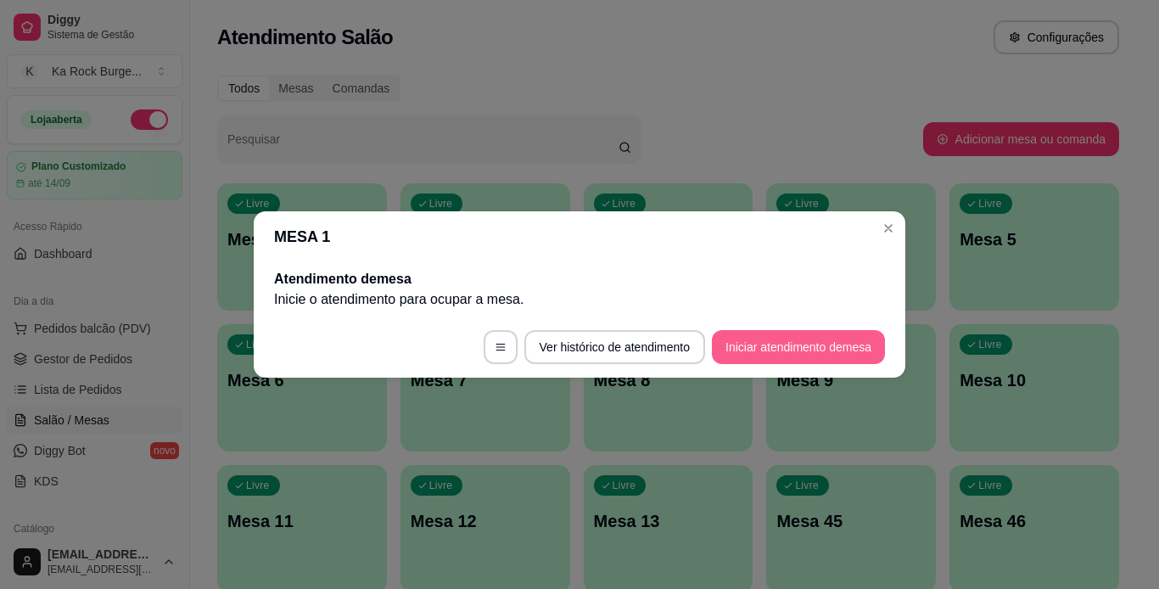
click at [783, 344] on button "Iniciar atendimento de mesa" at bounding box center [798, 347] width 173 height 34
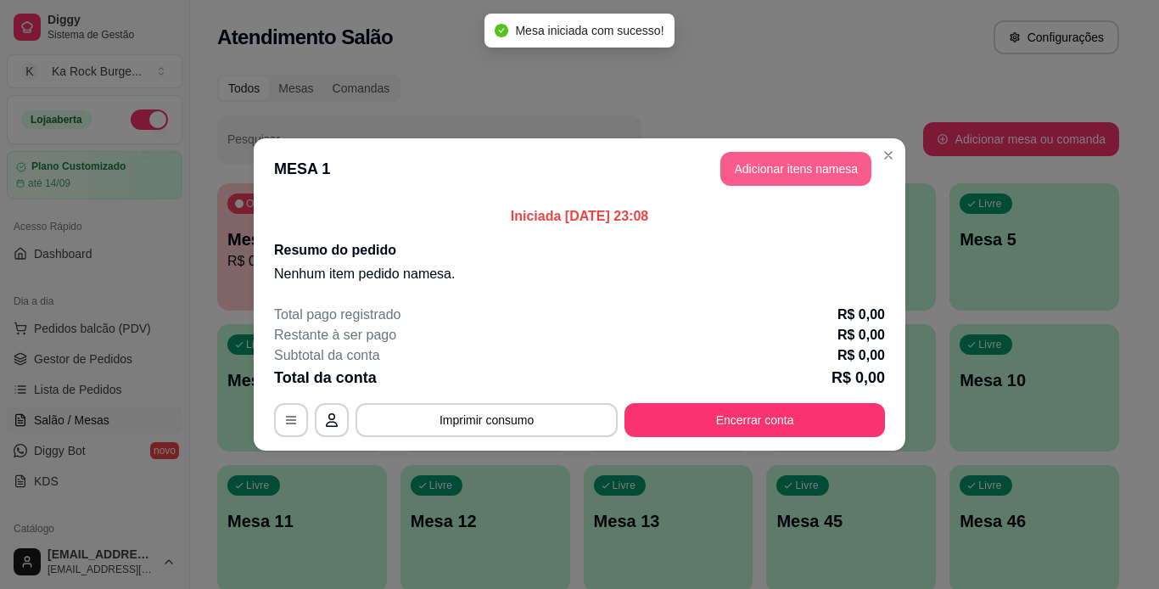
click at [766, 164] on button "Adicionar itens na mesa" at bounding box center [796, 169] width 151 height 34
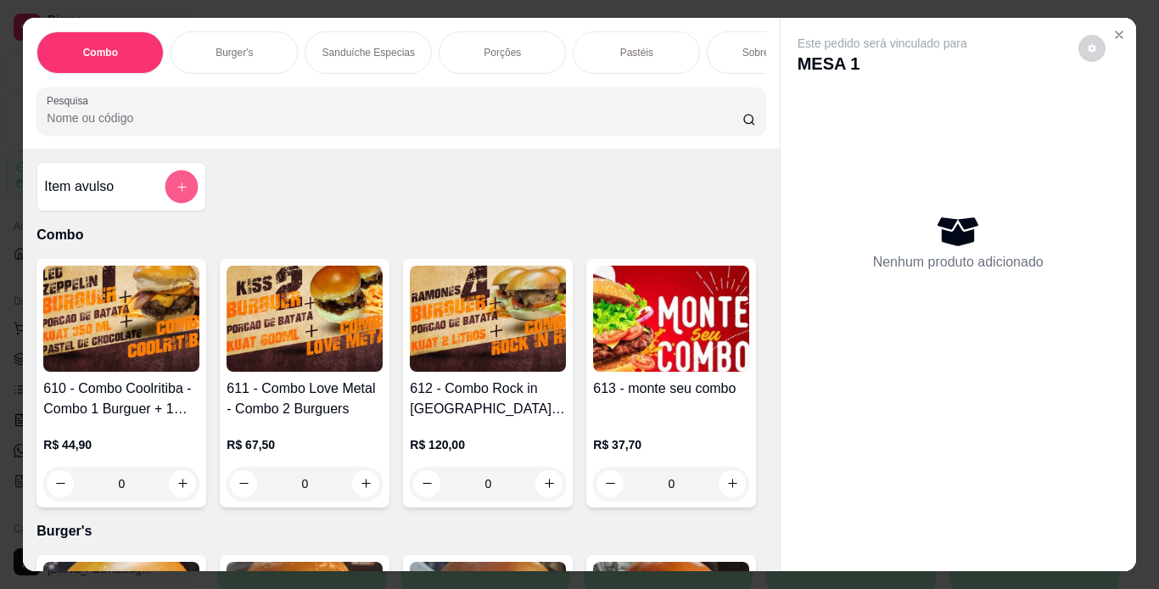
click at [182, 203] on button "add-separate-item" at bounding box center [181, 186] width 33 height 33
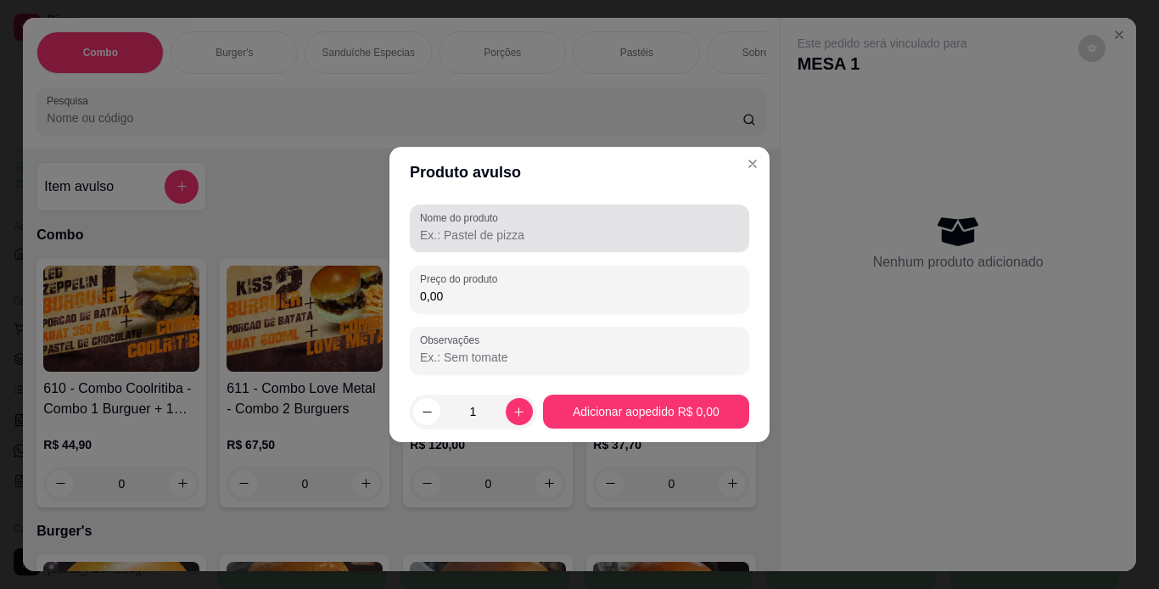
click at [510, 233] on input "Nome do produto" at bounding box center [579, 235] width 319 height 17
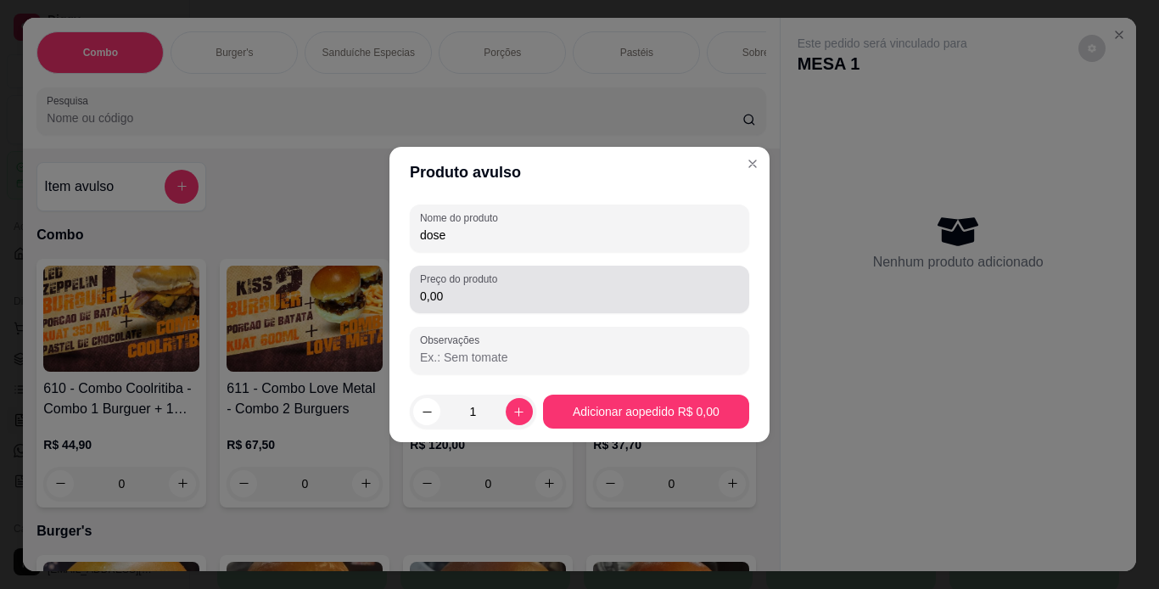
type input "dose"
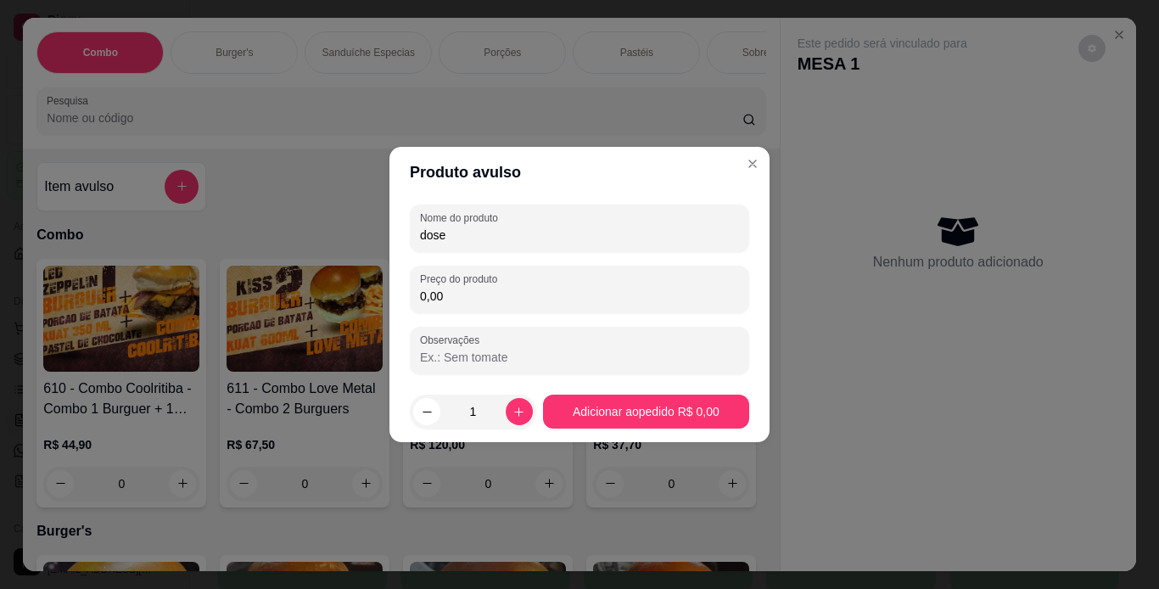
click at [450, 292] on input "0,00" at bounding box center [579, 296] width 319 height 17
type input "5,00"
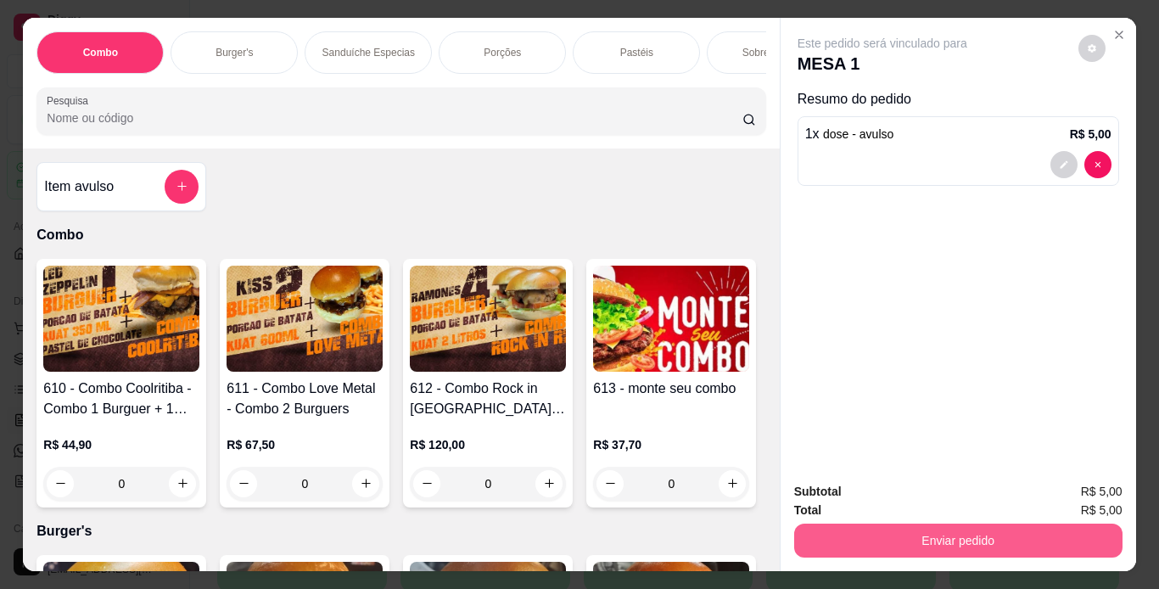
click at [834, 539] on button "Enviar pedido" at bounding box center [958, 541] width 328 height 34
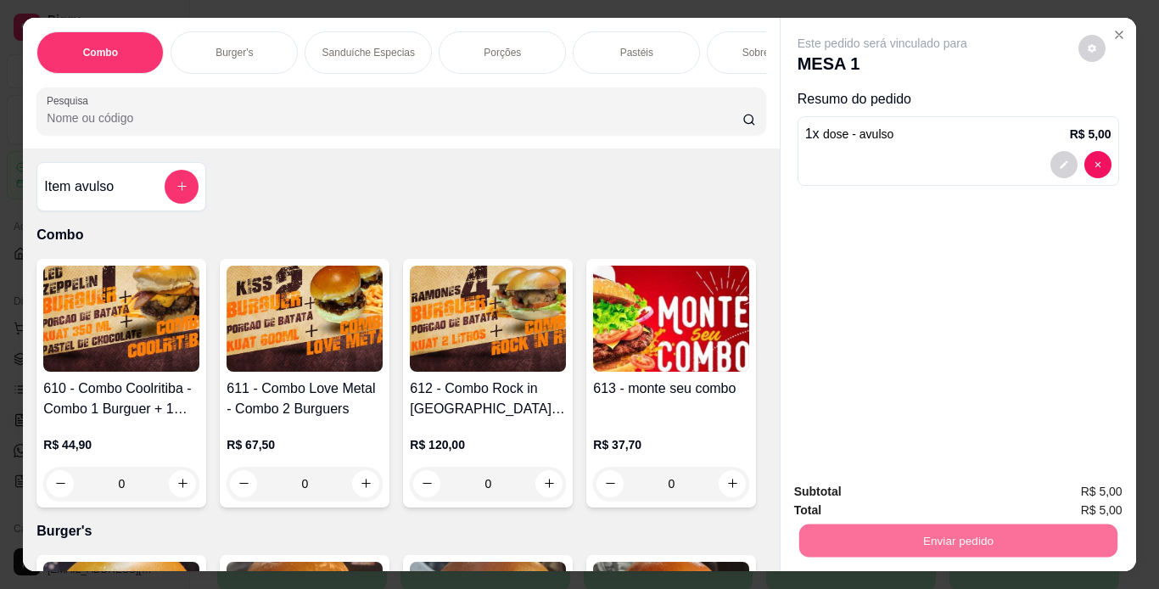
click at [854, 491] on button "Não registrar e enviar pedido" at bounding box center [901, 492] width 171 height 31
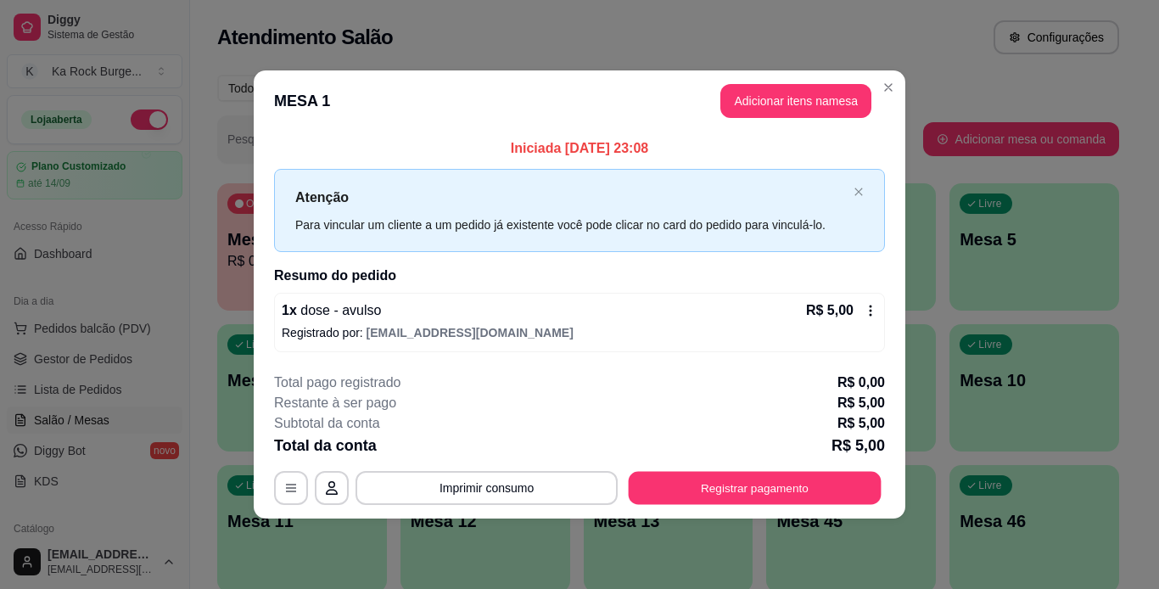
click at [854, 491] on button "Registrar pagamento" at bounding box center [755, 487] width 253 height 33
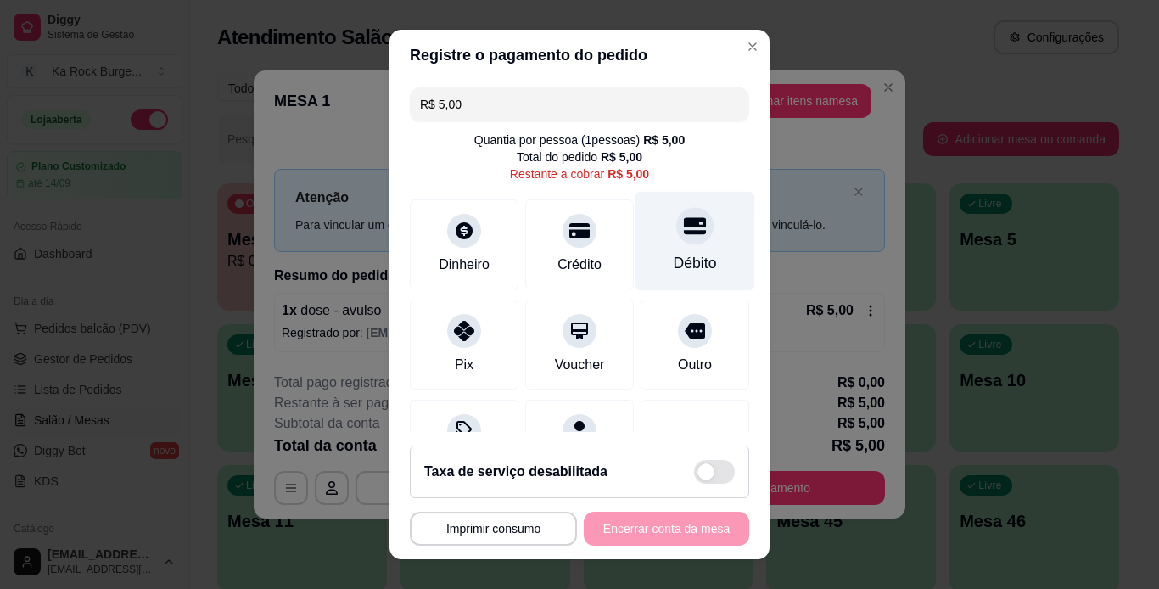
click at [646, 275] on div "Débito" at bounding box center [696, 240] width 120 height 99
type input "R$ 0,00"
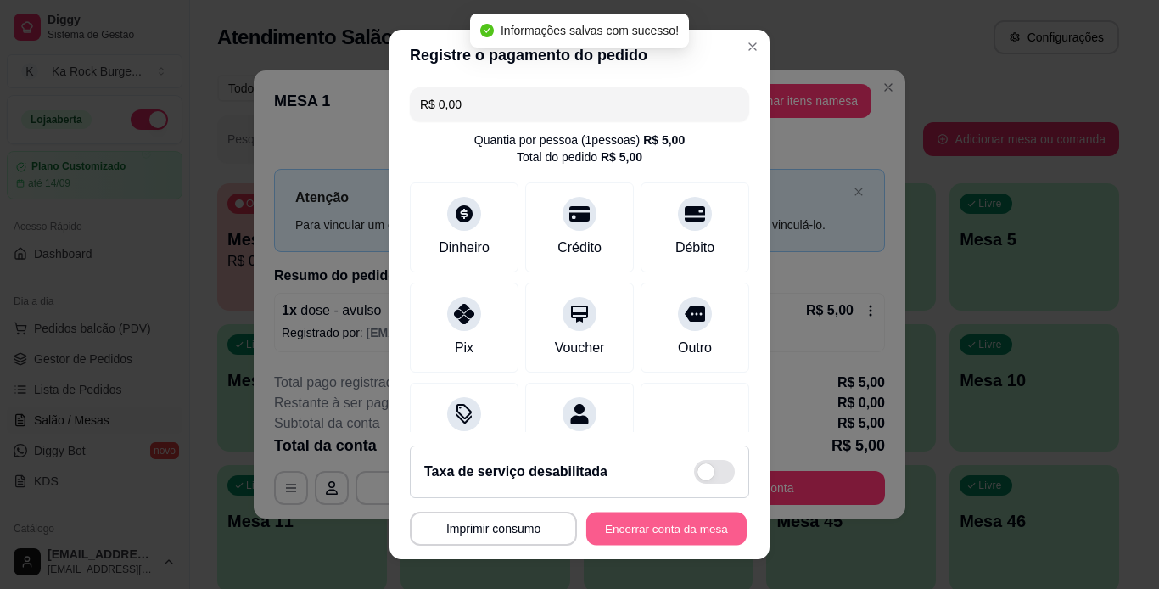
click at [637, 543] on button "Encerrar conta da mesa" at bounding box center [666, 529] width 160 height 33
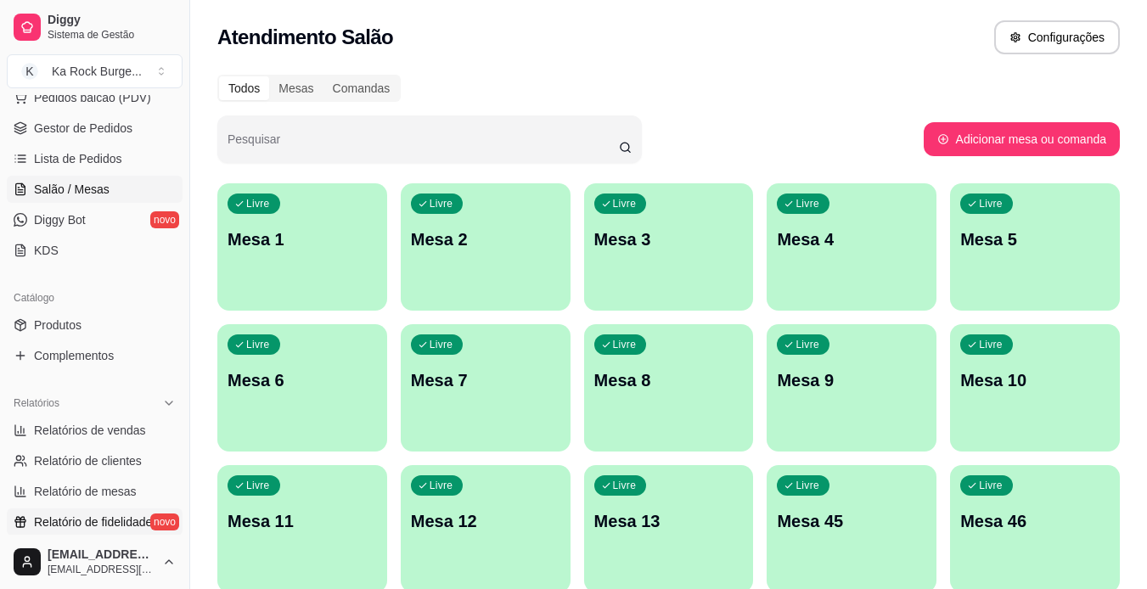
scroll to position [339, 0]
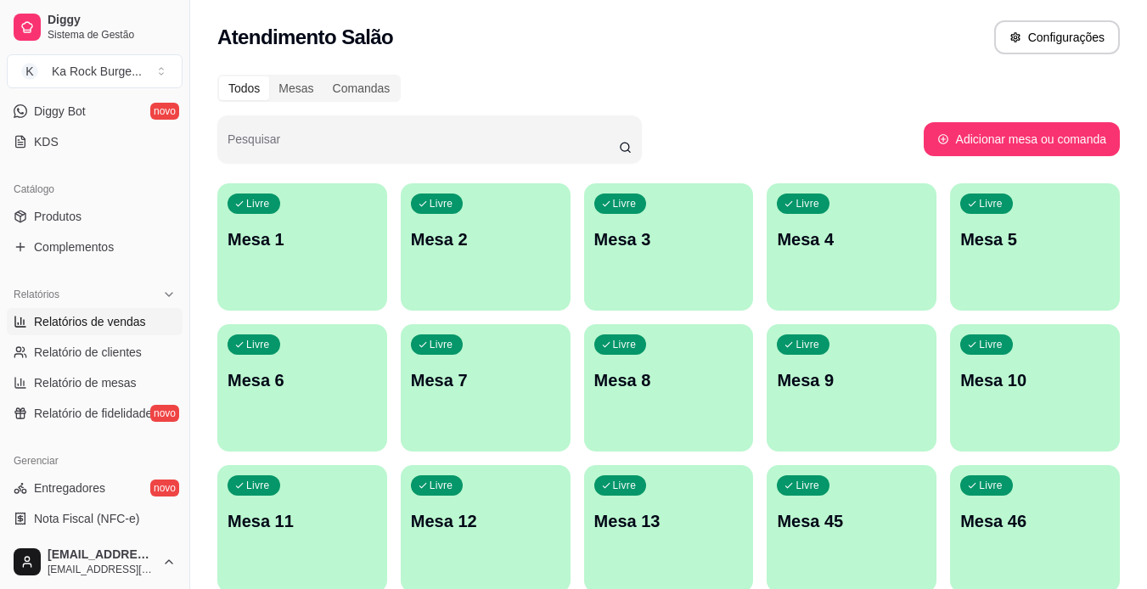
click at [84, 315] on span "Relatórios de vendas" at bounding box center [90, 321] width 112 height 17
select select "ALL"
select select "0"
